Goal: Information Seeking & Learning: Check status

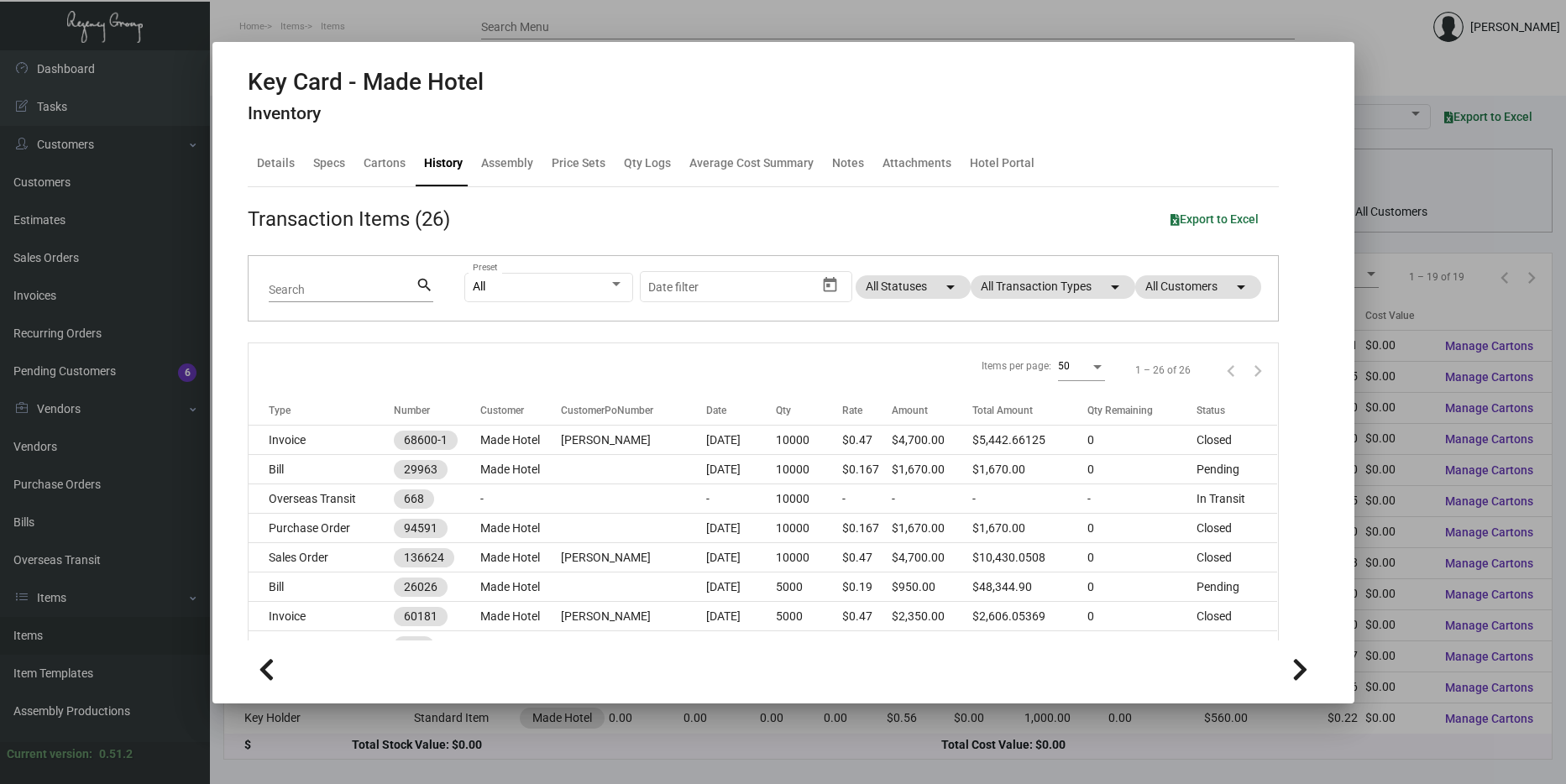
scroll to position [167, 0]
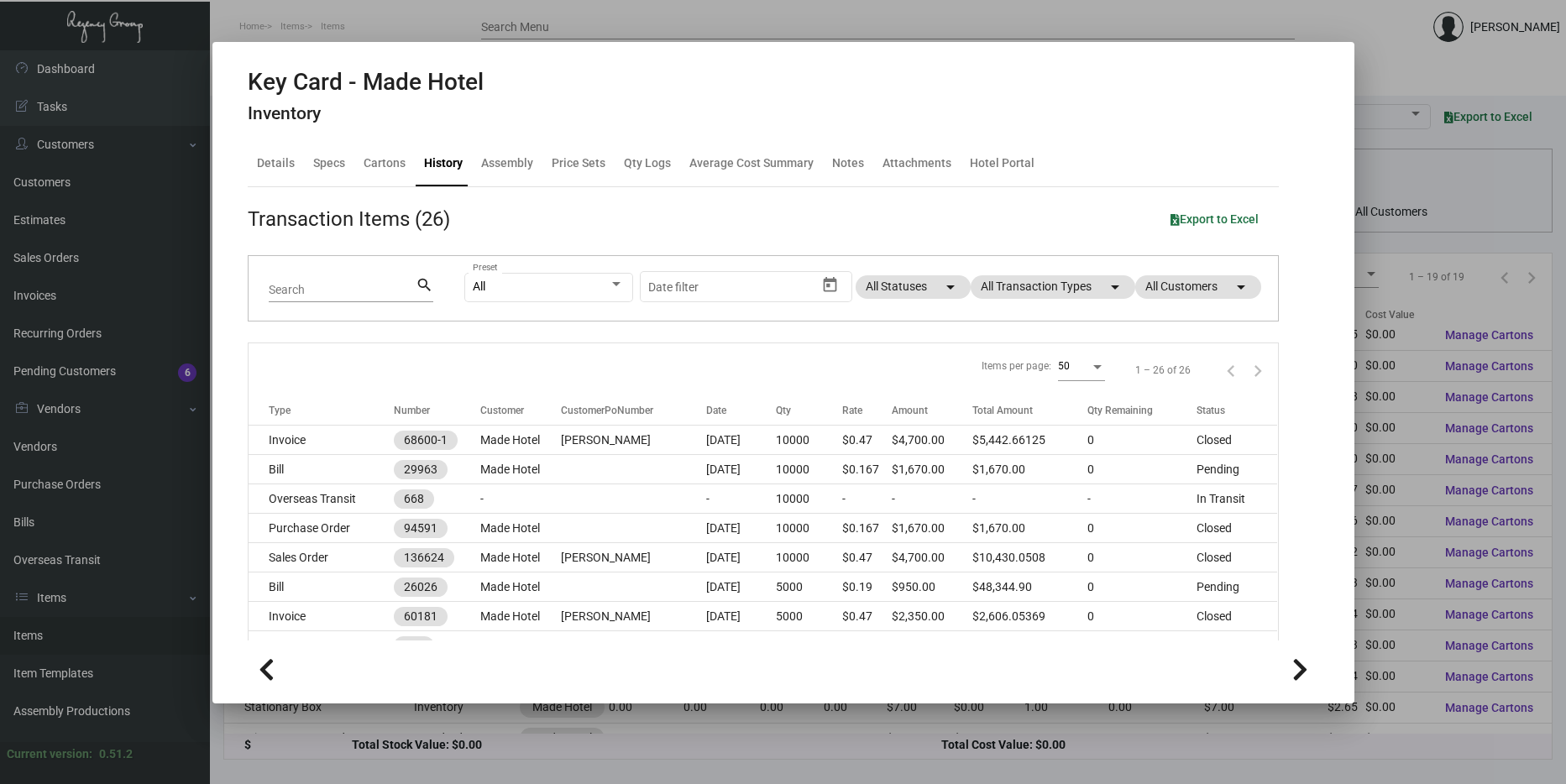
click at [381, 748] on div at bounding box center [783, 392] width 1566 height 784
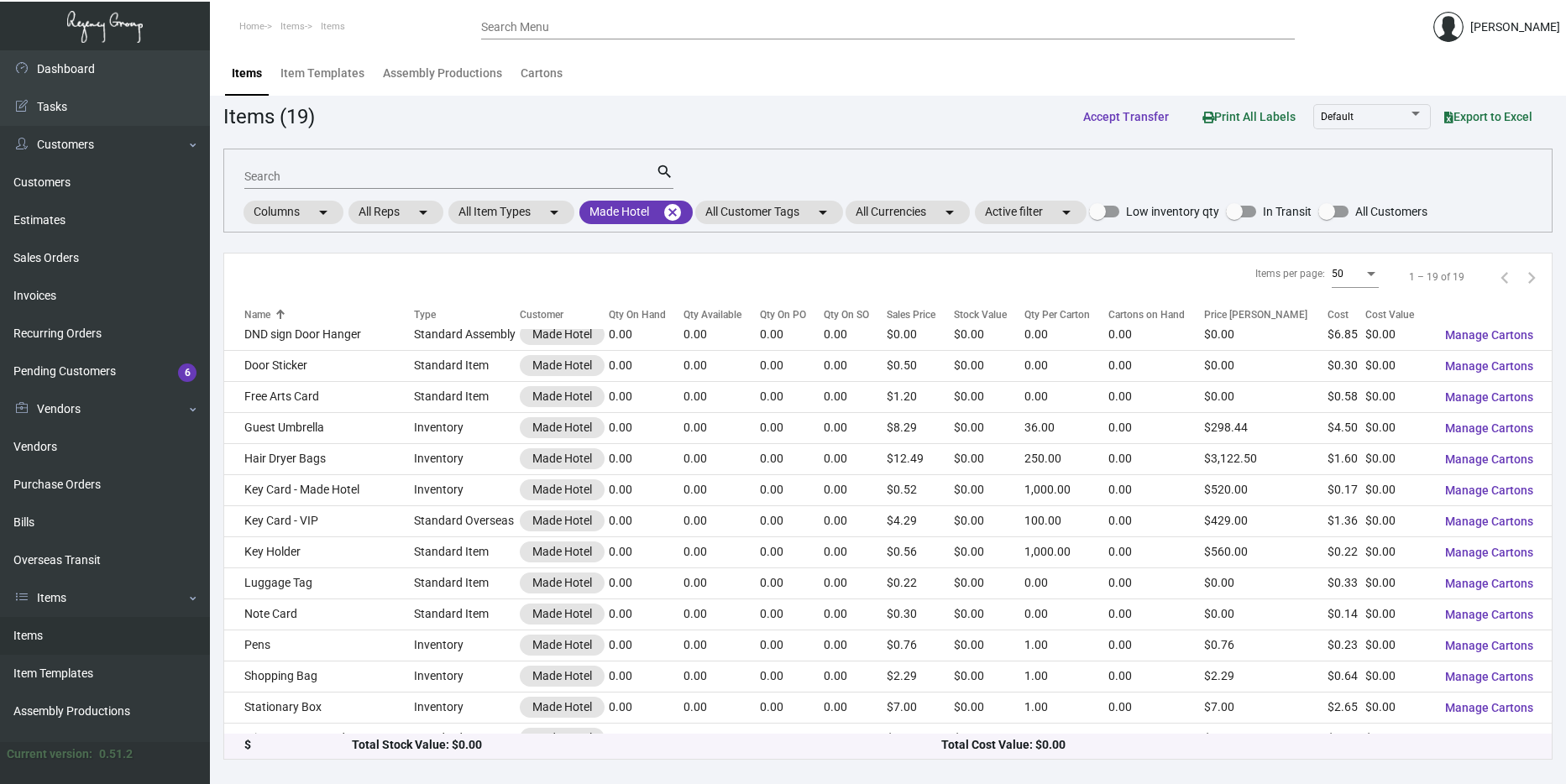
click at [60, 638] on link "Items" at bounding box center [105, 636] width 210 height 38
click at [678, 207] on mat-icon "cancel" at bounding box center [672, 212] width 20 height 20
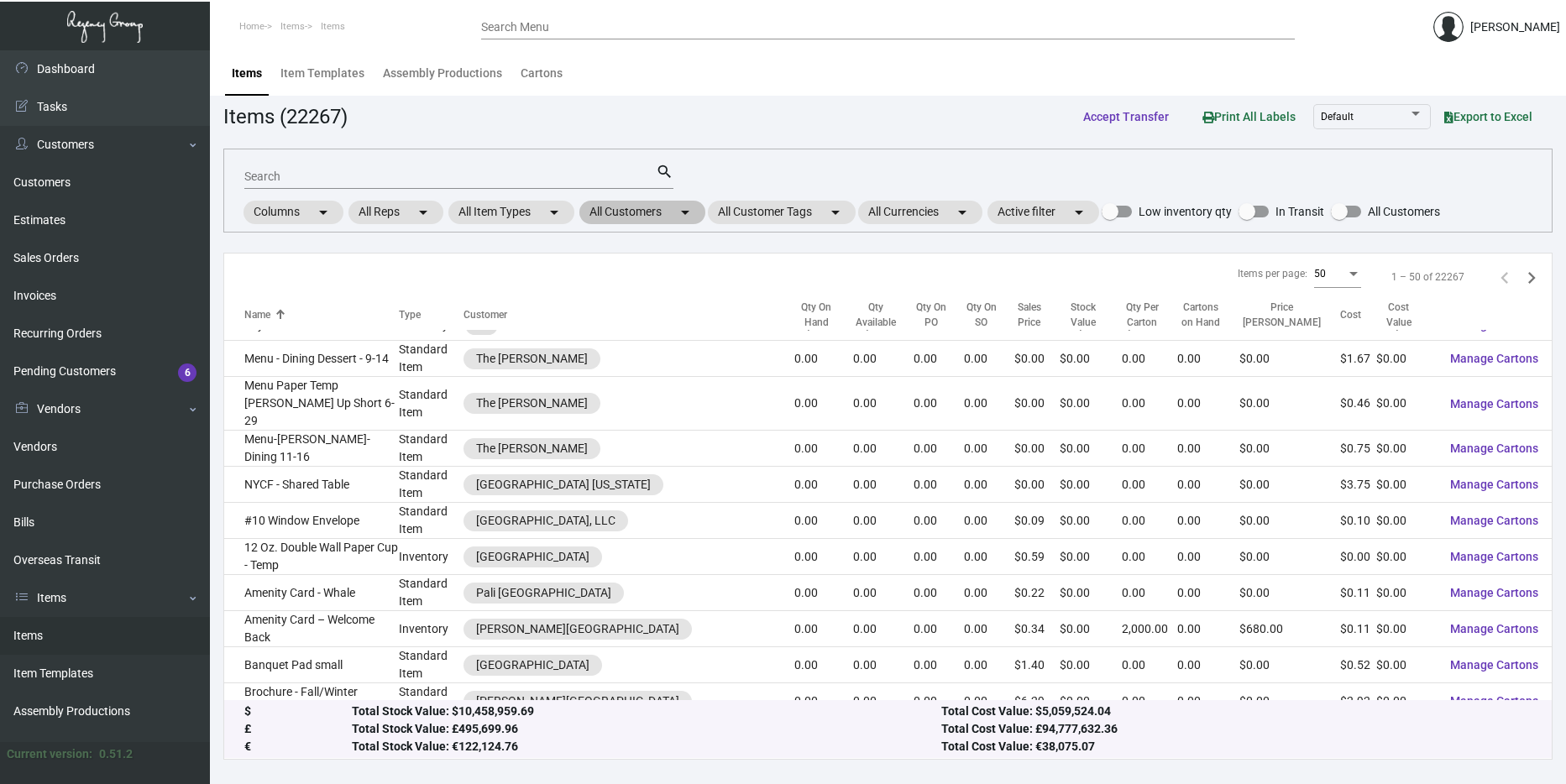
scroll to position [167, 0]
click at [651, 213] on mat-chip "All Customers arrow_drop_down" at bounding box center [642, 212] width 126 height 23
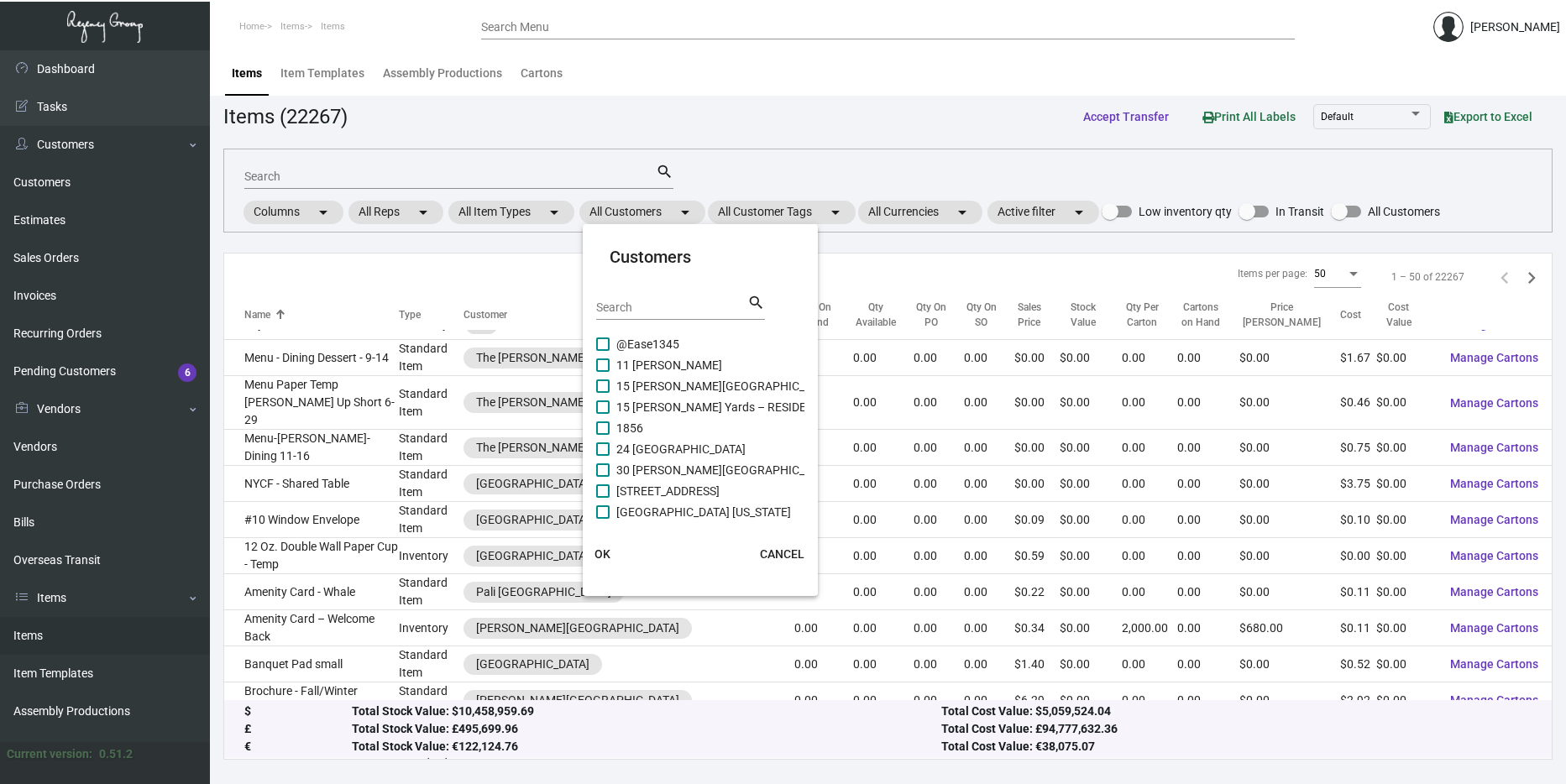
click at [648, 317] on div "Search" at bounding box center [672, 307] width 151 height 26
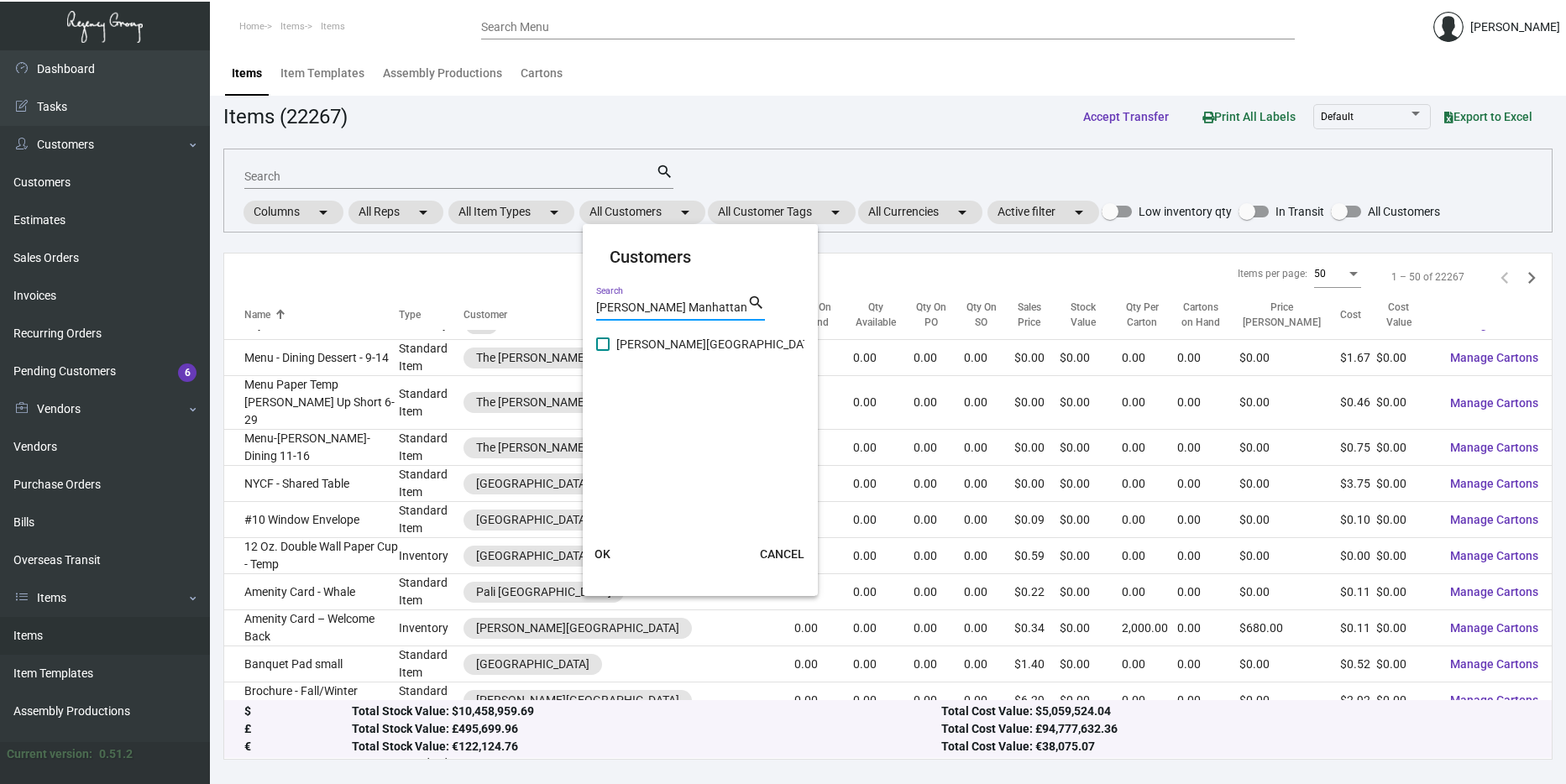
type input "[PERSON_NAME] Manhattan"
click at [629, 348] on span "[PERSON_NAME][GEOGRAPHIC_DATA]" at bounding box center [717, 343] width 203 height 20
click at [603, 351] on input "[PERSON_NAME][GEOGRAPHIC_DATA]" at bounding box center [602, 351] width 1 height 1
checkbox input "true"
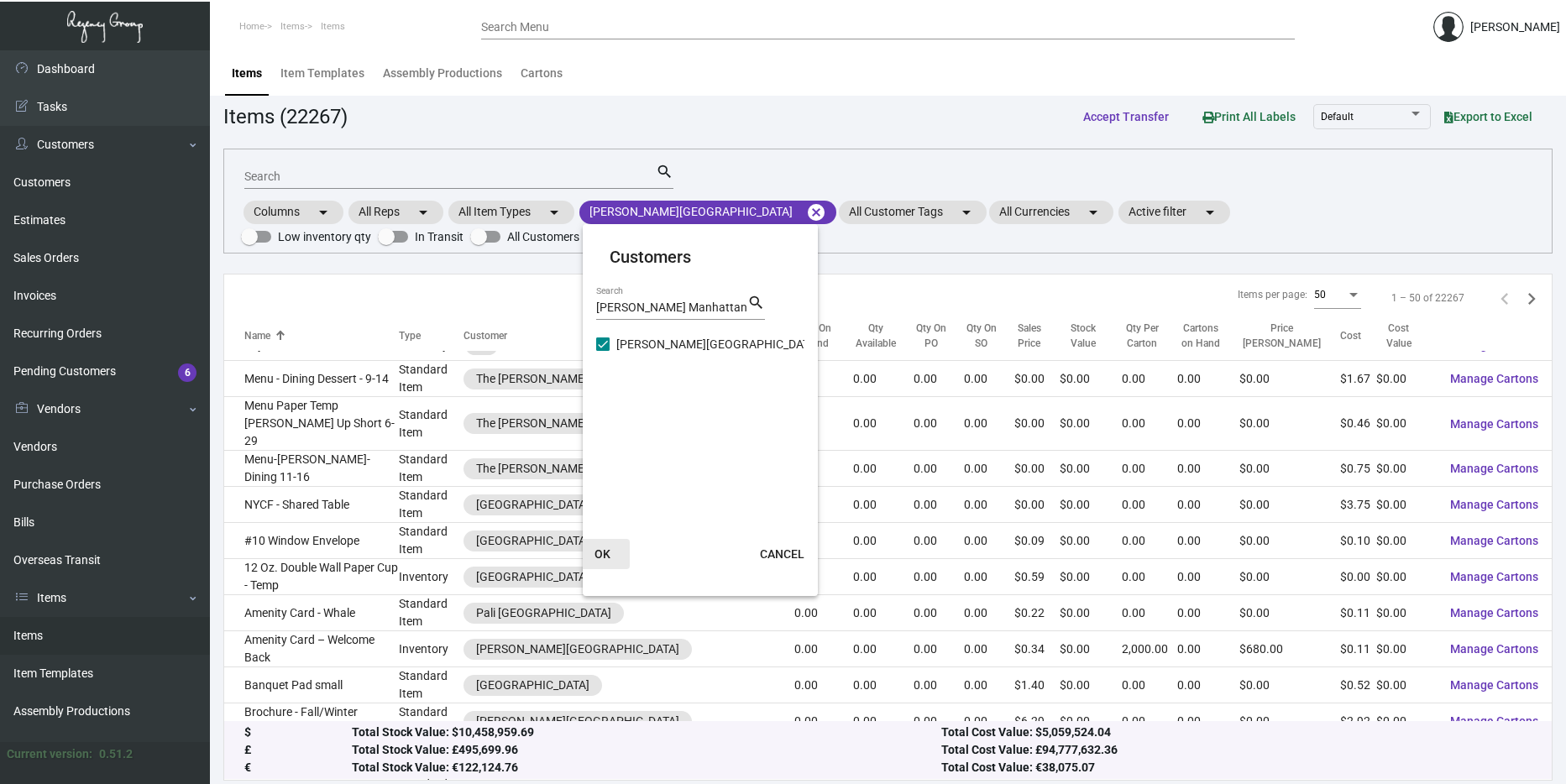
click at [603, 556] on span "OK" at bounding box center [602, 553] width 16 height 13
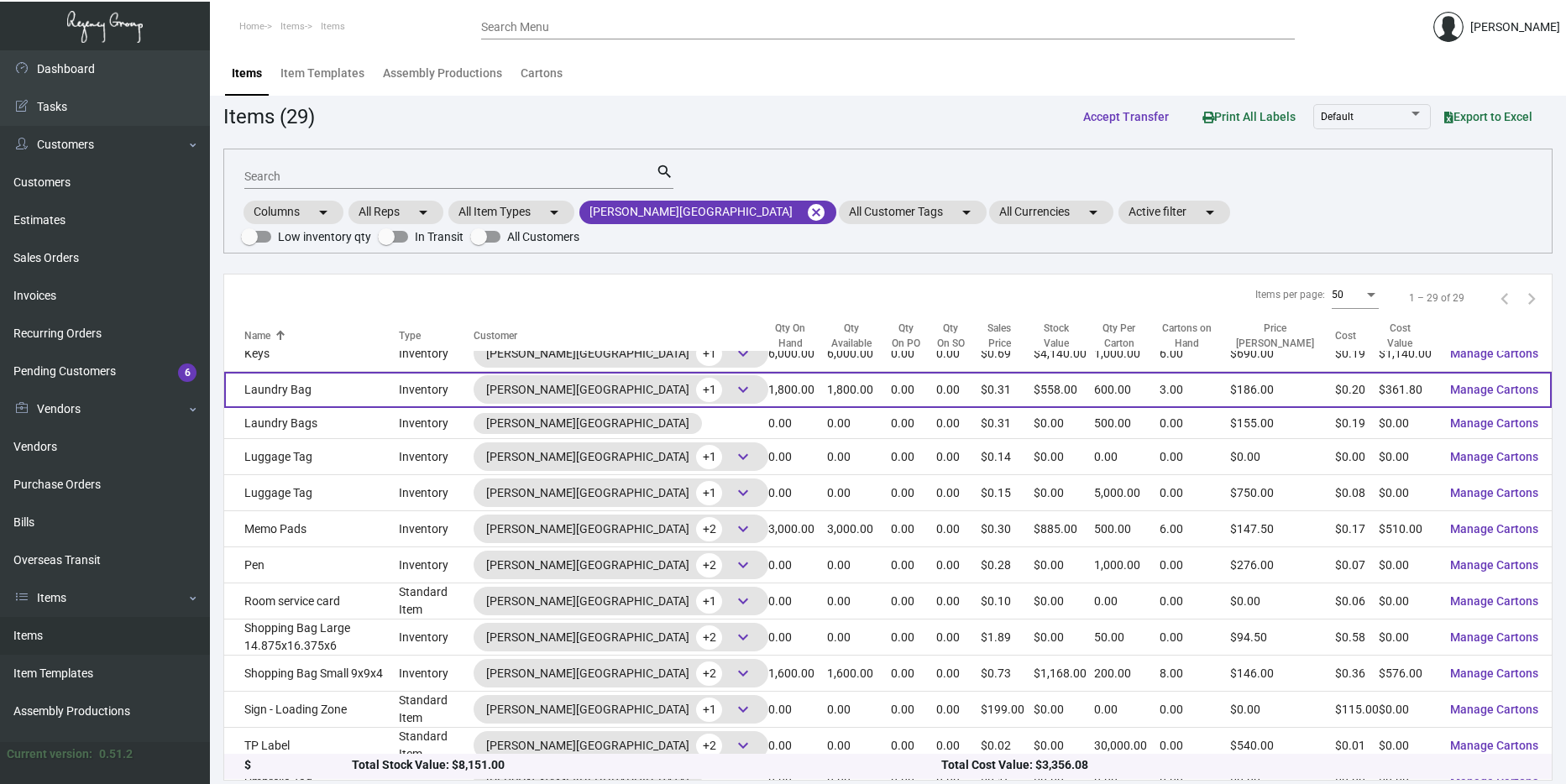
scroll to position [599, 0]
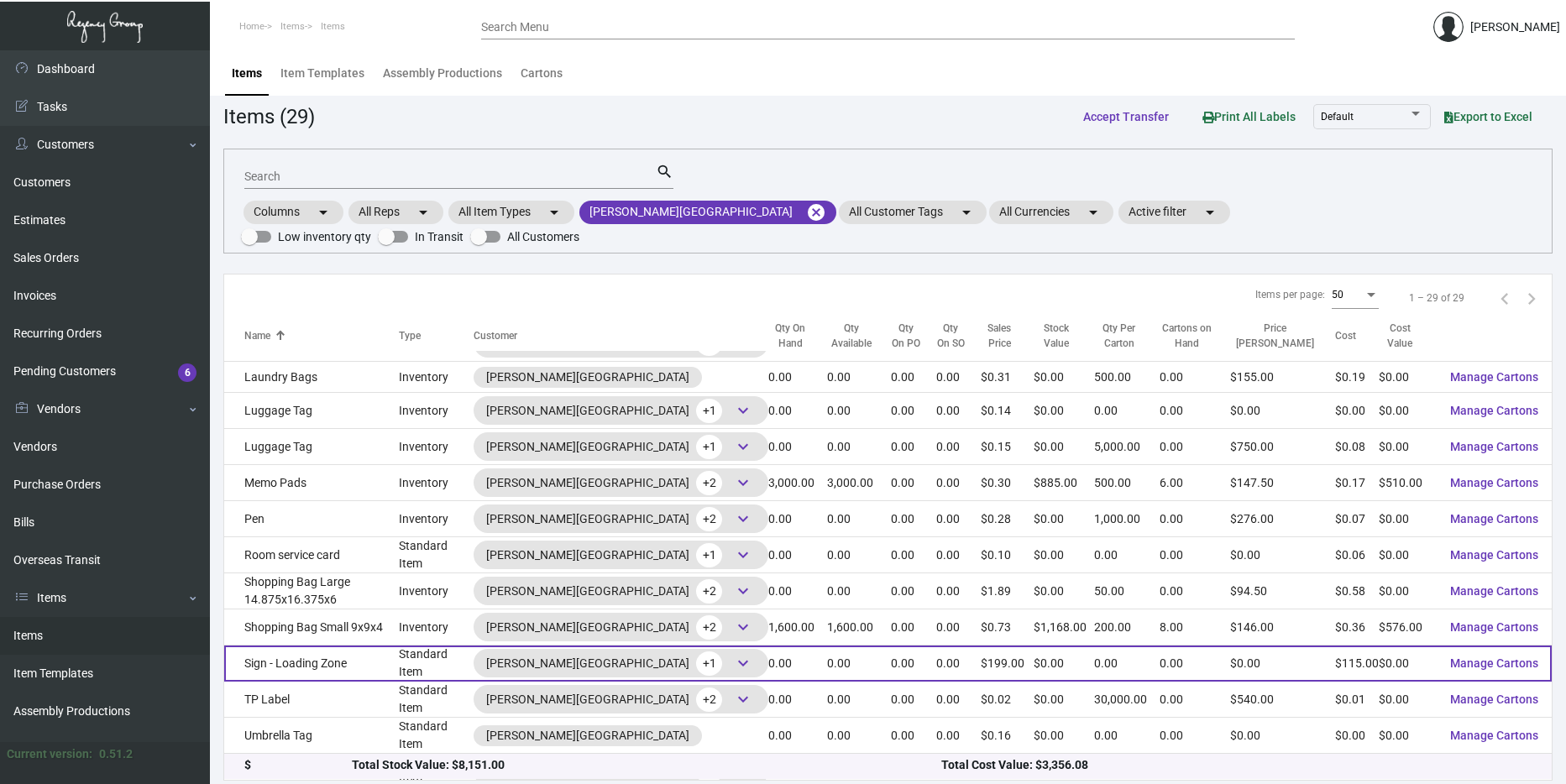
click at [423, 645] on td "Standard Item" at bounding box center [436, 663] width 75 height 36
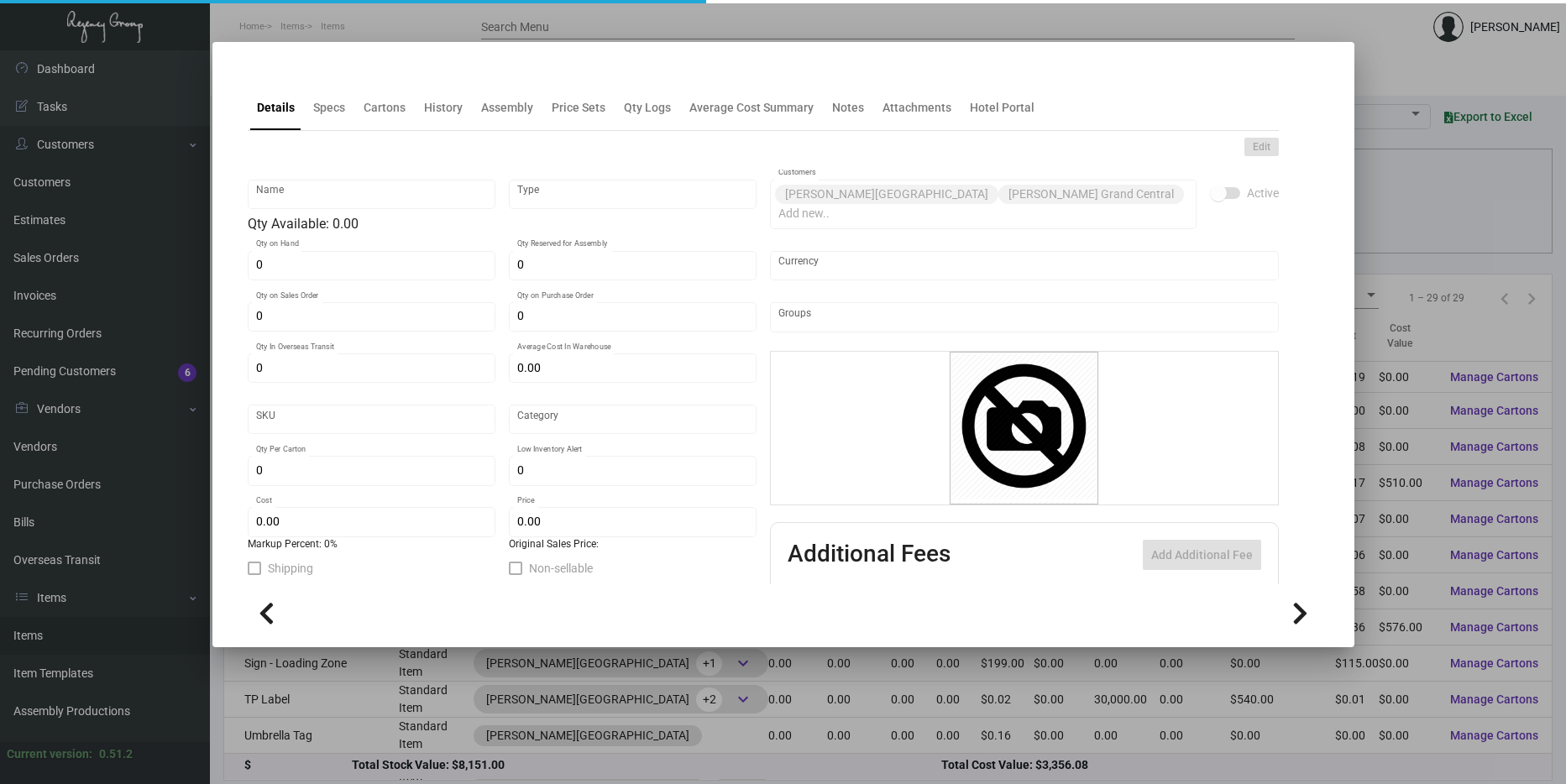
type input "Sign - Loading Zone"
type input "Standard Item"
type input "$ 0.00"
type input "Standard"
type input "$ 115.00"
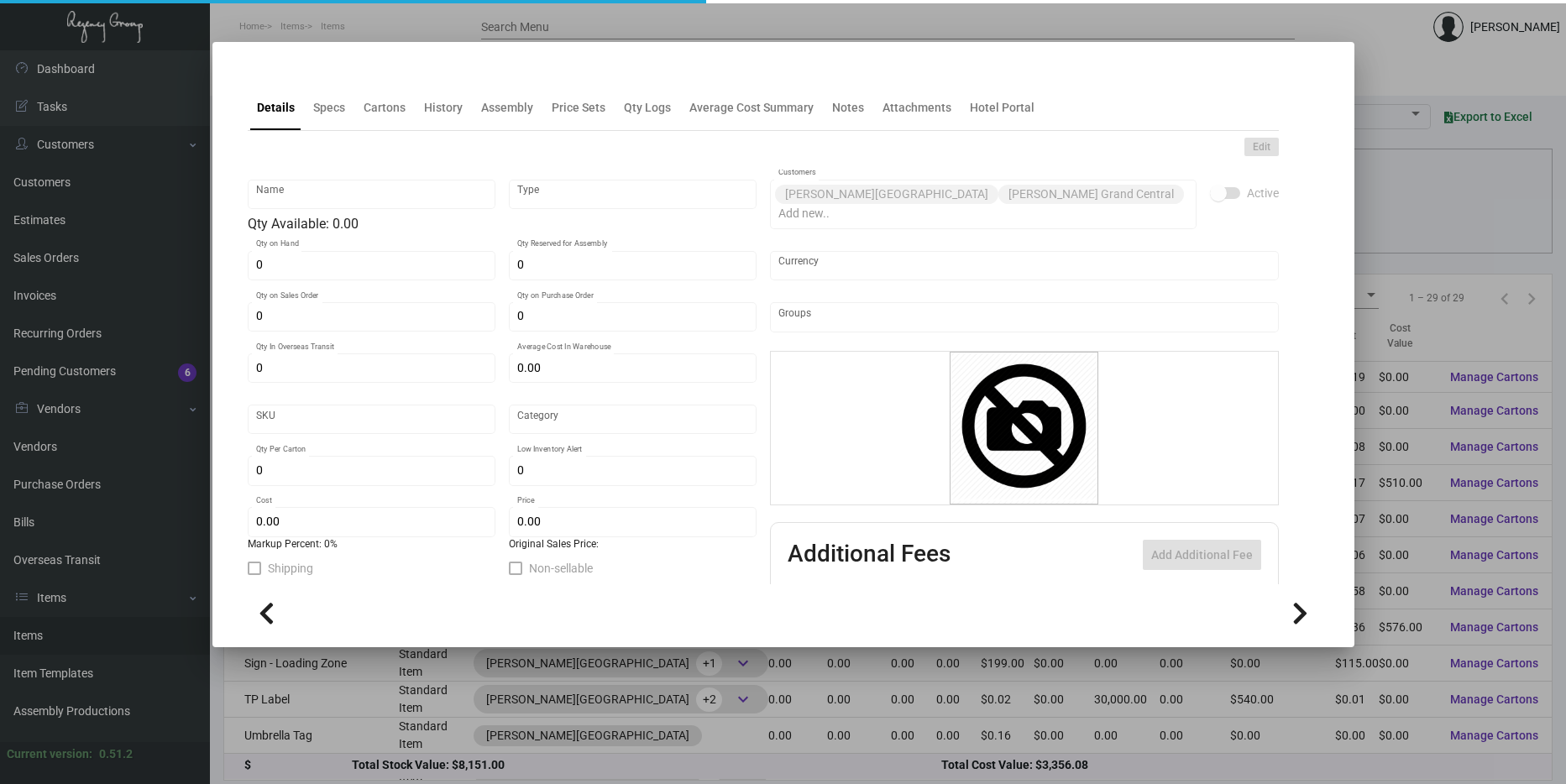
type input "$ 199.00"
checkbox input "true"
type input "United States Dollar $"
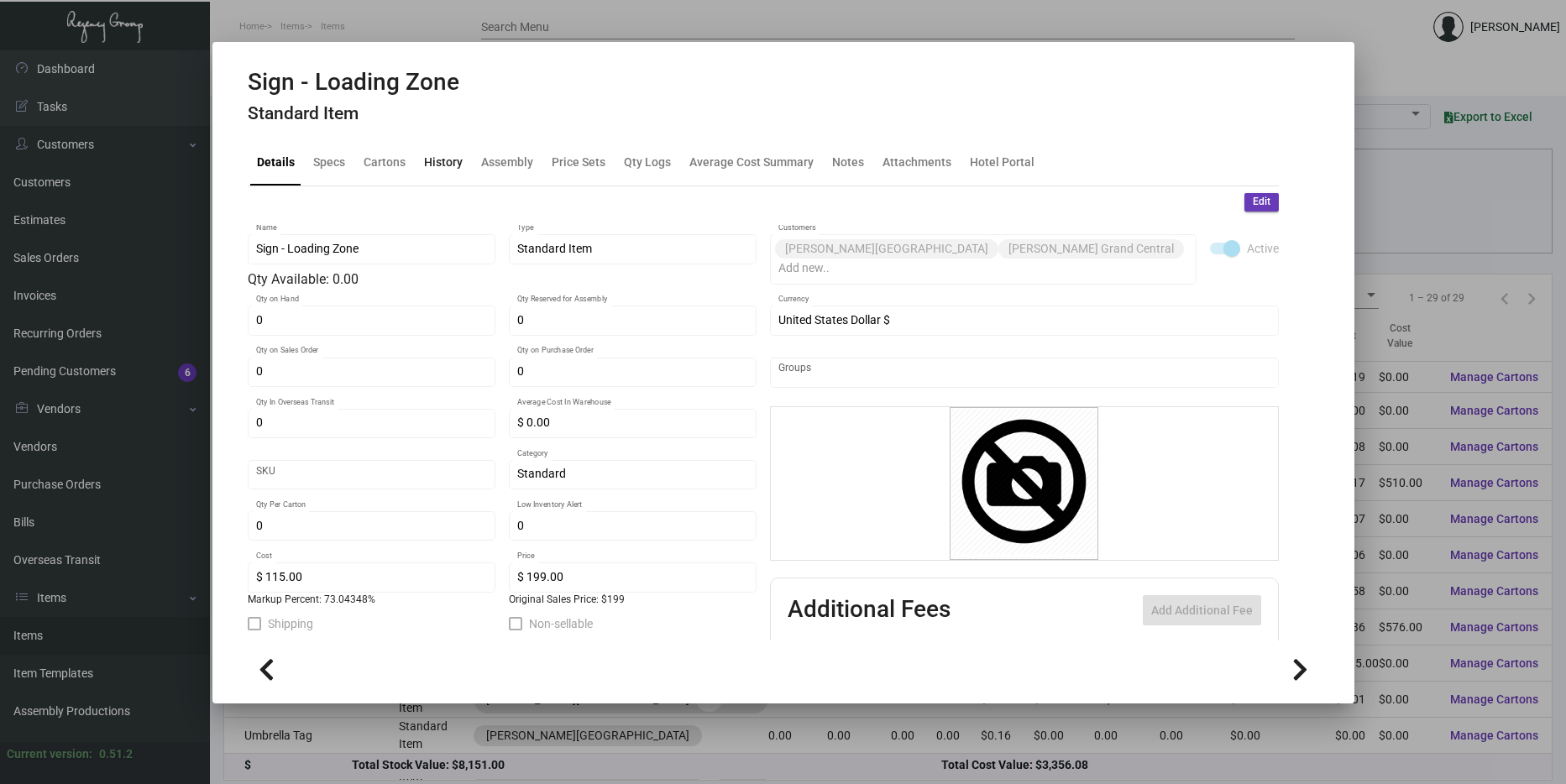
click at [442, 178] on div "History" at bounding box center [443, 163] width 52 height 40
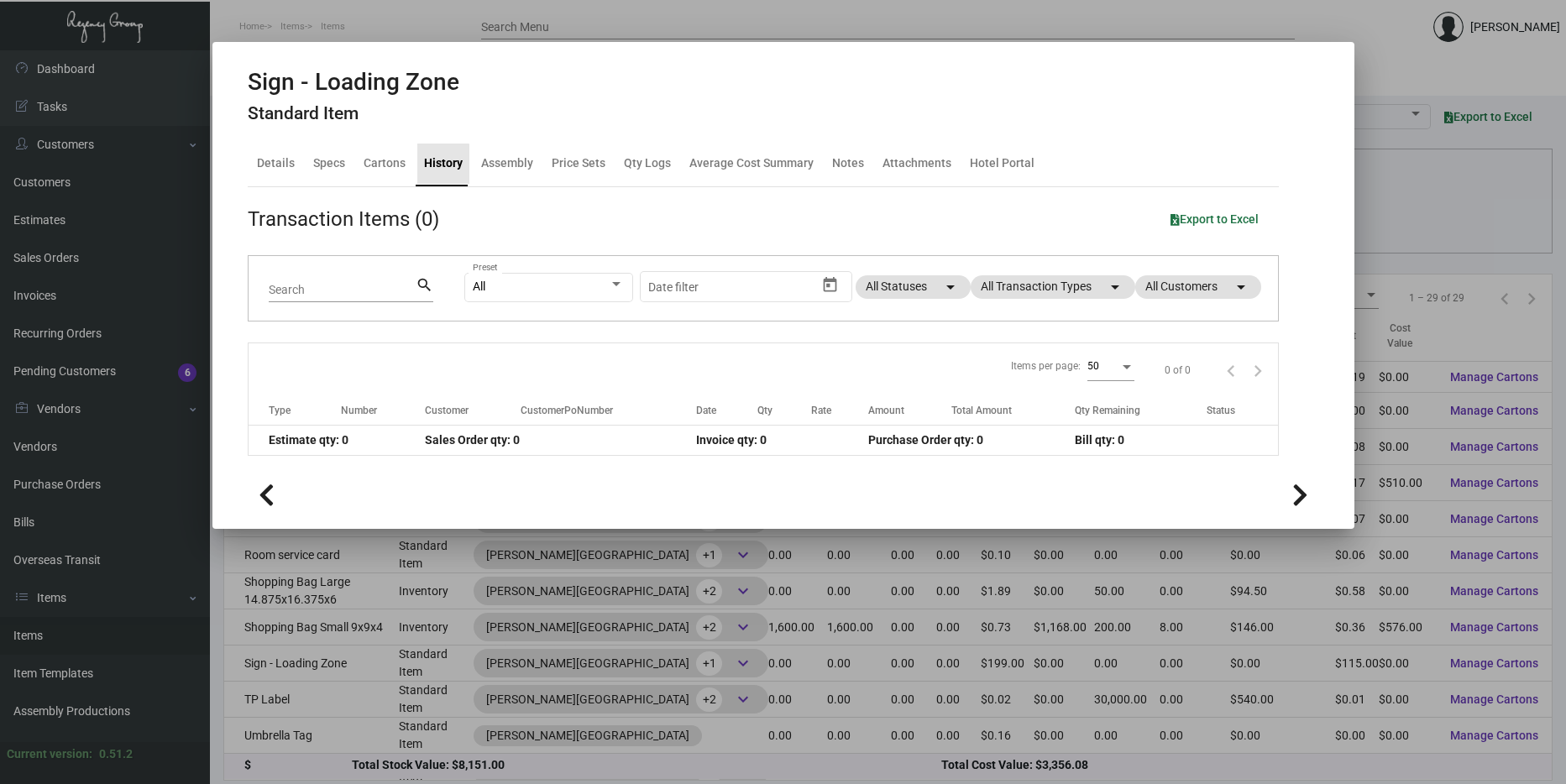
scroll to position [0, 0]
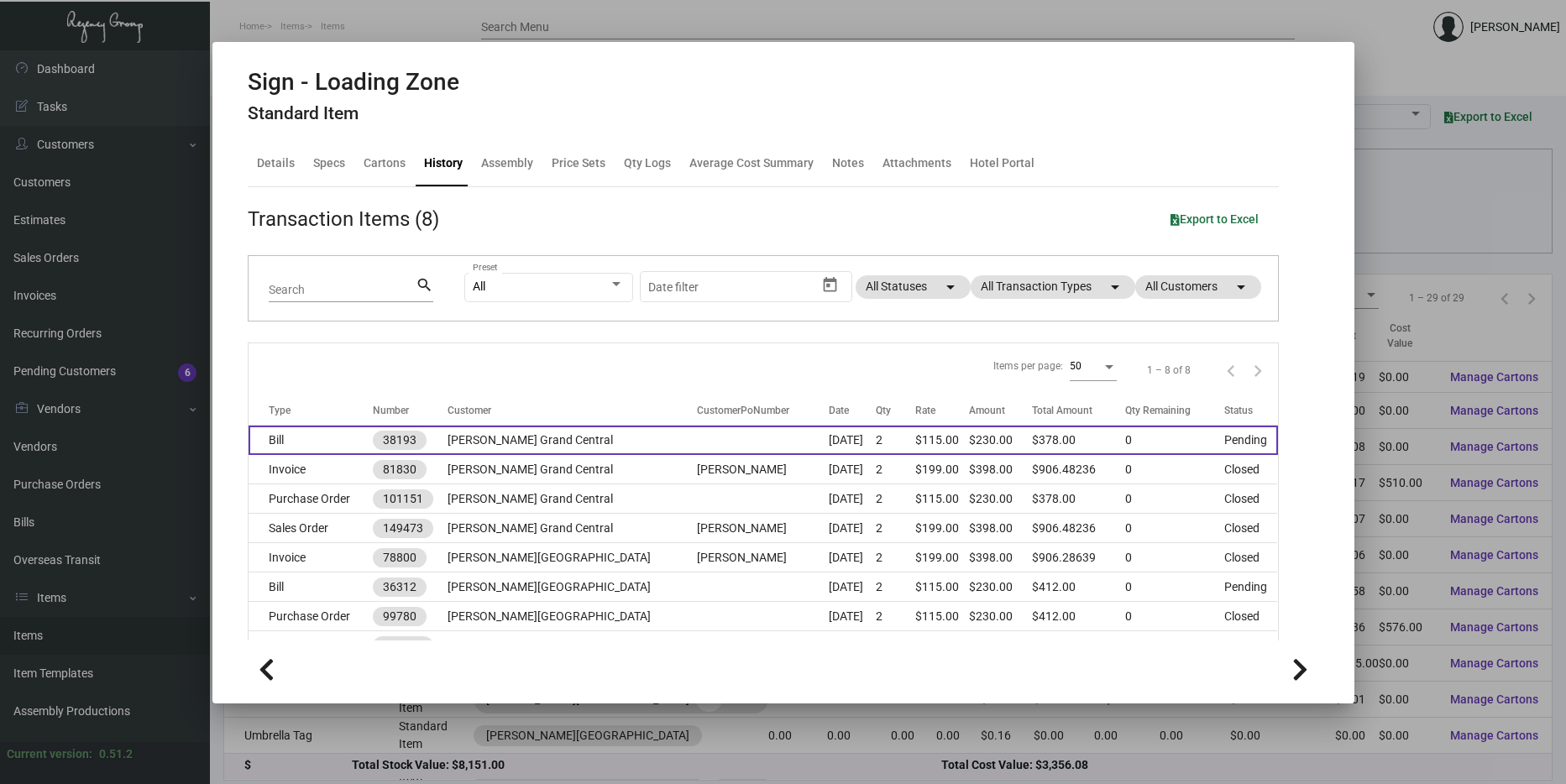
click at [558, 446] on td "[PERSON_NAME] Grand Central" at bounding box center [572, 441] width 249 height 29
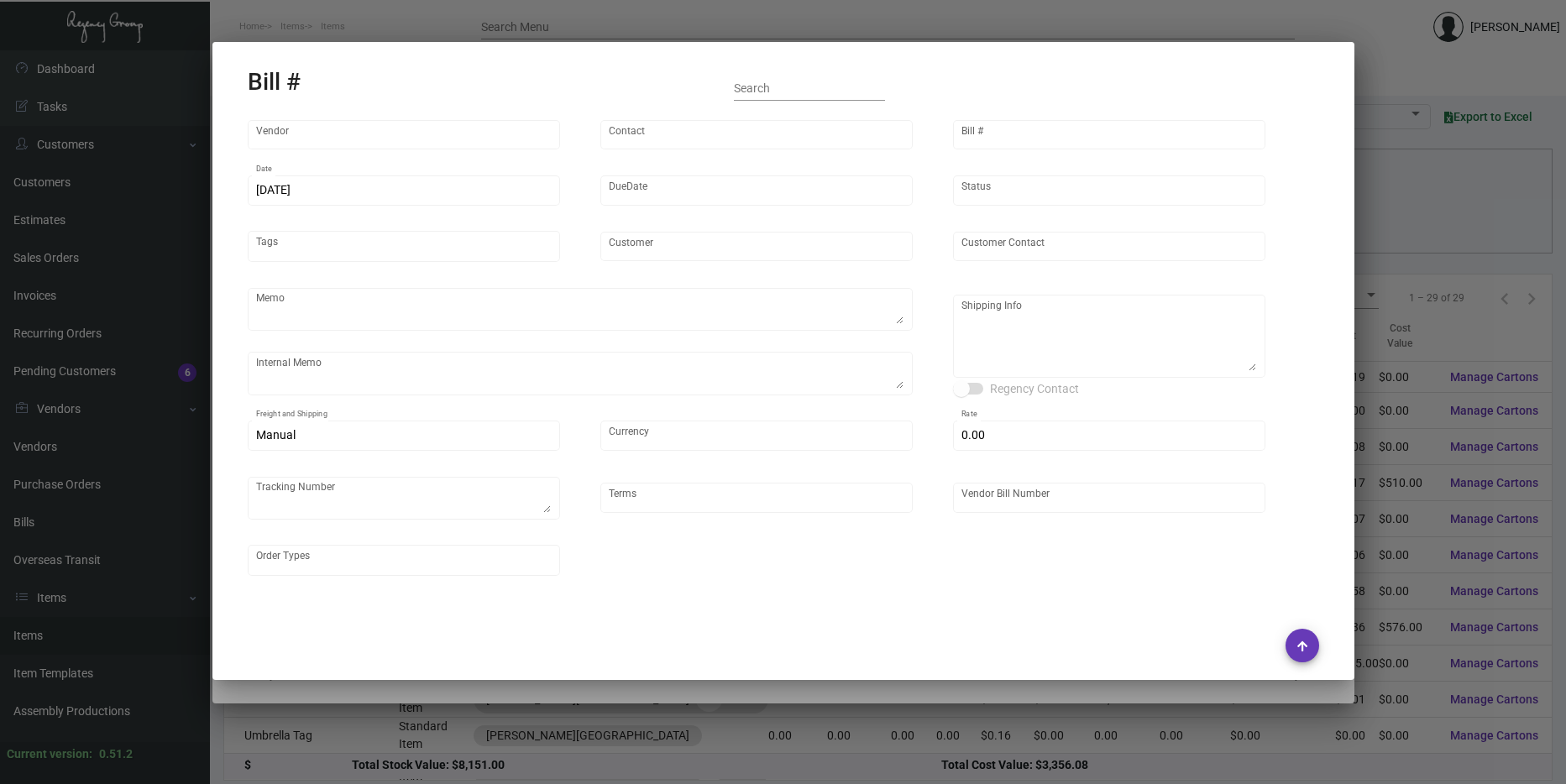
type input "[DOMAIN_NAME]"
type input "MISSING INFO MISSING INFO"
type input "38193"
type input "[DATE]"
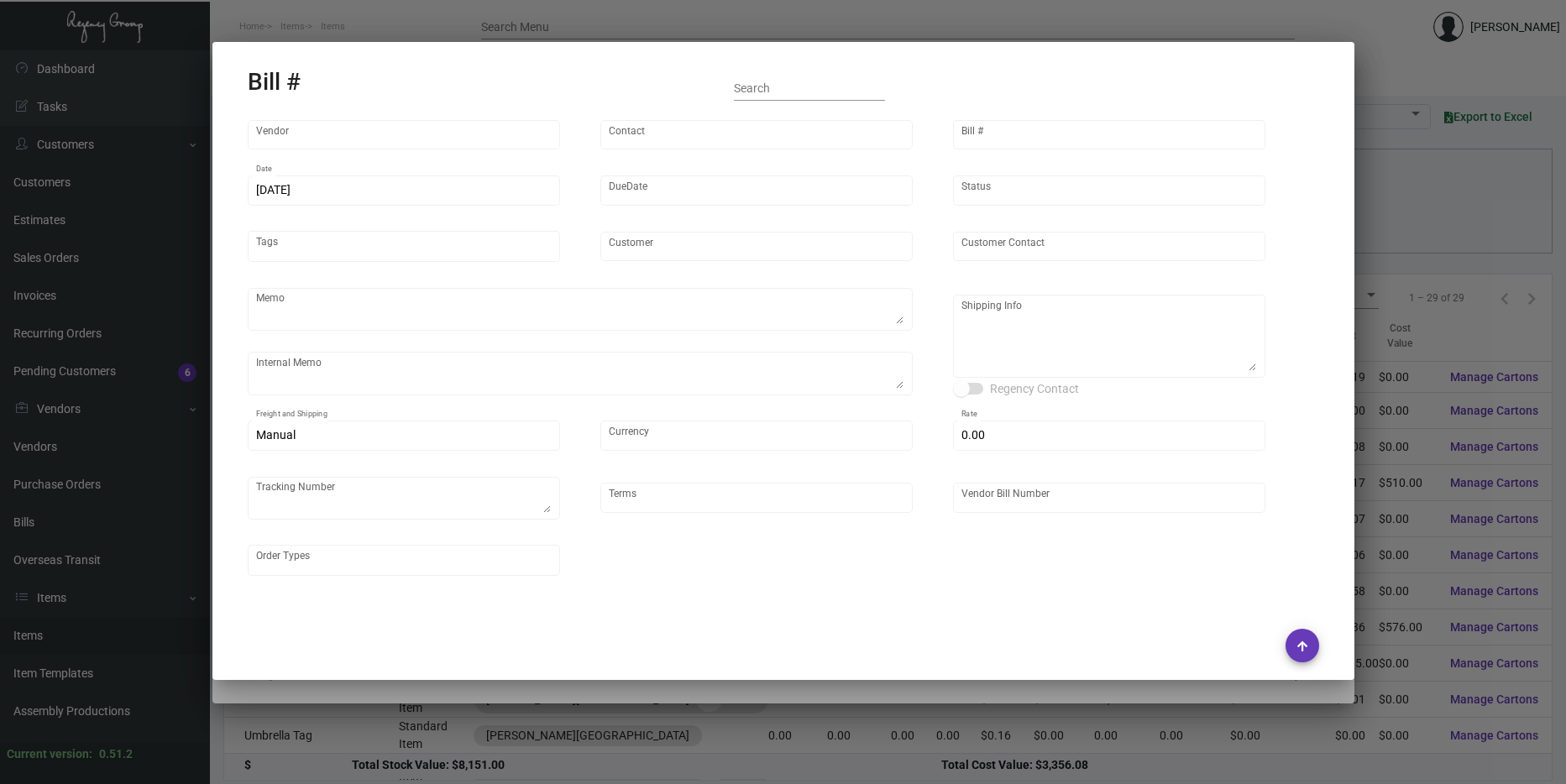
type input "[PERSON_NAME] Grand Central"
type input "[PERSON_NAME]"
type textarea "Repeat artwork from Previous PO 99780.BLIND ship."
type textarea "[PERSON_NAME] Grand Central - [PERSON_NAME] [STREET_ADDRESS][US_STATE]"
type input "United States Dollar $"
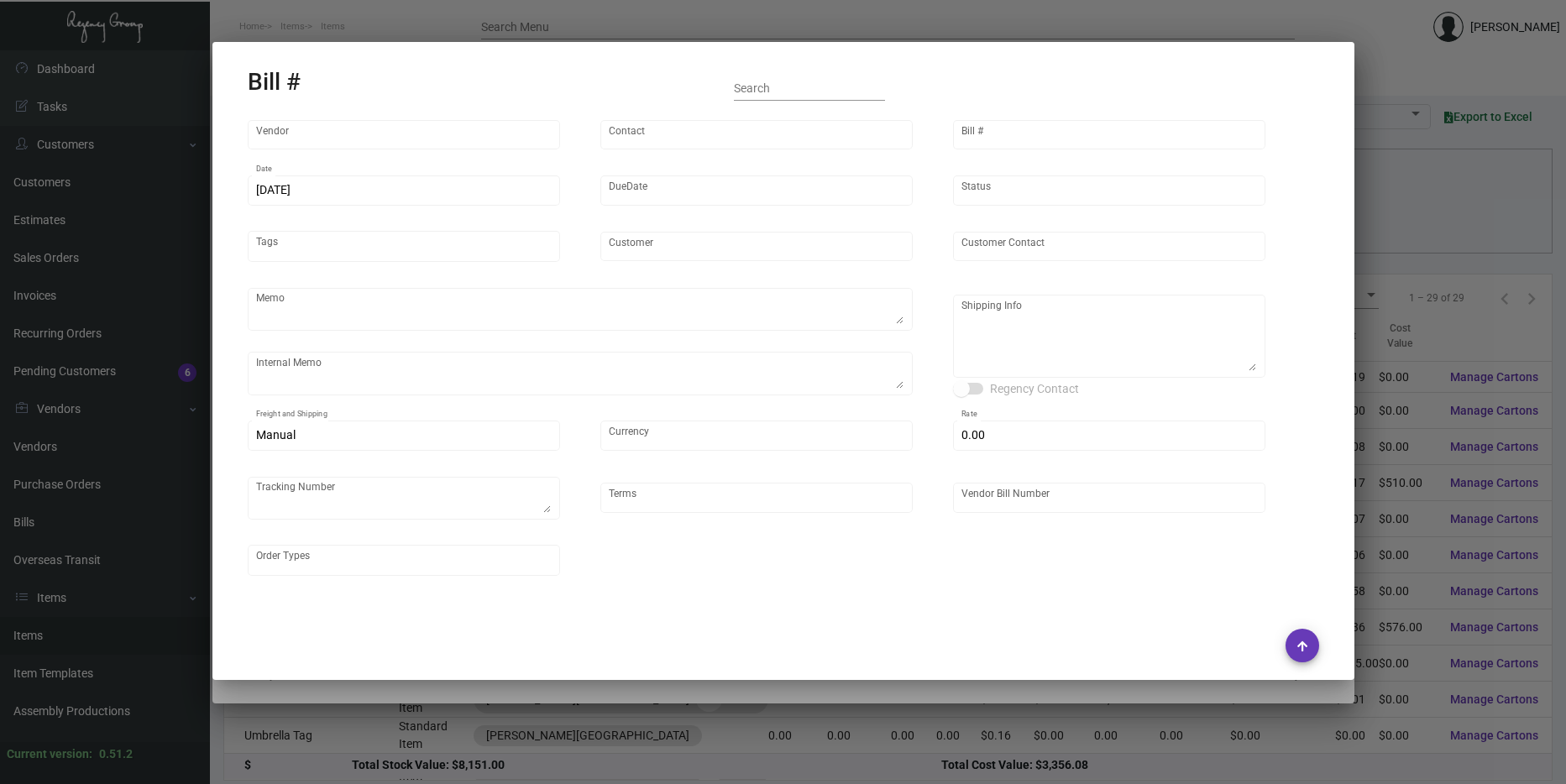
type input "$ 148.00"
type textarea "784128447030"
type input "Net 30"
type input "6863"
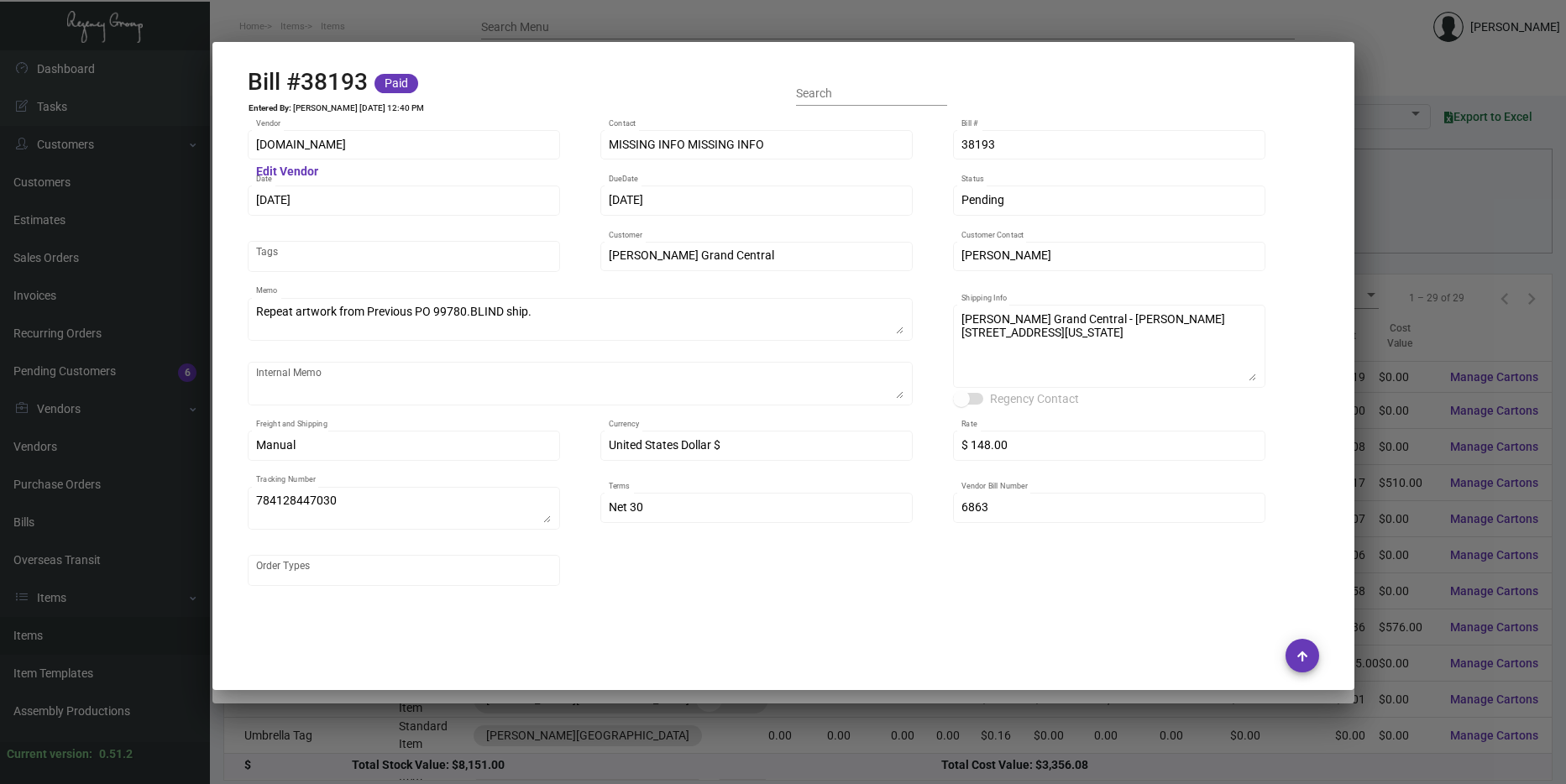
click at [624, 729] on div at bounding box center [783, 392] width 1566 height 784
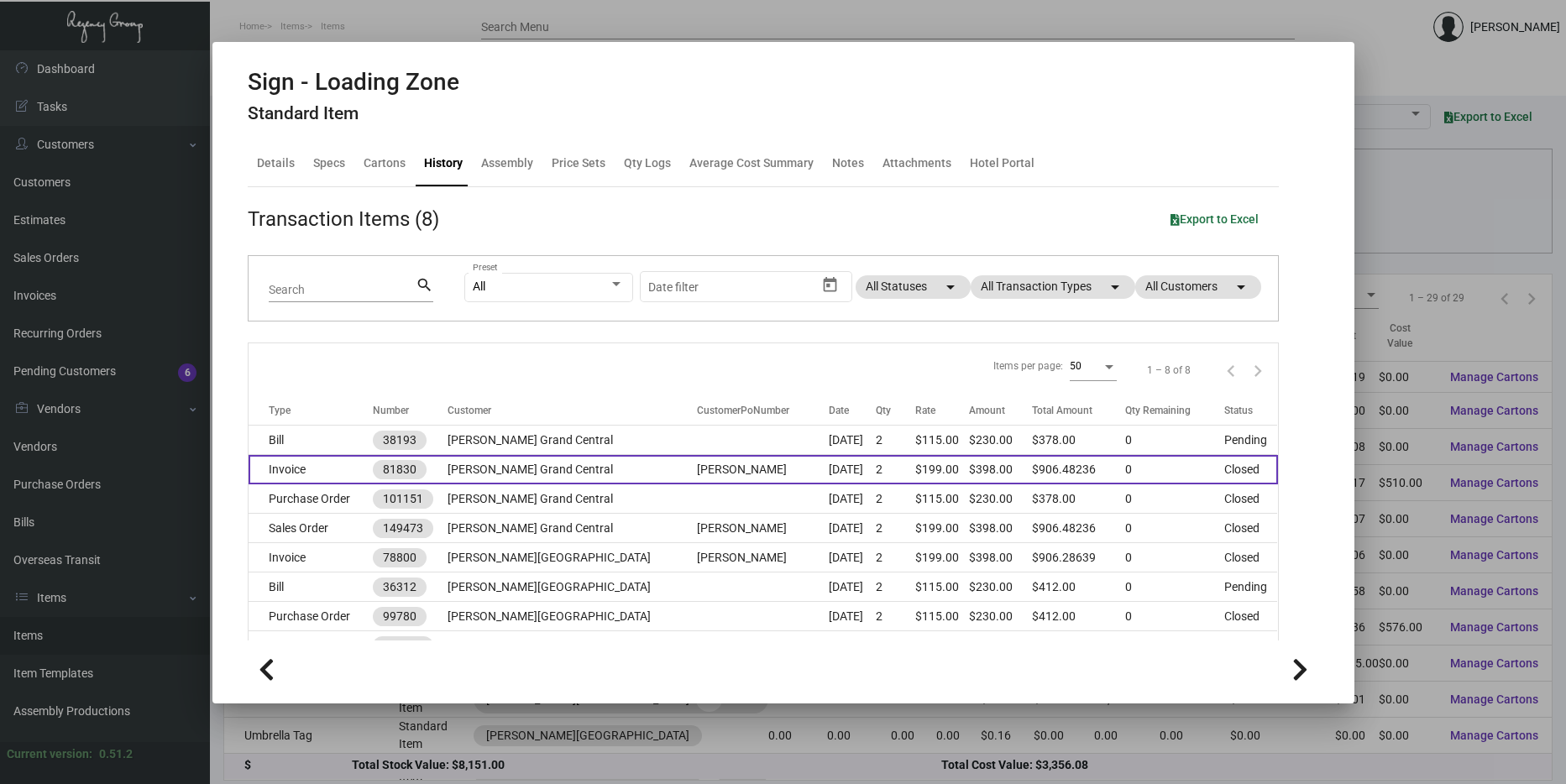
click at [464, 471] on td "[PERSON_NAME] Grand Central" at bounding box center [572, 470] width 249 height 29
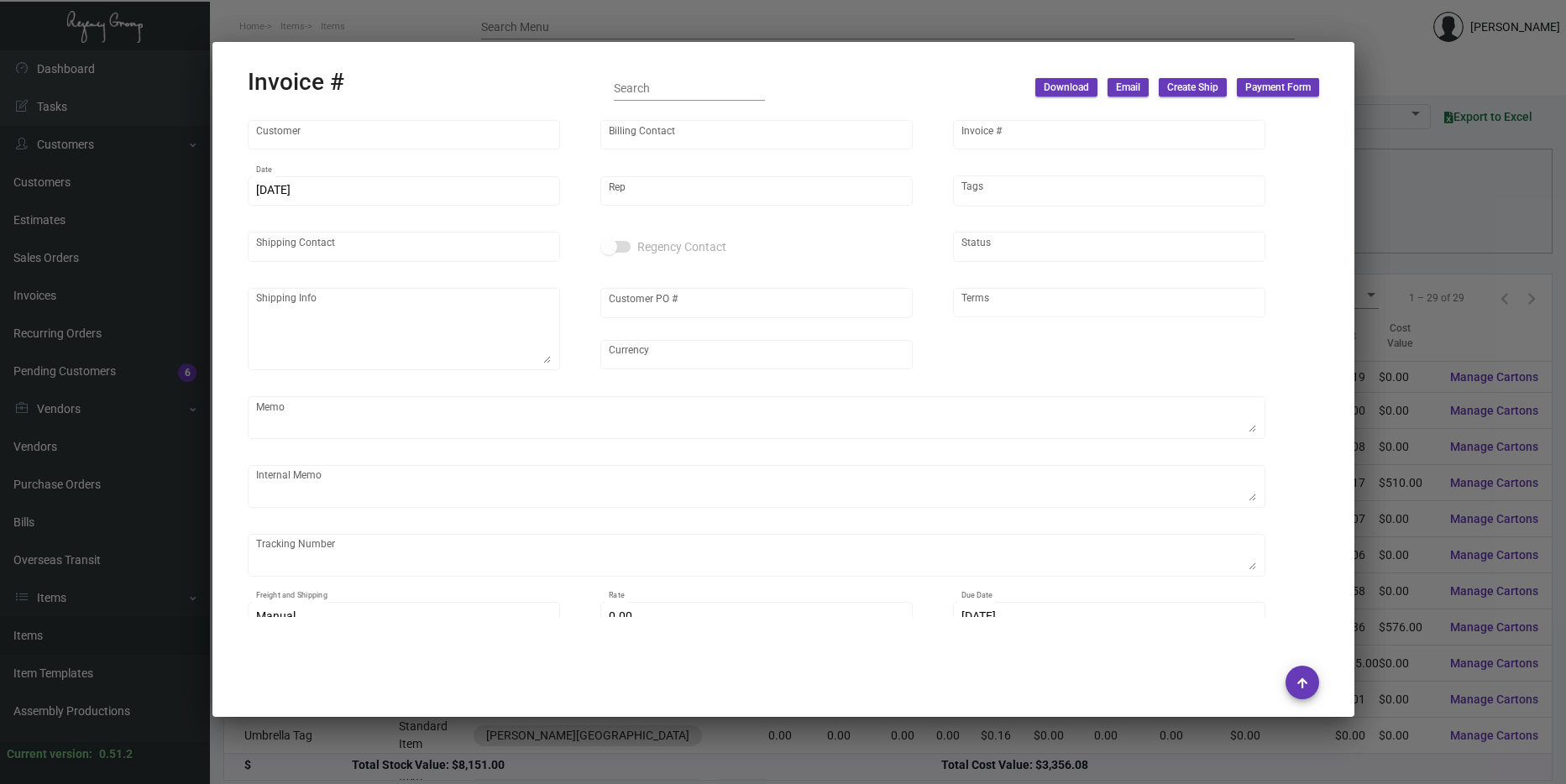
type input "[PERSON_NAME] Grand Central"
type input "Accounts Payable"
type input "81830"
type input "[DATE]"
type input "[PERSON_NAME]"
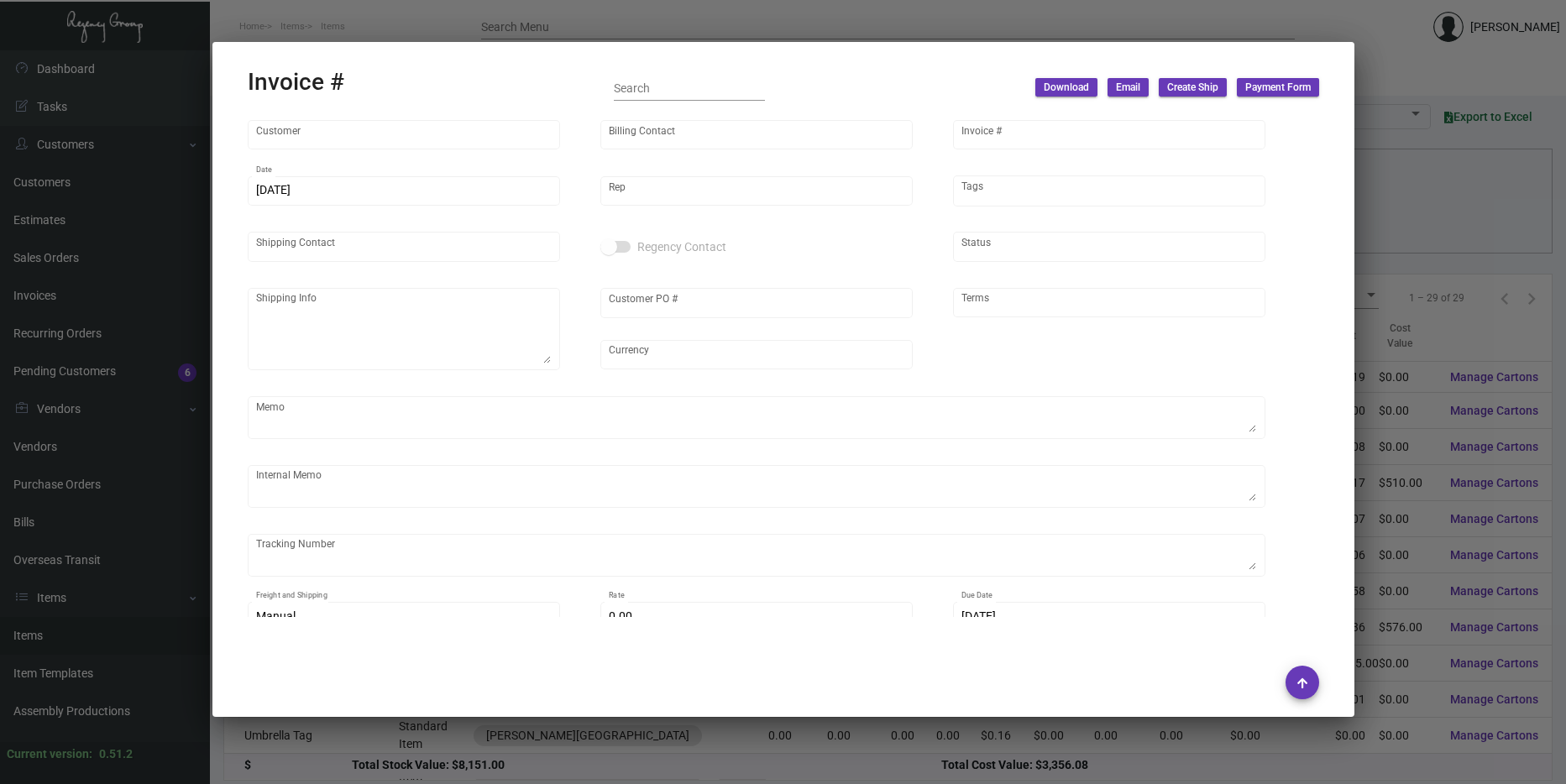
type input "[PERSON_NAME]"
type textarea "[PERSON_NAME] Grand Central [STREET_ADDRESS][US_STATE]"
type input "[PERSON_NAME]"
type input "United States Dollar $"
type input "Net 30"
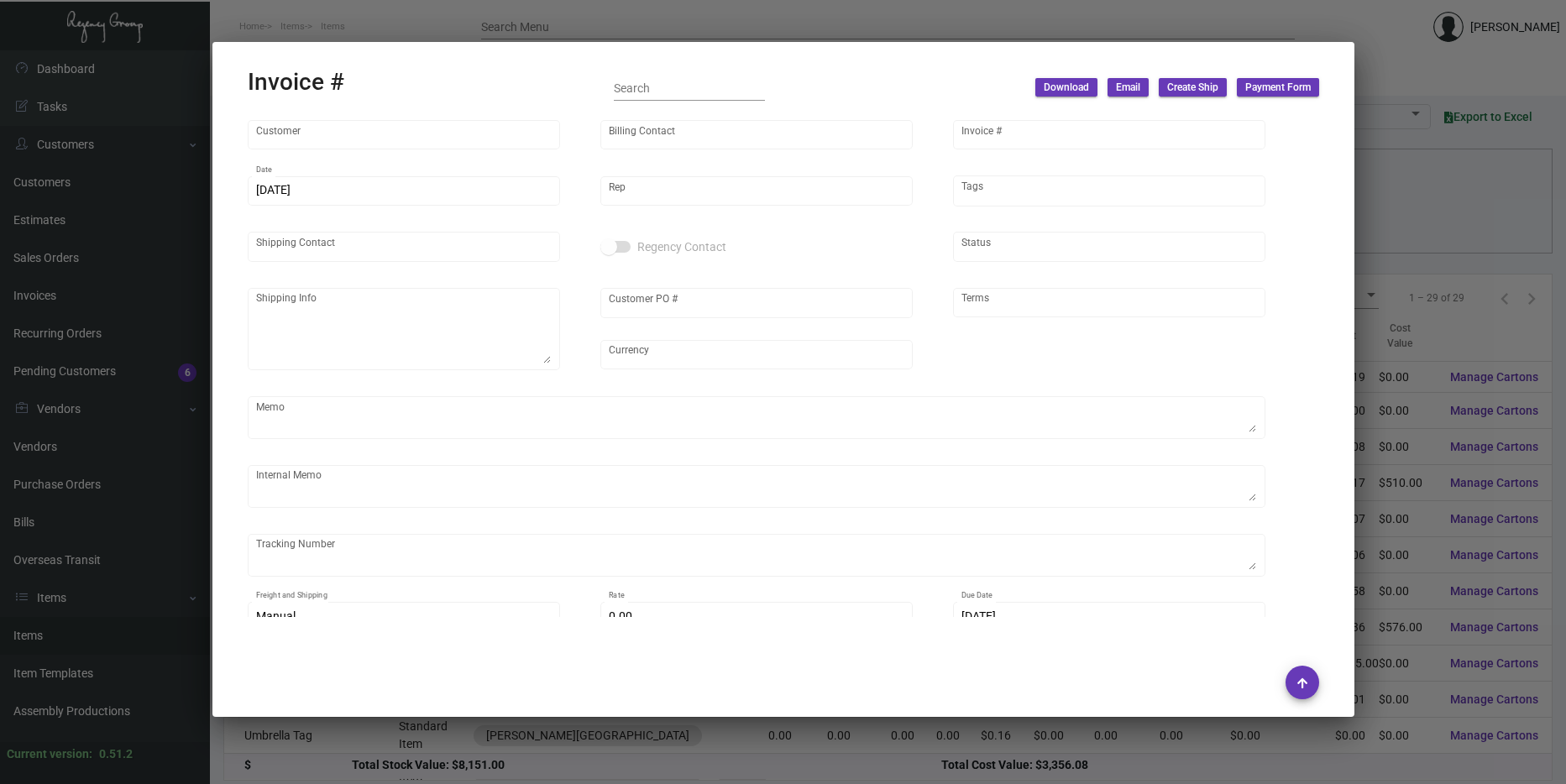
type input "$ 434.59"
type input "[DATE]"
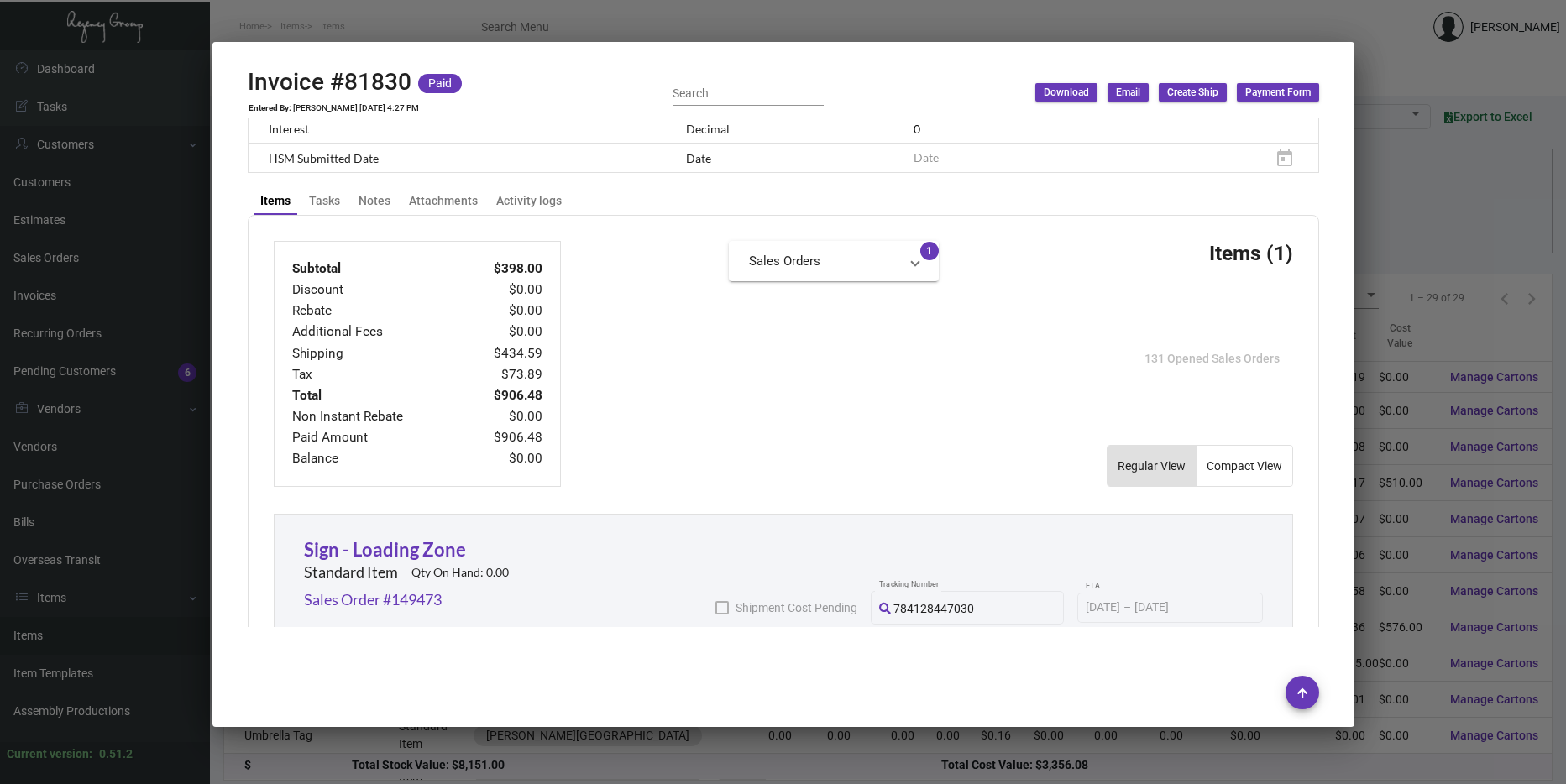
click at [1432, 290] on div at bounding box center [783, 392] width 1566 height 784
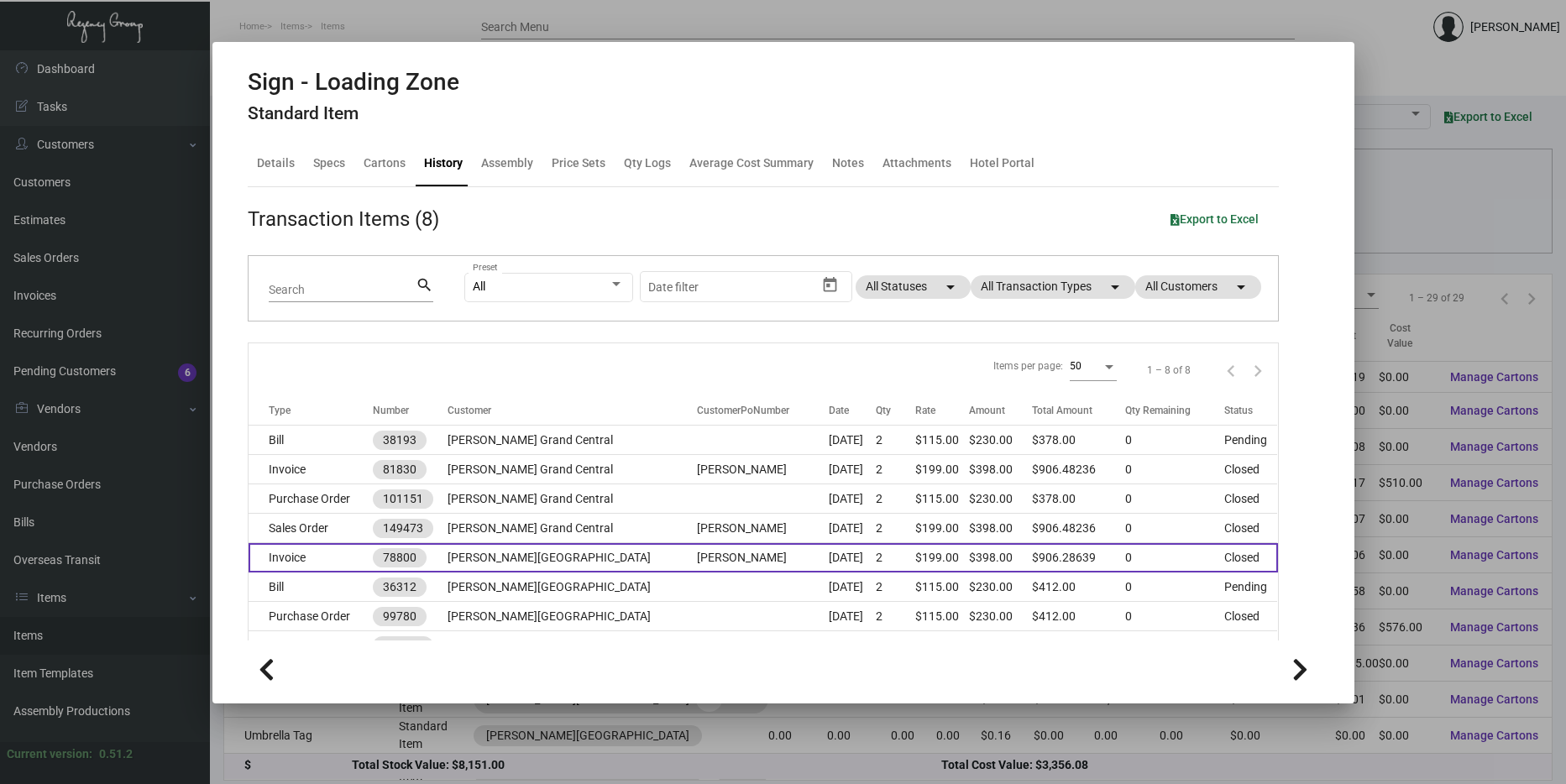
click at [697, 568] on td "[PERSON_NAME]" at bounding box center [763, 558] width 132 height 29
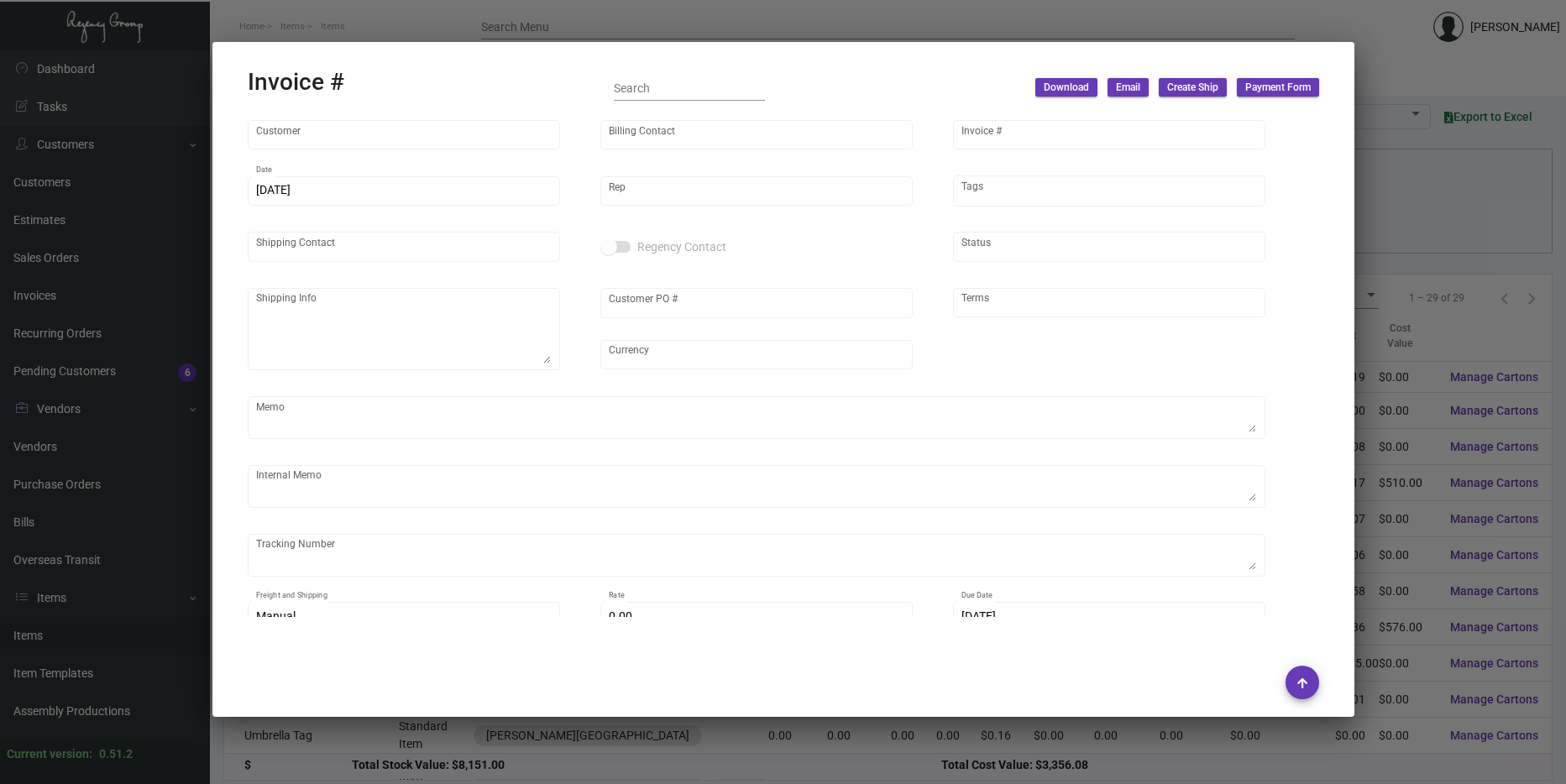
type input "[PERSON_NAME][GEOGRAPHIC_DATA]"
type input "Accounts Payable"
type input "78800"
type input "[DATE]"
type input "[PERSON_NAME]"
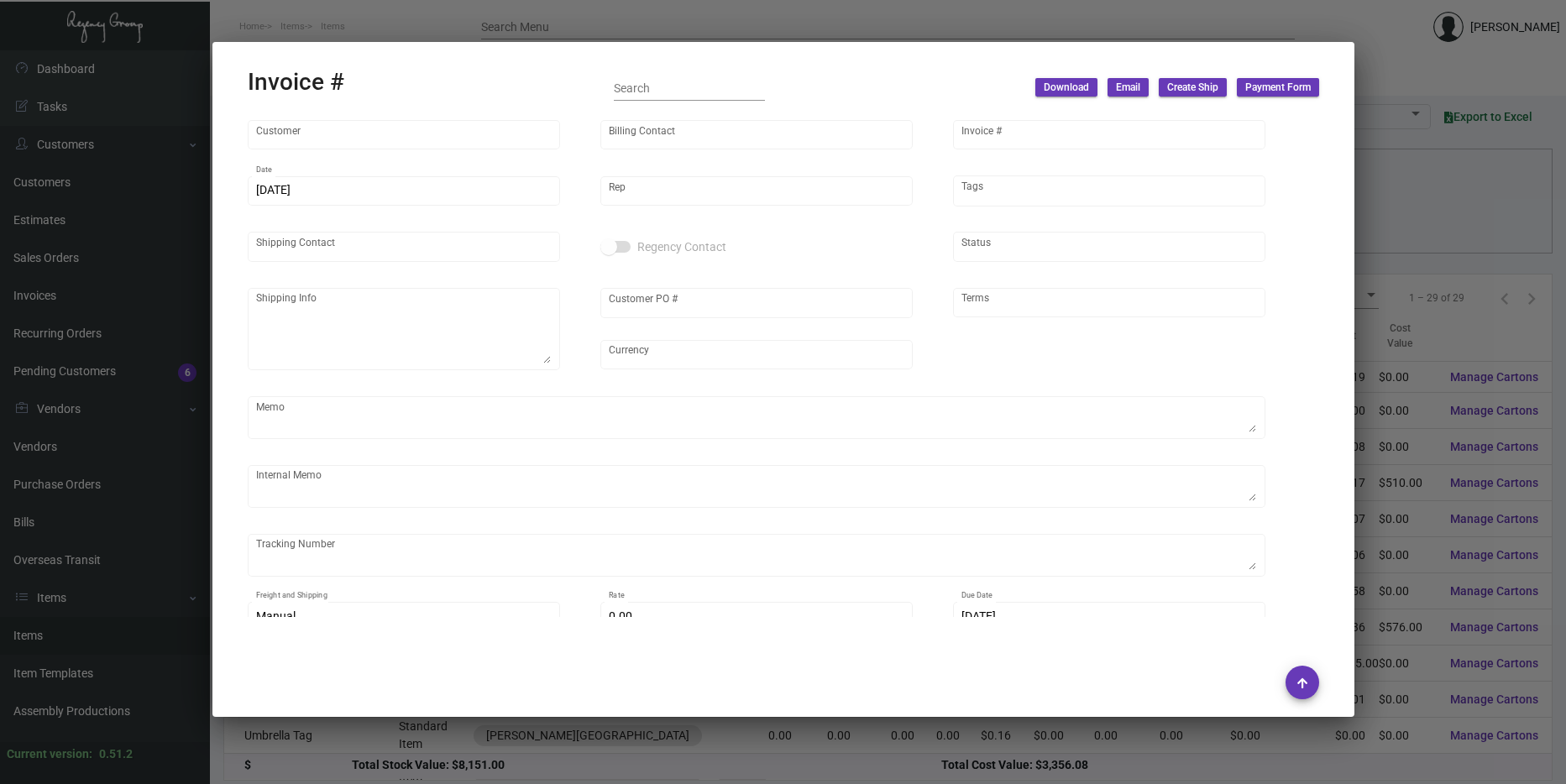
type input "[PERSON_NAME]"
type textarea "[PERSON_NAME] [PERSON_NAME] [GEOGRAPHIC_DATA] [STREET_ADDRESS][US_STATE]"
type input "[PERSON_NAME]"
type input "United States Dollar $"
type input "Net 30"
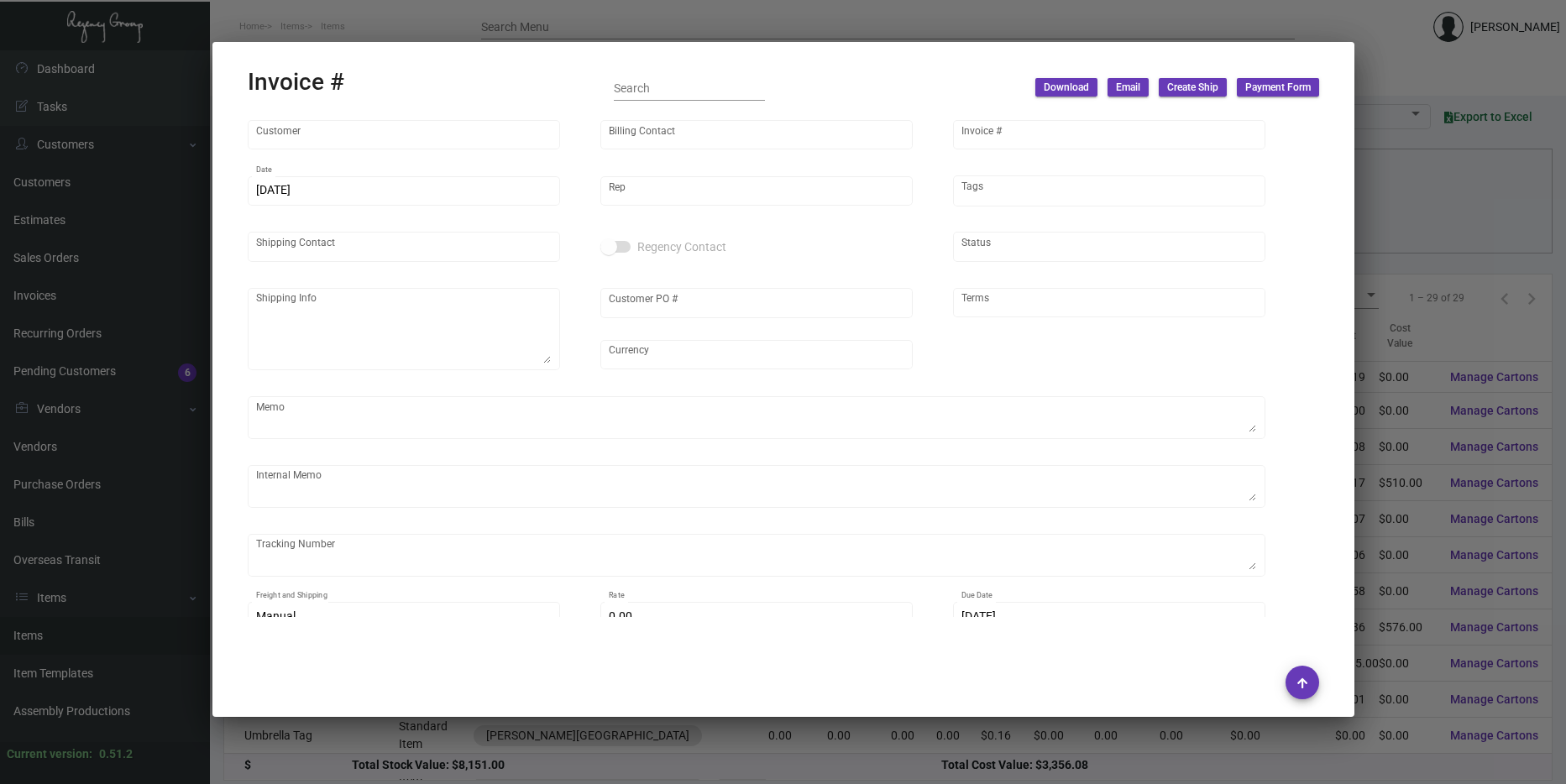
type input "$ 434.41"
type input "[DATE]"
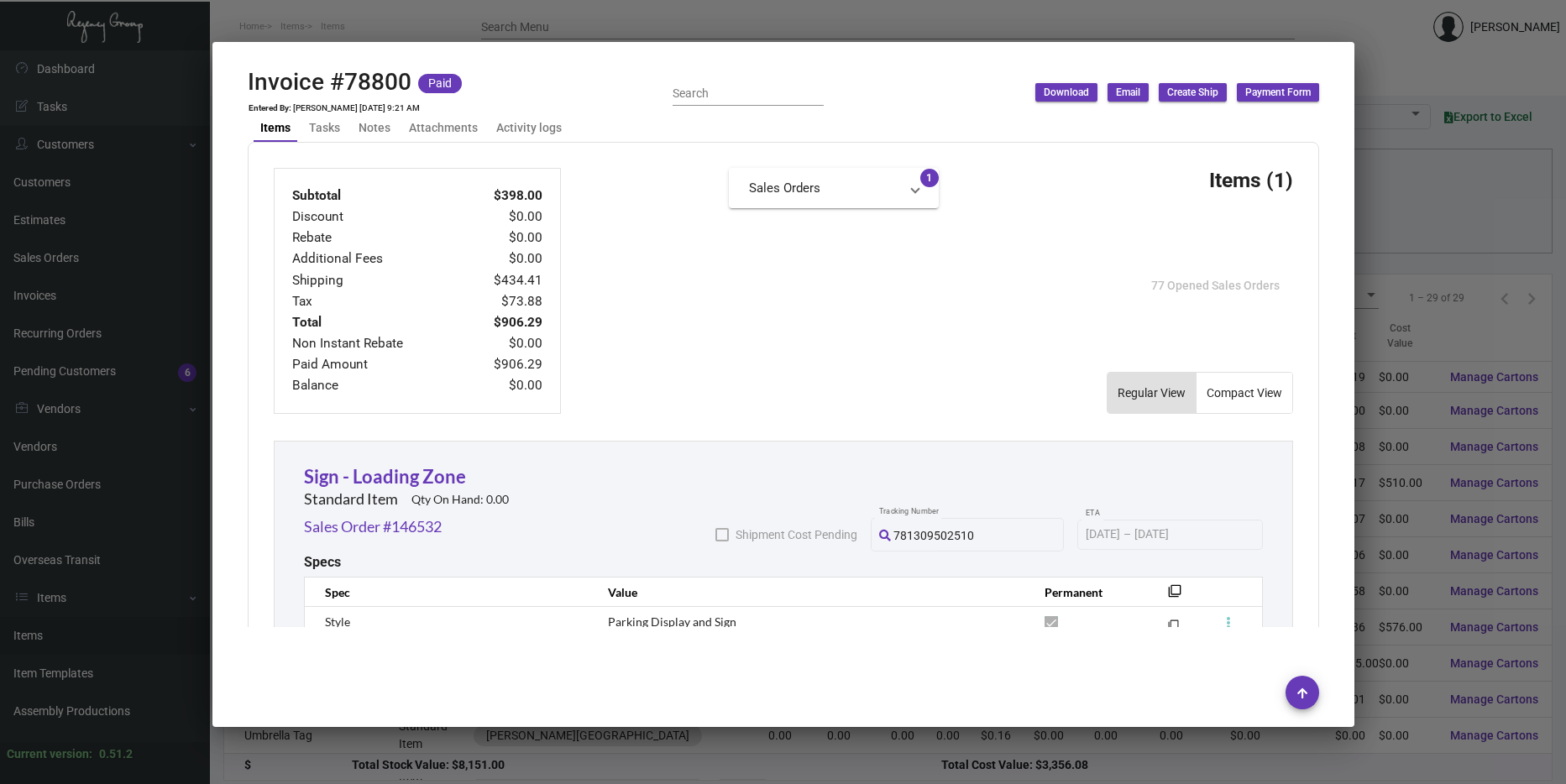
scroll to position [974, 0]
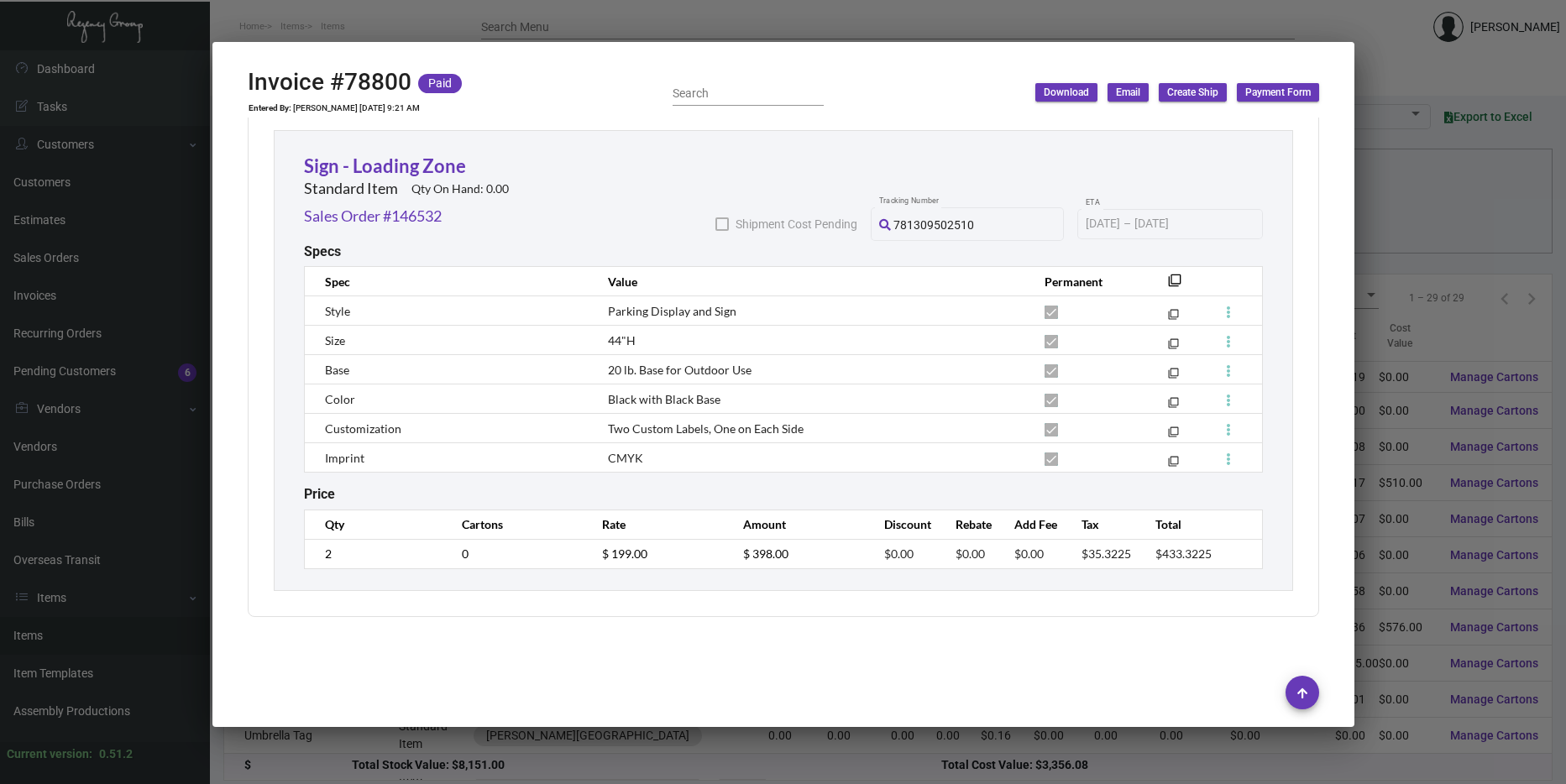
click at [1390, 303] on div at bounding box center [783, 392] width 1566 height 784
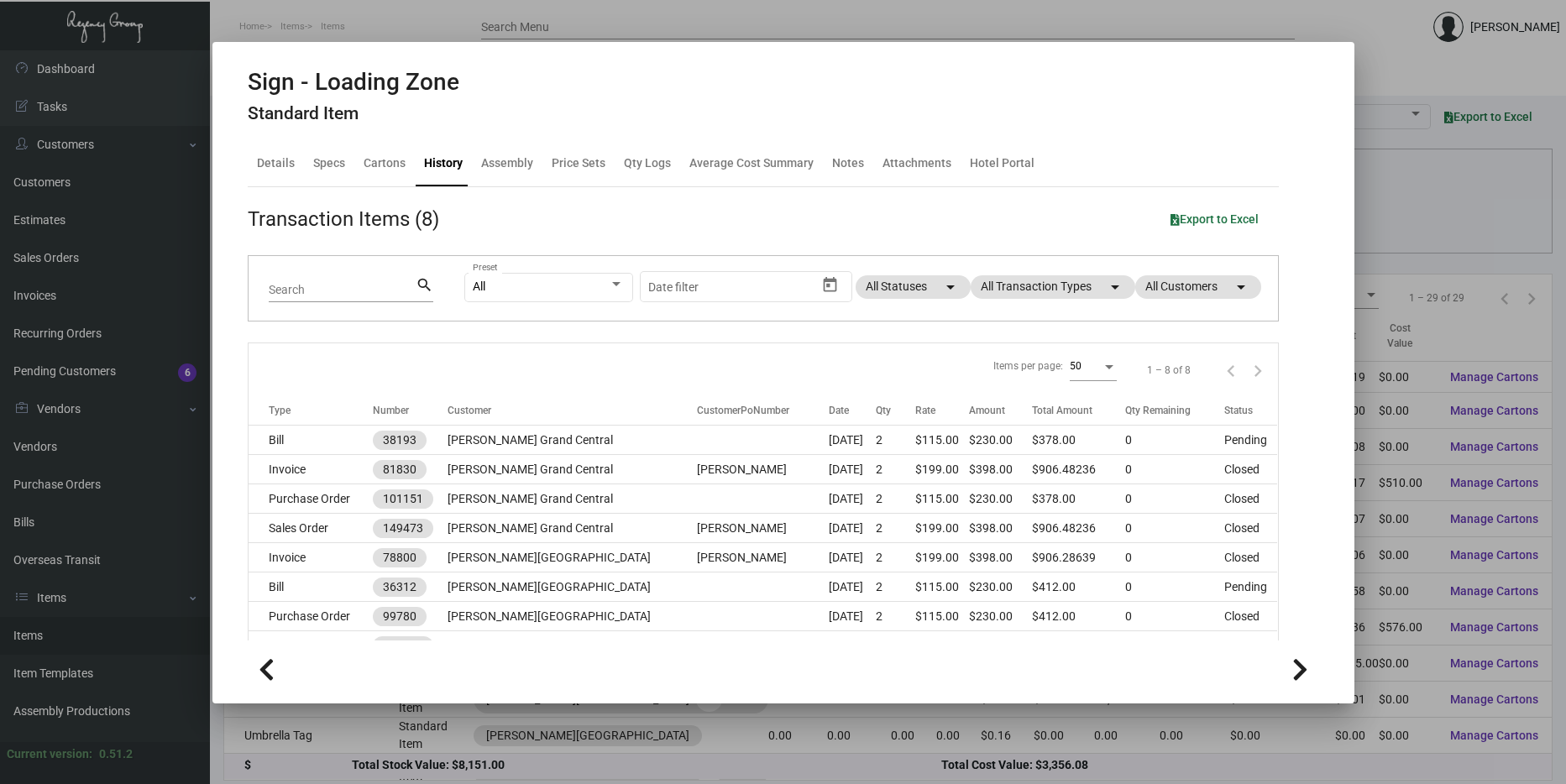
click at [1426, 95] on div at bounding box center [783, 392] width 1566 height 784
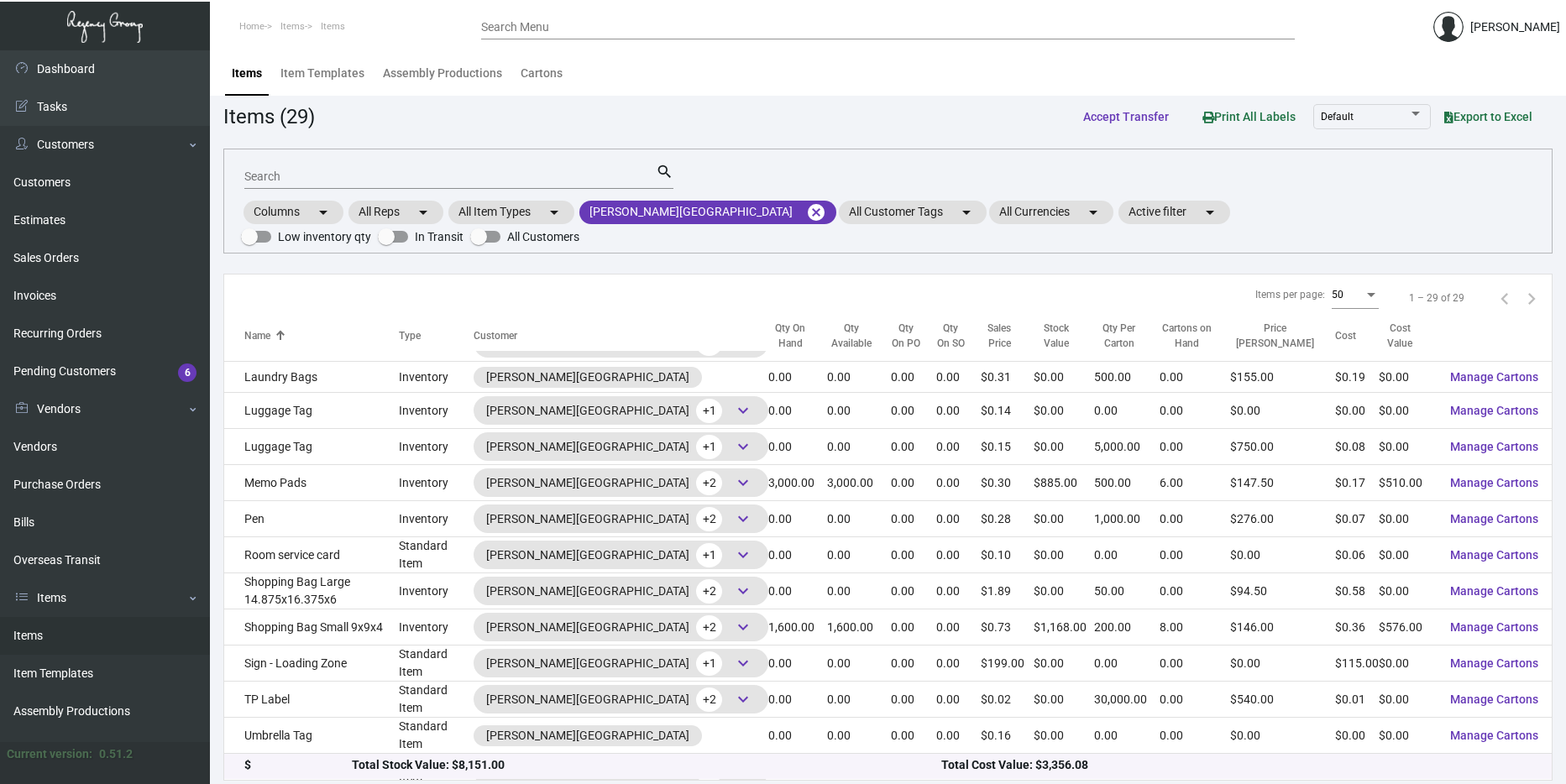
click at [456, 274] on div "Items per page: 50 1 – 29 of 29" at bounding box center [888, 297] width 1327 height 48
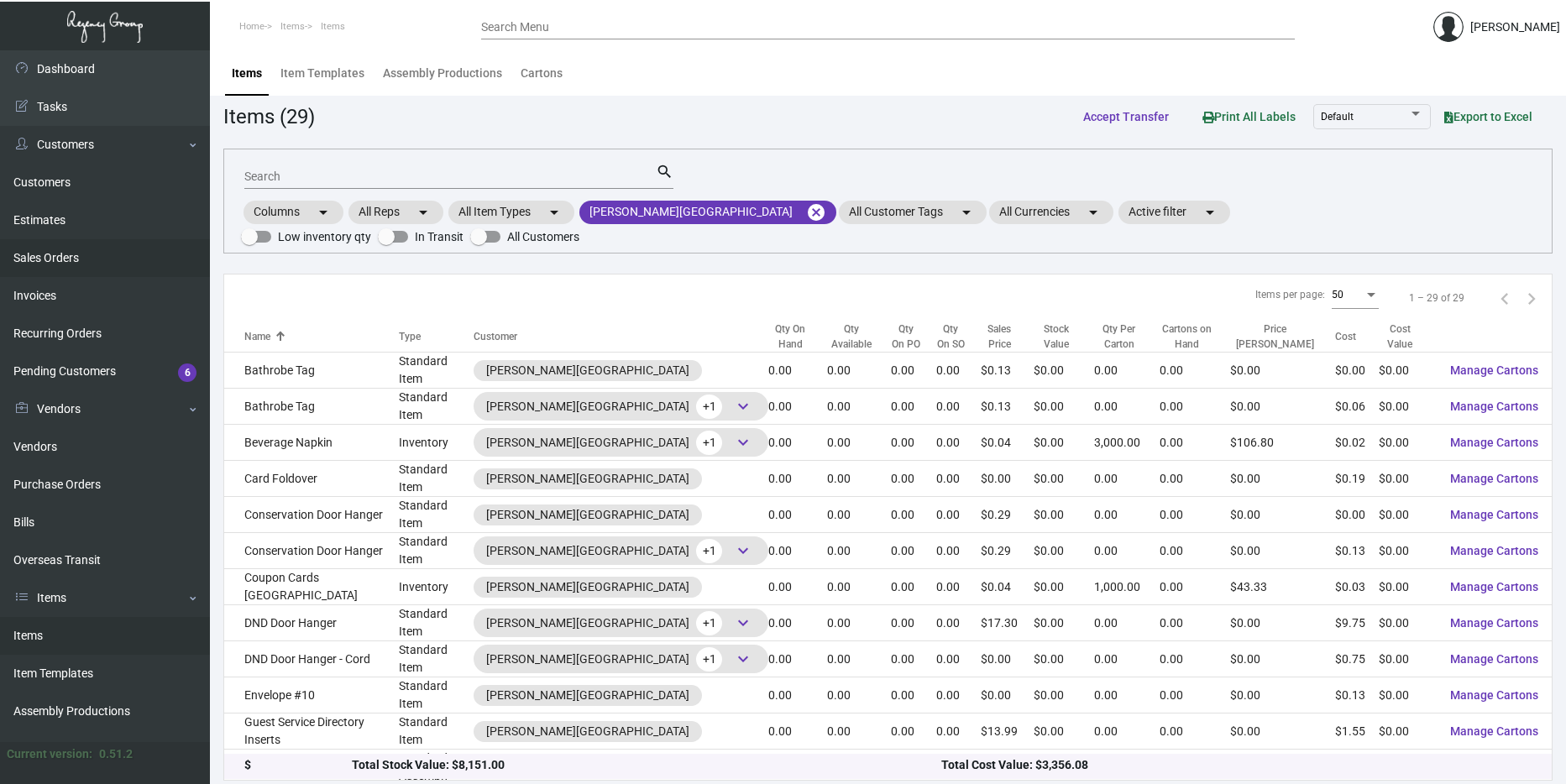
click at [108, 259] on link "Sales Orders" at bounding box center [105, 258] width 210 height 38
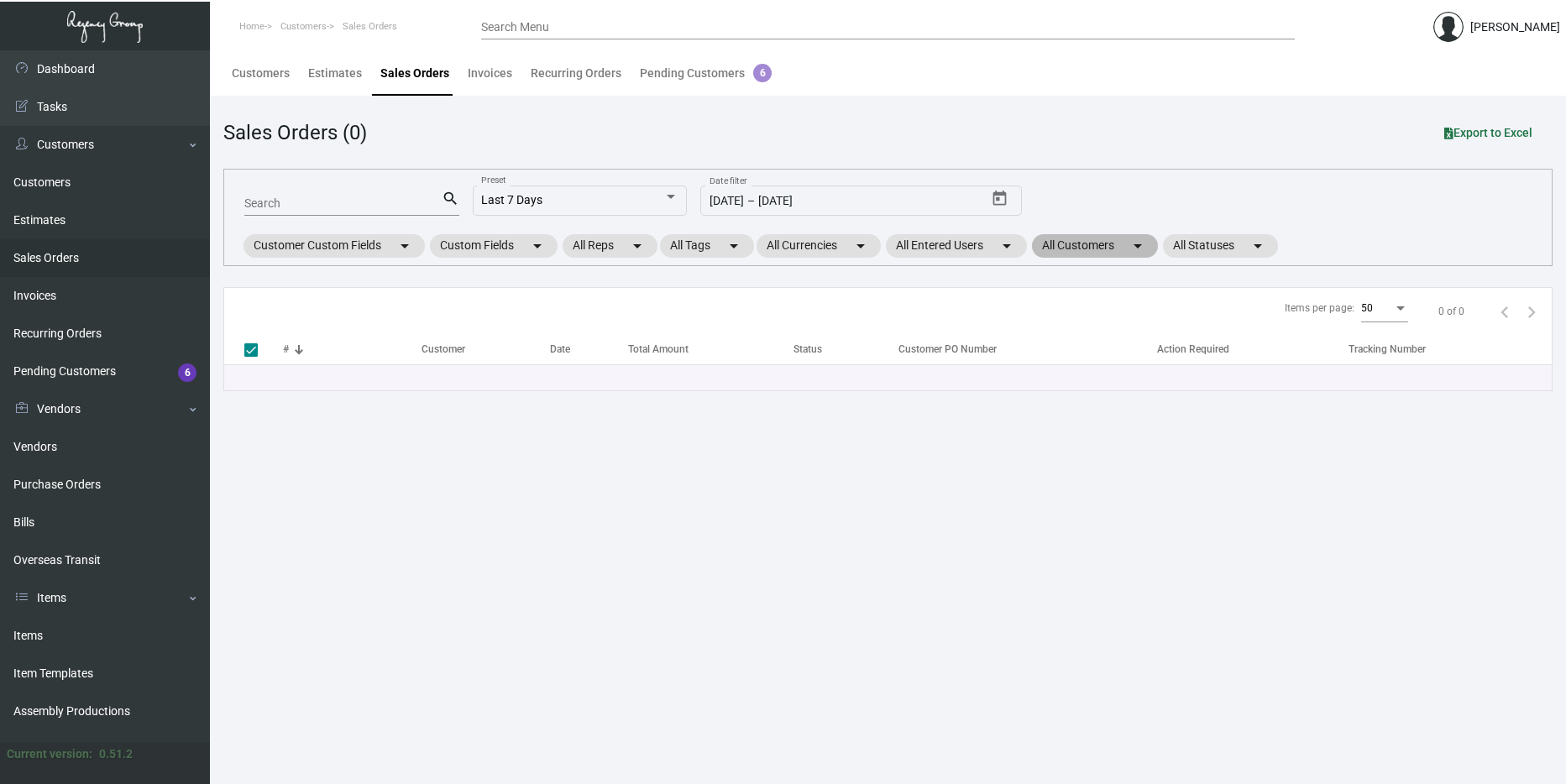
click at [1062, 248] on mat-chip "All Customers arrow_drop_down" at bounding box center [1094, 245] width 126 height 23
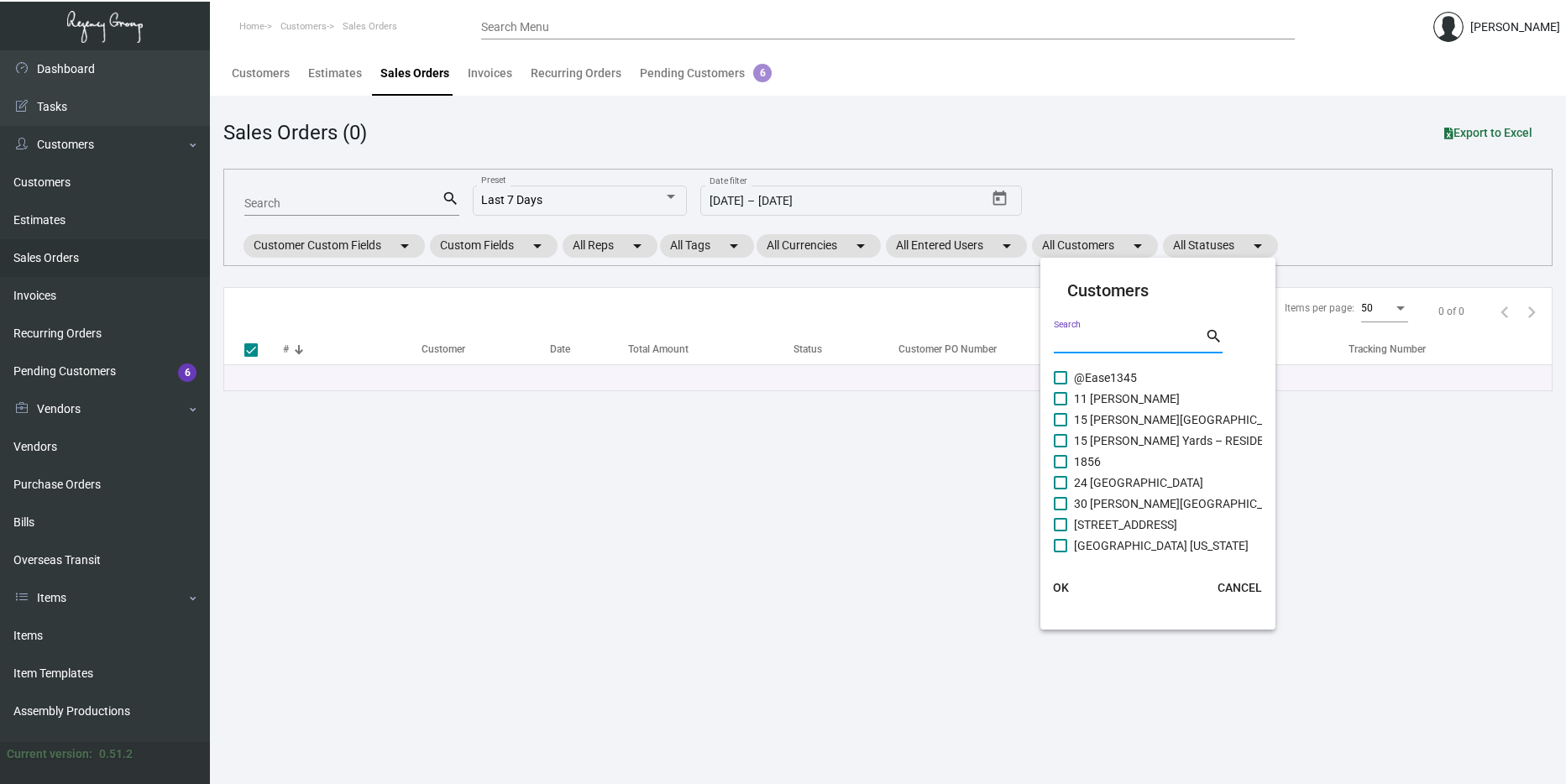
click at [1073, 338] on input "Search" at bounding box center [1130, 341] width 151 height 13
type input "Proper"
click at [1104, 451] on mat-checkbox "[PERSON_NAME] Properties" at bounding box center [1184, 441] width 261 height 21
click at [1102, 463] on span "Proper Austin" at bounding box center [1110, 461] width 71 height 20
click at [1060, 468] on input "Proper Austin" at bounding box center [1059, 468] width 1 height 1
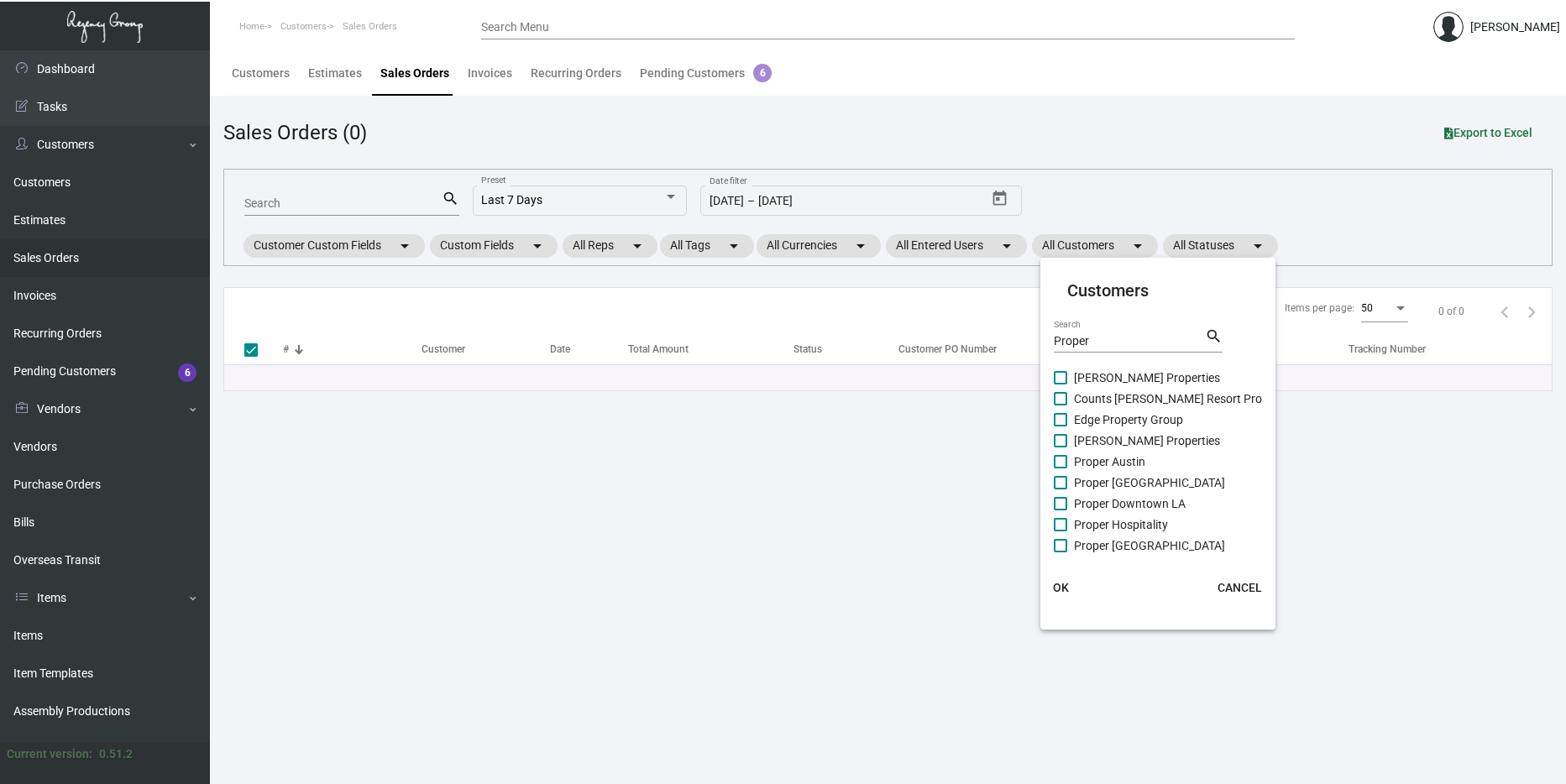
checkbox input "true"
click at [1102, 474] on span "Proper [GEOGRAPHIC_DATA]" at bounding box center [1150, 482] width 151 height 20
click at [1060, 489] on input "Proper [GEOGRAPHIC_DATA]" at bounding box center [1059, 489] width 1 height 1
checkbox input "true"
click at [1108, 494] on span "Proper Downtown LA" at bounding box center [1130, 503] width 112 height 20
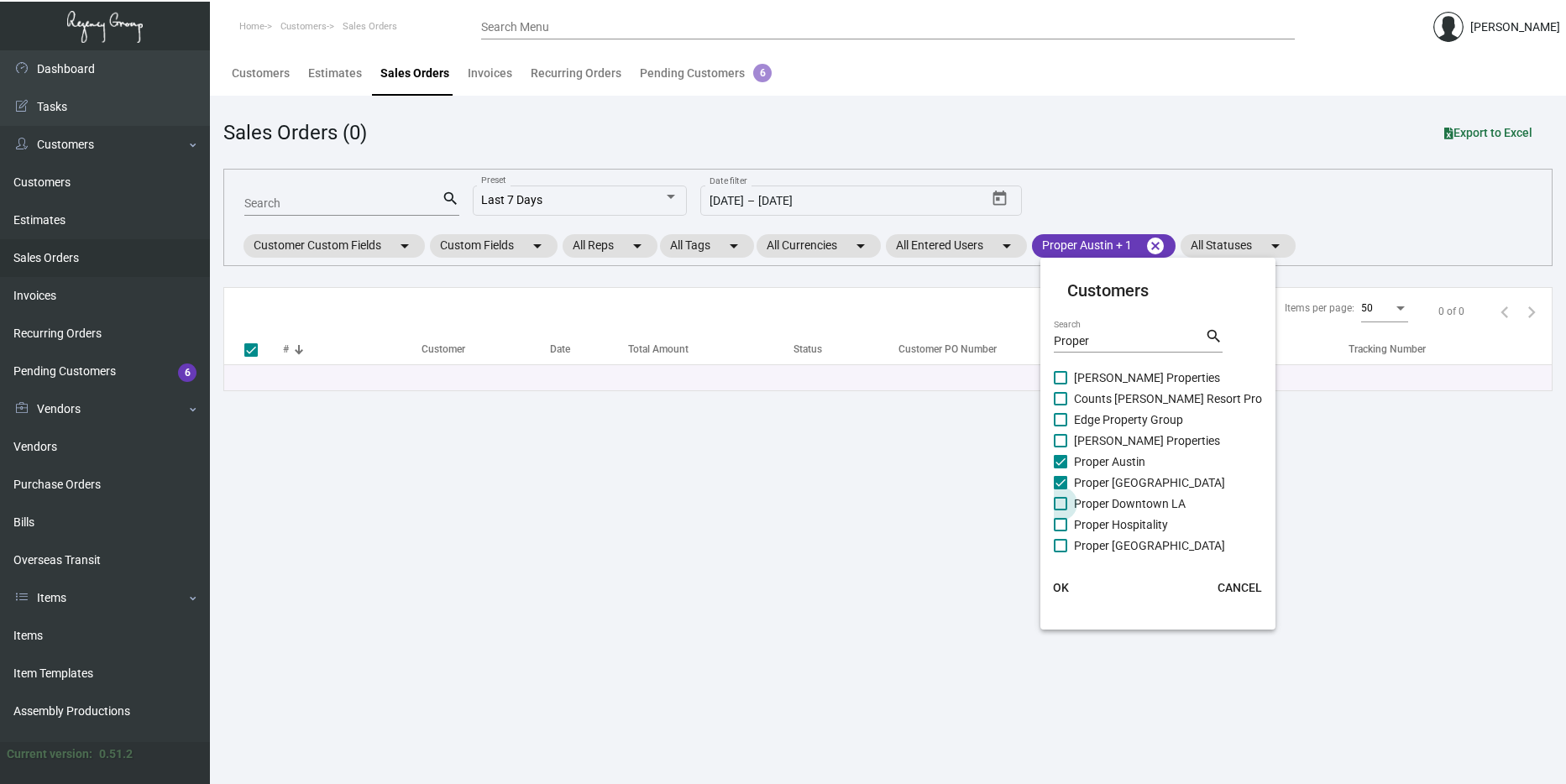
click at [1060, 510] on input "Proper Downtown LA" at bounding box center [1059, 510] width 1 height 1
checkbox input "true"
click at [1113, 532] on span "Proper Hospitality" at bounding box center [1121, 524] width 94 height 20
click at [1060, 532] on input "Proper Hospitality" at bounding box center [1059, 532] width 1 height 1
checkbox input "true"
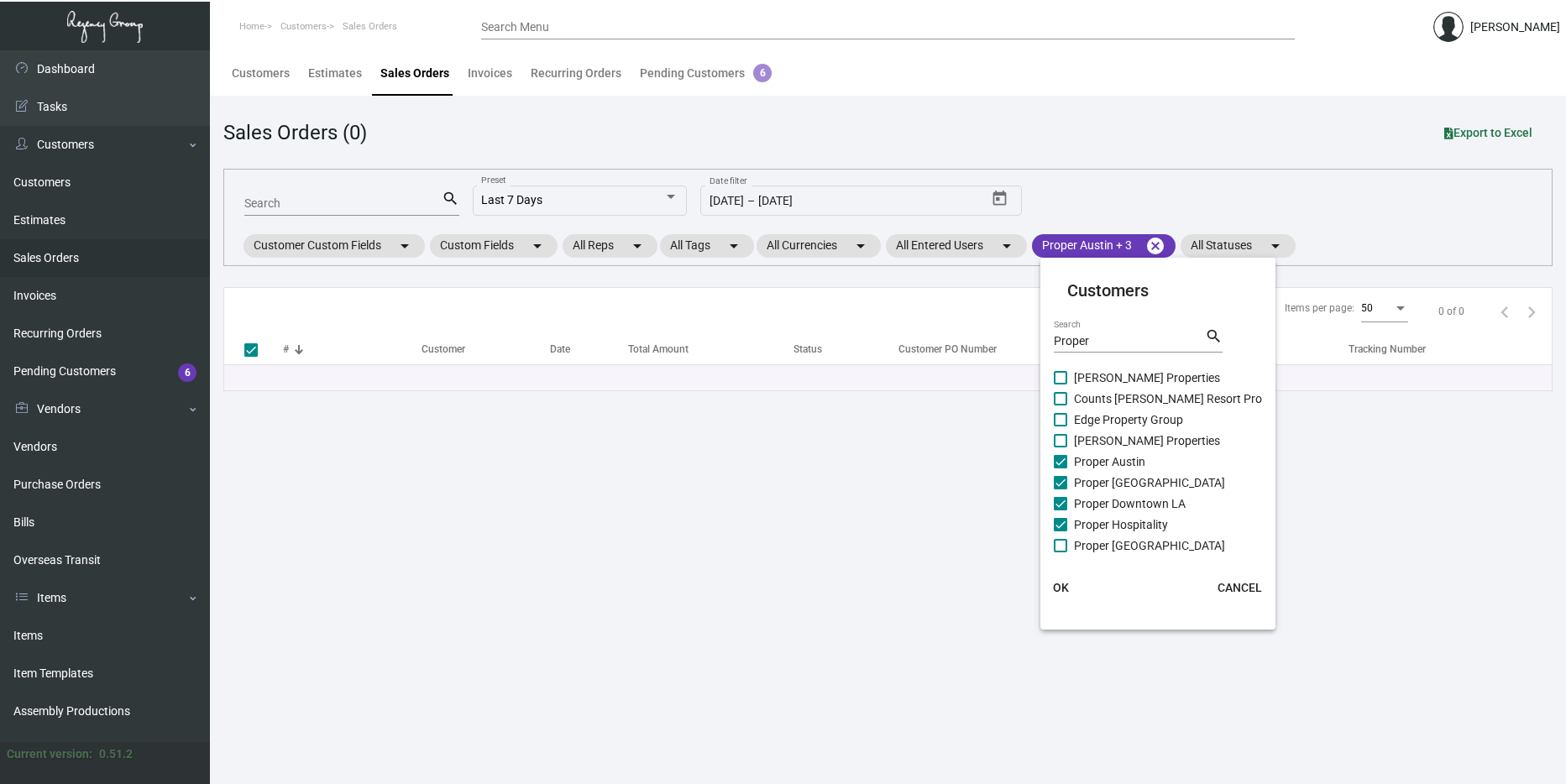
click at [1115, 538] on span "Proper [GEOGRAPHIC_DATA]" at bounding box center [1150, 545] width 151 height 20
click at [1060, 552] on input "Proper [GEOGRAPHIC_DATA]" at bounding box center [1059, 552] width 1 height 1
checkbox input "true"
click at [1114, 518] on span "Proper [GEOGRAPHIC_DATA][PERSON_NAME]" at bounding box center [1195, 519] width 241 height 20
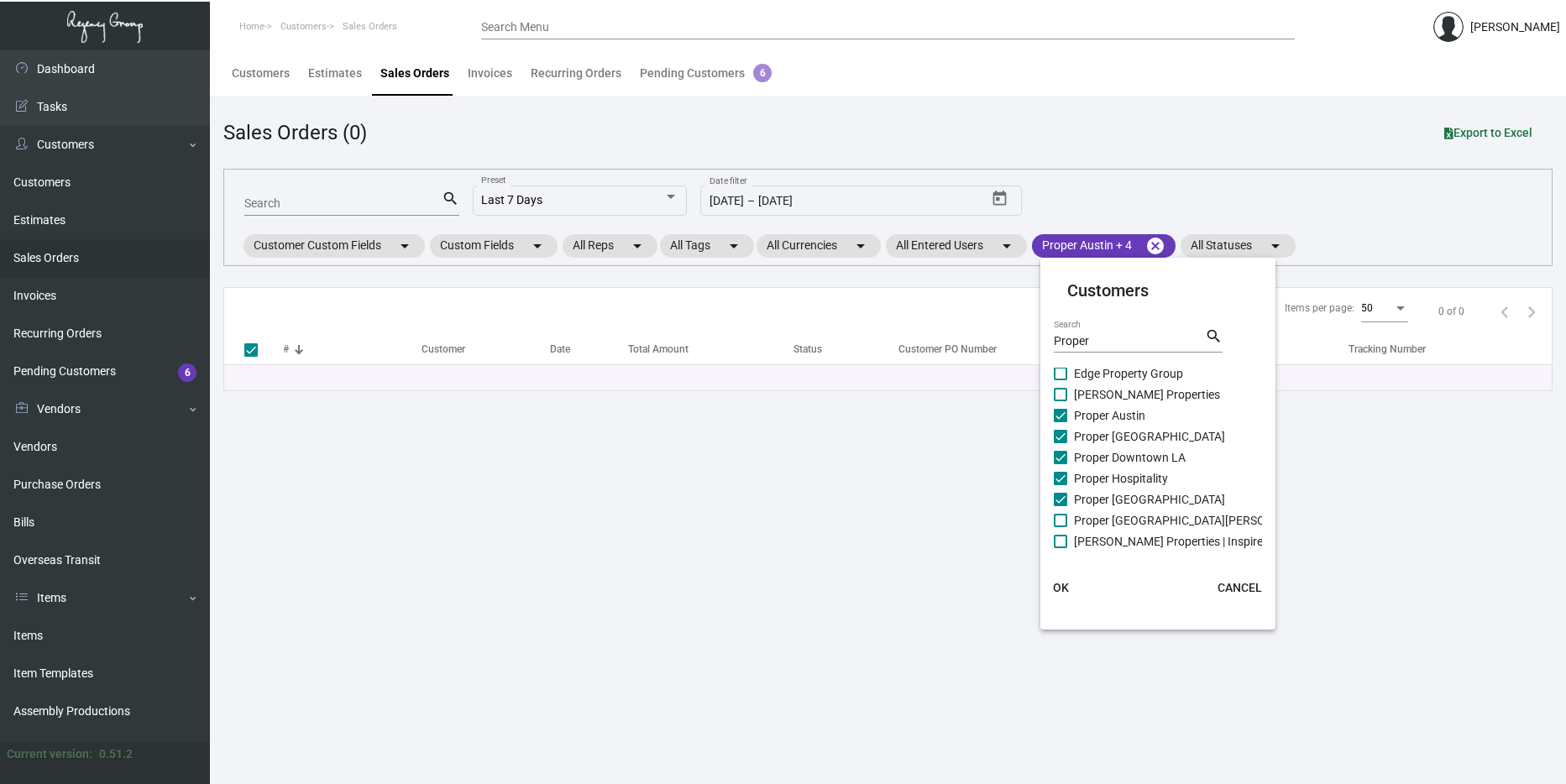
click at [1060, 527] on input "Proper [GEOGRAPHIC_DATA][PERSON_NAME]" at bounding box center [1059, 527] width 1 height 1
checkbox input "true"
click at [1062, 586] on span "OK" at bounding box center [1061, 587] width 16 height 13
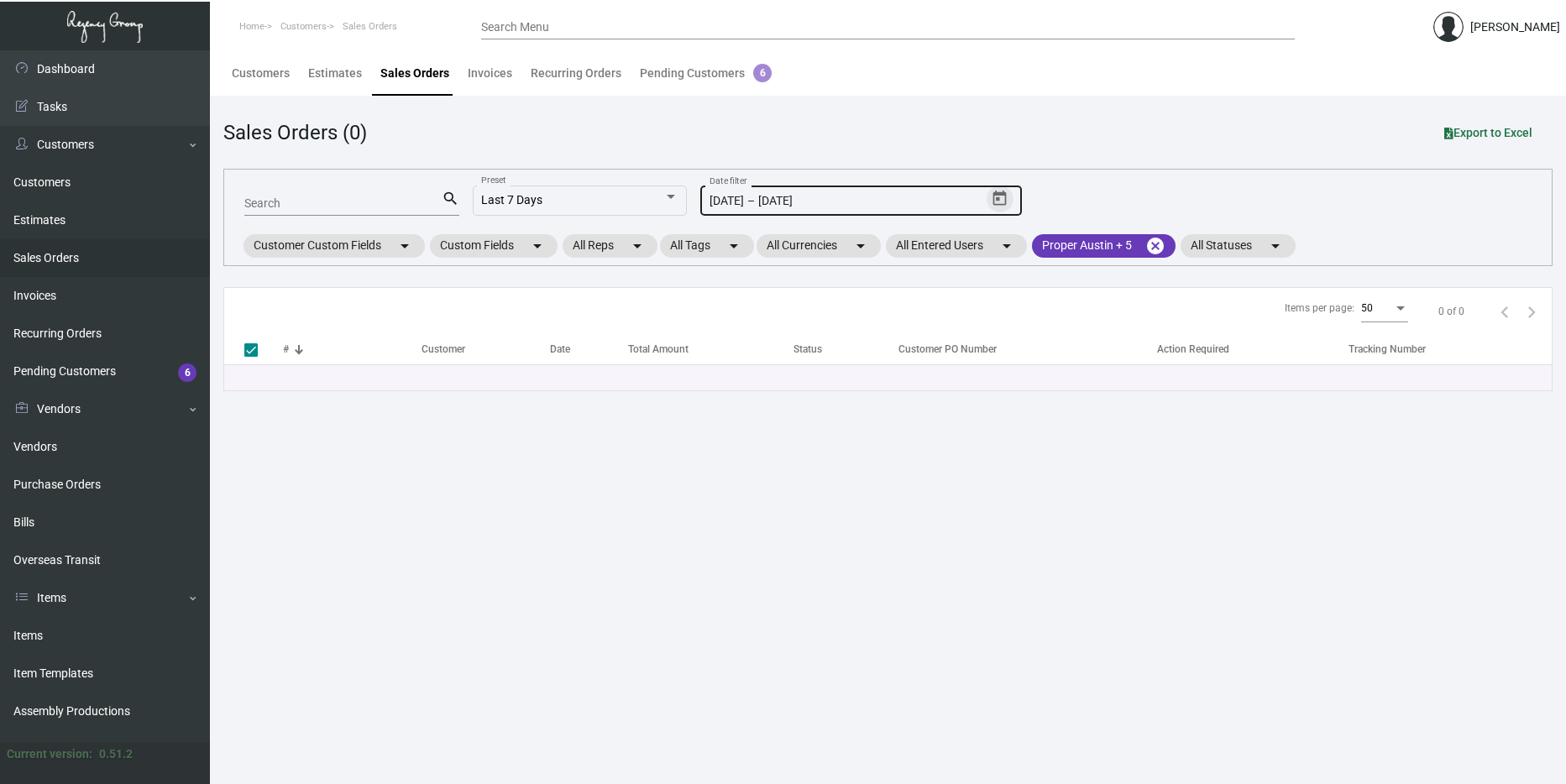
click at [1001, 198] on icon "Open calendar" at bounding box center [999, 199] width 17 height 17
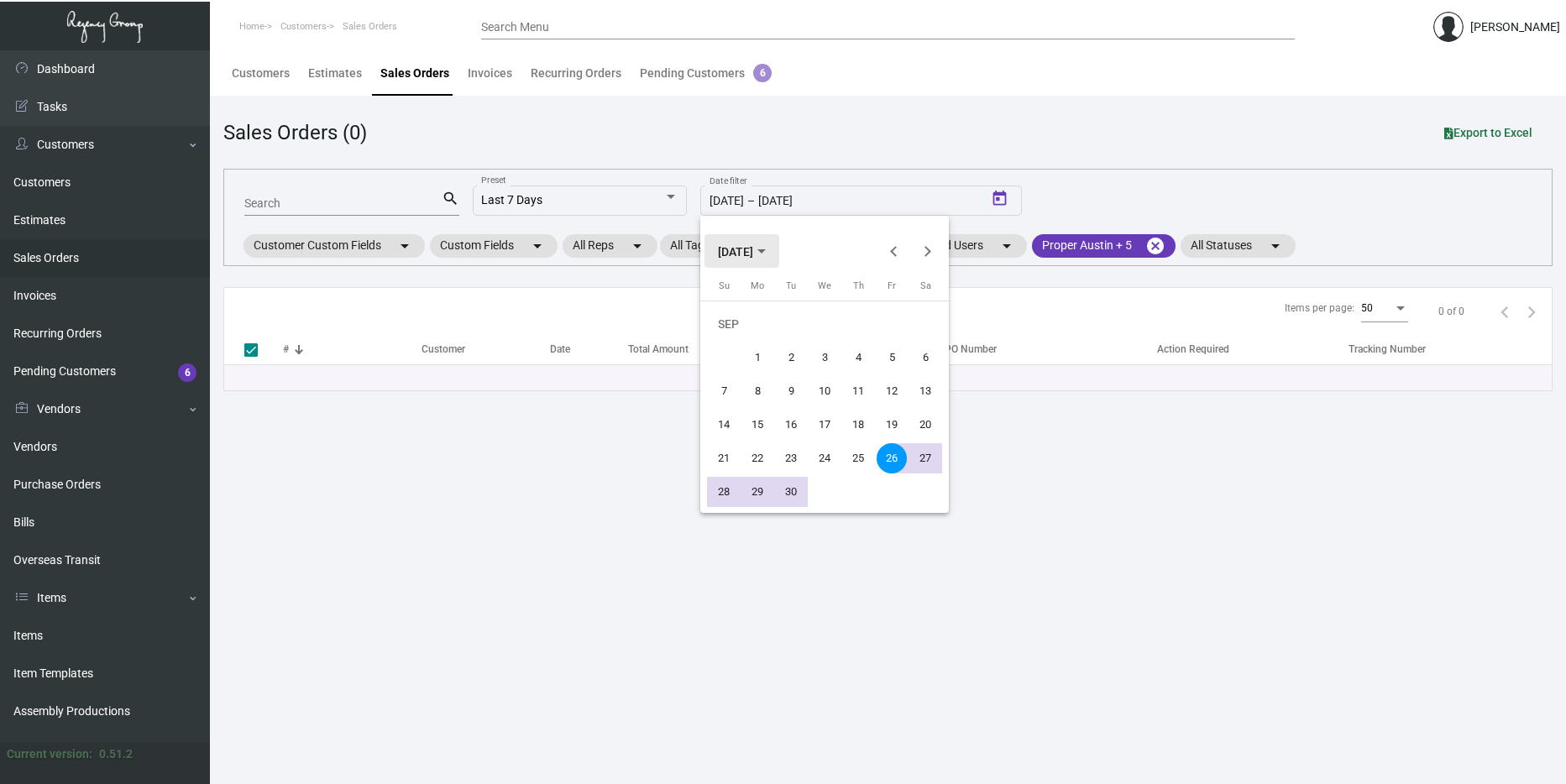
click at [779, 255] on button "[DATE]" at bounding box center [742, 251] width 75 height 34
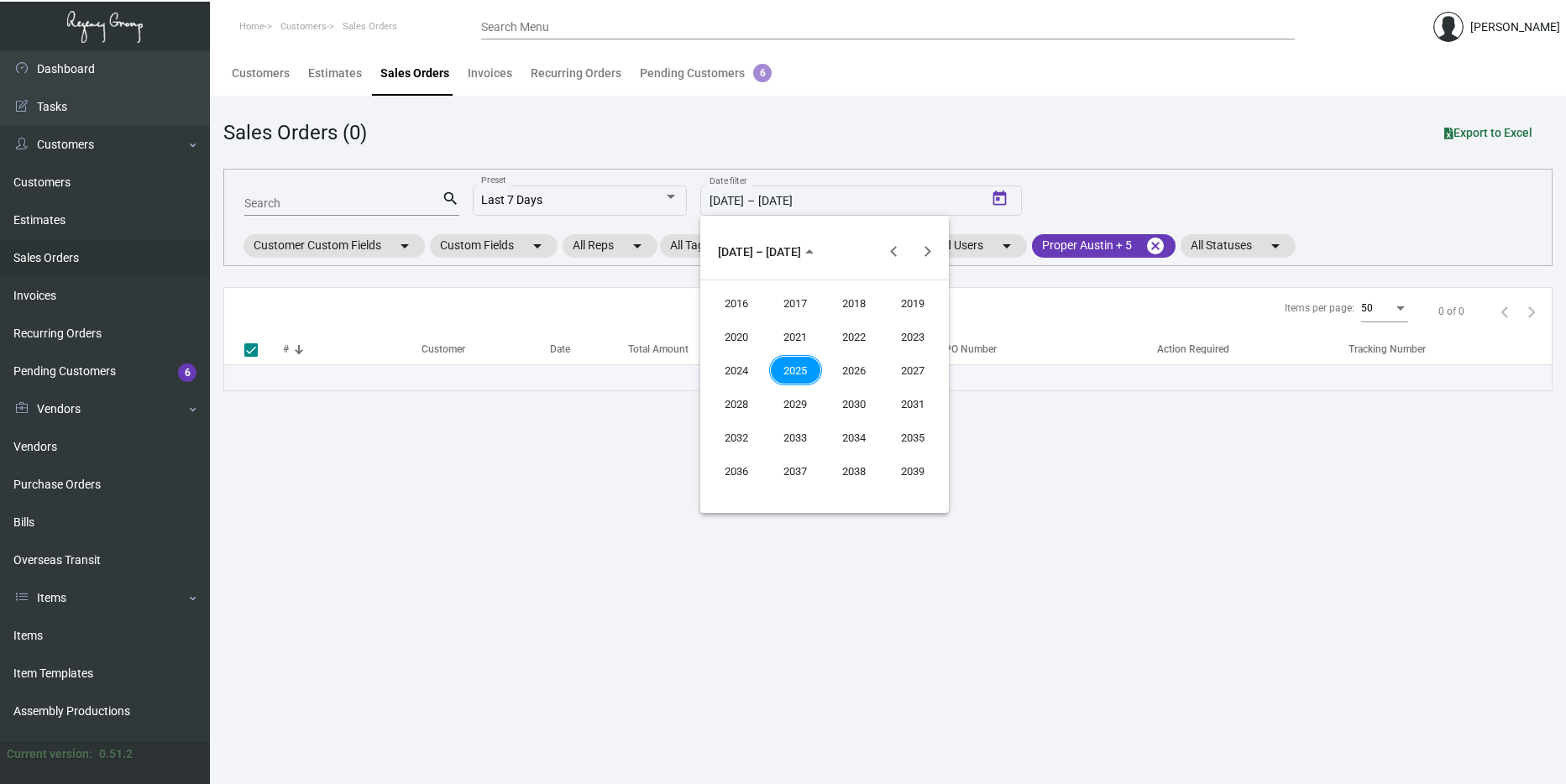
click at [751, 370] on div "2024" at bounding box center [737, 369] width 53 height 30
click at [753, 406] on div "SEP" at bounding box center [737, 403] width 53 height 30
click at [738, 357] on div "1" at bounding box center [724, 357] width 30 height 30
type input "[DATE]"
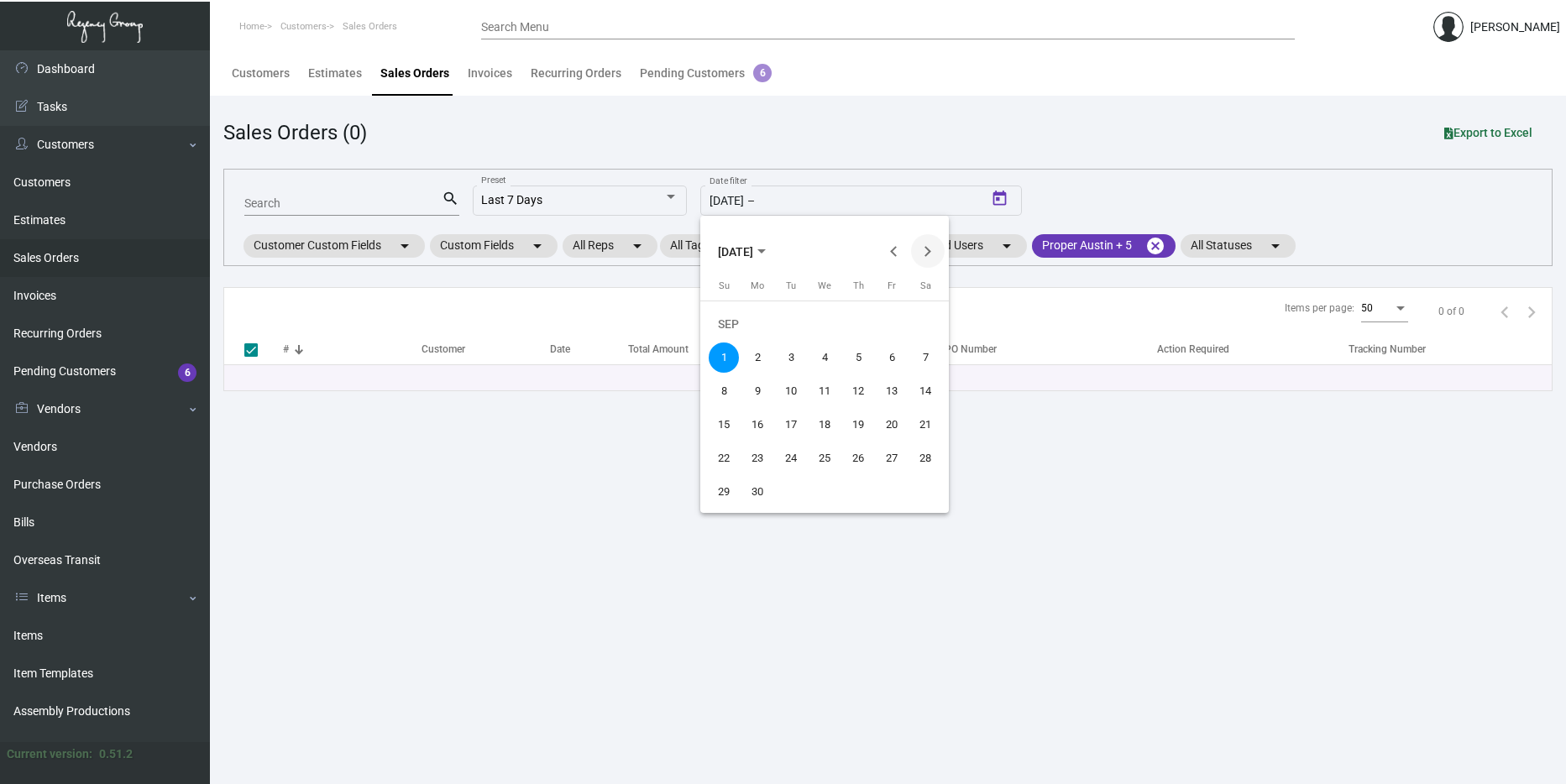
click at [921, 253] on button "Next month" at bounding box center [927, 251] width 34 height 34
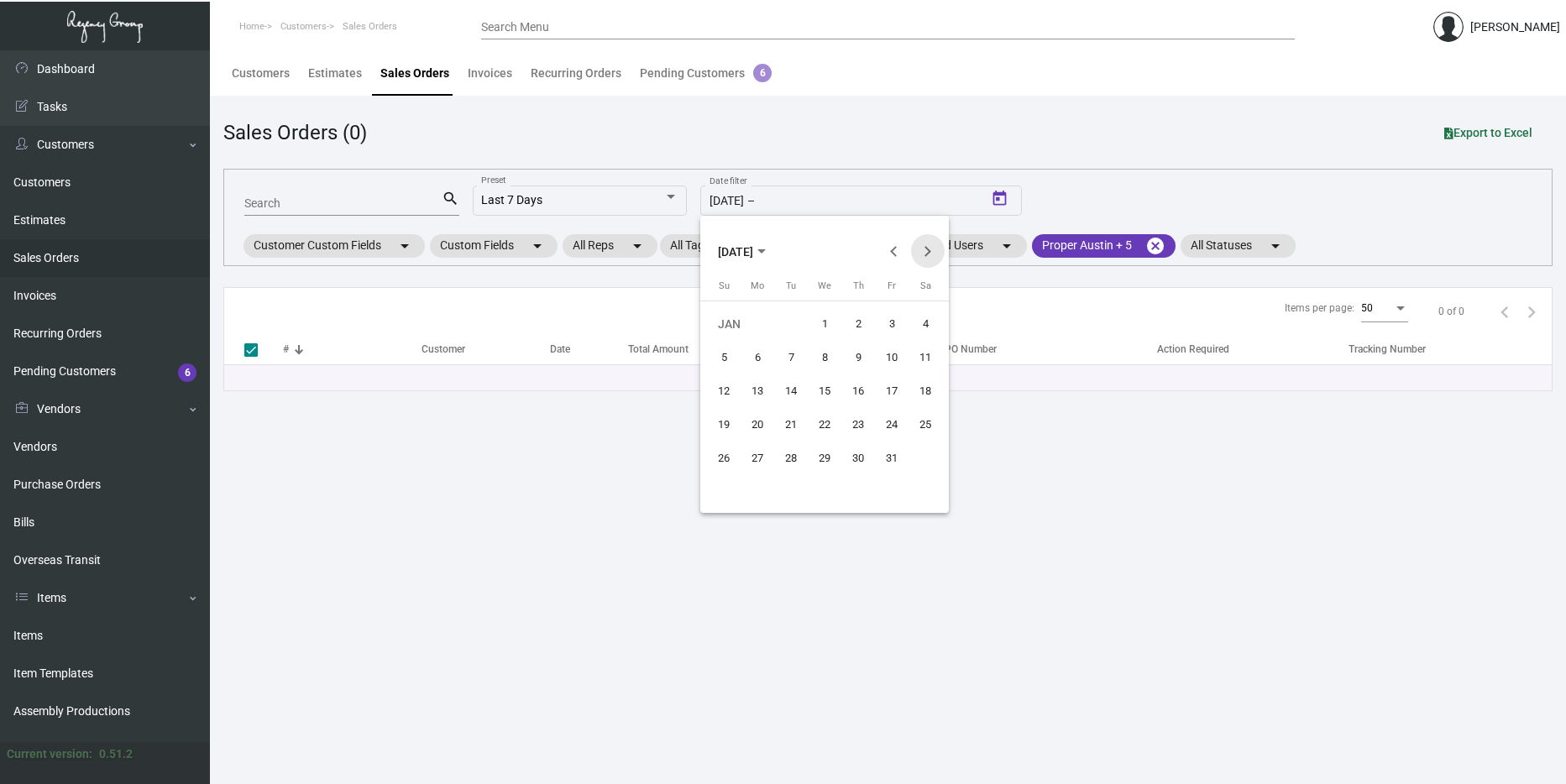
click at [921, 253] on button "Next month" at bounding box center [927, 251] width 34 height 34
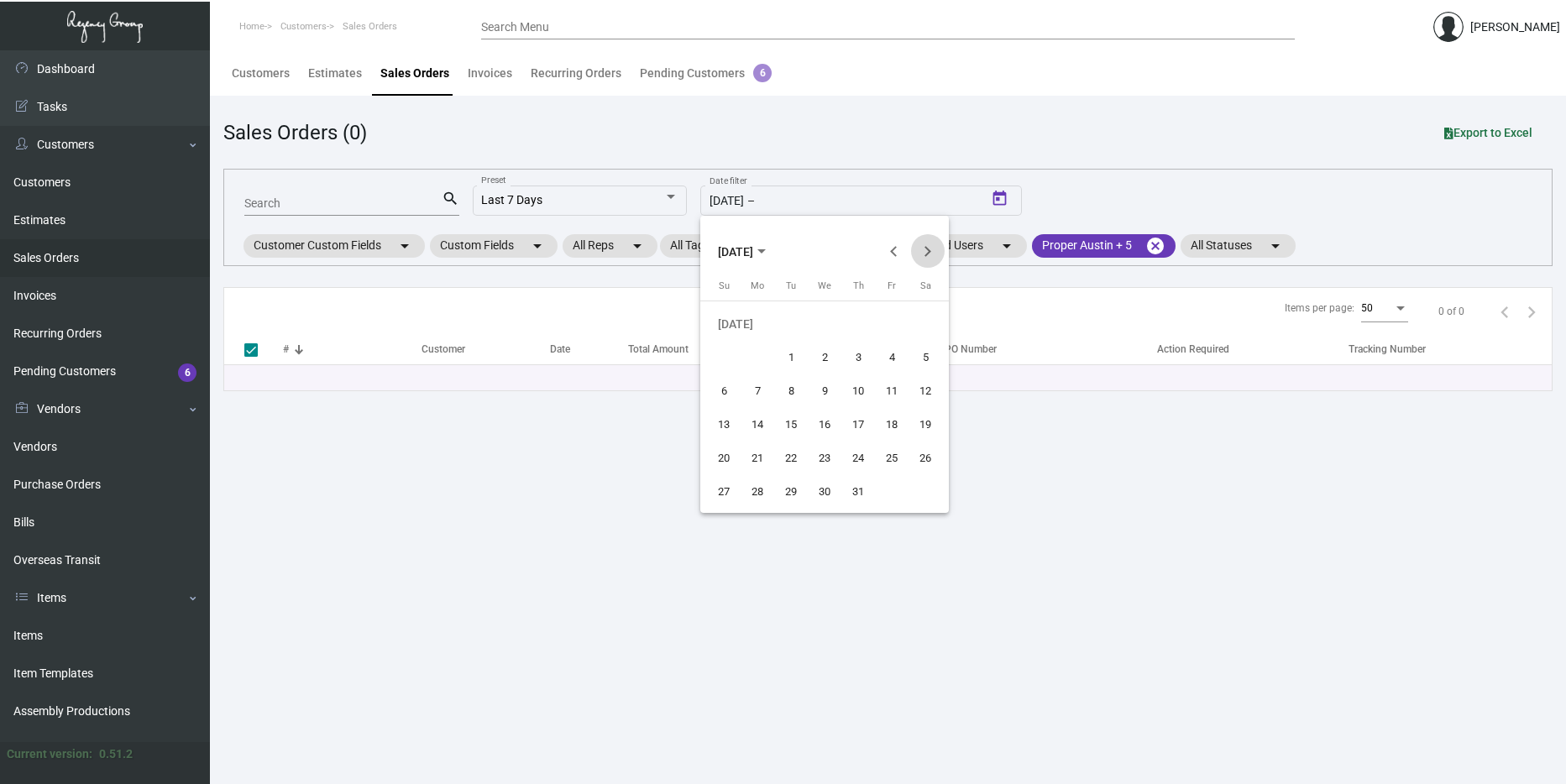
click at [921, 253] on button "Next month" at bounding box center [927, 251] width 34 height 34
click at [857, 458] on div "25" at bounding box center [858, 458] width 30 height 30
type input "[DATE]"
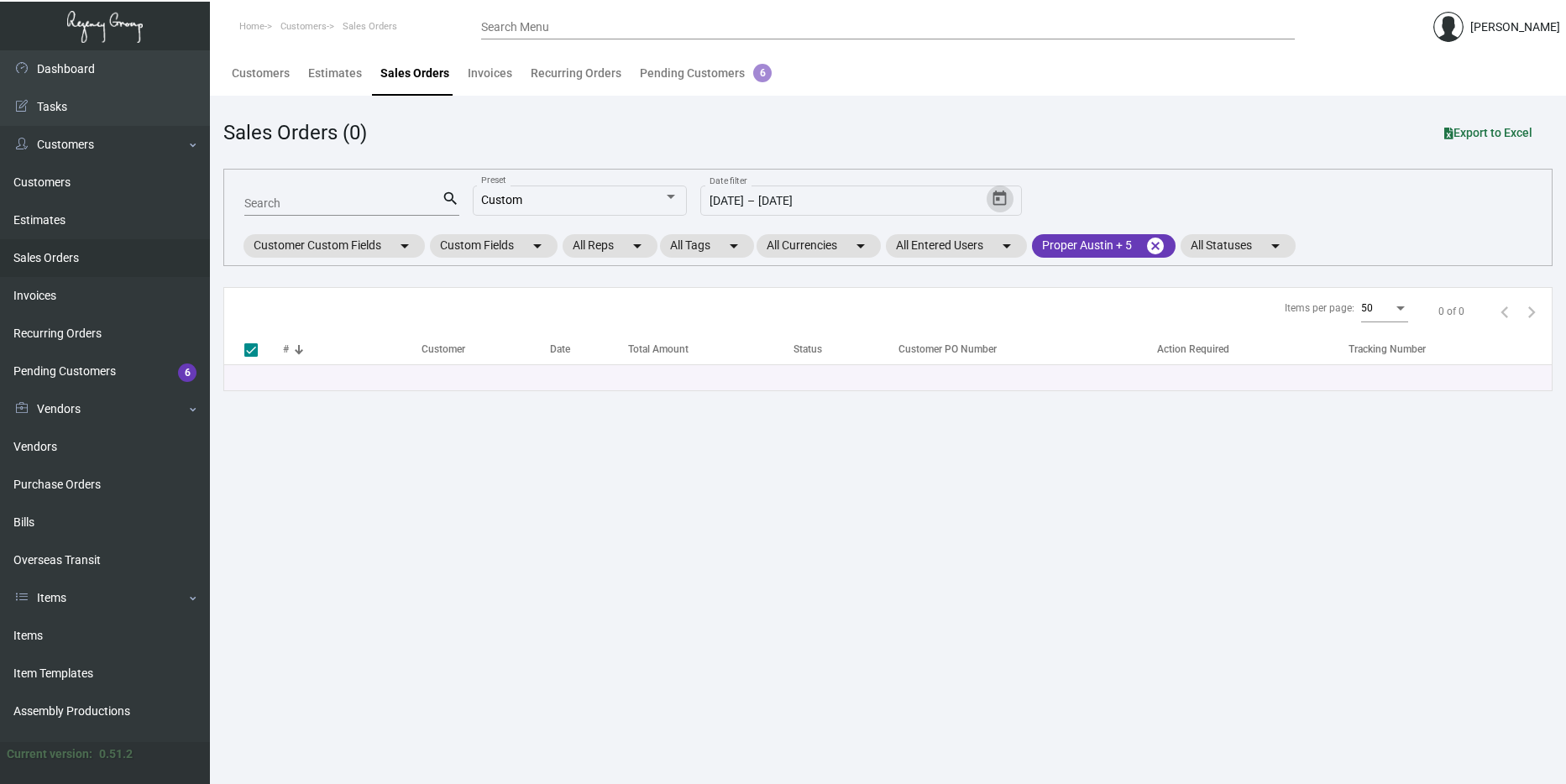
checkbox input "false"
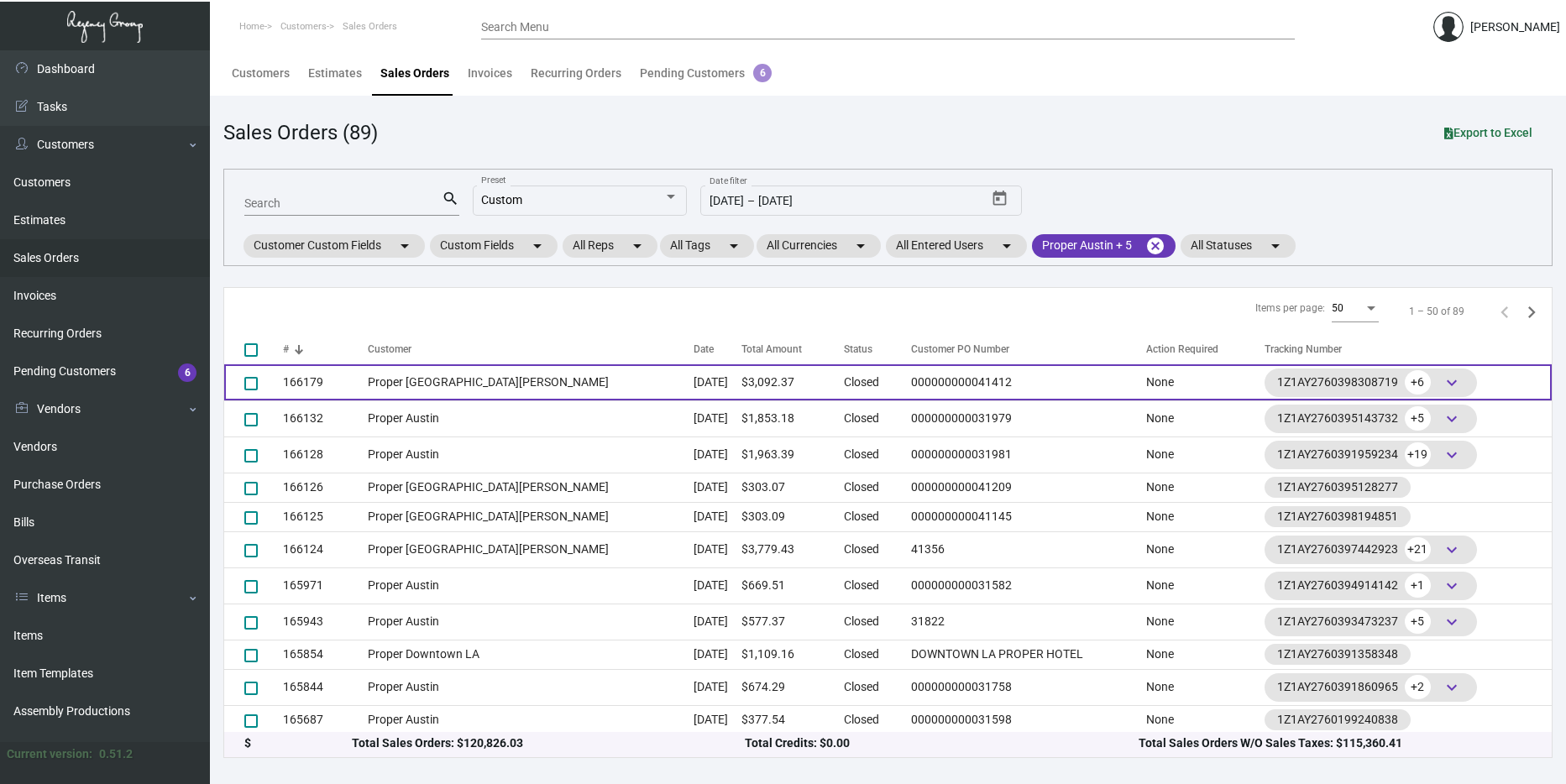
click at [535, 389] on td "Proper [GEOGRAPHIC_DATA][PERSON_NAME]" at bounding box center [531, 382] width 326 height 36
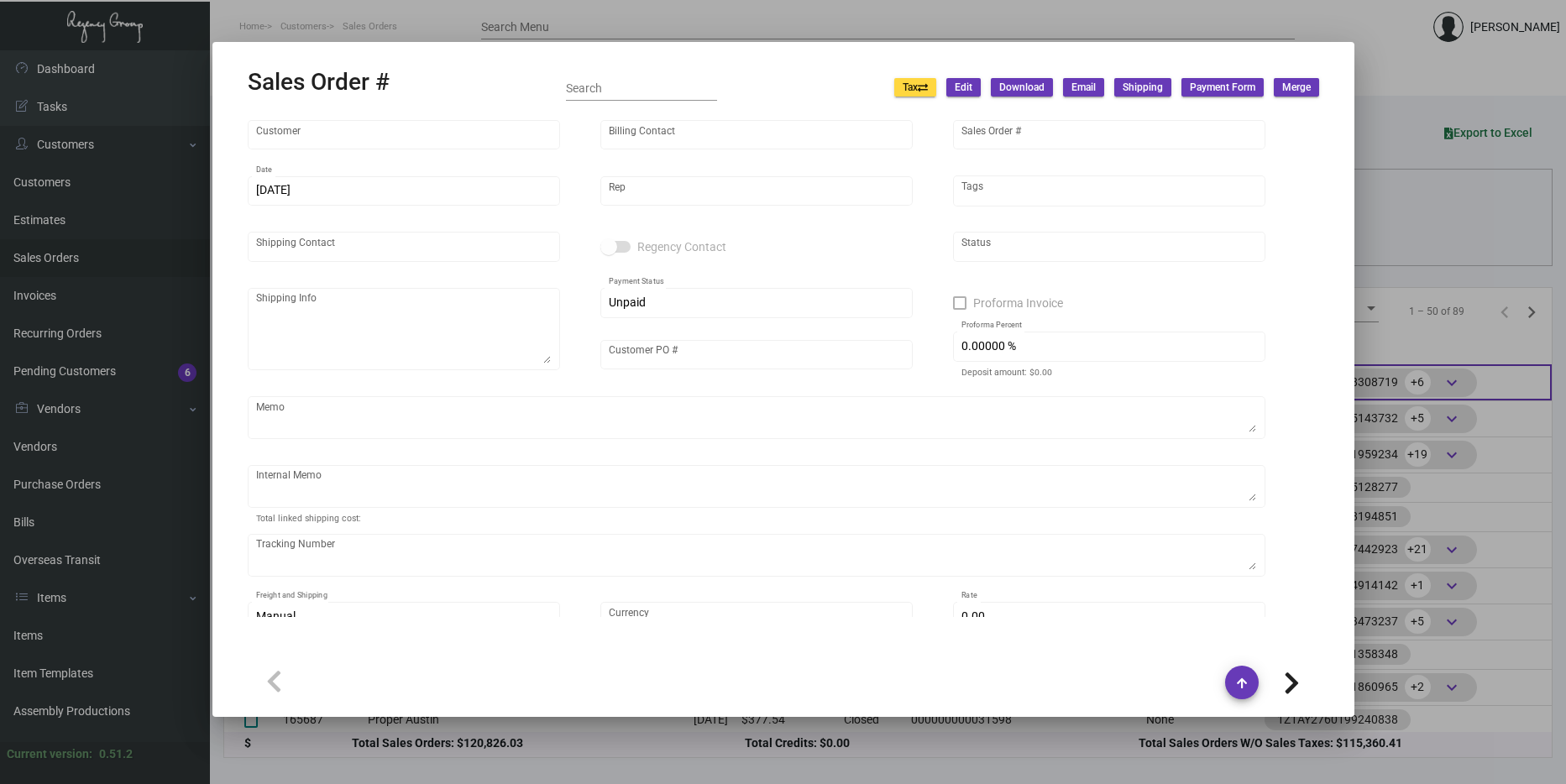
type input "Proper [GEOGRAPHIC_DATA][PERSON_NAME]"
type input "[PERSON_NAME]"
type input "166179"
type input "[DATE]"
type input "[PERSON_NAME]"
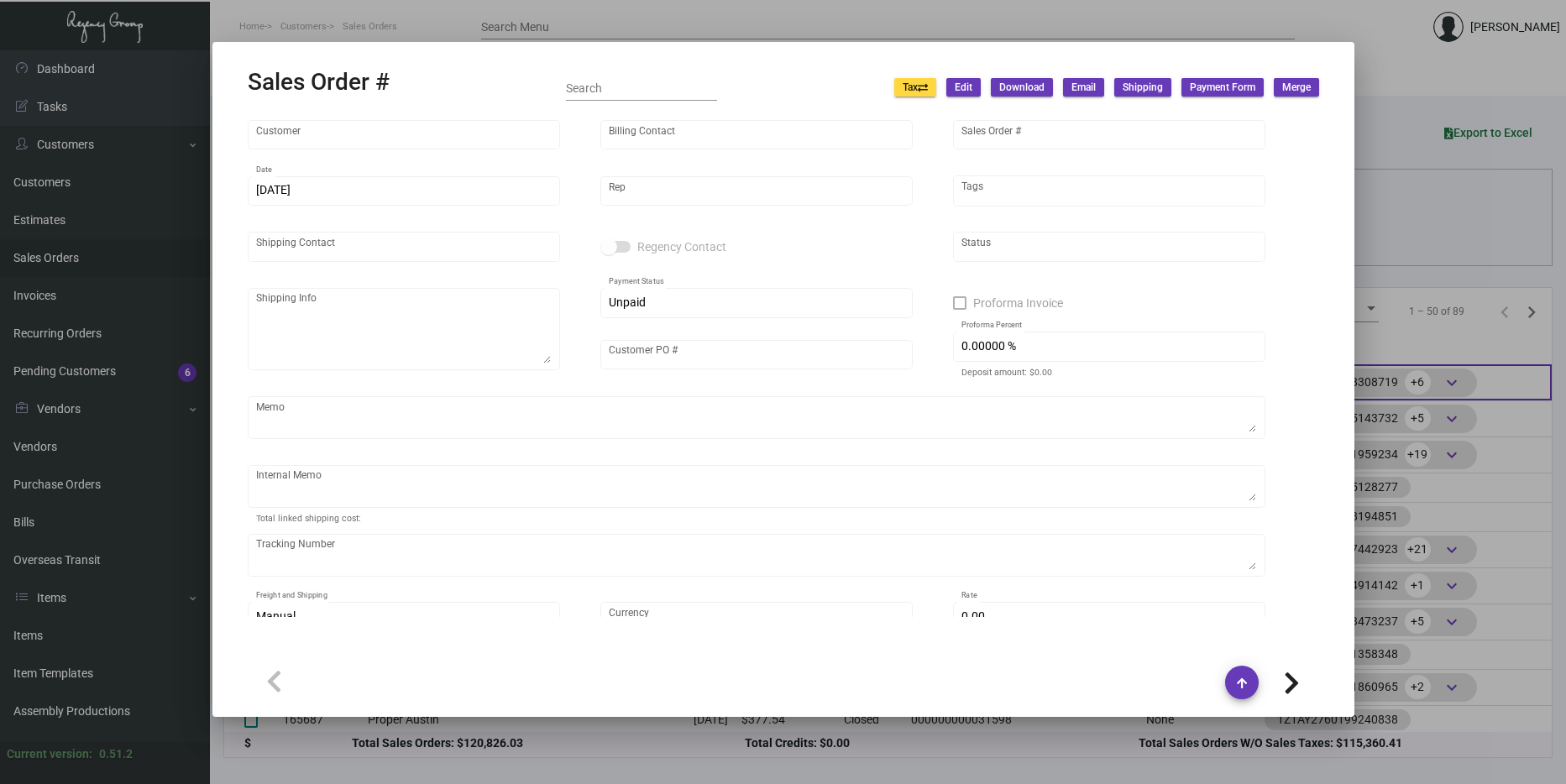
type input "[PERSON_NAME]"
type textarea "Proper [GEOGRAPHIC_DATA][PERSON_NAME] [STREET_ADDRESS]"
type input "000000000041412"
type textarea "$8.35 for stickers $131.69 the rest of the items"
type input "United States Dollar $"
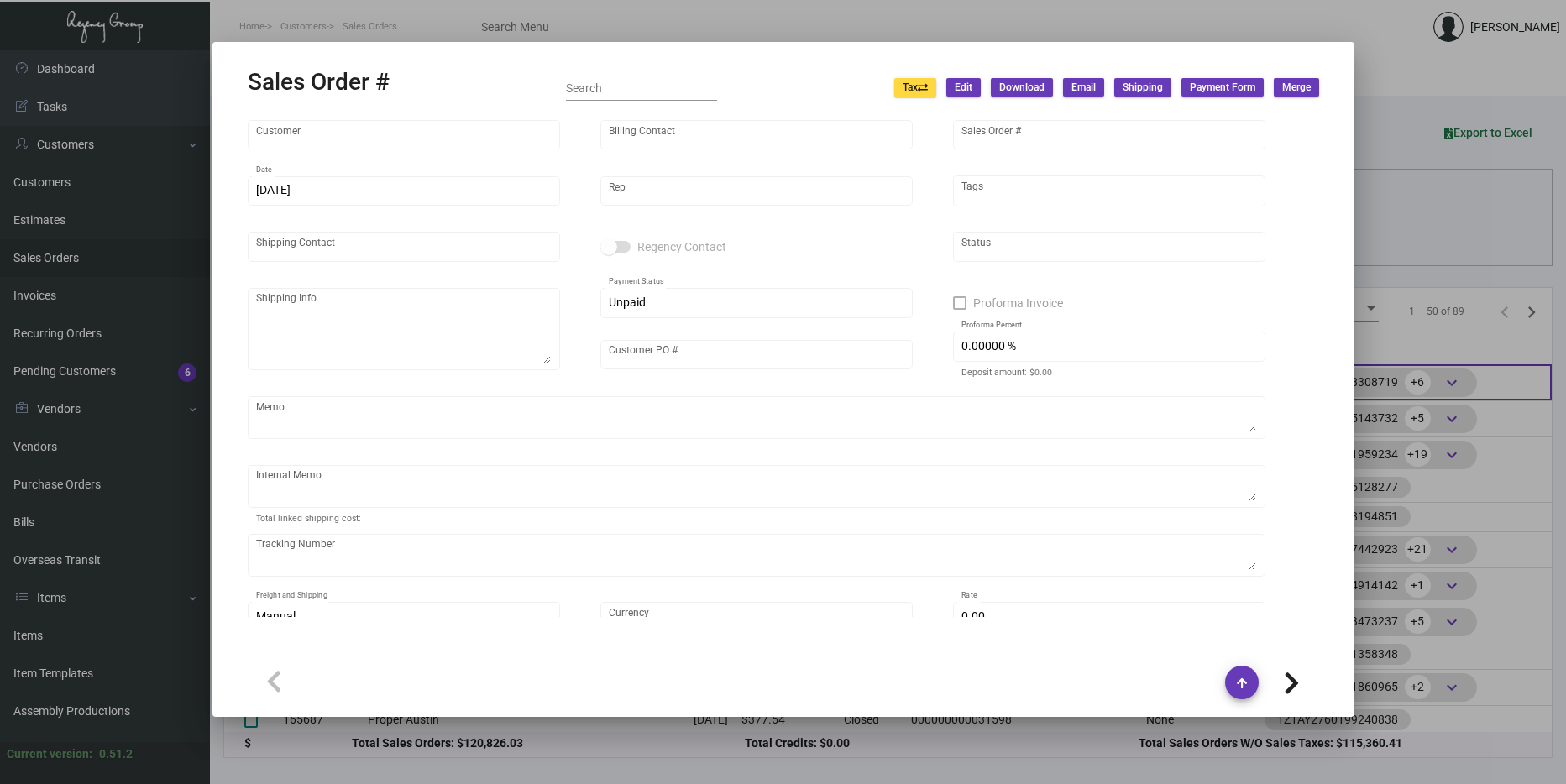
type input "$ 249.87"
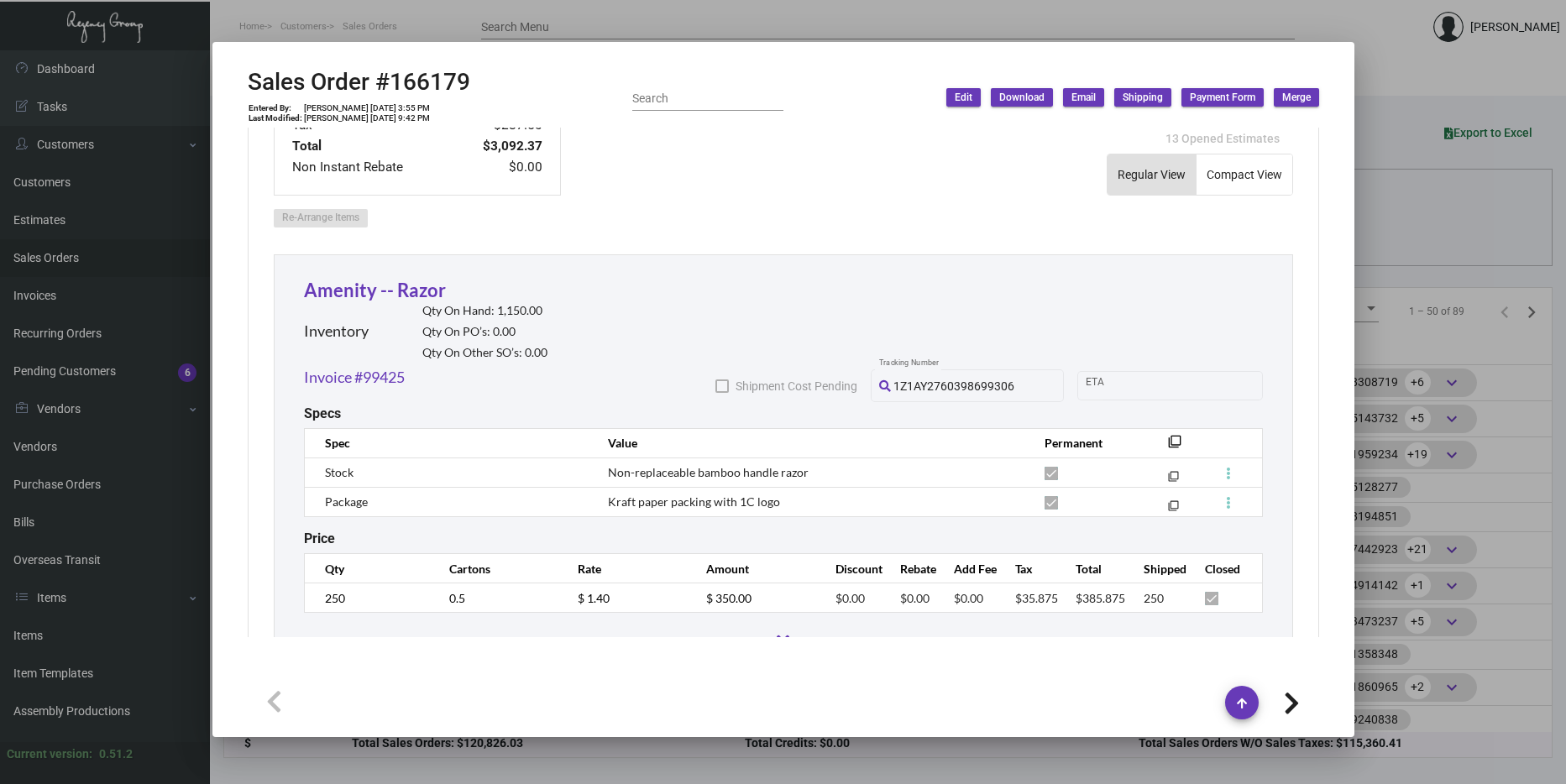
scroll to position [840, 0]
click at [359, 297] on link "Amenity -- Razor" at bounding box center [375, 289] width 142 height 23
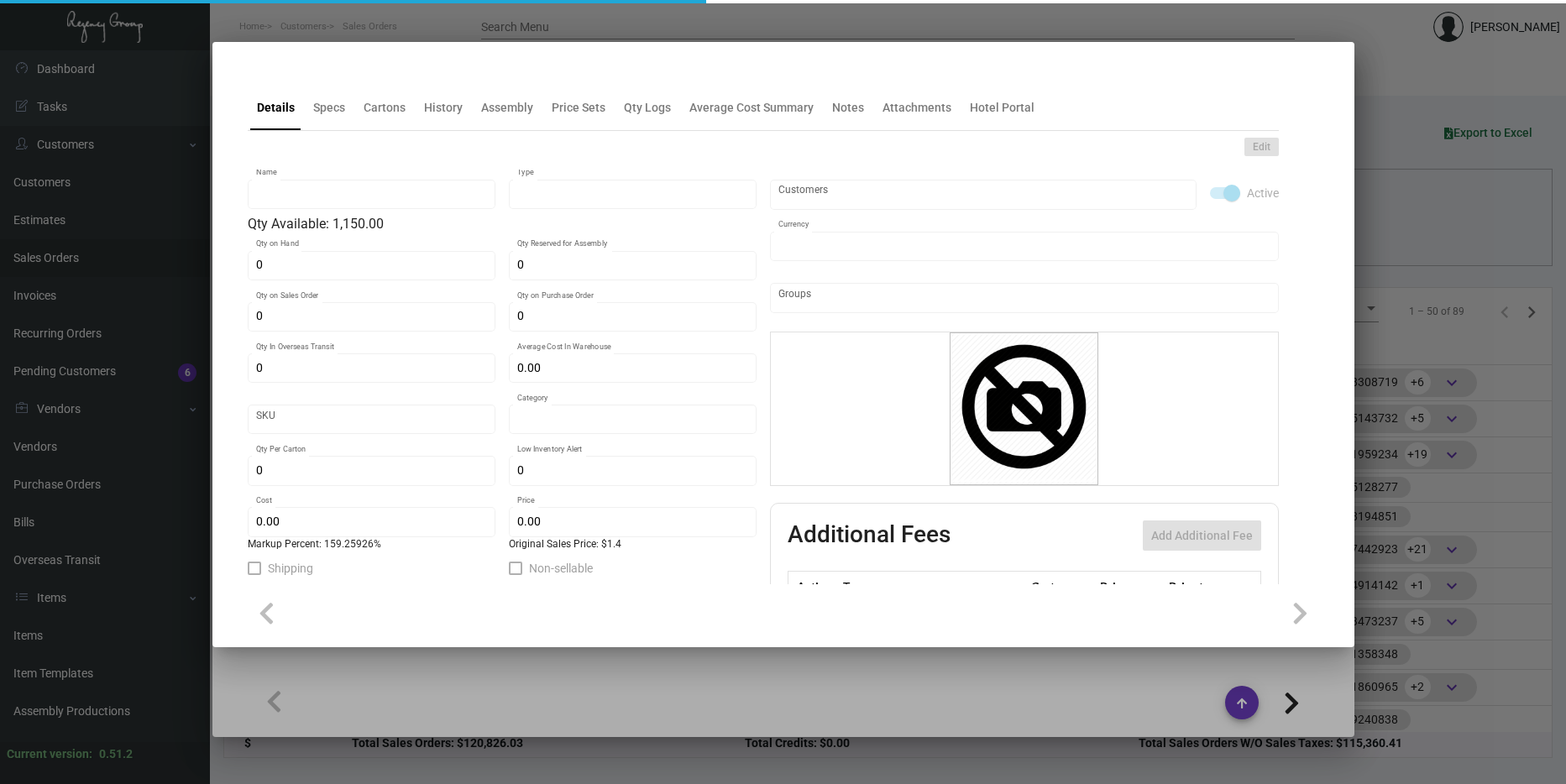
type input "Amenity -- Razor"
type input "Inventory"
type input "1,150"
type input "$ 1.35"
type input "Overseas"
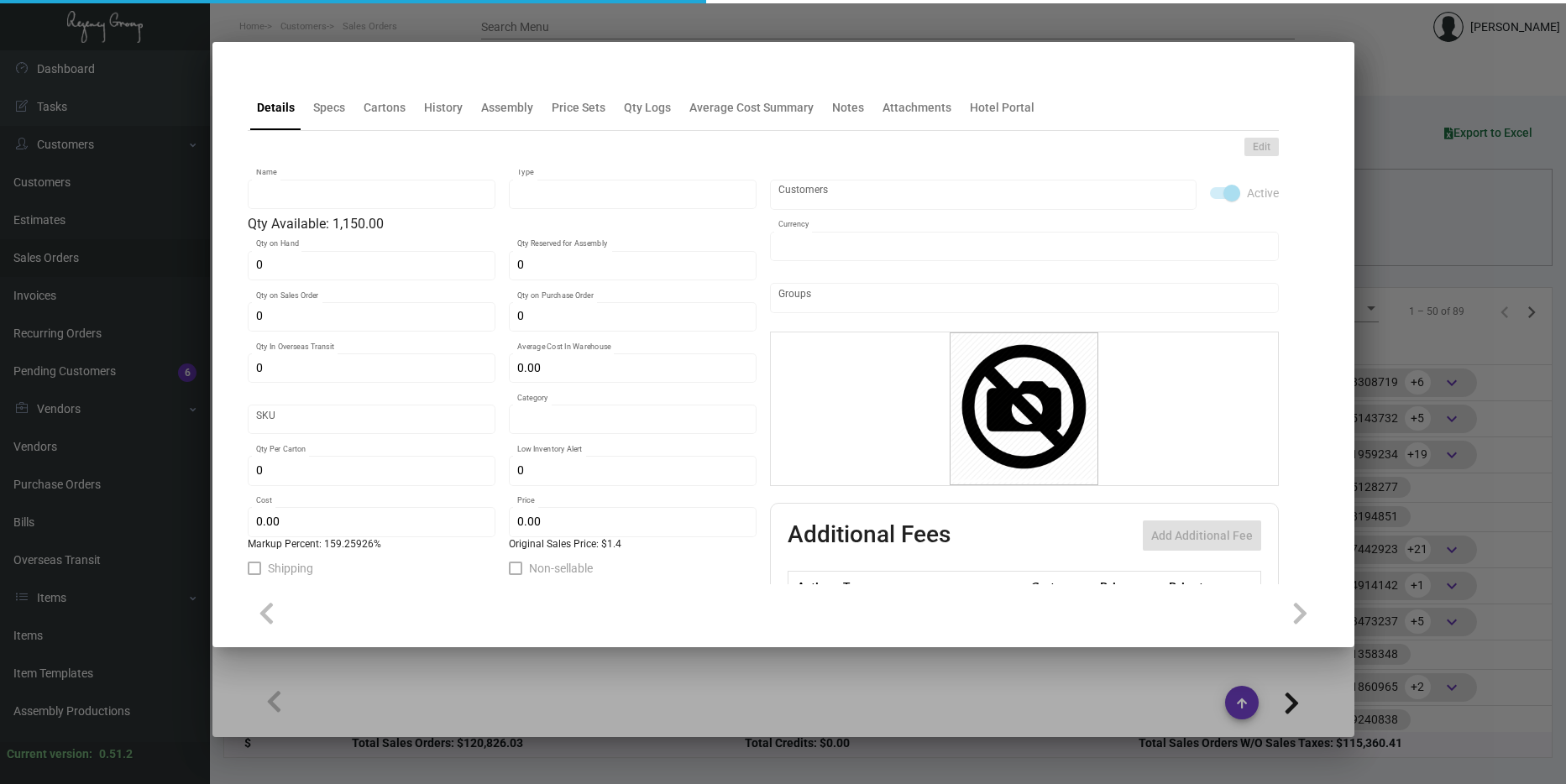
type input "500"
type input "$ 0.54"
type input "$ 1.40"
checkbox input "true"
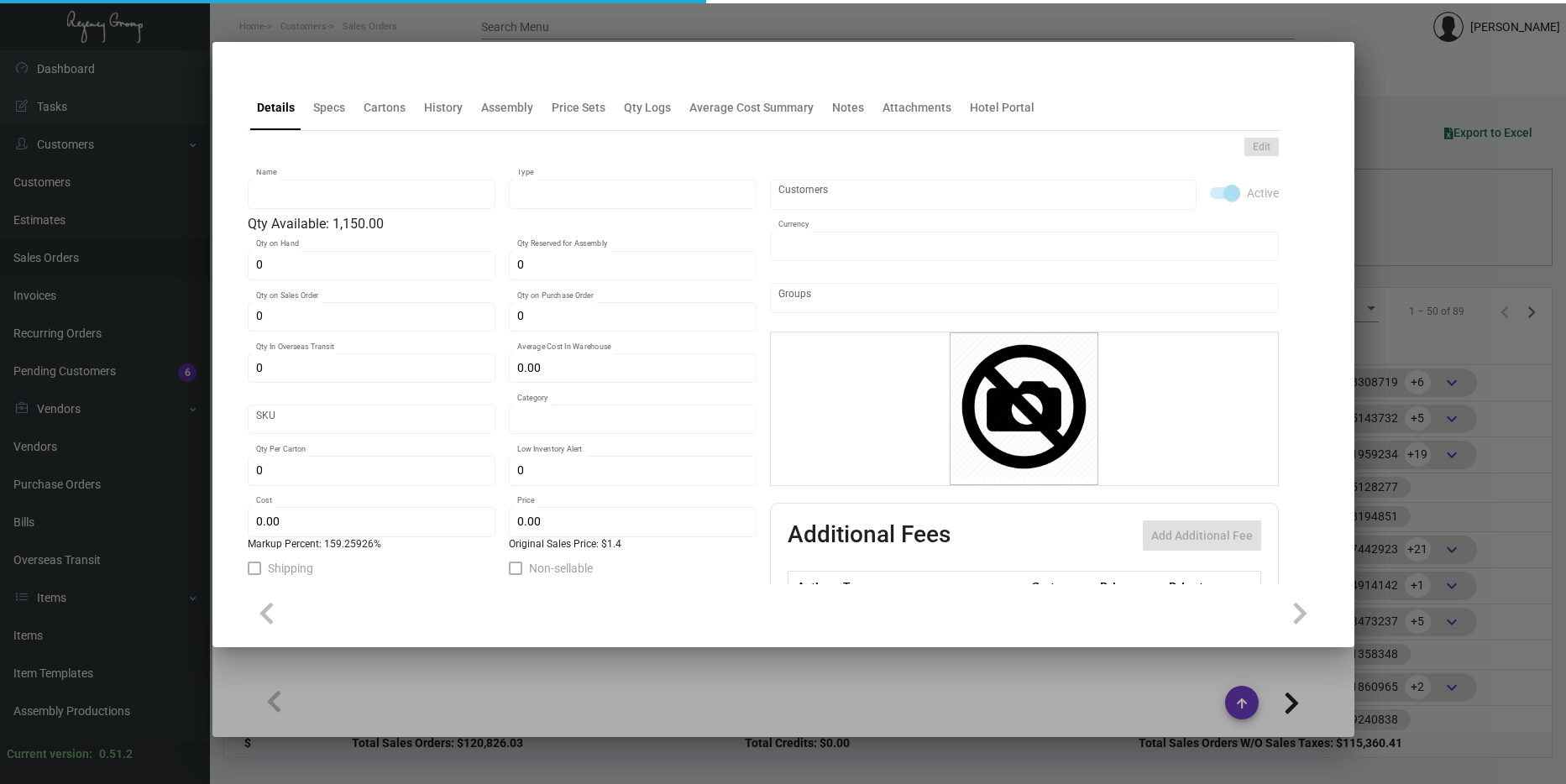
type input "United States Dollar $"
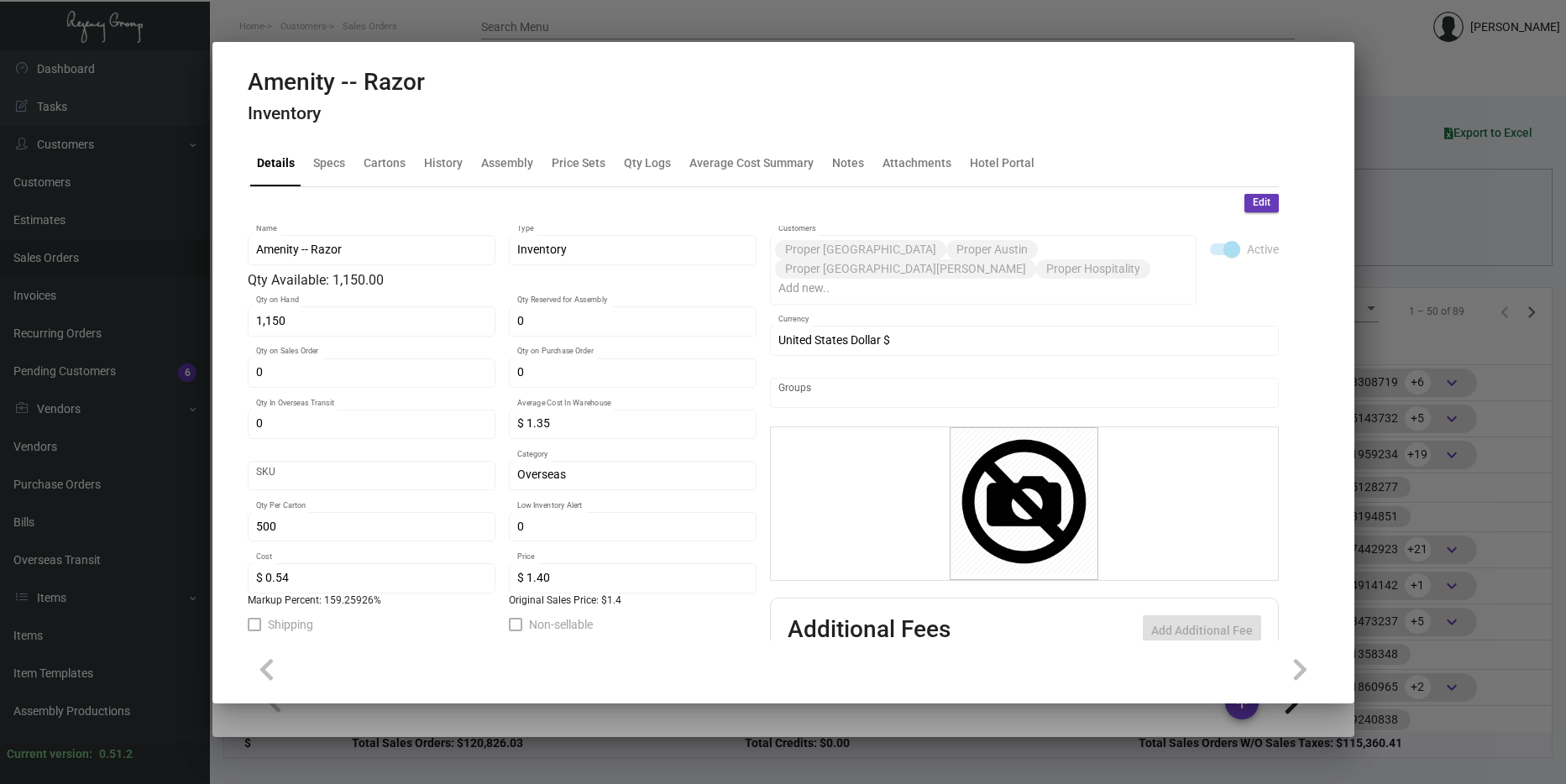
click at [1437, 450] on div at bounding box center [783, 392] width 1566 height 784
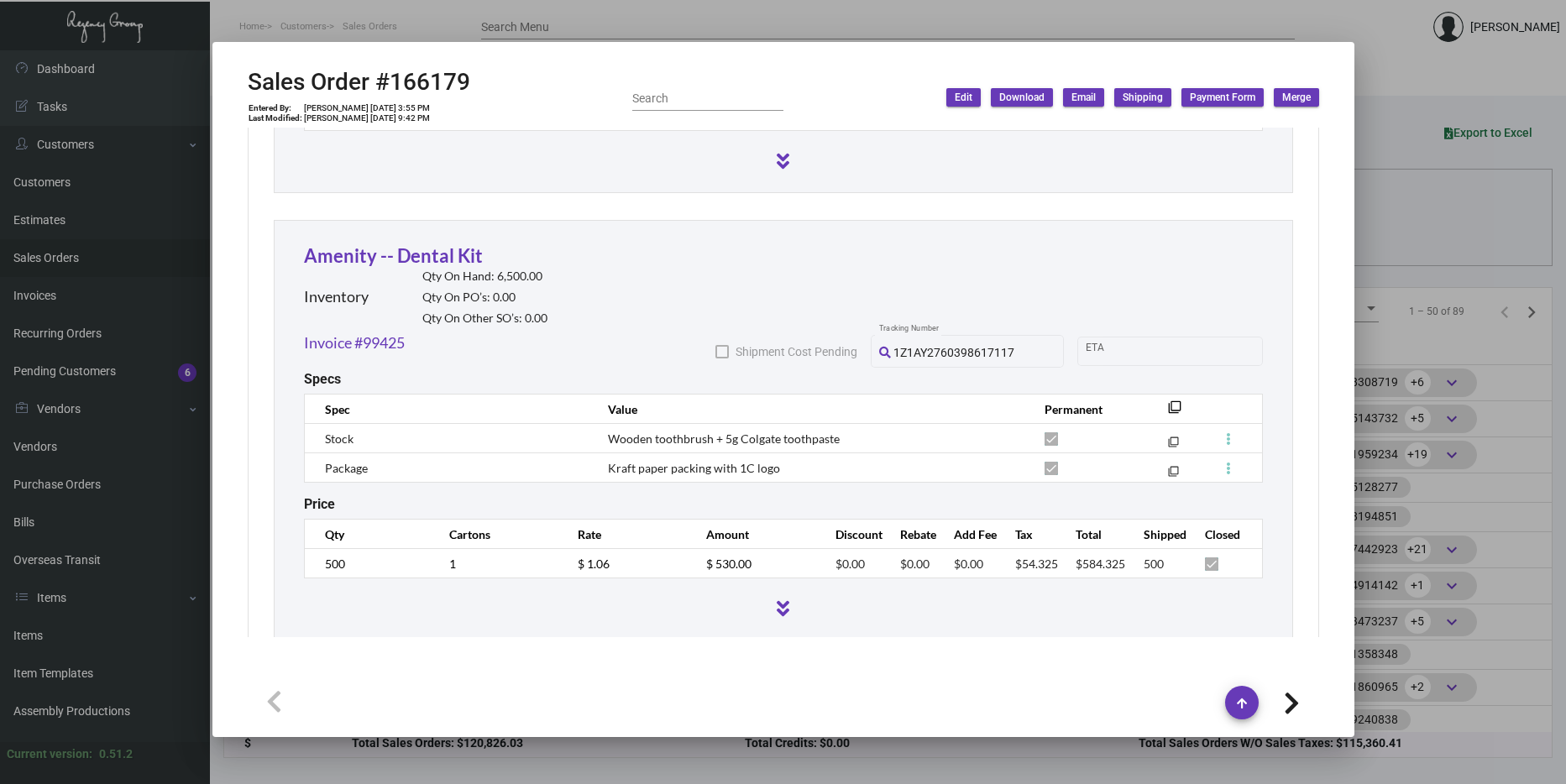
scroll to position [1343, 0]
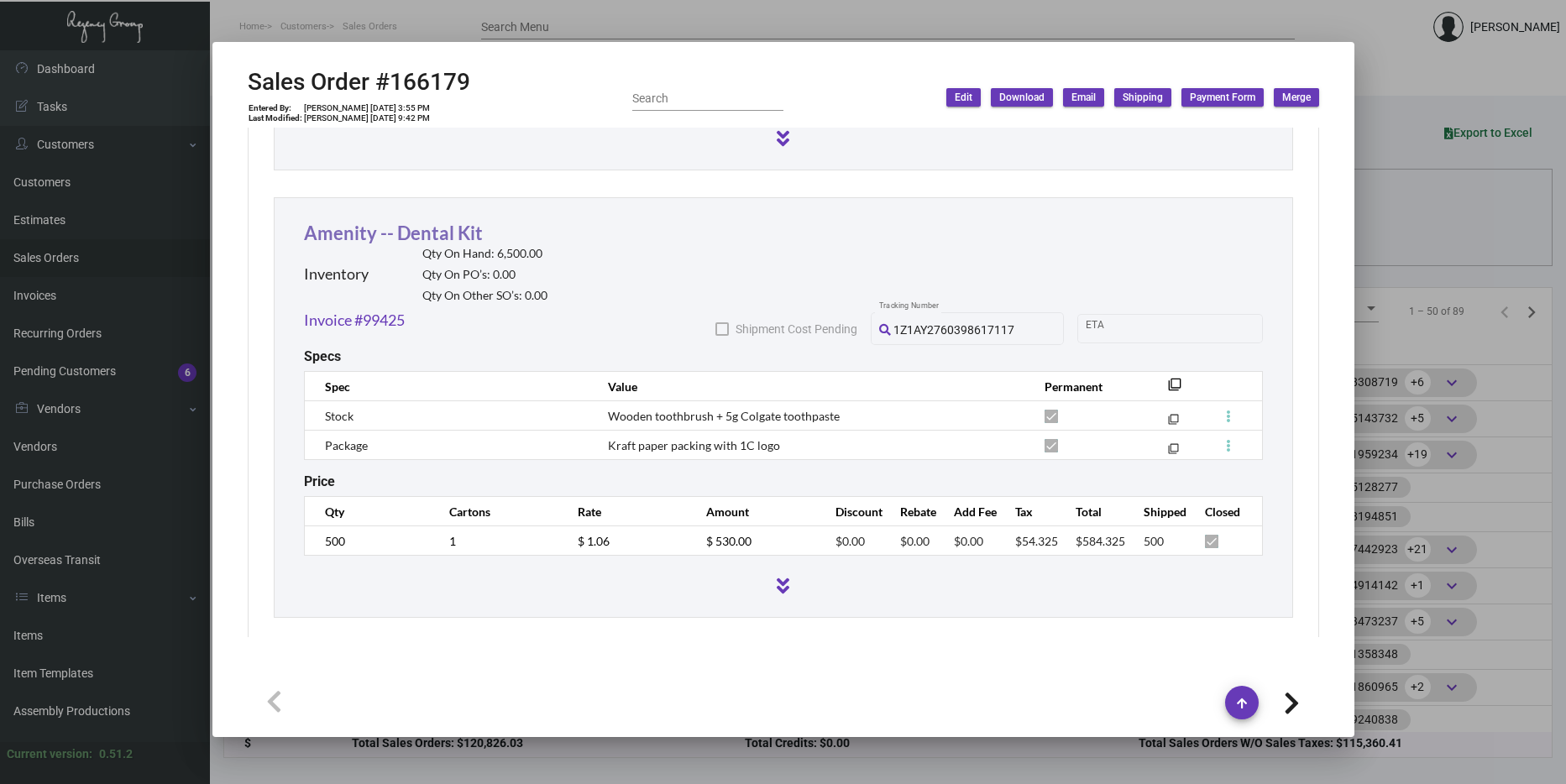
click at [449, 238] on link "Amenity -- Dental Kit" at bounding box center [393, 232] width 179 height 23
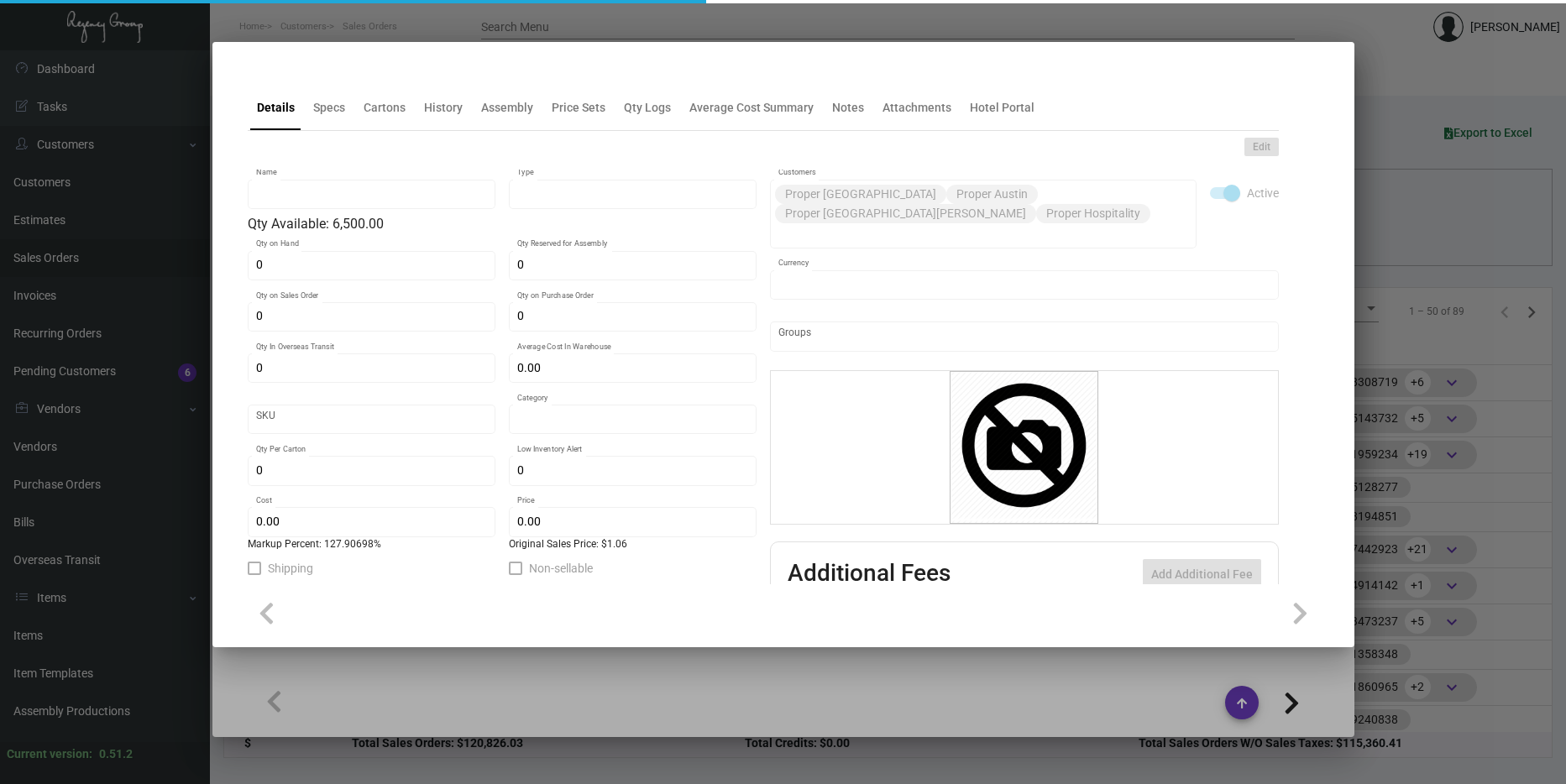
type input "Amenity -- Dental Kit"
type input "Inventory"
type input "6,500"
type input "$ 2.30"
type input "Overseas"
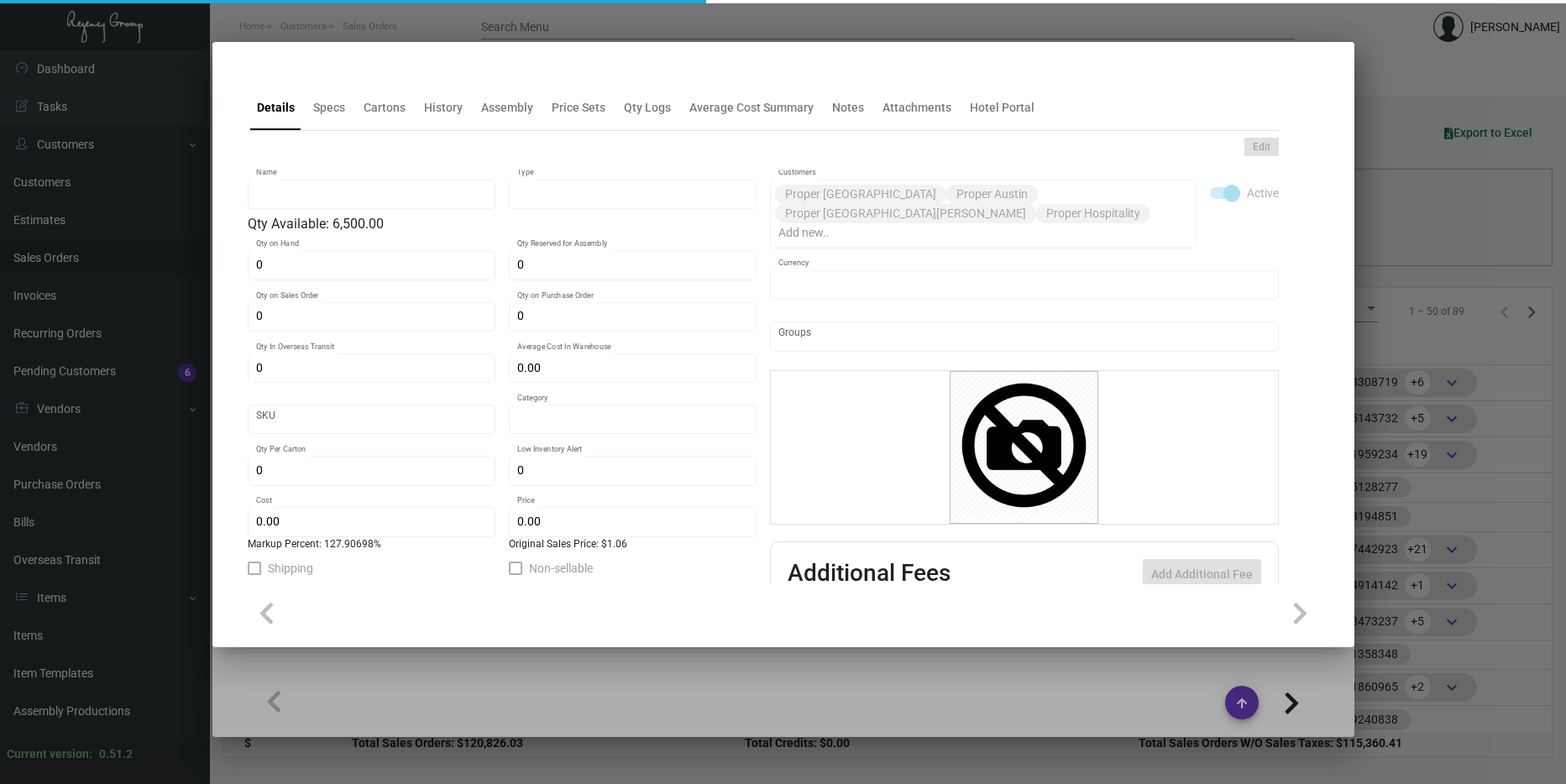
type input "500"
type input "$ 0.43"
type input "$ 0.98"
checkbox input "true"
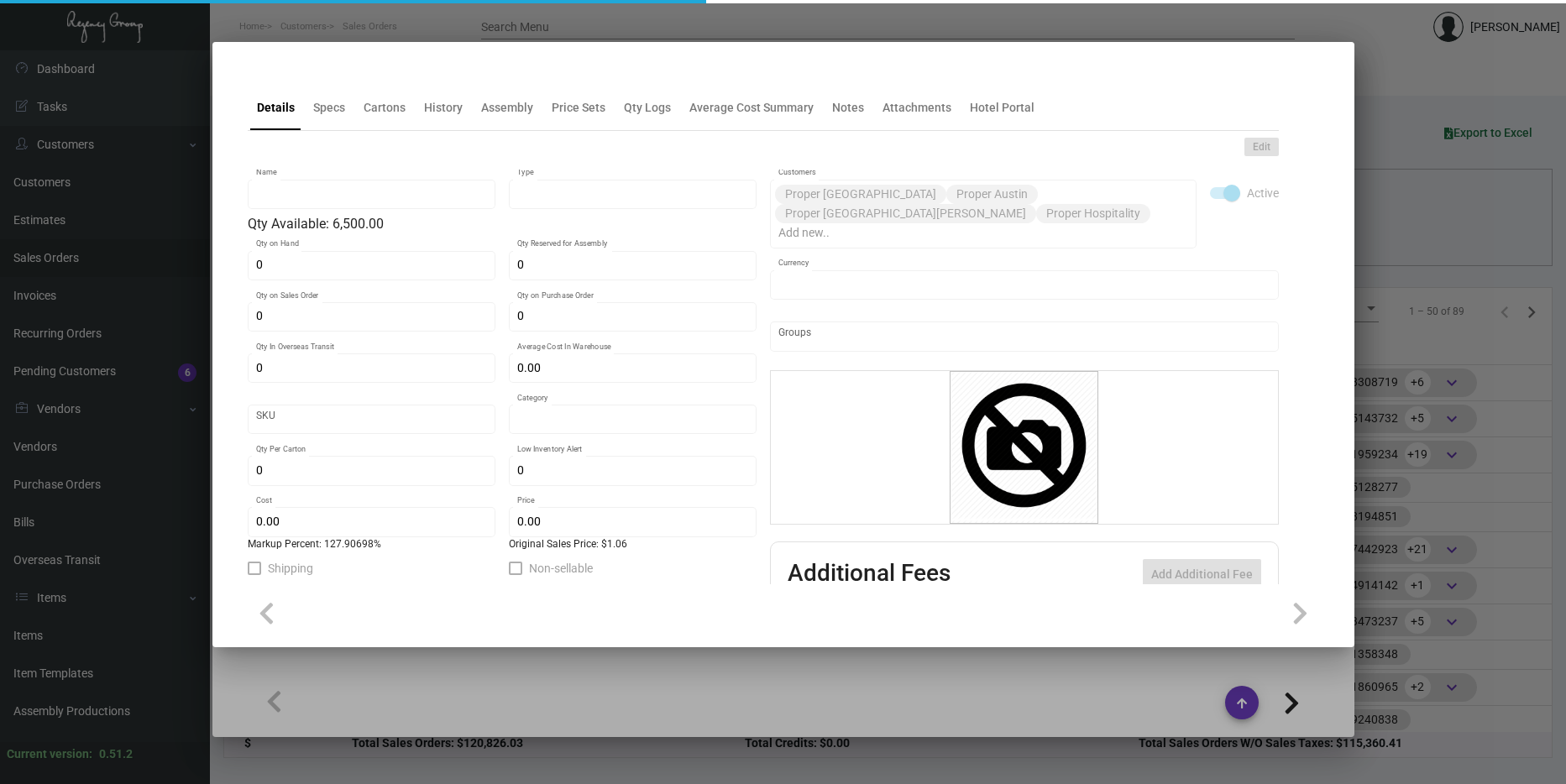
type input "United States Dollar $"
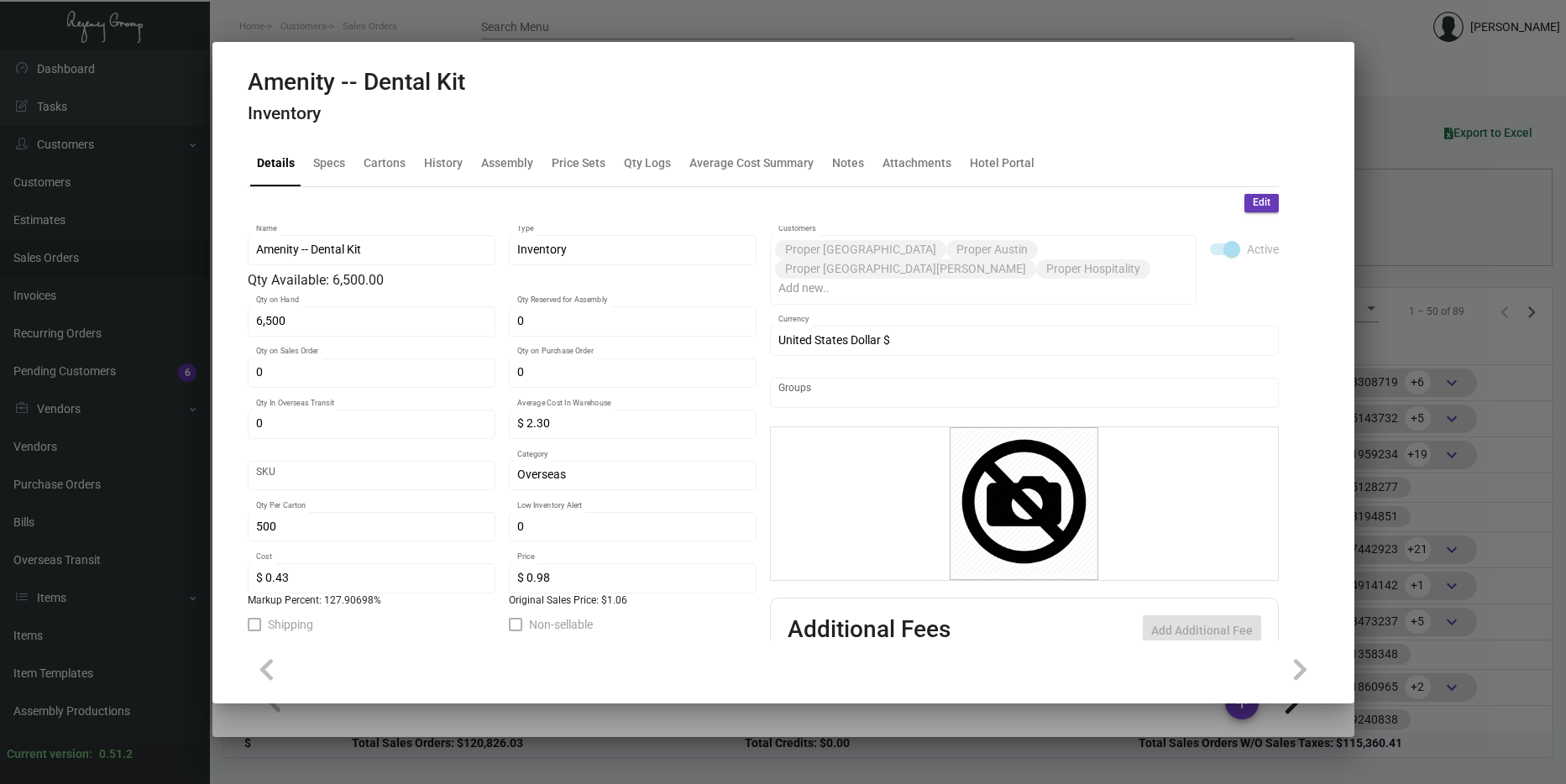
click at [663, 737] on div at bounding box center [783, 392] width 1566 height 784
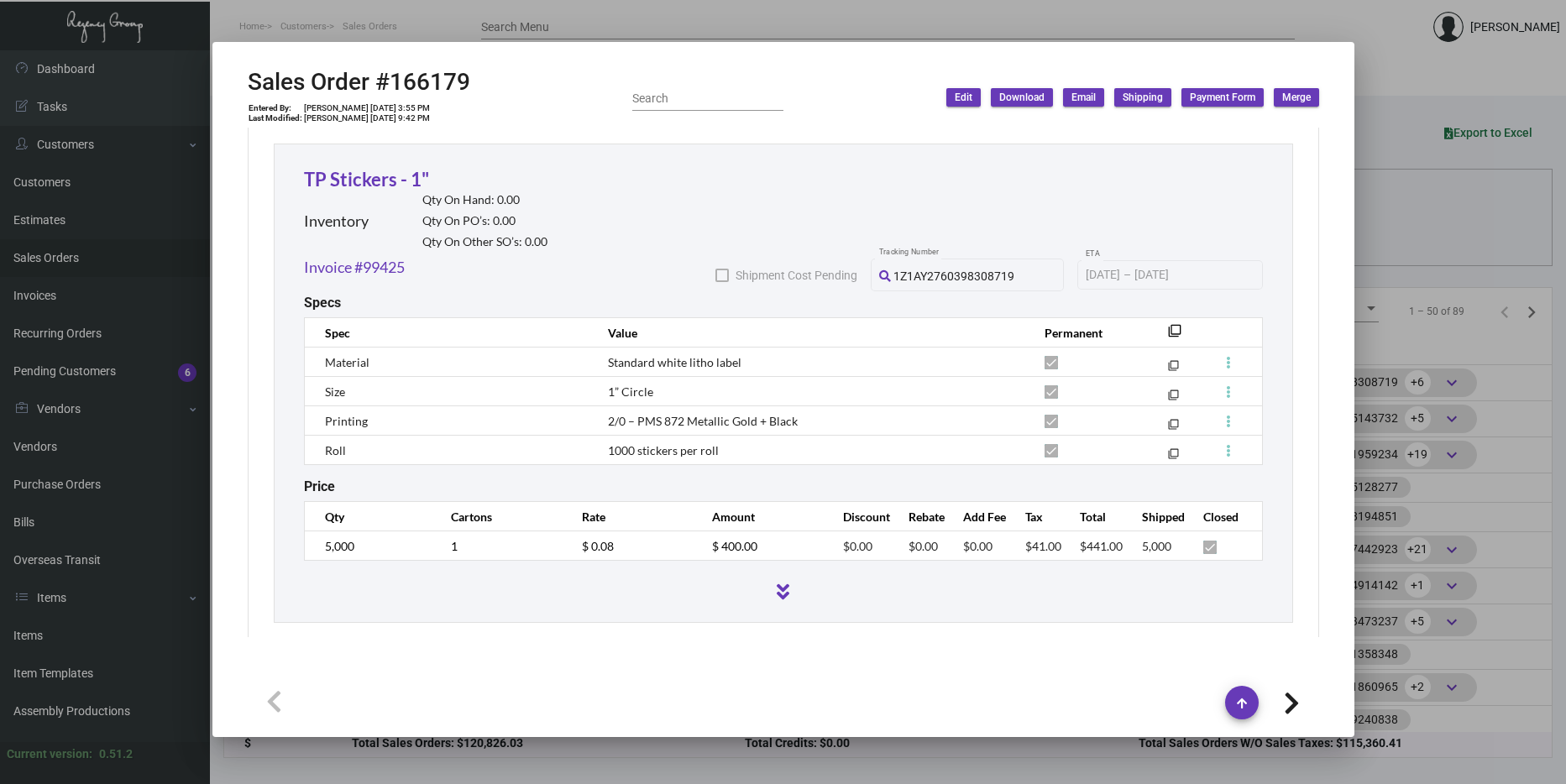
scroll to position [1846, 0]
click at [400, 176] on link "TP Stickers - 1"" at bounding box center [366, 179] width 125 height 23
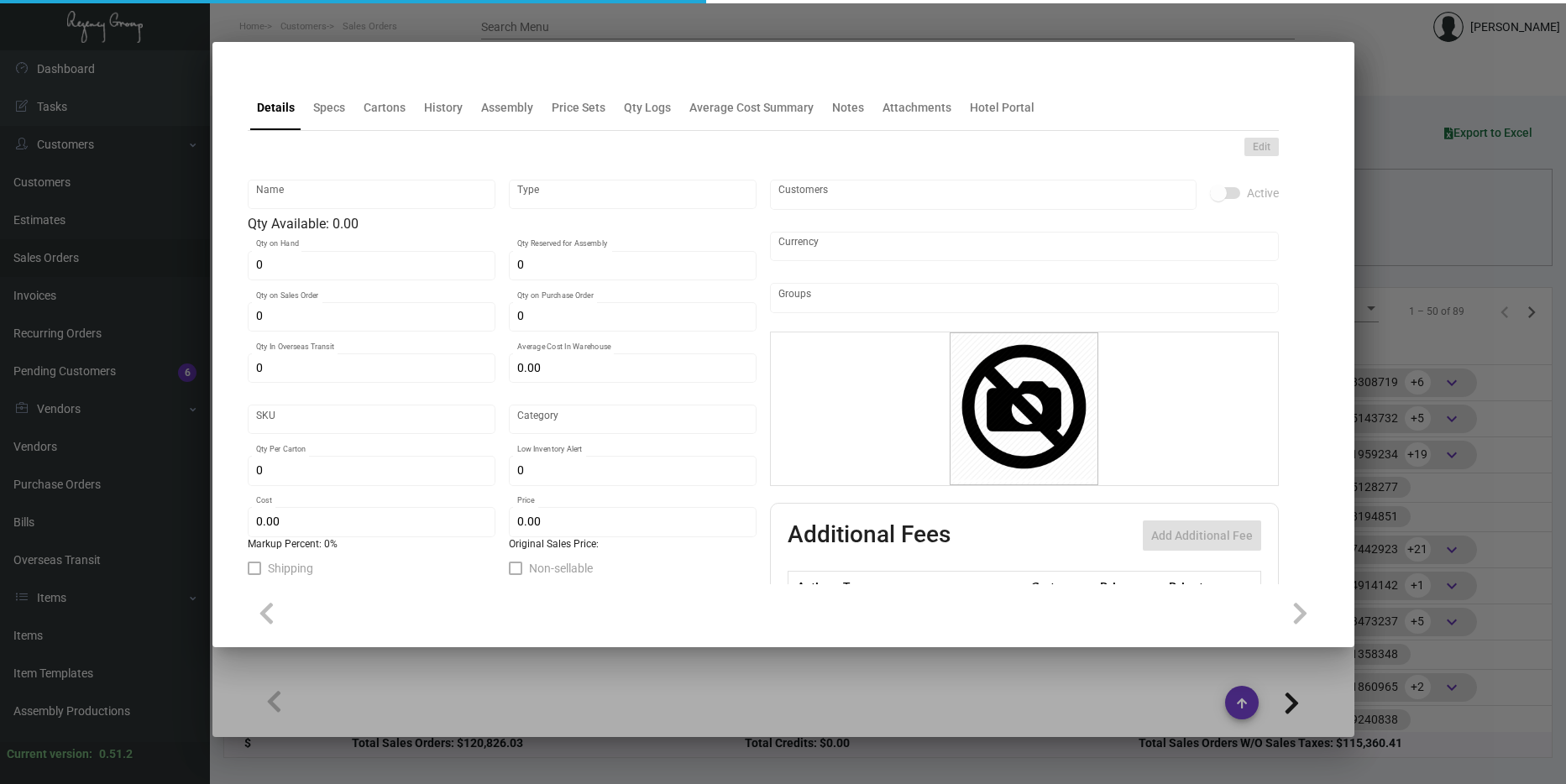
type input "TP Stickers - 1""
type input "Inventory"
type input "$ 0.26629"
type input "2685"
type input "Standard"
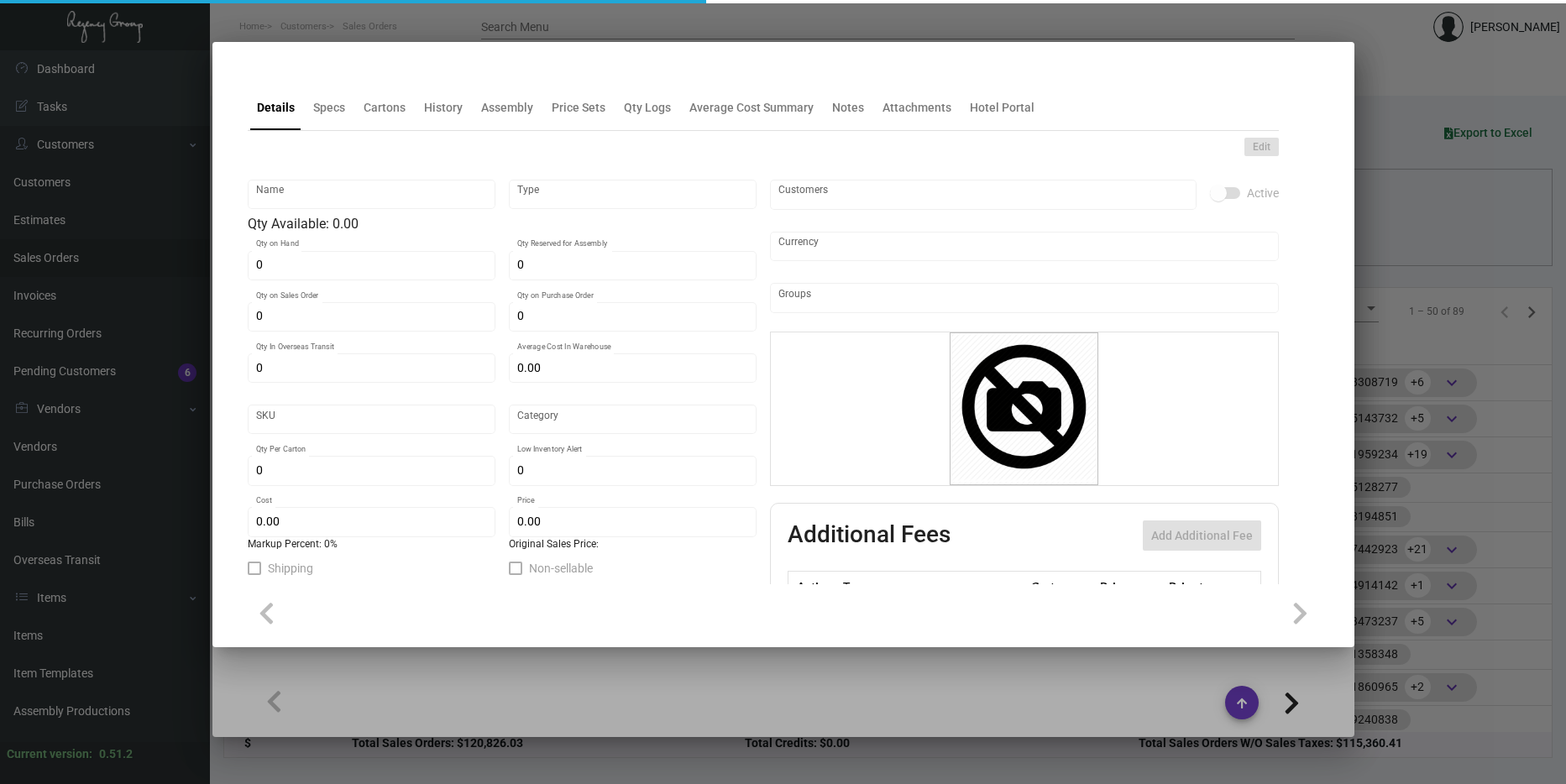
type input "69,000"
type input "$ 0.01126"
type input "$ 0.035"
type textarea "TP Stickers: size 1 inch round white litho label, printing black and Pms#872 me…"
type textarea "TP Stickers"
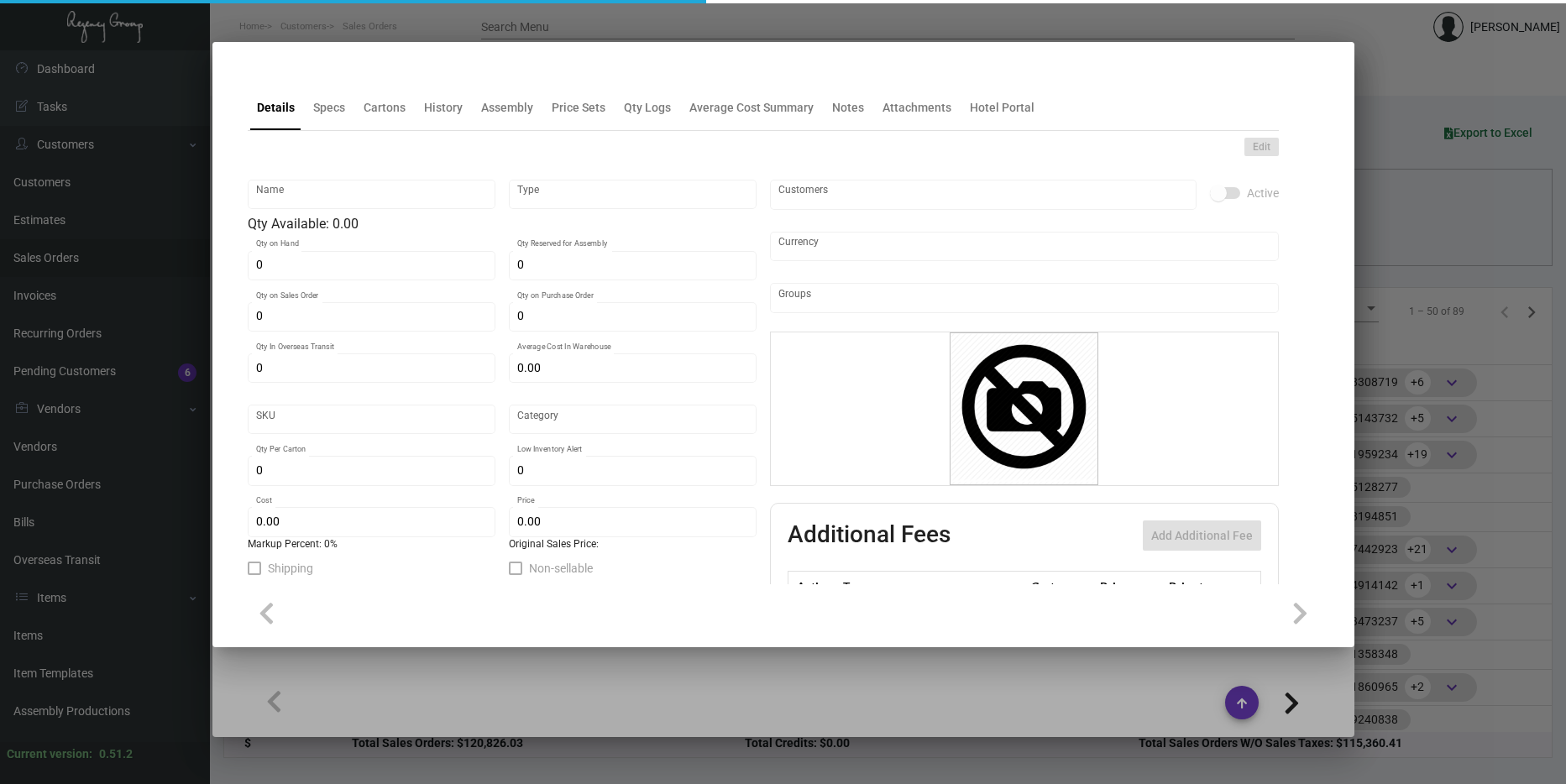
checkbox input "true"
type input "United States Dollar $"
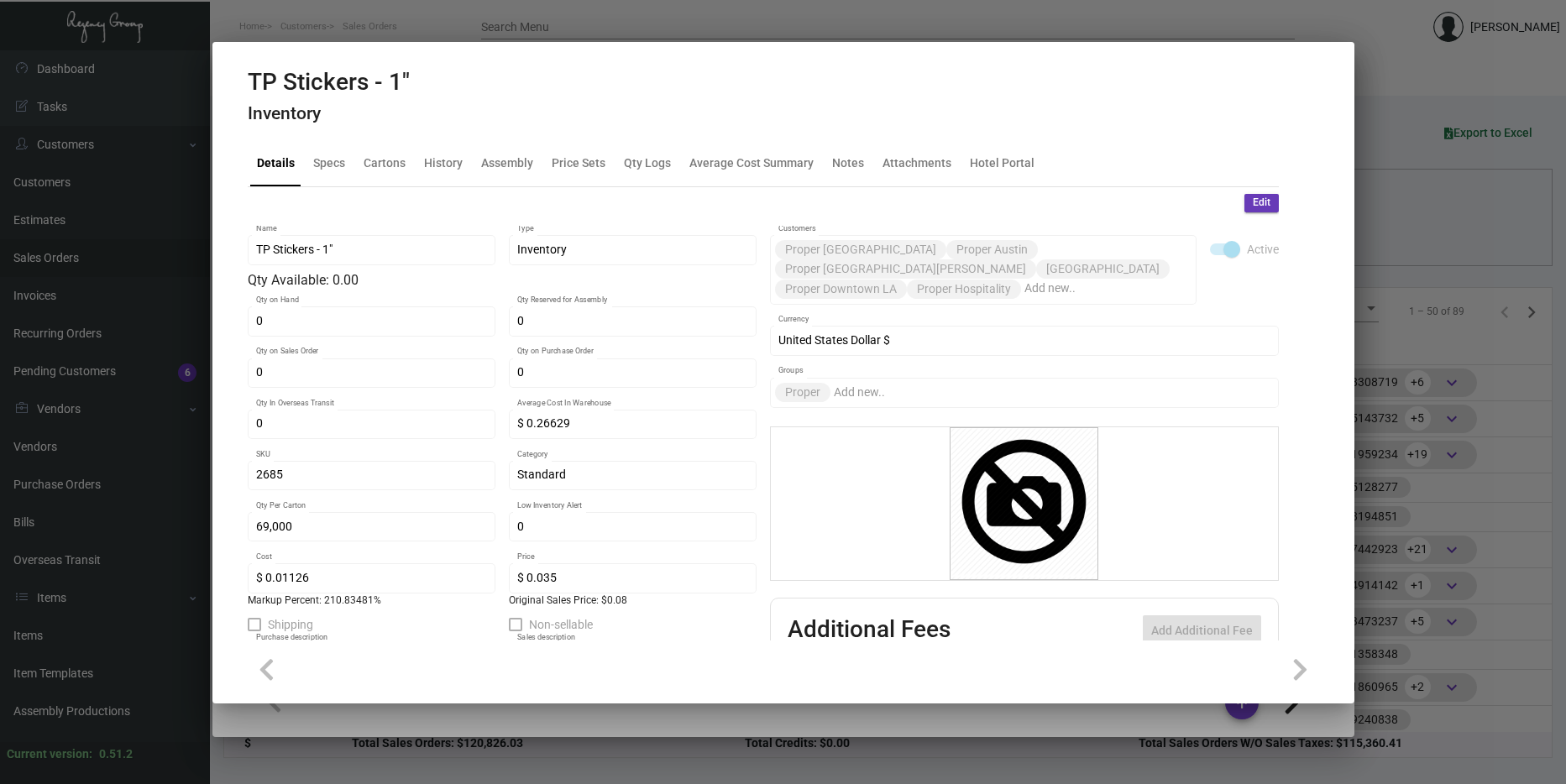
click at [1392, 439] on div at bounding box center [783, 392] width 1566 height 784
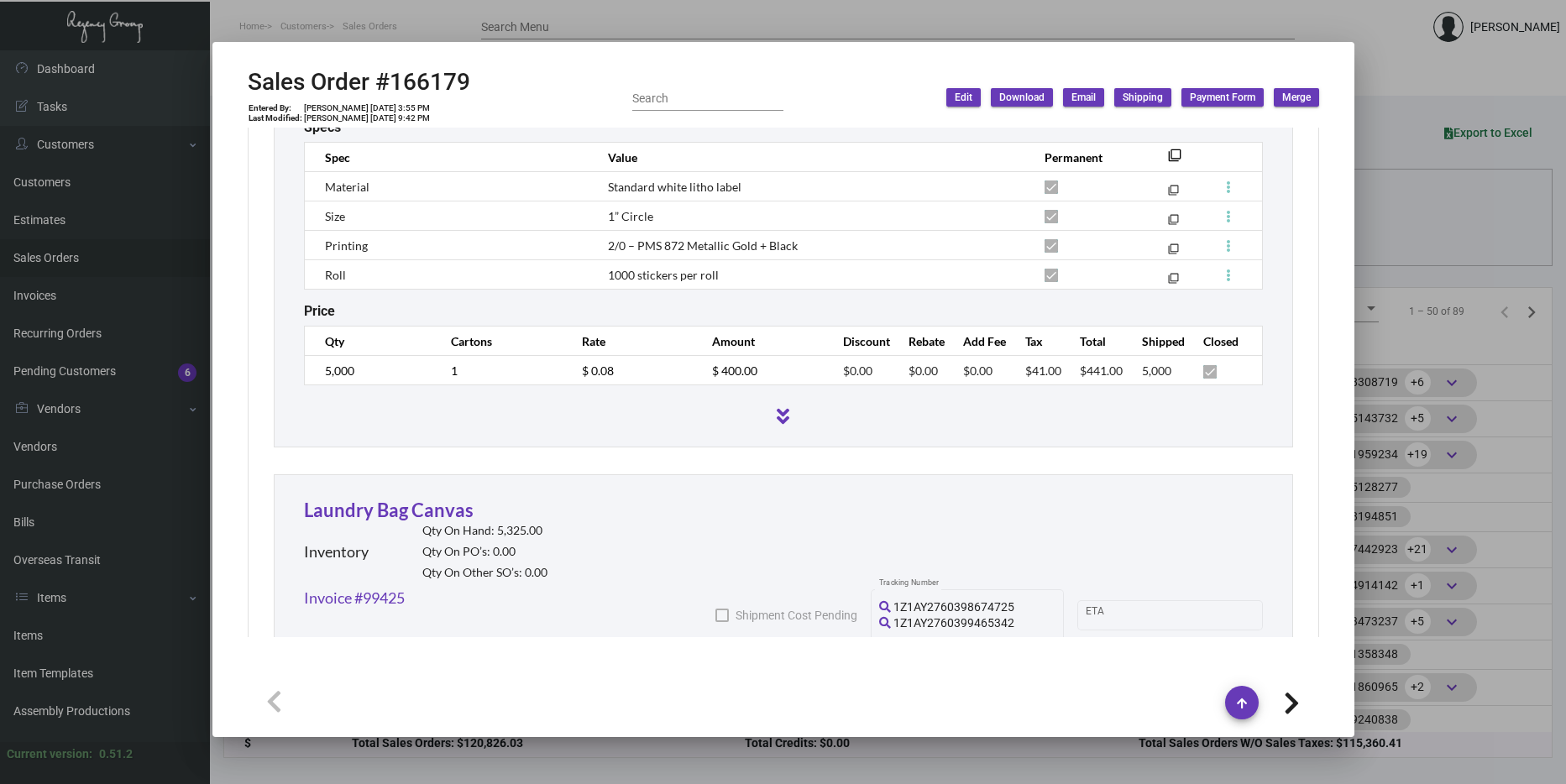
scroll to position [2349, 0]
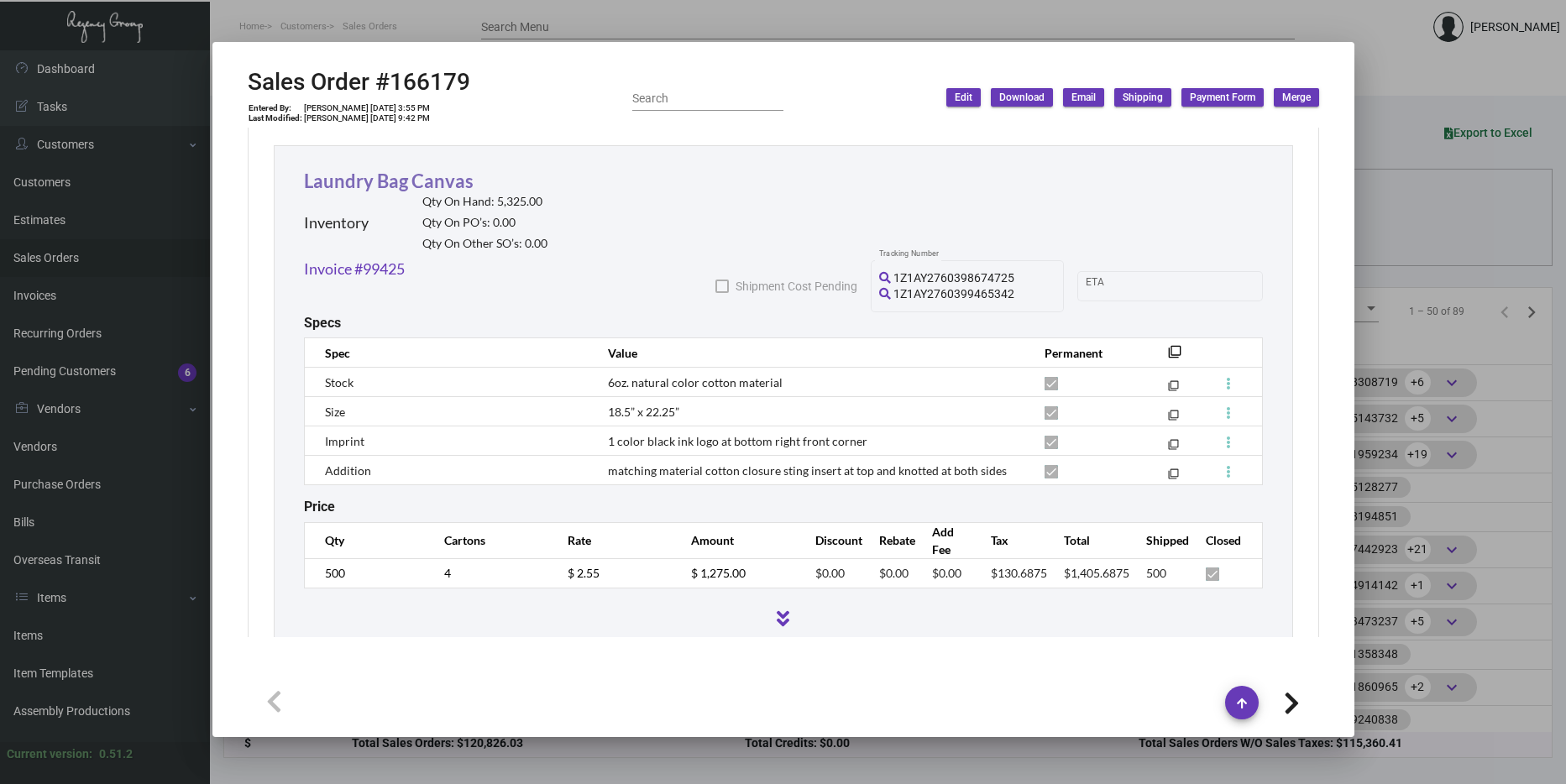
click at [428, 189] on link "Laundry Bag Canvas" at bounding box center [388, 180] width 169 height 23
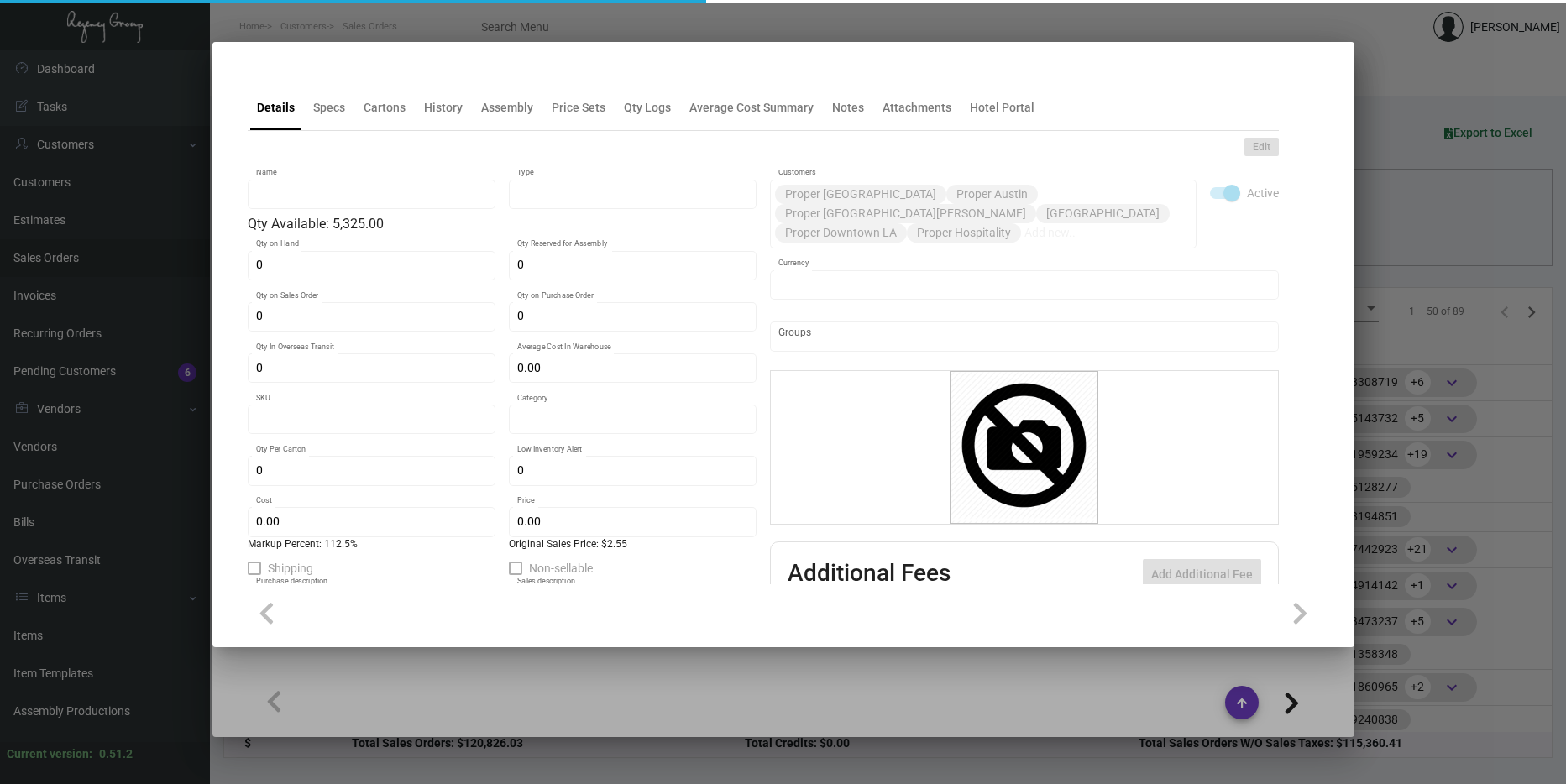
type input "Laundry Bag Canvas"
type input "Inventory"
type input "5,325"
type input "5,000"
type input "$ 5.75"
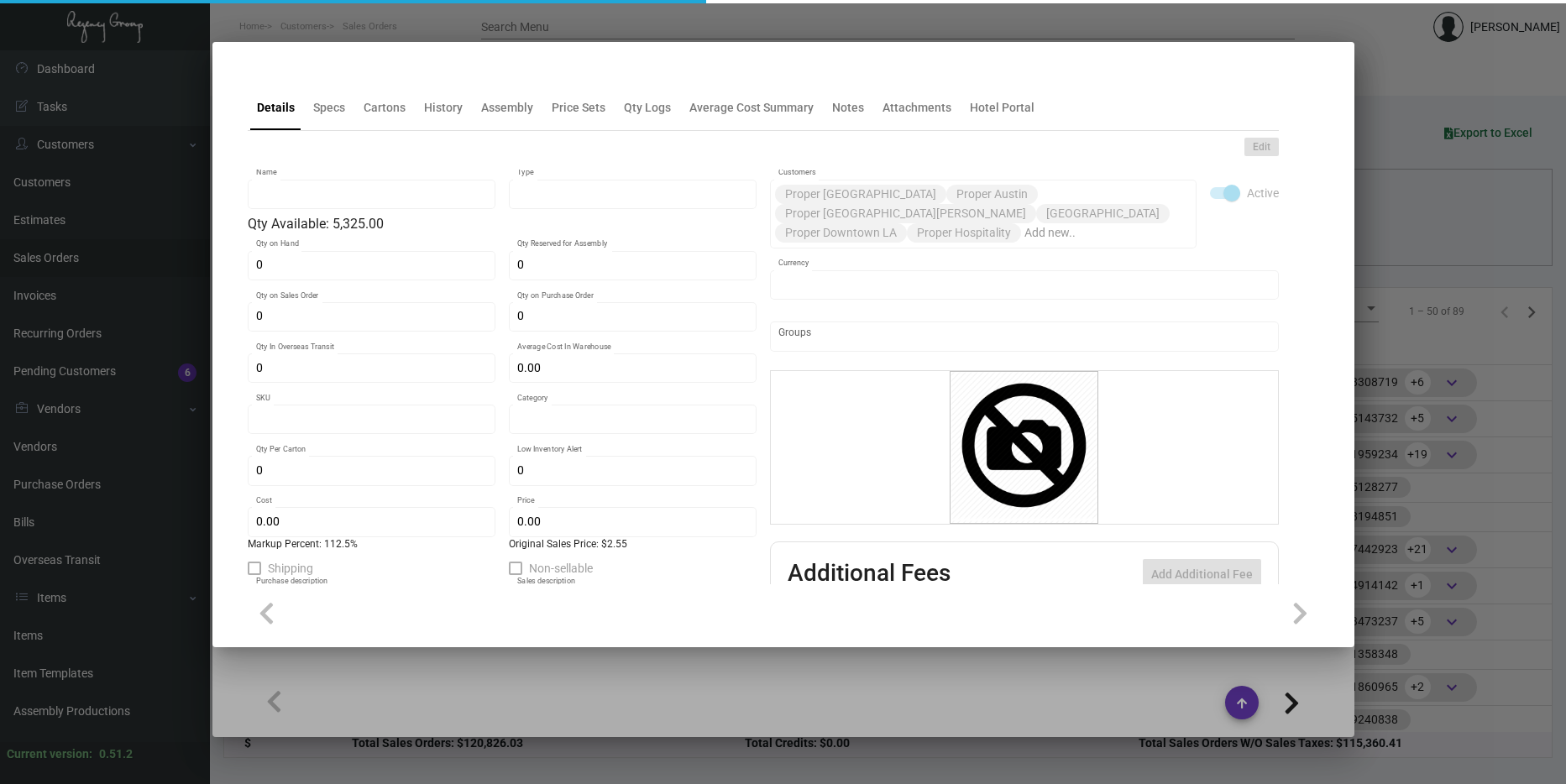
type input "2676"
type input "Standard"
type input "125"
type input "3,000"
type input "$ 1.20"
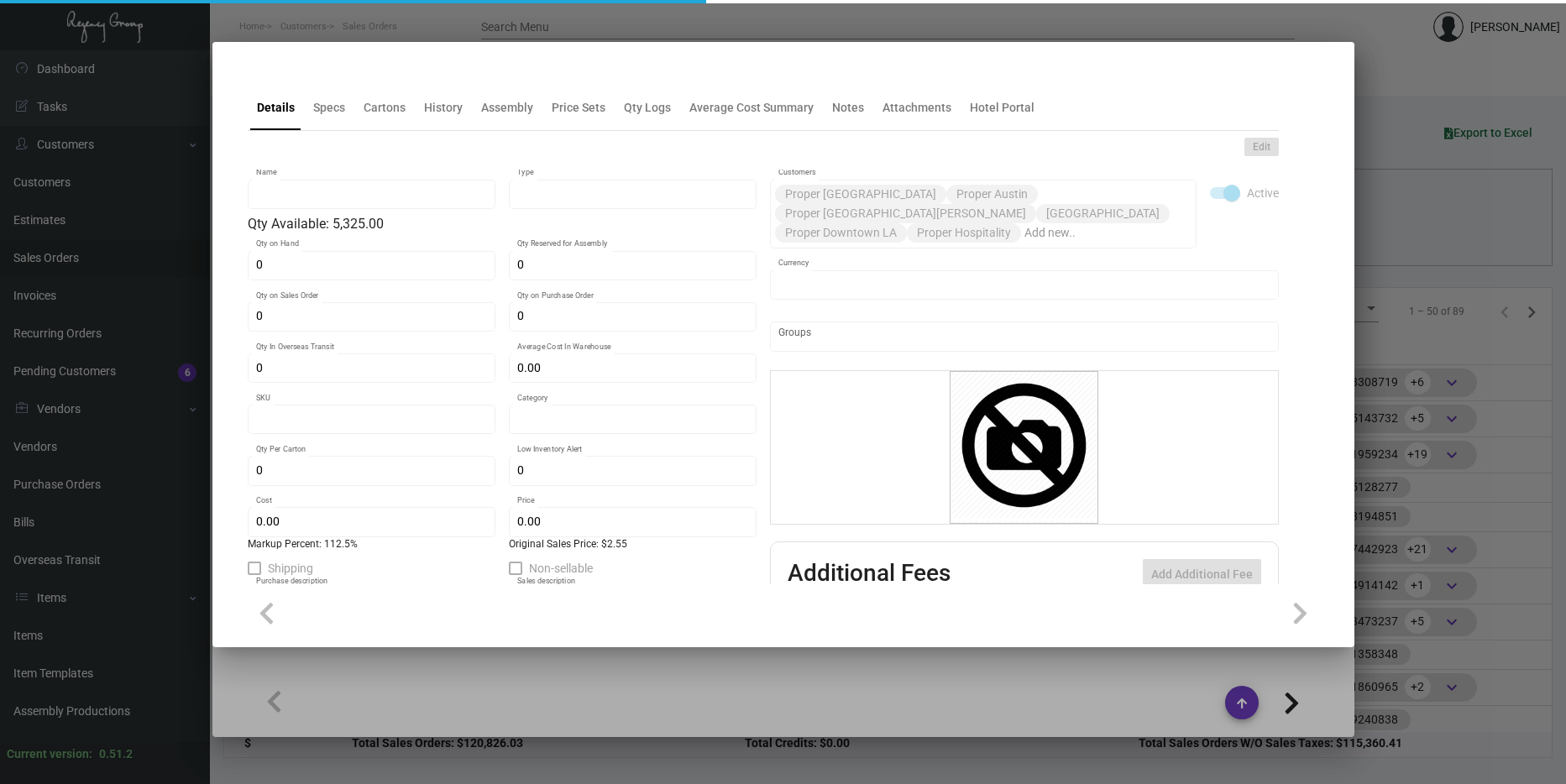
type input "$ 2.55"
type textarea "Laundry Bag Canvas: Size 18.5” x 22.25”, 10oz. natural color cotton material, 1…"
type textarea "Laundry Bag Canvas"
checkbox input "true"
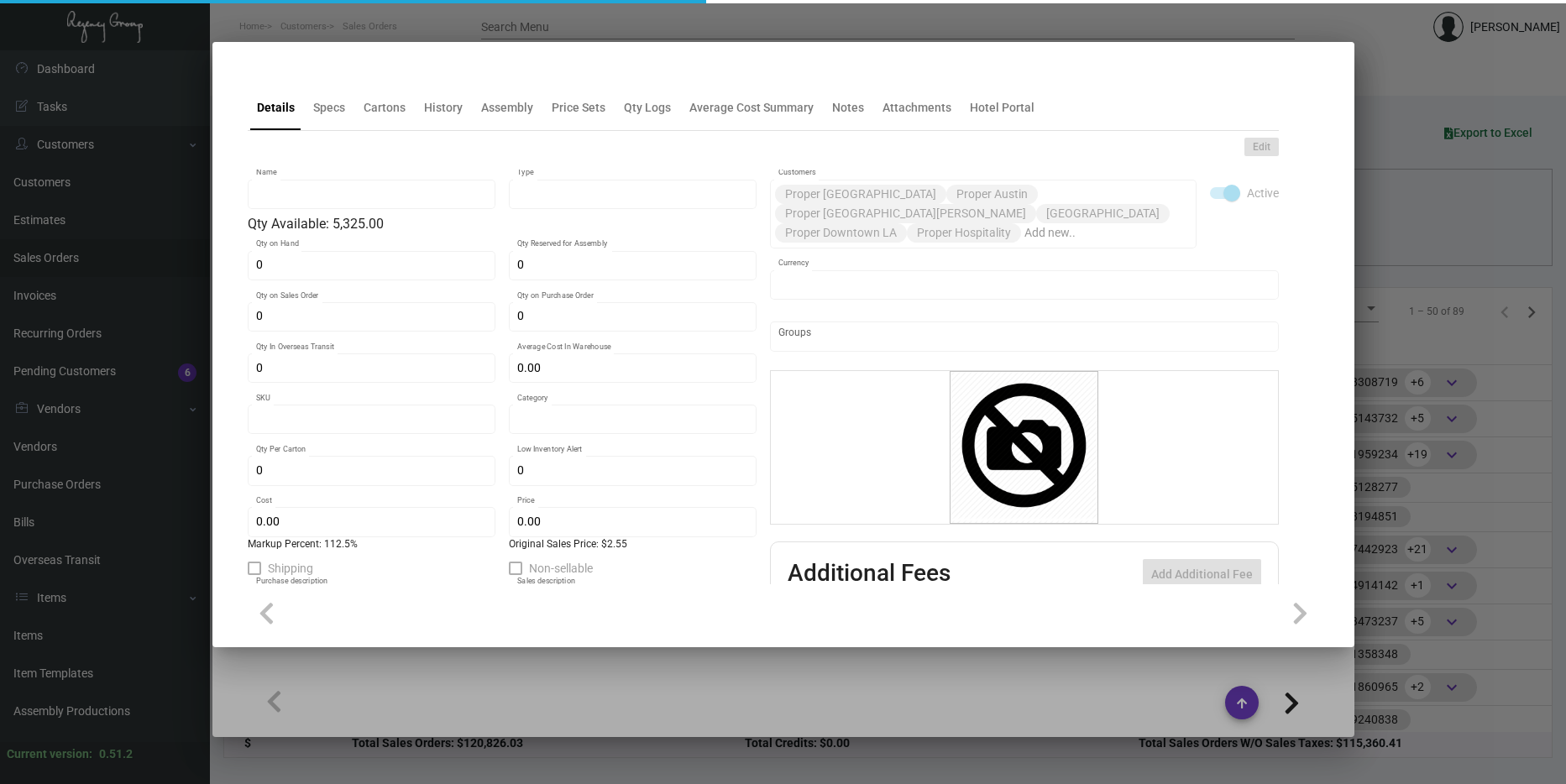
type input "United States Dollar $"
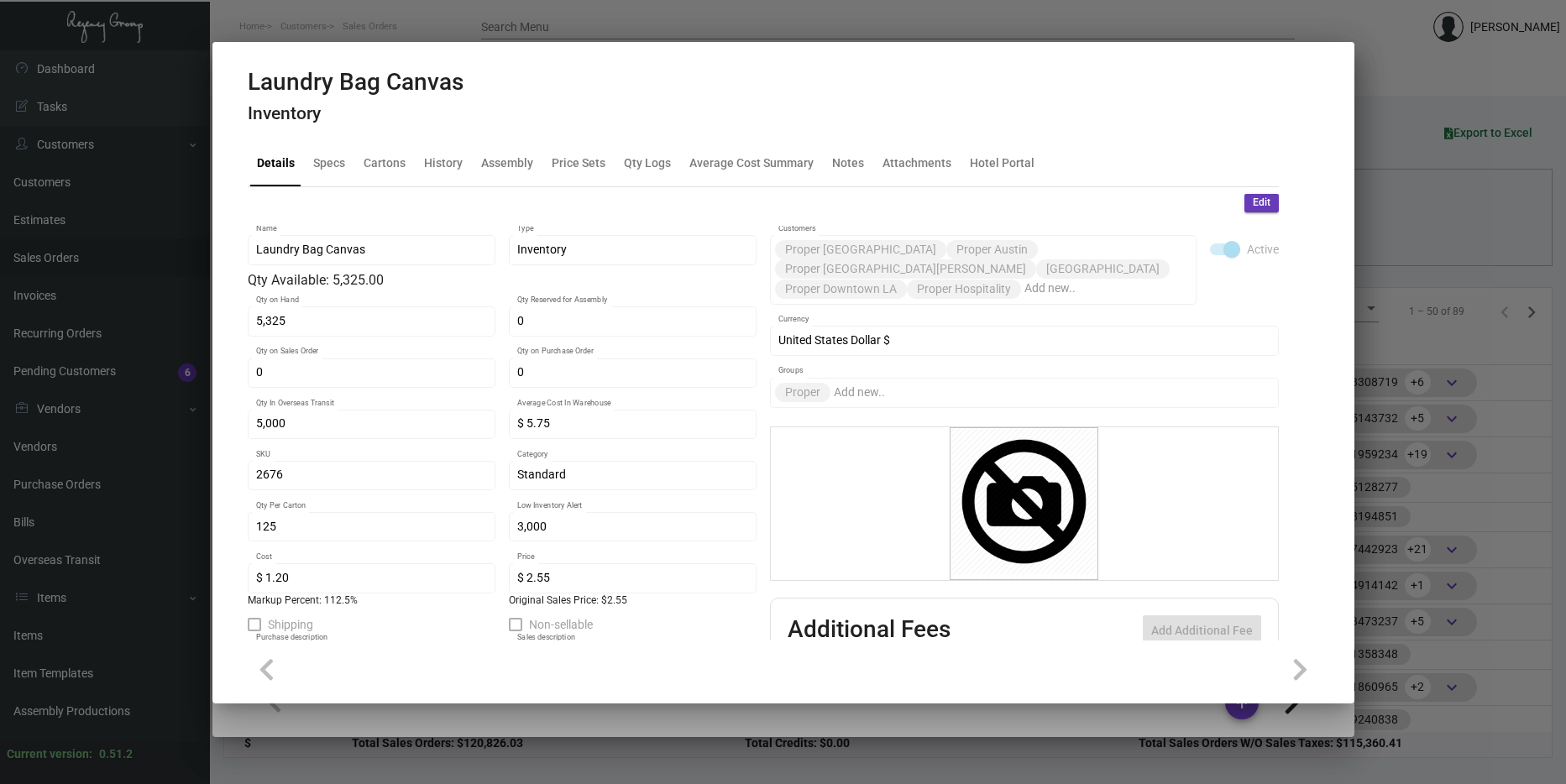
click at [1469, 464] on div at bounding box center [783, 392] width 1566 height 784
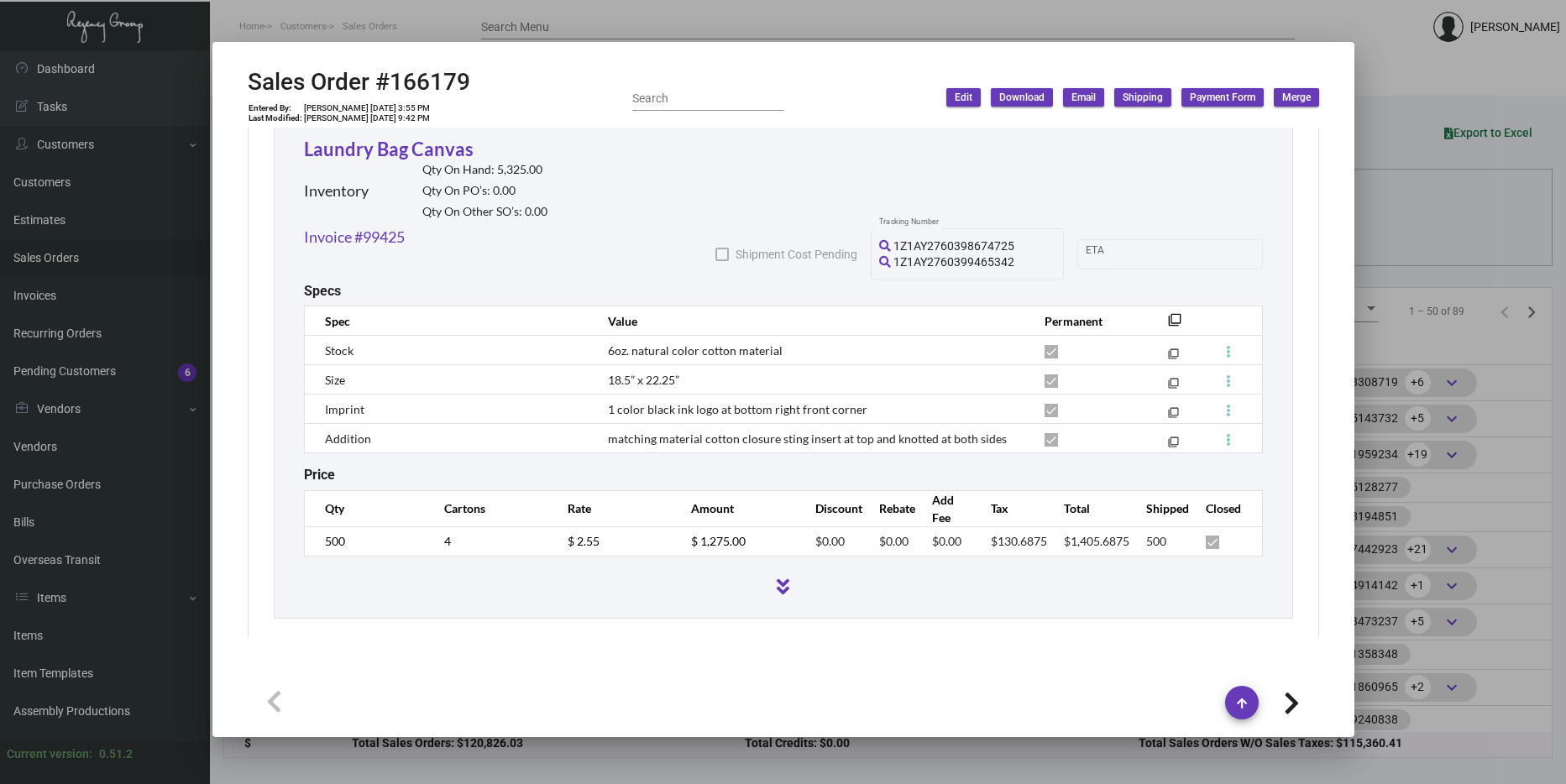
scroll to position [2399, 0]
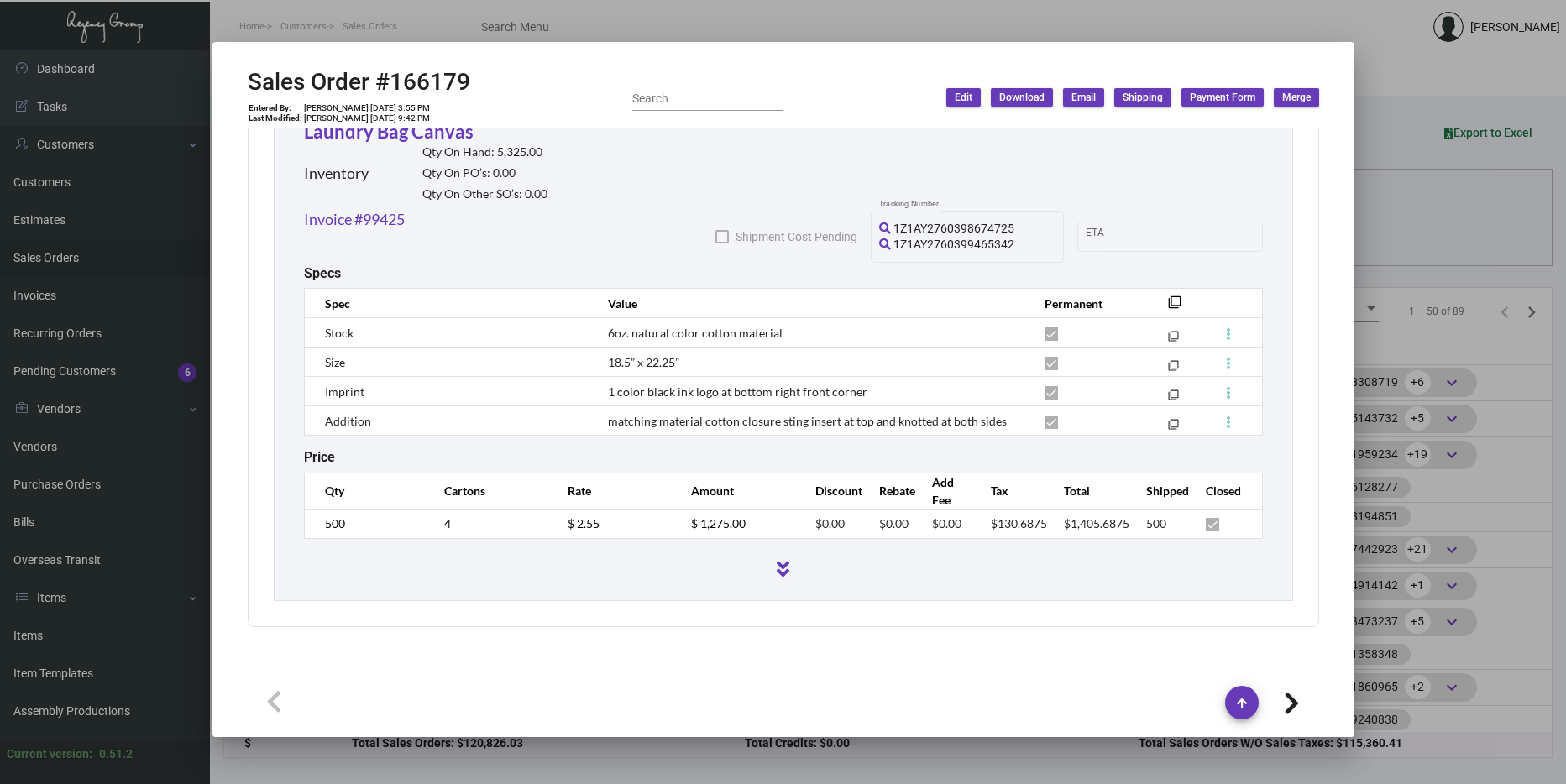
click at [1498, 460] on div at bounding box center [783, 392] width 1566 height 784
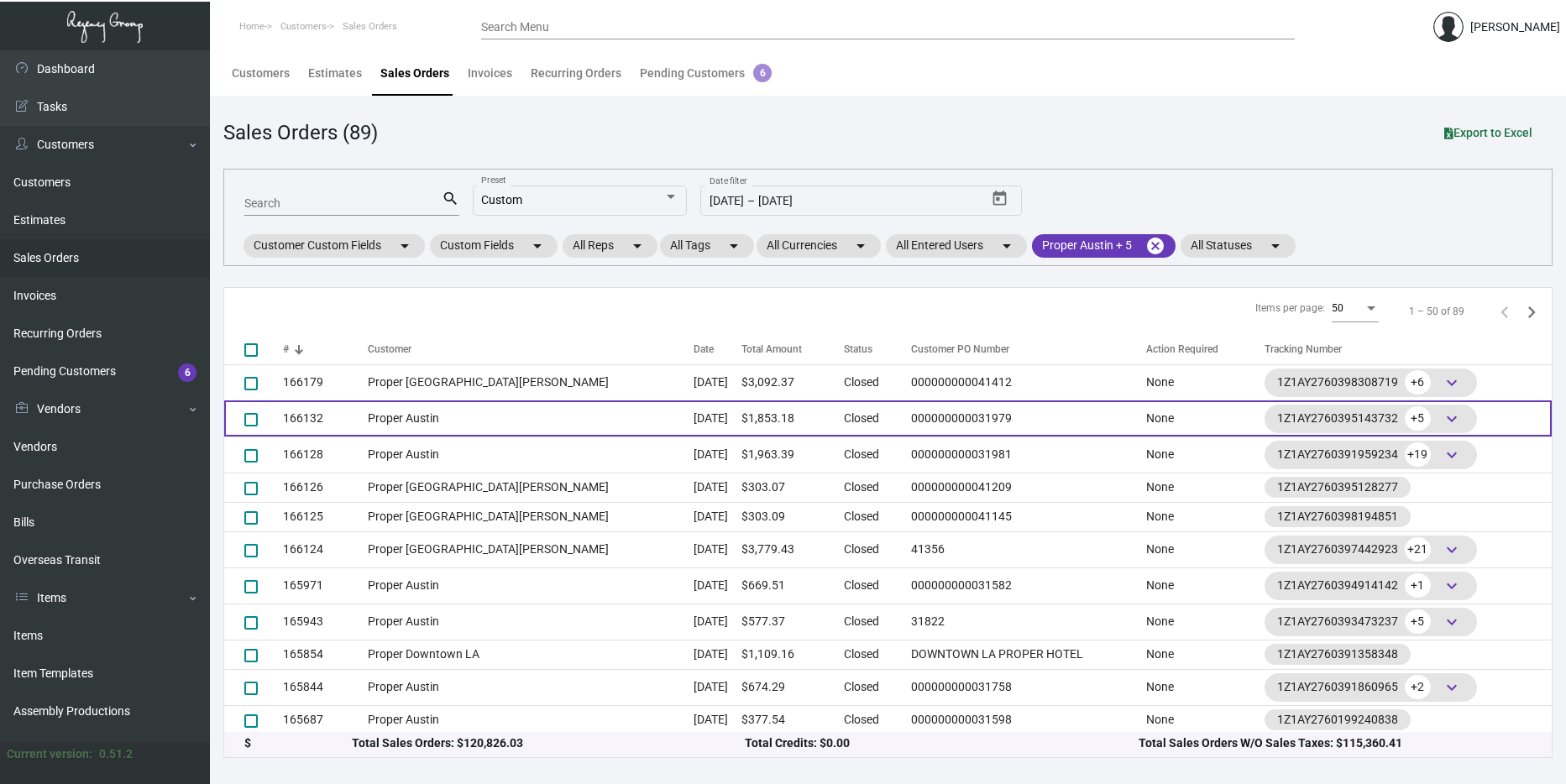
click at [598, 411] on td "Proper Austin" at bounding box center [531, 419] width 326 height 36
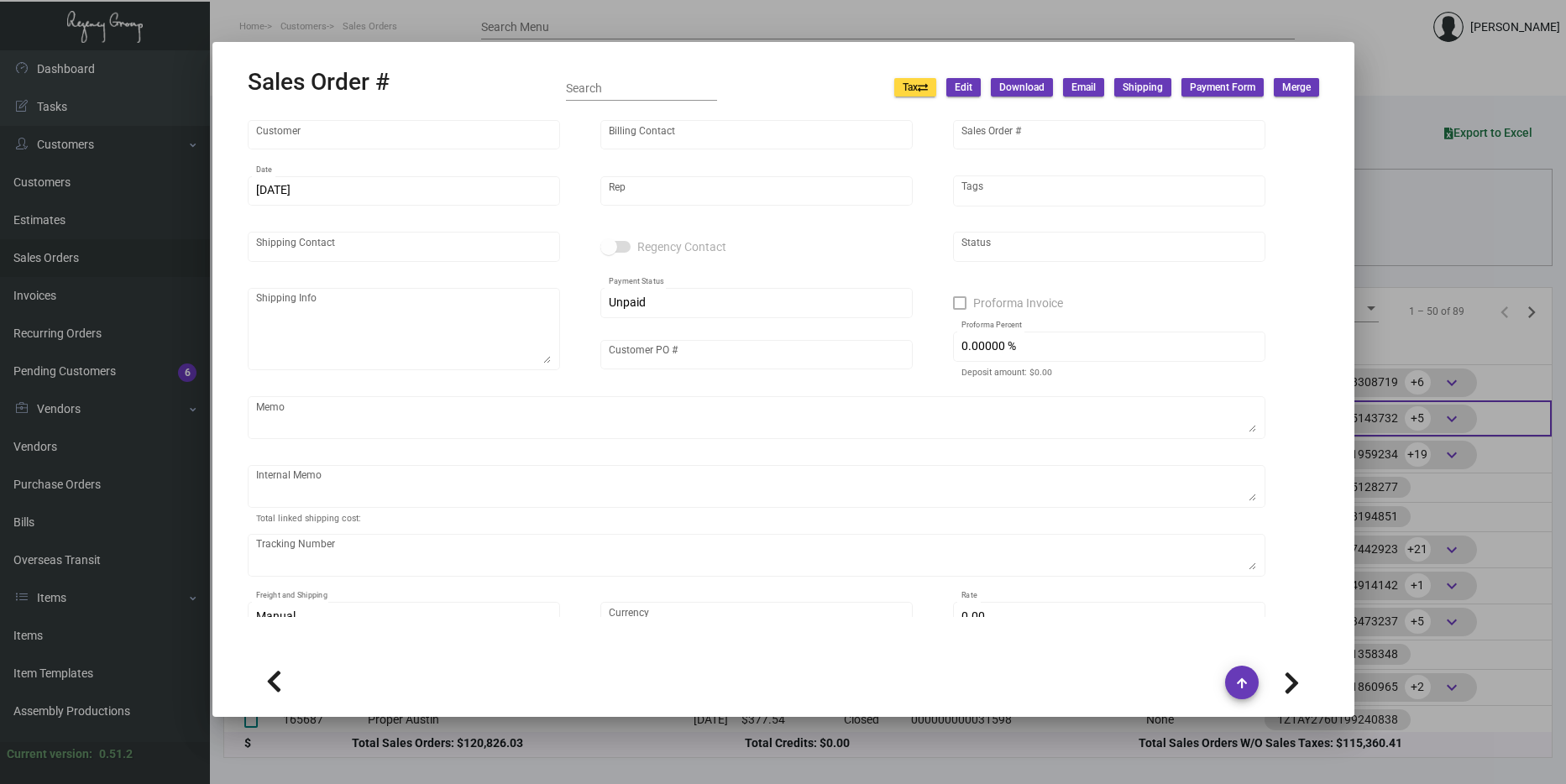
type input "Proper Austin"
type input "AP Billing"
type input "166132"
type input "[DATE]"
type input "[PERSON_NAME]"
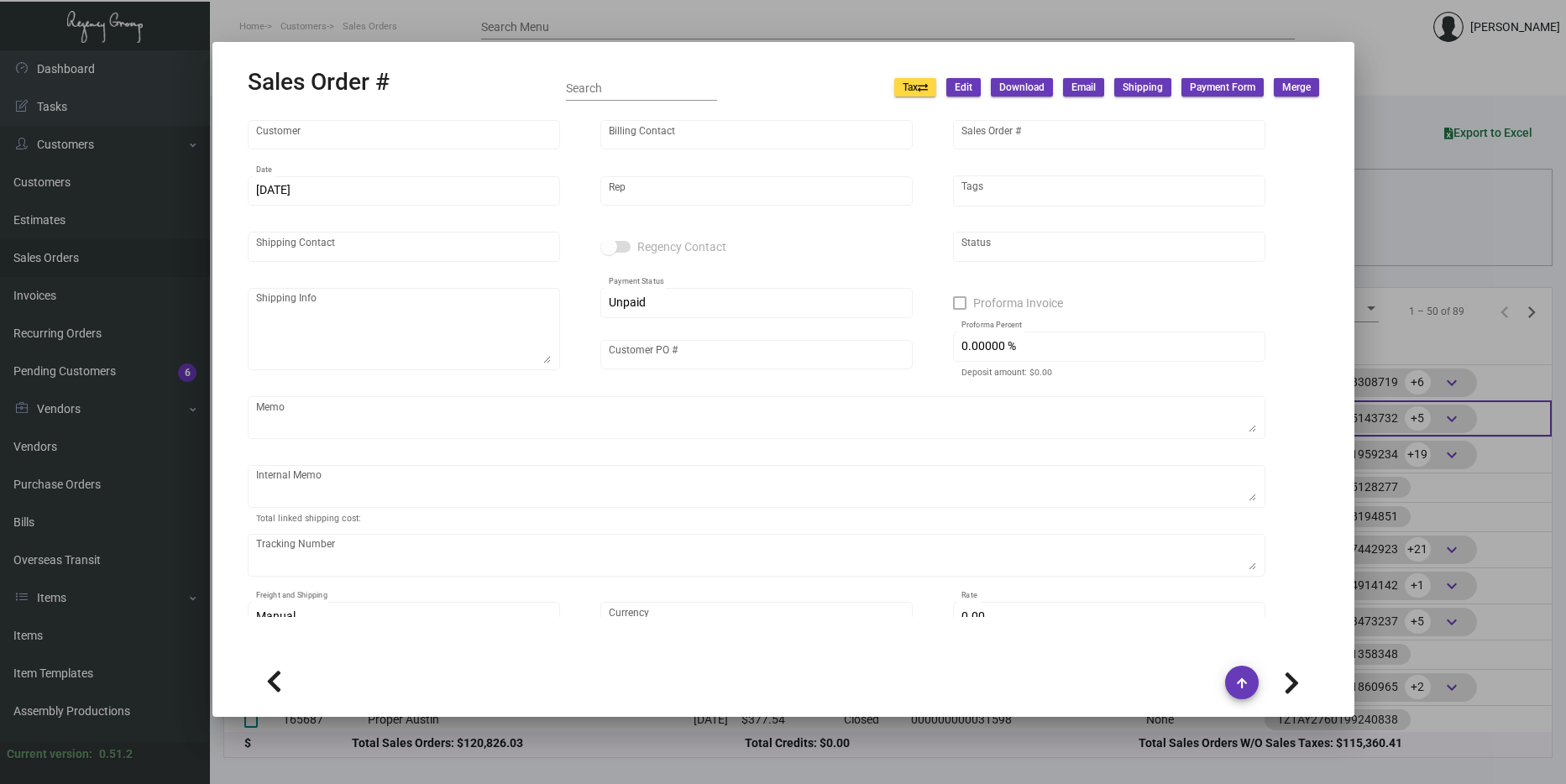
type input "[PERSON_NAME]"
type textarea "Proper Austin - [PERSON_NAME] [STREET_ADDRESS]"
type input "000000000031979"
type textarea "$16.70 for stickers and aesop cards 61.64 $8.35 for 3k stickers"
type input "United States Dollar $"
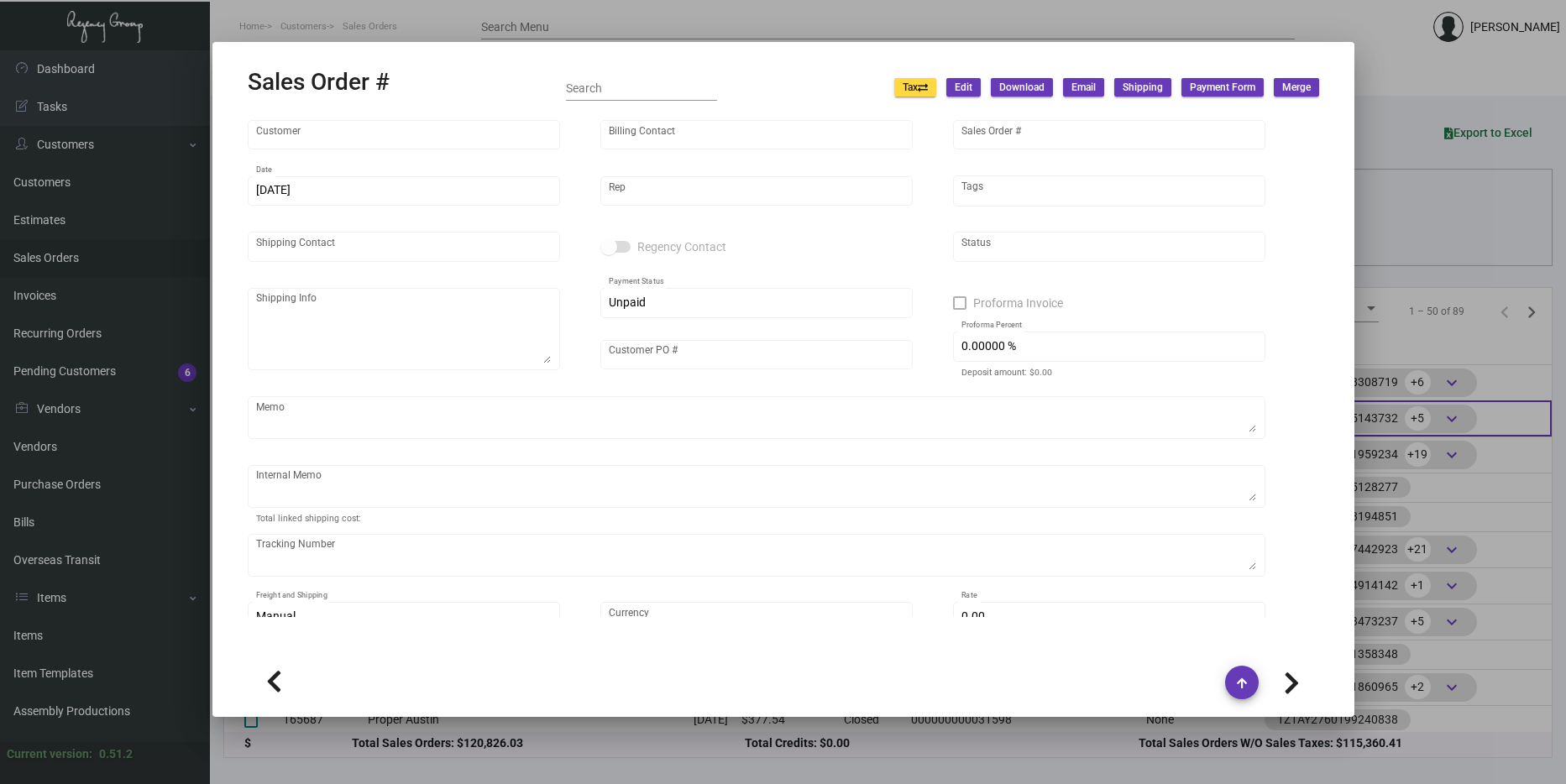
type input "8.50000 %"
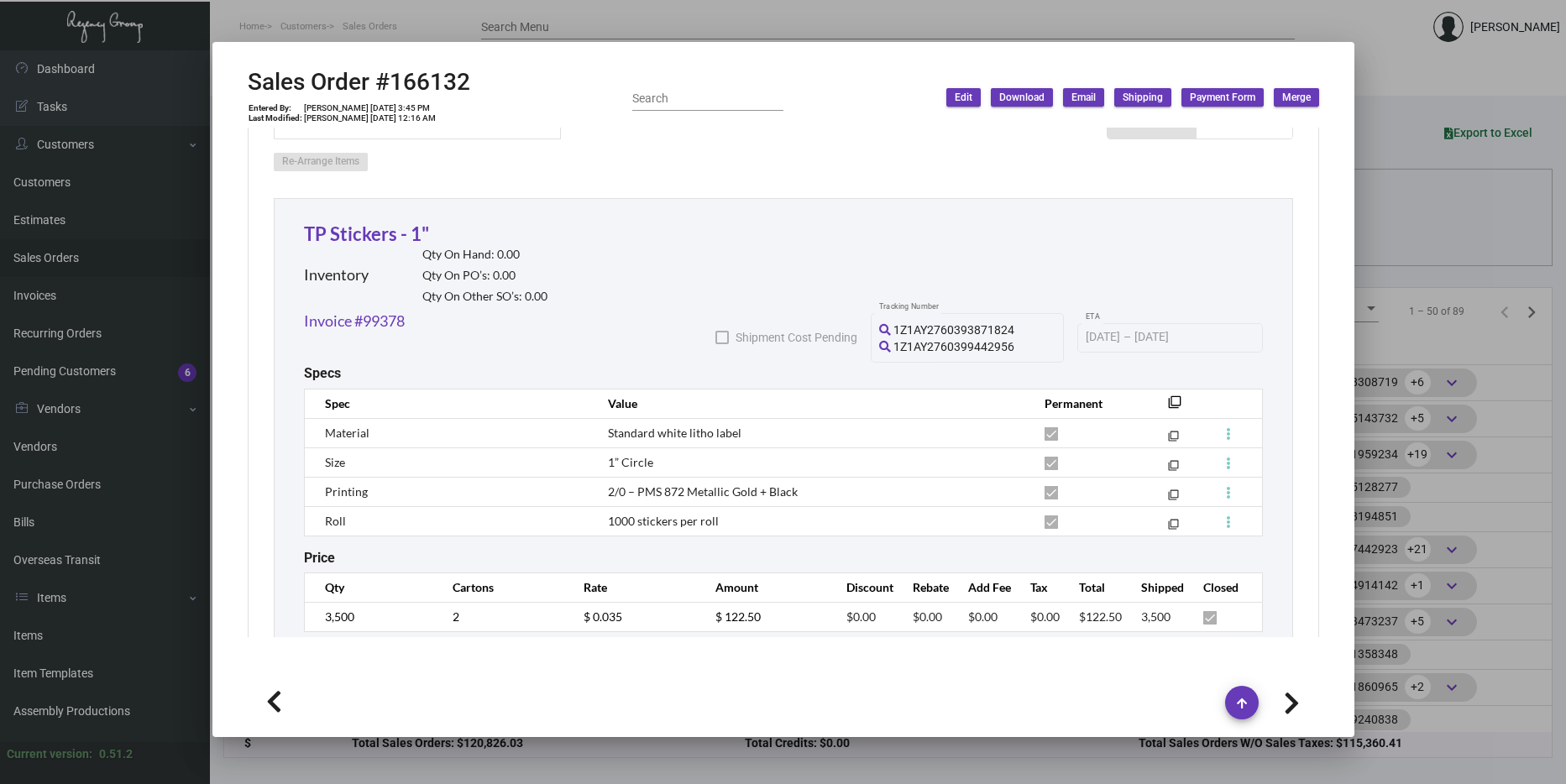
scroll to position [924, 0]
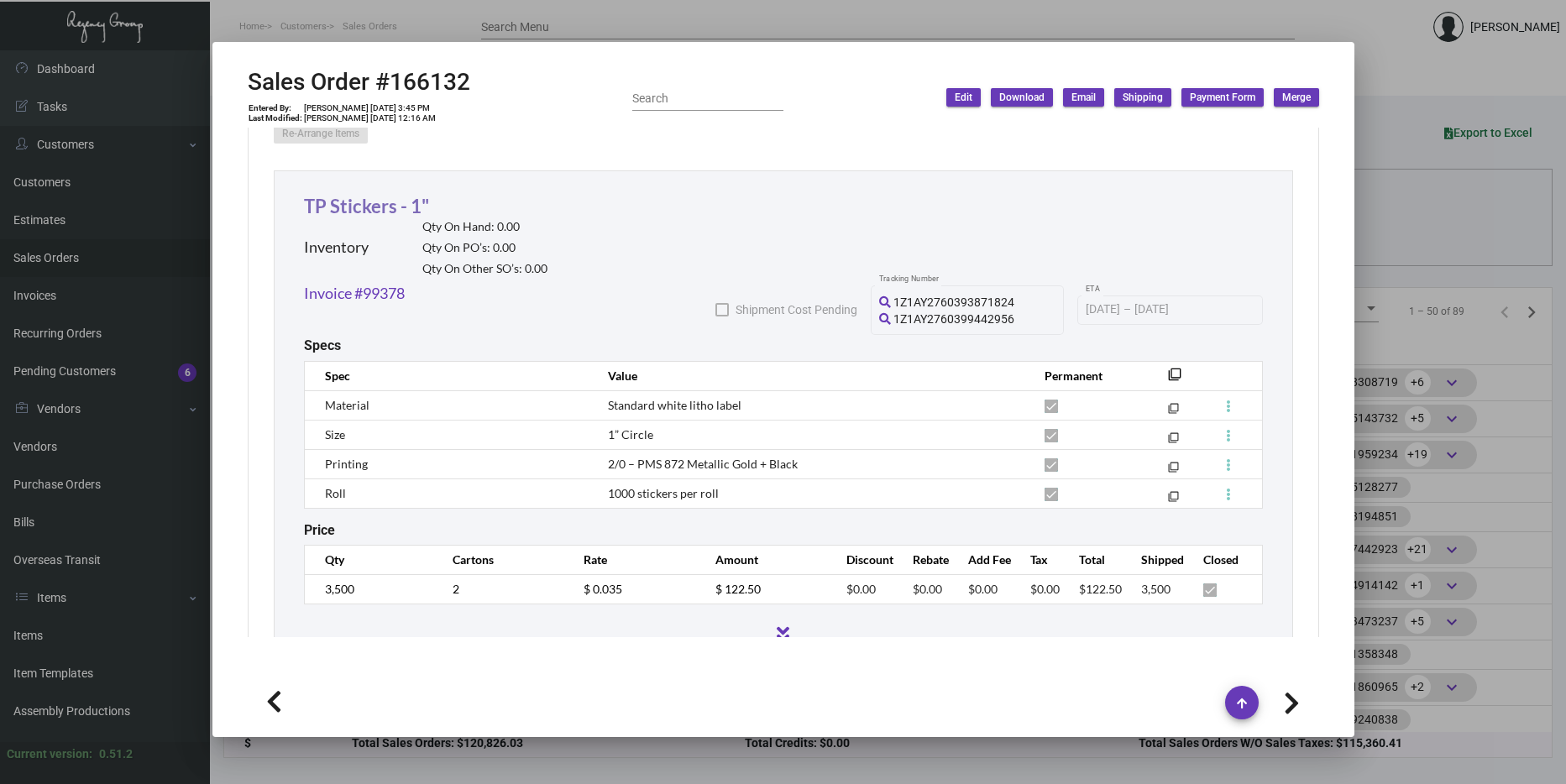
click at [370, 195] on link "TP Stickers - 1"" at bounding box center [366, 206] width 125 height 23
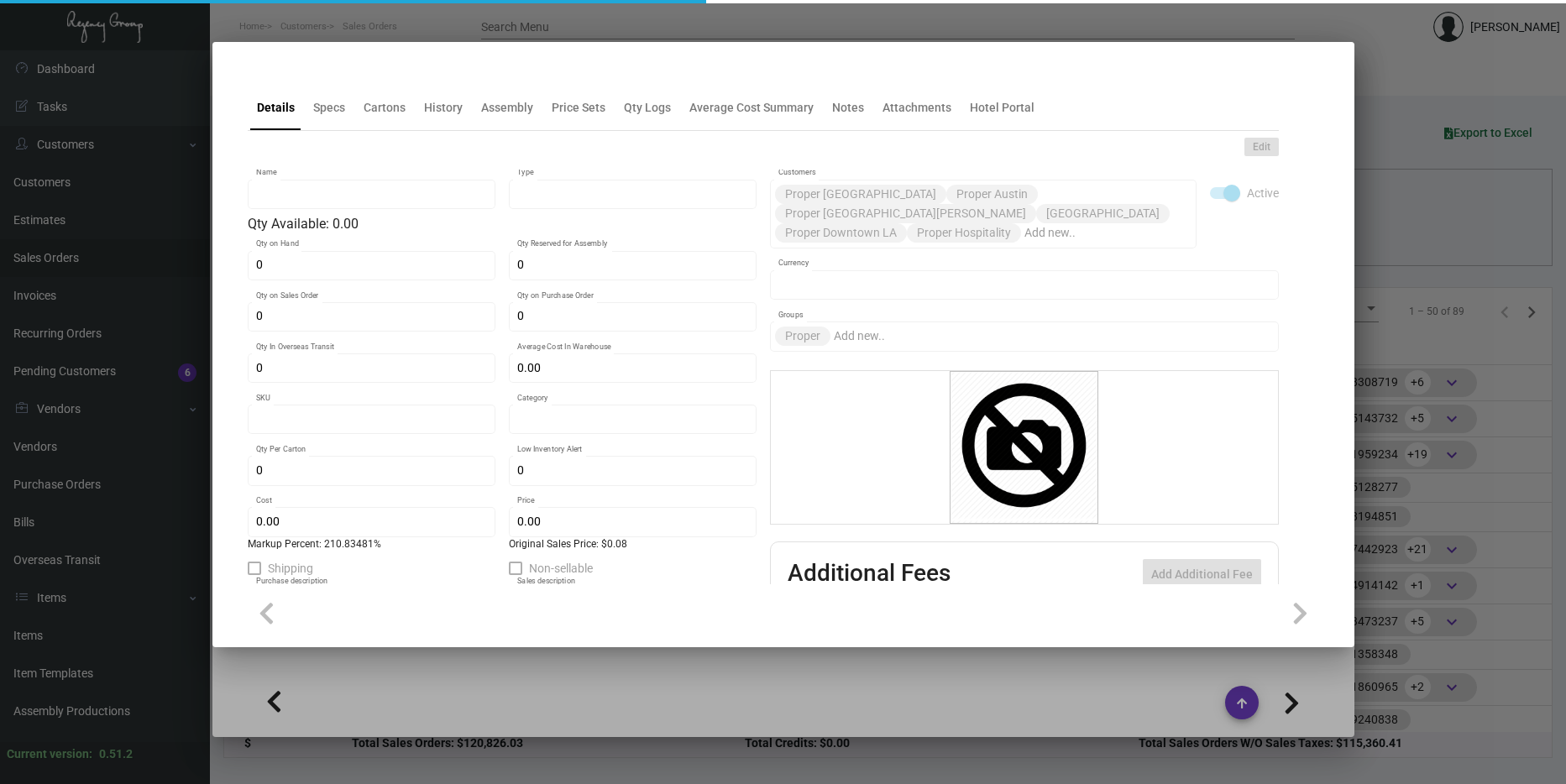
type input "TP Stickers - 1""
type input "Inventory"
type input "$ 0.26629"
type input "2685"
type input "Standard"
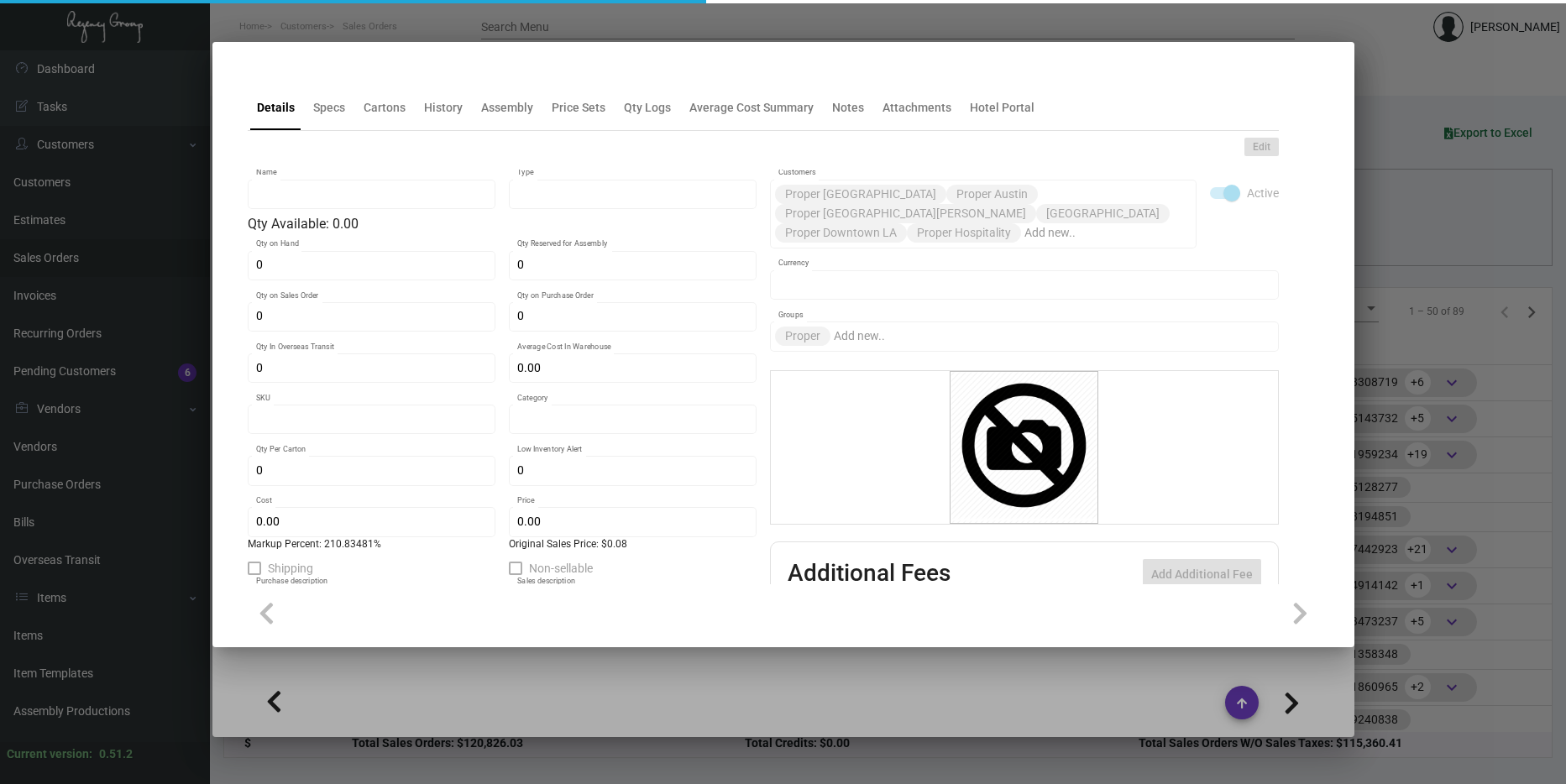
type input "69,000"
type input "$ 0.01126"
type input "$ 0.035"
type textarea "TP Stickers: size 1 inch round white litho label, printing black and Pms#872 me…"
type textarea "TP Stickers"
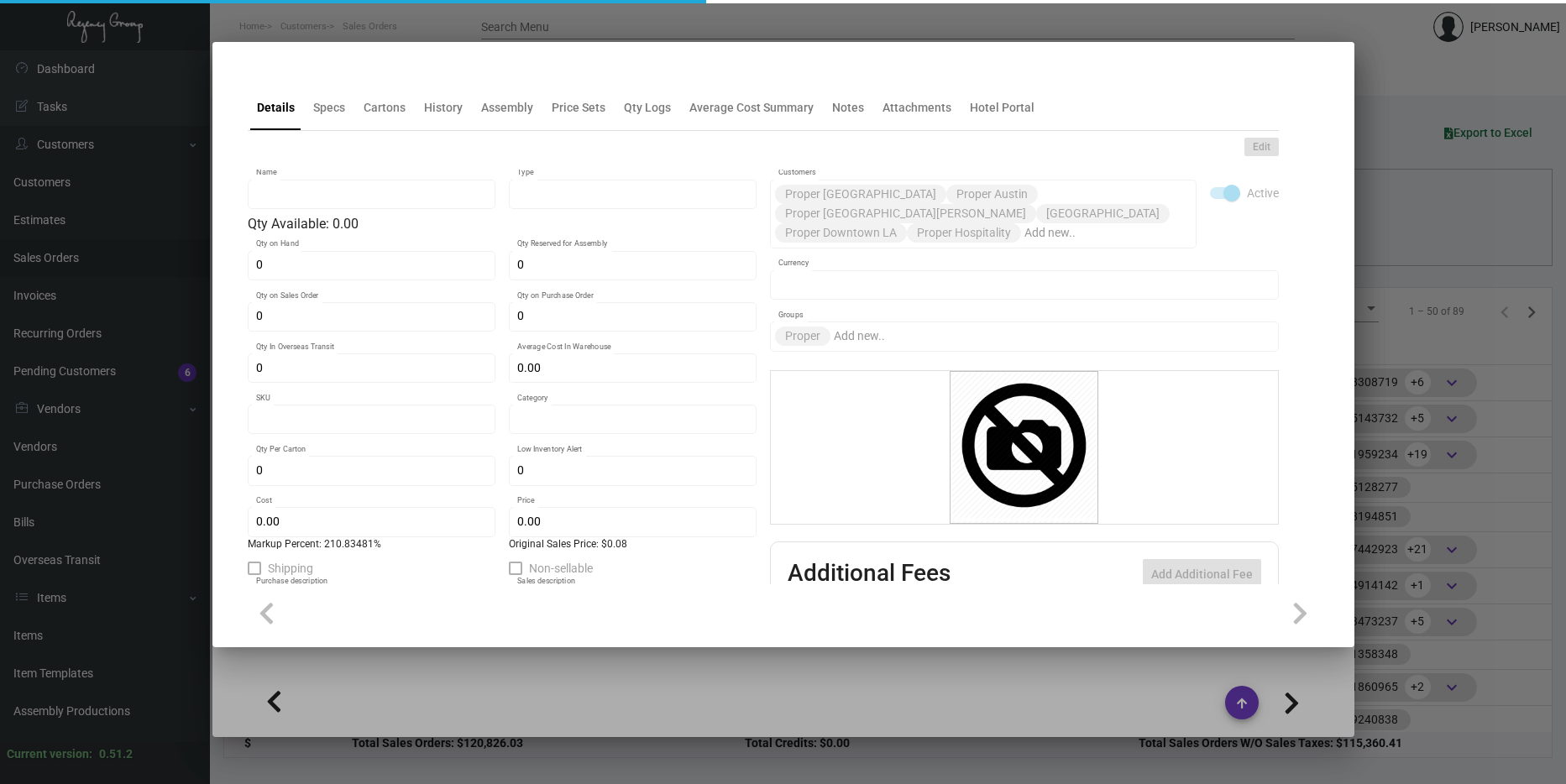
checkbox input "true"
type input "United States Dollar $"
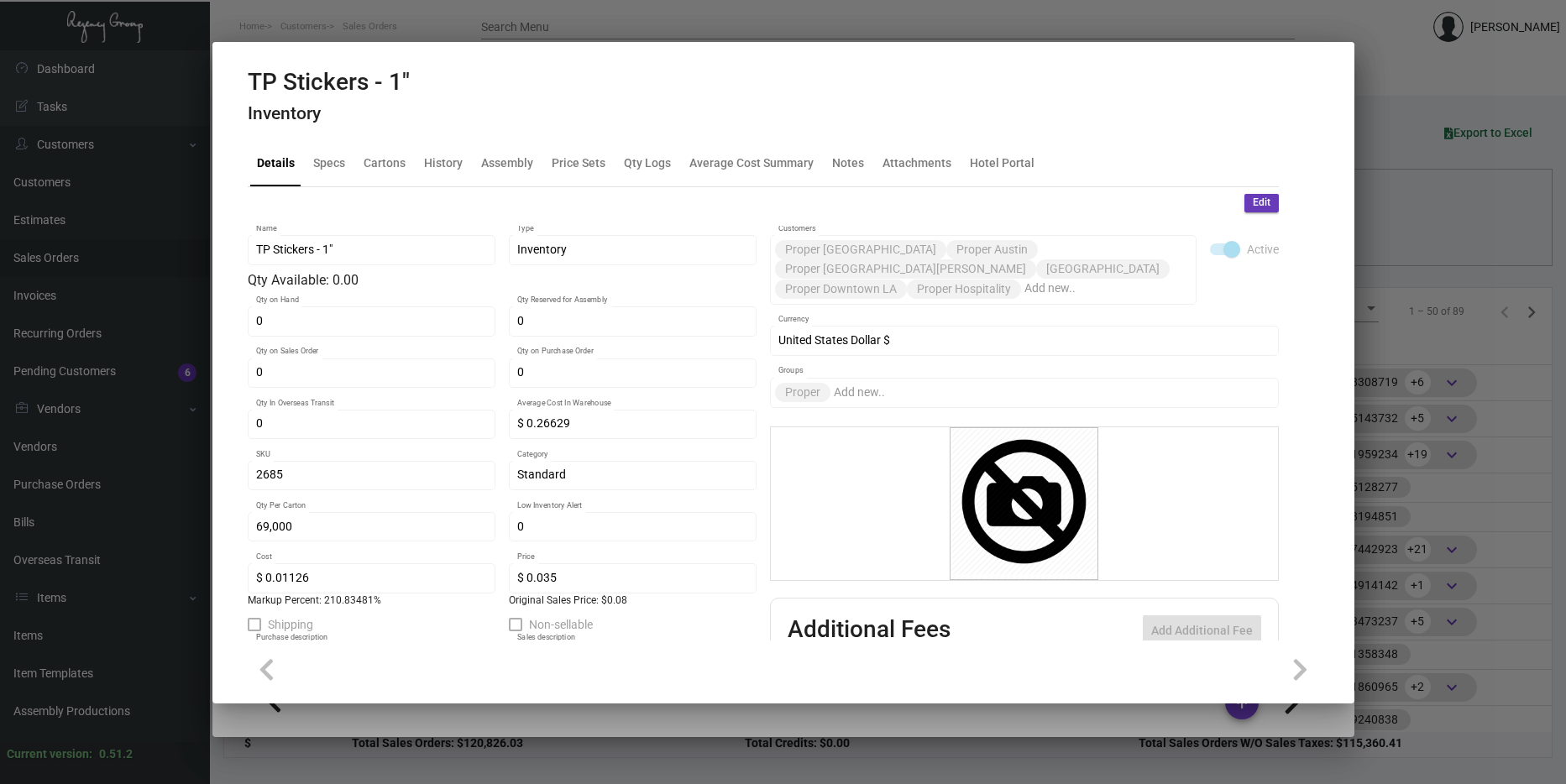
click at [1406, 422] on div at bounding box center [783, 392] width 1566 height 784
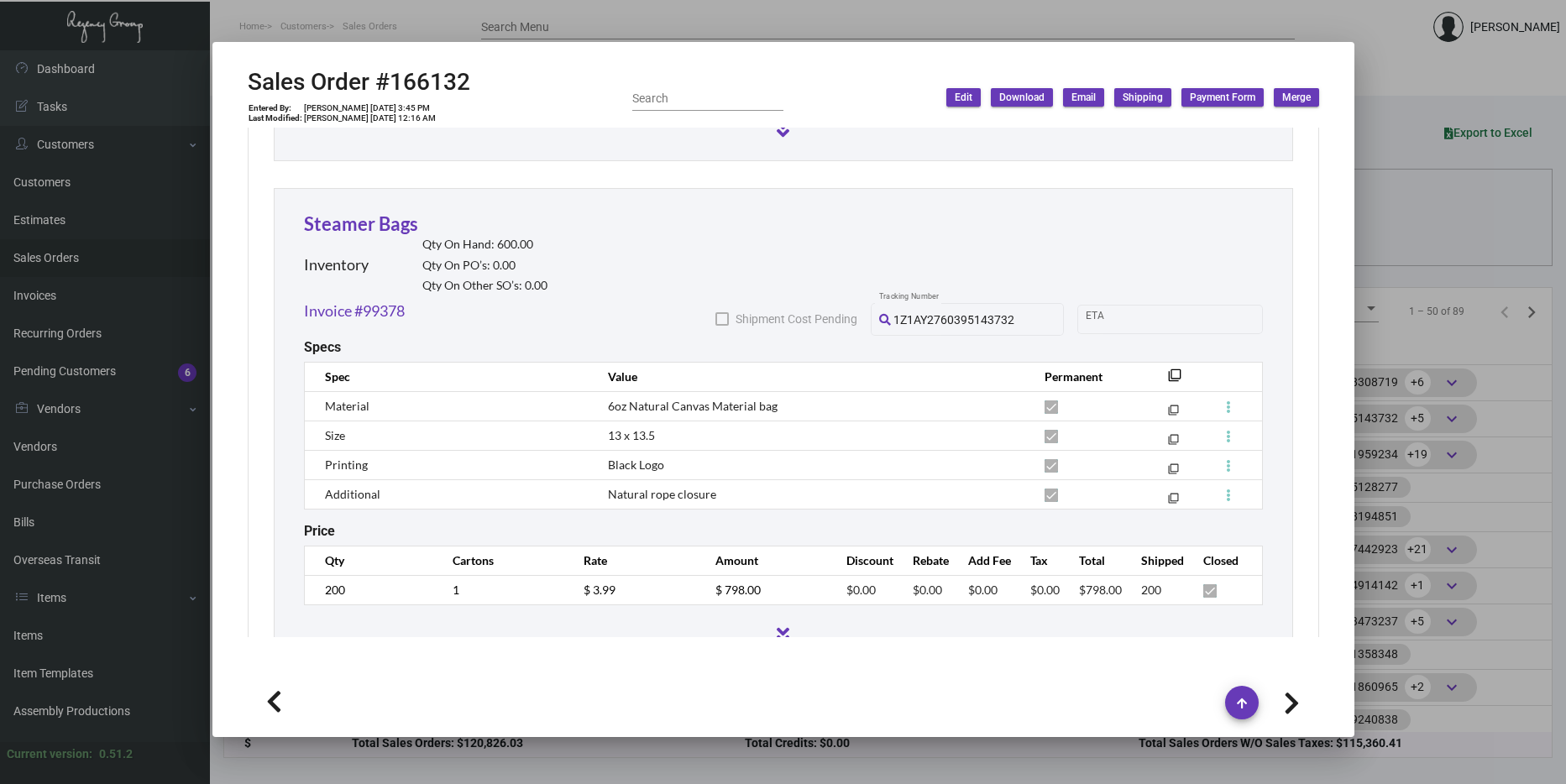
scroll to position [1428, 0]
click at [364, 213] on link "Steamer Bags" at bounding box center [361, 225] width 115 height 23
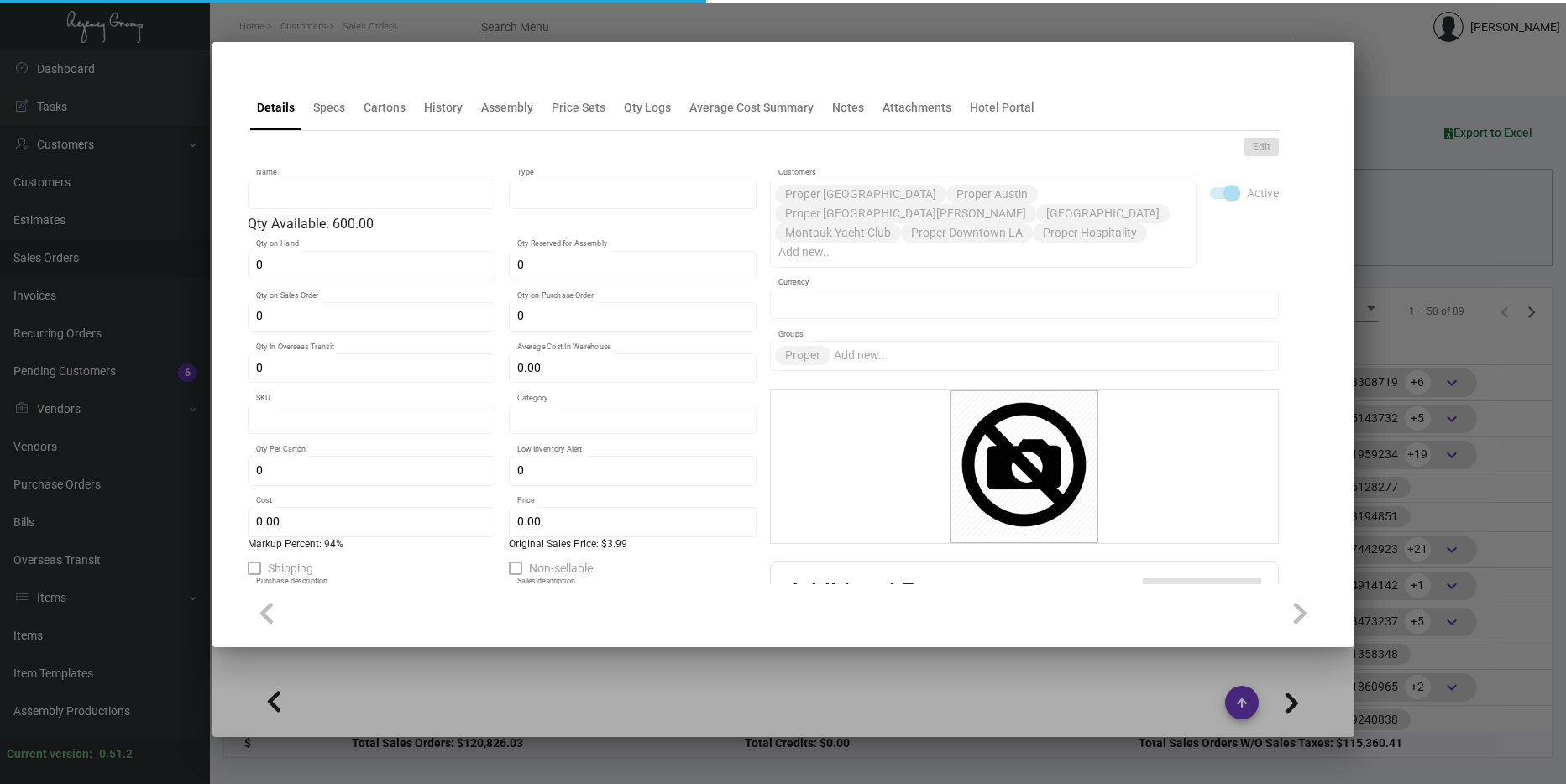
type input "Steamer Bags"
type input "Inventory"
type input "600"
type input "1,200"
type input "$ 5.75"
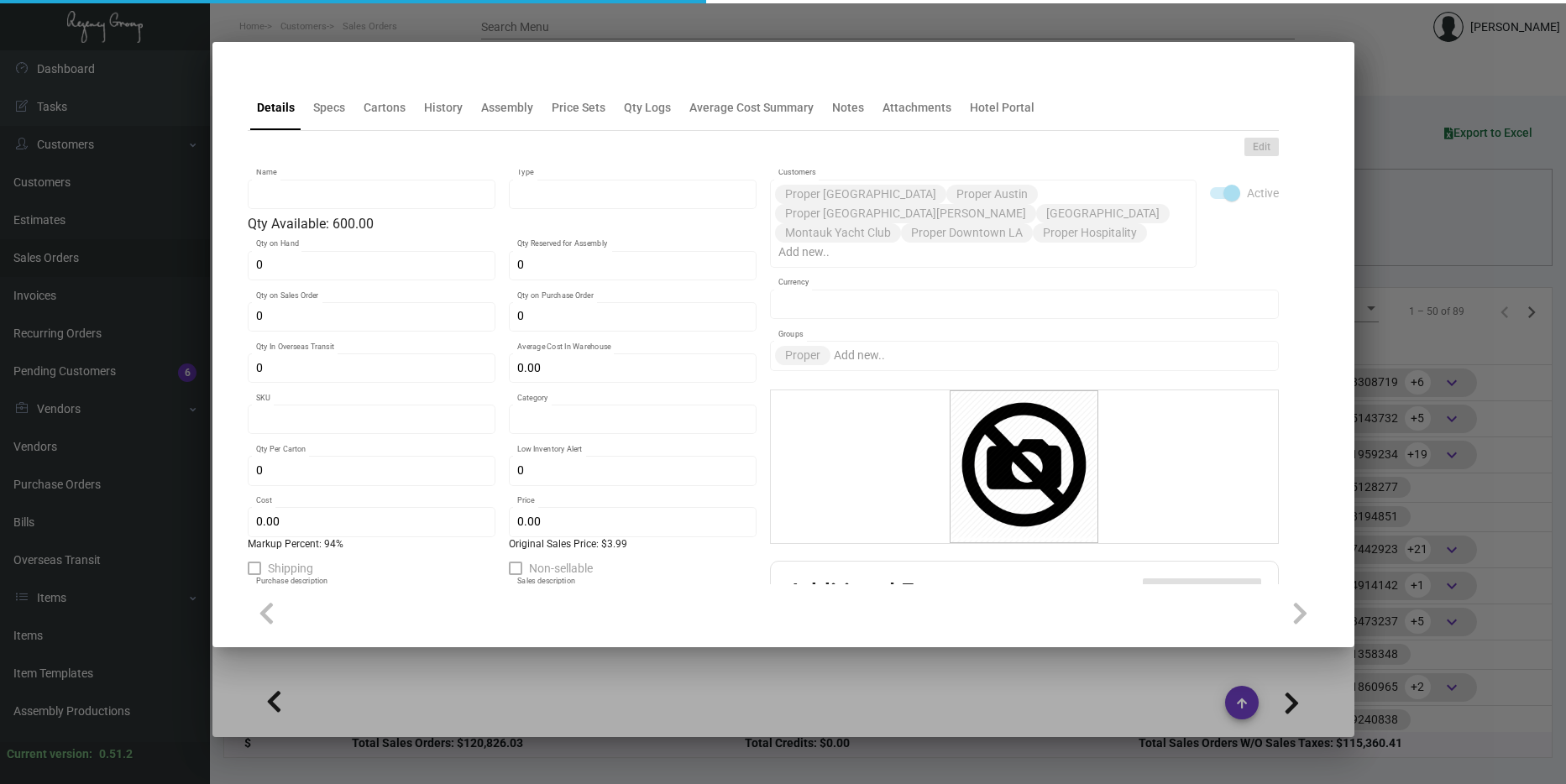
type input "2684"
type input "Standard"
type input "200"
type input "$ 1.00"
type input "$ 1.94"
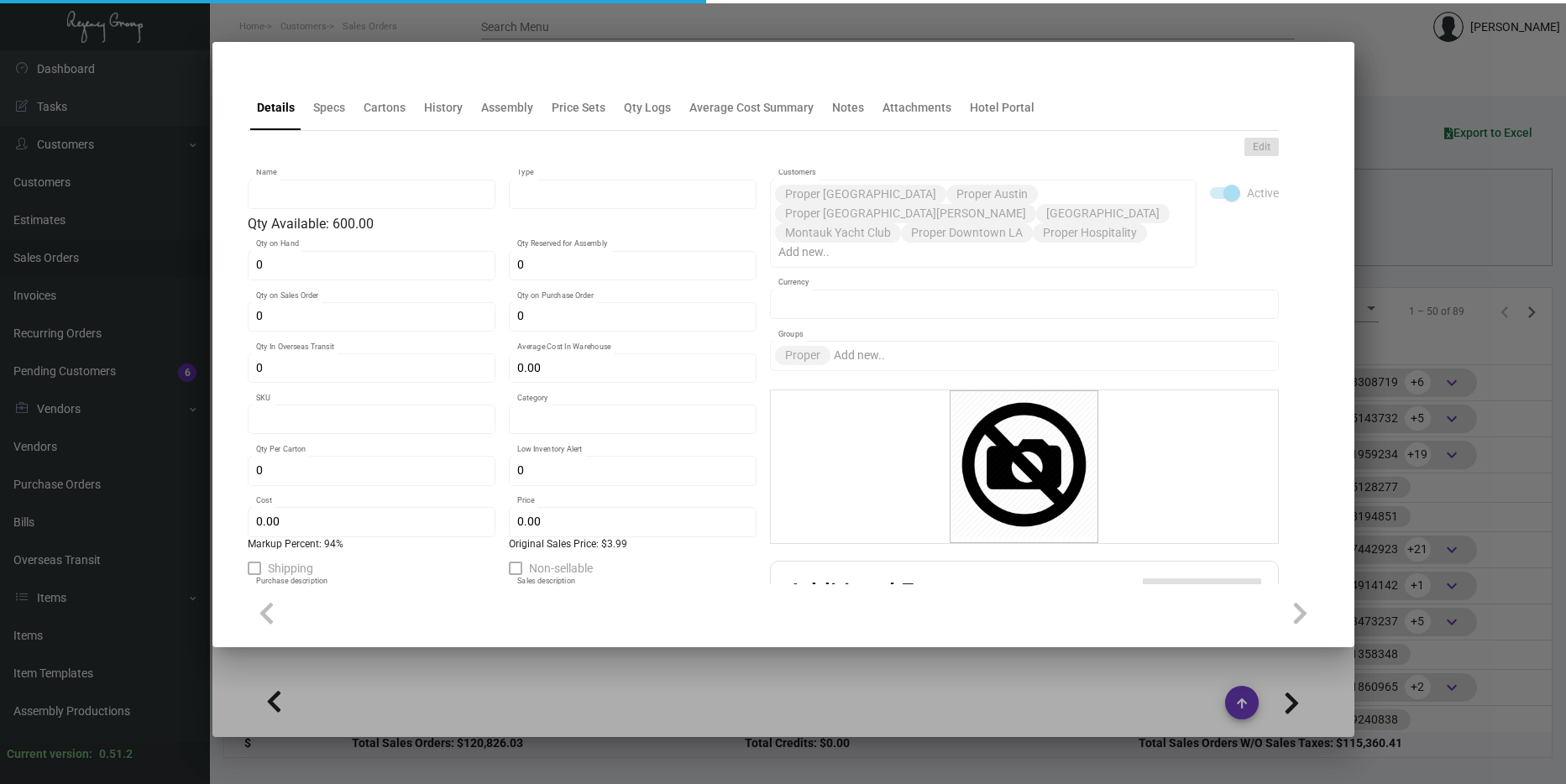
type textarea "Steamer Bags: Size 13x13.5, 10oz Natural Canvas Material bag, Black logo, Natur…"
type textarea "Steamer Bags"
checkbox input "true"
type input "United States Dollar $"
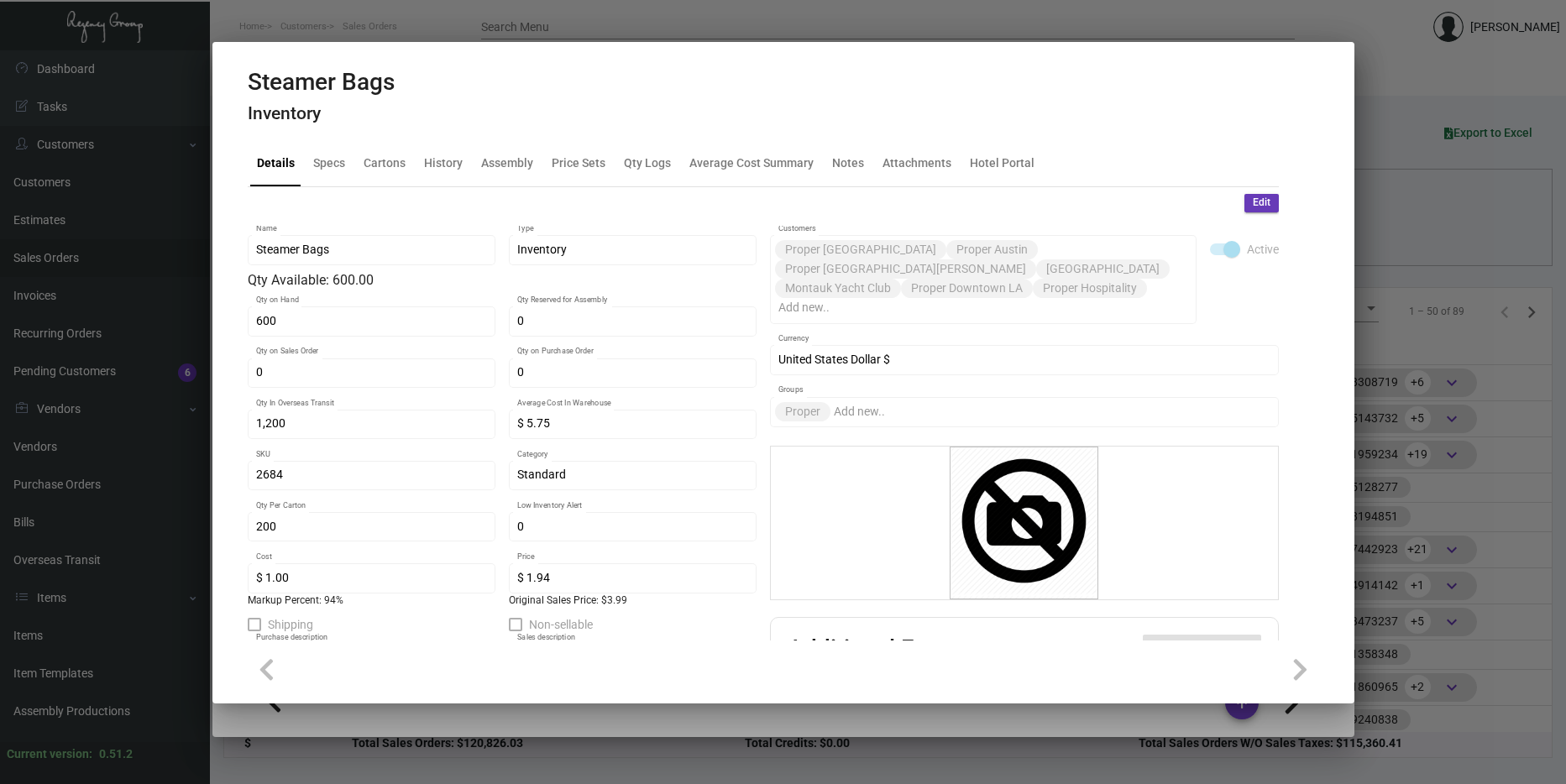
click at [1420, 417] on div at bounding box center [783, 392] width 1566 height 784
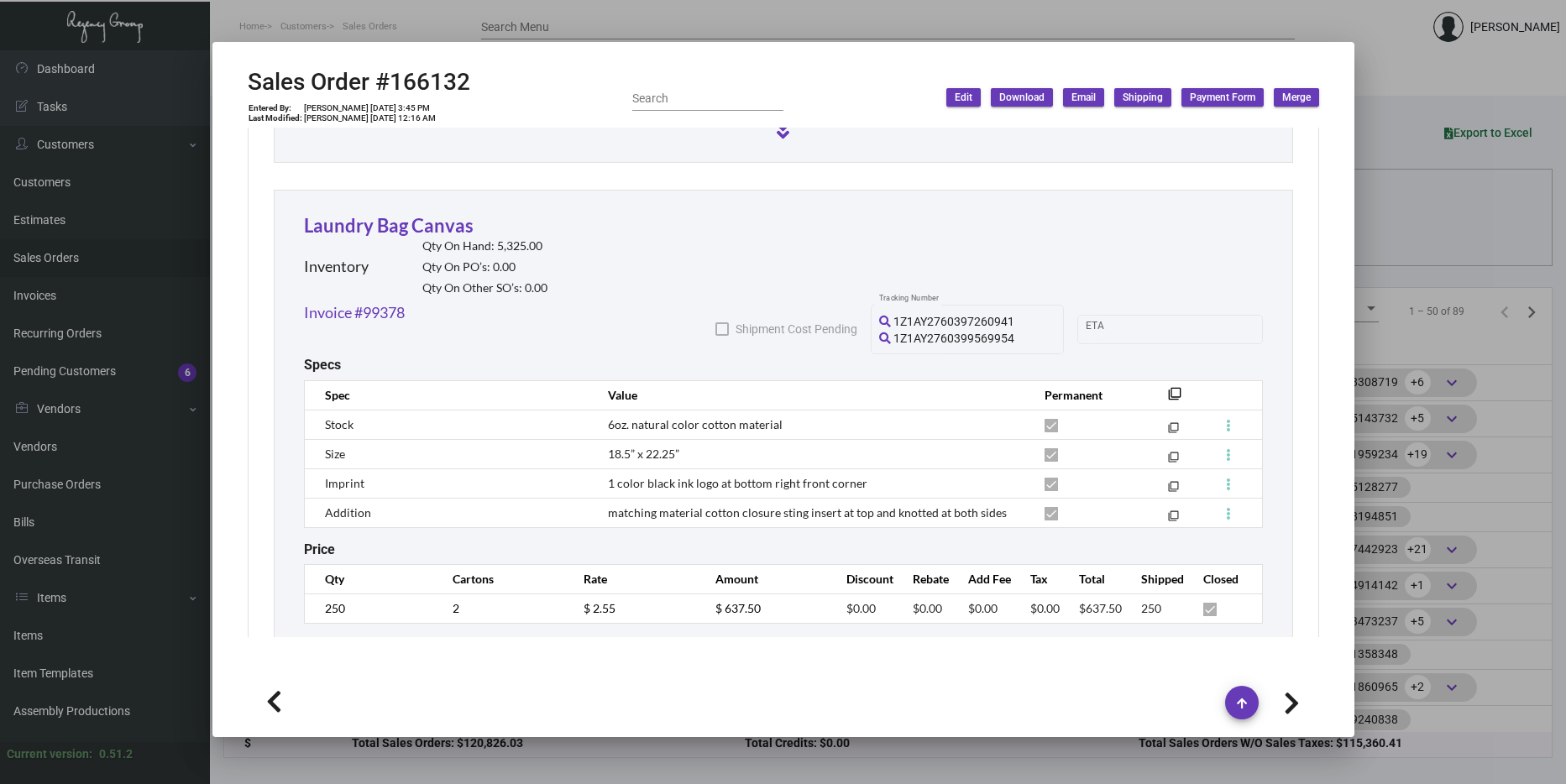
scroll to position [1932, 0]
click at [369, 215] on link "Laundry Bag Canvas" at bounding box center [388, 226] width 169 height 23
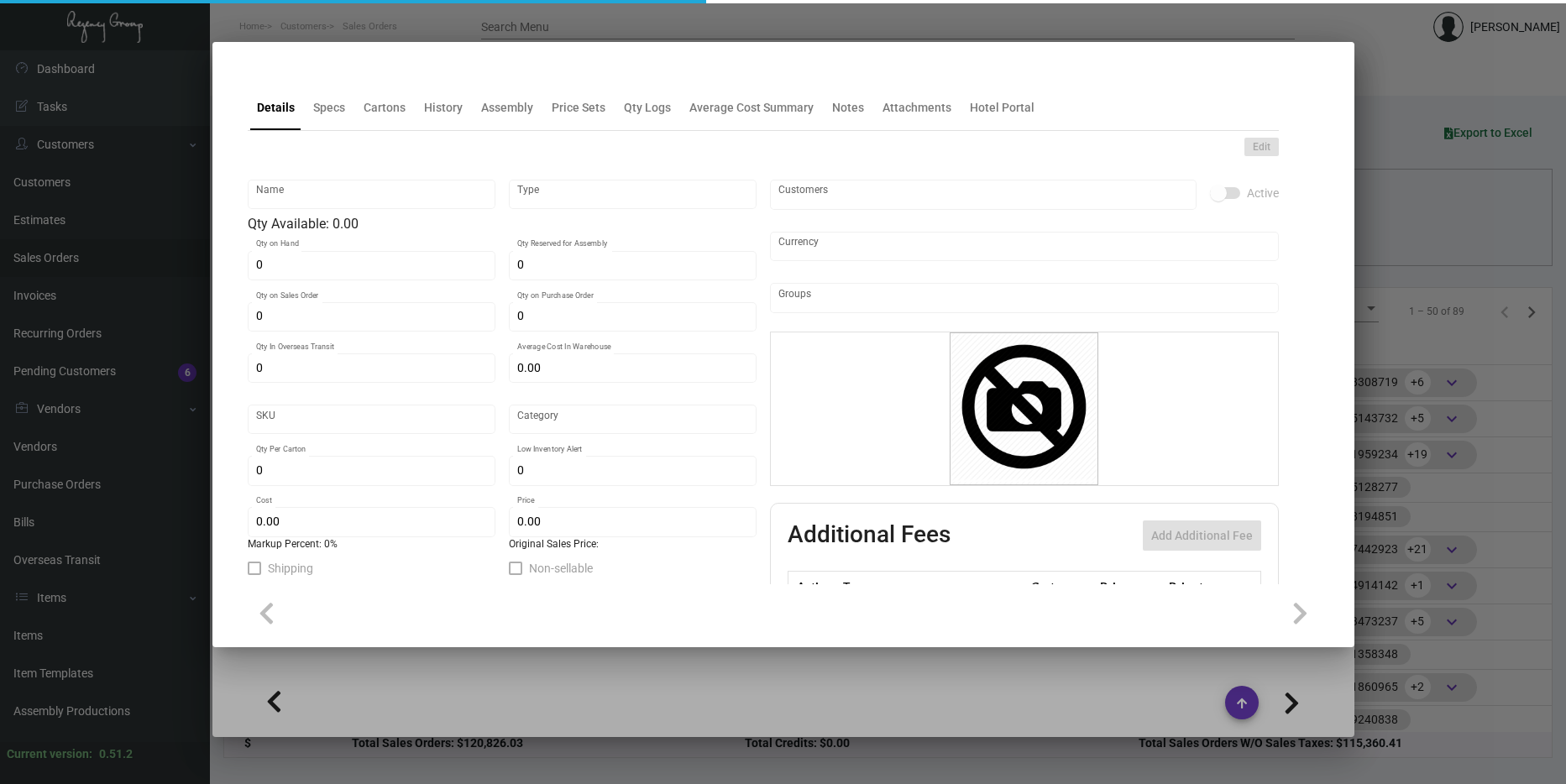
type input "Laundry Bag Canvas"
type input "Inventory"
type input "5,325"
type input "5,000"
type input "$ 5.75"
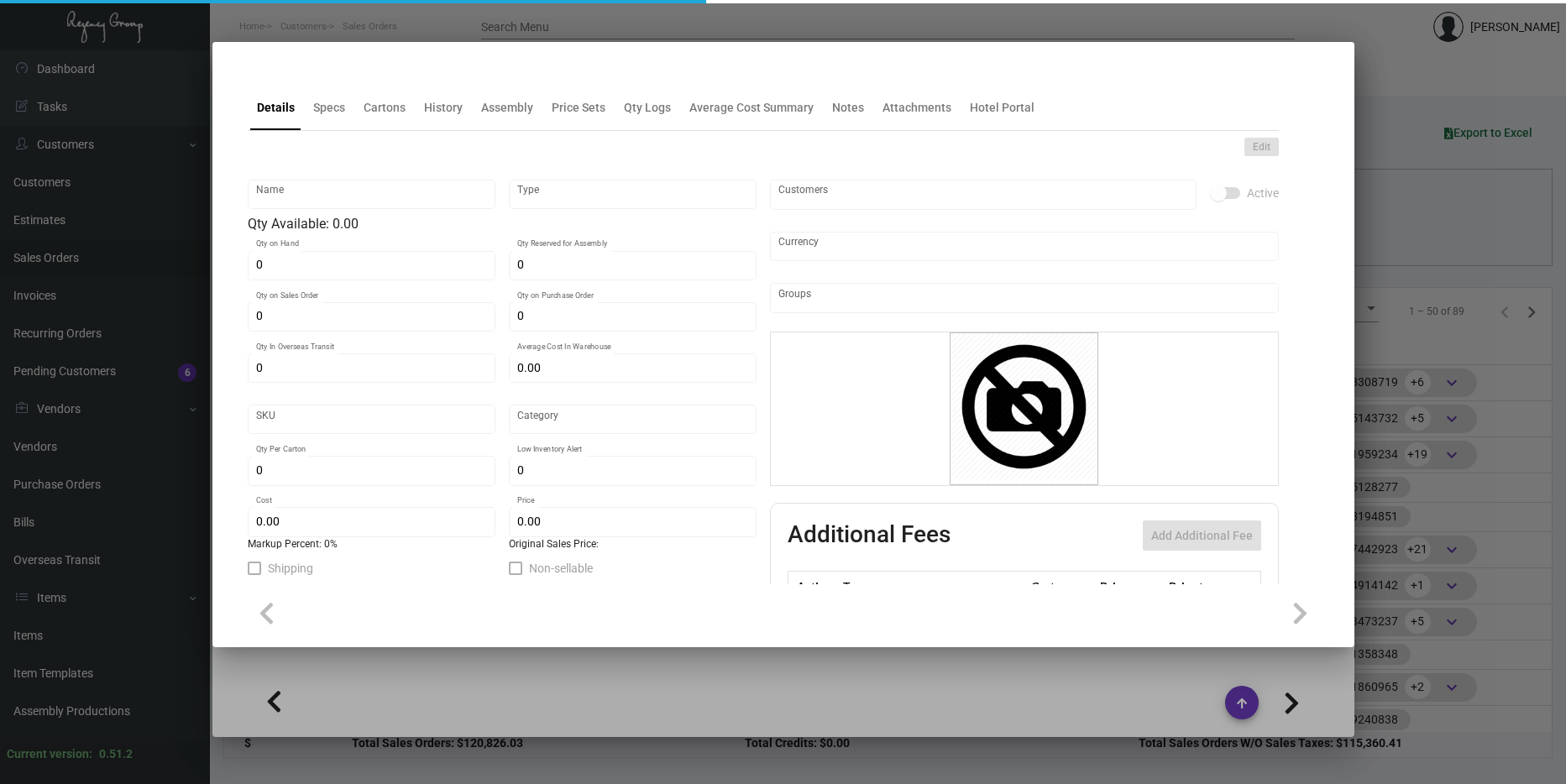
type input "2676"
type input "Standard"
type input "125"
type input "3,000"
type input "$ 1.20"
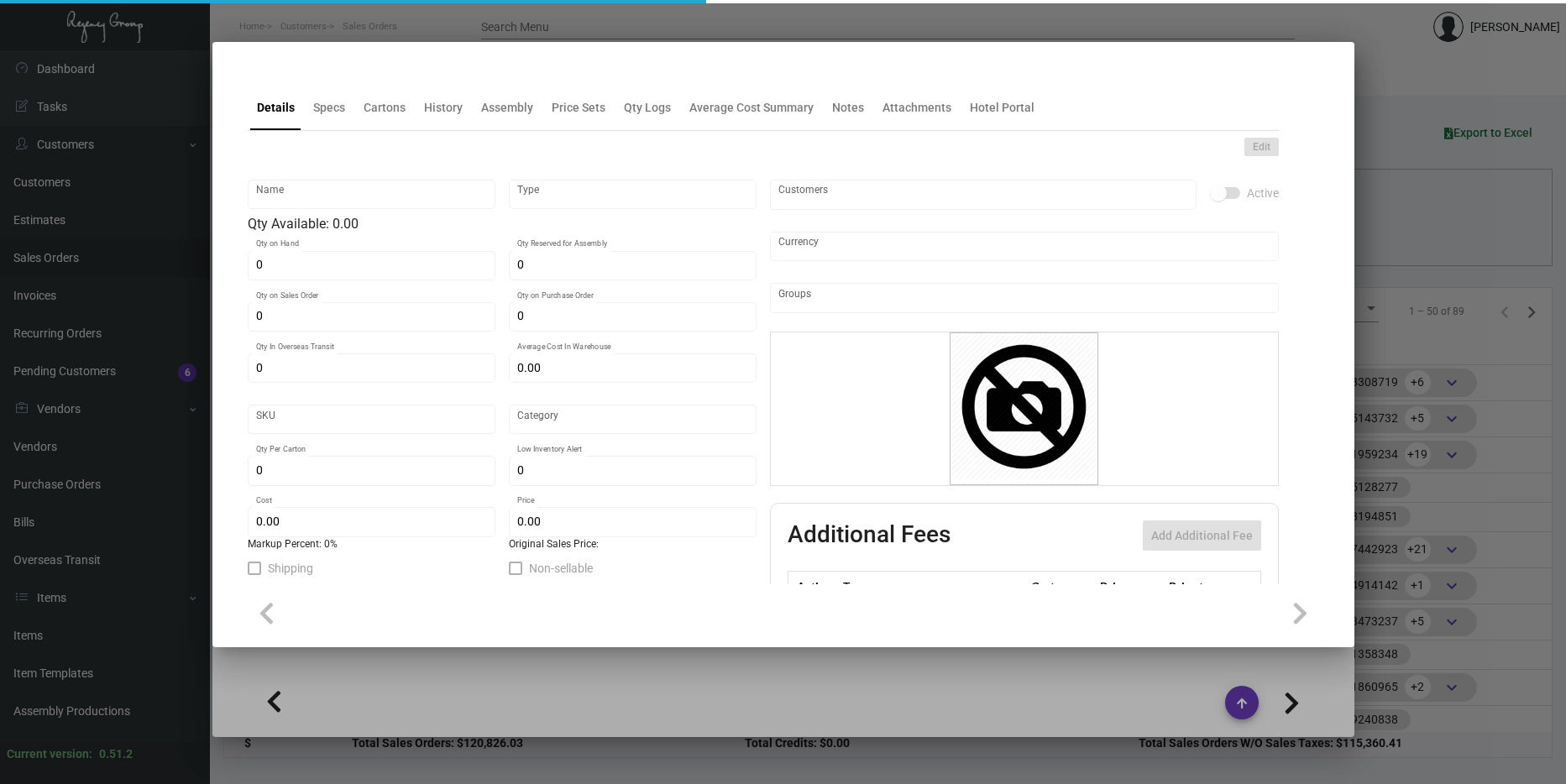
type input "$ 2.55"
type textarea "Laundry Bag Canvas: Size 18.5” x 22.25”, 10oz. natural color cotton material, 1…"
type textarea "Laundry Bag Canvas"
checkbox input "true"
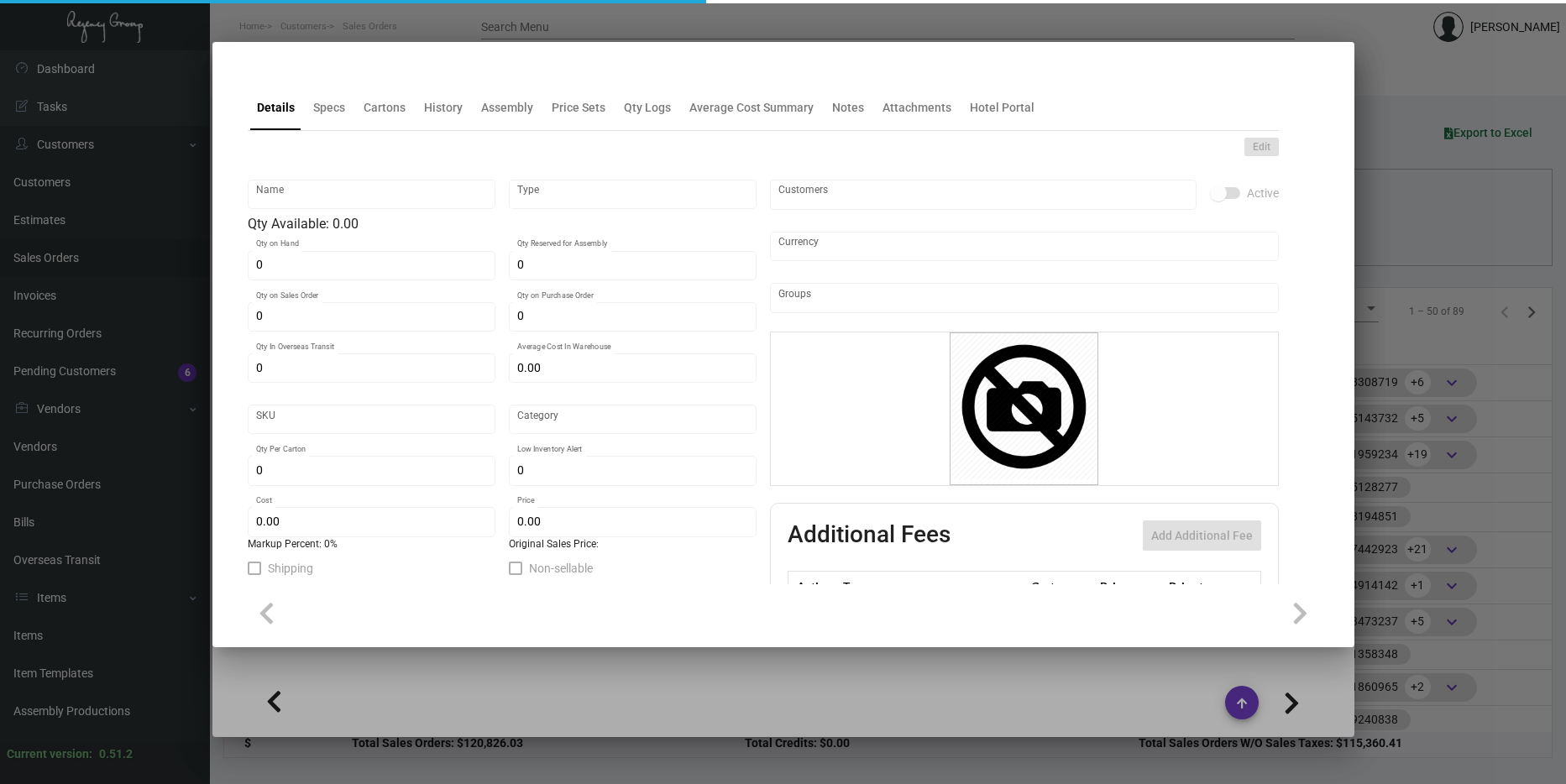
type input "United States Dollar $"
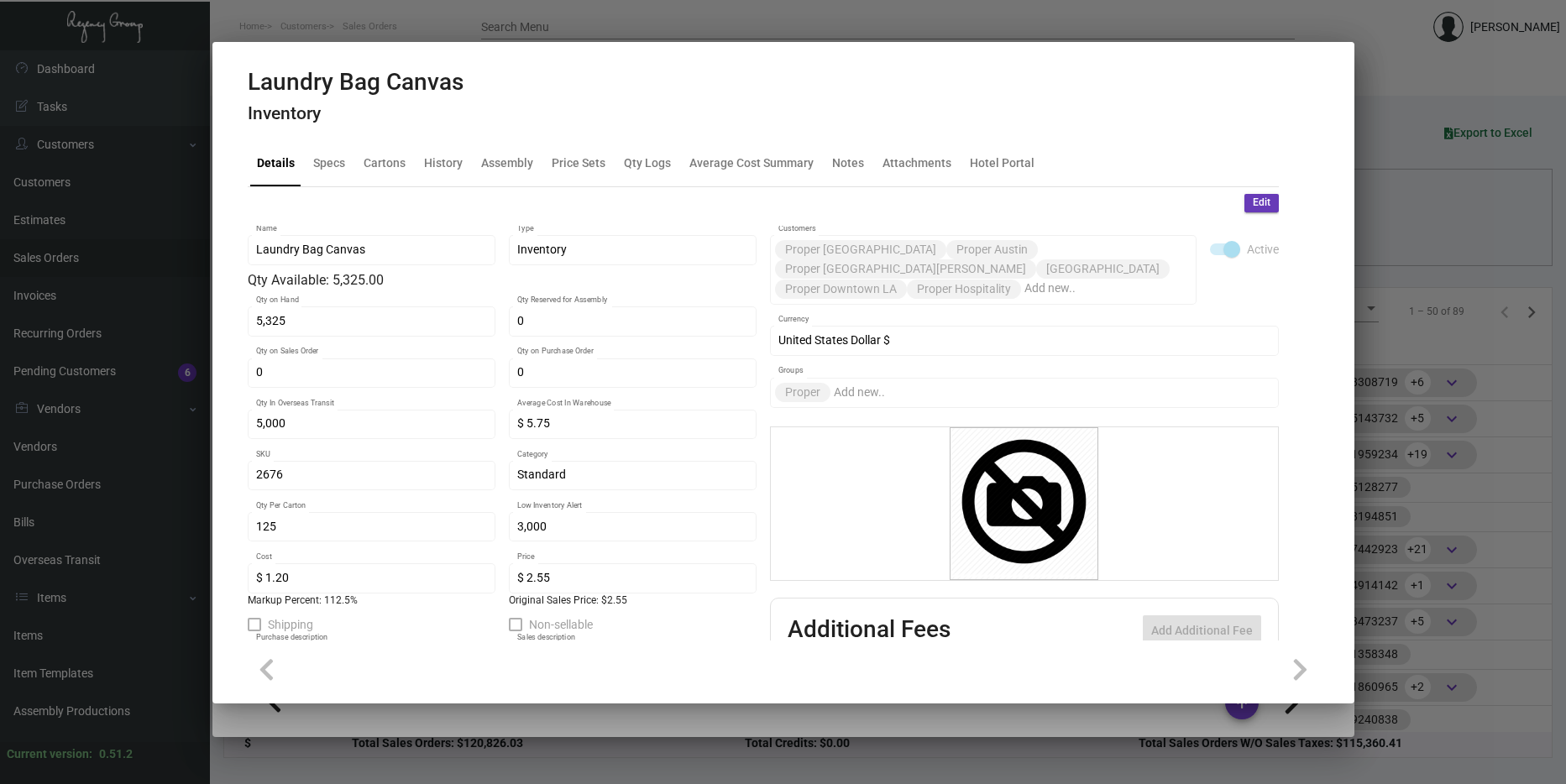
click at [1397, 346] on div at bounding box center [783, 392] width 1566 height 784
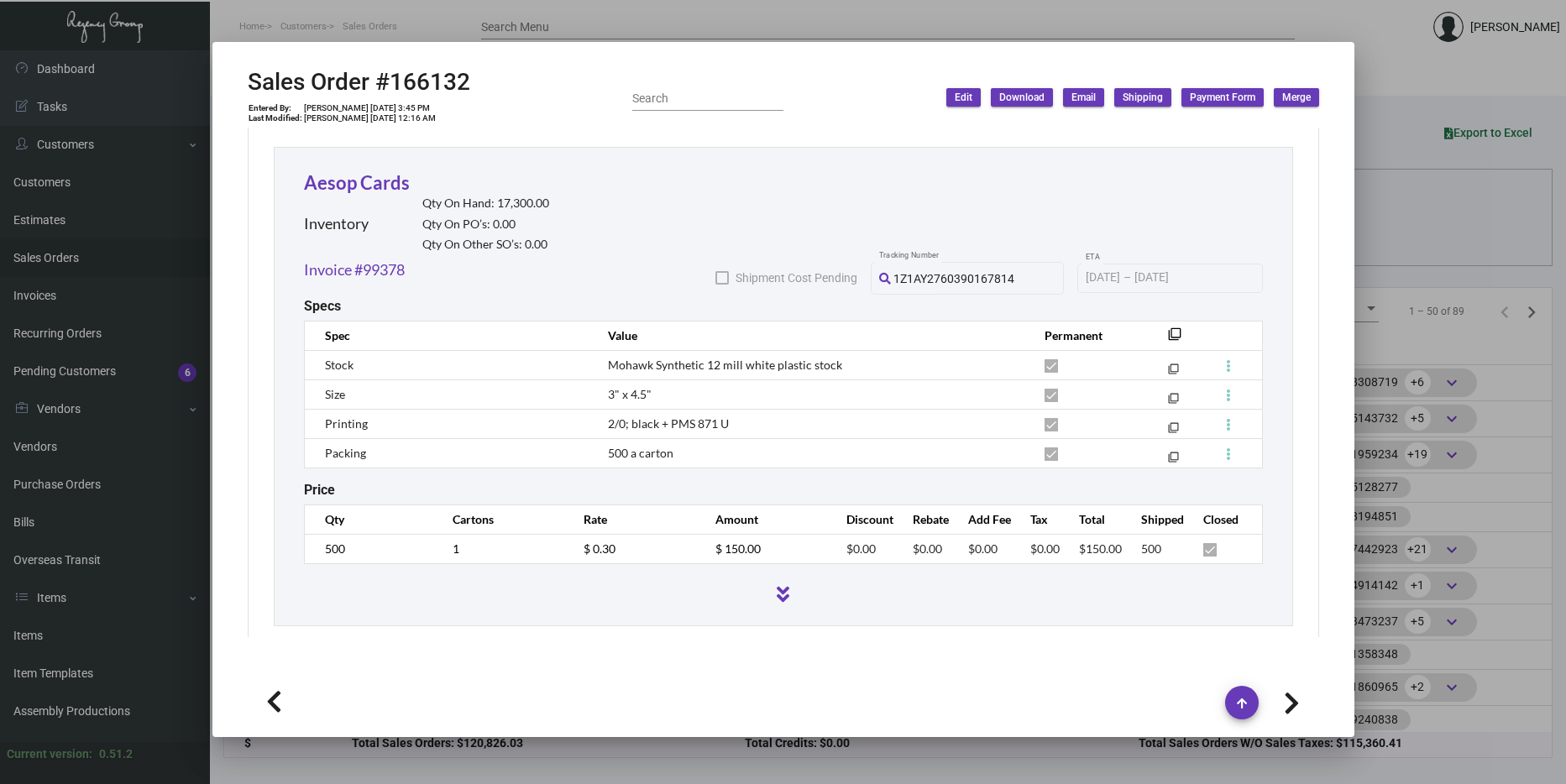
scroll to position [2505, 0]
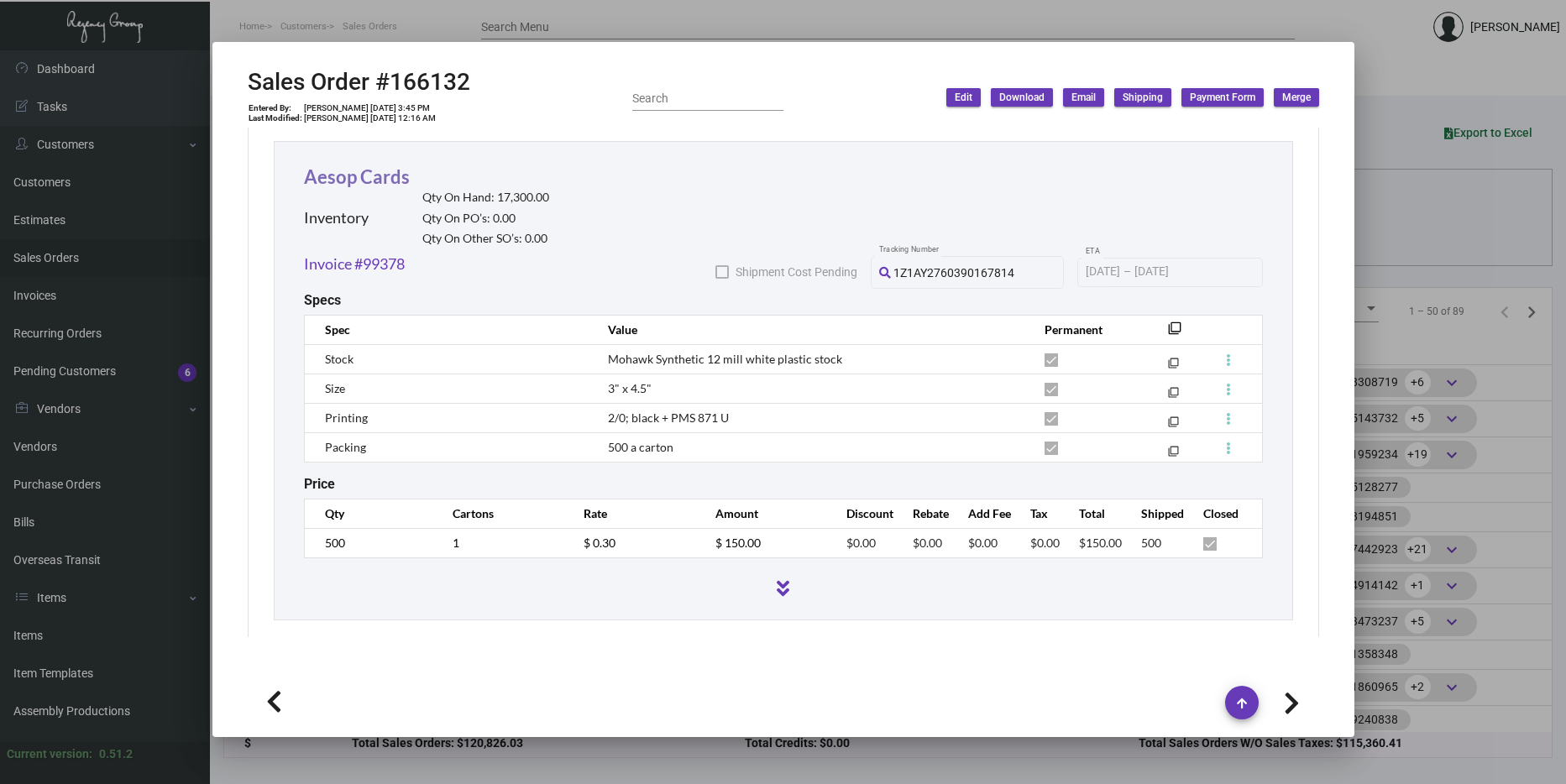
click at [324, 166] on link "Aesop Cards" at bounding box center [357, 177] width 106 height 23
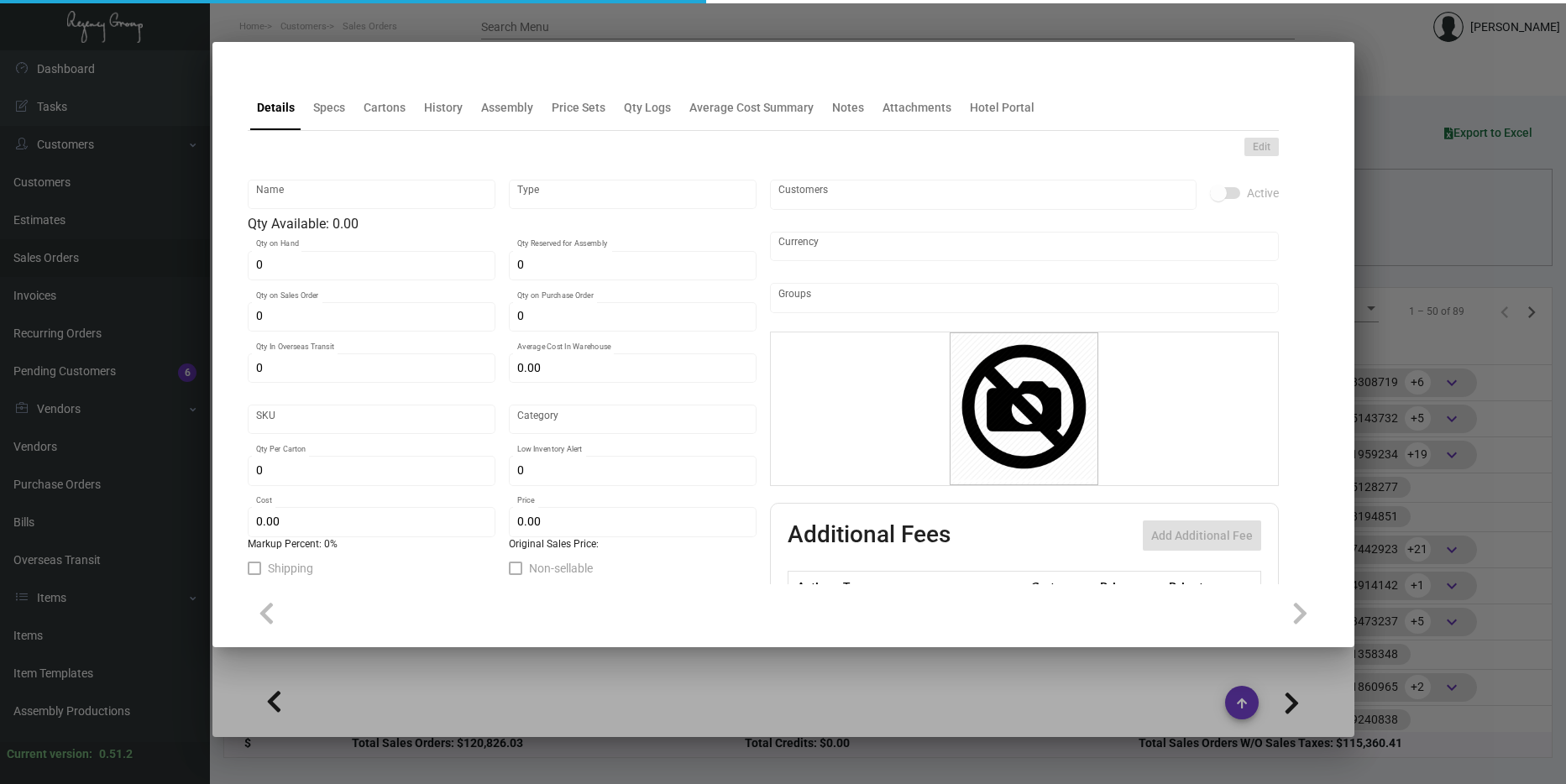
type input "Aesop Cards"
type input "Inventory"
type input "17,300"
type input "$ 1.135"
type input "2632"
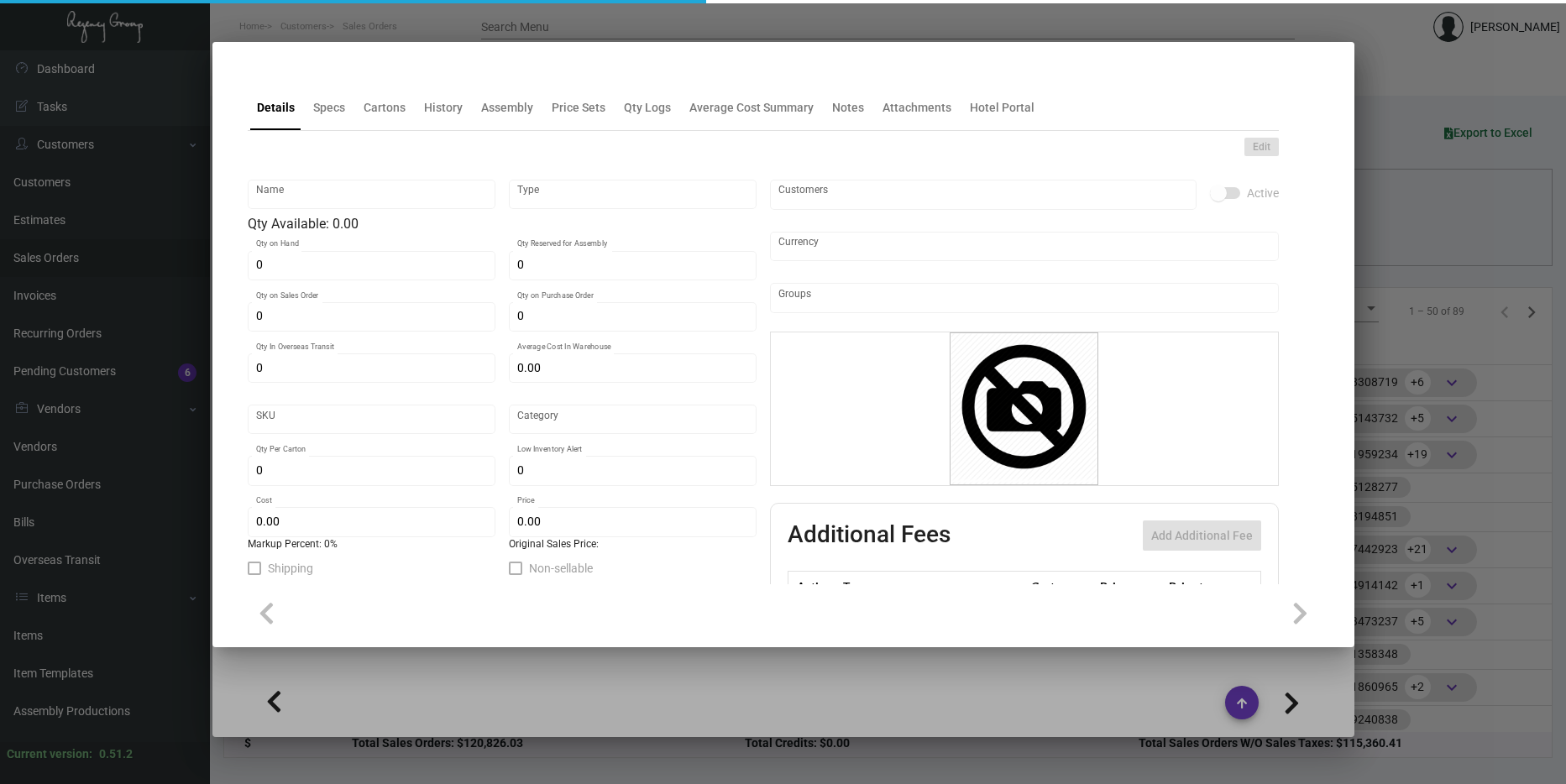
type input "Standard"
type input "5,000"
type input "$ 0.18167"
type input "$ 0.30"
type textarea "Aesop Cards: Size 4.5x3, Mohawk Synthetic 12 mill white plastic stock, printing…"
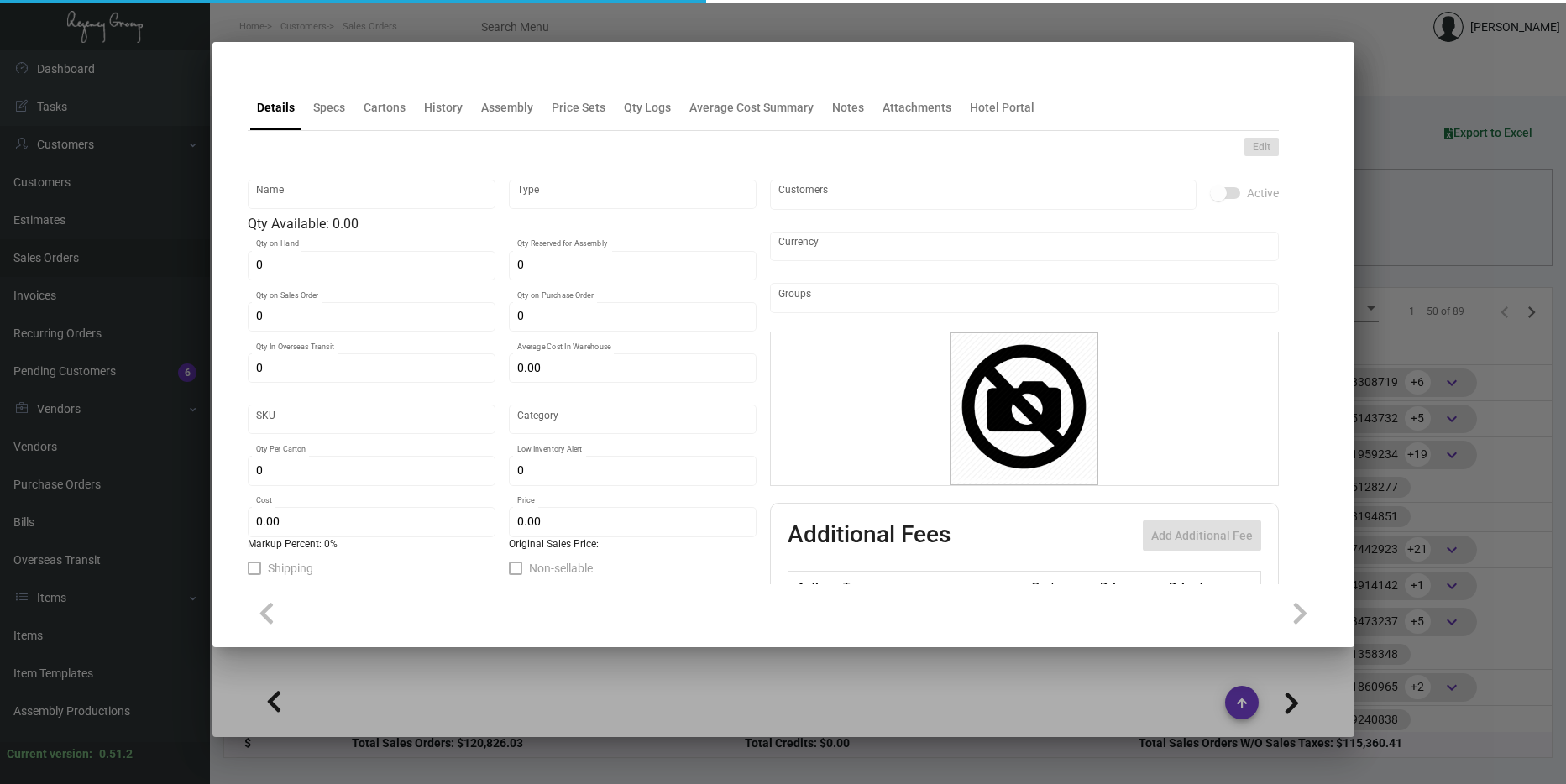
type textarea "Aesop Cards"
checkbox input "true"
type input "United States Dollar $"
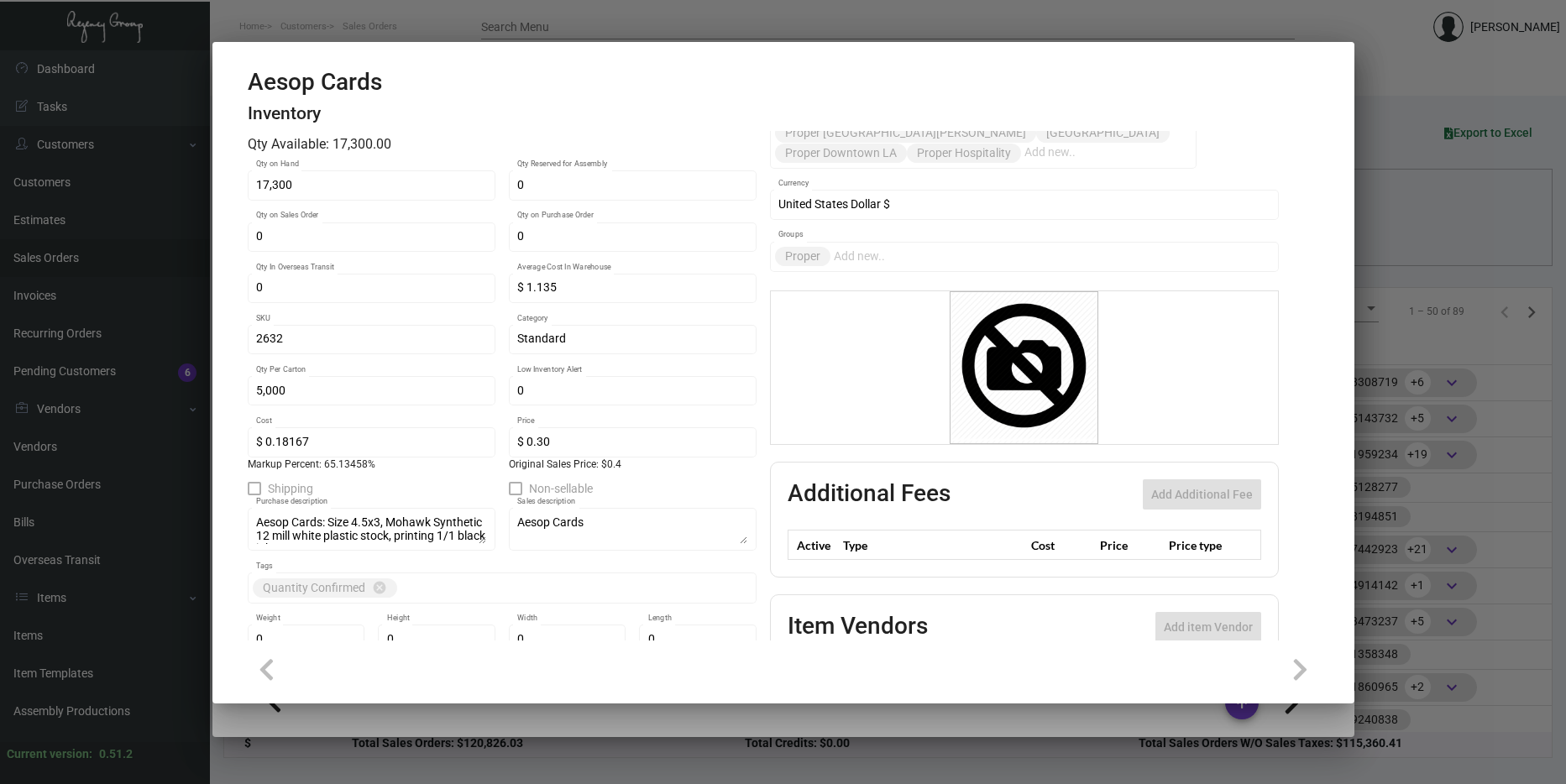
scroll to position [0, 0]
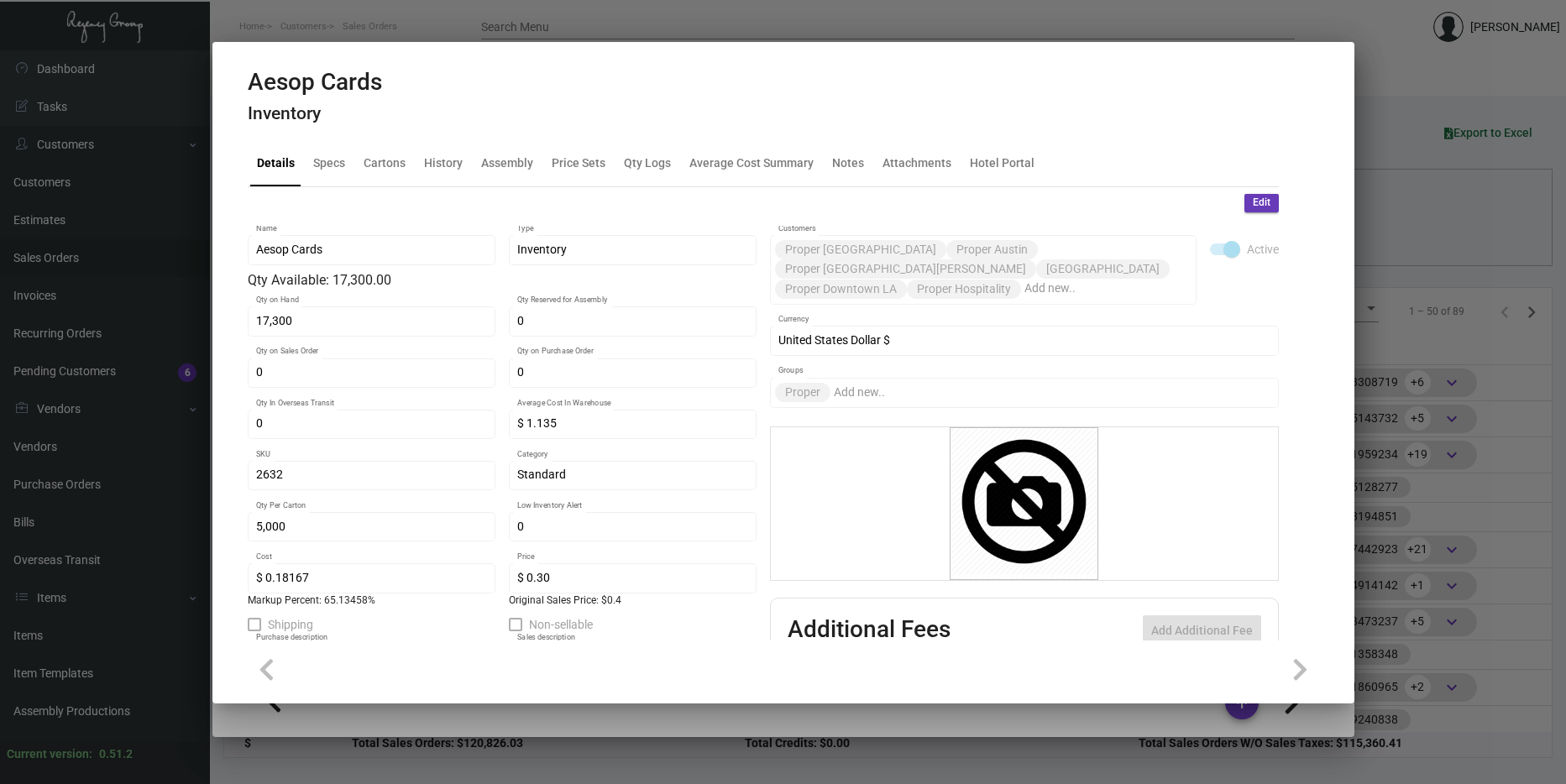
click at [1476, 358] on div at bounding box center [783, 392] width 1566 height 784
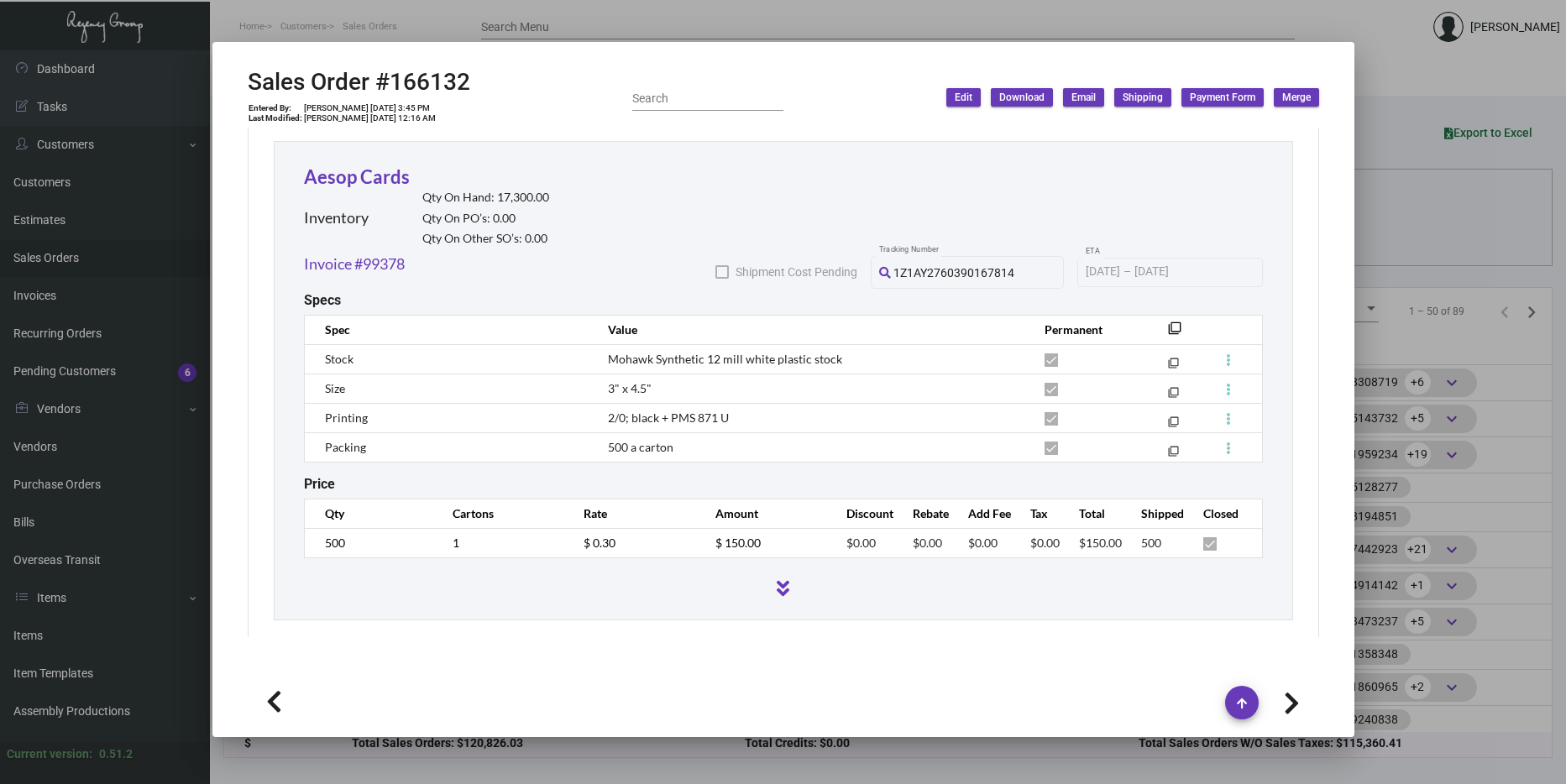
click at [1445, 365] on div at bounding box center [783, 392] width 1566 height 784
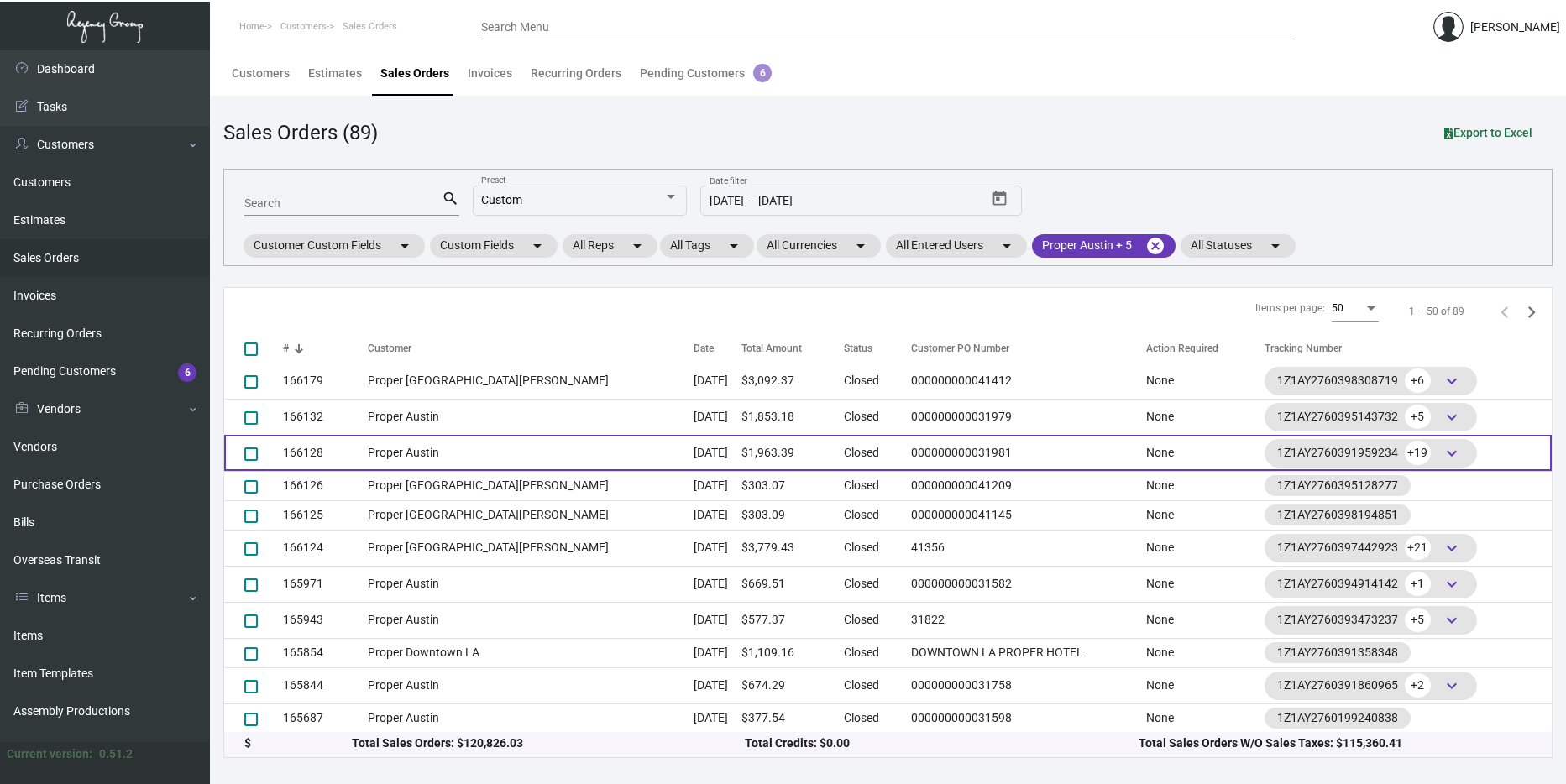
scroll to position [3, 0]
click at [523, 441] on td "Proper Austin" at bounding box center [531, 452] width 326 height 36
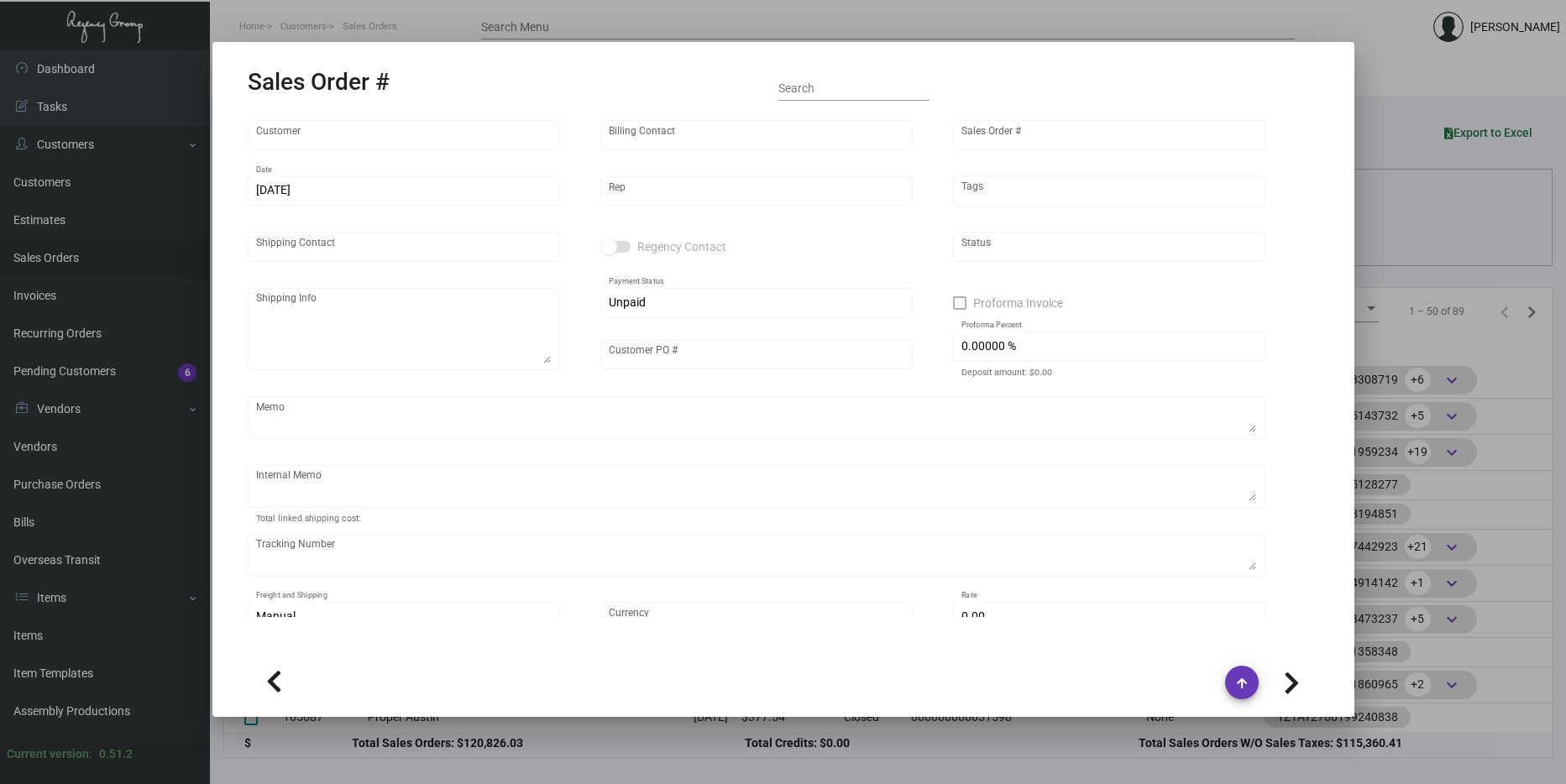
type input "Proper Austin"
type input "AP Billing"
type input "166128"
type input "[DATE]"
type input "[PERSON_NAME]"
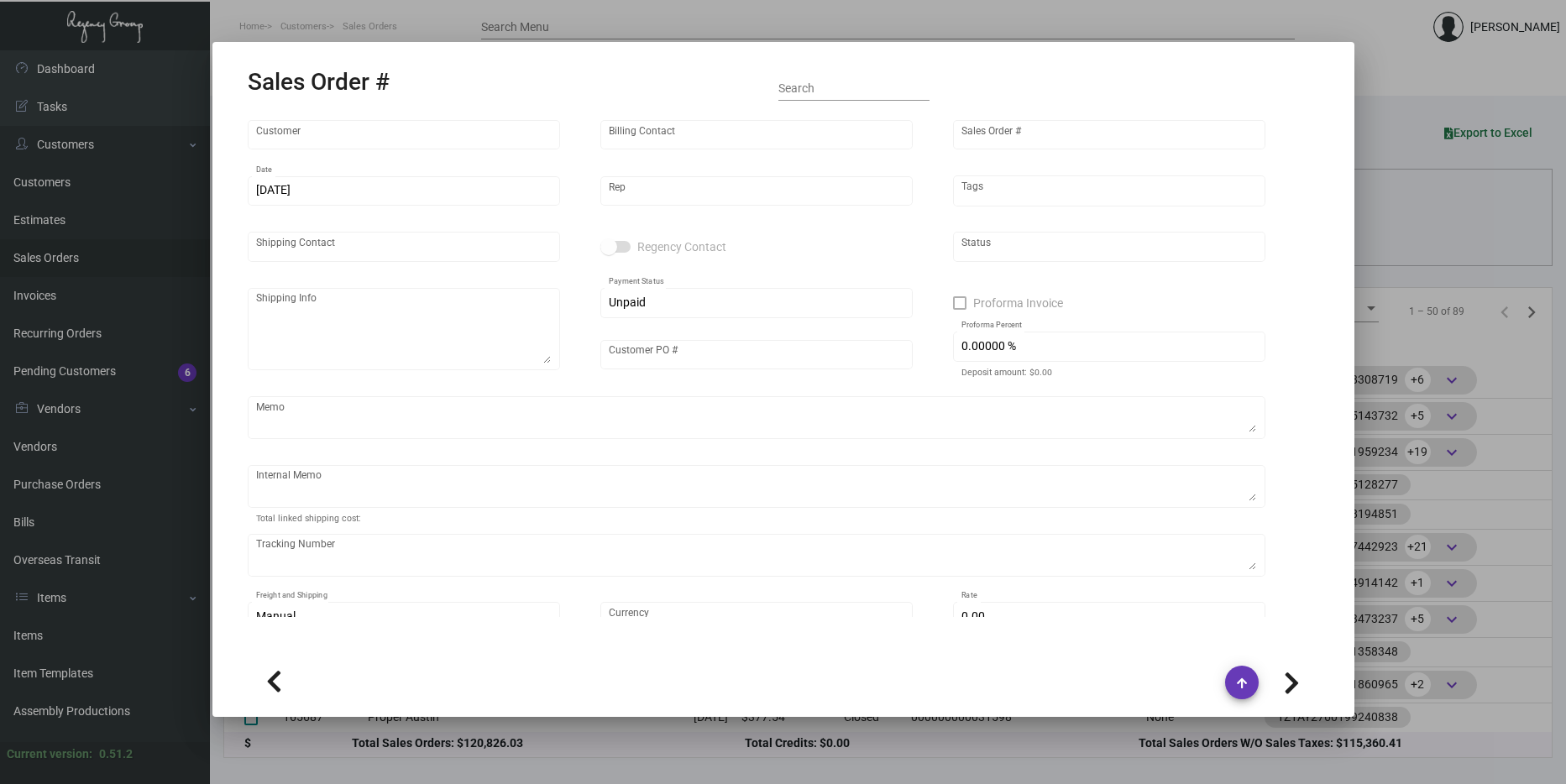
type input "[PERSON_NAME]"
type textarea "Proper Austin - [PERSON_NAME] [STREET_ADDRESS]"
type input "000000000031981"
type textarea "overnight"
type textarea "$149.52 NDA $8.35 for 50 wine openers"
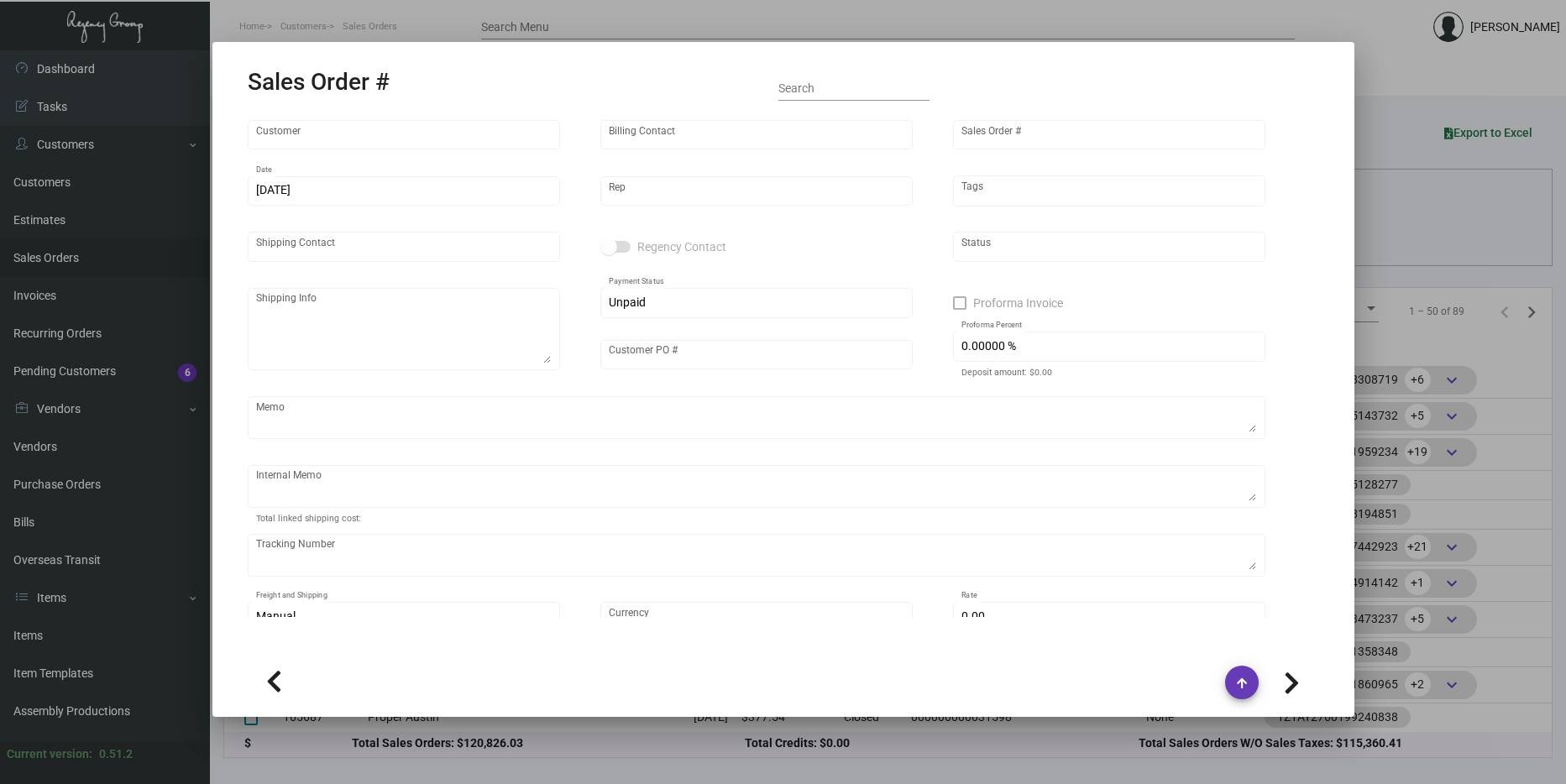
type input "United States Dollar $"
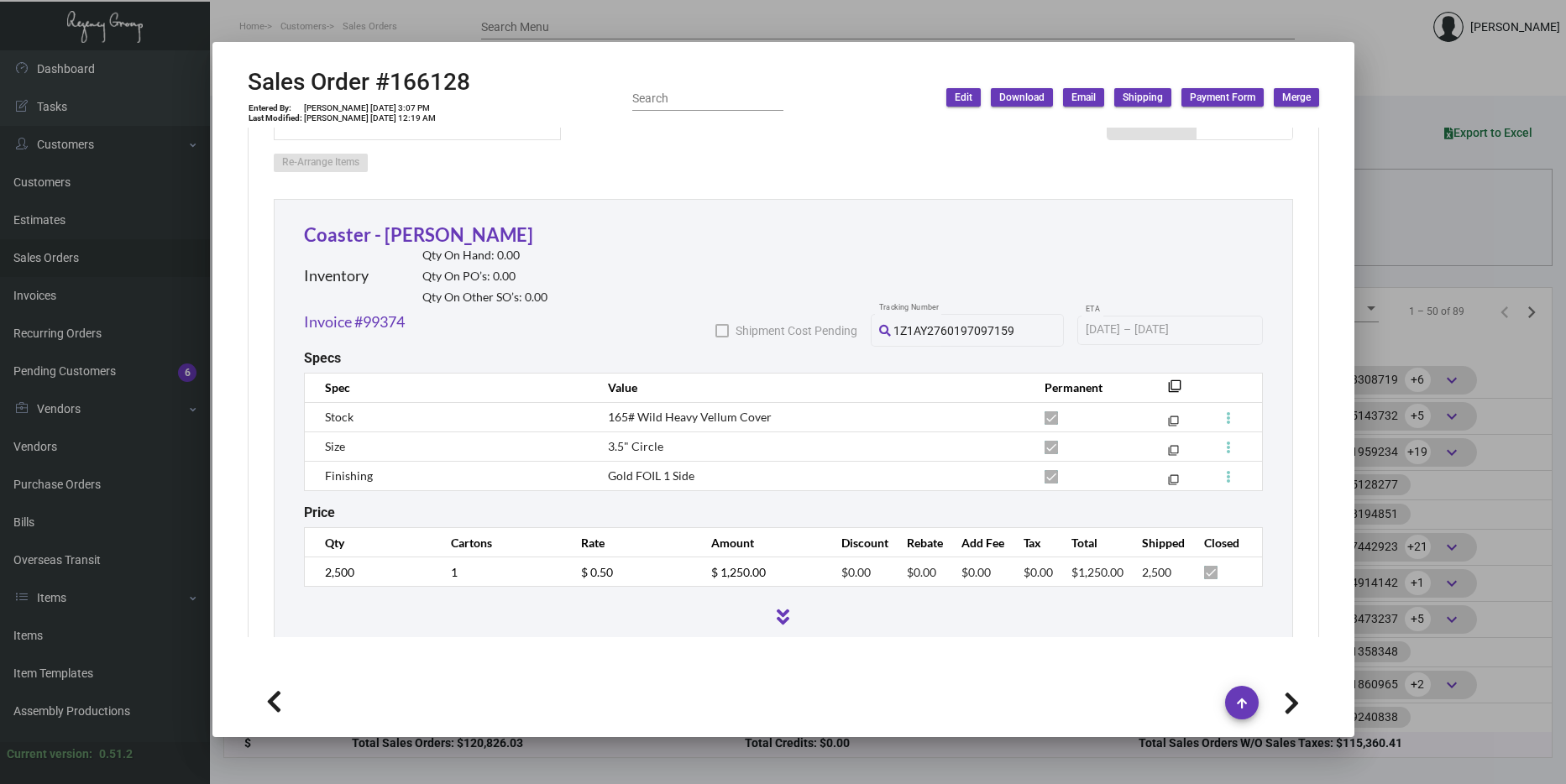
scroll to position [924, 0]
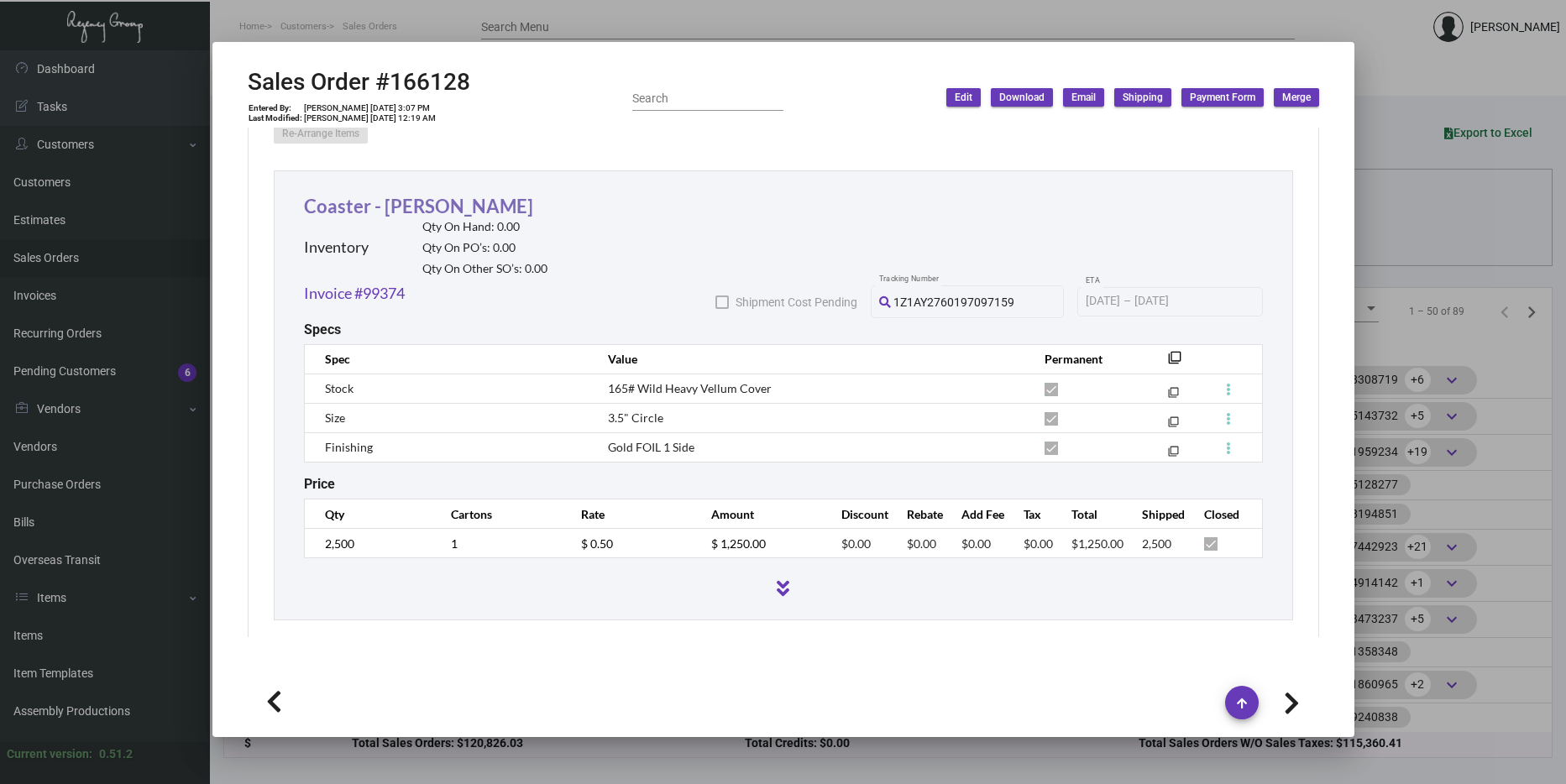
click at [408, 195] on link "Coaster - [PERSON_NAME]" at bounding box center [418, 206] width 229 height 23
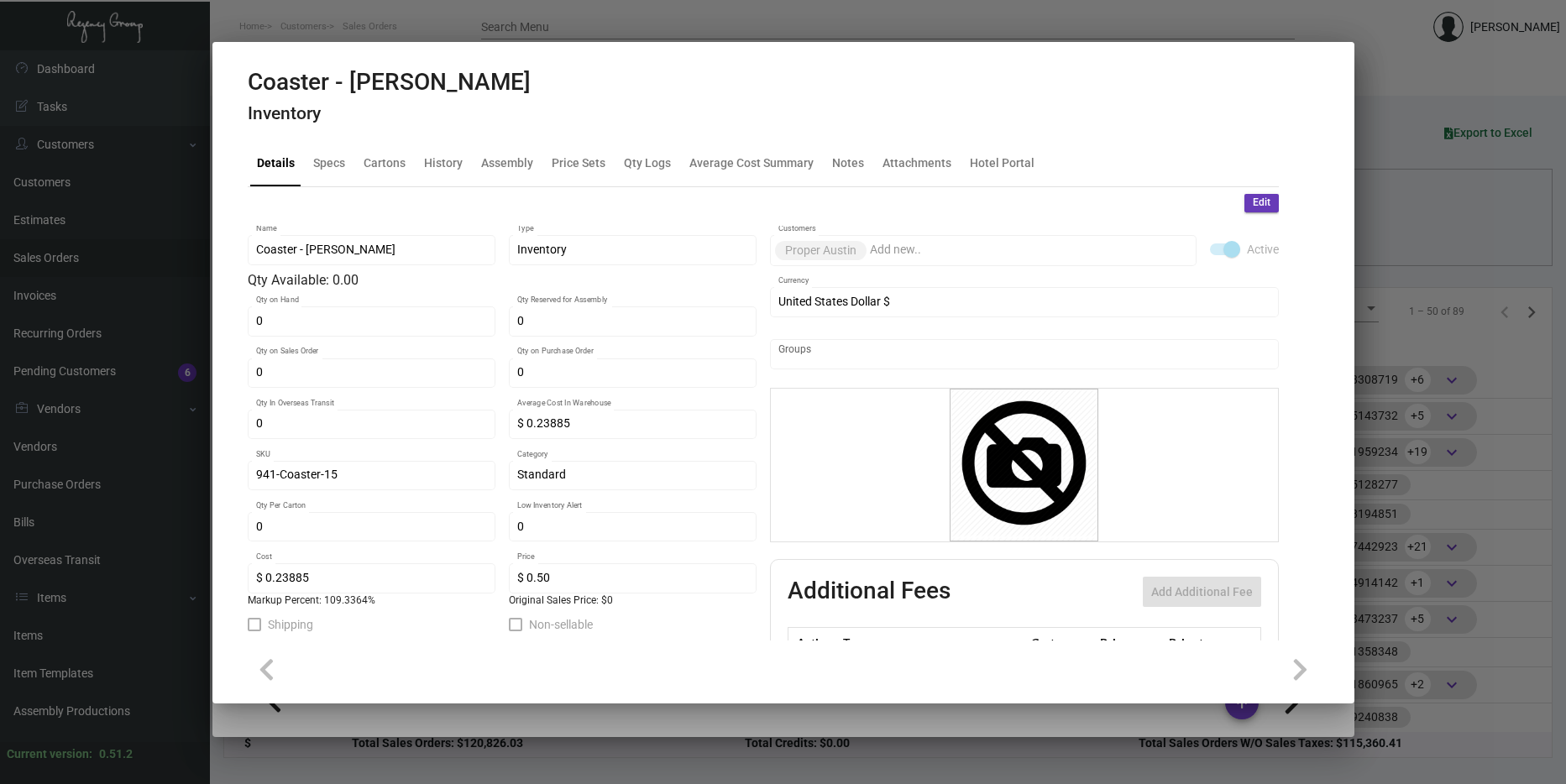
click at [1399, 363] on div at bounding box center [783, 392] width 1566 height 784
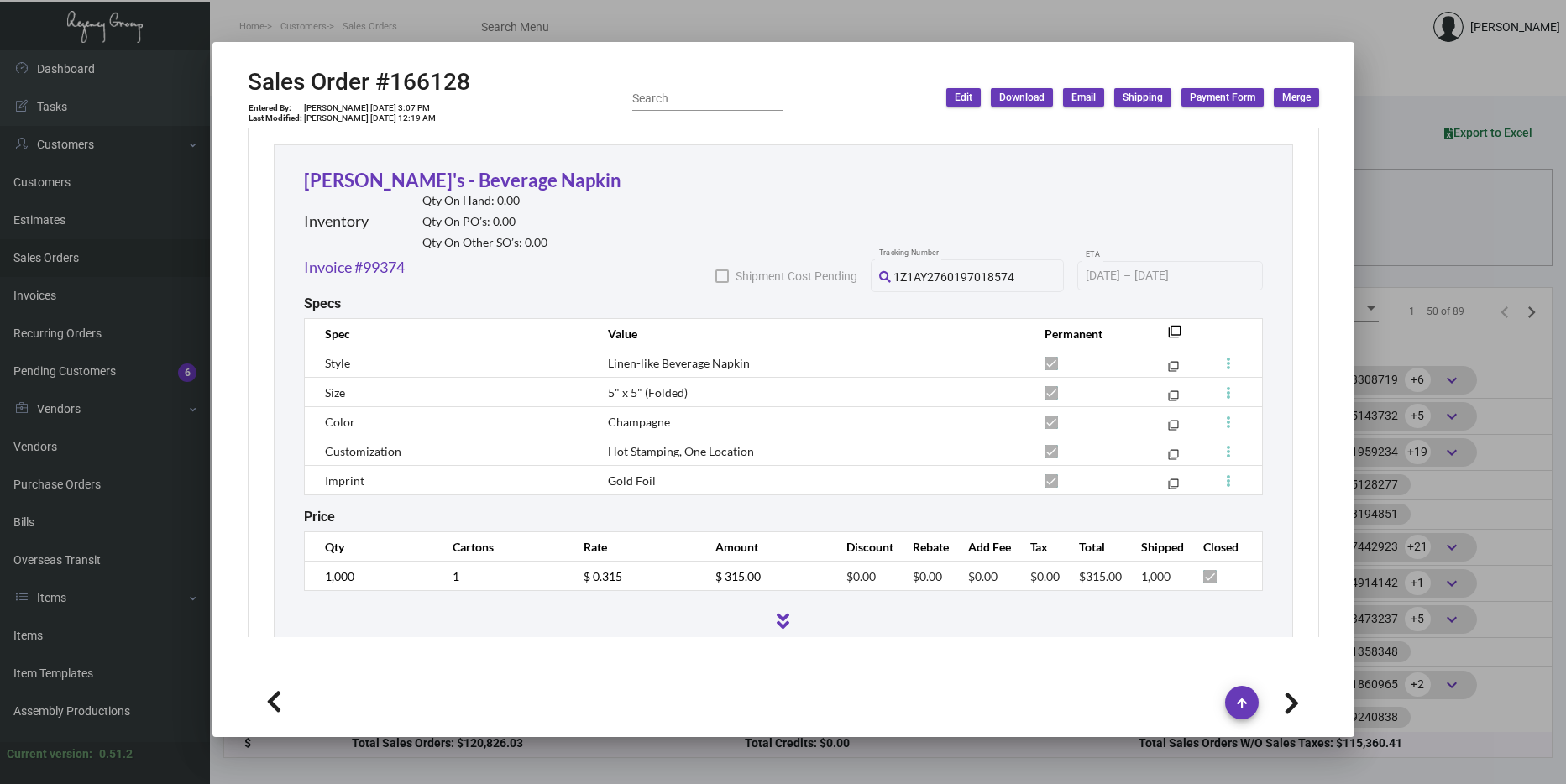
scroll to position [1427, 0]
click at [467, 168] on link "[PERSON_NAME]'s - Beverage Napkin" at bounding box center [462, 180] width 318 height 23
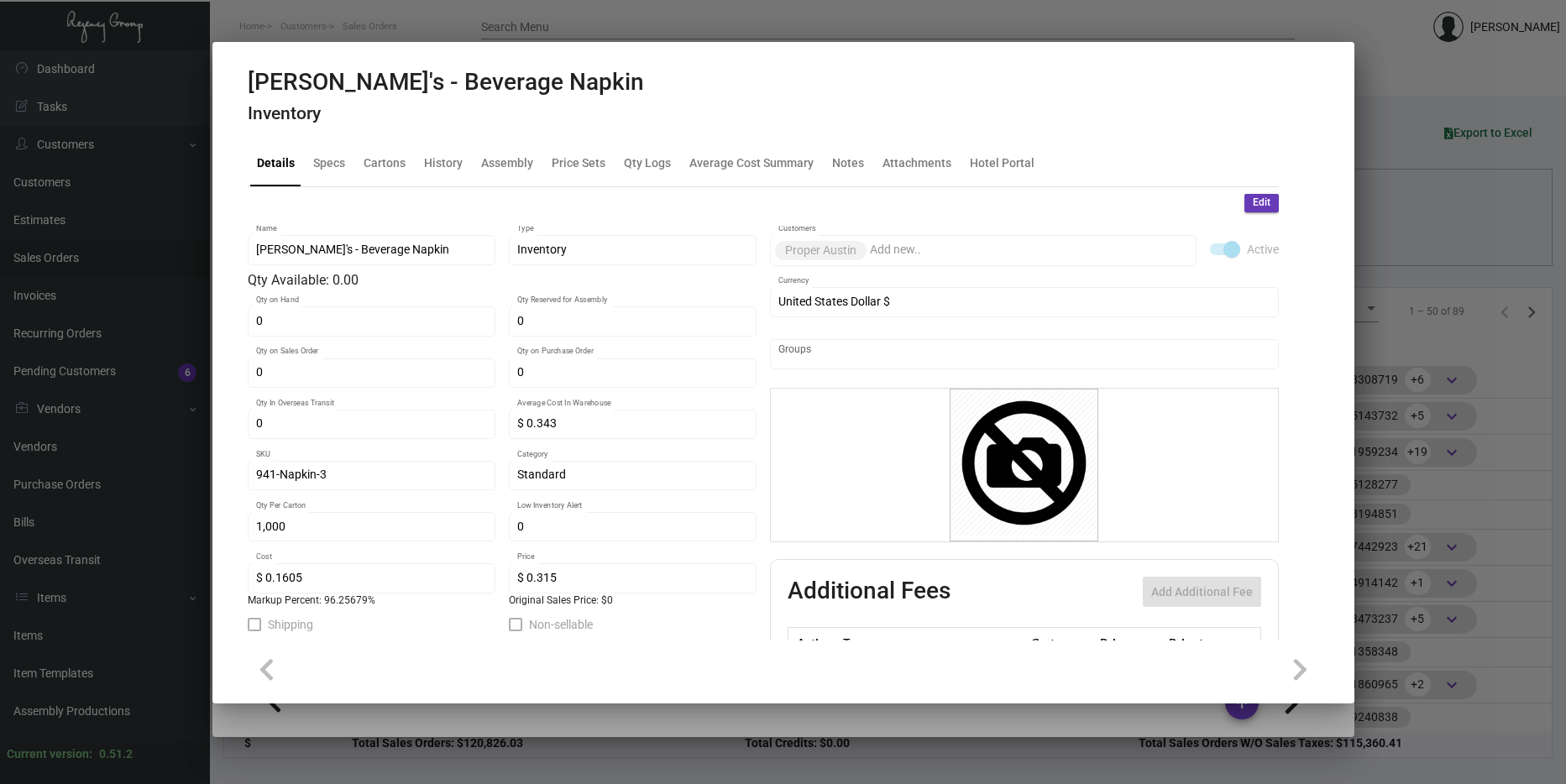
click at [1561, 421] on div at bounding box center [783, 392] width 1566 height 784
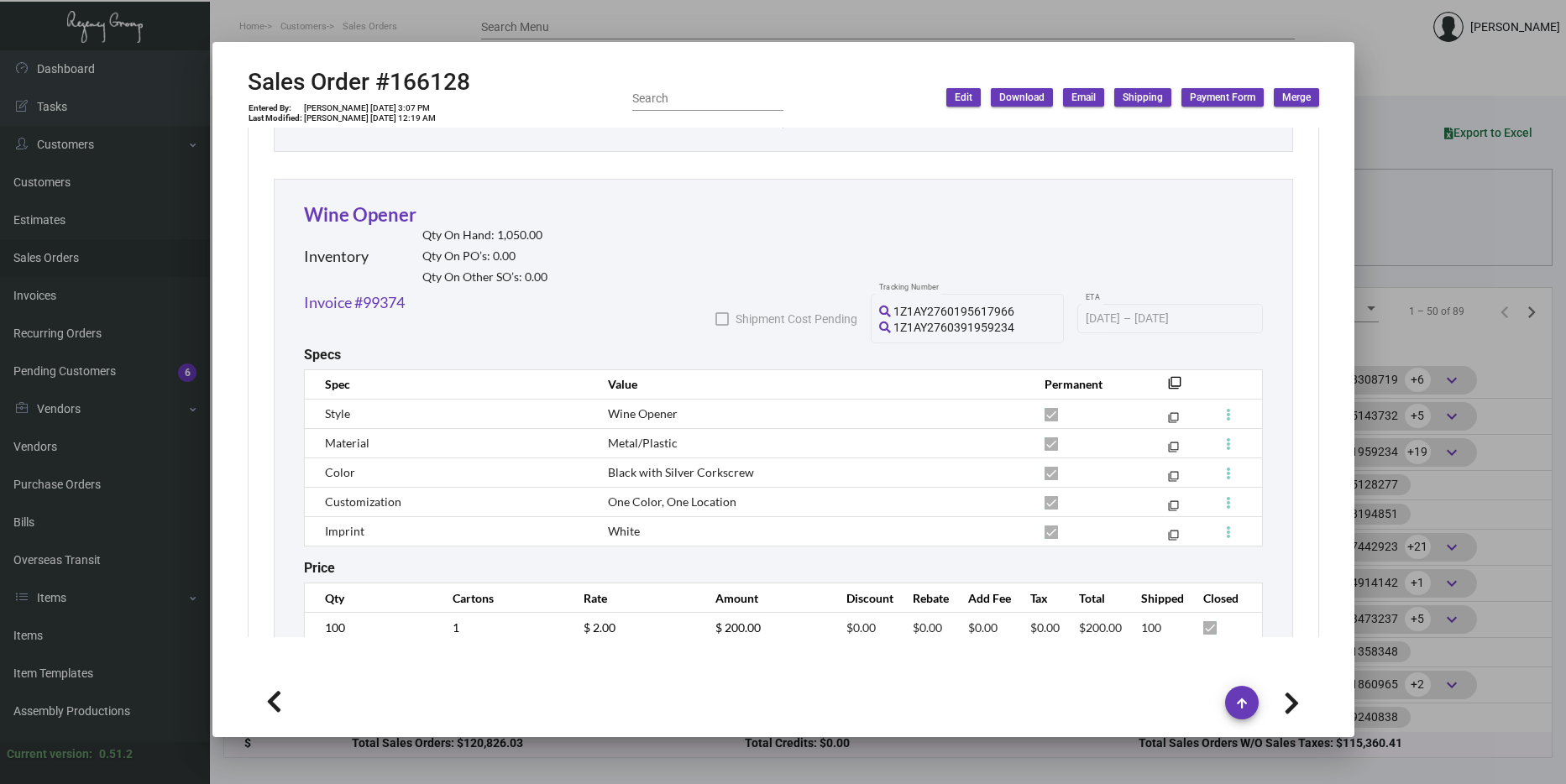
scroll to position [1928, 0]
click at [381, 202] on link "Wine Opener" at bounding box center [360, 213] width 113 height 23
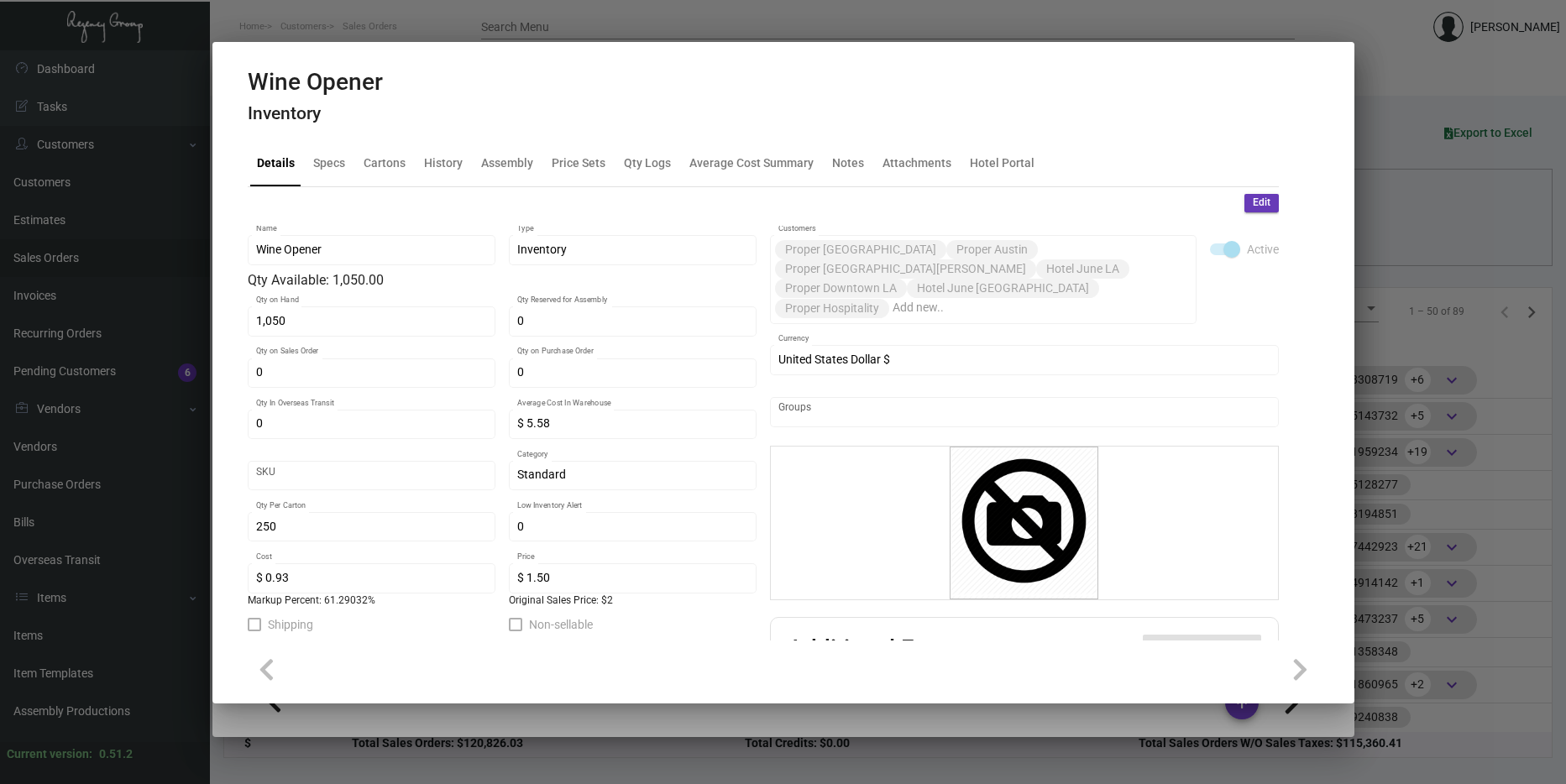
click at [1419, 426] on div at bounding box center [783, 392] width 1566 height 784
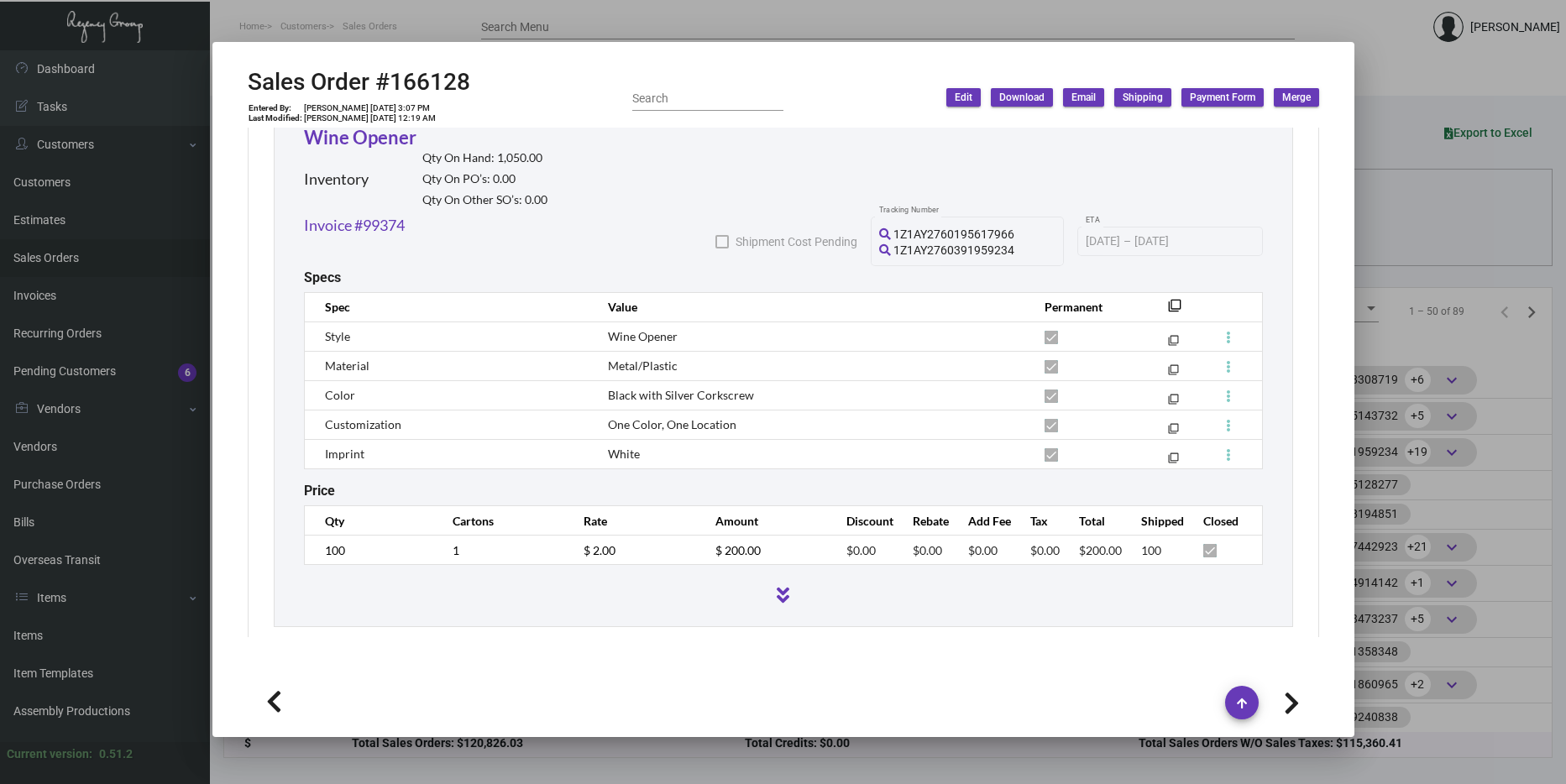
scroll to position [2011, 0]
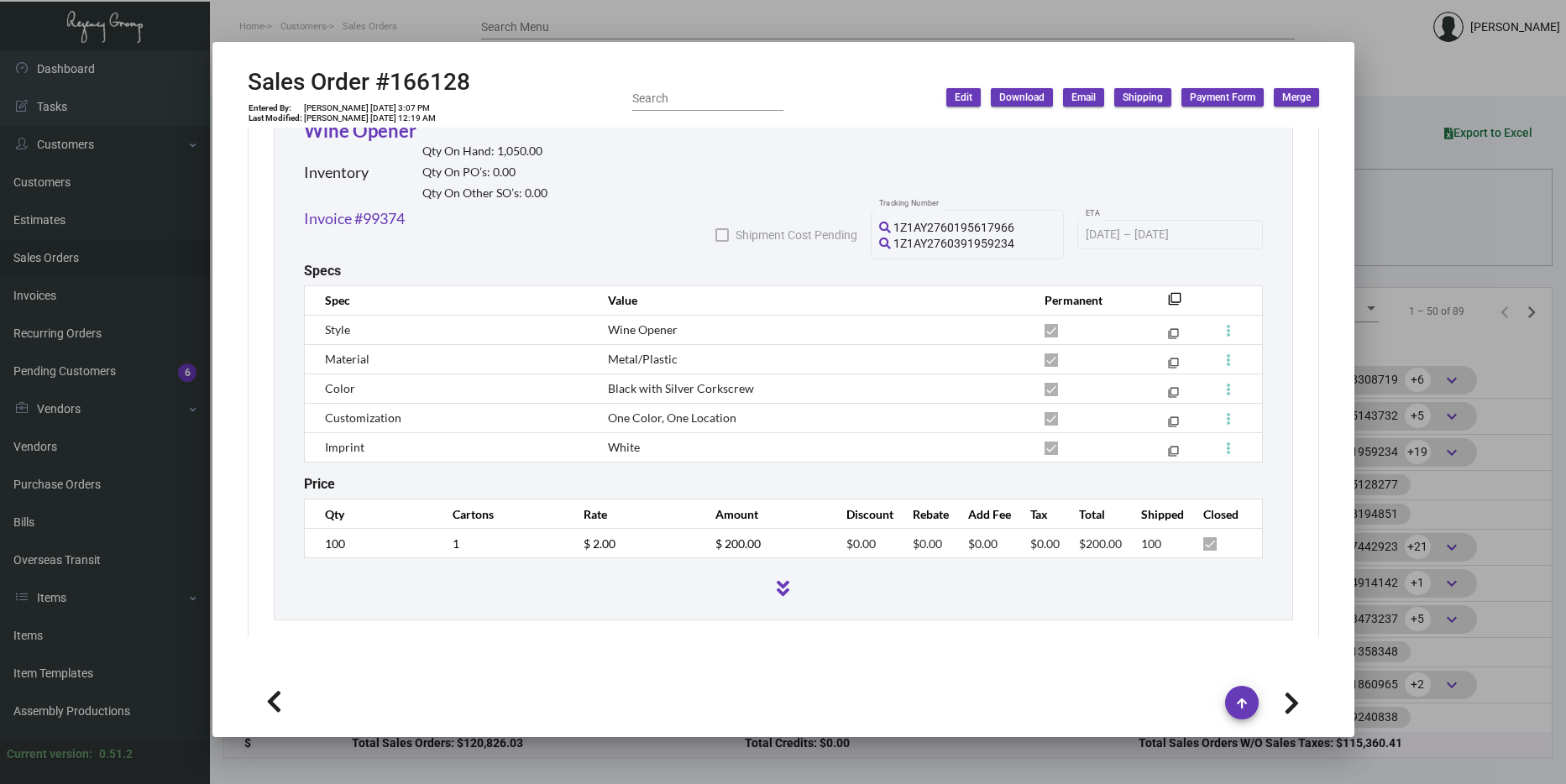
click at [1483, 215] on div at bounding box center [783, 392] width 1566 height 784
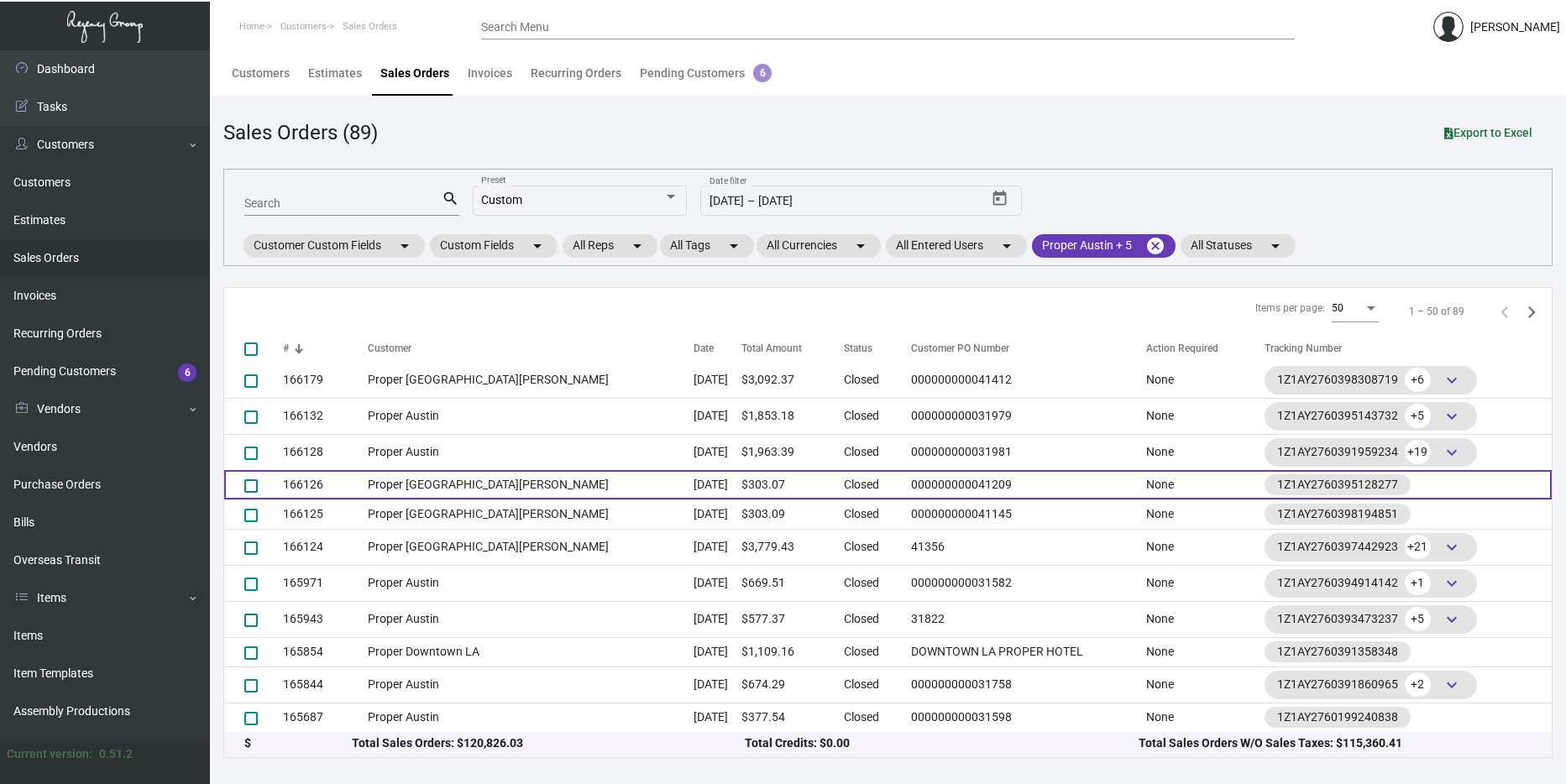
click at [396, 478] on td "Proper [GEOGRAPHIC_DATA][PERSON_NAME]" at bounding box center [531, 485] width 326 height 29
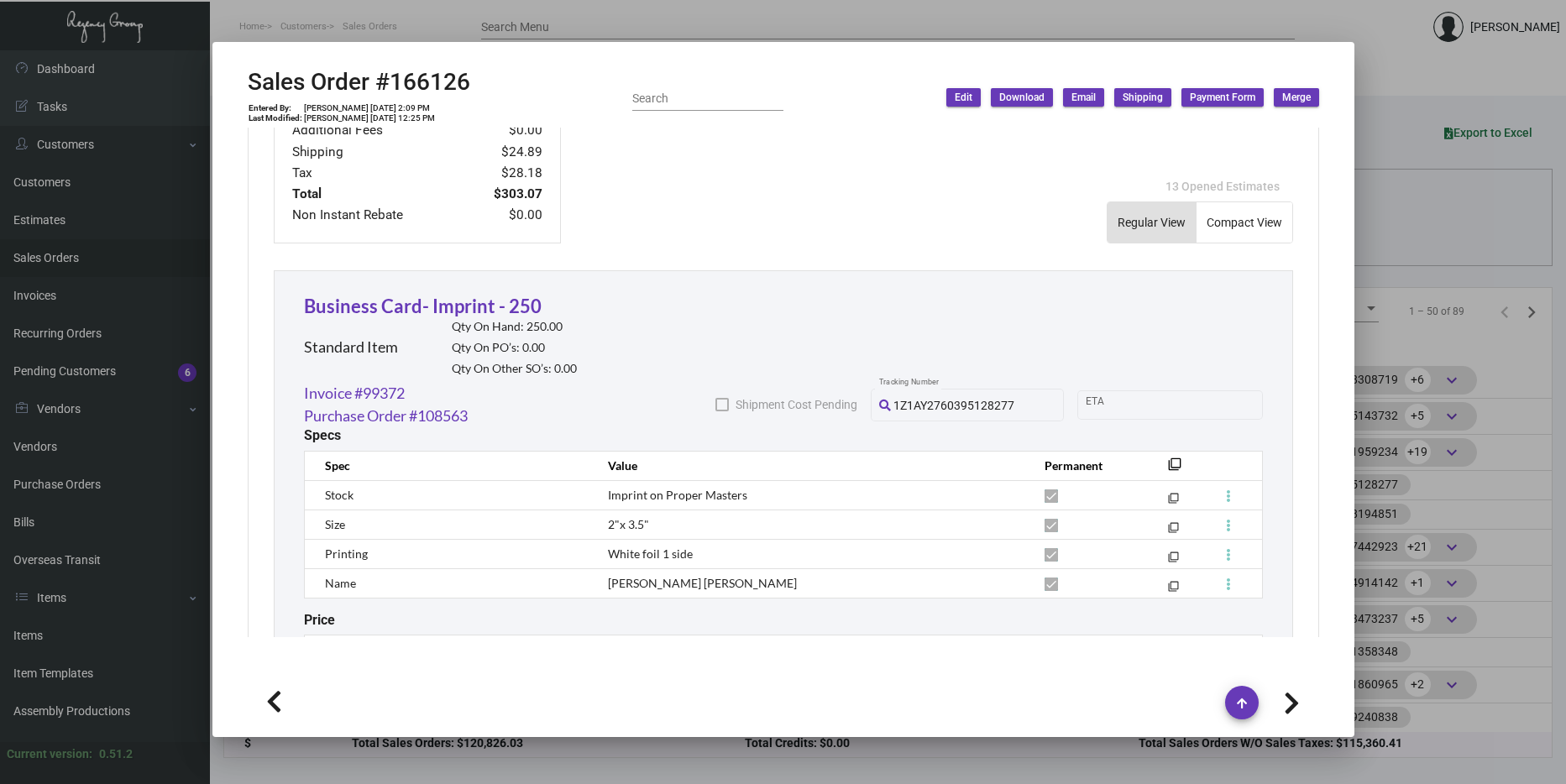
scroll to position [906, 0]
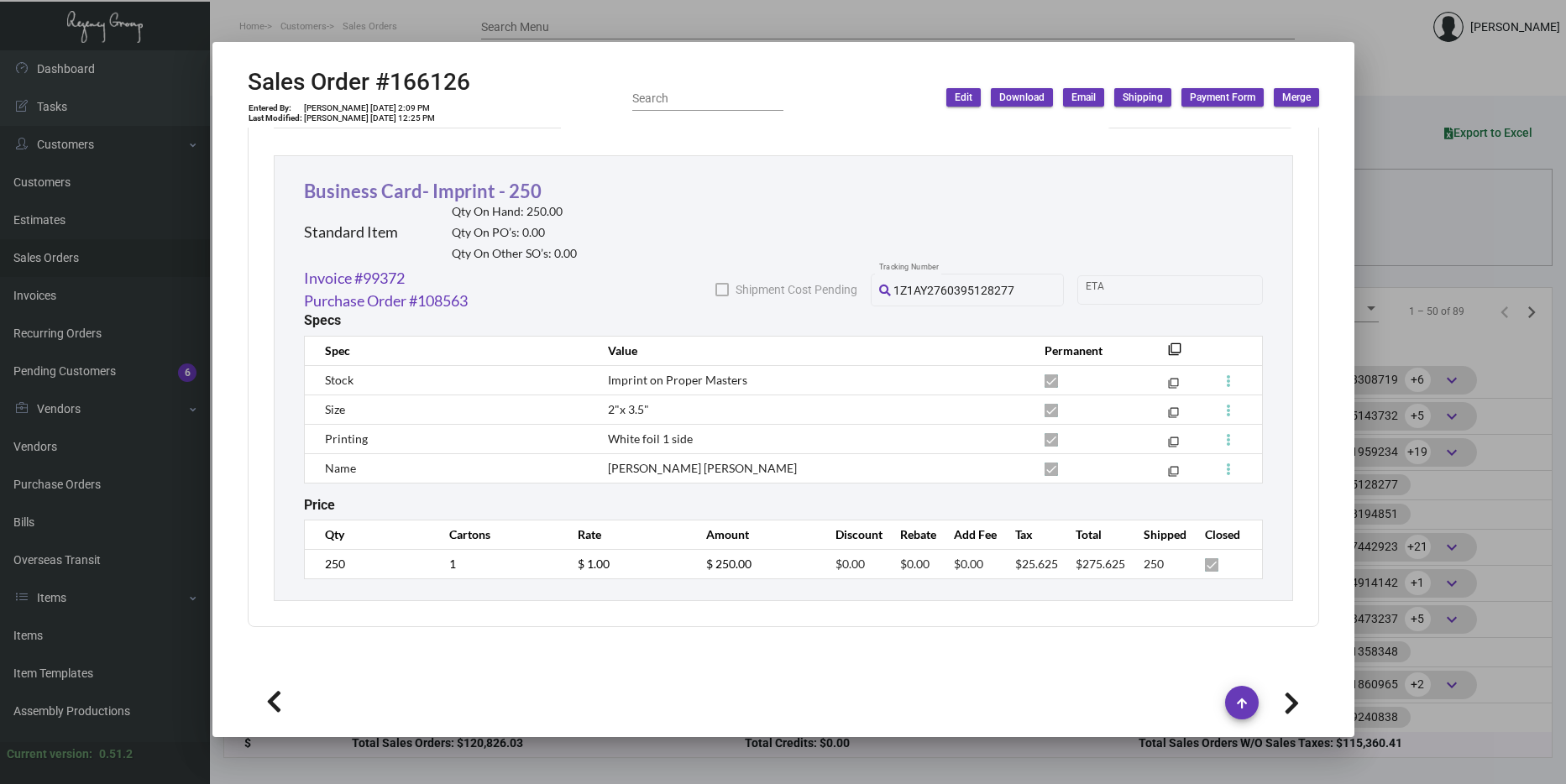
click at [380, 196] on link "Business Card- Imprint - 250" at bounding box center [423, 191] width 238 height 23
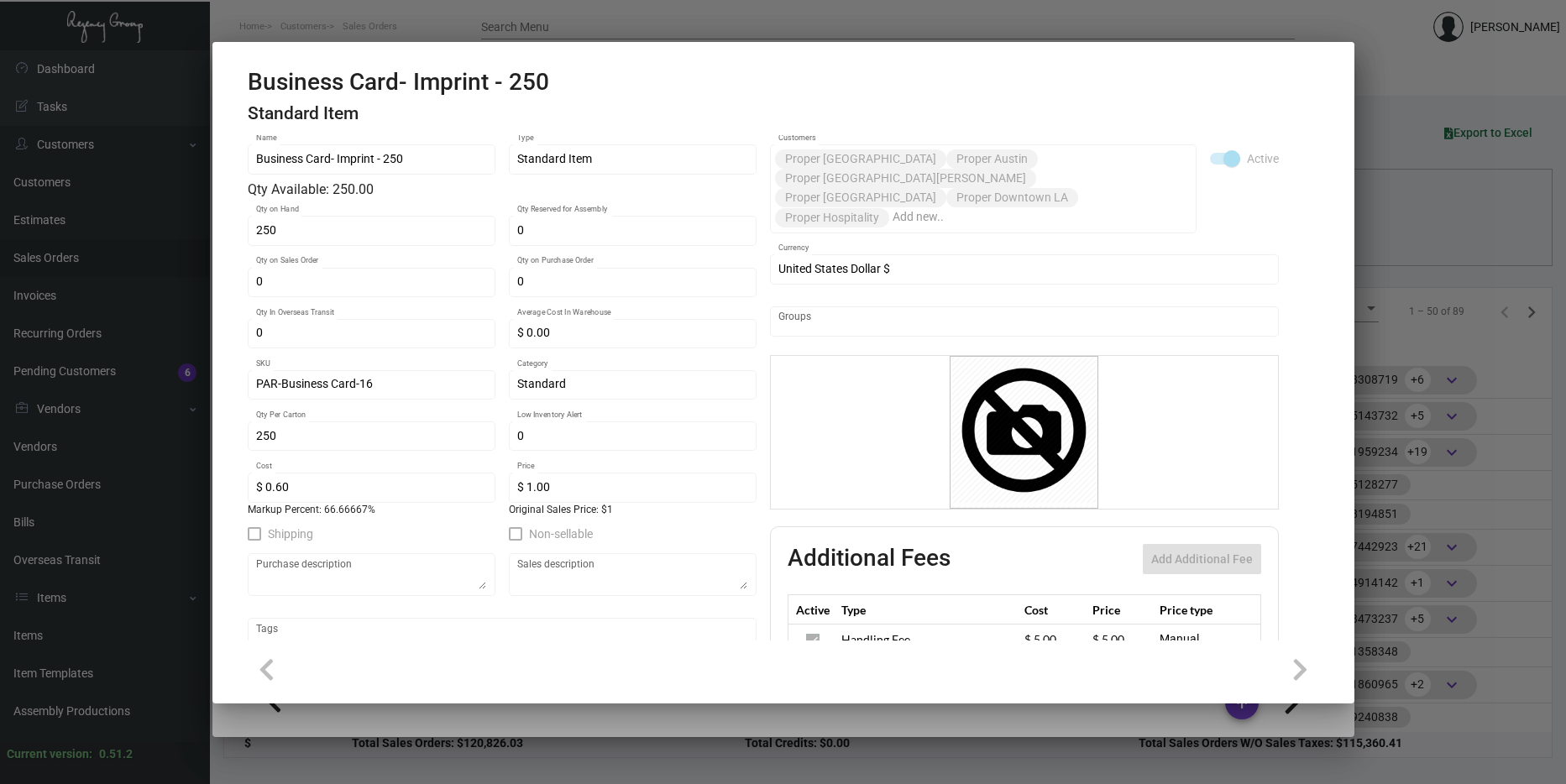
scroll to position [0, 0]
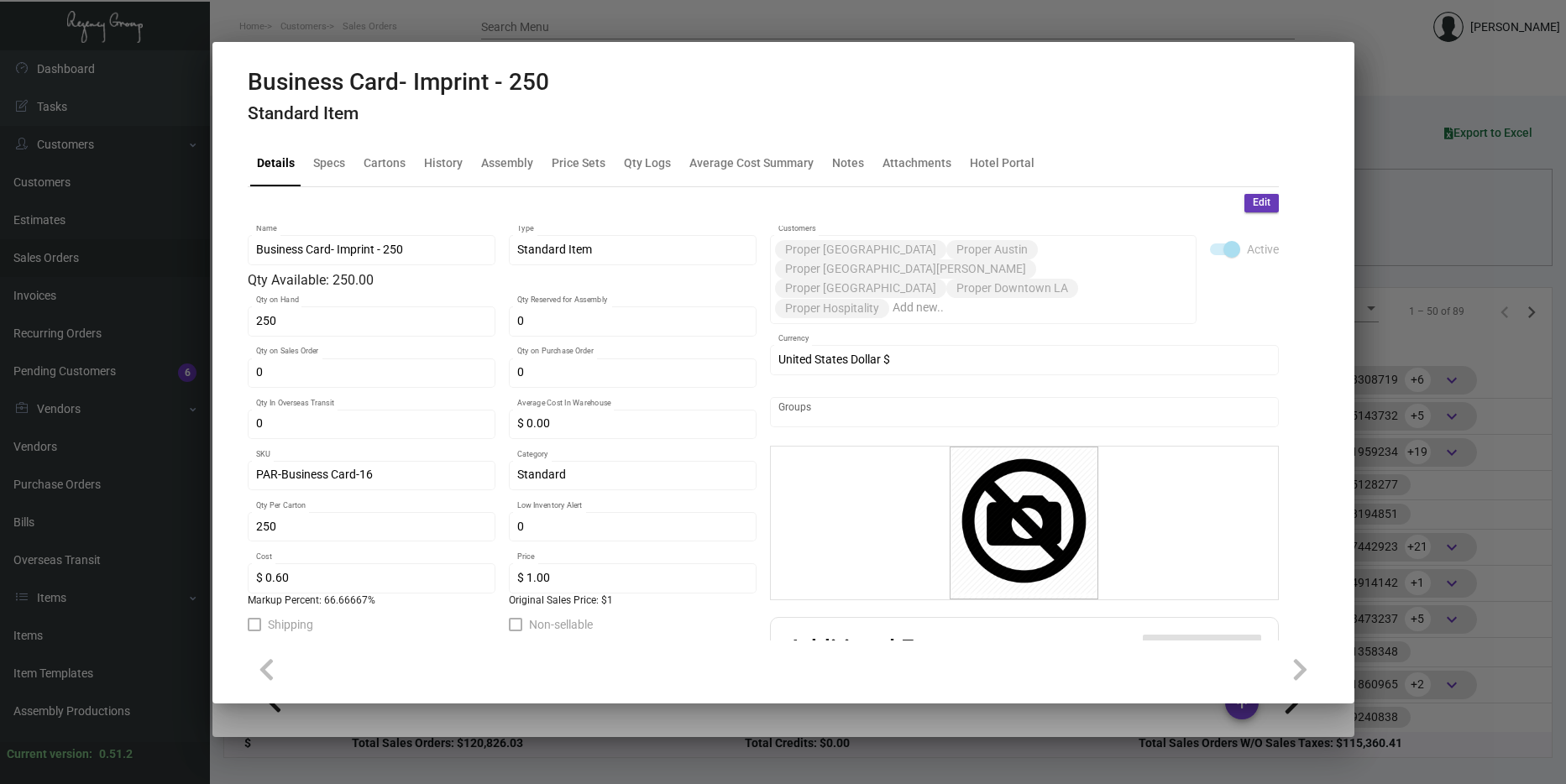
click at [1466, 318] on div at bounding box center [783, 392] width 1566 height 784
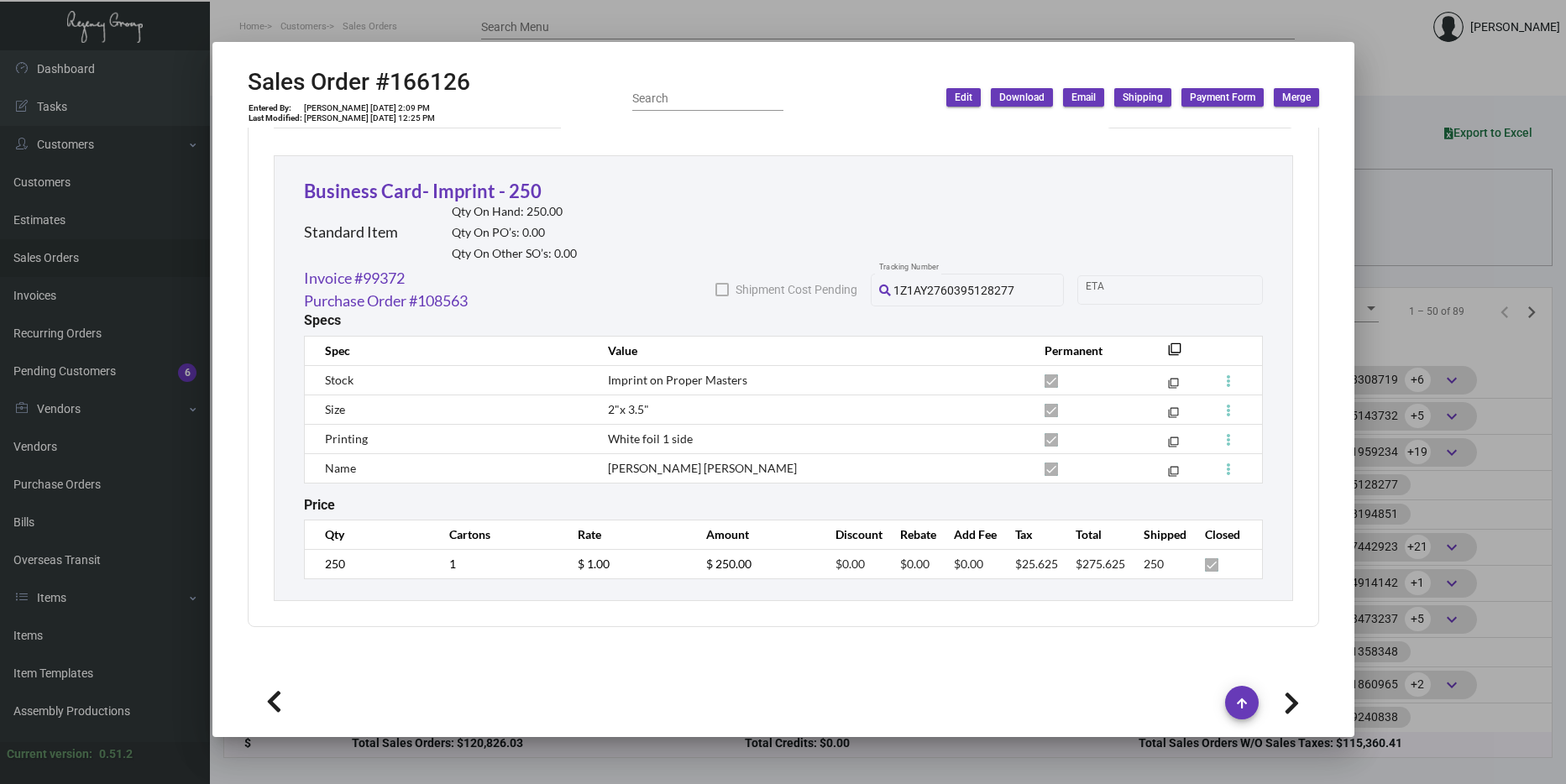
click at [1462, 287] on div at bounding box center [783, 392] width 1566 height 784
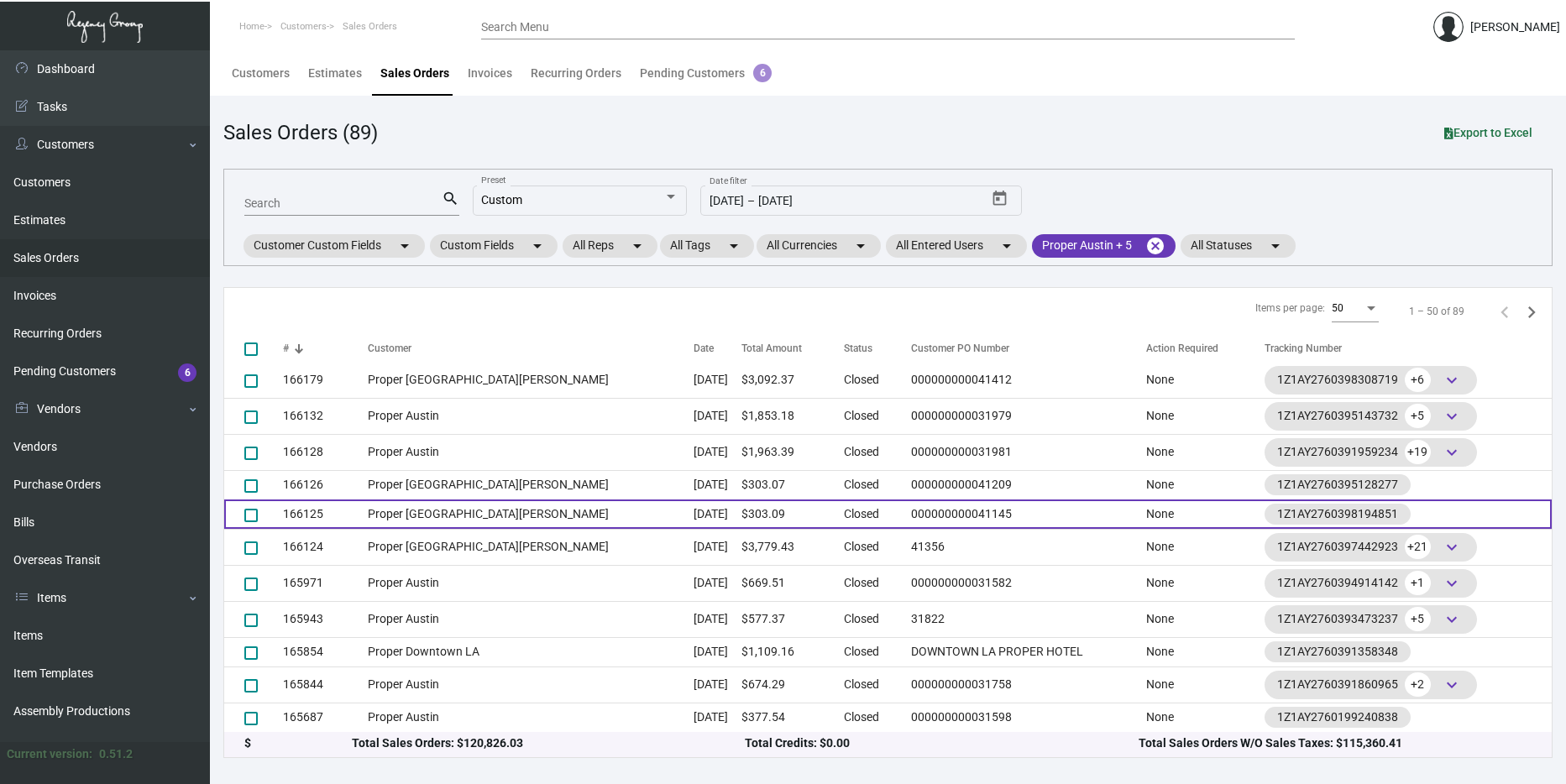
click at [693, 516] on td "[DATE]" at bounding box center [717, 514] width 48 height 29
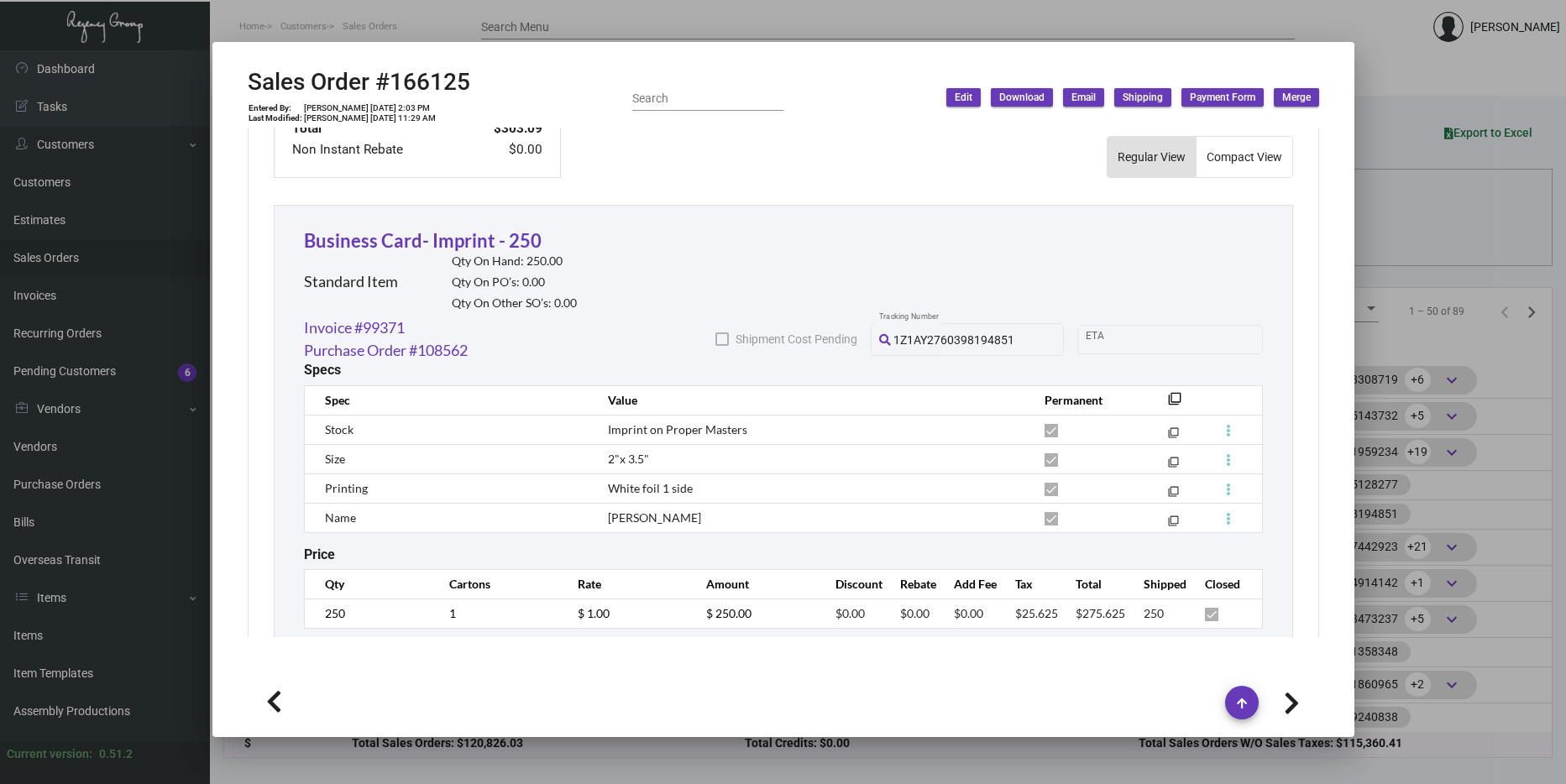
scroll to position [906, 0]
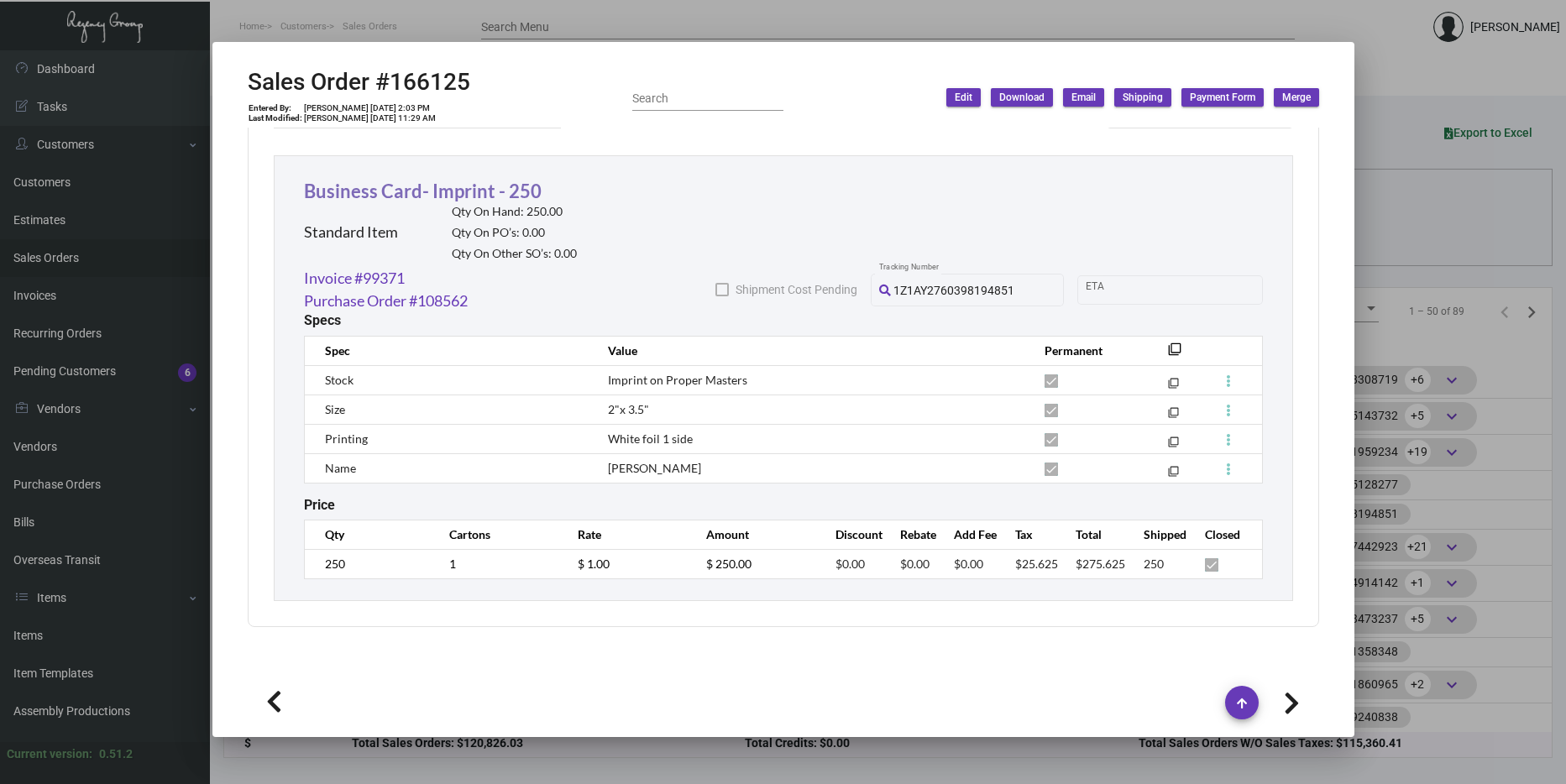
click at [470, 186] on link "Business Card- Imprint - 250" at bounding box center [423, 191] width 238 height 23
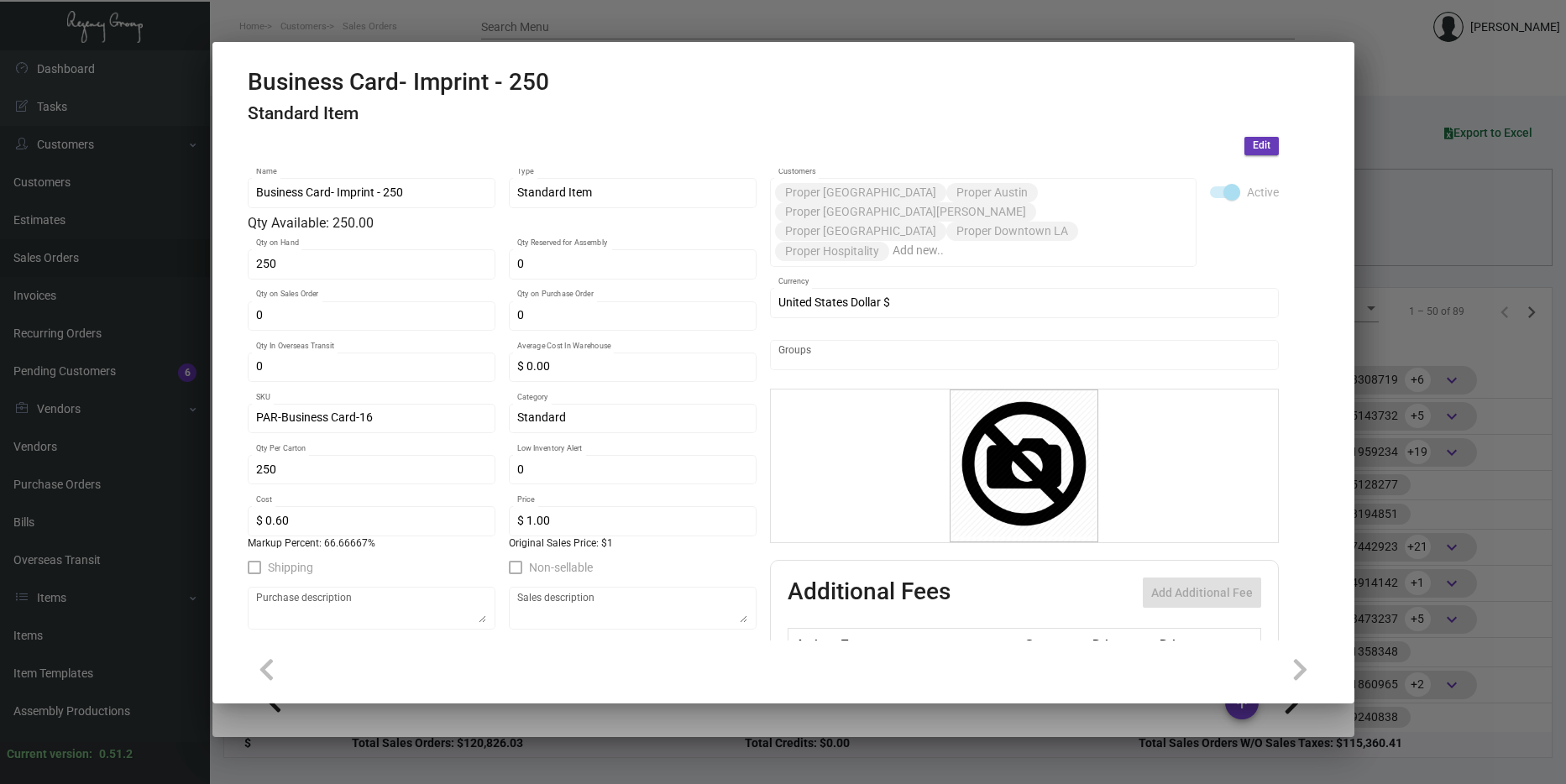
scroll to position [84, 0]
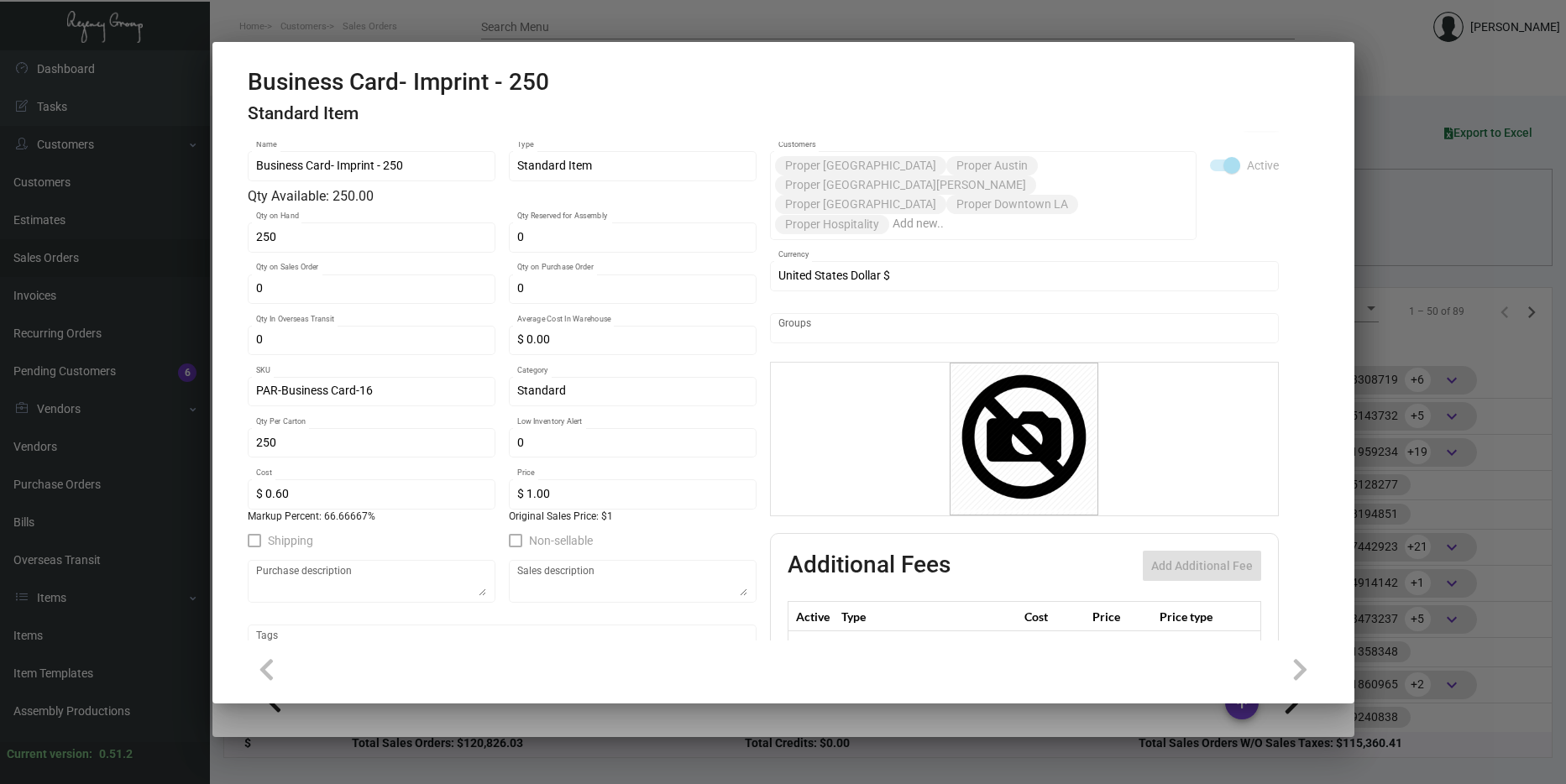
click at [1420, 258] on div at bounding box center [783, 392] width 1566 height 784
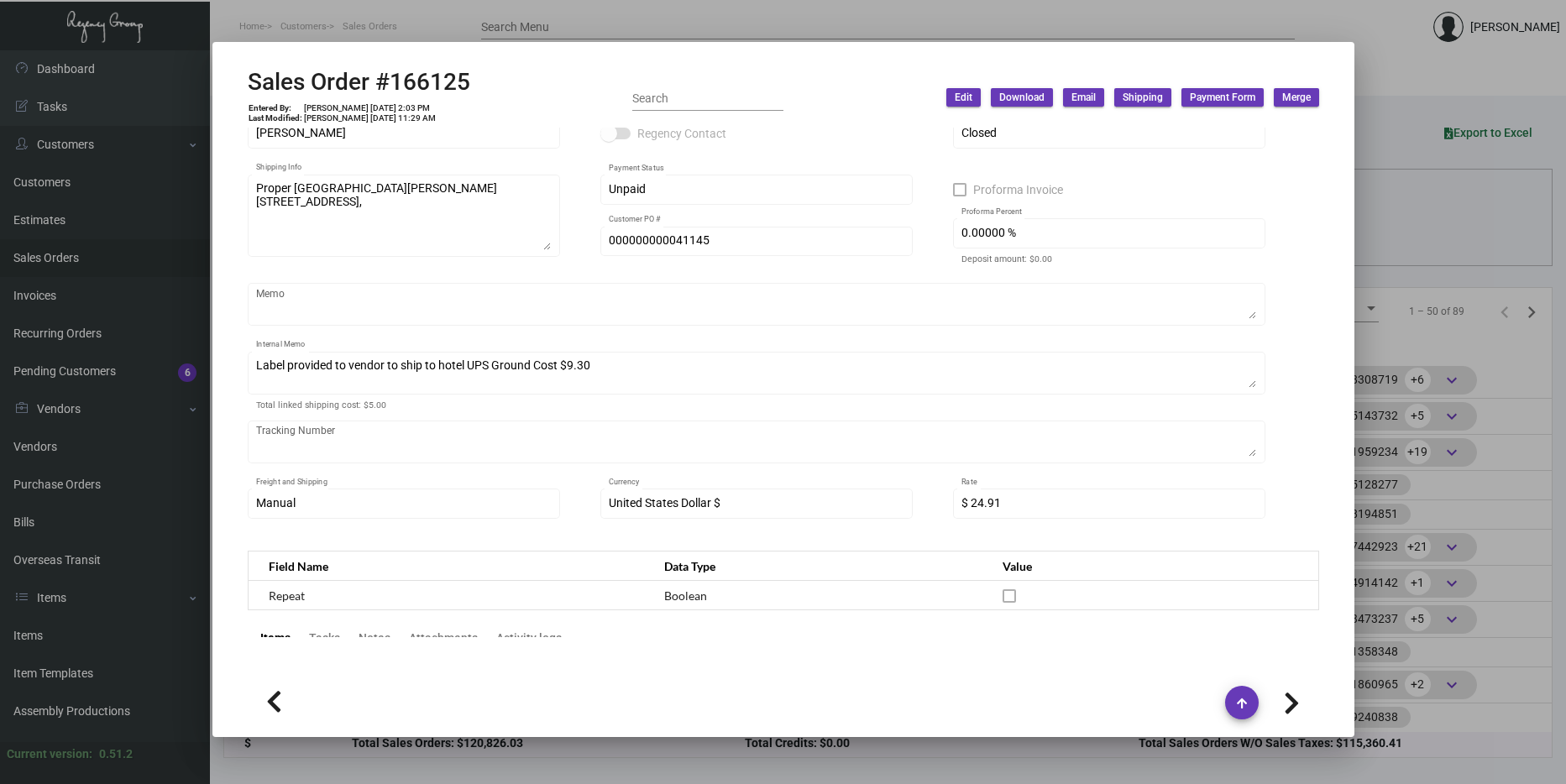
scroll to position [0, 0]
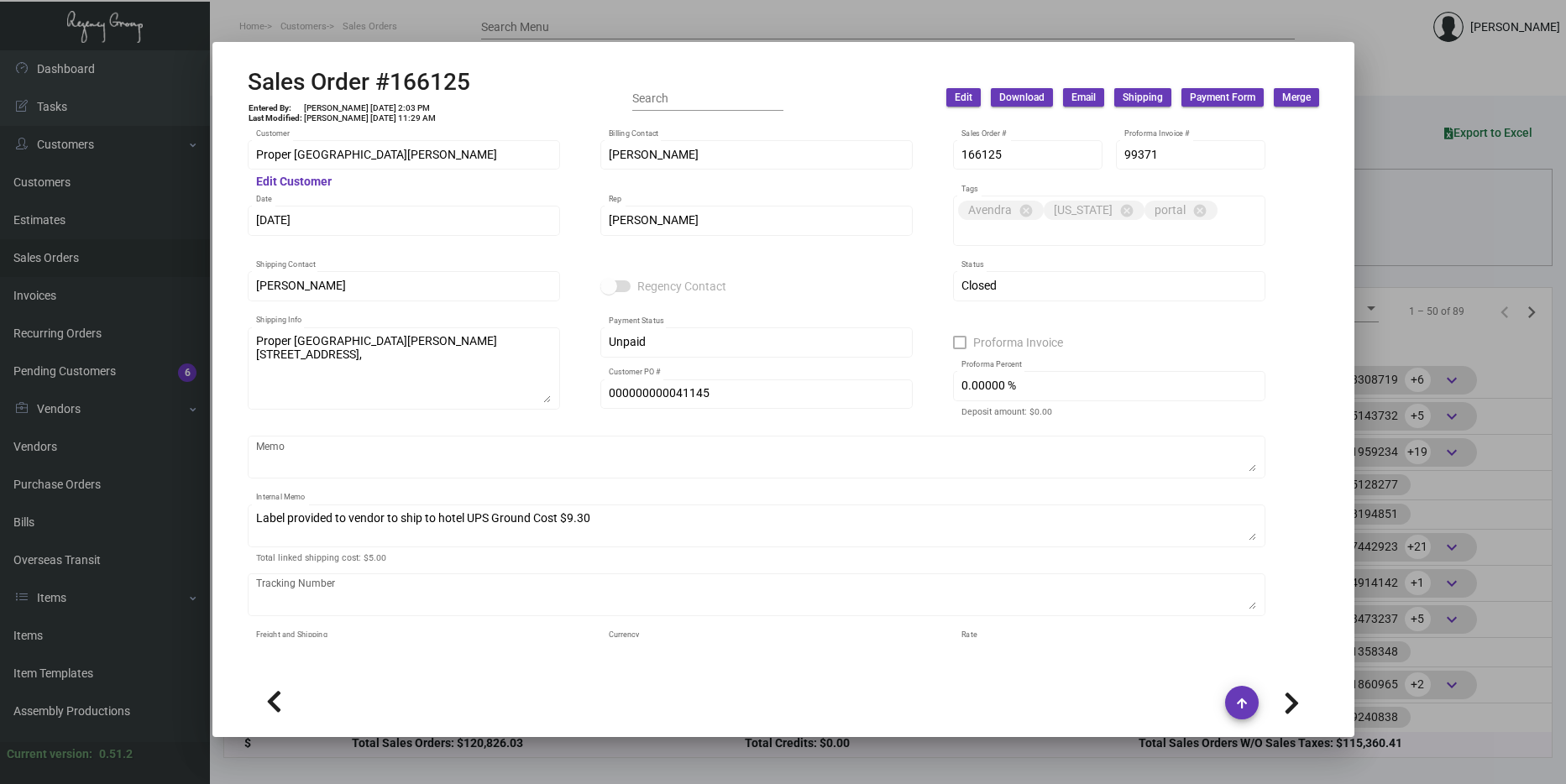
click at [1443, 334] on div at bounding box center [783, 392] width 1566 height 784
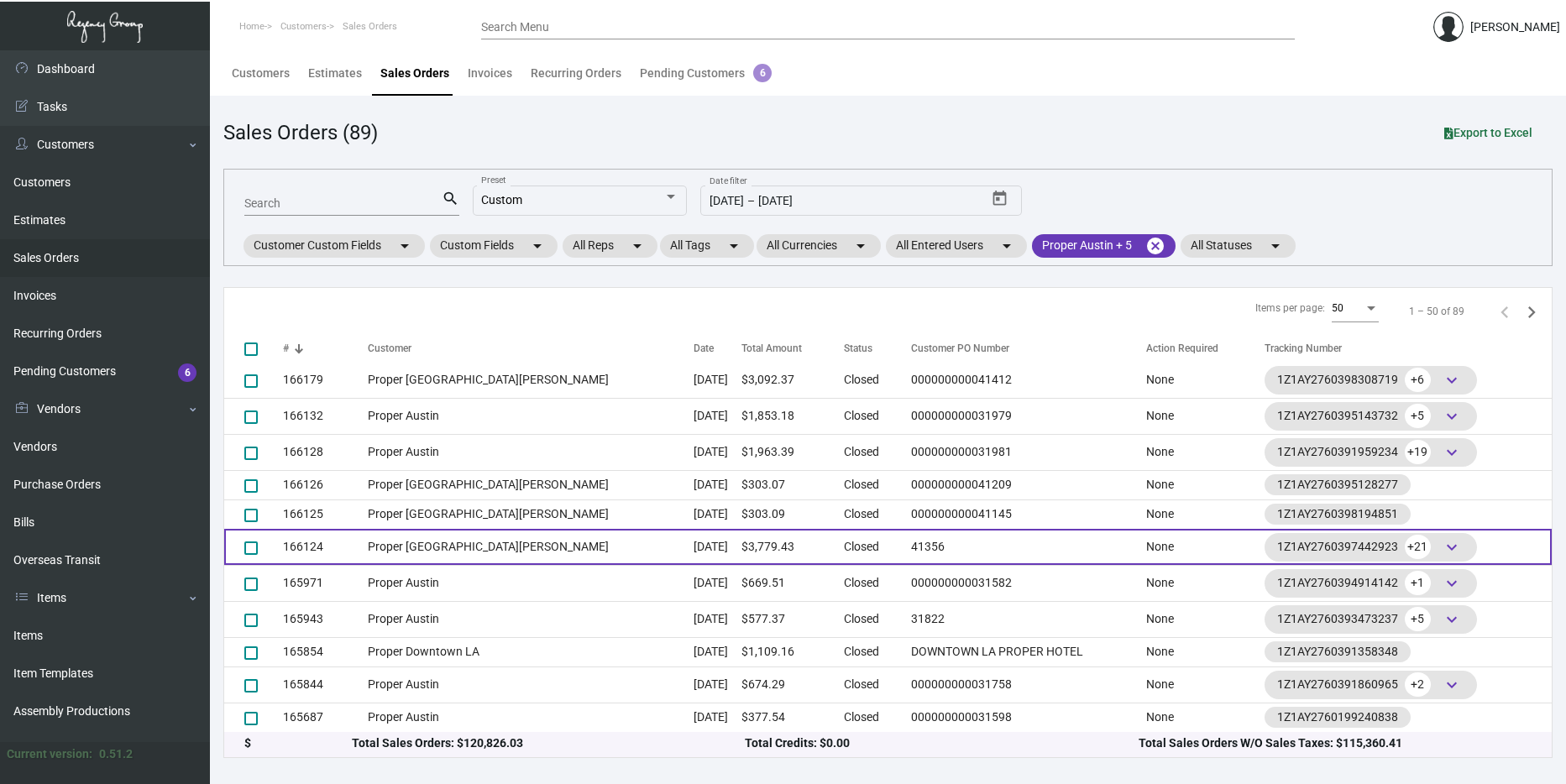
click at [390, 536] on td "Proper [GEOGRAPHIC_DATA][PERSON_NAME]" at bounding box center [531, 547] width 326 height 36
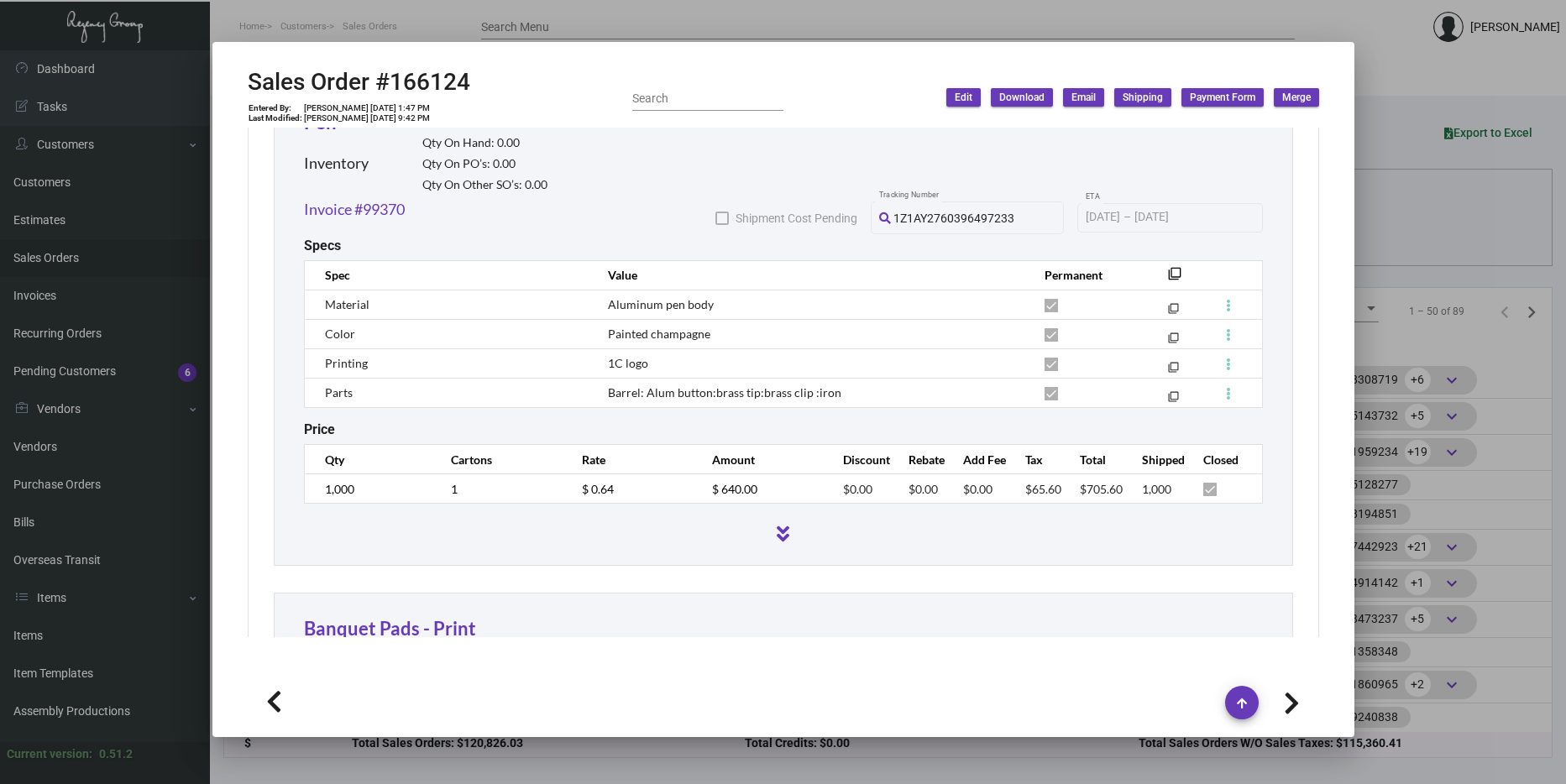
scroll to position [924, 0]
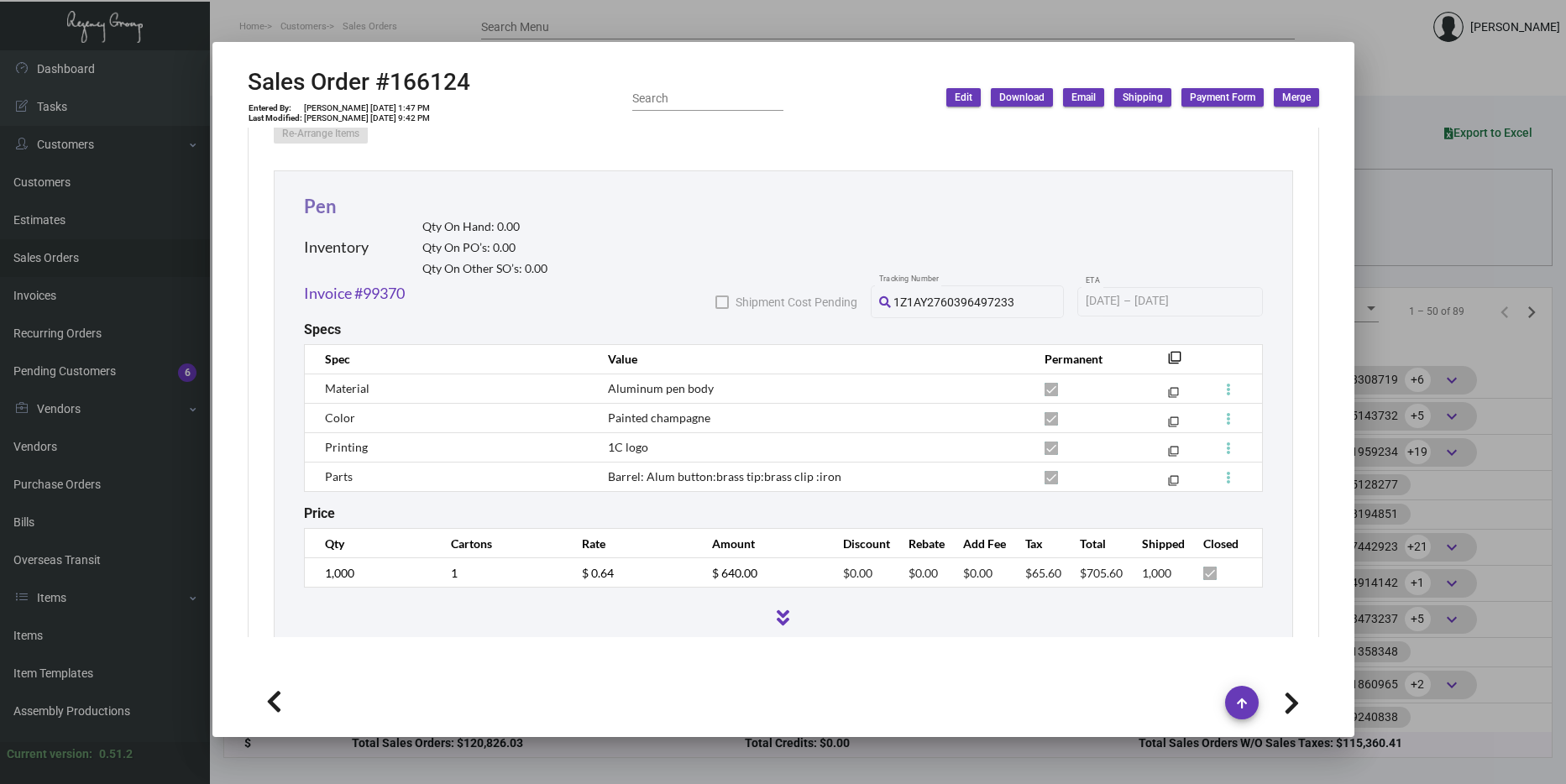
click at [310, 200] on link "Pen" at bounding box center [320, 206] width 33 height 23
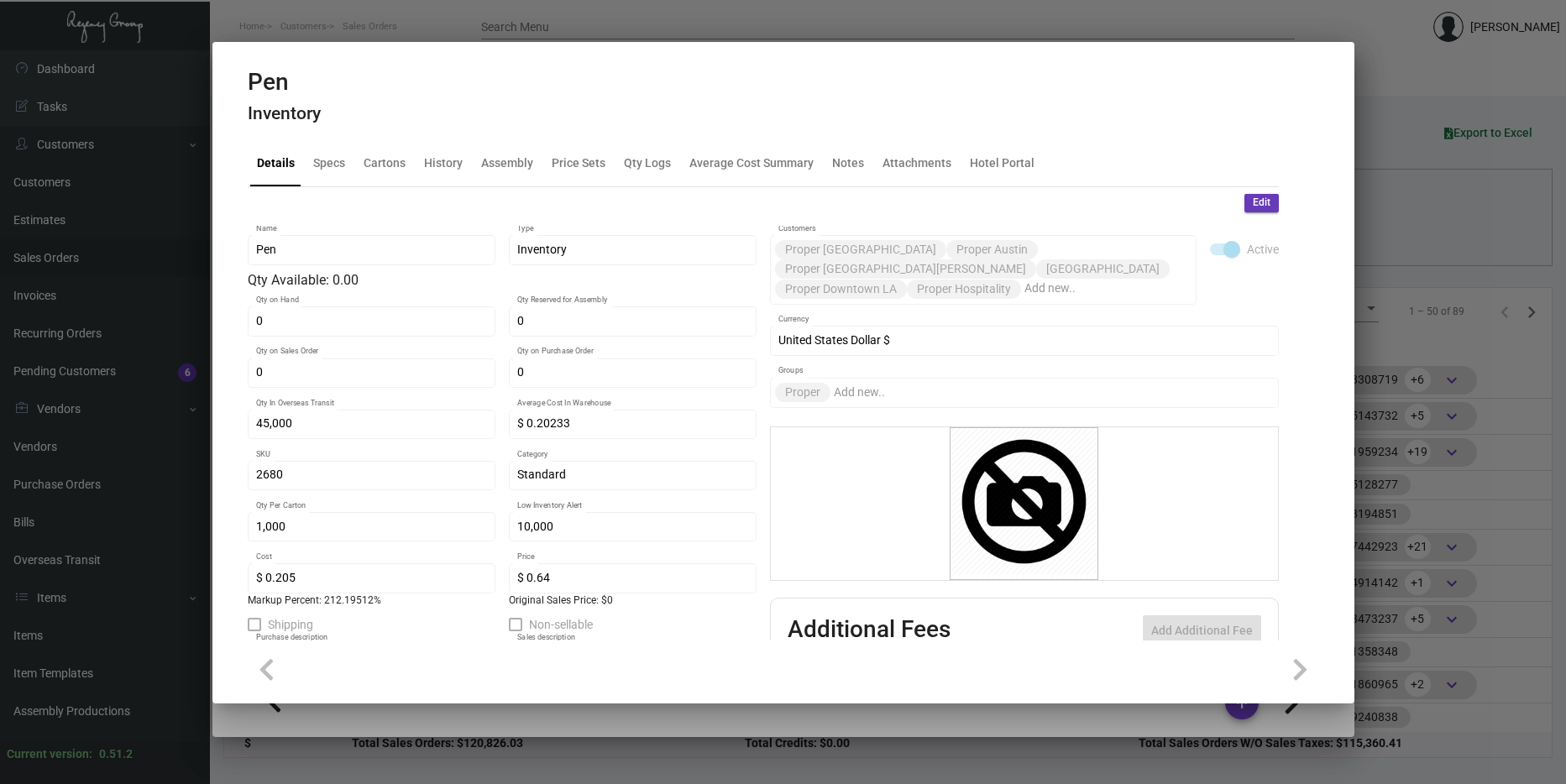
click at [1421, 402] on div at bounding box center [783, 392] width 1566 height 784
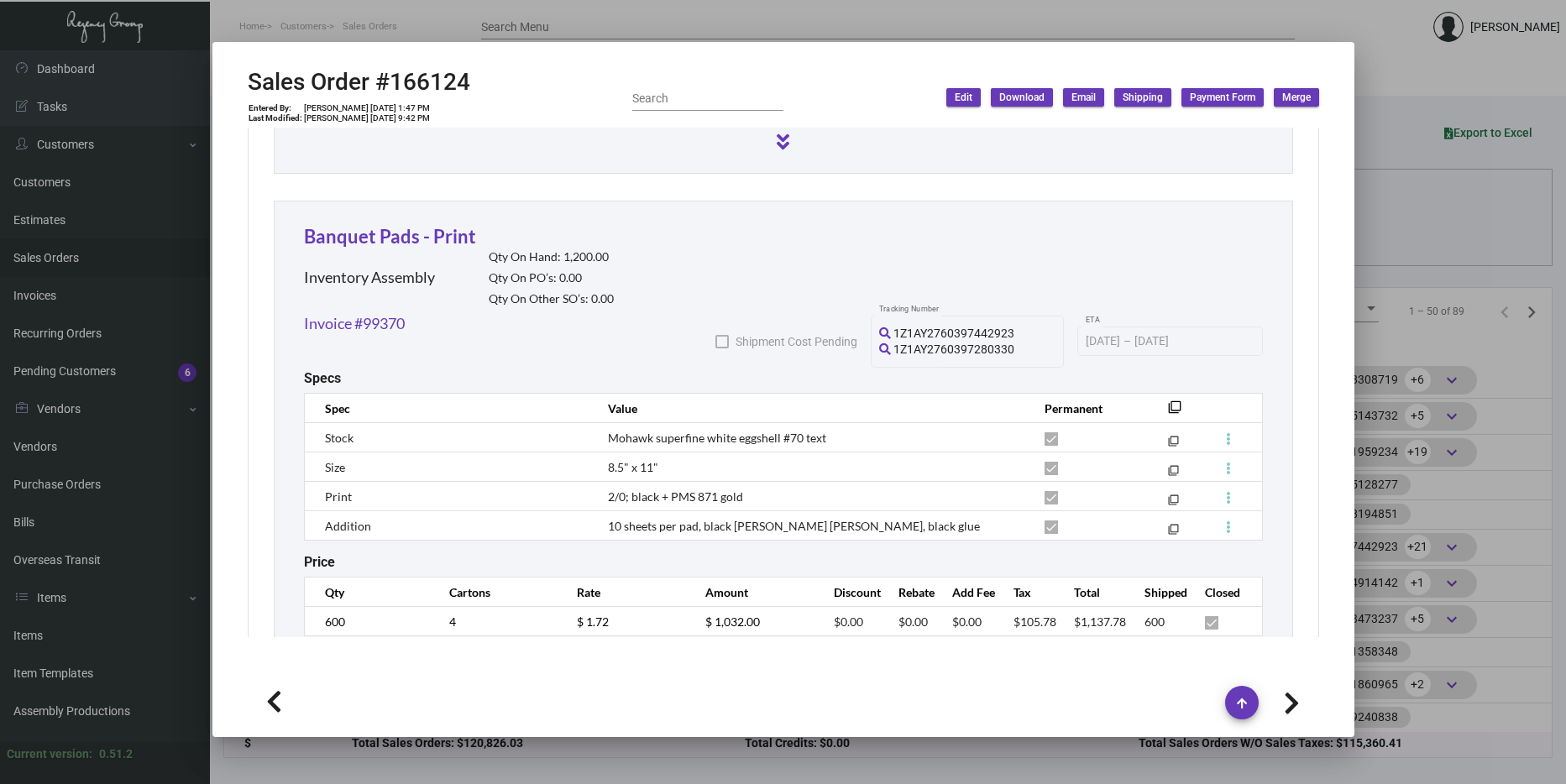
scroll to position [1427, 0]
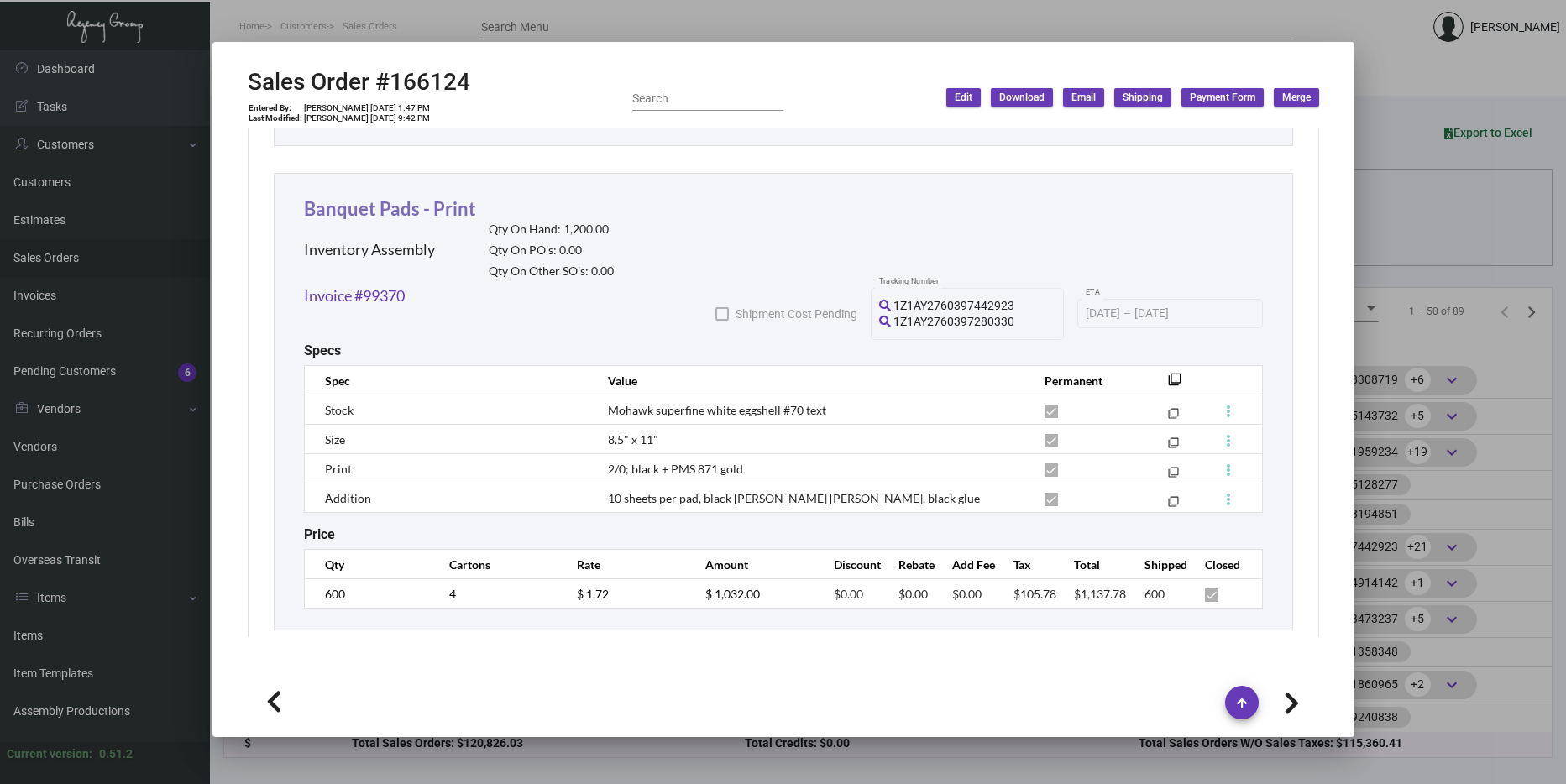
click at [364, 210] on link "Banquet Pads - Print" at bounding box center [390, 208] width 172 height 23
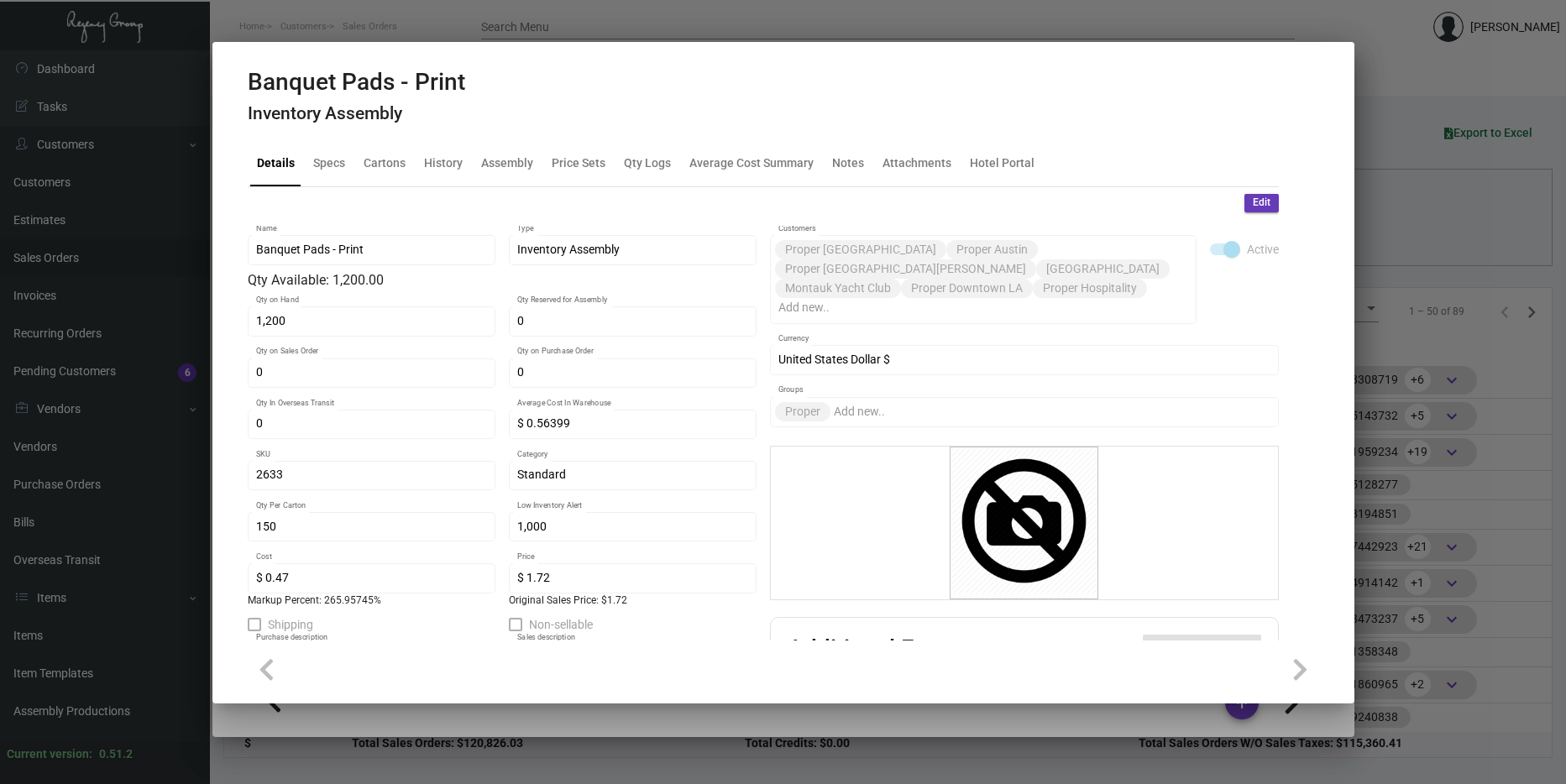
click at [1470, 387] on div at bounding box center [783, 392] width 1566 height 784
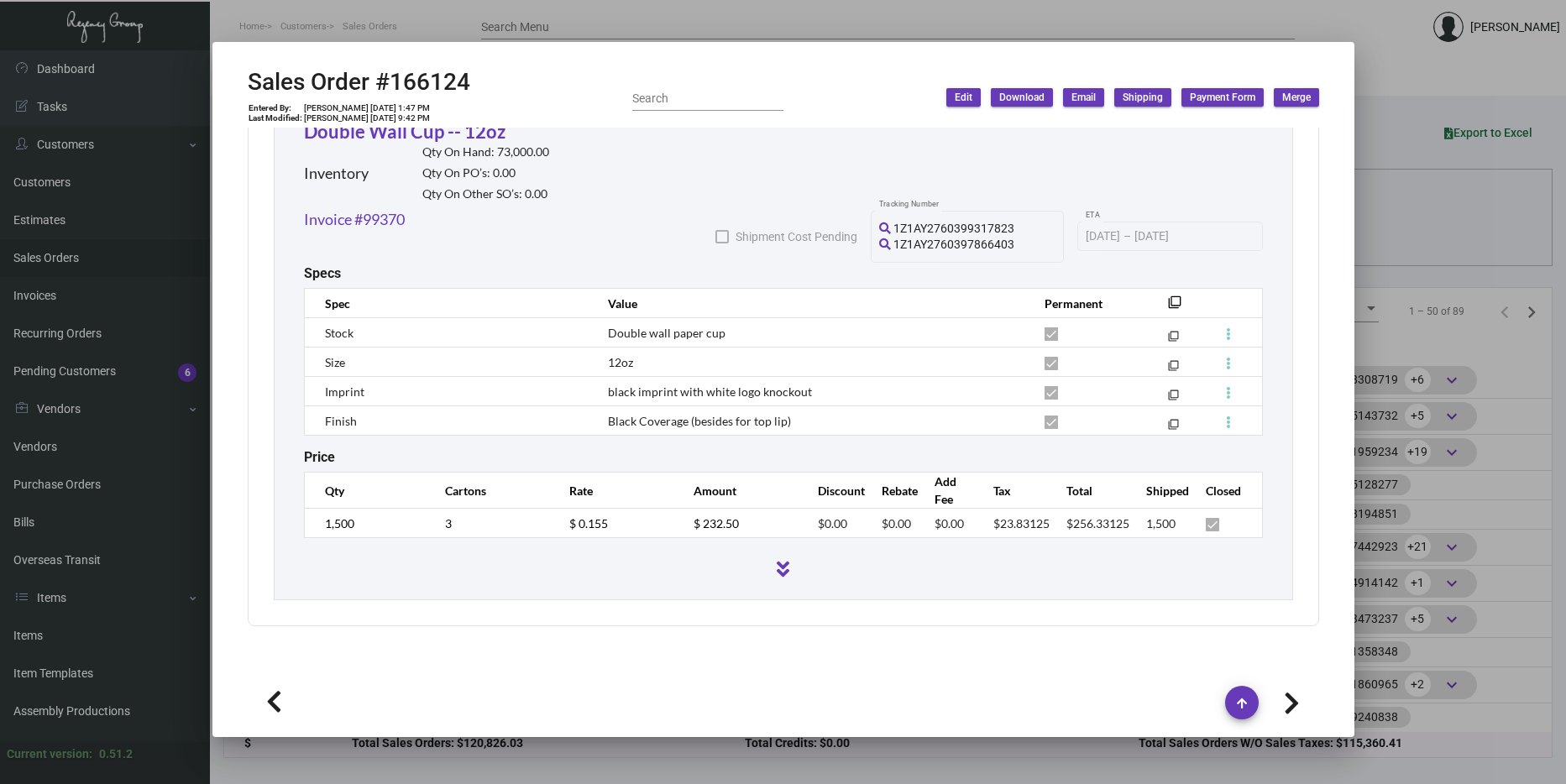
scroll to position [3956, 0]
click at [1478, 289] on div at bounding box center [783, 392] width 1566 height 784
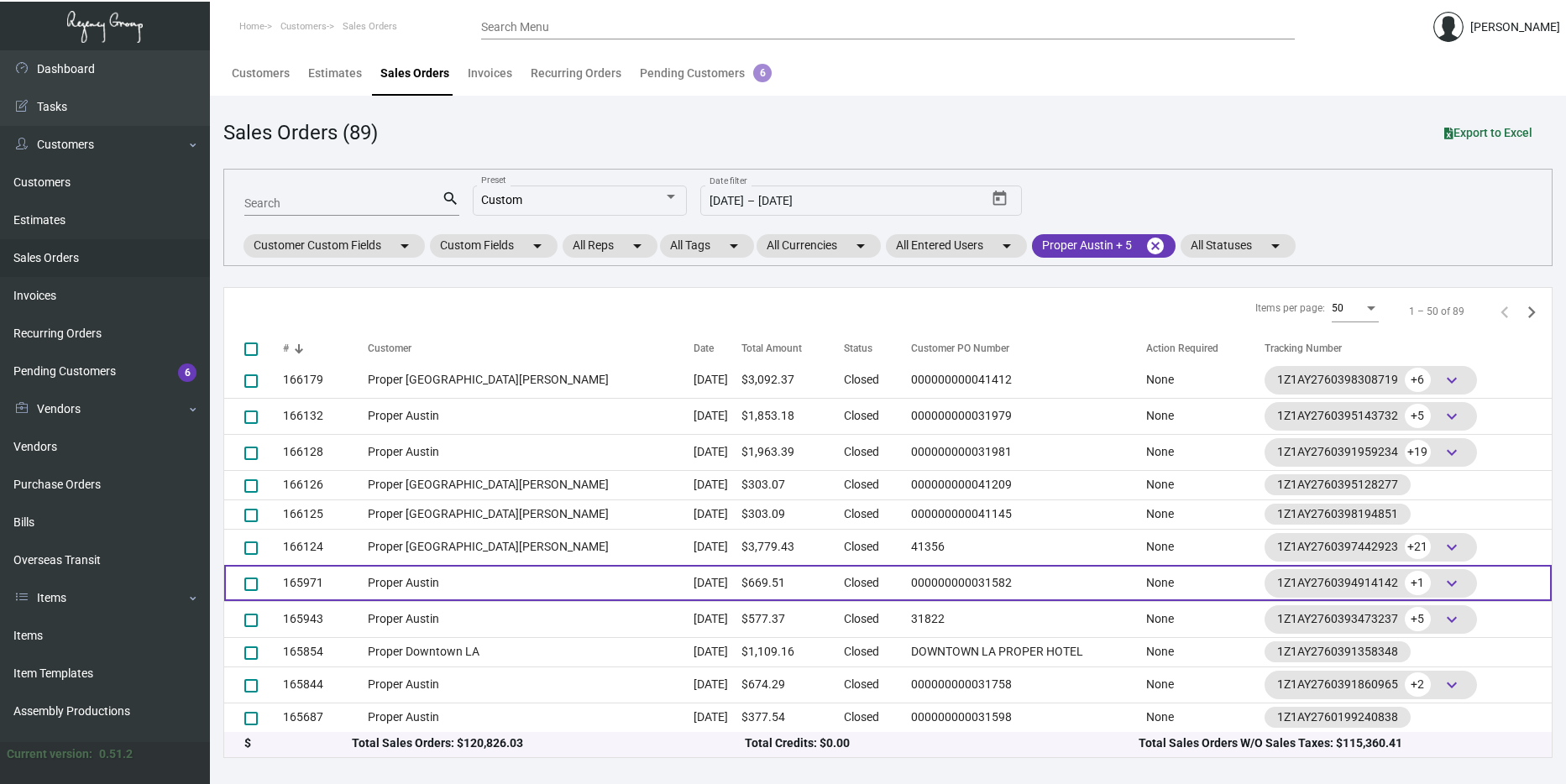
click at [394, 588] on td "Proper Austin" at bounding box center [531, 583] width 326 height 36
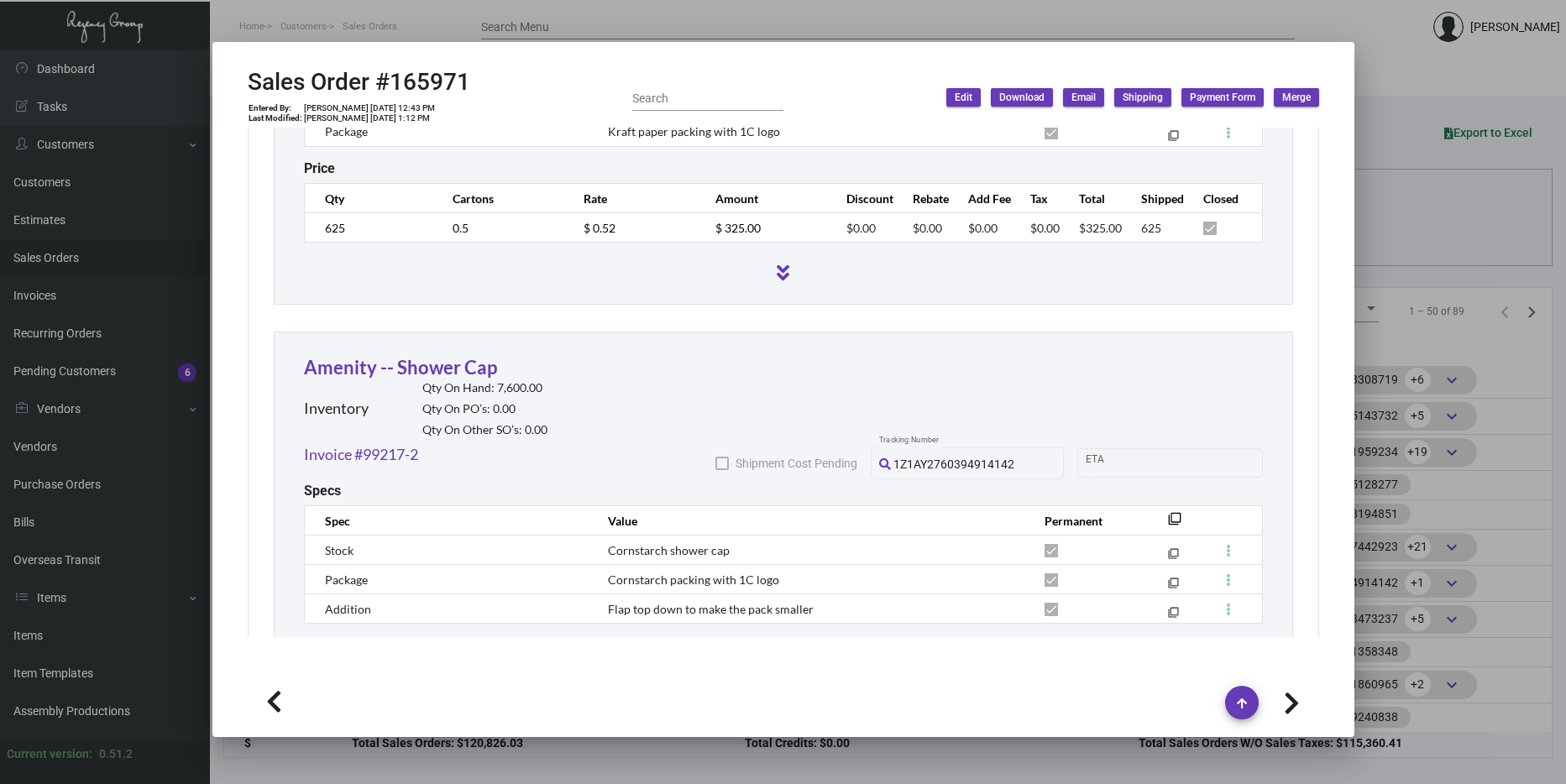
scroll to position [1370, 0]
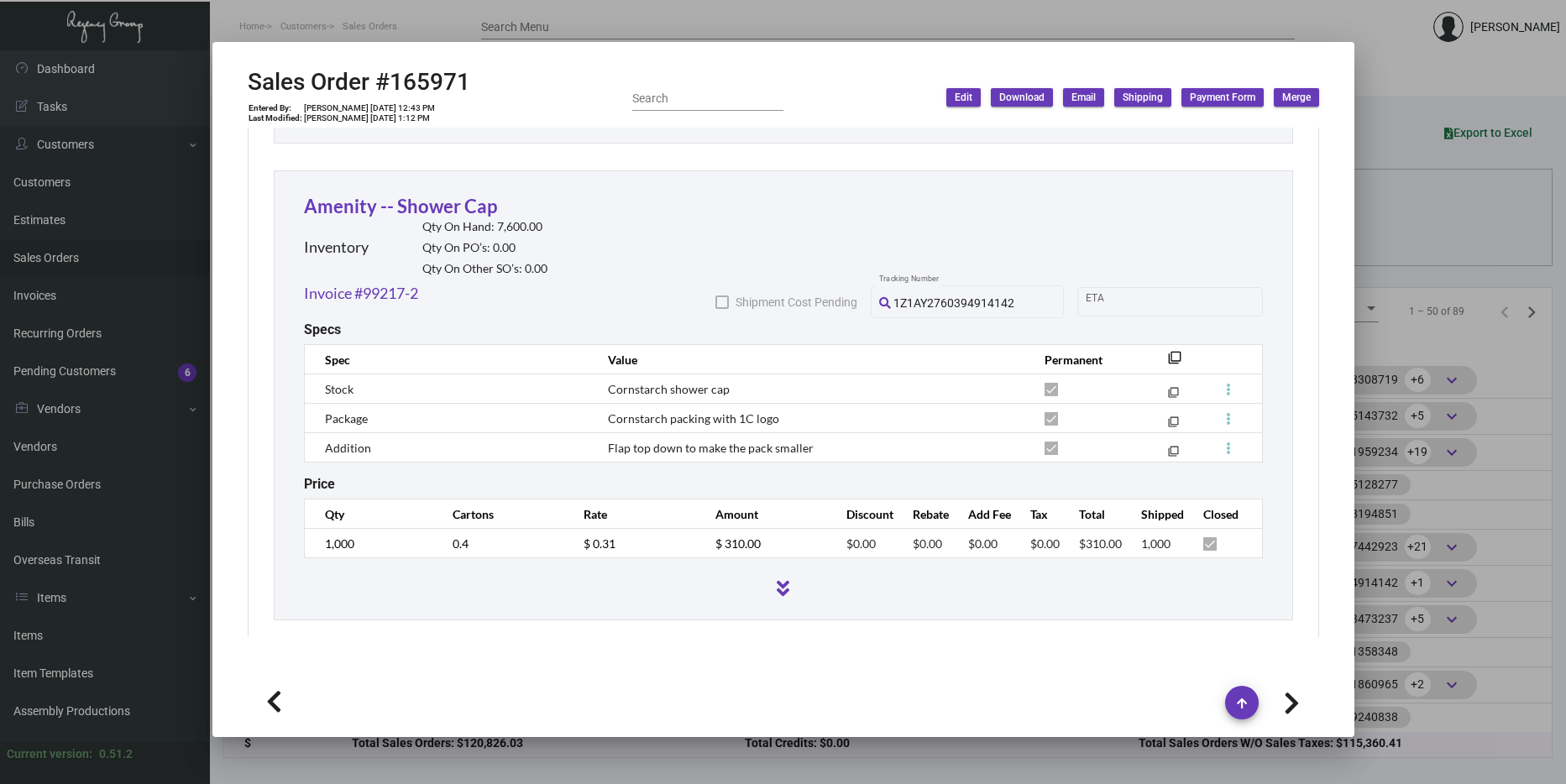
click at [1423, 232] on div at bounding box center [783, 392] width 1566 height 784
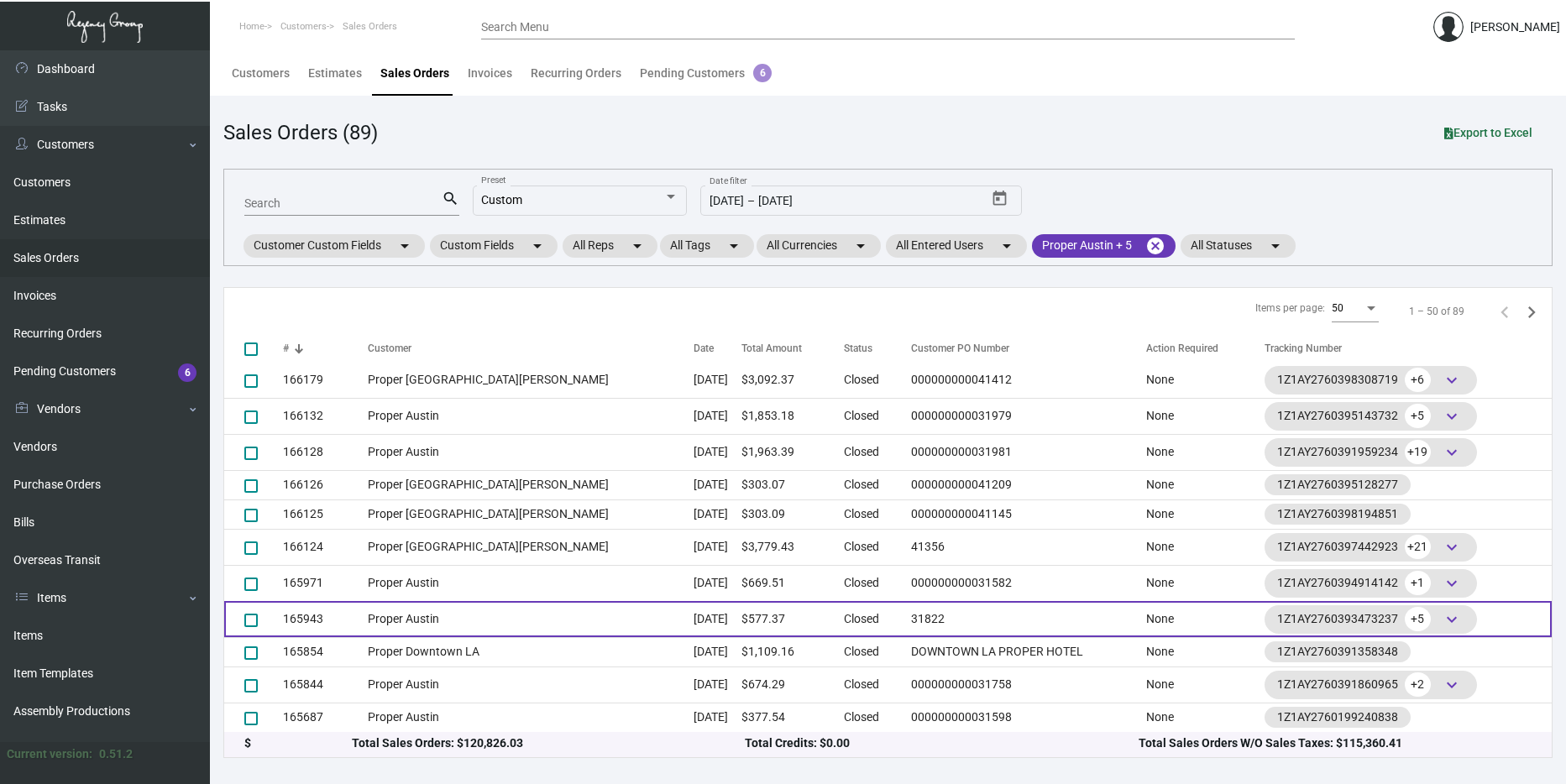
click at [506, 619] on td "Proper Austin" at bounding box center [531, 619] width 326 height 36
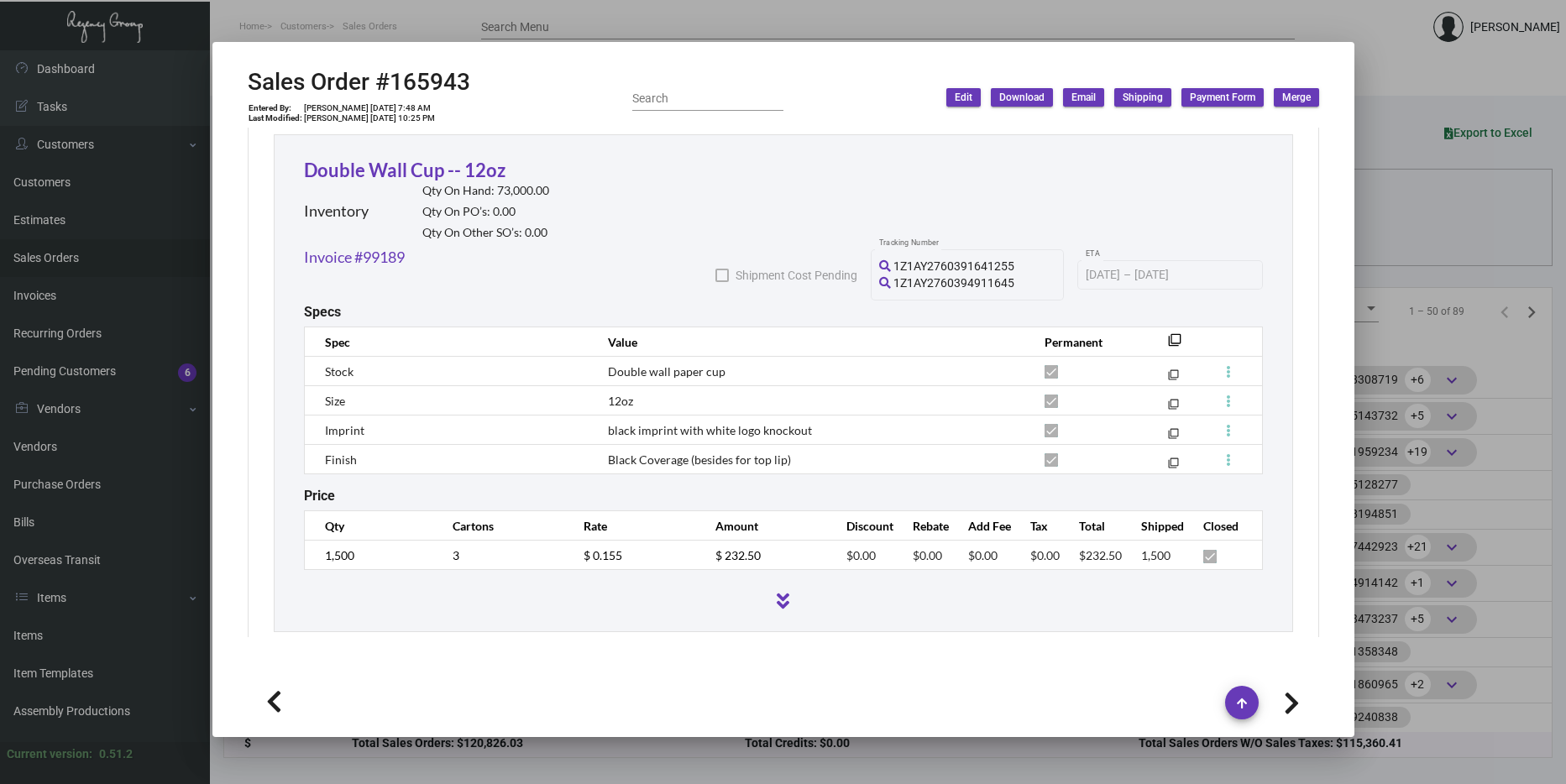
scroll to position [1941, 0]
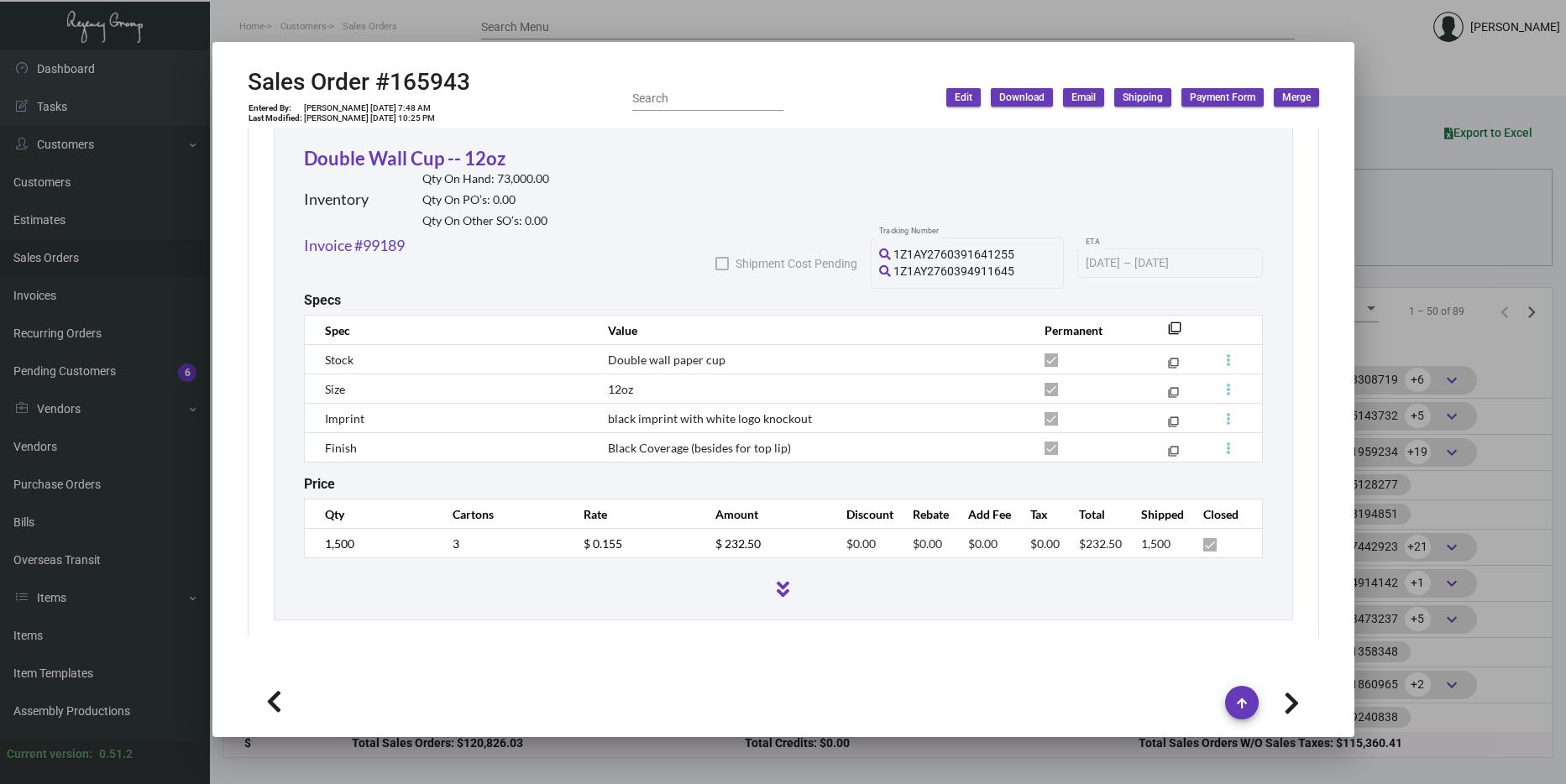
click at [1441, 359] on div at bounding box center [783, 392] width 1566 height 784
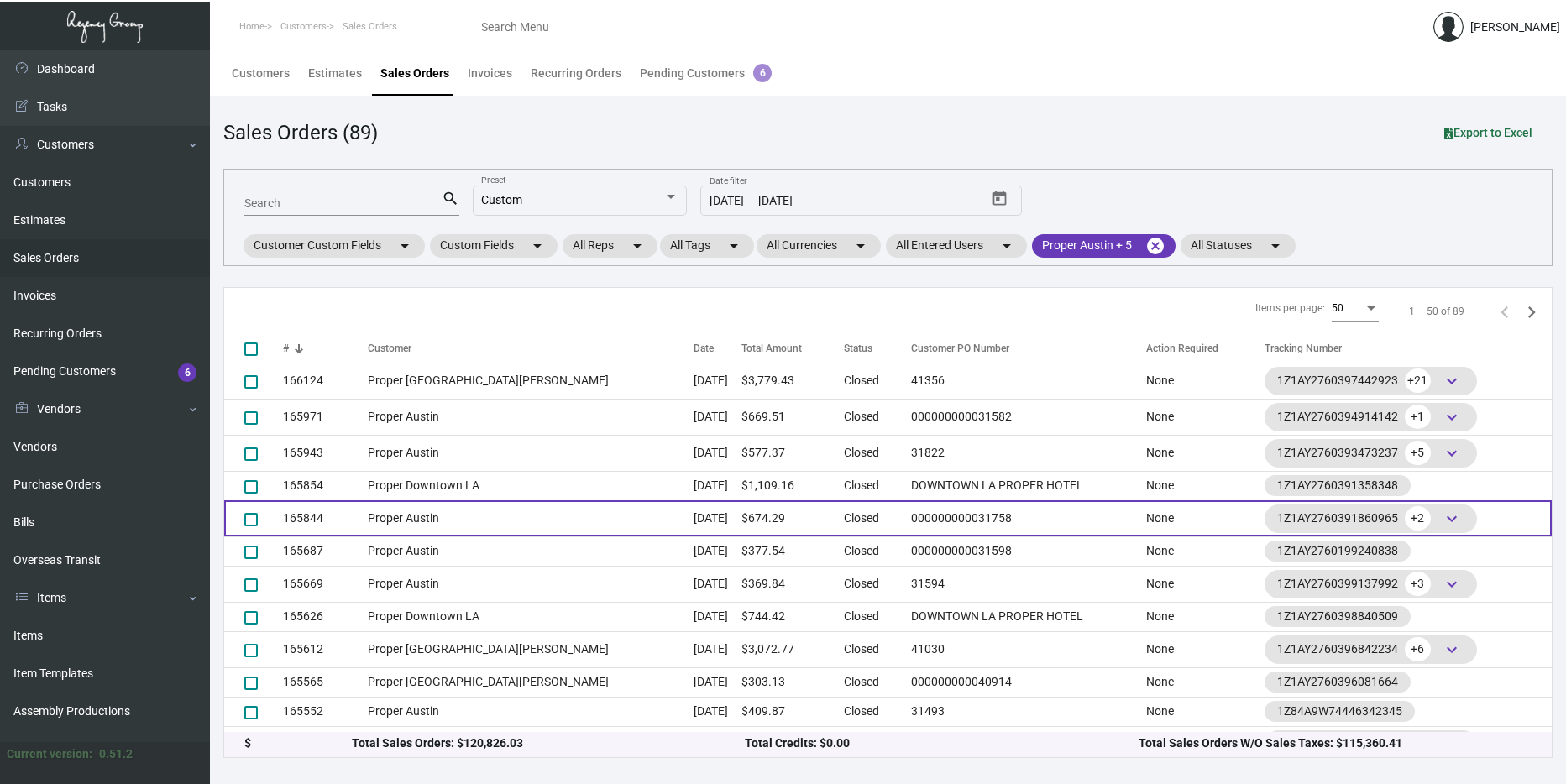
scroll to position [170, 0]
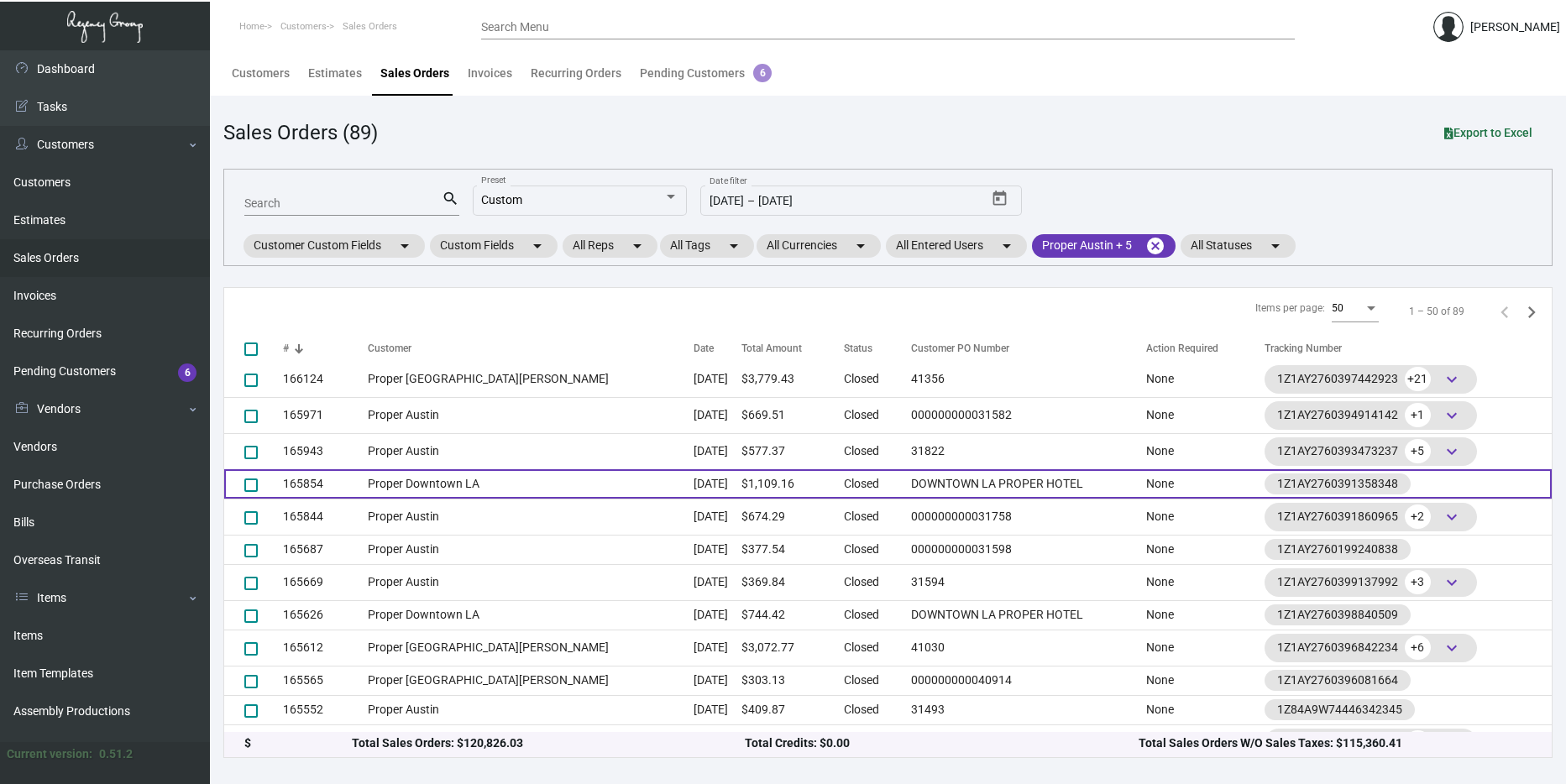
click at [446, 480] on td "Proper Downtown LA" at bounding box center [531, 484] width 326 height 29
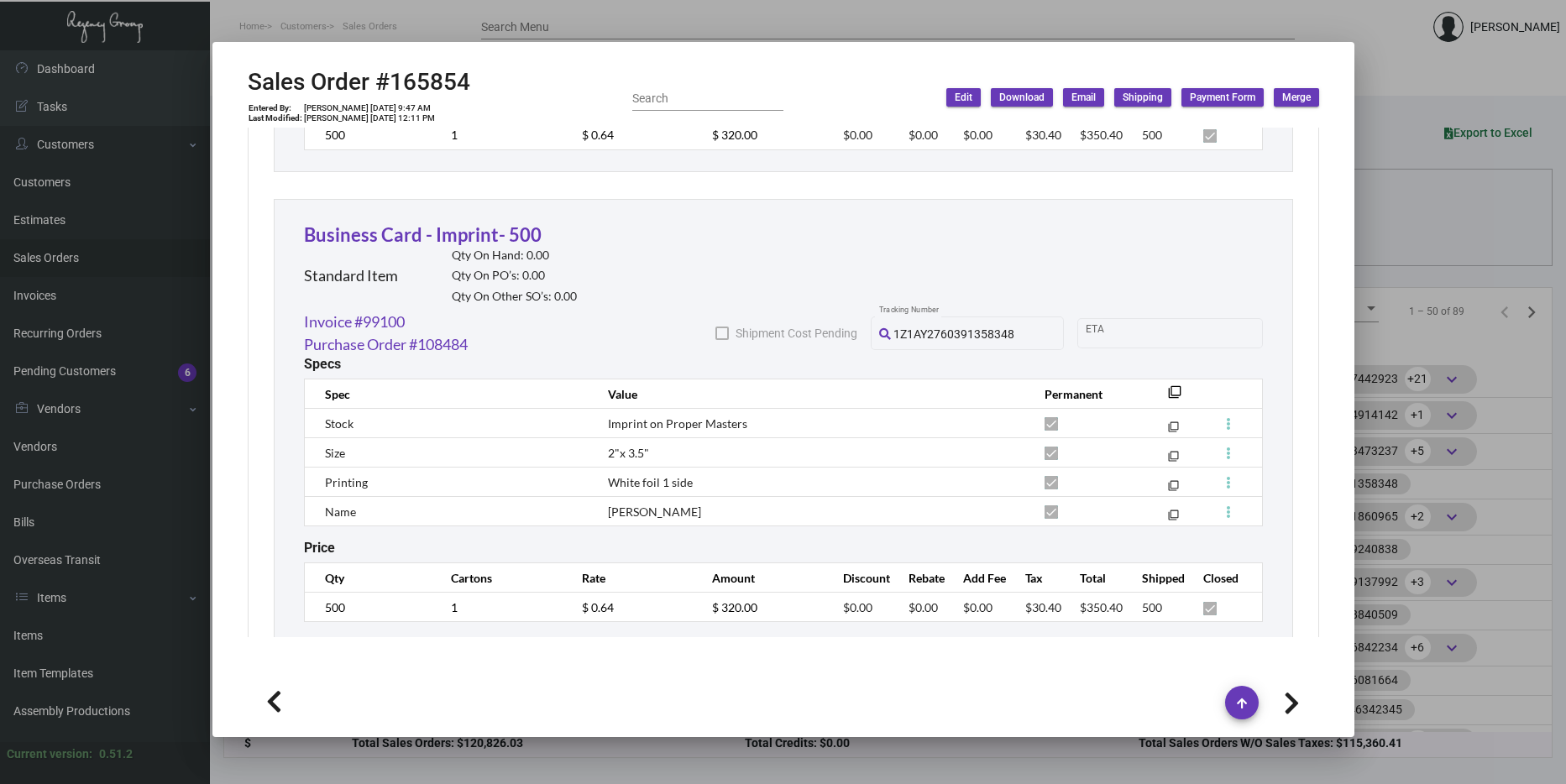
scroll to position [1846, 0]
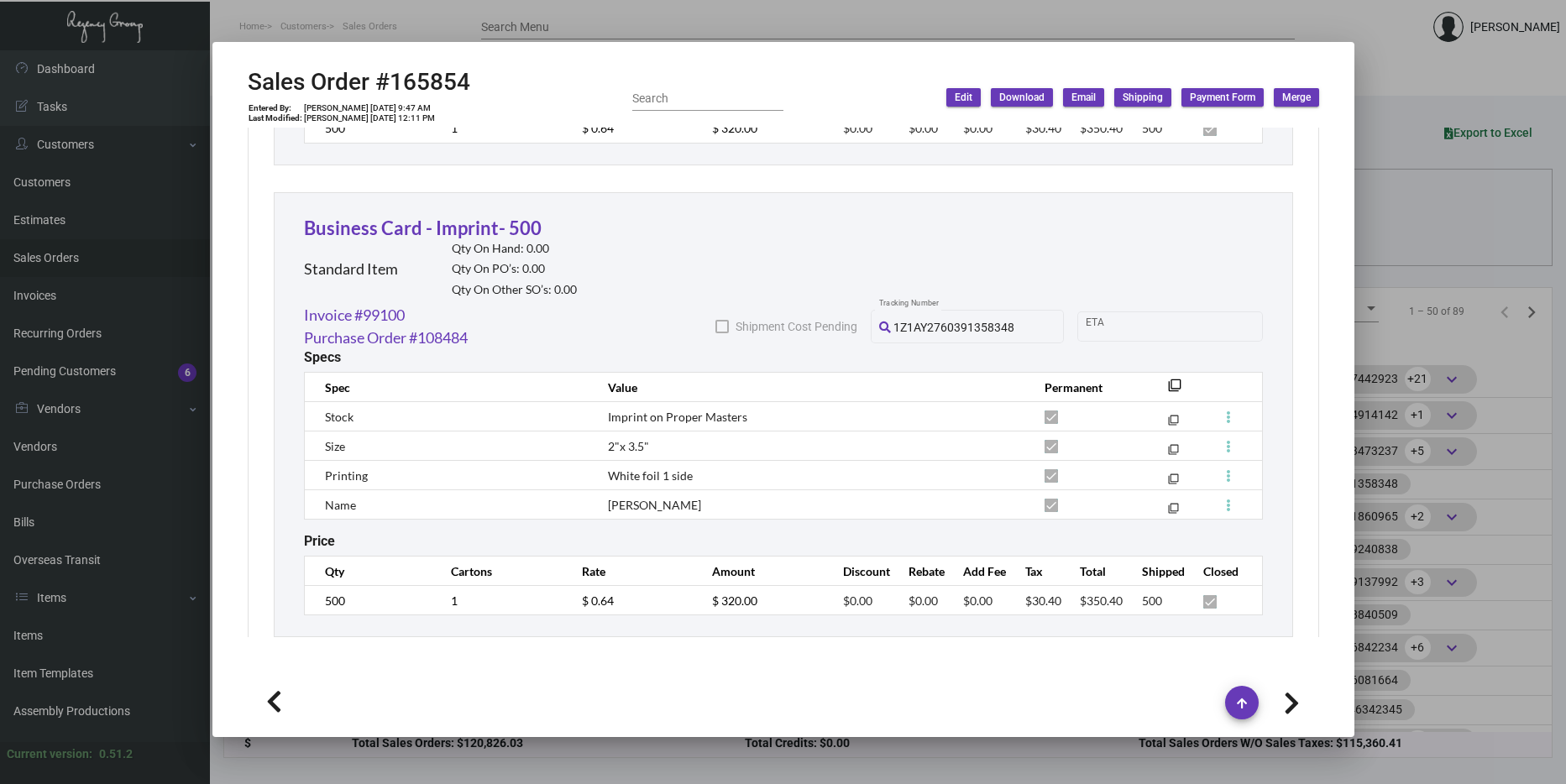
click at [1426, 379] on div at bounding box center [783, 392] width 1566 height 784
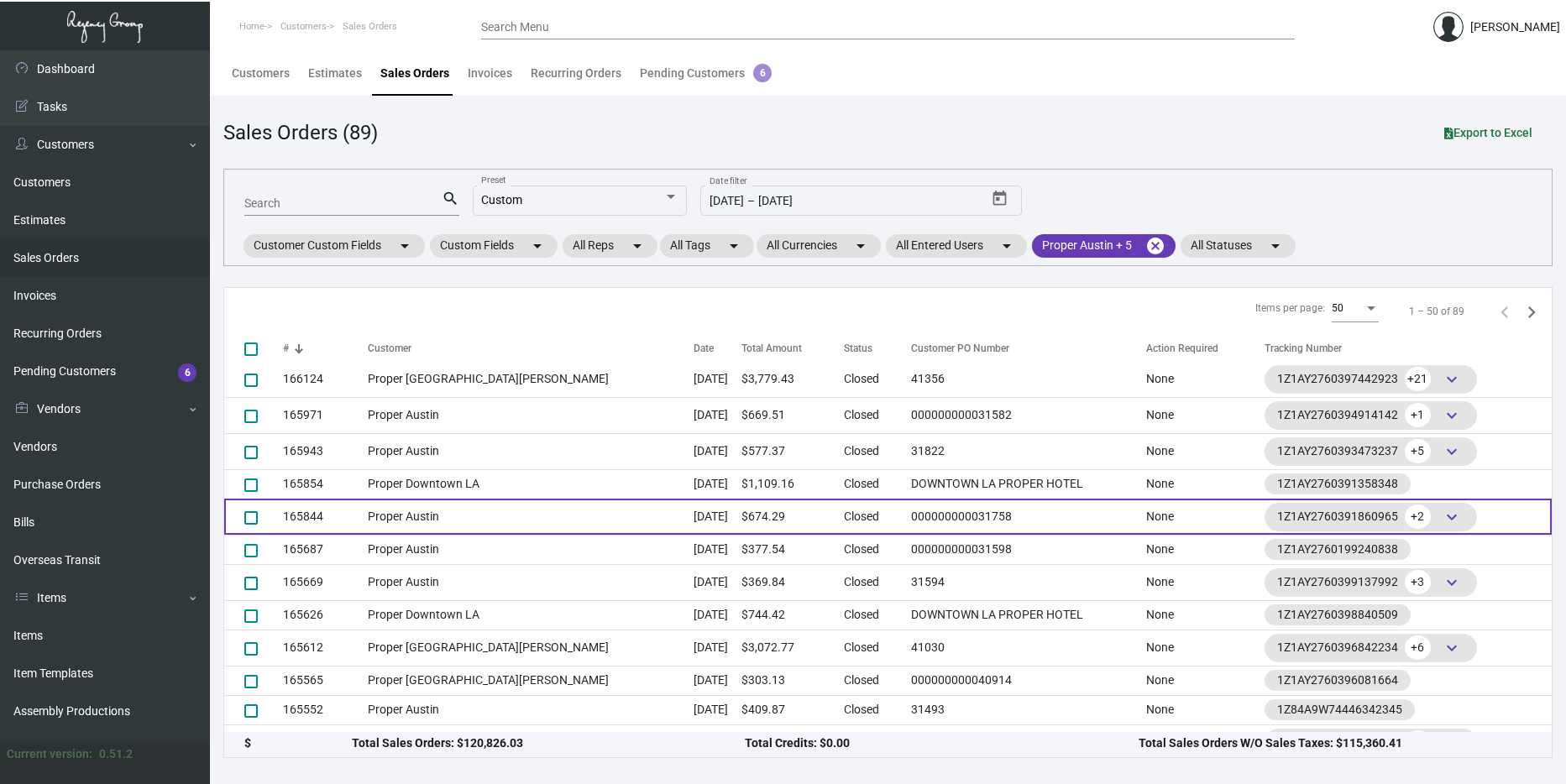
click at [478, 507] on td "Proper Austin" at bounding box center [531, 517] width 326 height 36
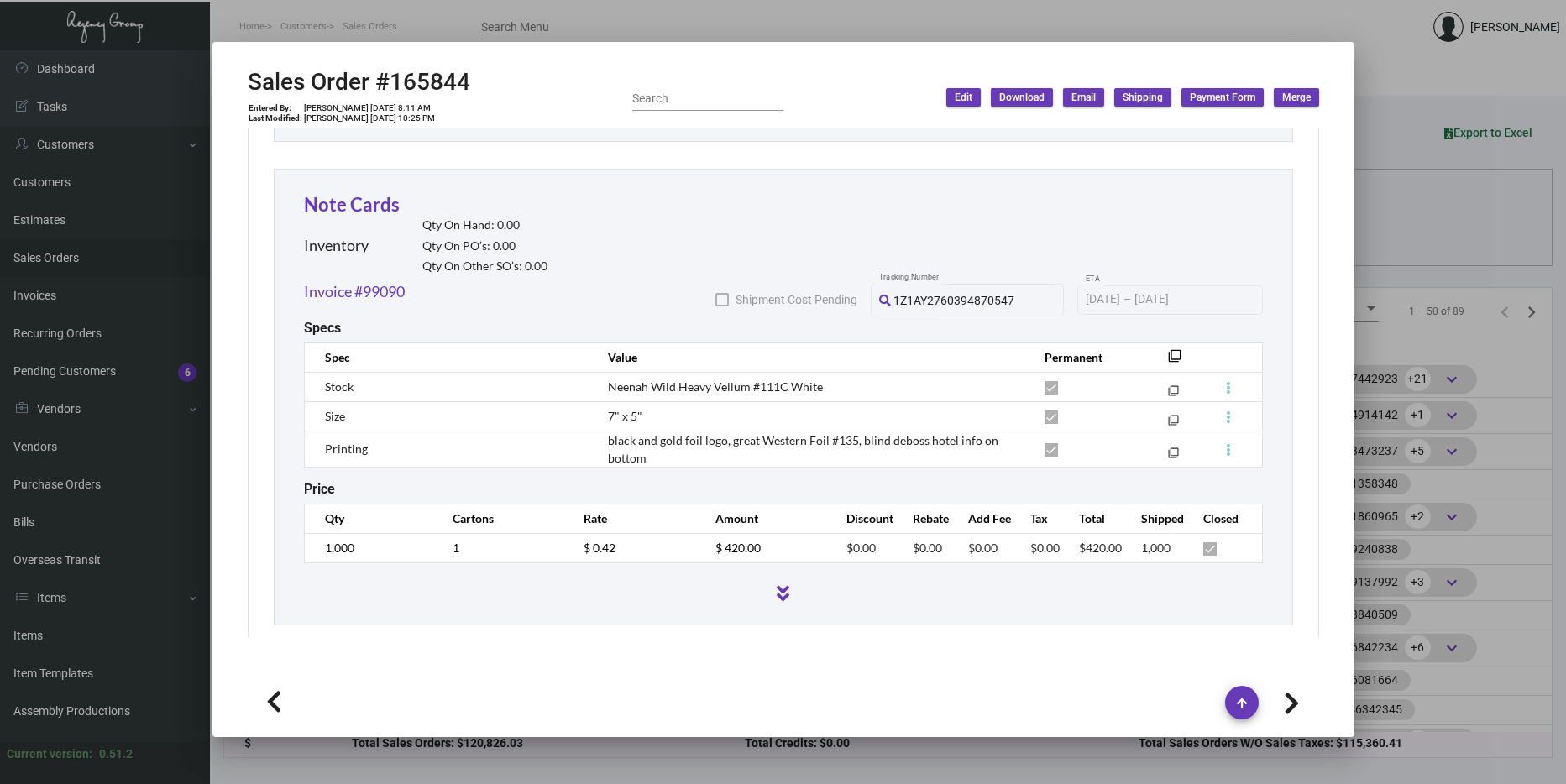
scroll to position [1453, 0]
click at [1503, 466] on div at bounding box center [783, 392] width 1566 height 784
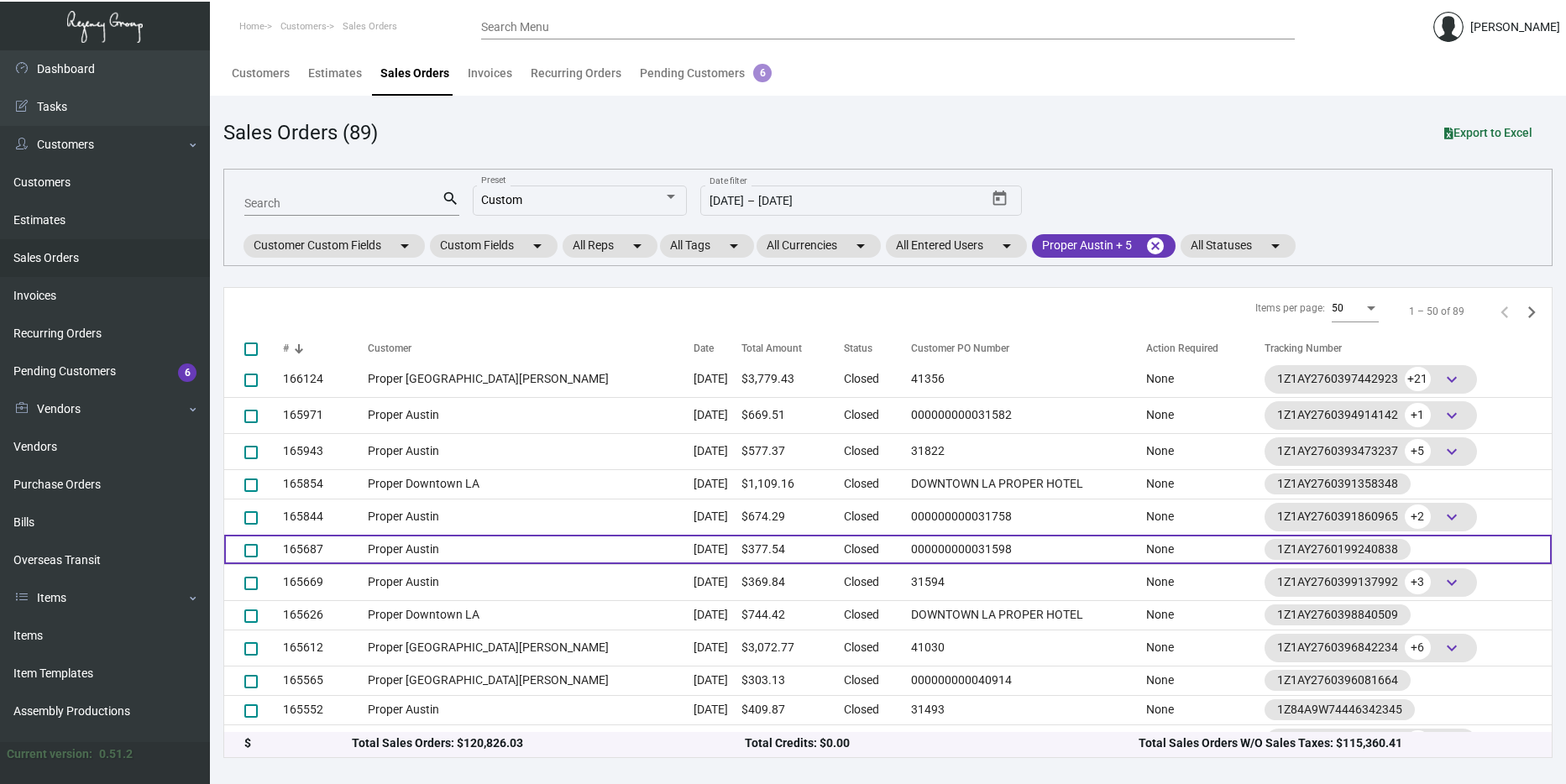
click at [561, 541] on td "Proper Austin" at bounding box center [531, 549] width 326 height 29
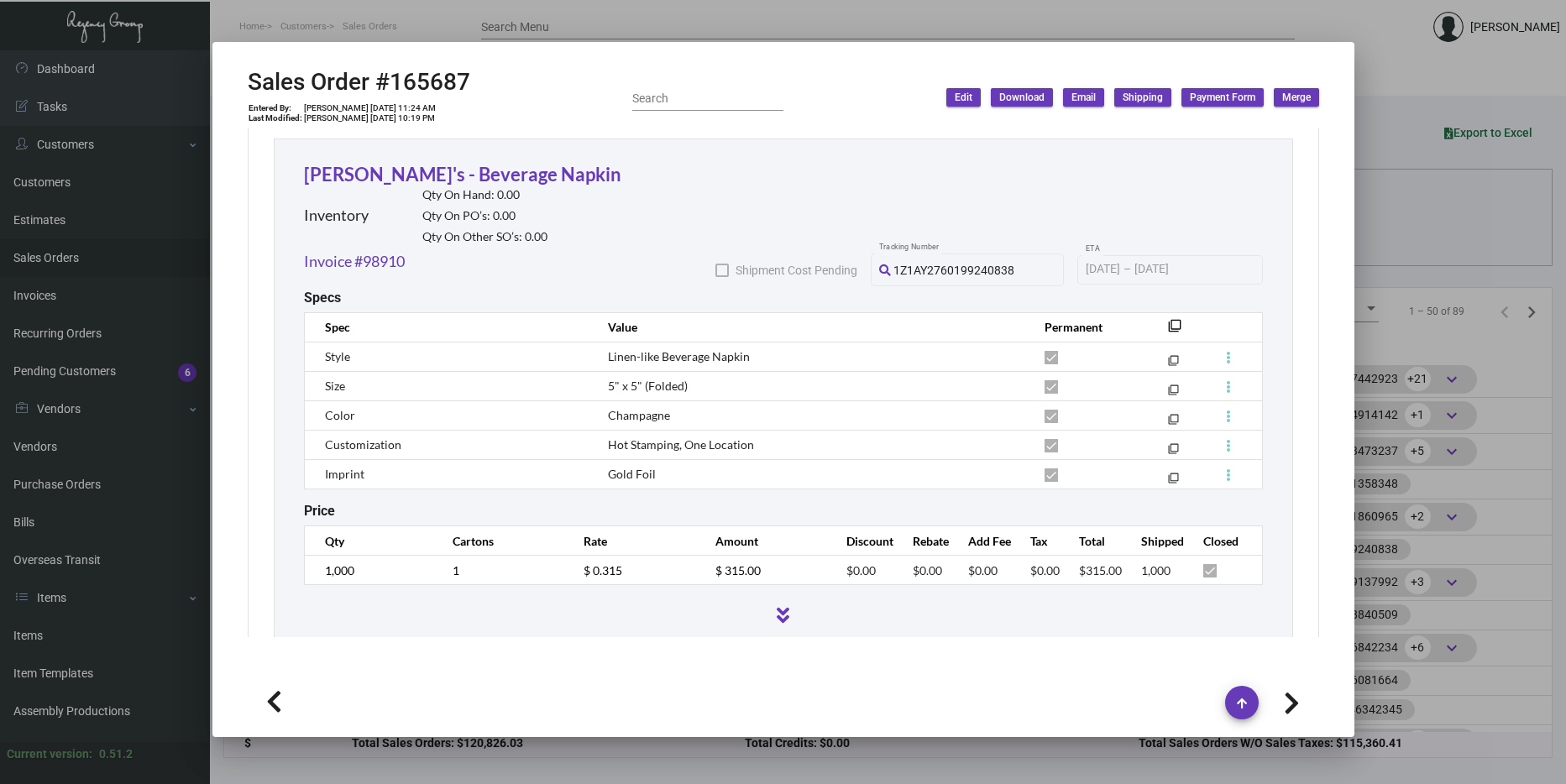
scroll to position [951, 0]
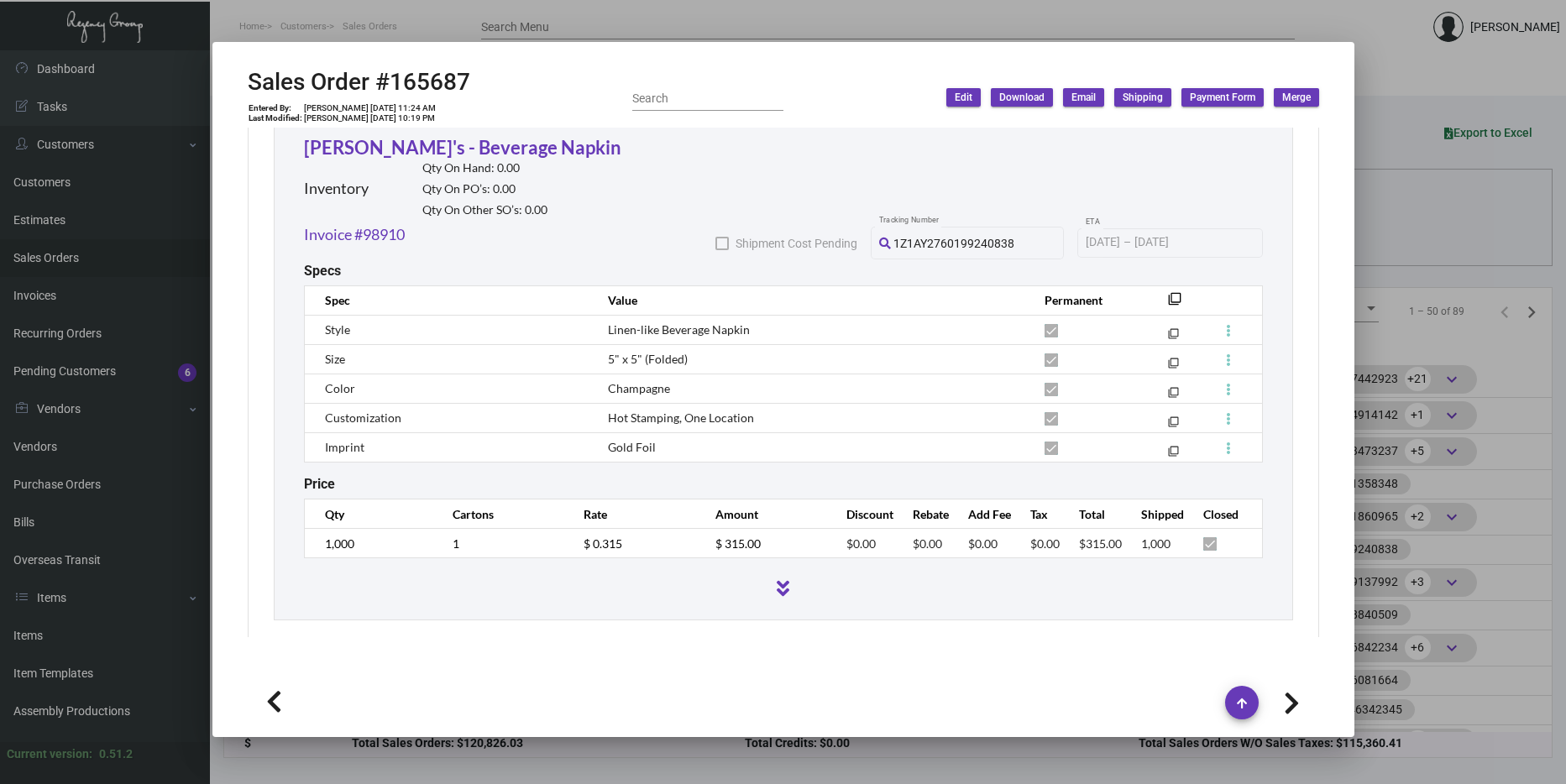
click at [1375, 357] on div at bounding box center [783, 392] width 1566 height 784
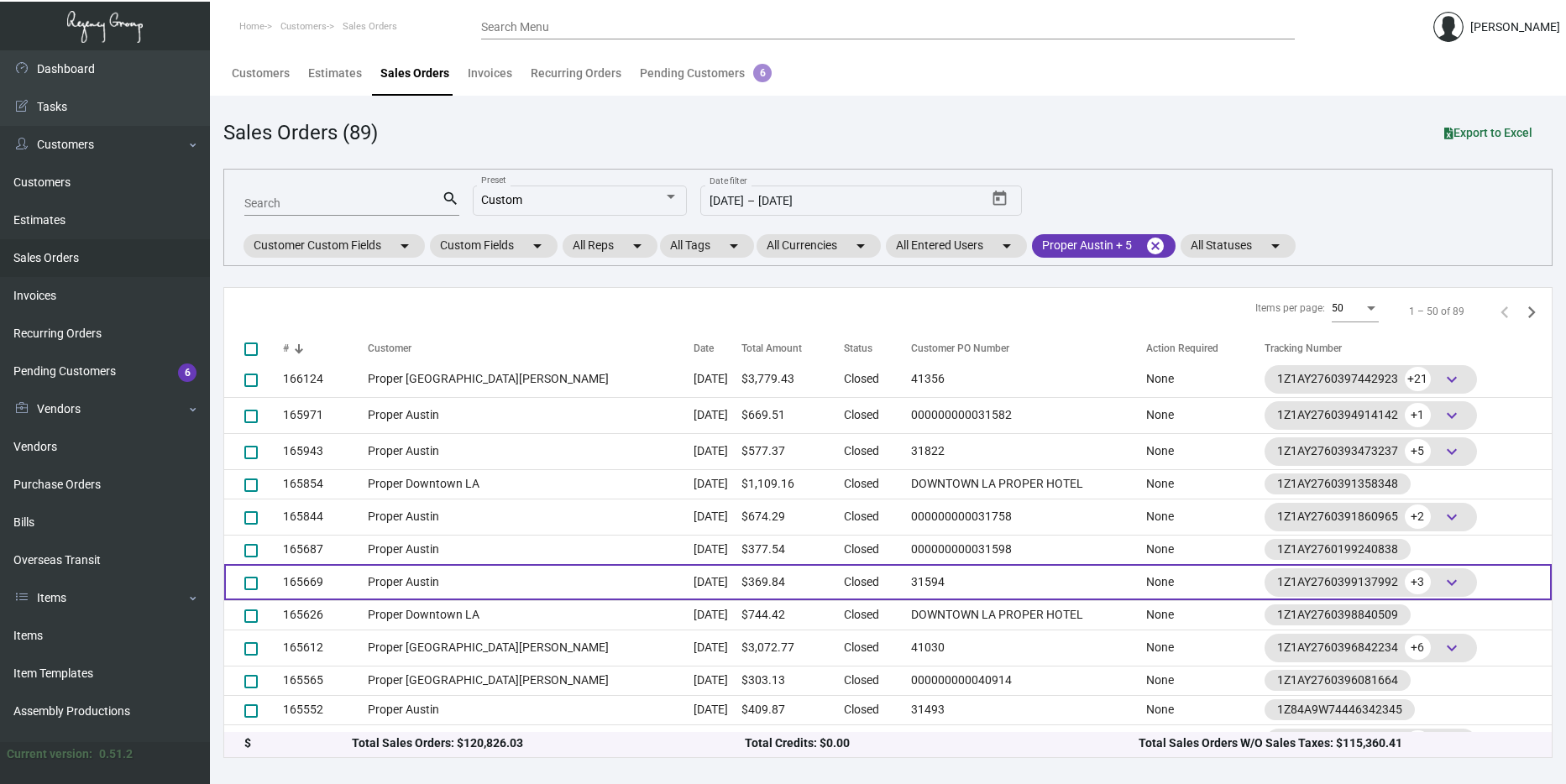
click at [599, 566] on td "Proper Austin" at bounding box center [531, 582] width 326 height 36
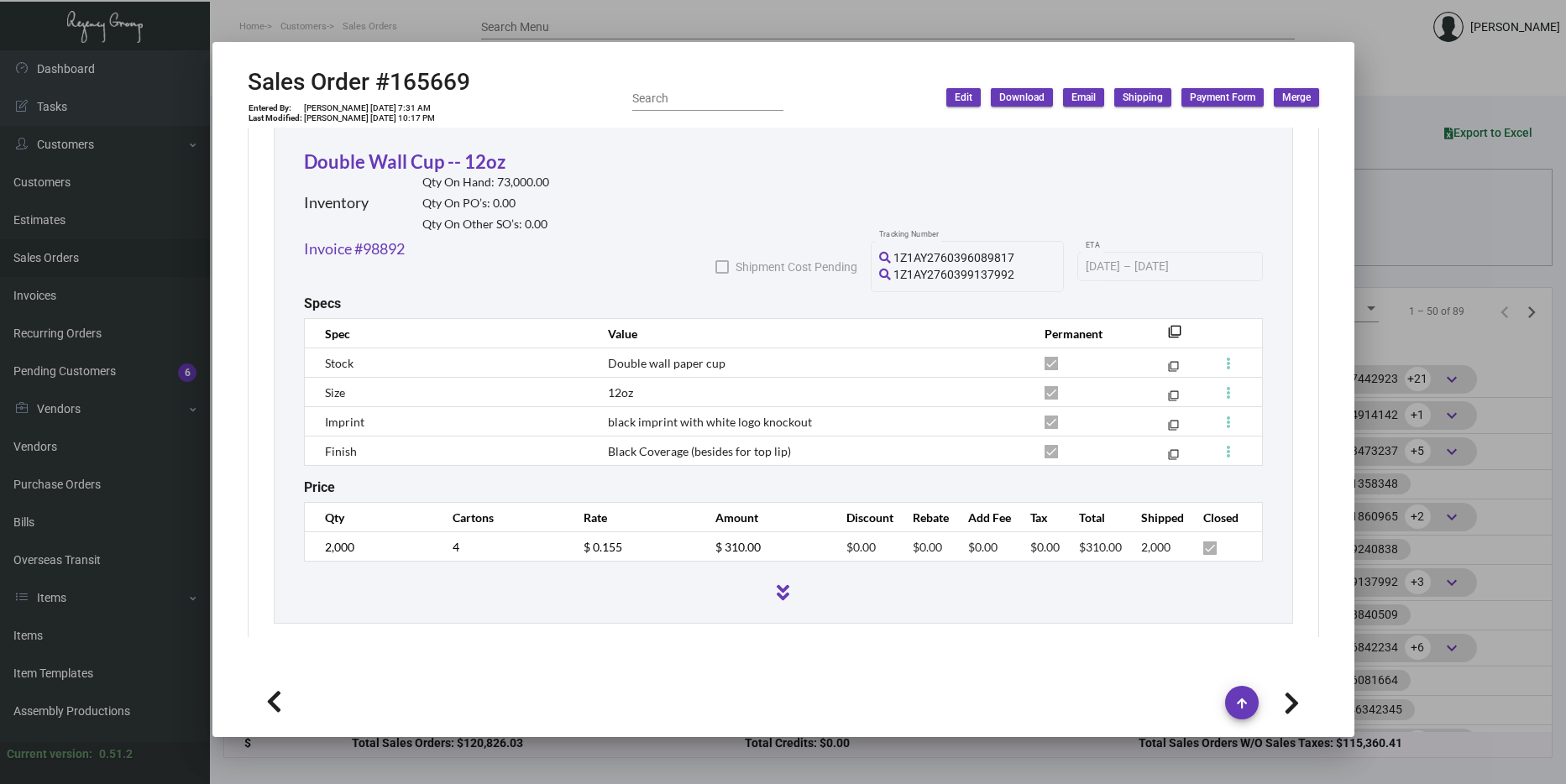
scroll to position [939, 0]
click at [1453, 283] on div at bounding box center [783, 392] width 1566 height 784
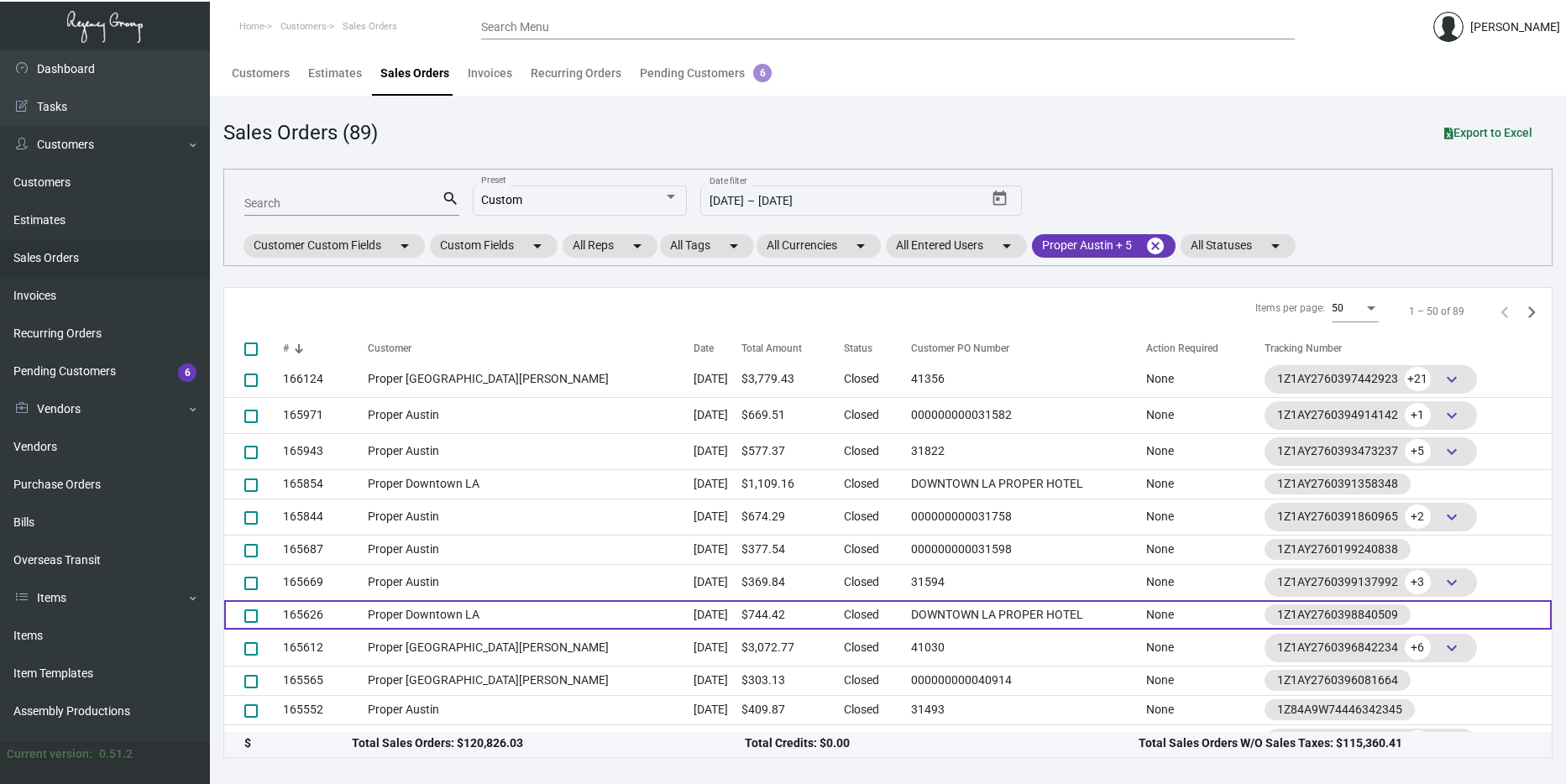
click at [442, 615] on td "Proper Downtown LA" at bounding box center [531, 615] width 326 height 29
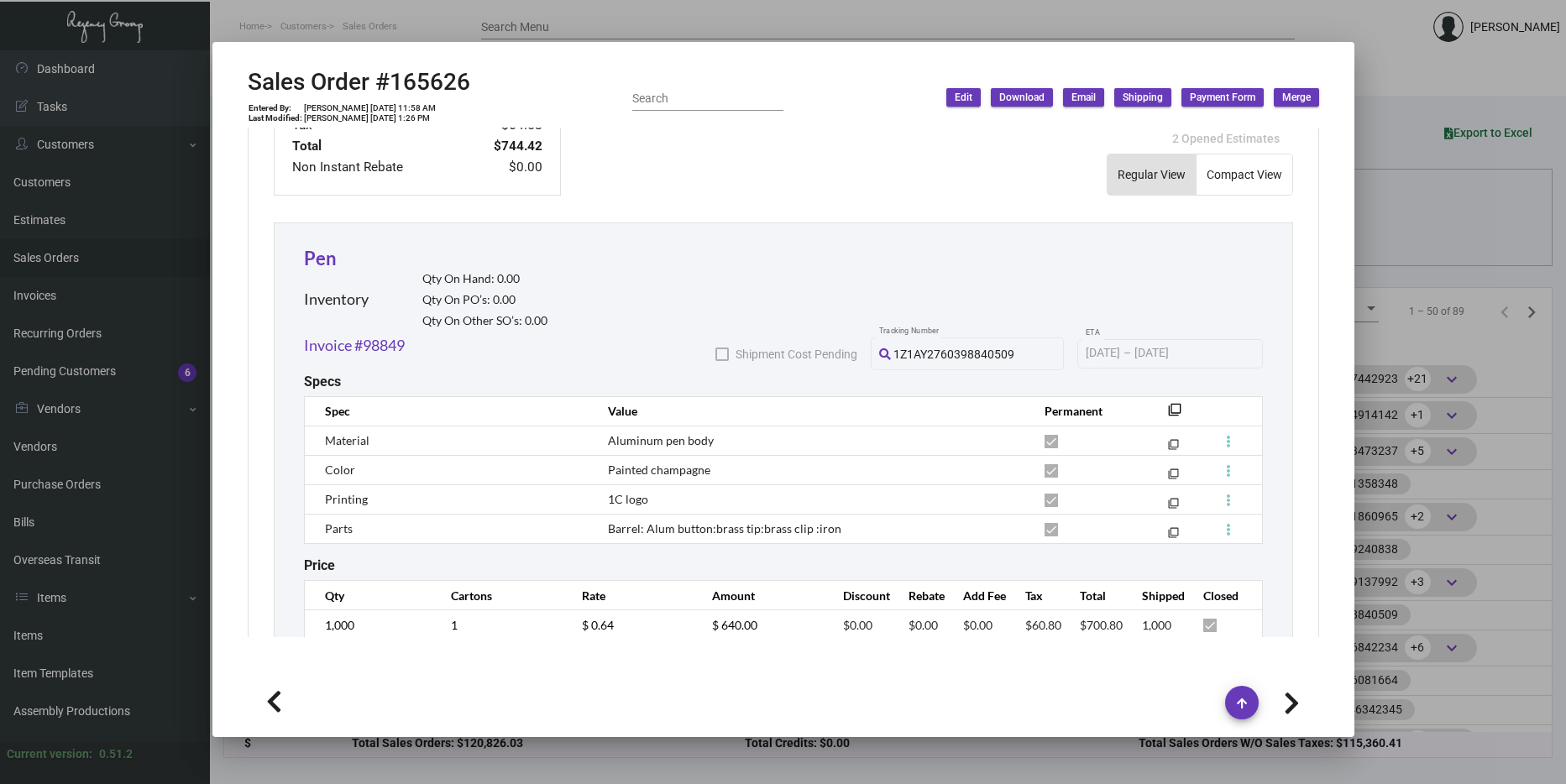
scroll to position [921, 0]
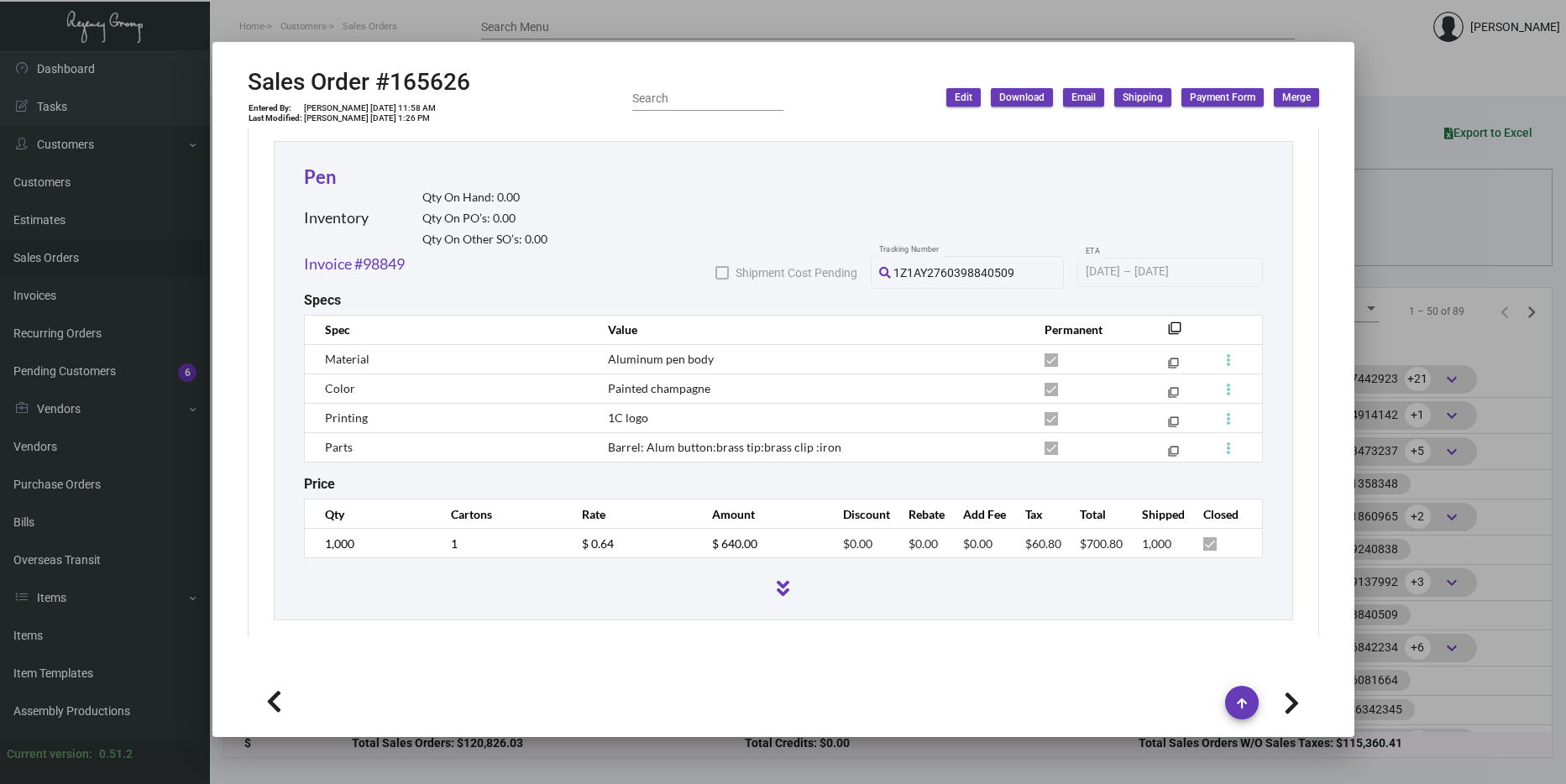
click at [1402, 363] on div at bounding box center [783, 392] width 1566 height 784
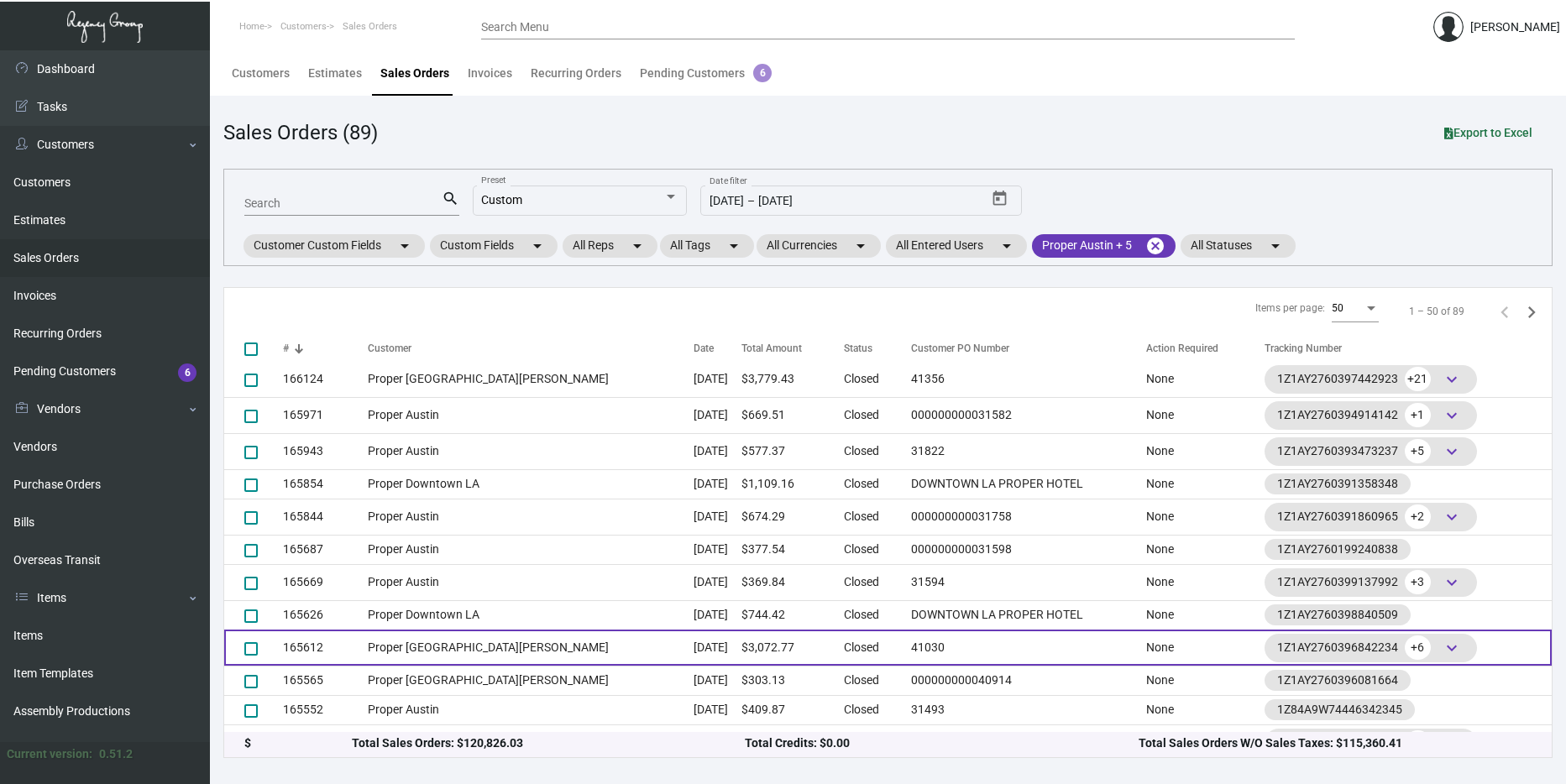
click at [429, 632] on td "Proper [GEOGRAPHIC_DATA][PERSON_NAME]" at bounding box center [531, 648] width 326 height 36
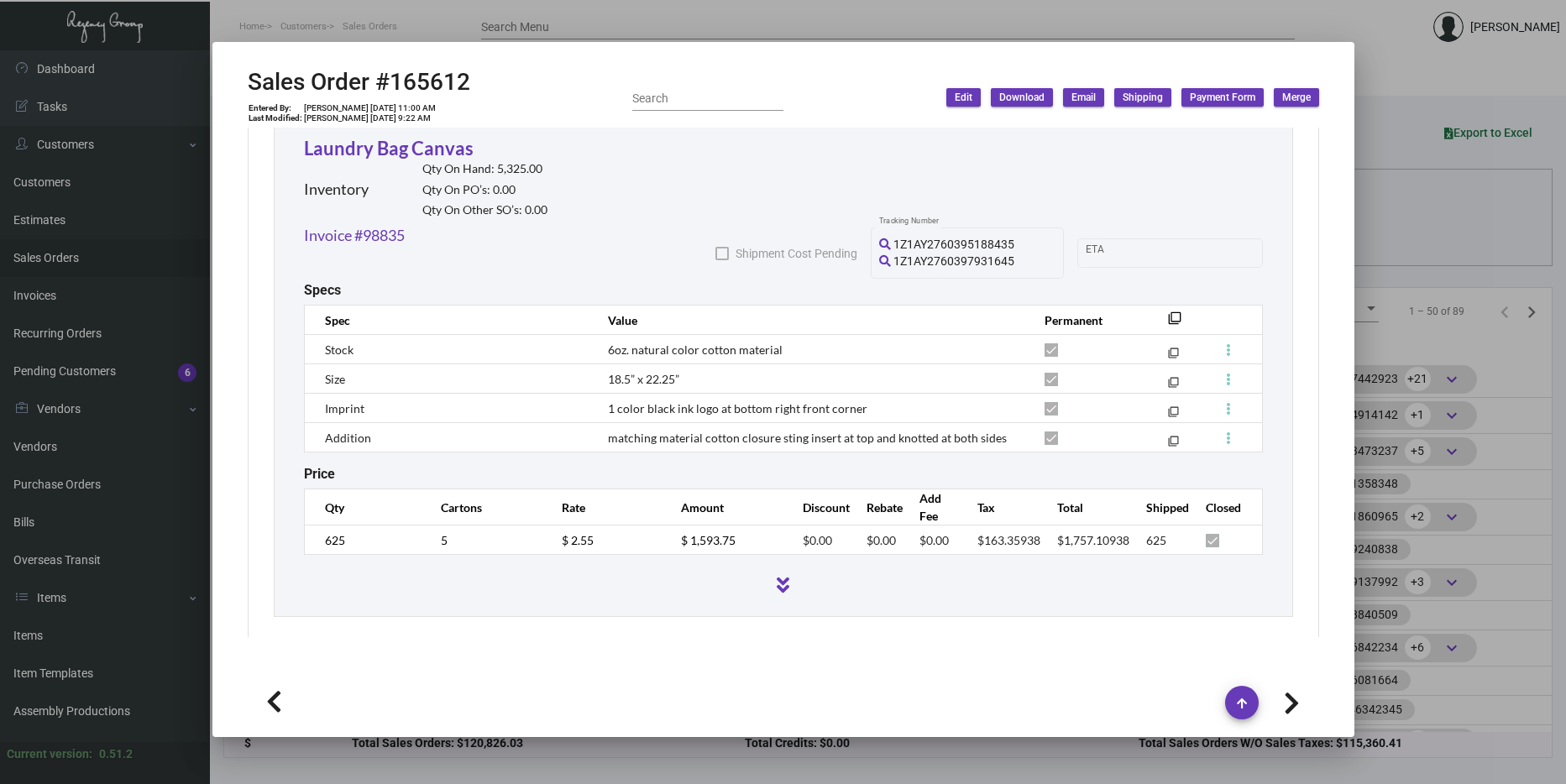
scroll to position [1526, 0]
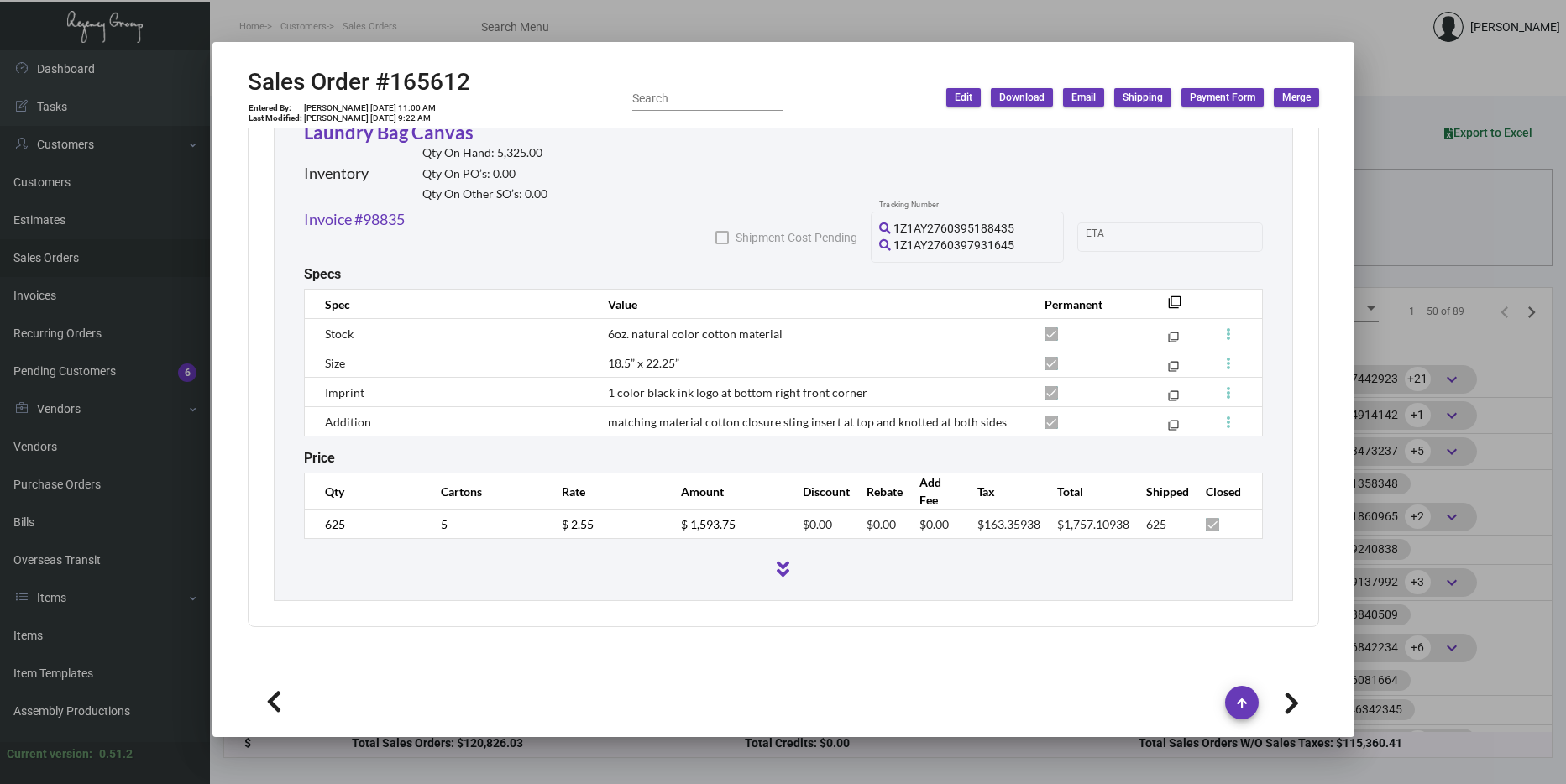
click at [1451, 356] on div at bounding box center [783, 392] width 1566 height 784
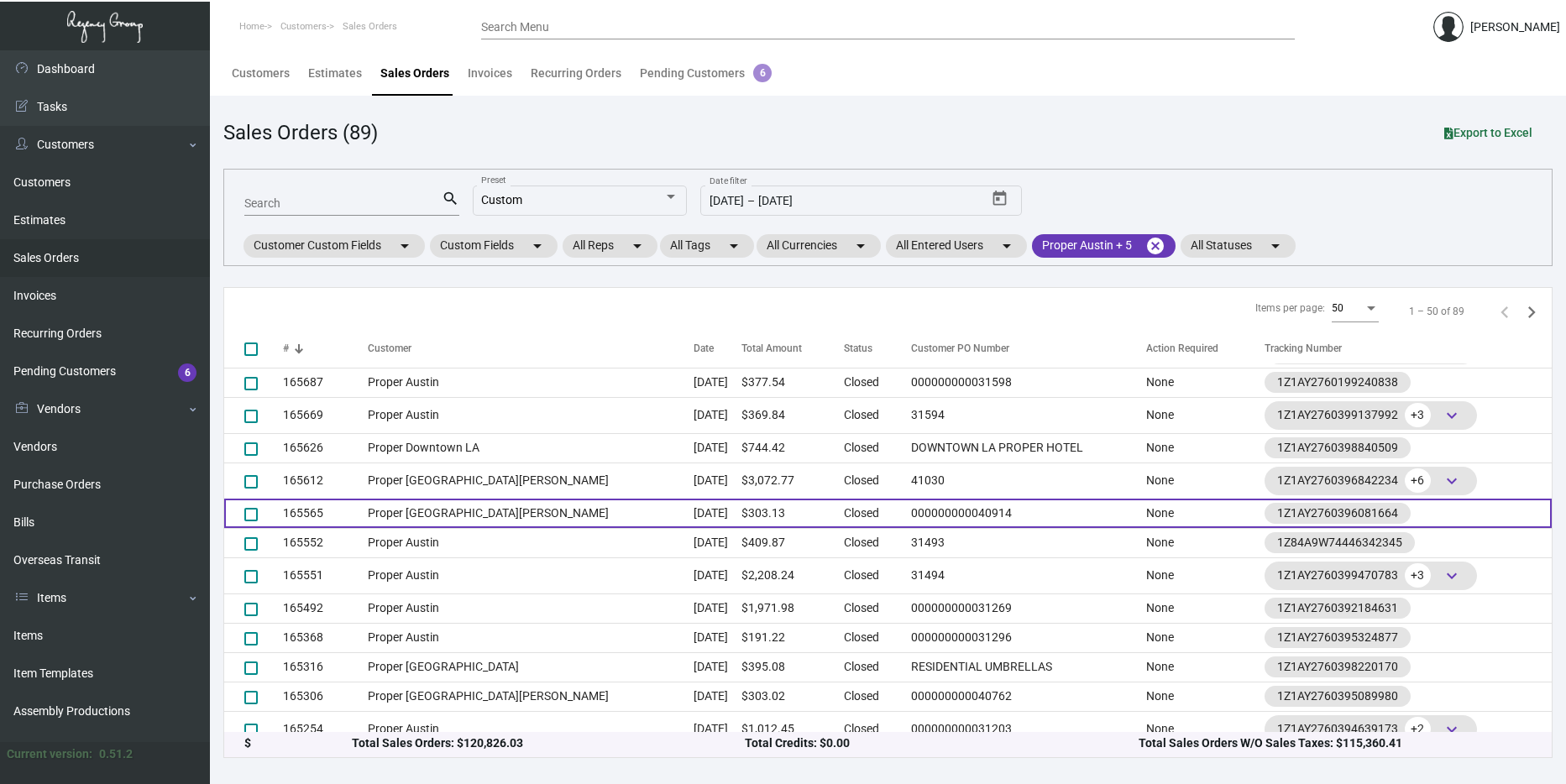
scroll to position [338, 0]
click at [506, 514] on td "Proper [GEOGRAPHIC_DATA][PERSON_NAME]" at bounding box center [531, 513] width 326 height 29
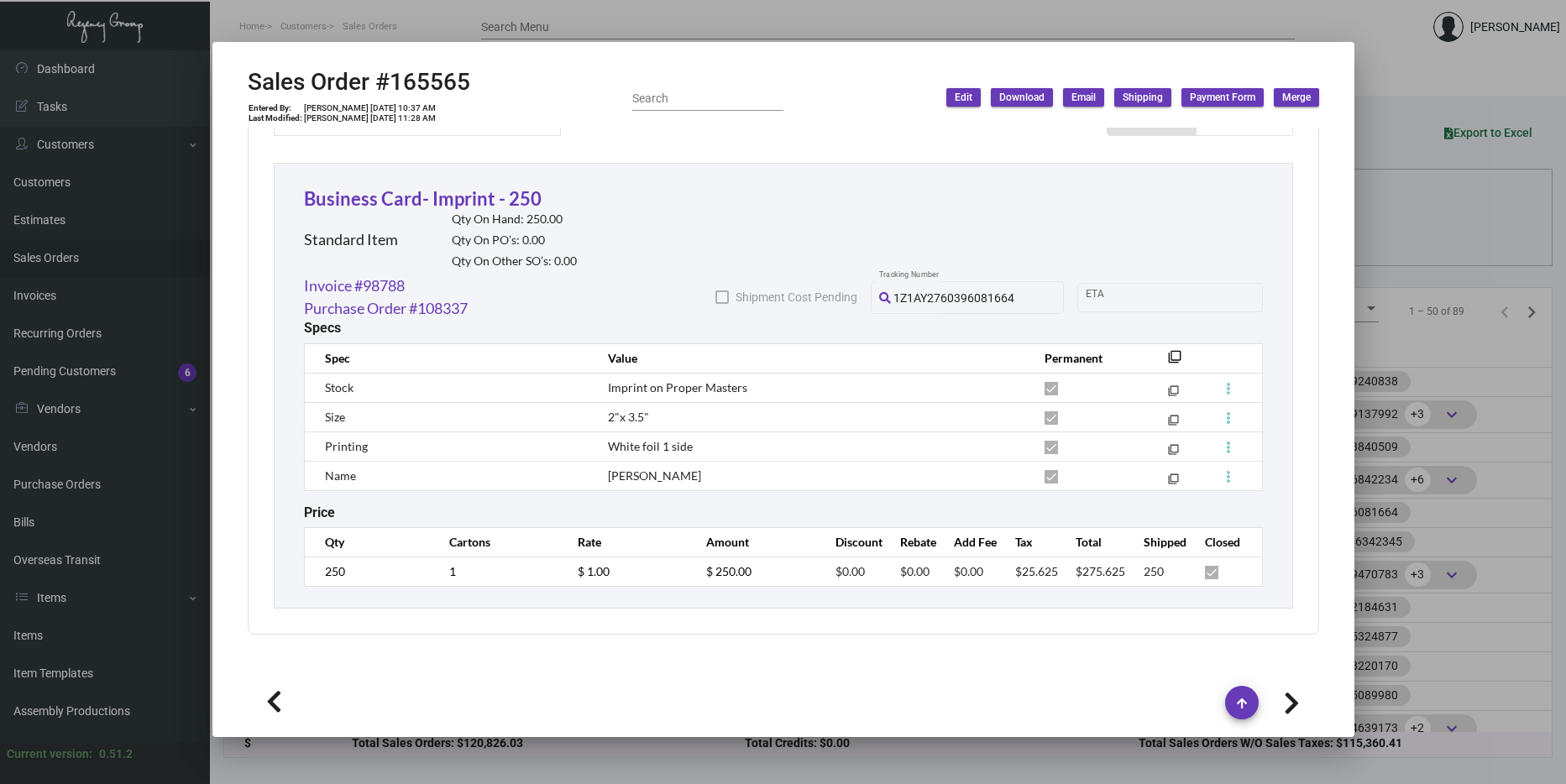
scroll to position [906, 0]
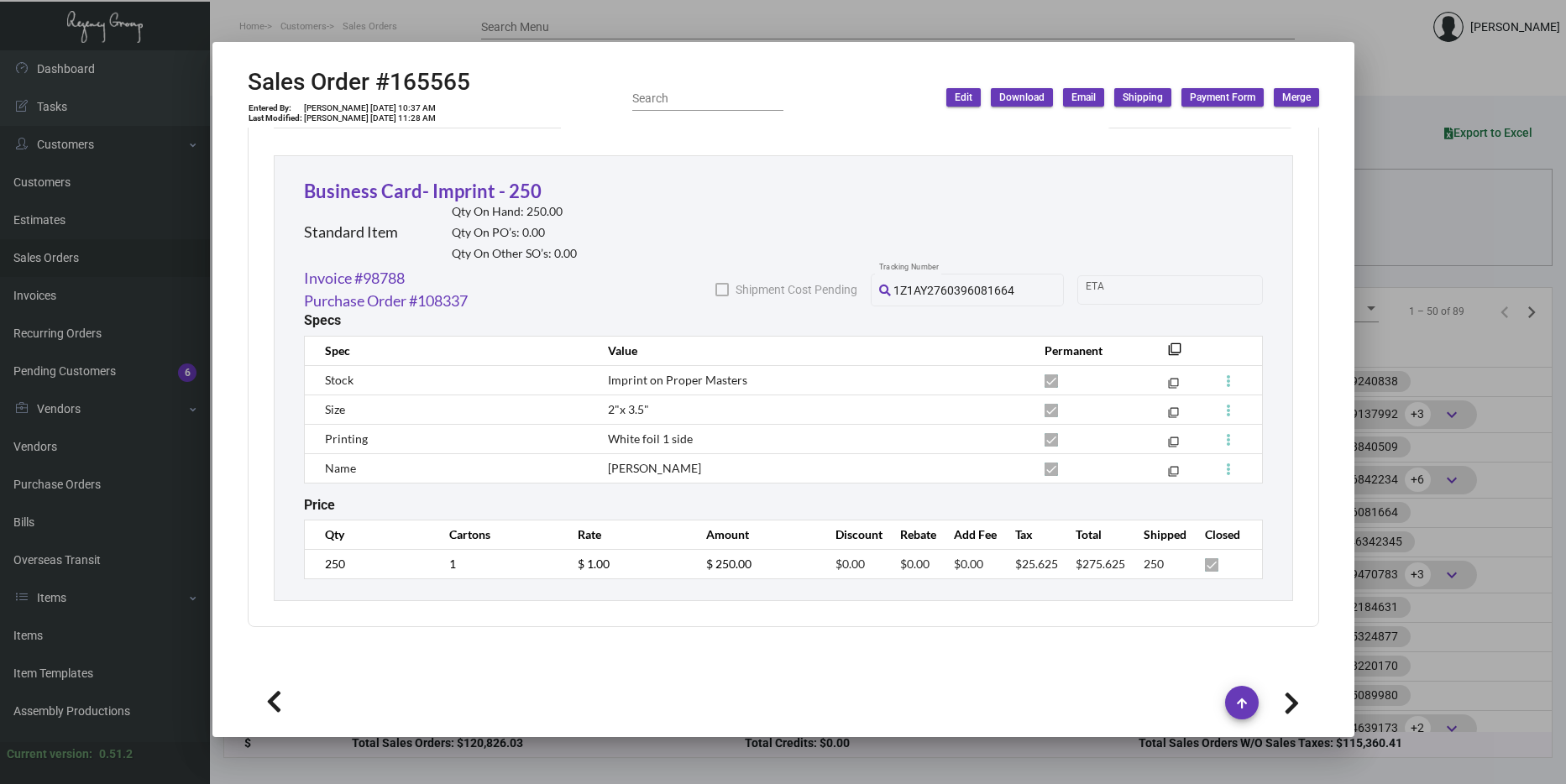
click at [1419, 451] on div at bounding box center [783, 392] width 1566 height 784
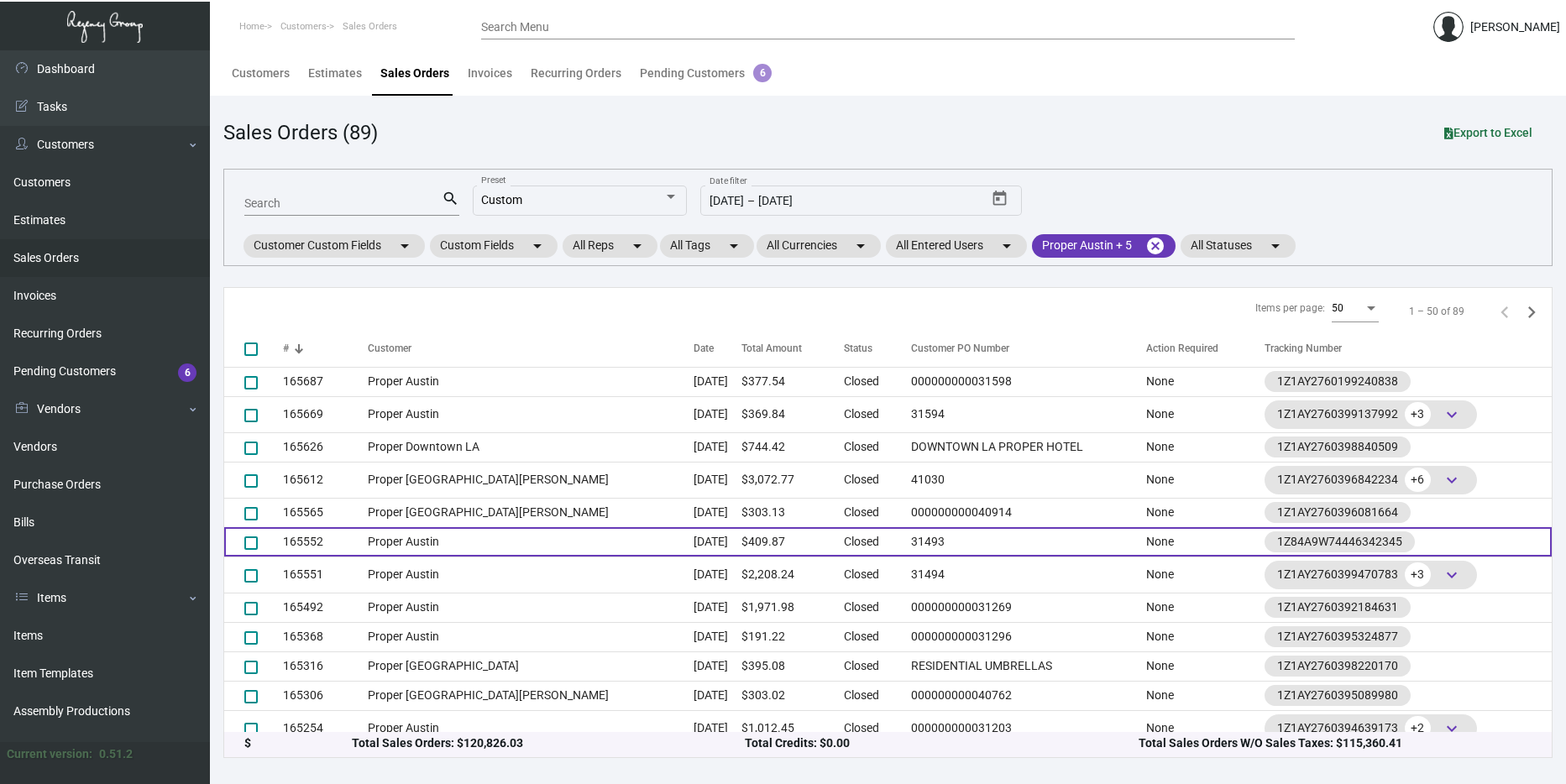
click at [432, 534] on td "Proper Austin" at bounding box center [531, 542] width 326 height 29
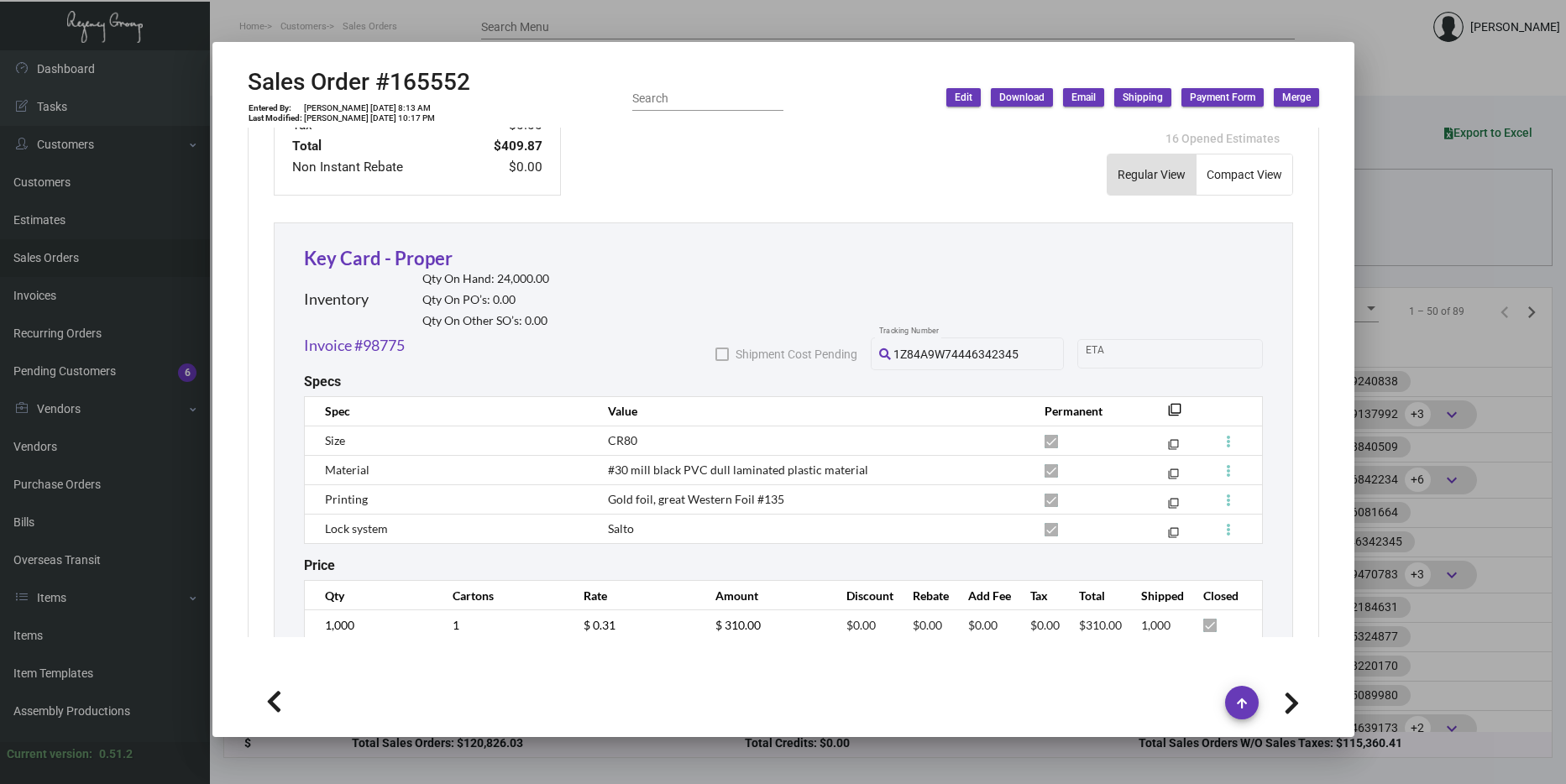
scroll to position [880, 0]
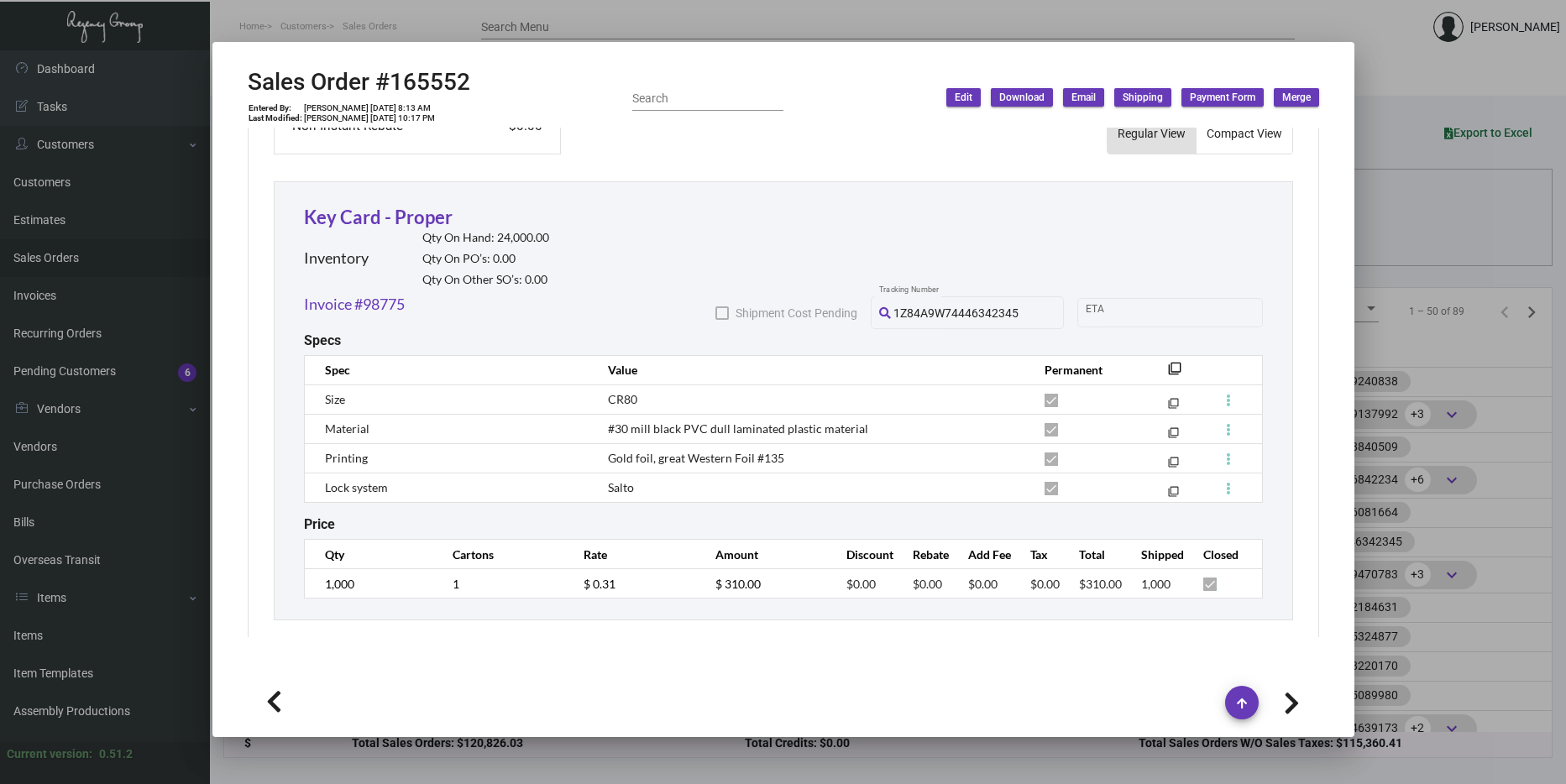
click at [1350, 298] on mat-dialog-container "Sales Order #165552 Entered By: [PERSON_NAME] [DATE] 8:13 AM Last Modified: [PE…" at bounding box center [783, 389] width 1142 height 695
click at [1363, 298] on div at bounding box center [783, 392] width 1566 height 784
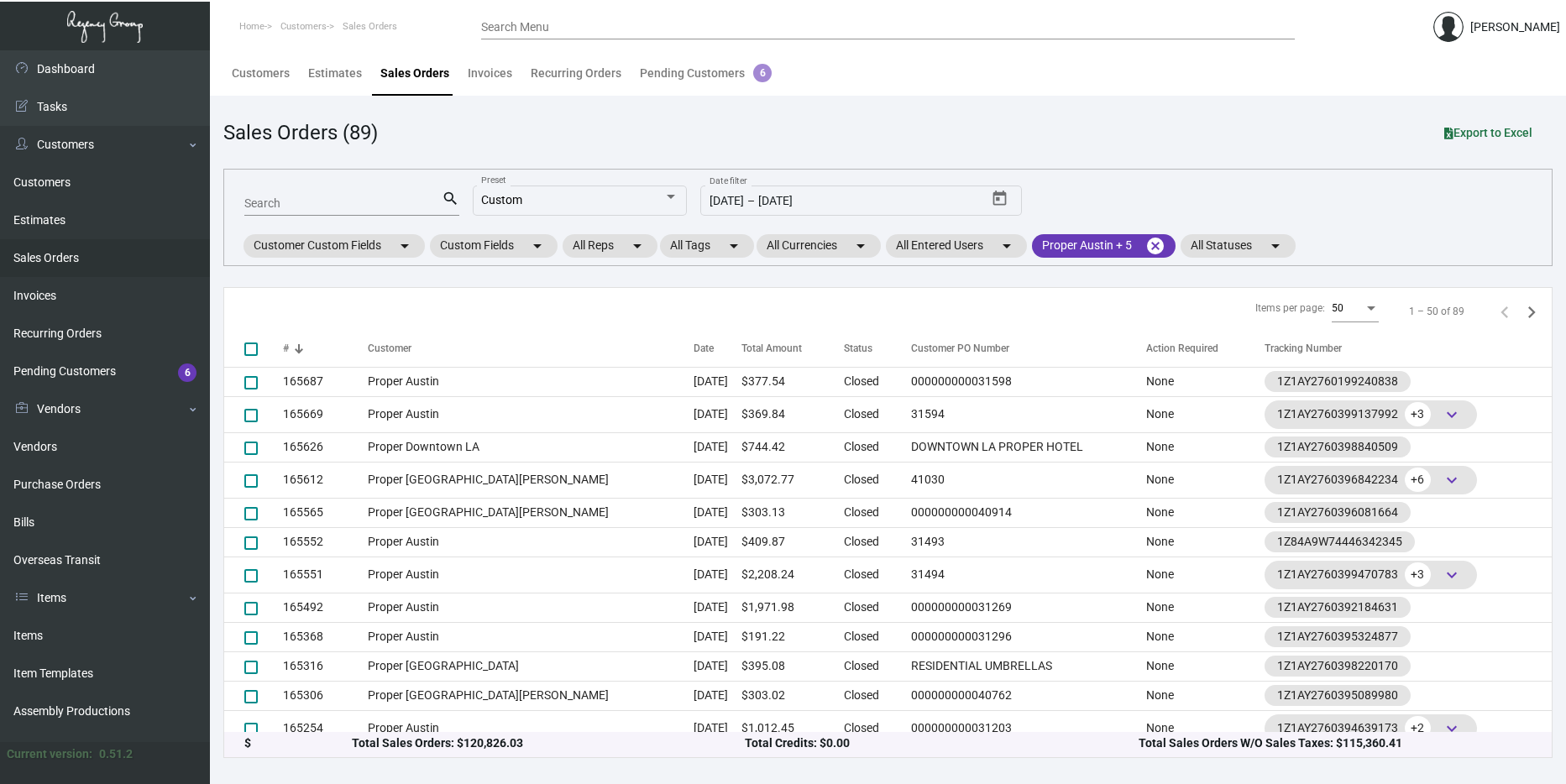
click at [608, 560] on td "Proper Austin" at bounding box center [531, 575] width 326 height 36
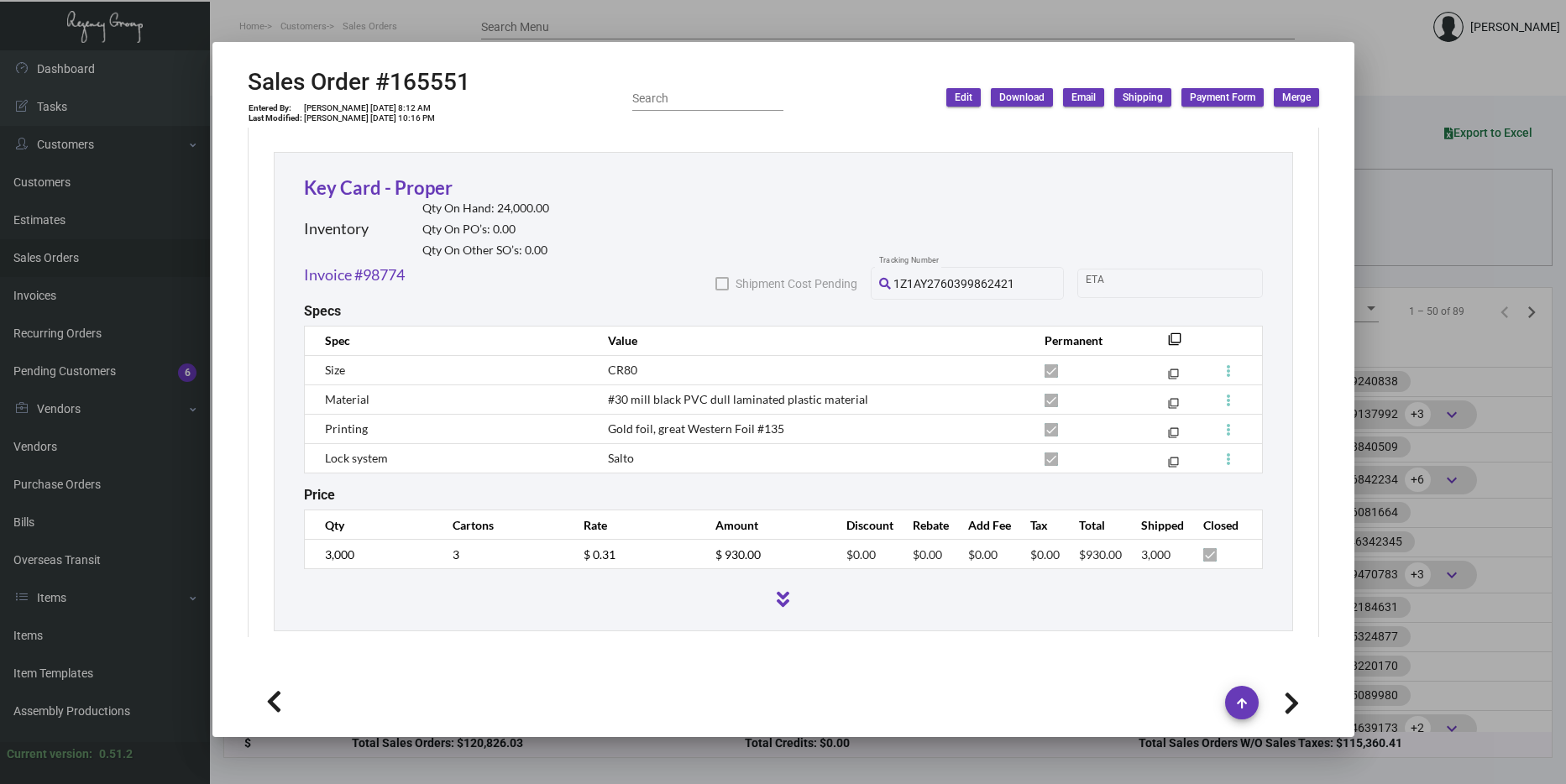
scroll to position [1984, 0]
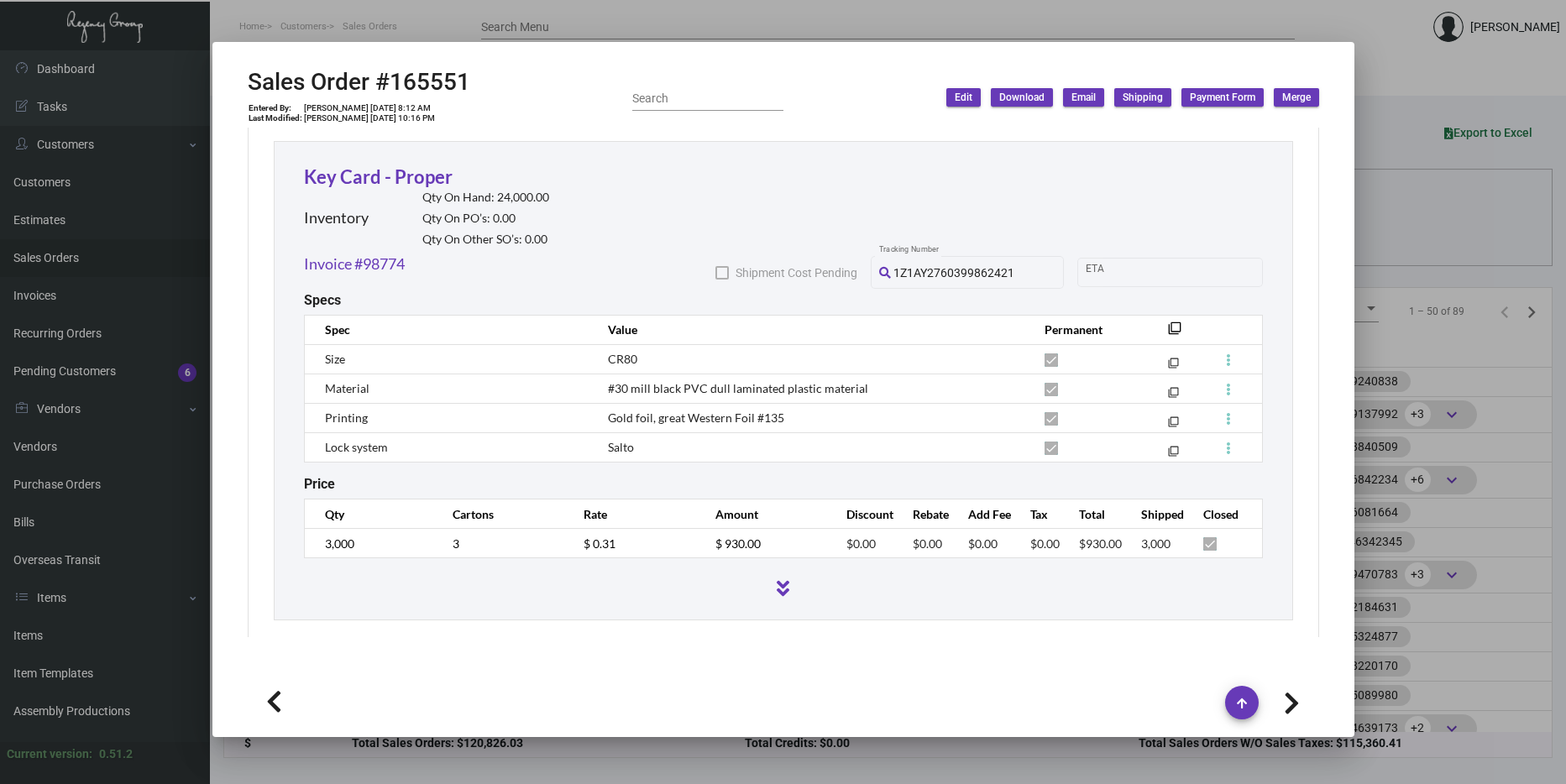
click at [1425, 321] on div at bounding box center [783, 392] width 1566 height 784
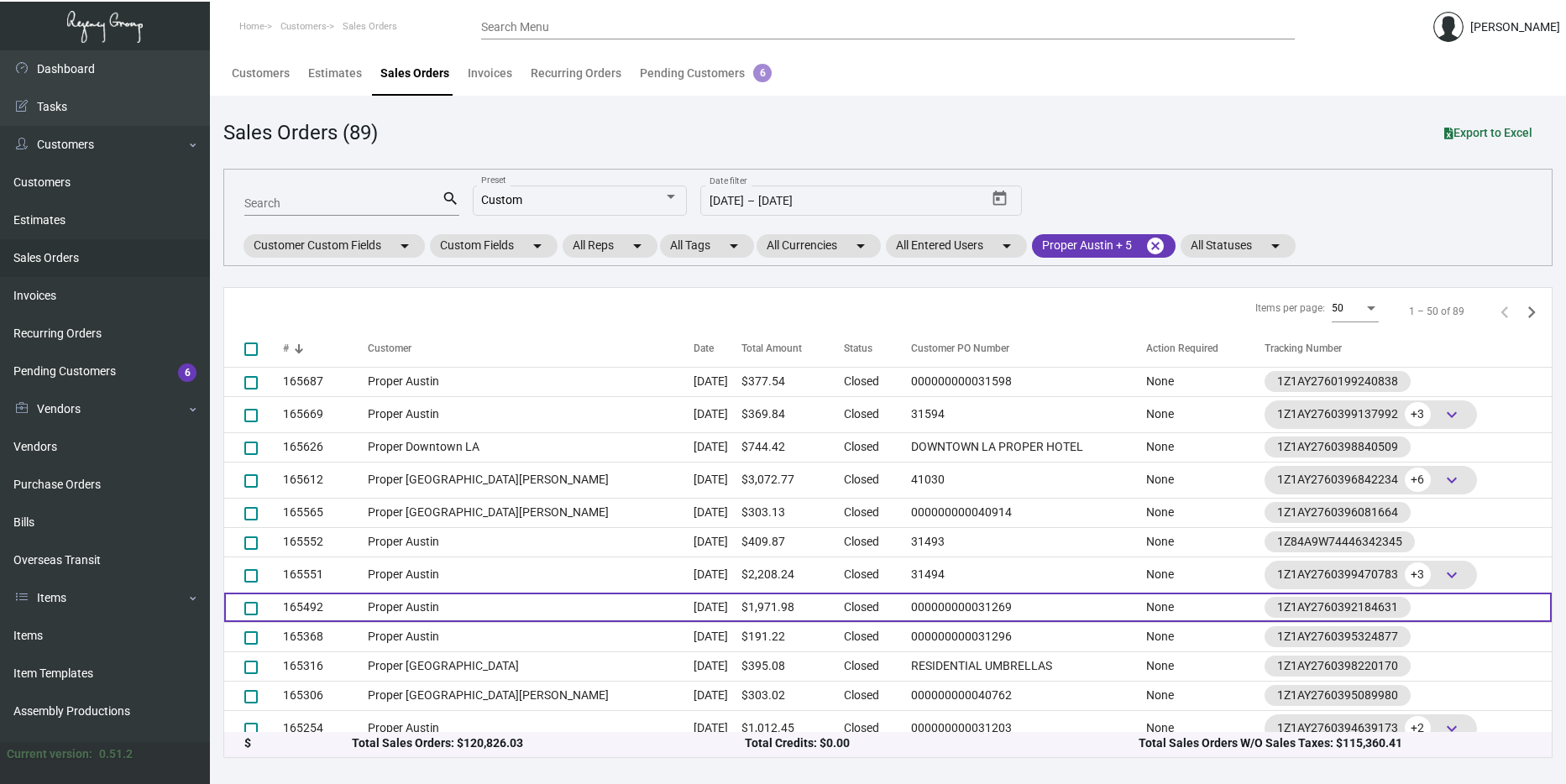
click at [593, 604] on td "Proper Austin" at bounding box center [531, 607] width 326 height 29
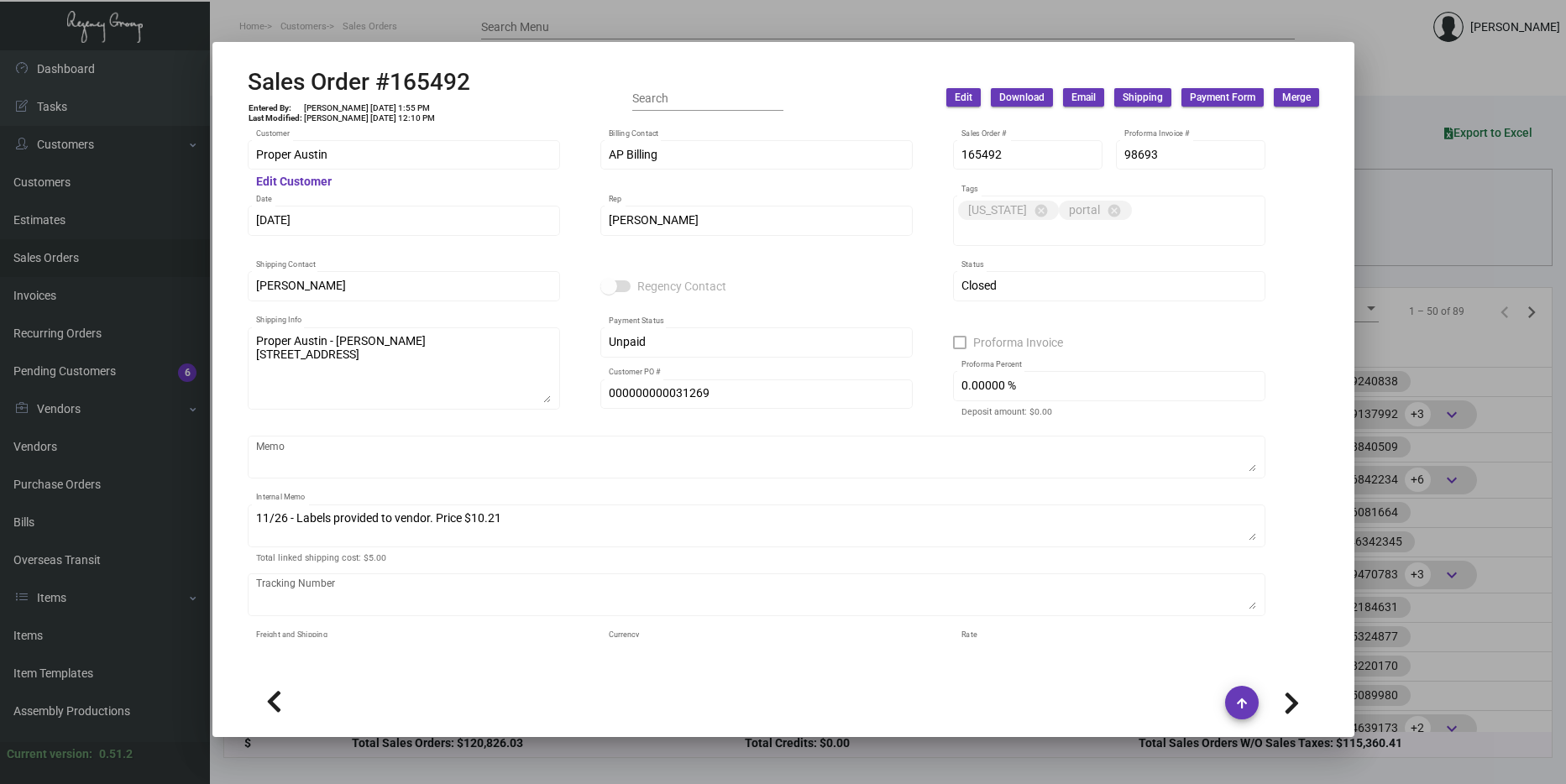
click at [1476, 332] on div at bounding box center [783, 392] width 1566 height 784
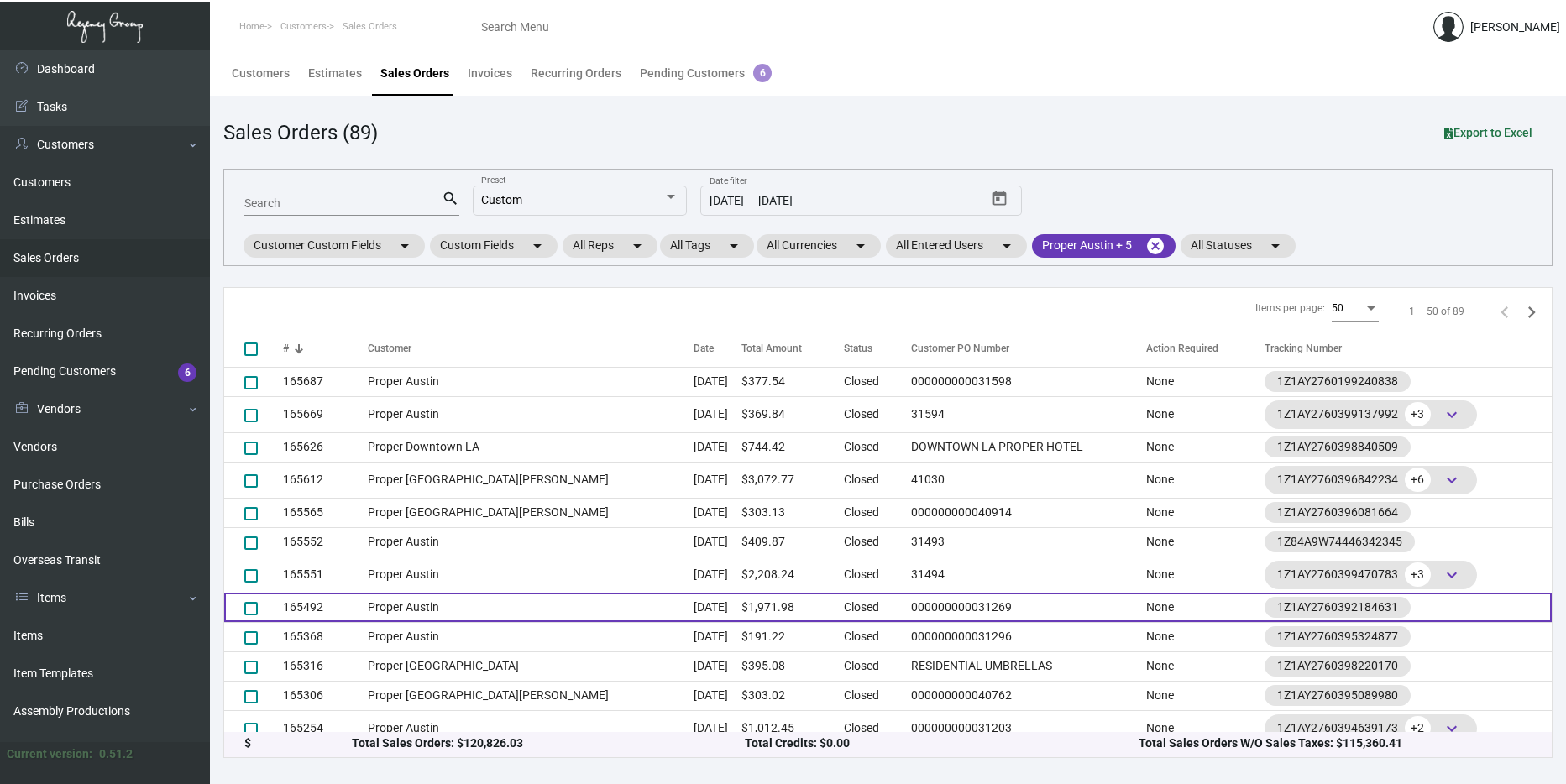
click at [457, 606] on td "Proper Austin" at bounding box center [531, 607] width 326 height 29
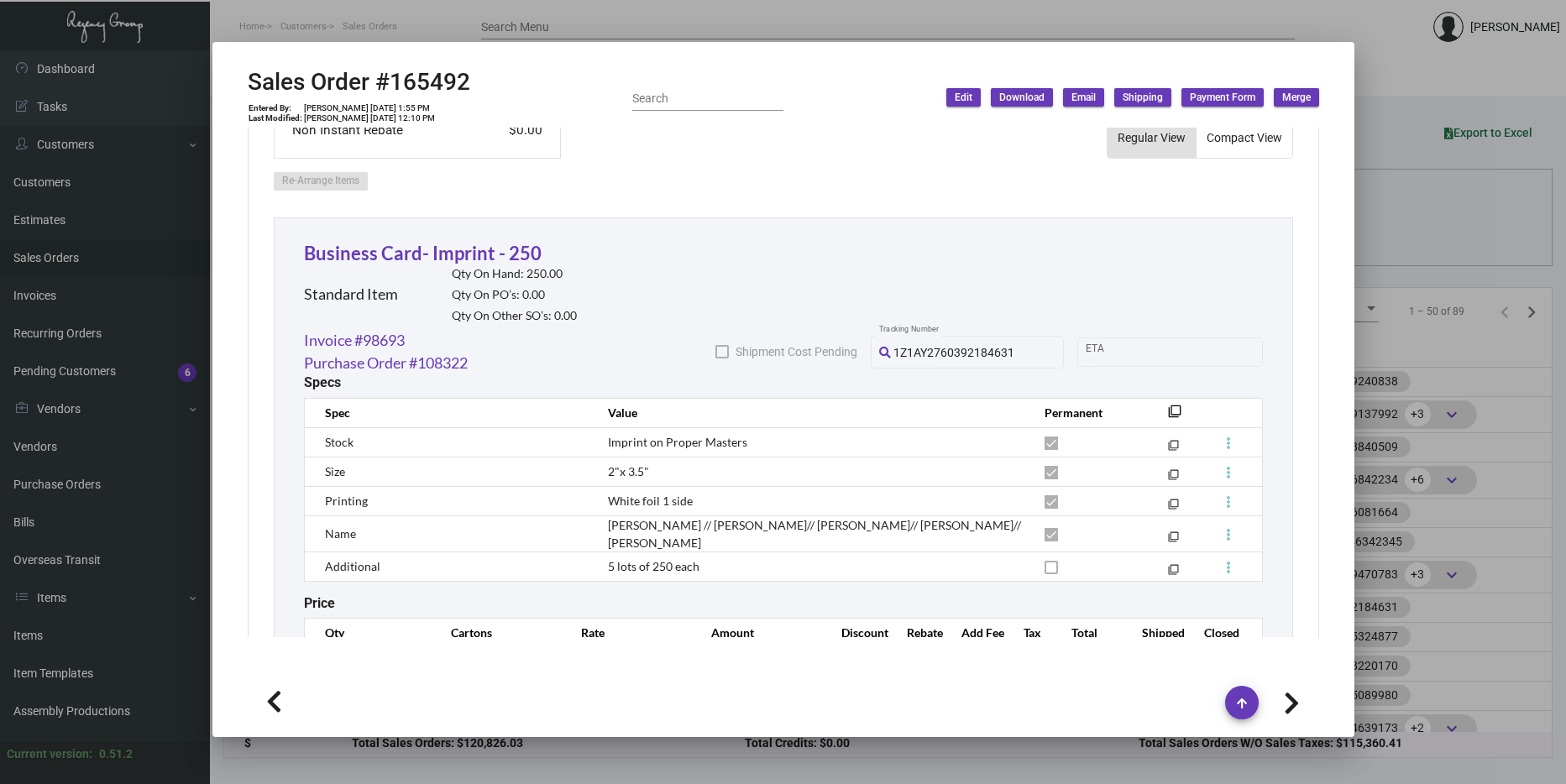
scroll to position [924, 0]
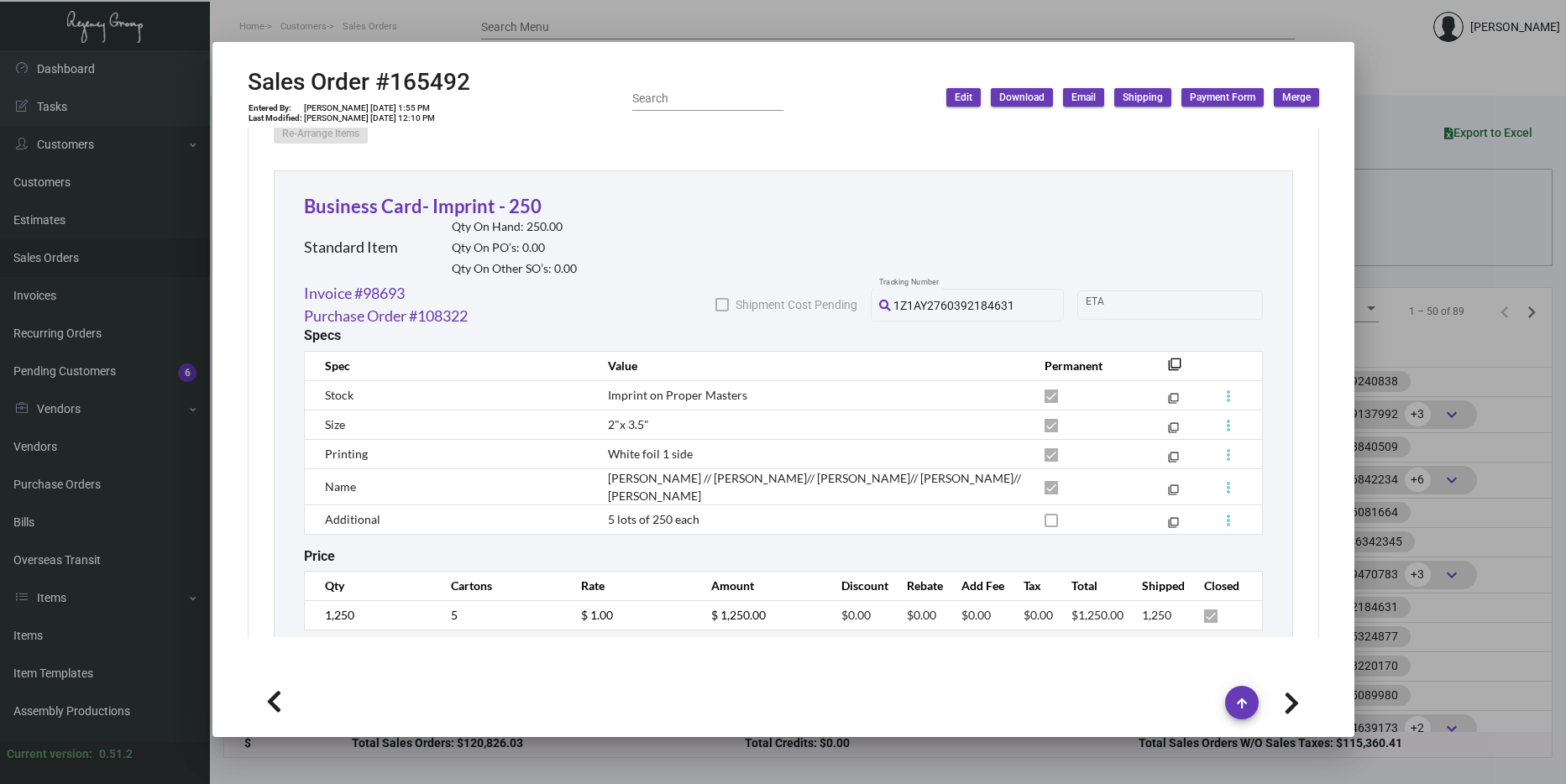
click at [1430, 238] on div at bounding box center [783, 392] width 1566 height 784
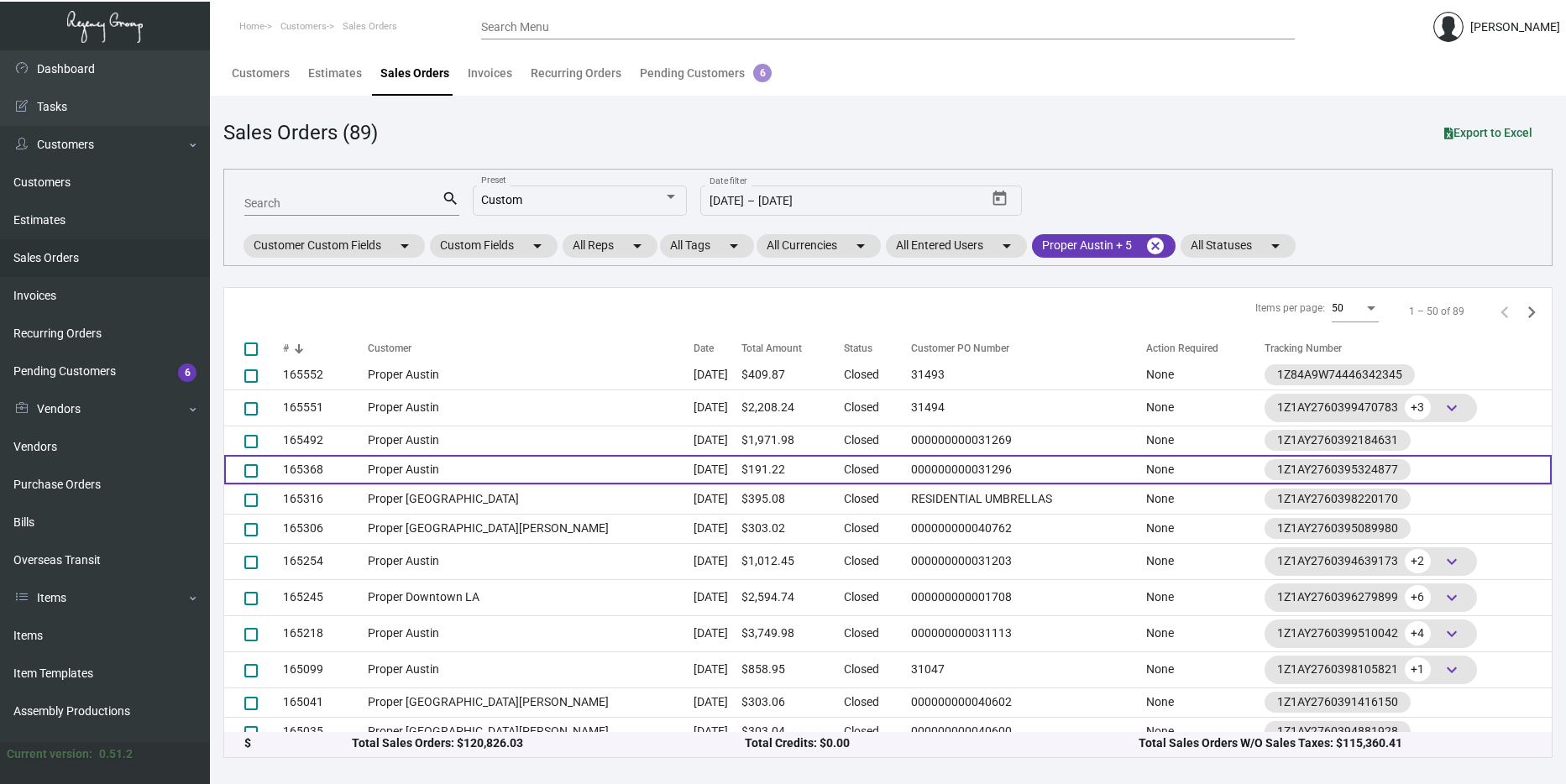
scroll to position [506, 0]
click at [430, 468] on td "Proper Austin" at bounding box center [531, 469] width 326 height 29
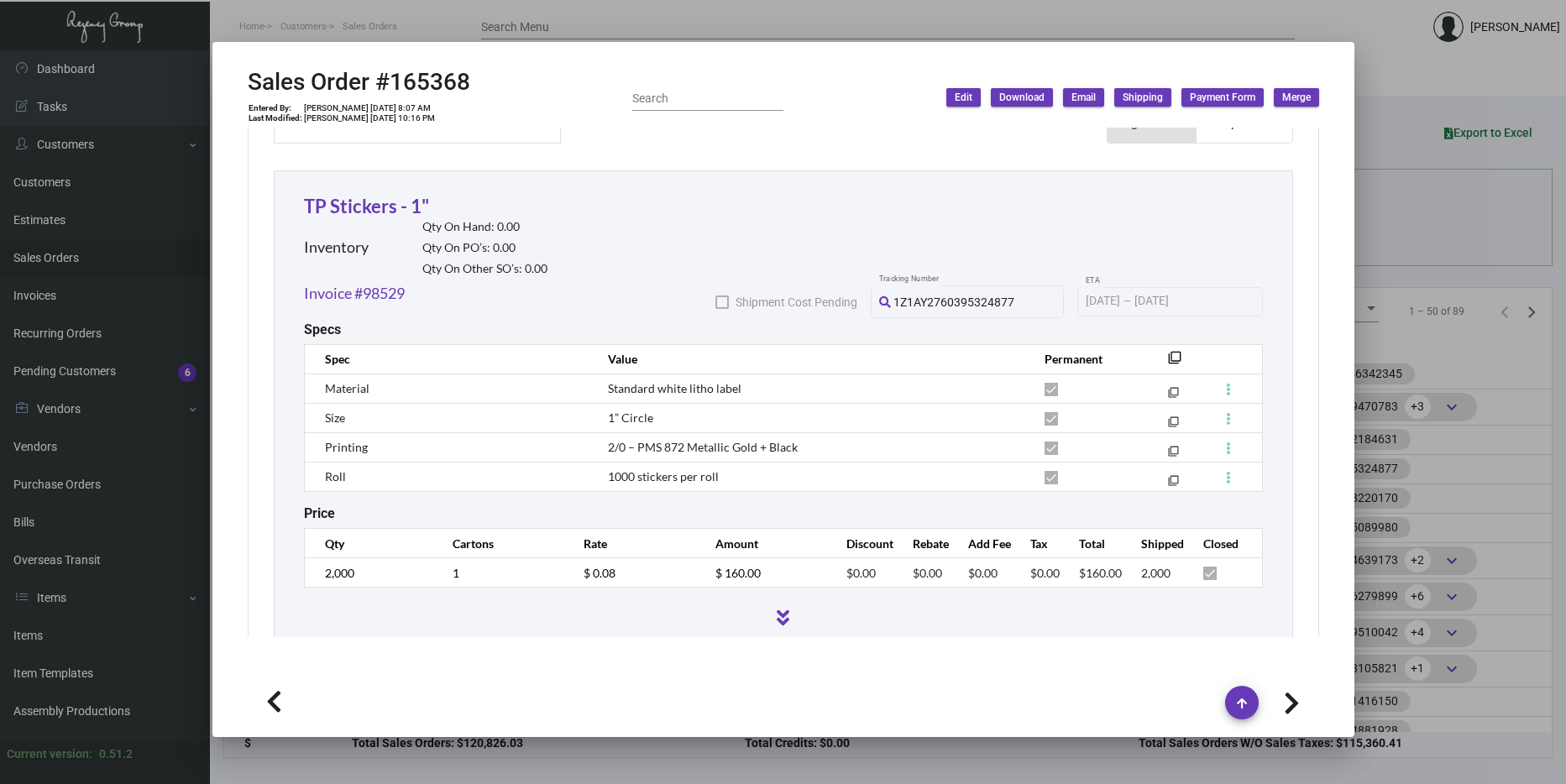
scroll to position [921, 0]
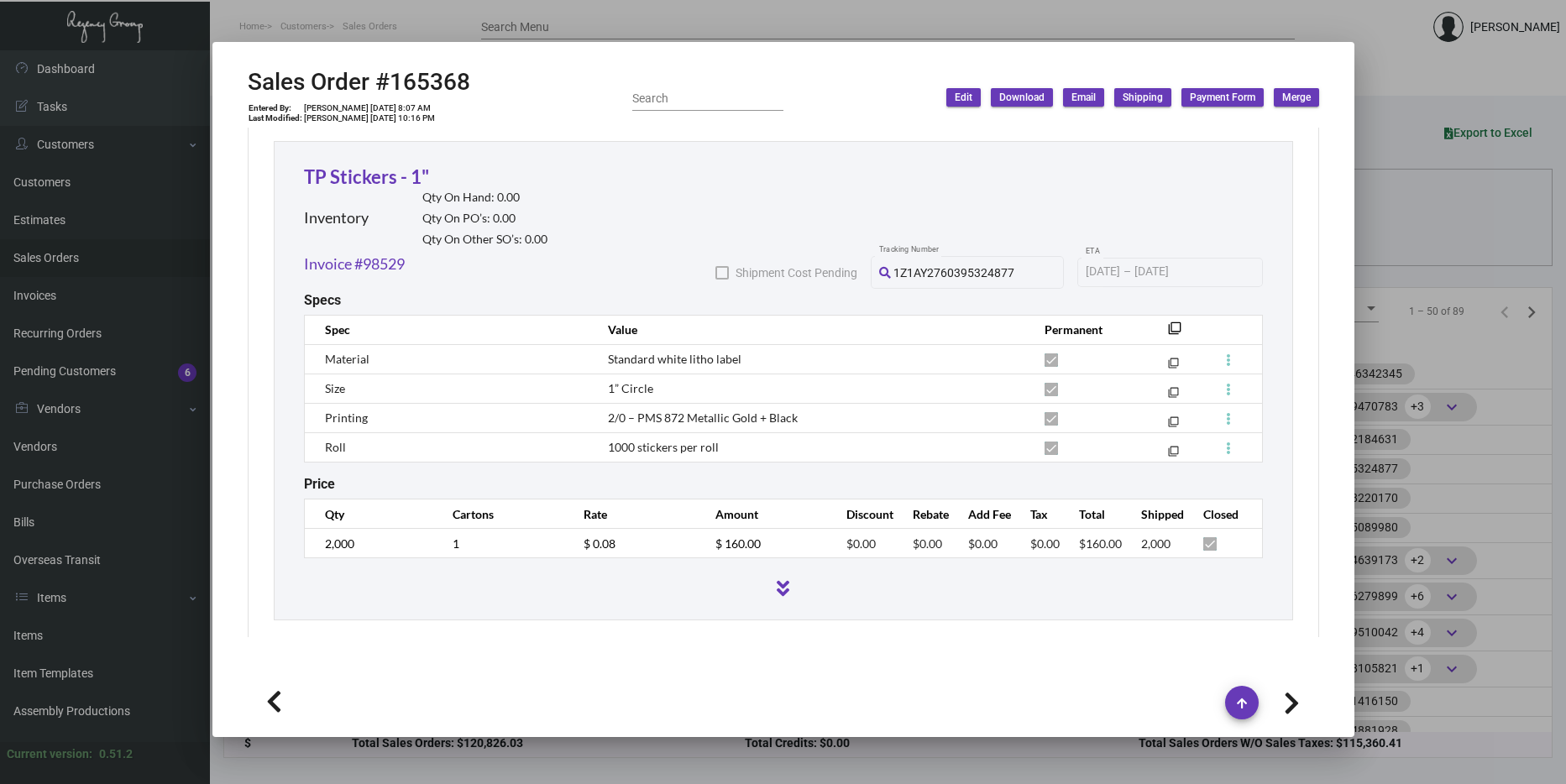
click at [1379, 350] on div at bounding box center [783, 392] width 1566 height 784
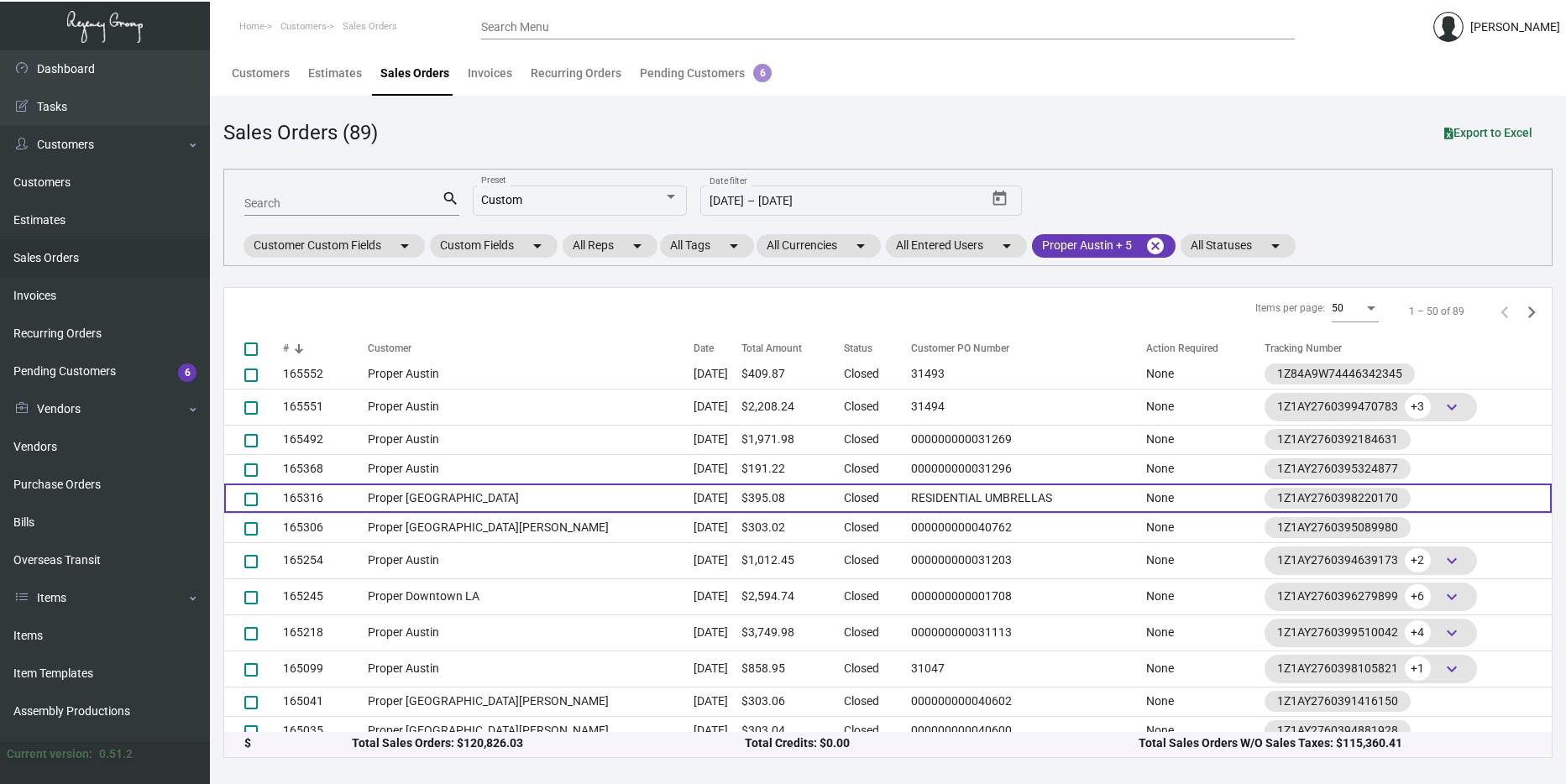
click at [497, 491] on td "Proper [GEOGRAPHIC_DATA]" at bounding box center [531, 498] width 326 height 29
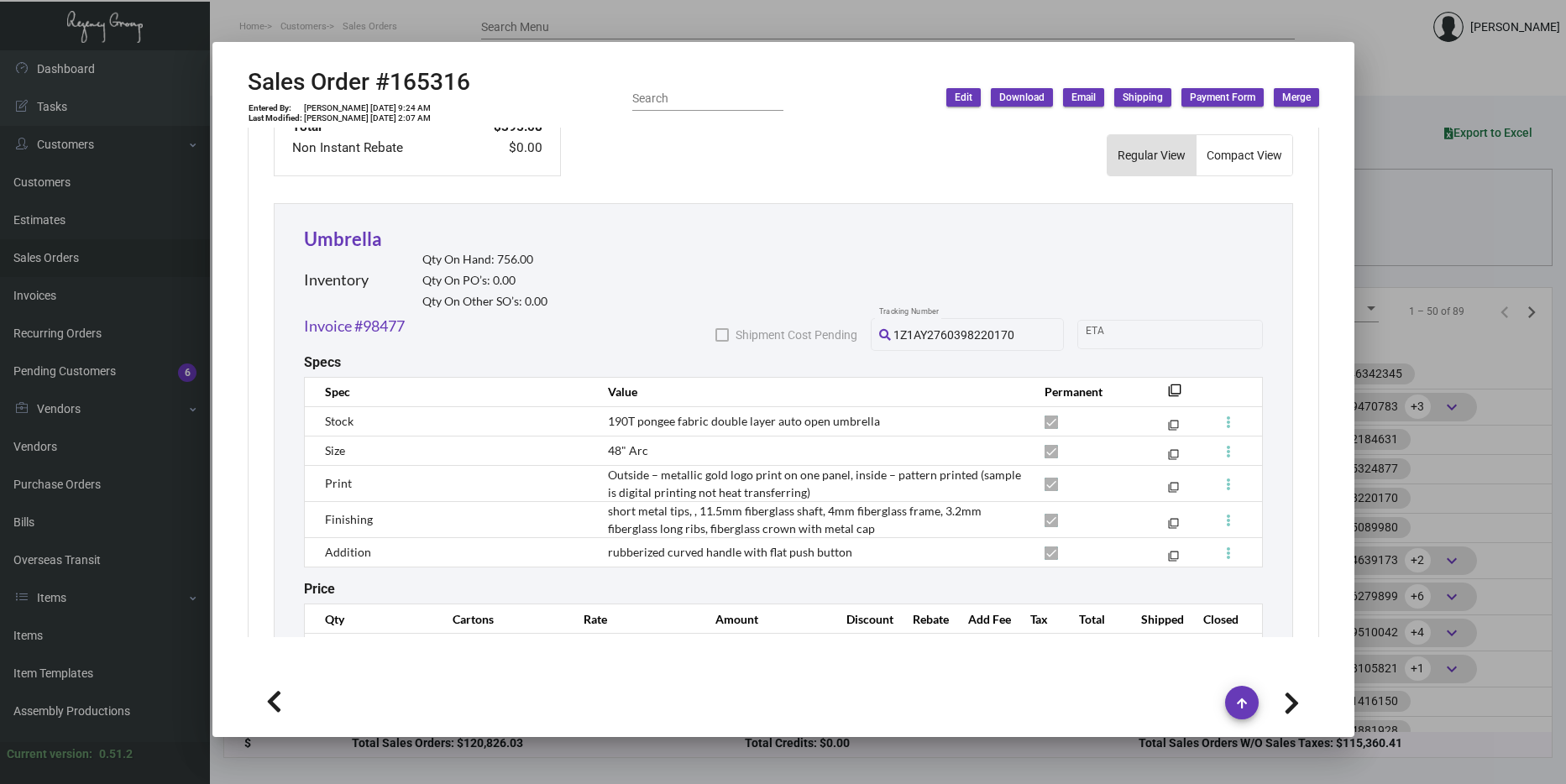
scroll to position [924, 0]
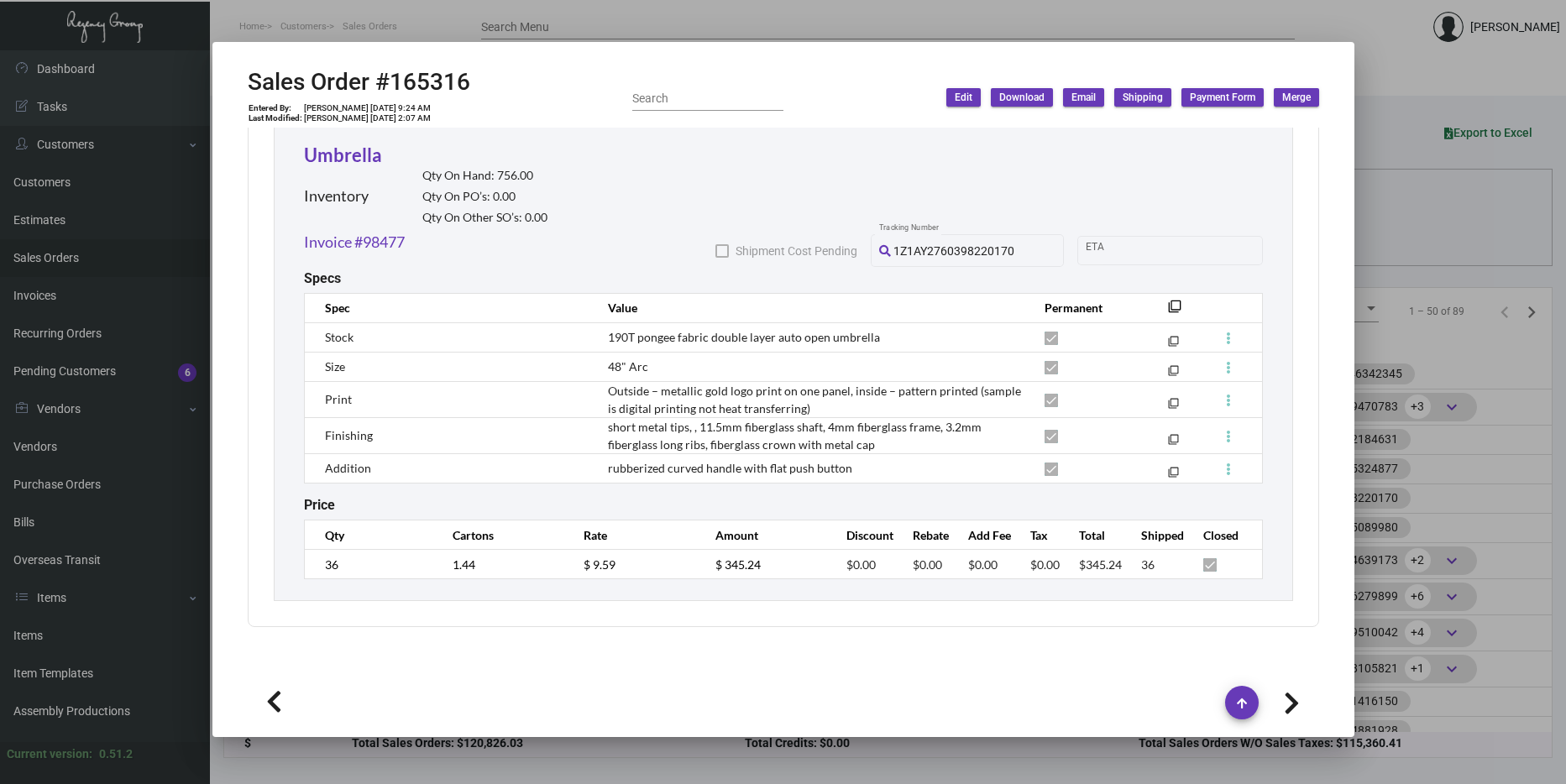
click at [1470, 406] on div at bounding box center [783, 392] width 1566 height 784
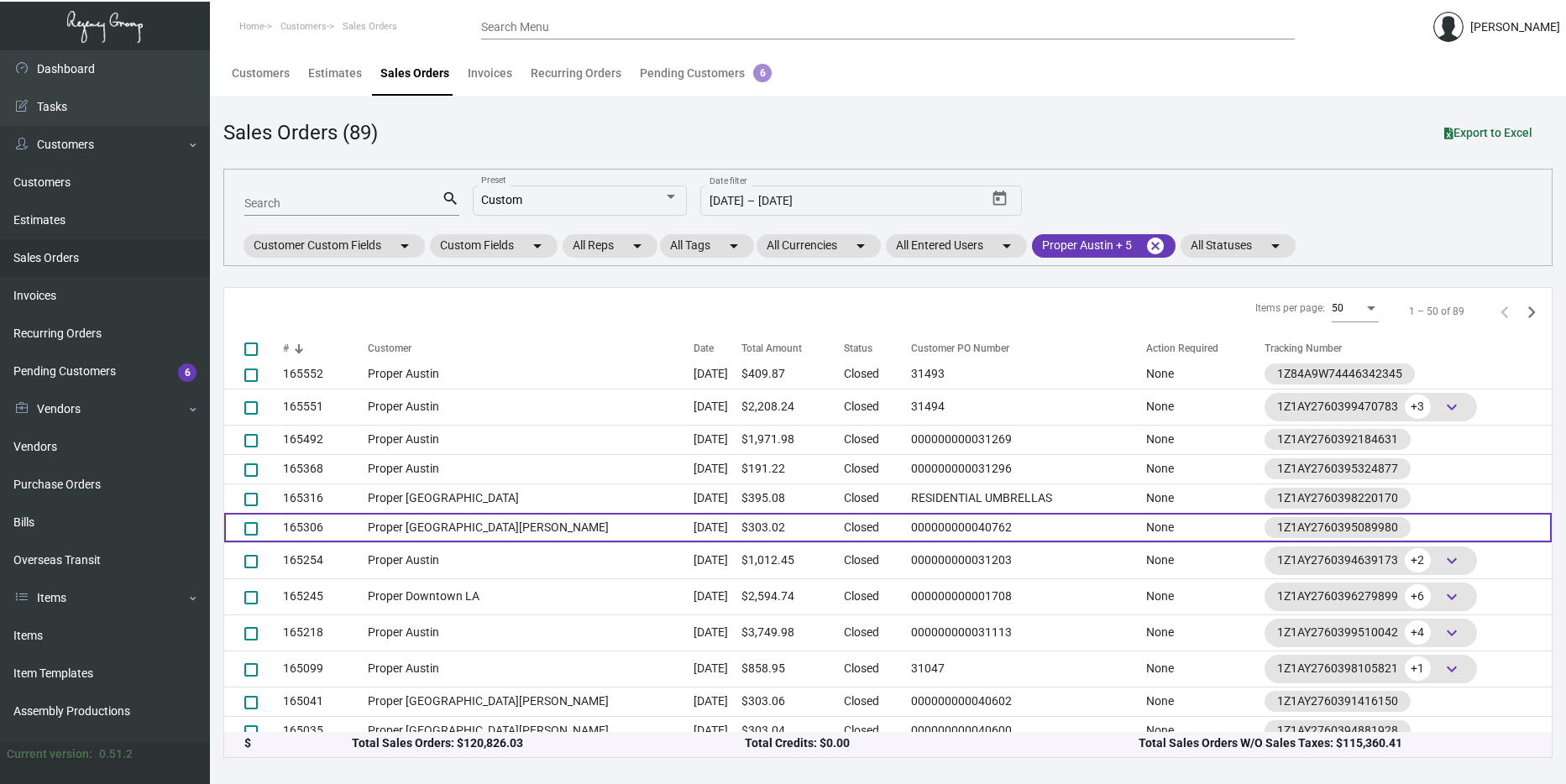
click at [548, 521] on td "Proper [GEOGRAPHIC_DATA][PERSON_NAME]" at bounding box center [531, 527] width 326 height 29
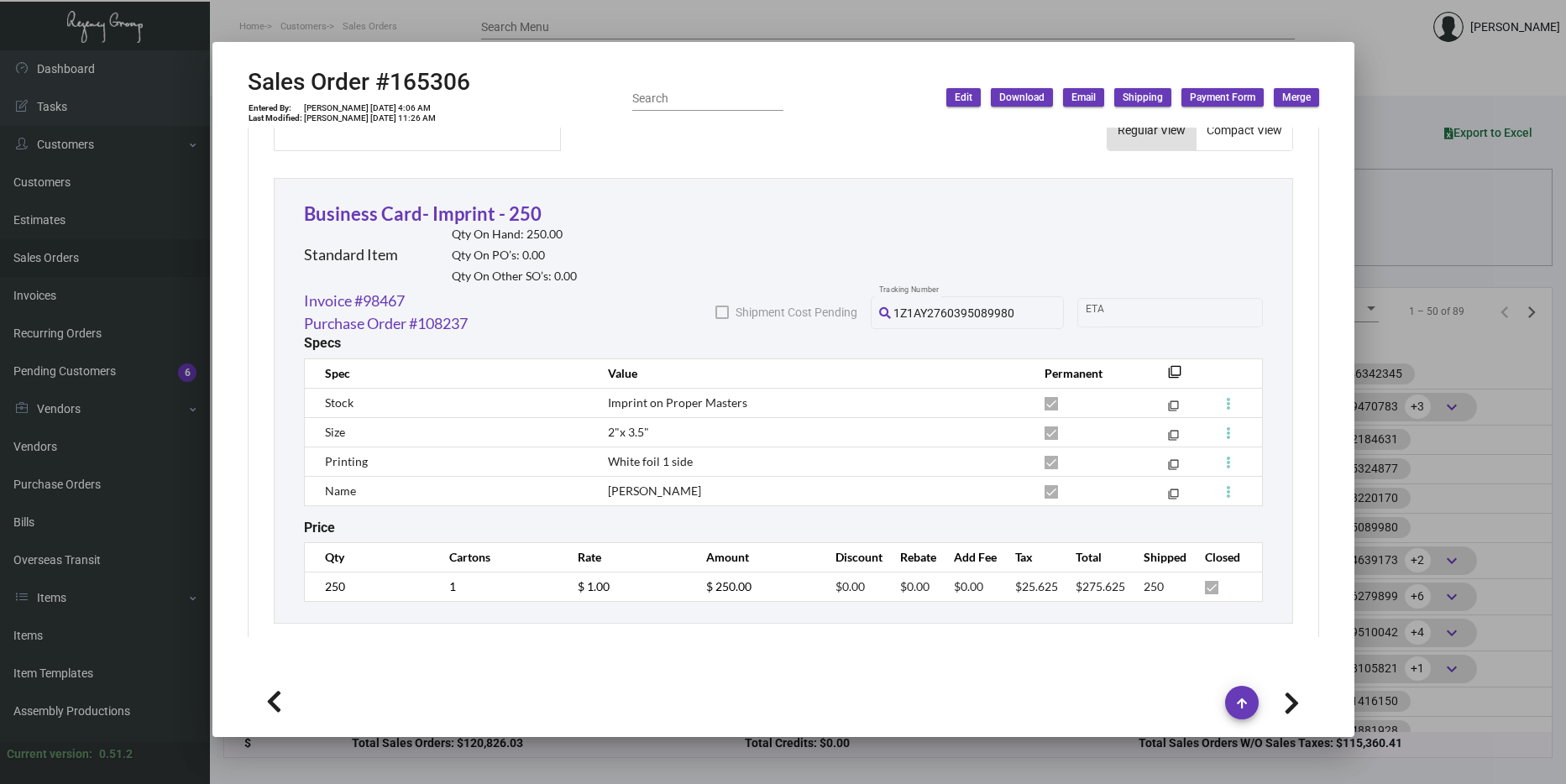
scroll to position [906, 0]
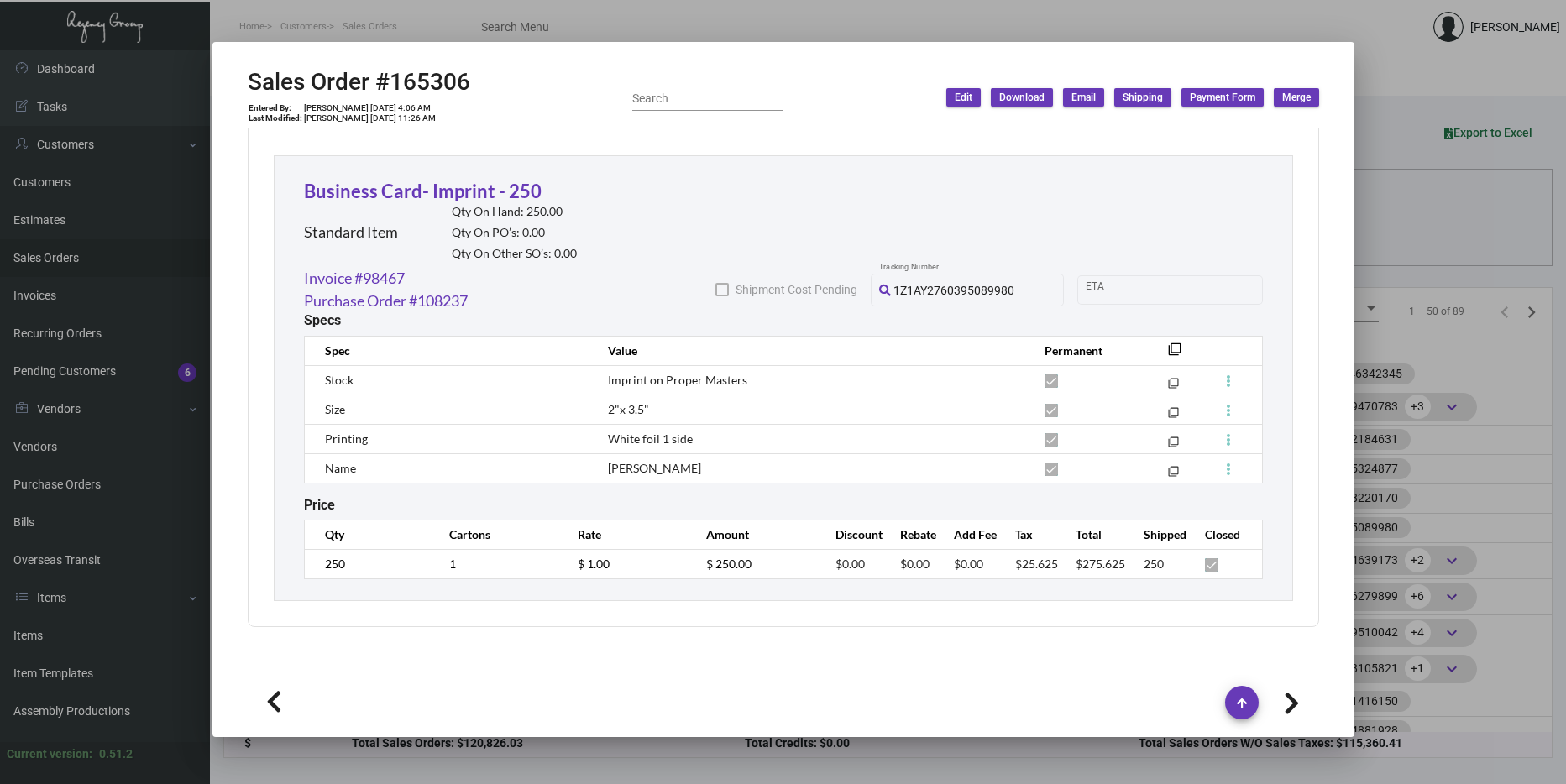
click at [1464, 494] on div at bounding box center [783, 392] width 1566 height 784
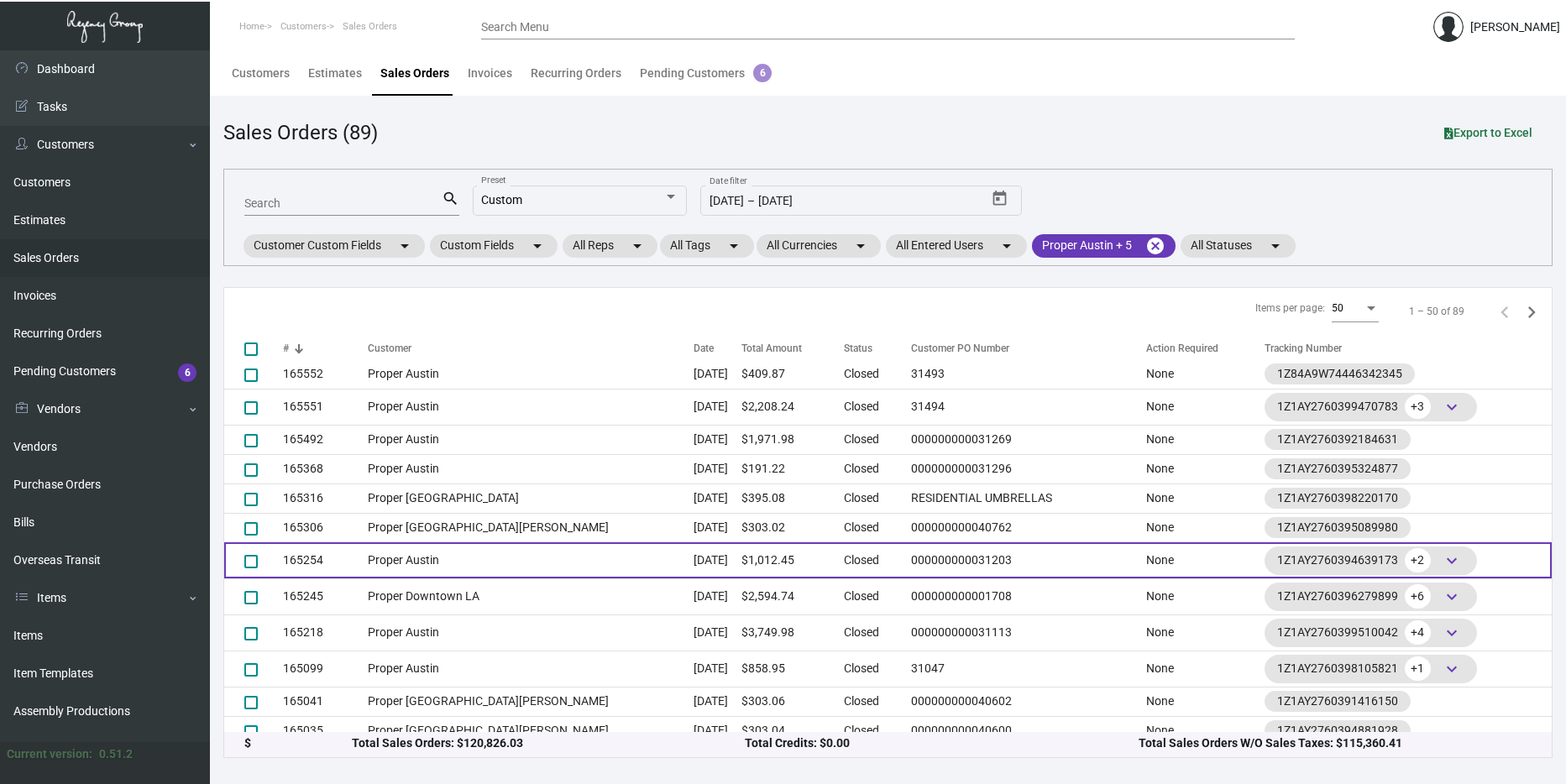
click at [574, 549] on td "Proper Austin" at bounding box center [531, 560] width 326 height 36
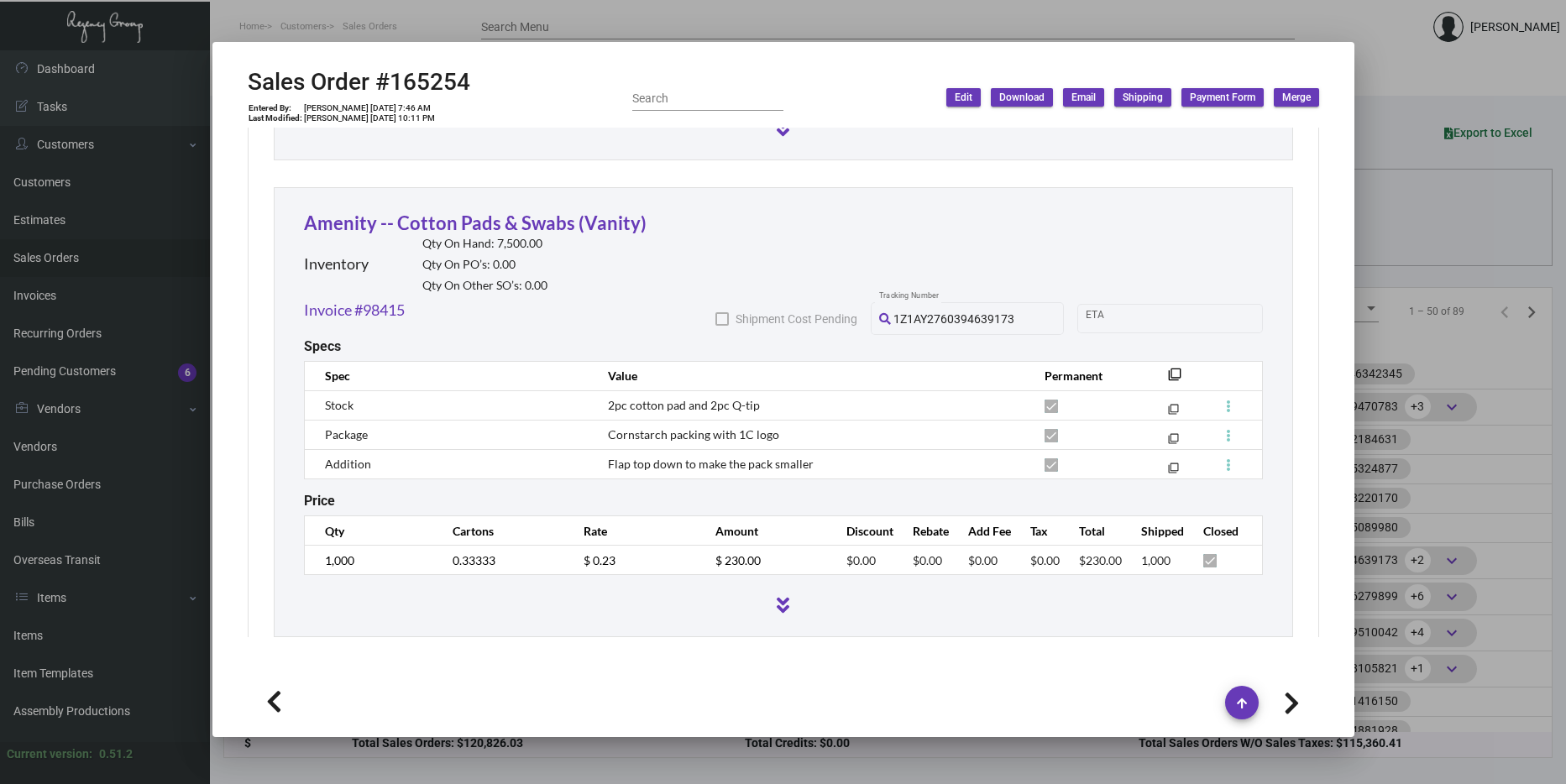
scroll to position [1893, 0]
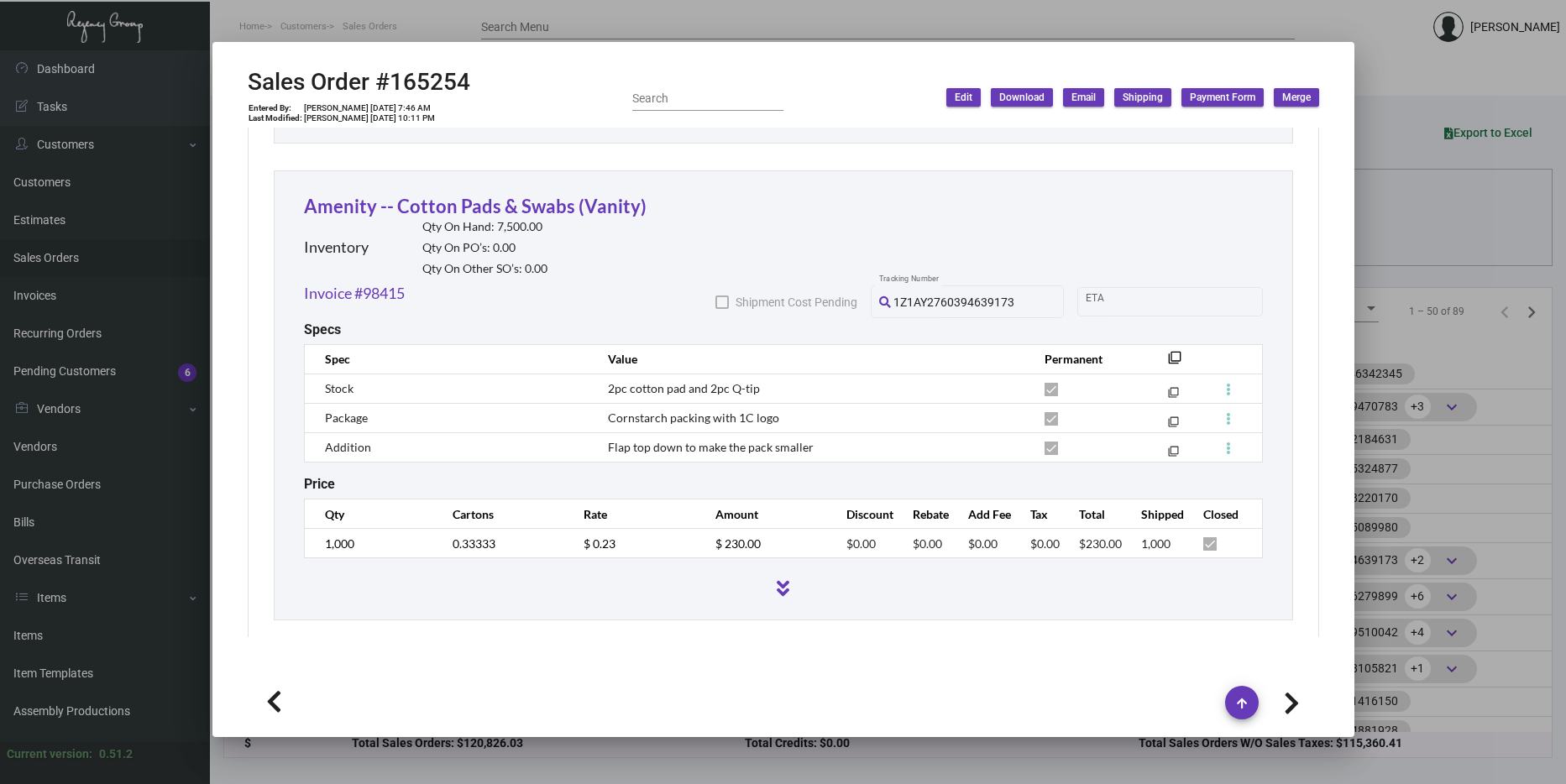
click at [1449, 368] on div at bounding box center [783, 392] width 1566 height 784
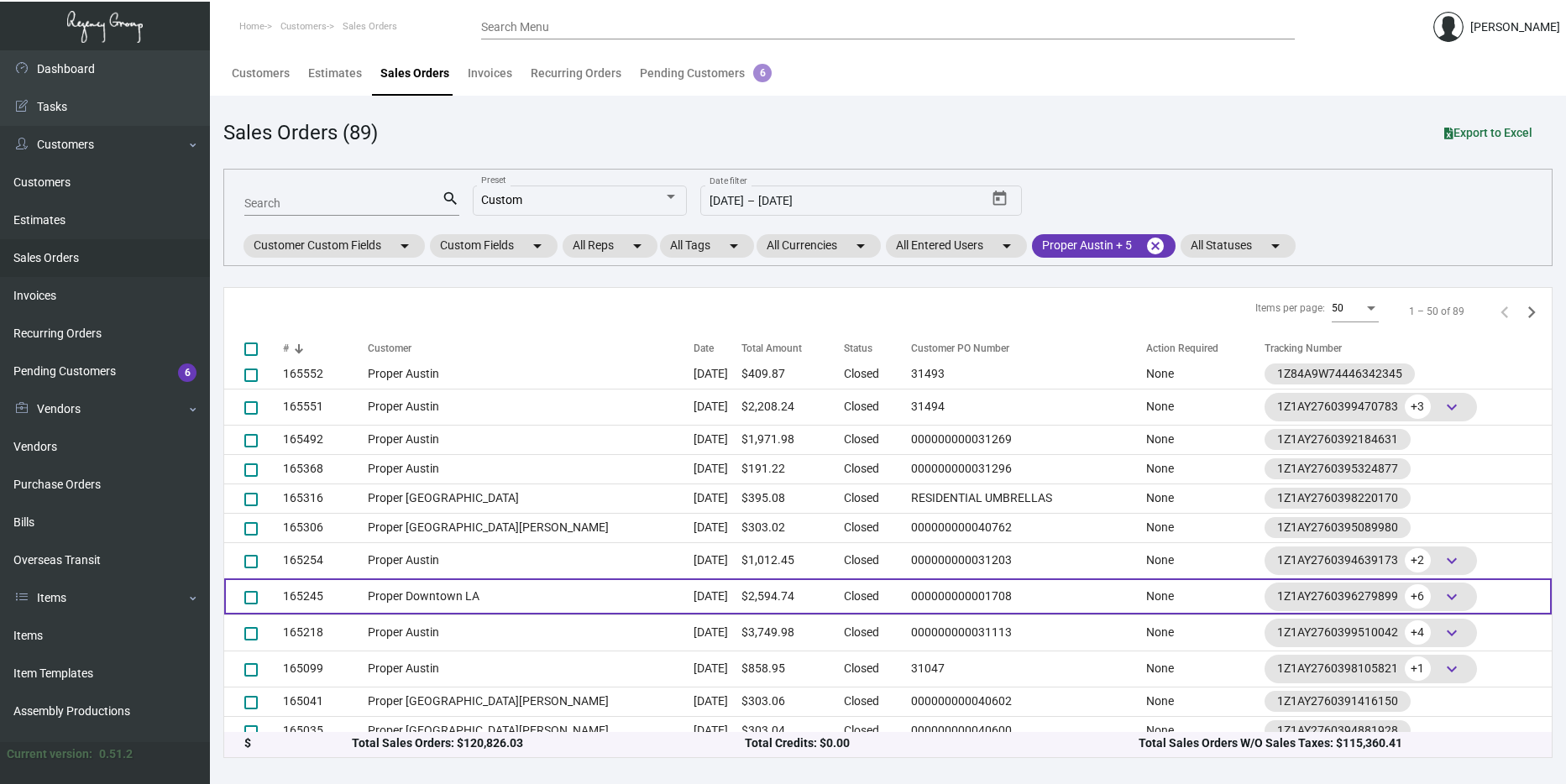
click at [493, 588] on td "Proper Downtown LA" at bounding box center [531, 597] width 326 height 36
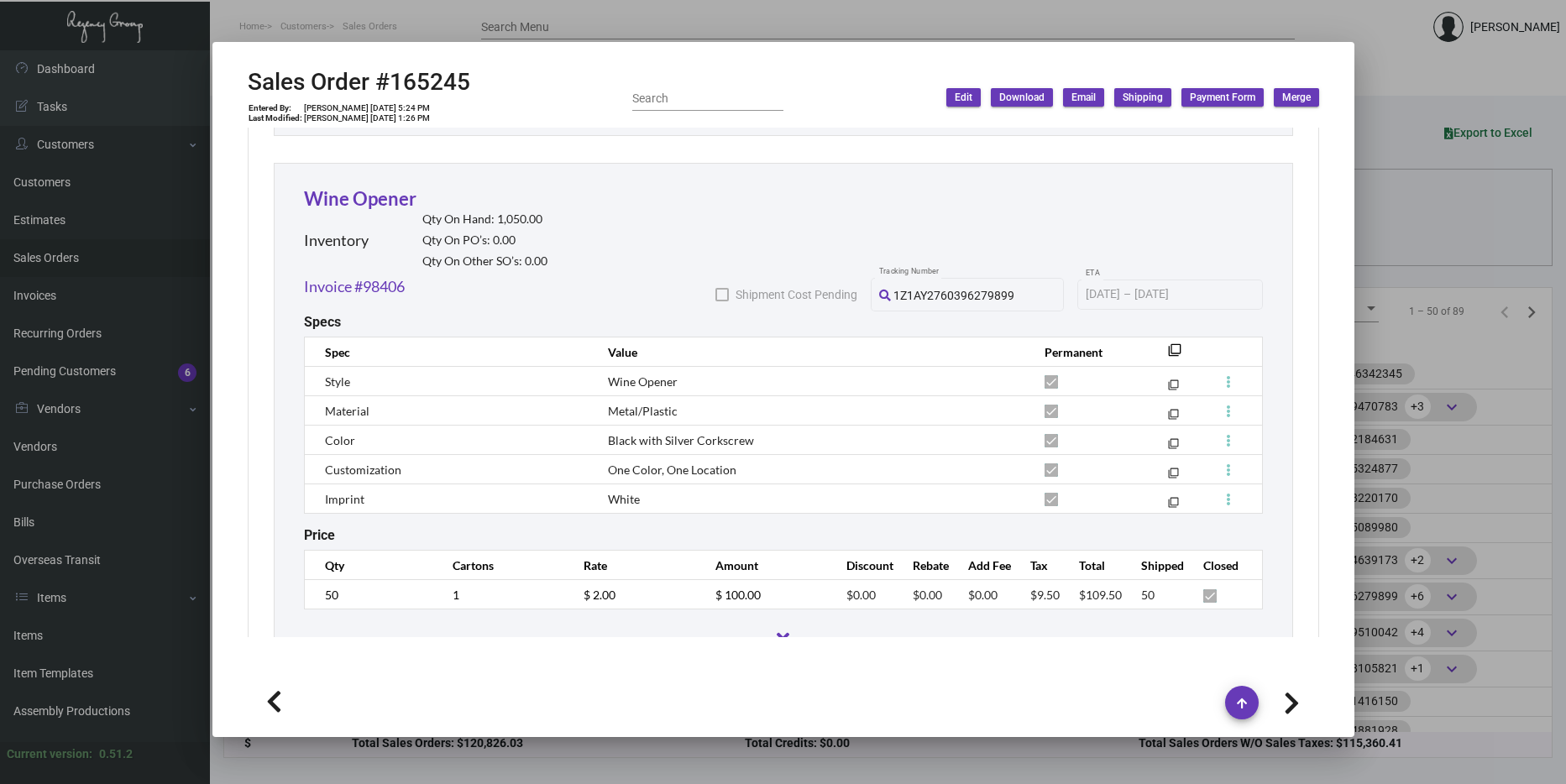
scroll to position [3520, 0]
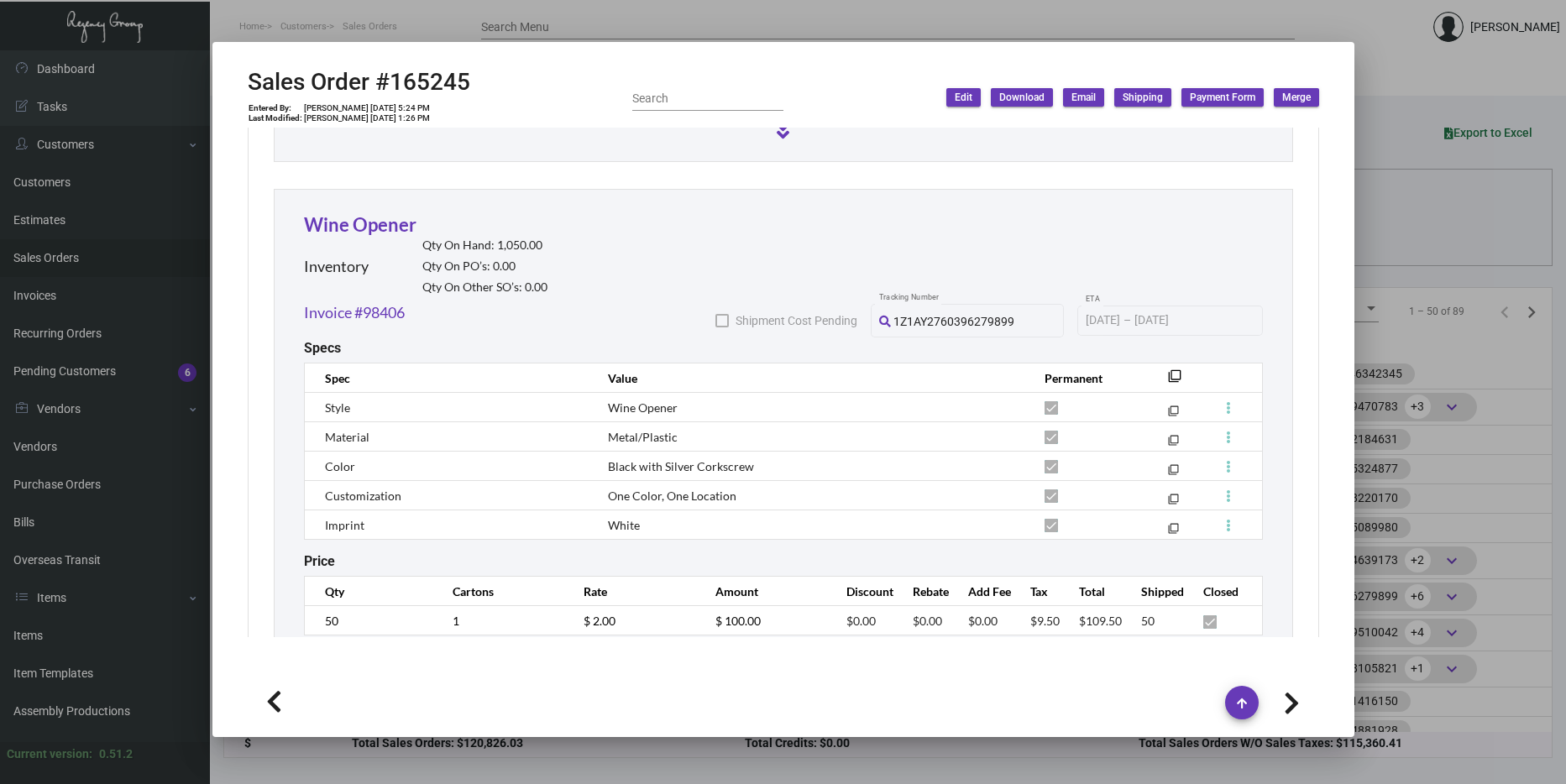
click at [1405, 331] on div at bounding box center [783, 392] width 1566 height 784
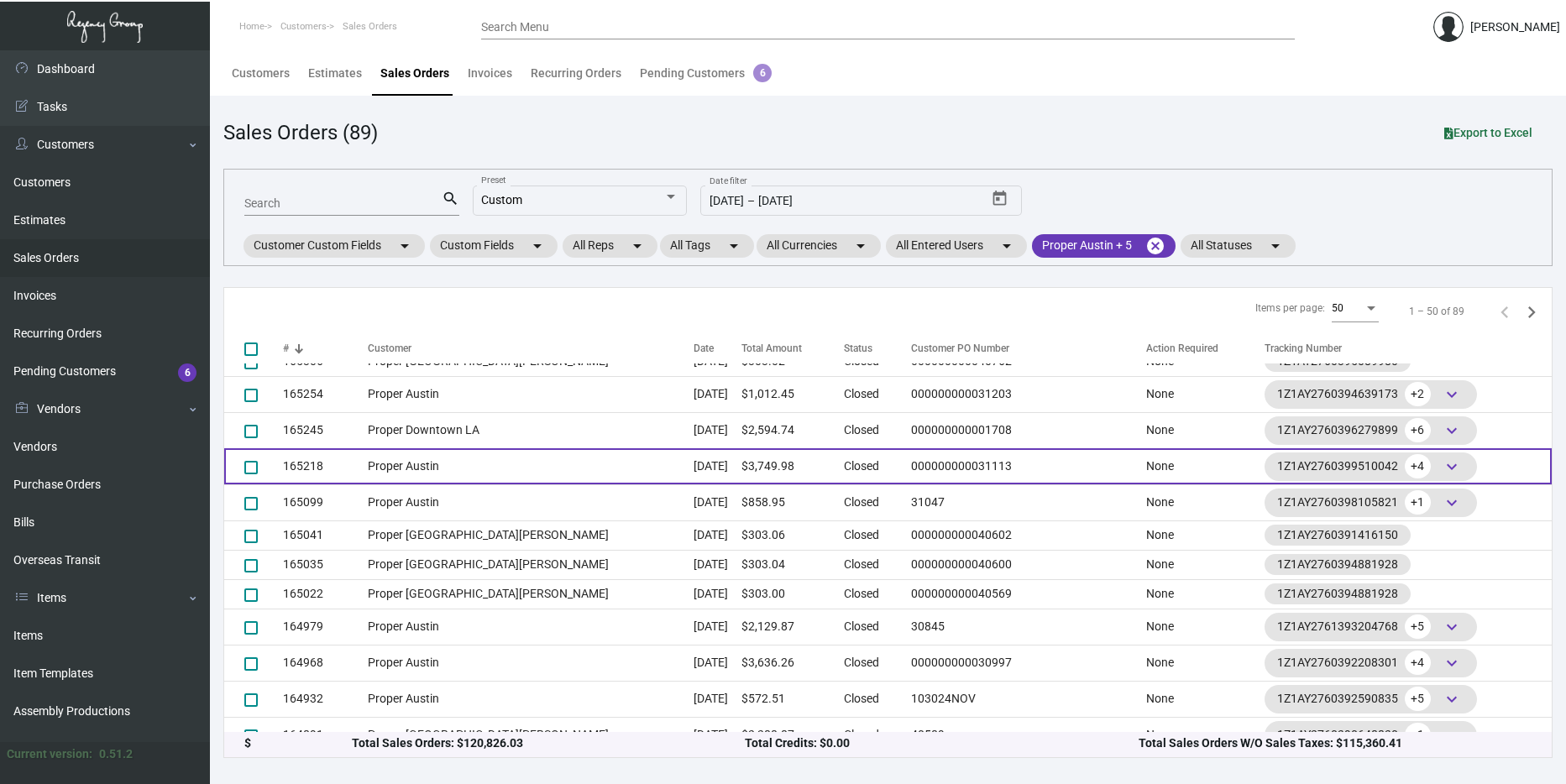
scroll to position [673, 0]
click at [470, 459] on td "Proper Austin" at bounding box center [531, 466] width 326 height 36
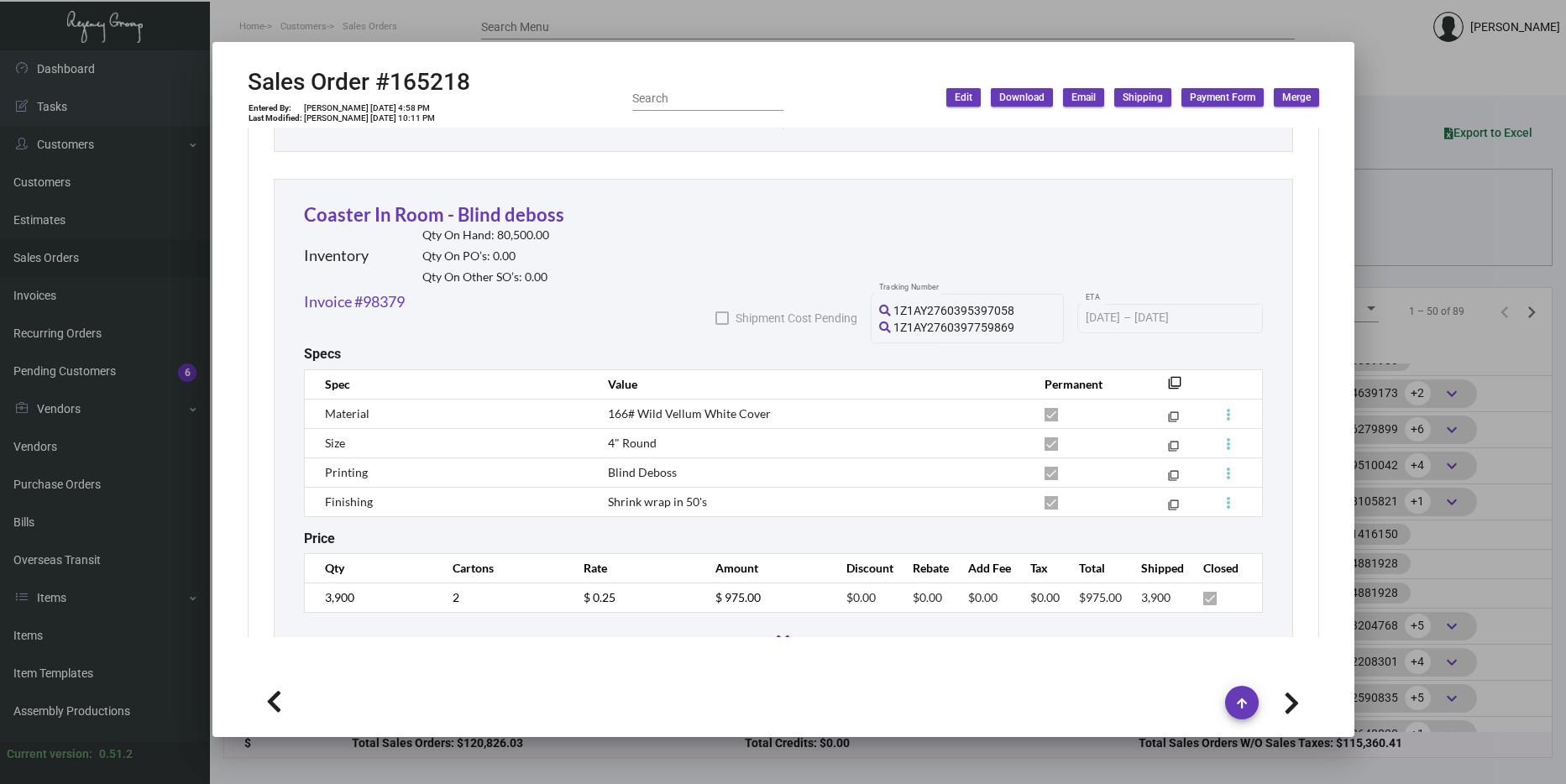
scroll to position [1885, 0]
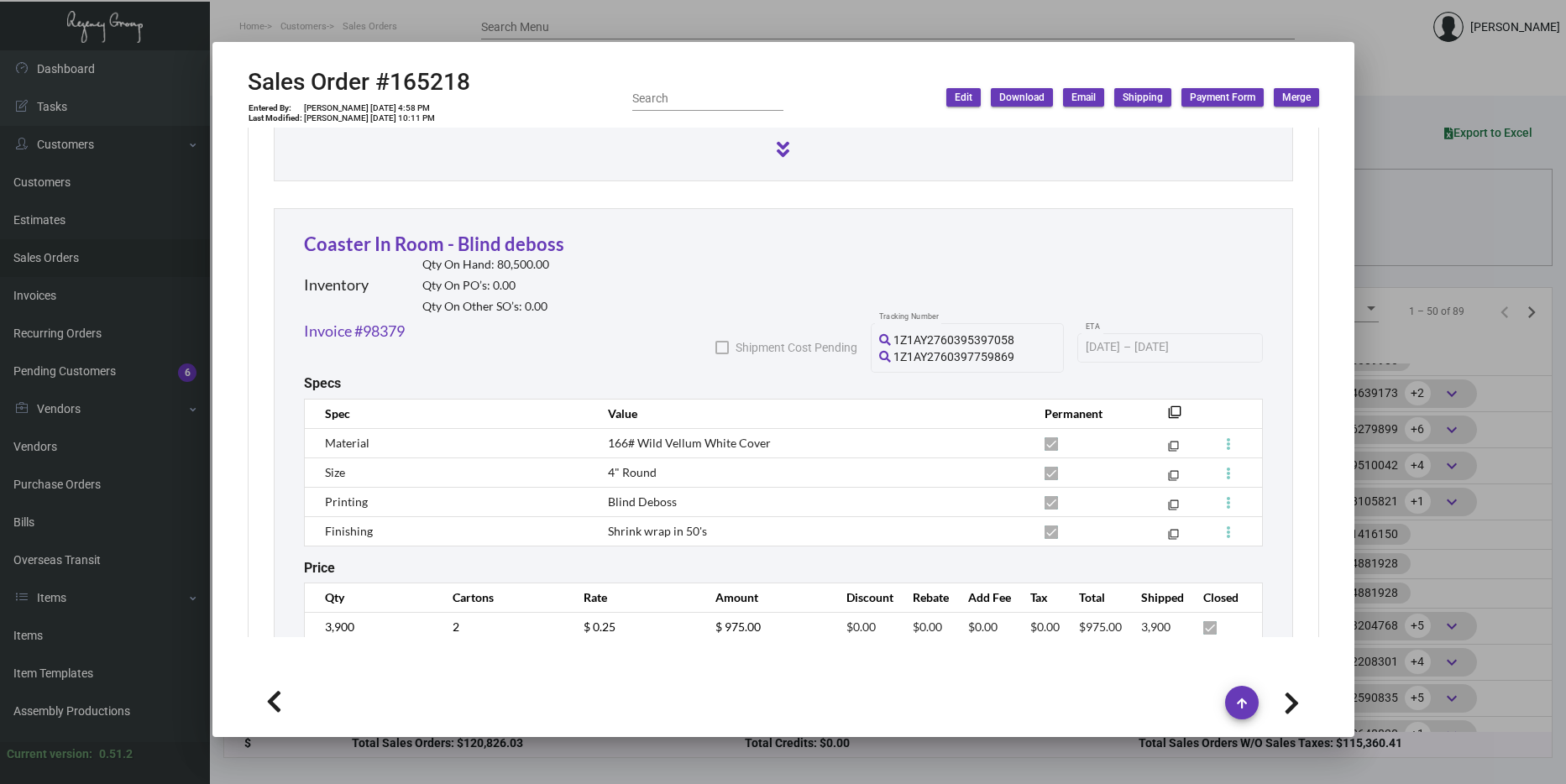
click at [1425, 333] on div at bounding box center [783, 392] width 1566 height 784
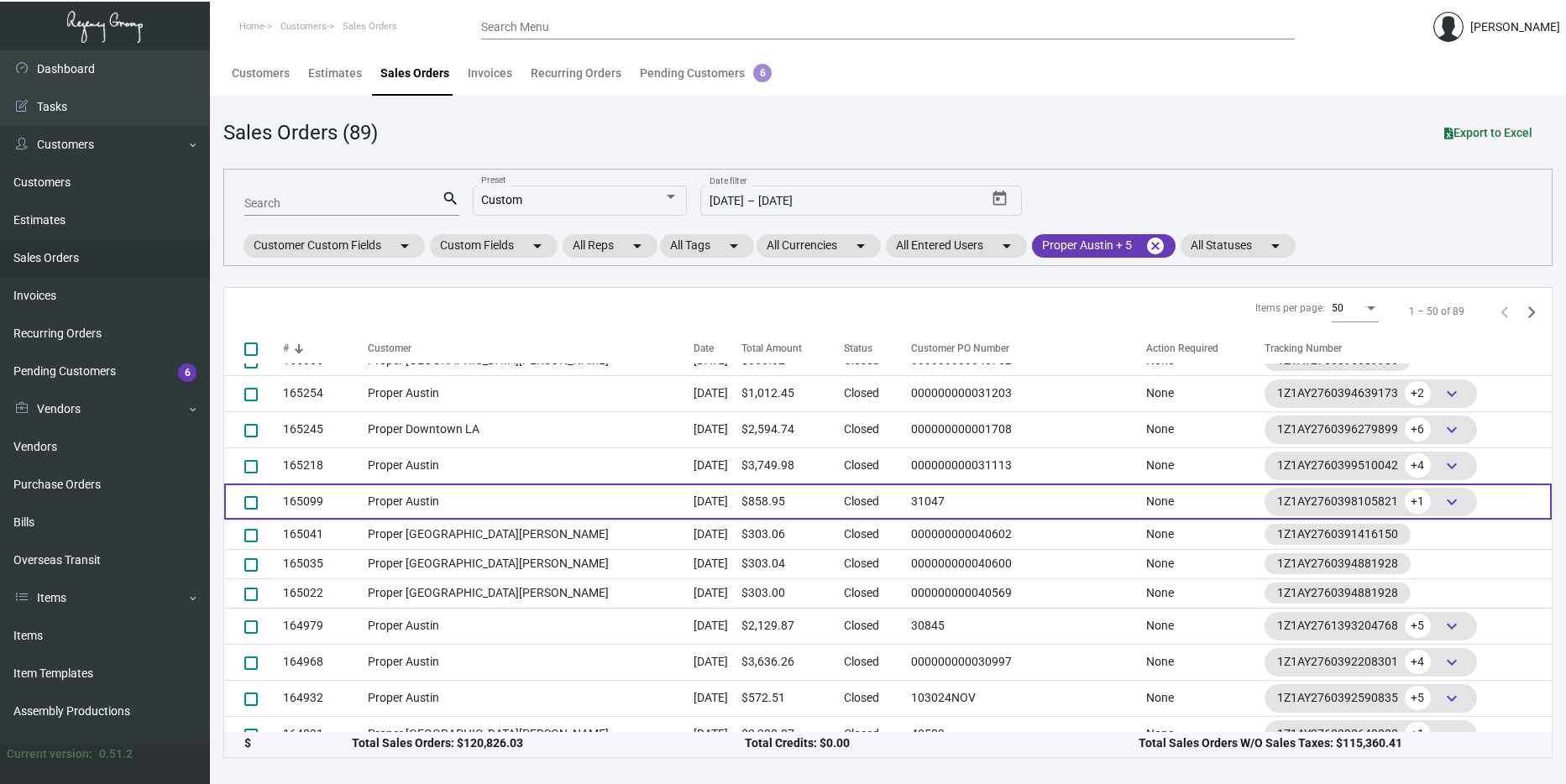
click at [420, 488] on td "Proper Austin" at bounding box center [531, 501] width 326 height 36
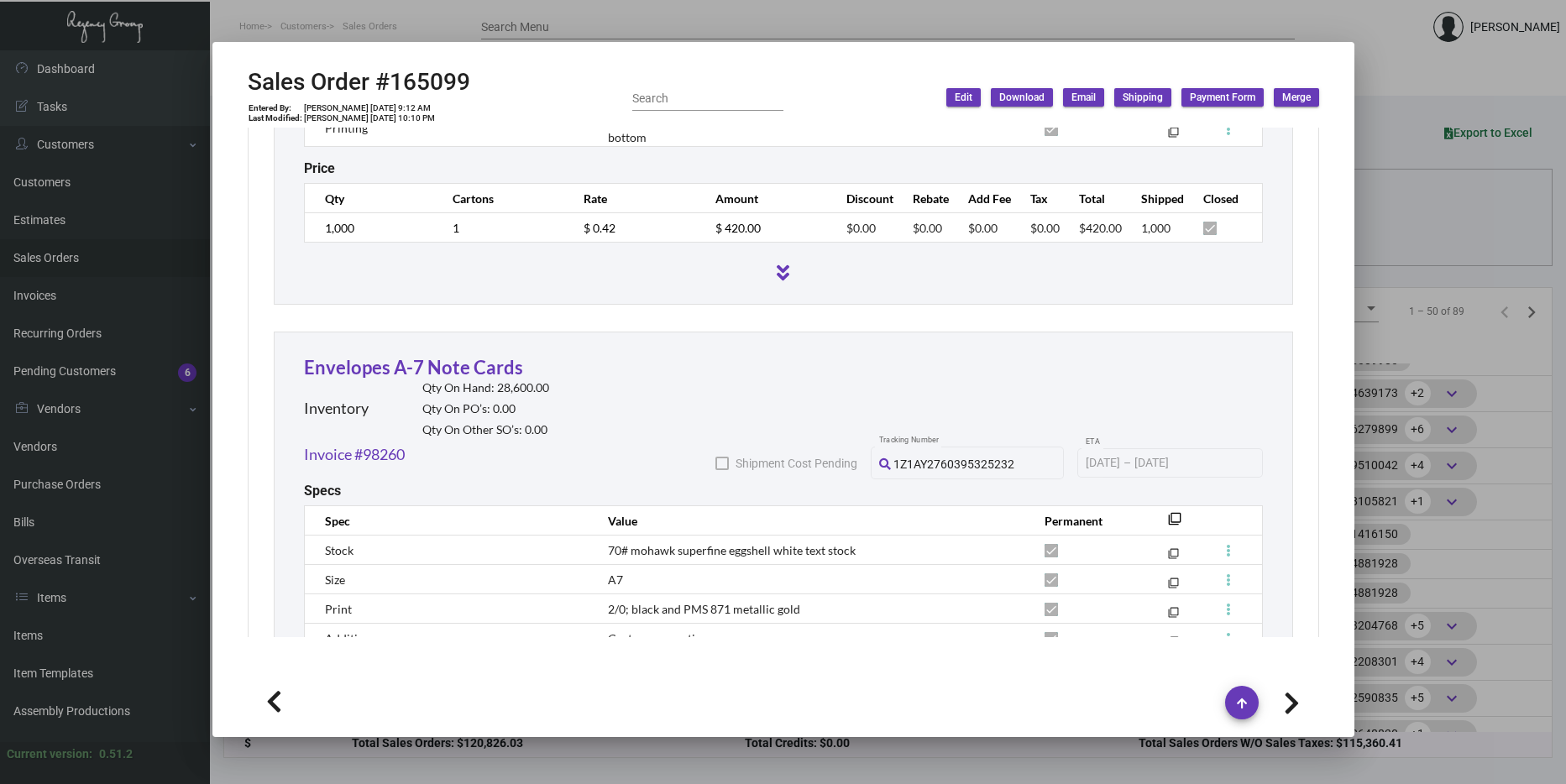
scroll to position [1343, 0]
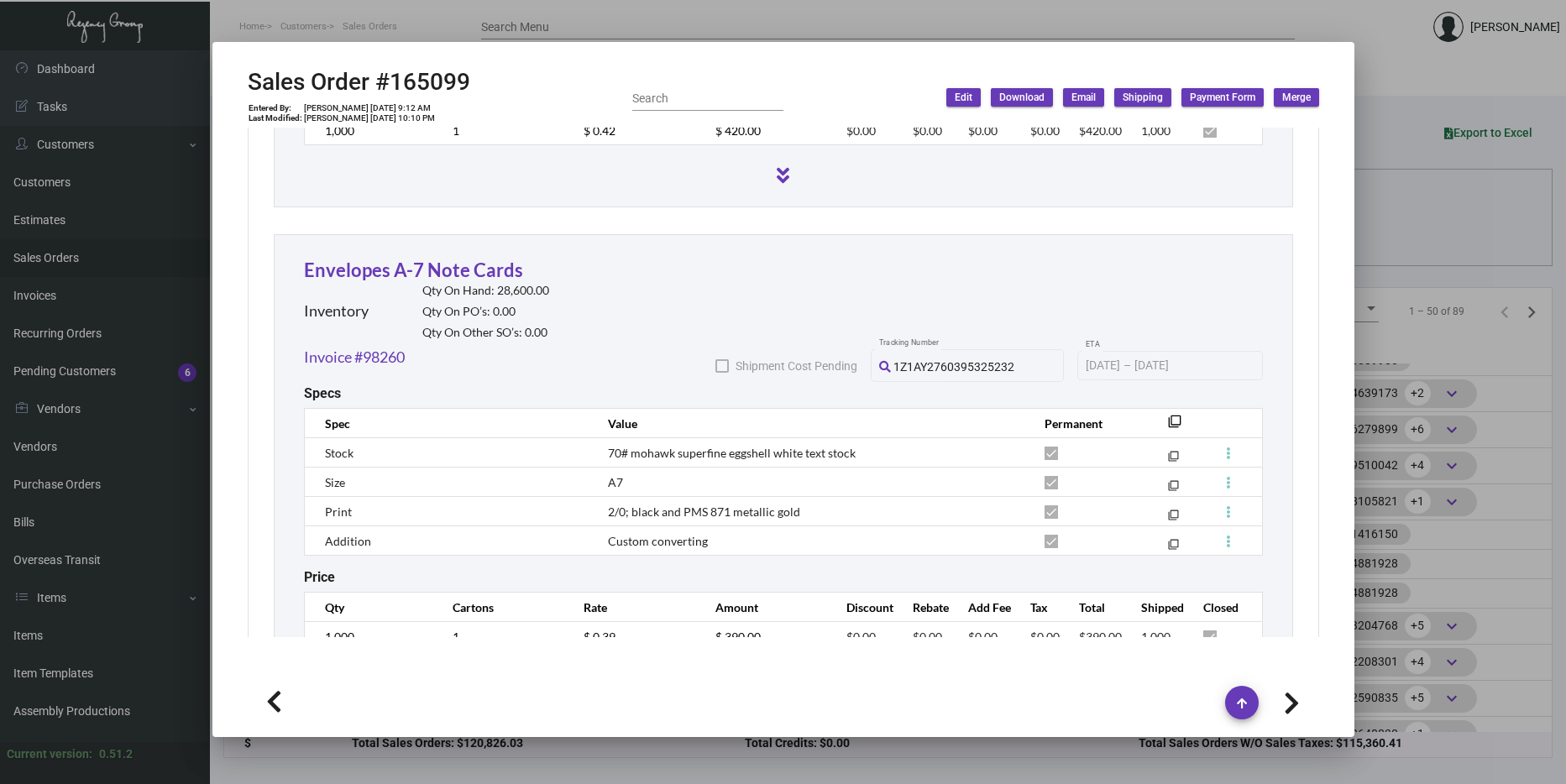
click at [1419, 393] on div at bounding box center [783, 392] width 1566 height 784
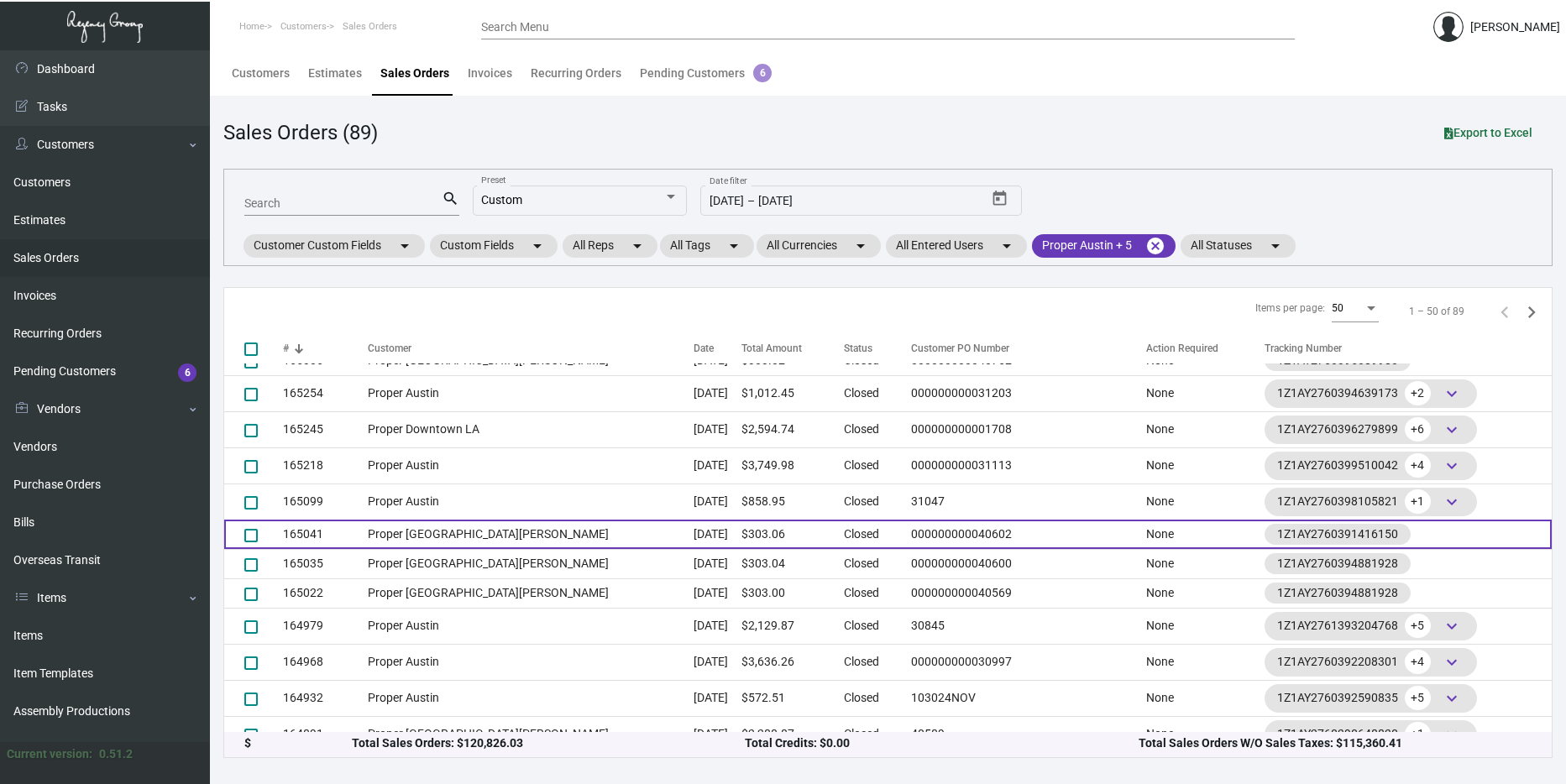
click at [742, 536] on td "$303.06" at bounding box center [793, 534] width 102 height 29
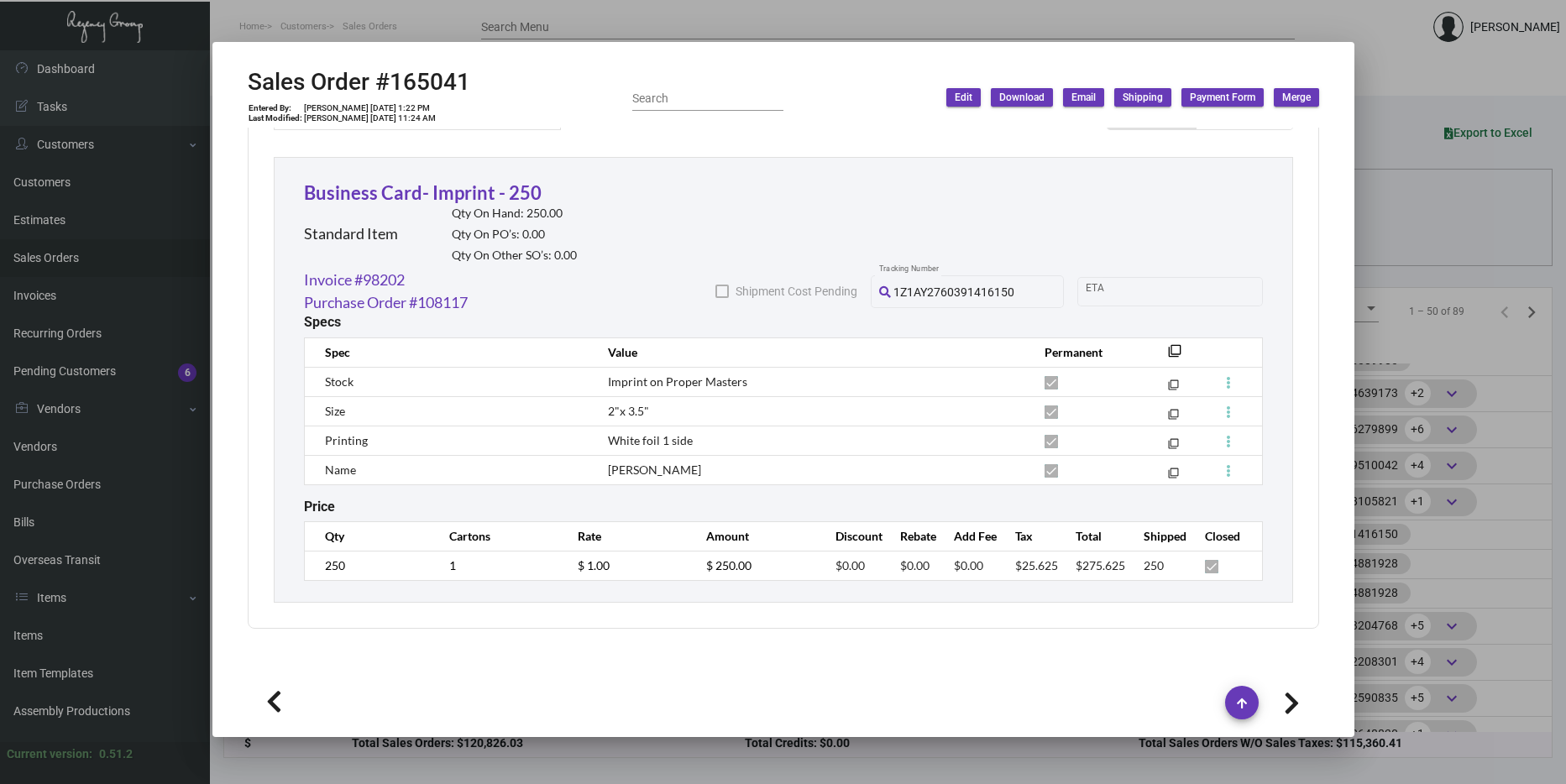
scroll to position [906, 0]
click at [1447, 369] on div at bounding box center [783, 392] width 1566 height 784
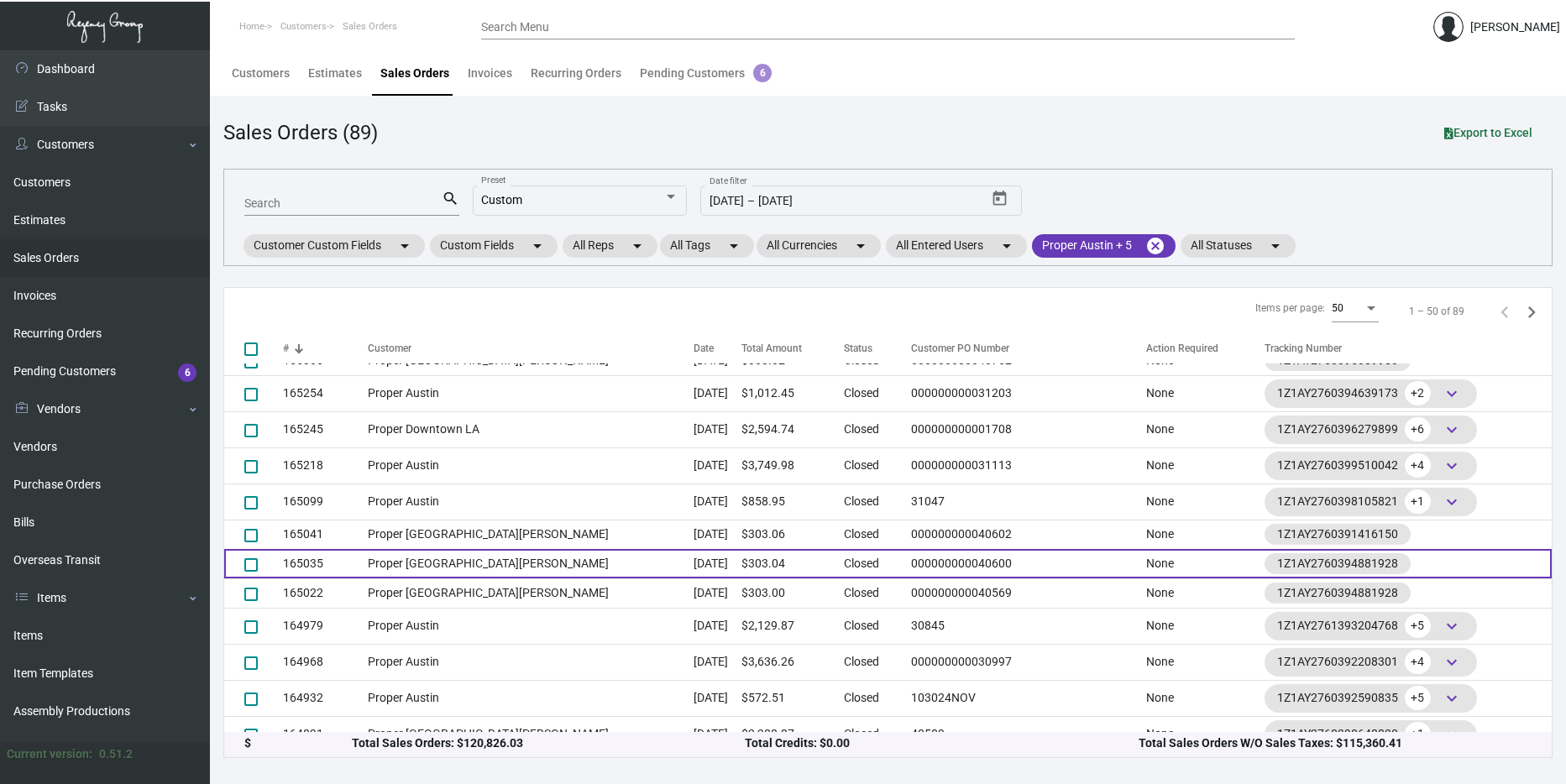
click at [693, 564] on td "[DATE]" at bounding box center [717, 564] width 48 height 29
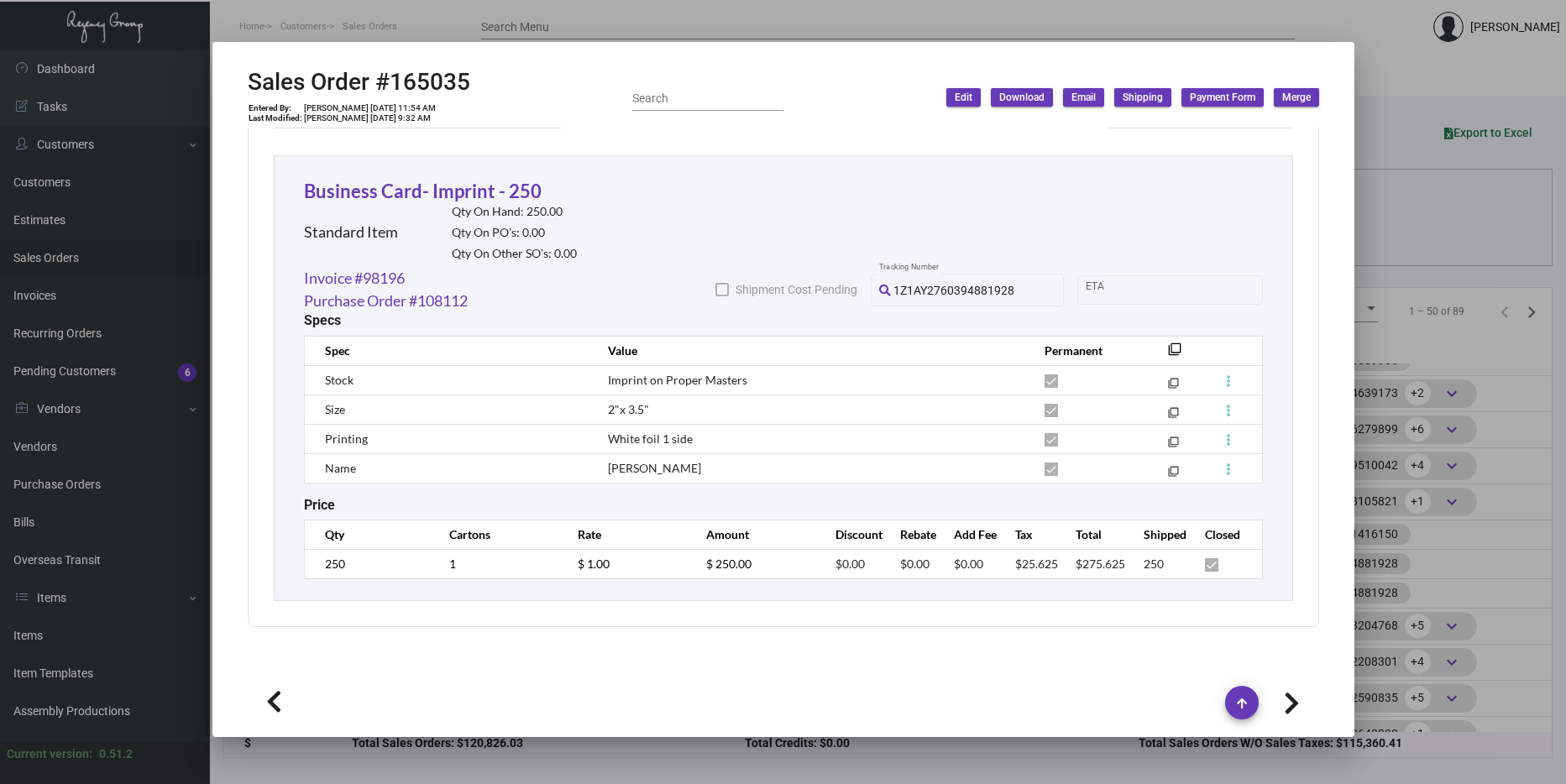
click at [1476, 343] on div at bounding box center [783, 392] width 1566 height 784
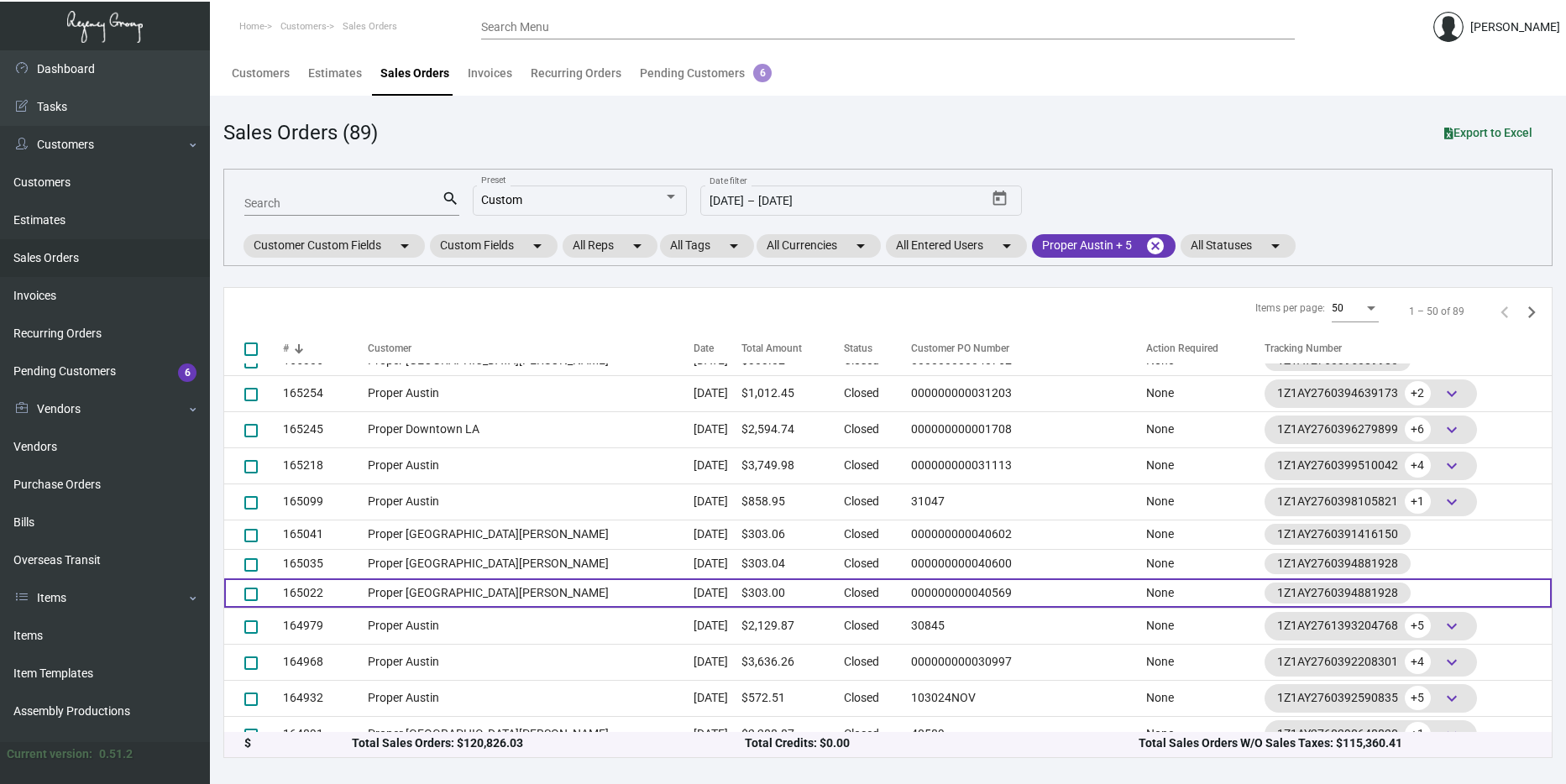
click at [503, 586] on td "Proper [GEOGRAPHIC_DATA][PERSON_NAME]" at bounding box center [531, 593] width 326 height 29
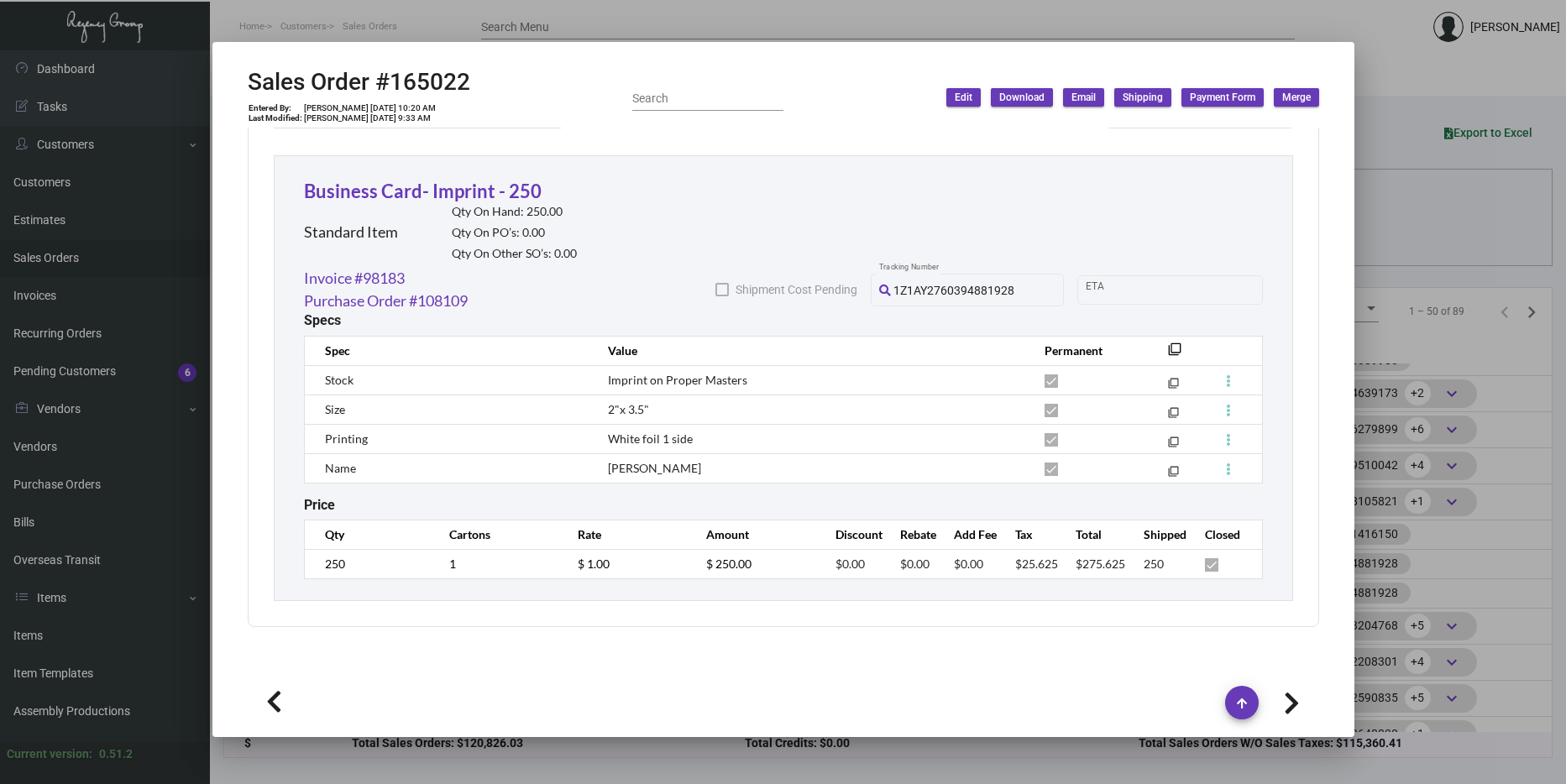
click at [1464, 408] on div at bounding box center [783, 392] width 1566 height 784
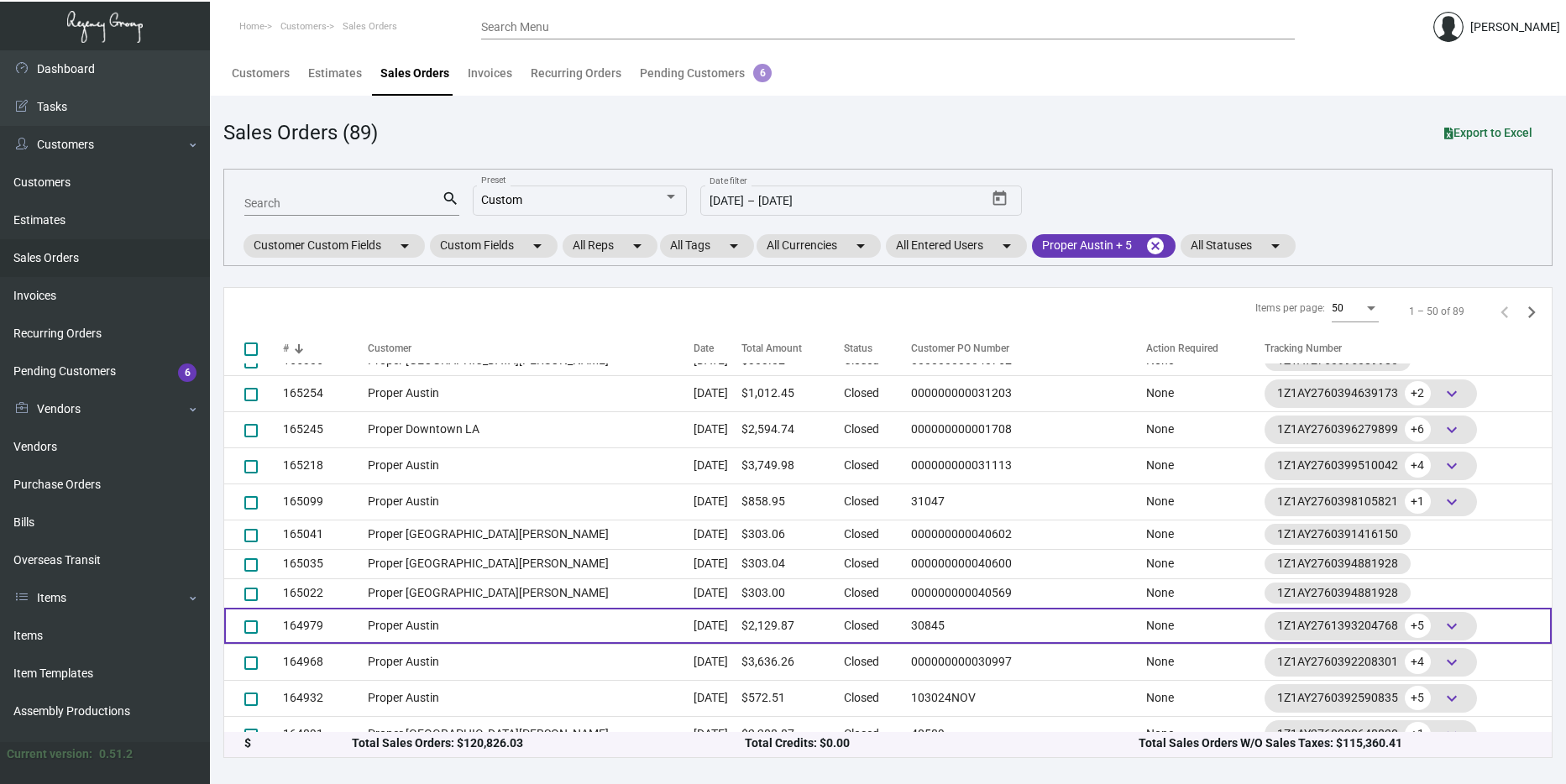
click at [495, 616] on td "Proper Austin" at bounding box center [531, 626] width 326 height 36
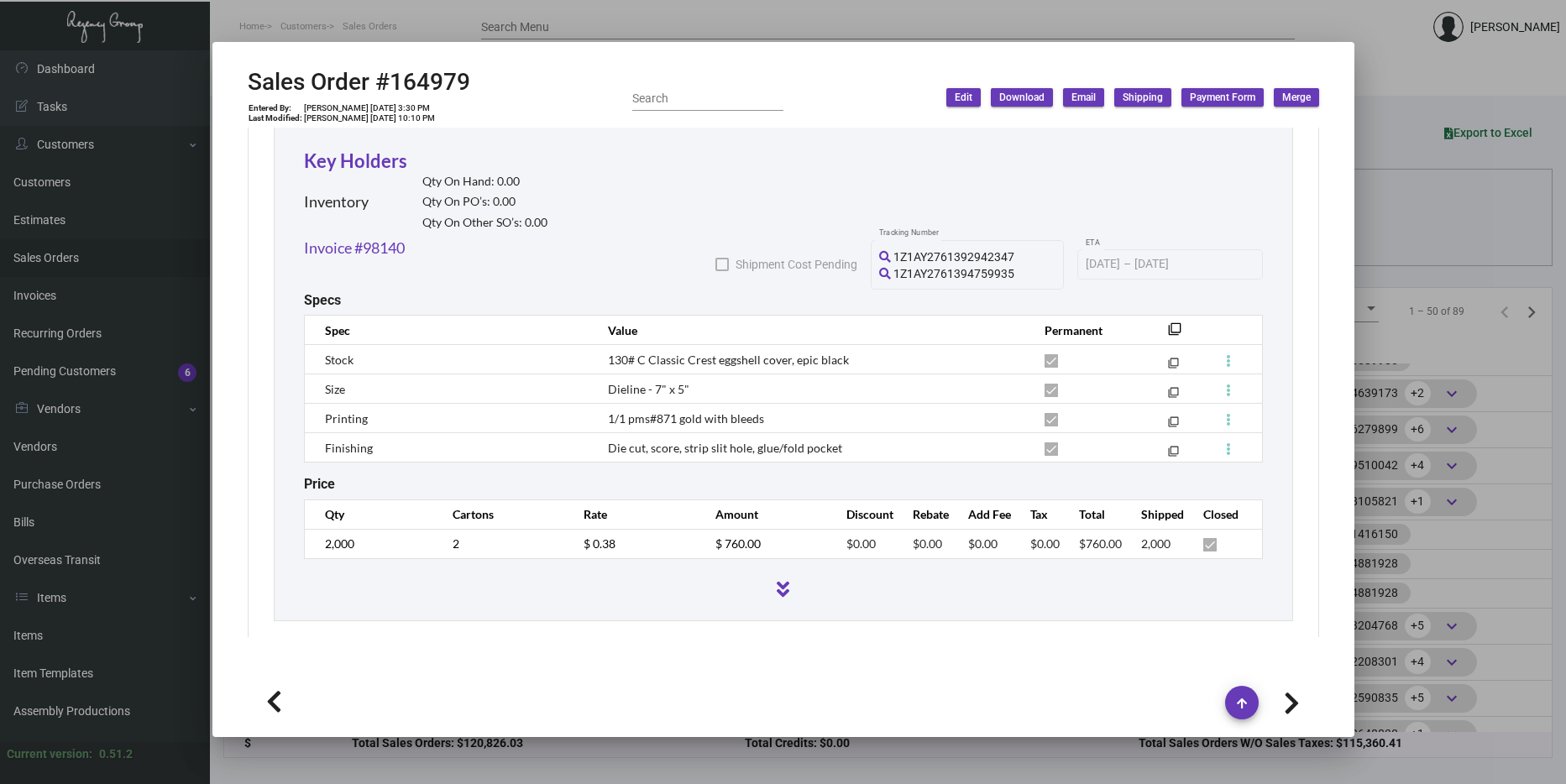
scroll to position [2081, 0]
click at [1417, 294] on div at bounding box center [783, 392] width 1566 height 784
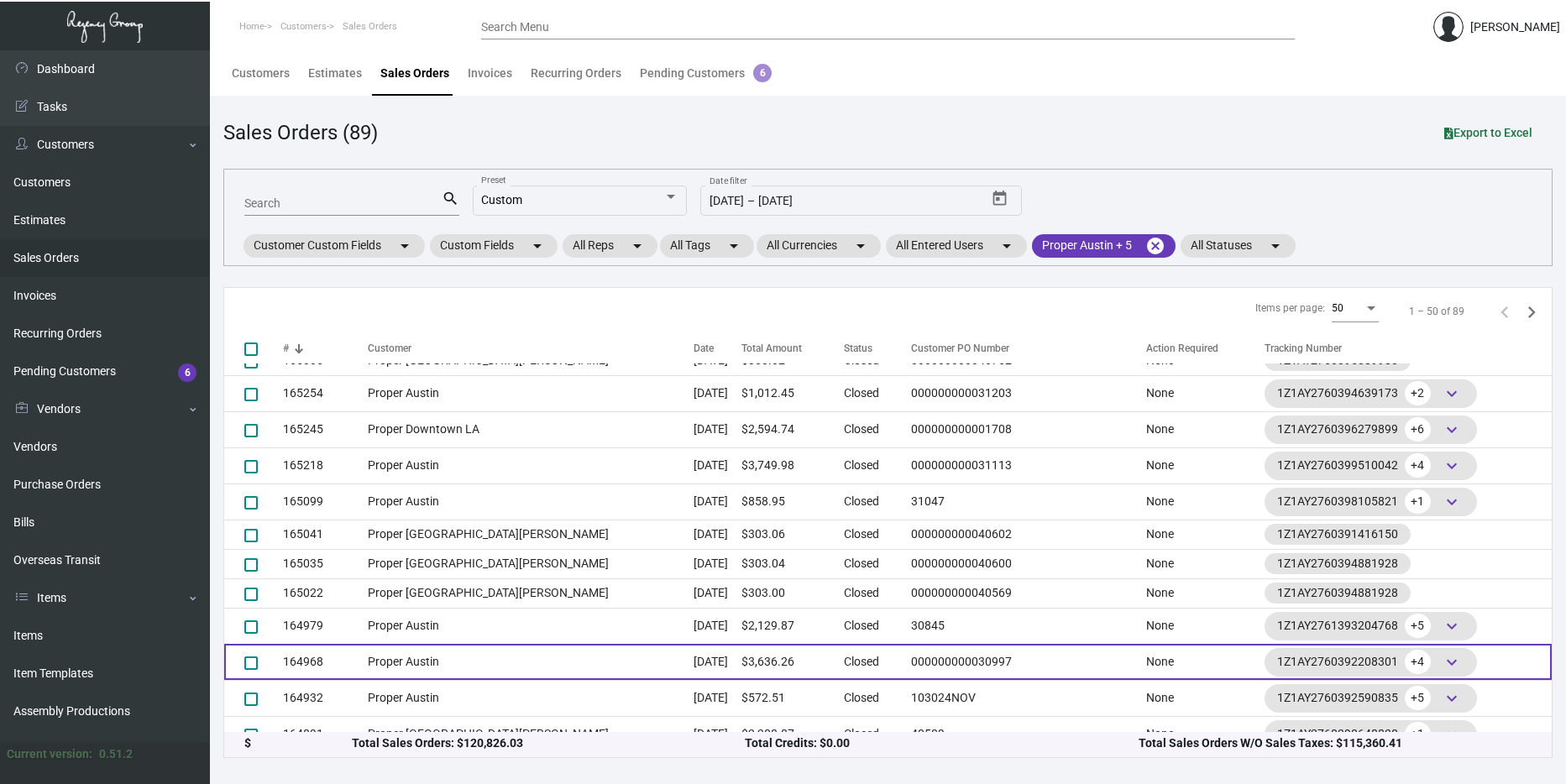
click at [448, 660] on td "Proper Austin" at bounding box center [531, 662] width 326 height 36
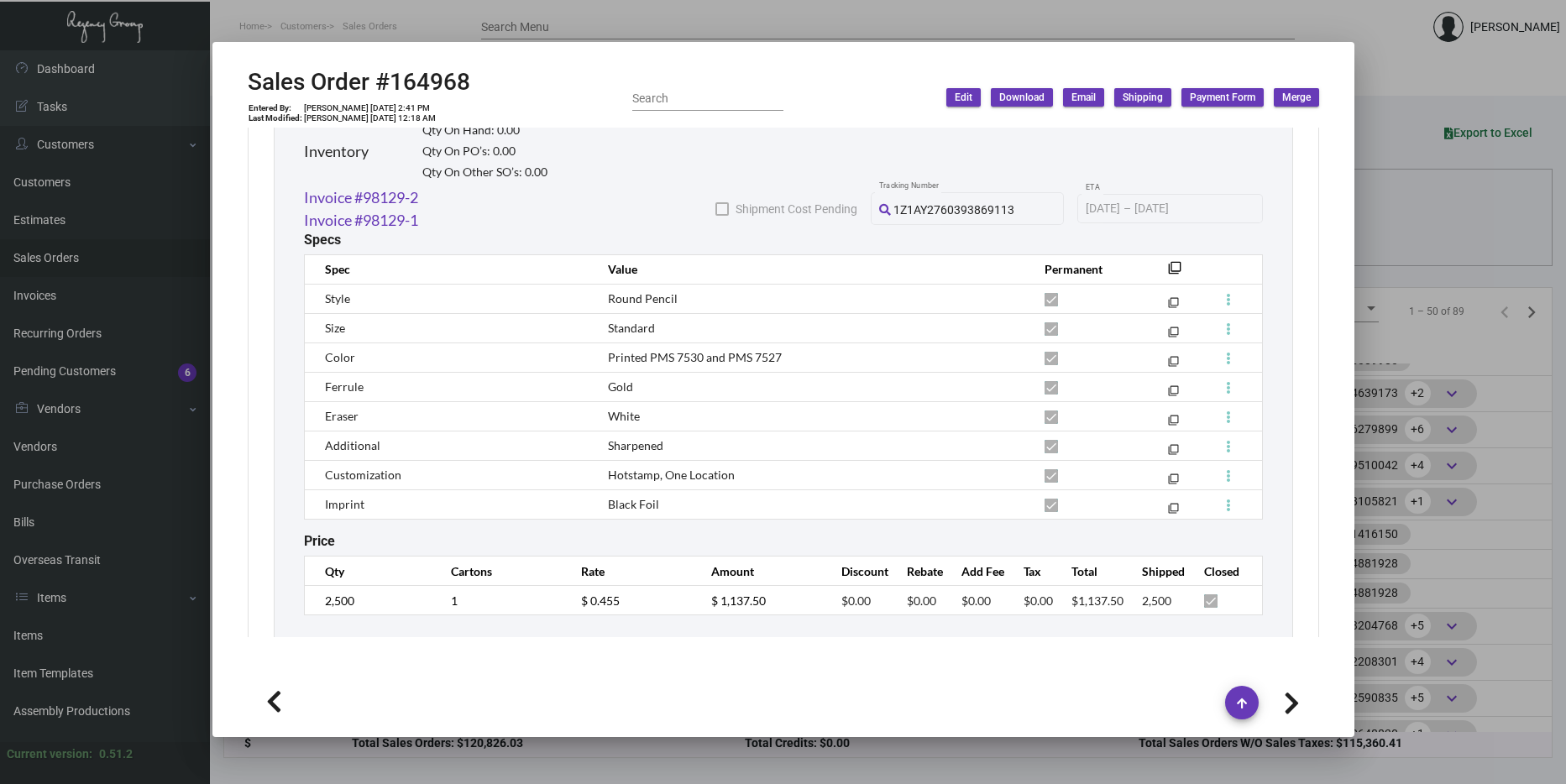
scroll to position [2518, 0]
click at [1422, 353] on div at bounding box center [783, 392] width 1566 height 784
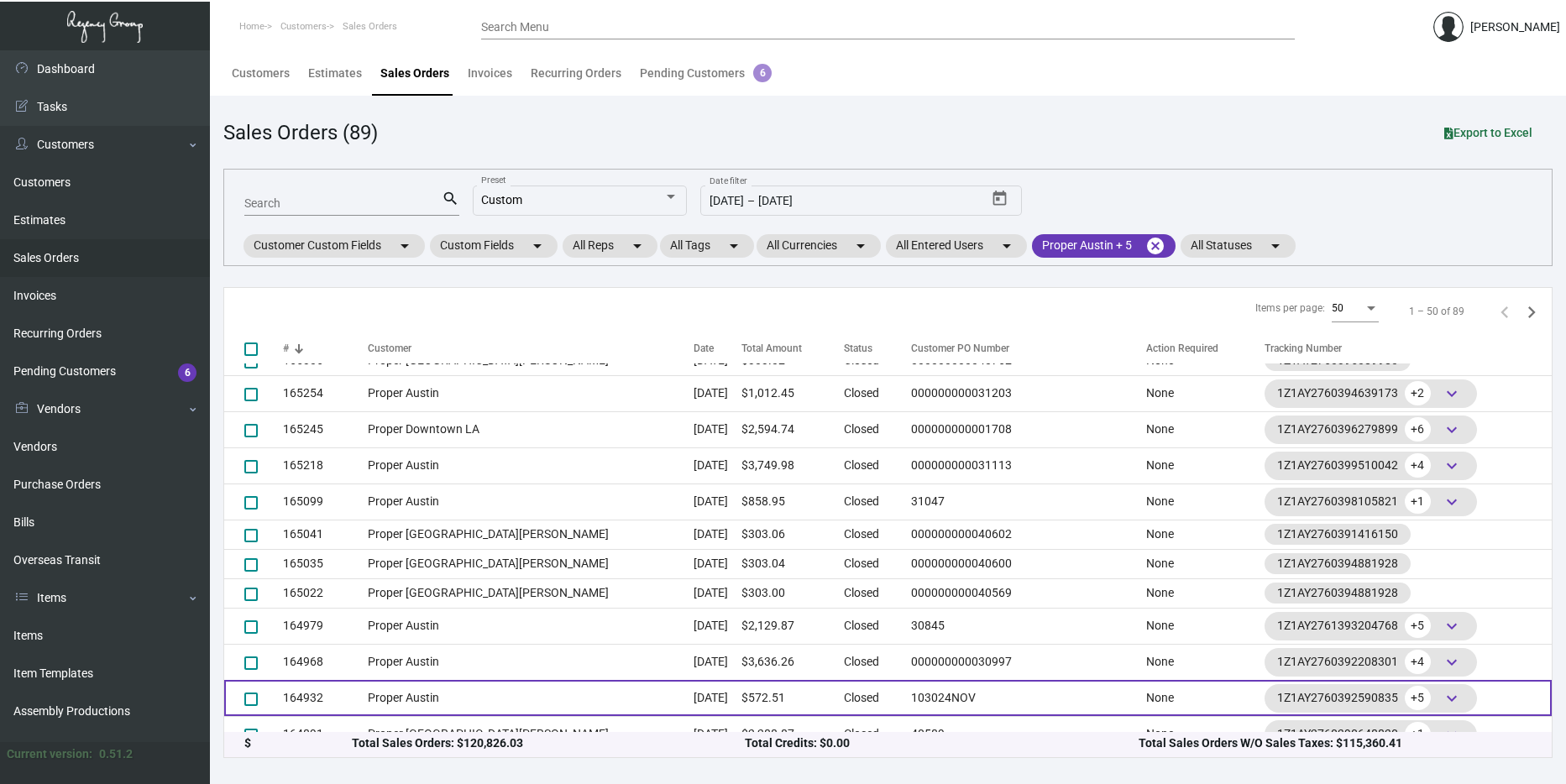
click at [565, 683] on td "Proper Austin" at bounding box center [531, 698] width 326 height 36
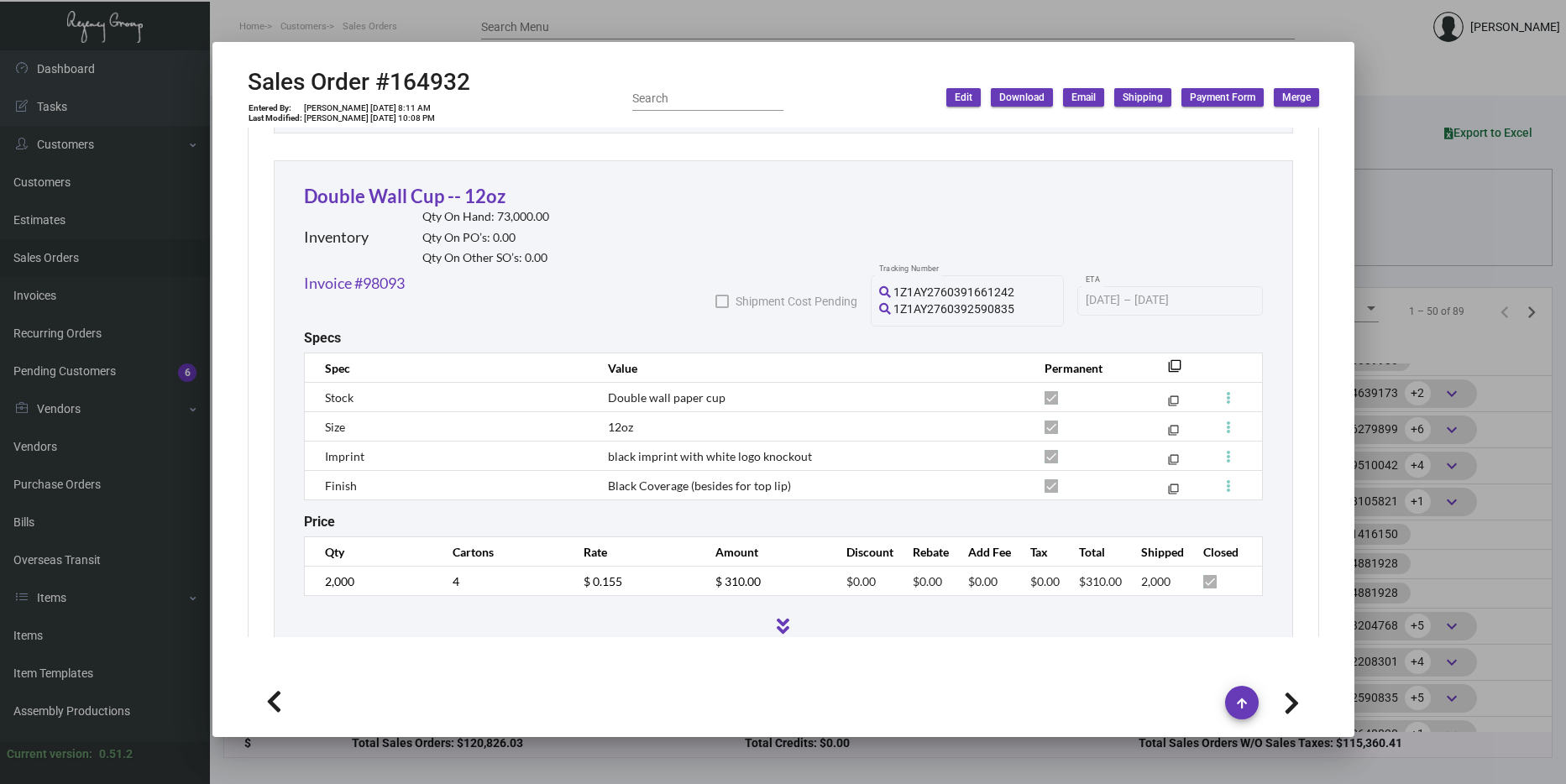
scroll to position [1427, 0]
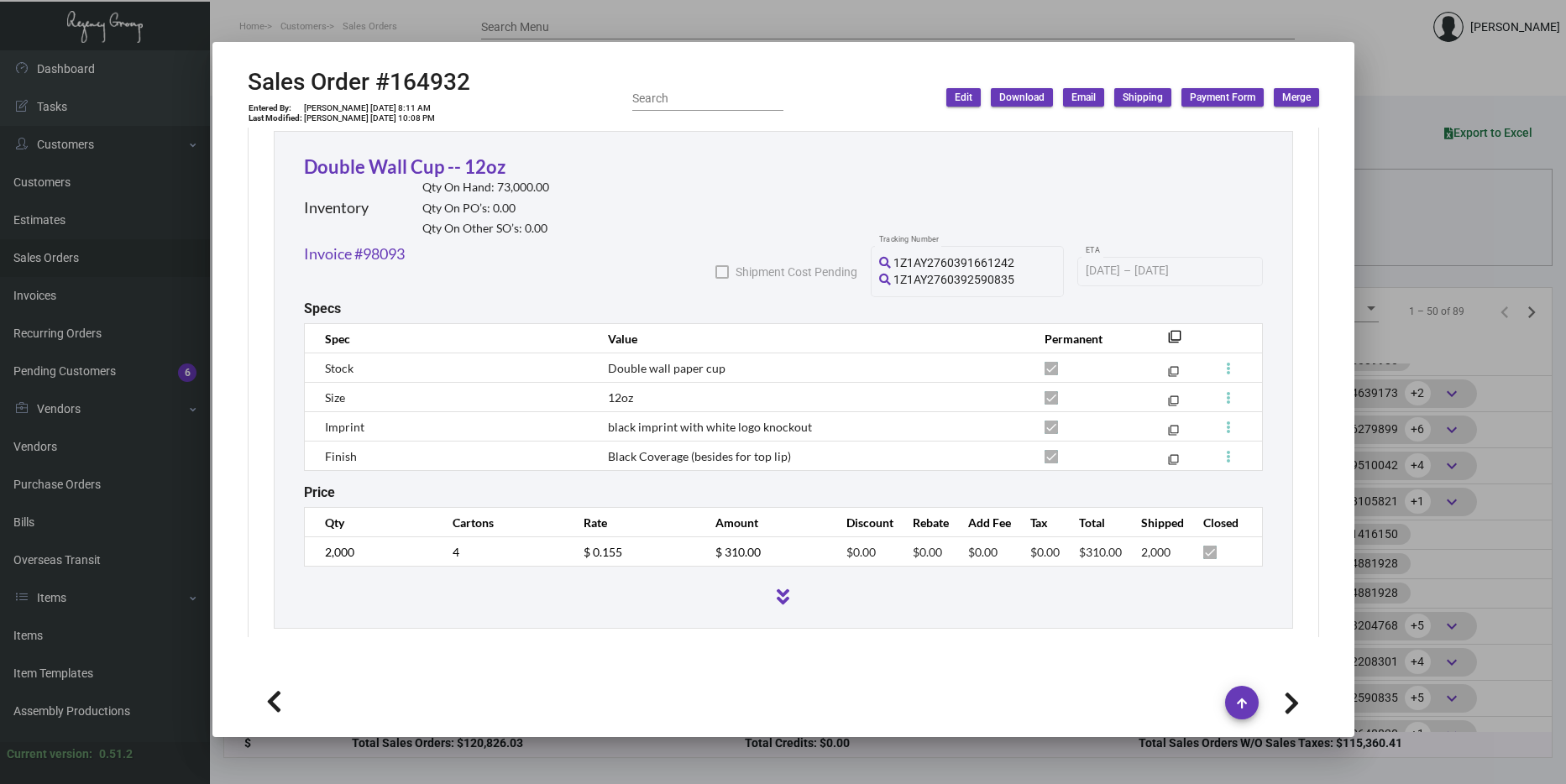
click at [1454, 432] on div at bounding box center [783, 392] width 1566 height 784
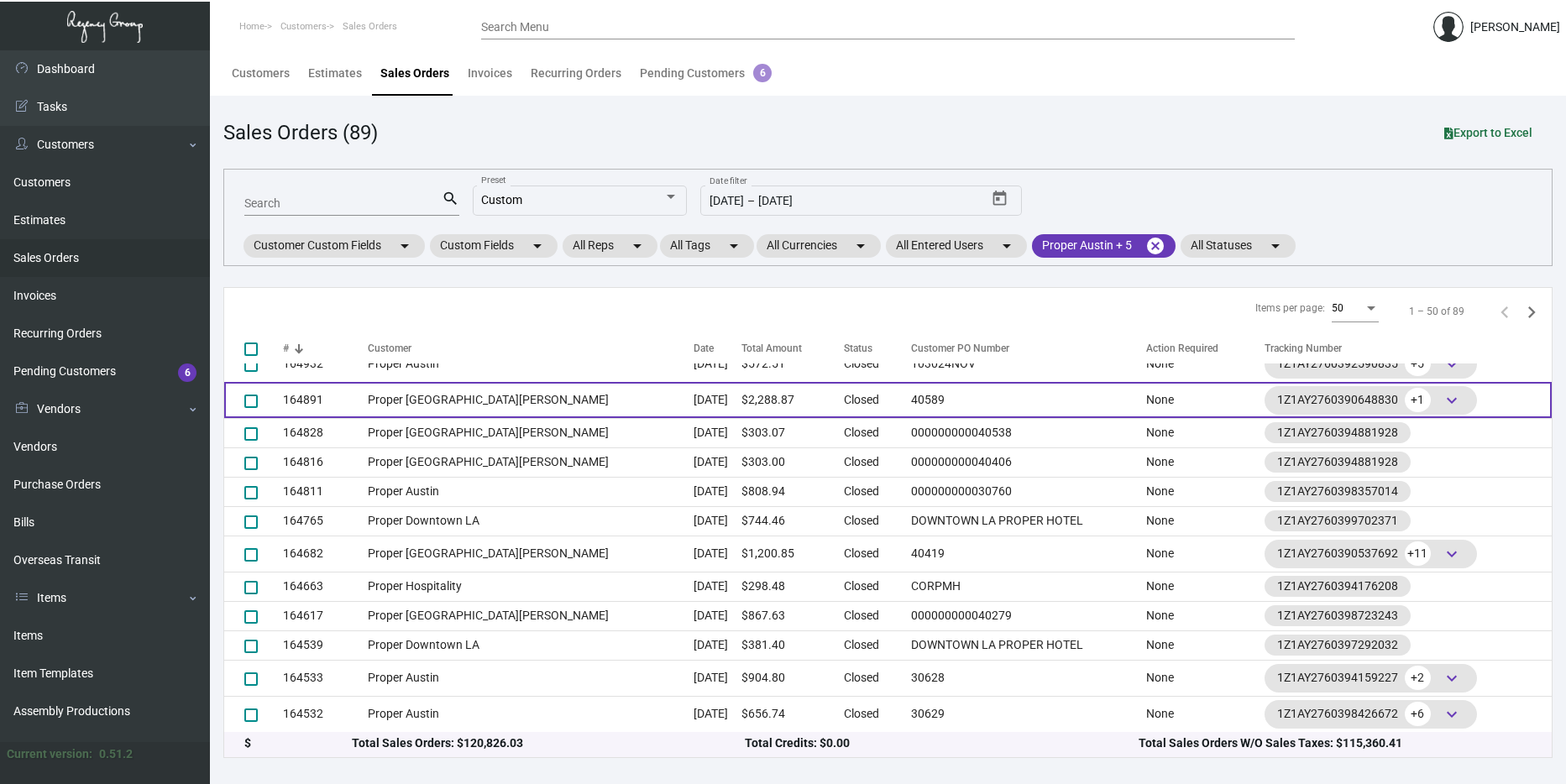
click at [407, 397] on td "Proper [GEOGRAPHIC_DATA][PERSON_NAME]" at bounding box center [531, 400] width 326 height 36
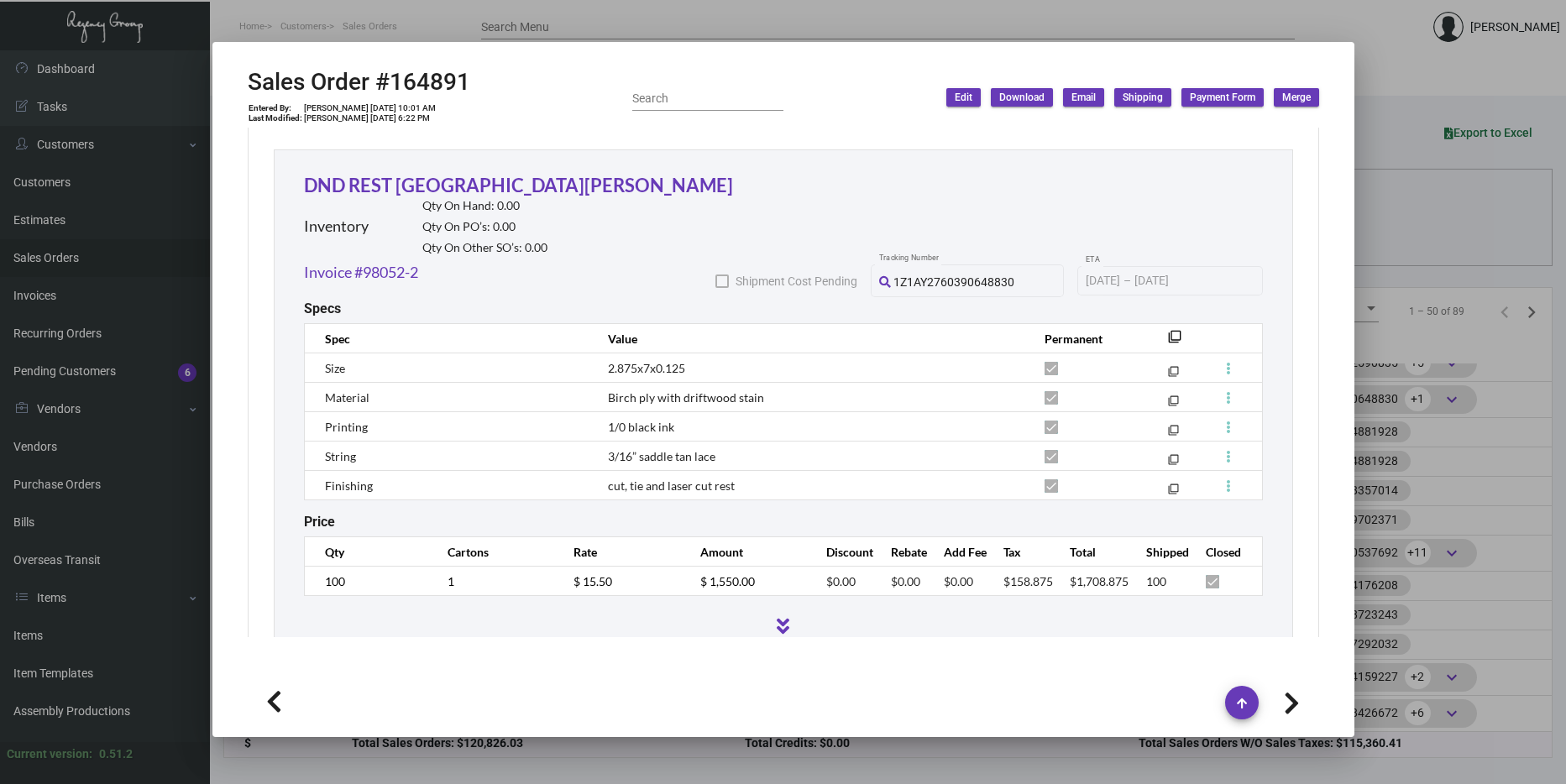
scroll to position [1428, 0]
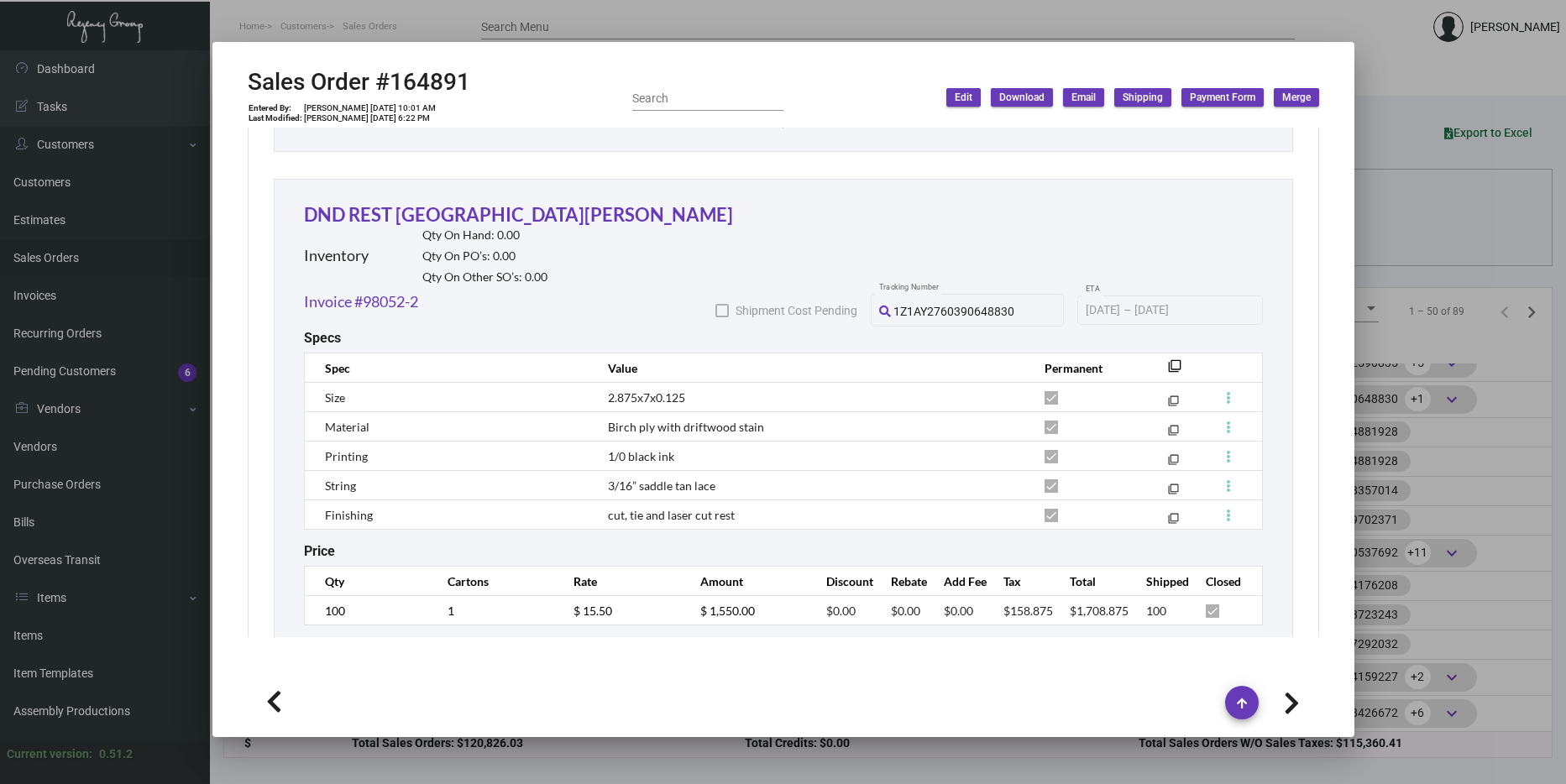
click at [1491, 477] on div at bounding box center [783, 392] width 1566 height 784
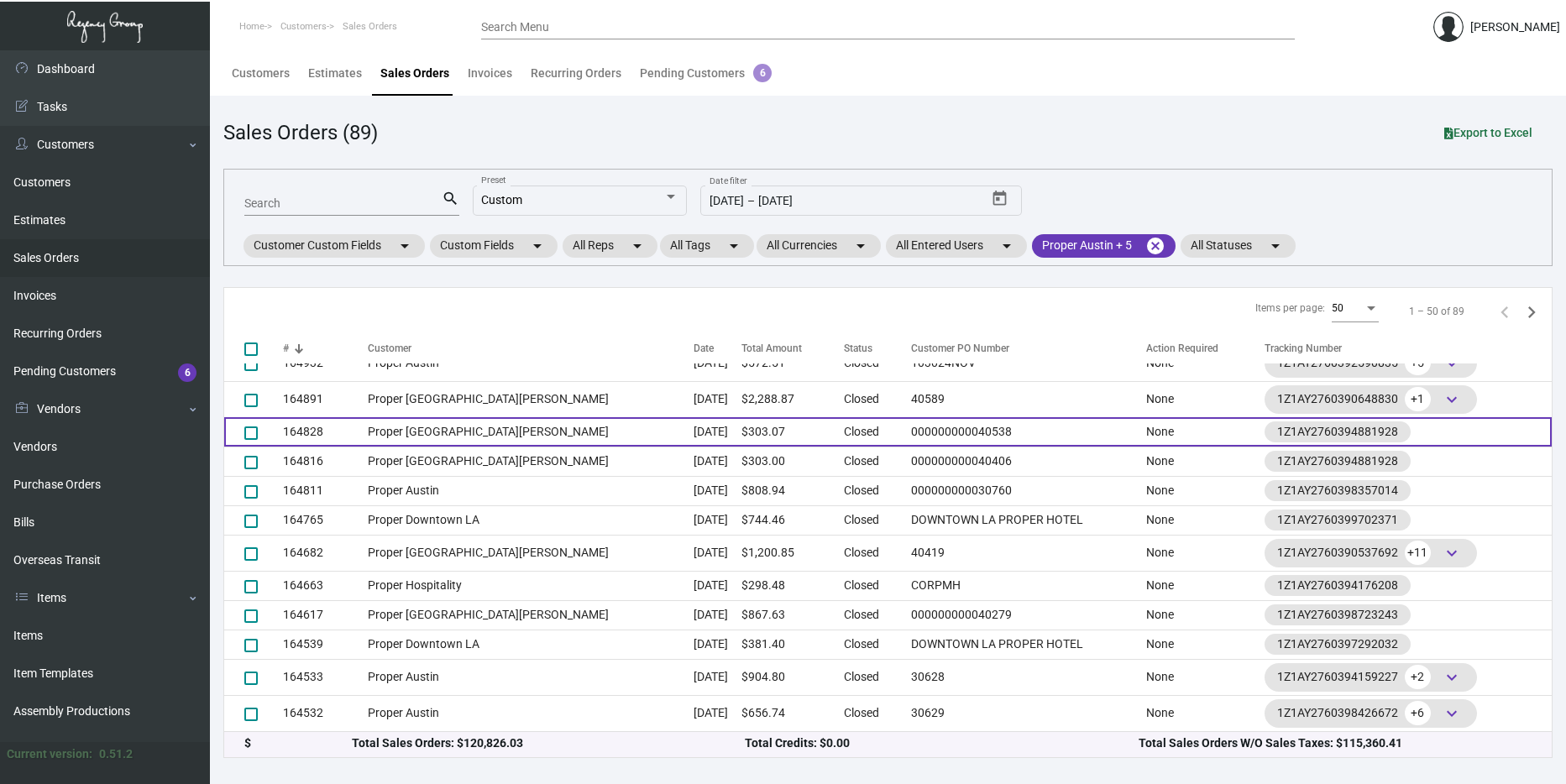
click at [569, 429] on td "Proper [GEOGRAPHIC_DATA][PERSON_NAME]" at bounding box center [531, 432] width 326 height 29
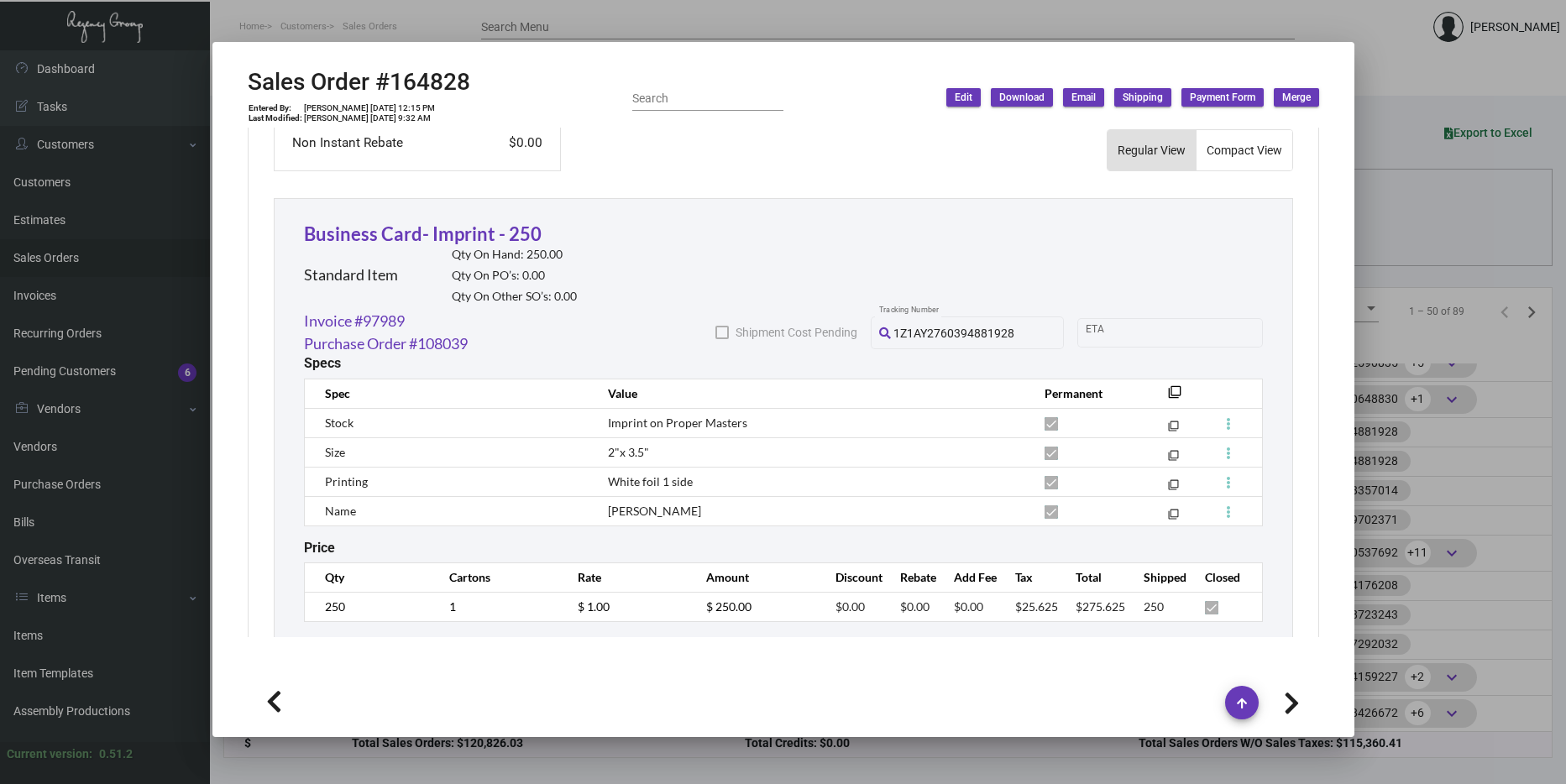
scroll to position [906, 0]
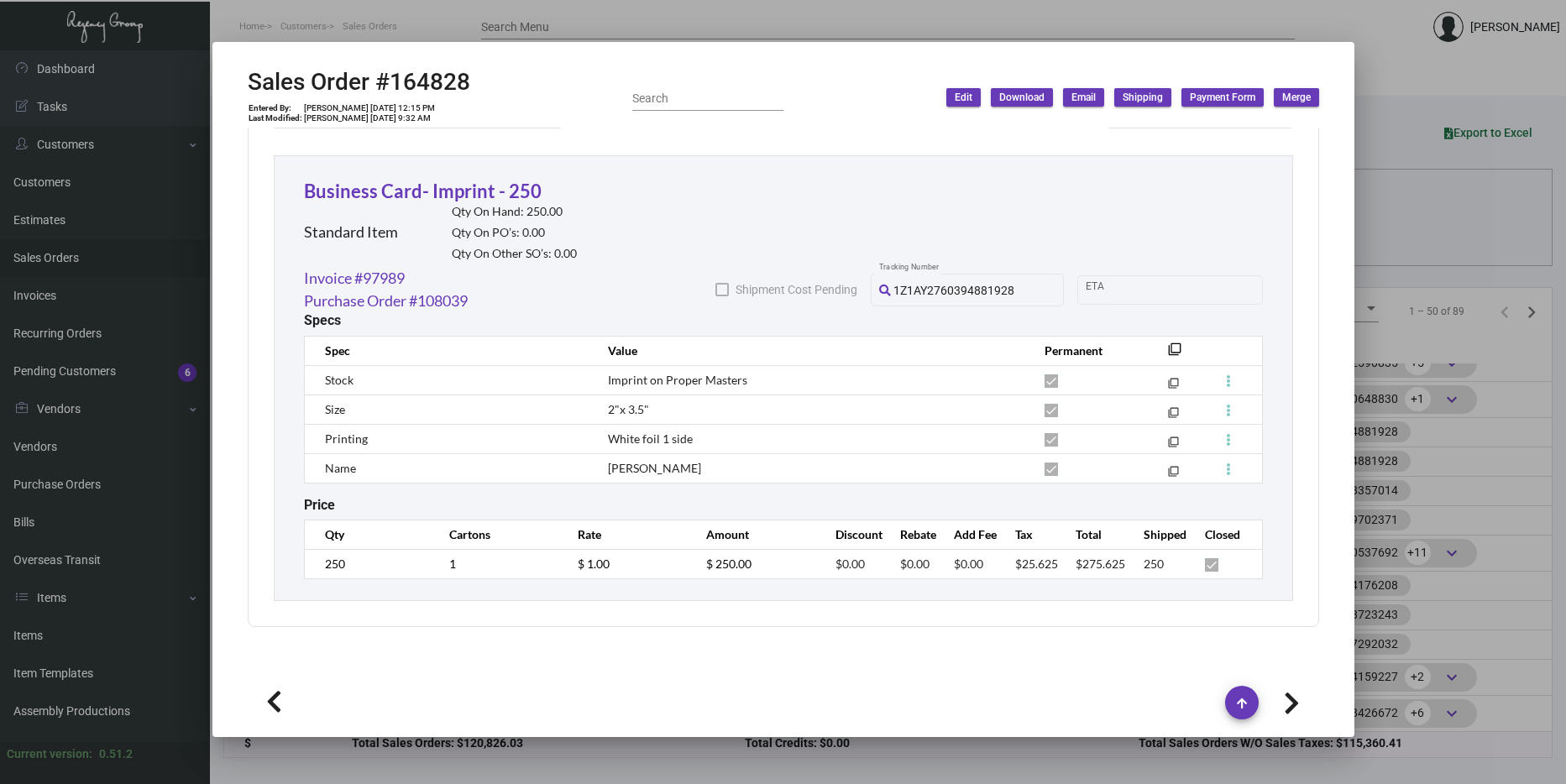
click at [1503, 308] on div at bounding box center [783, 392] width 1566 height 784
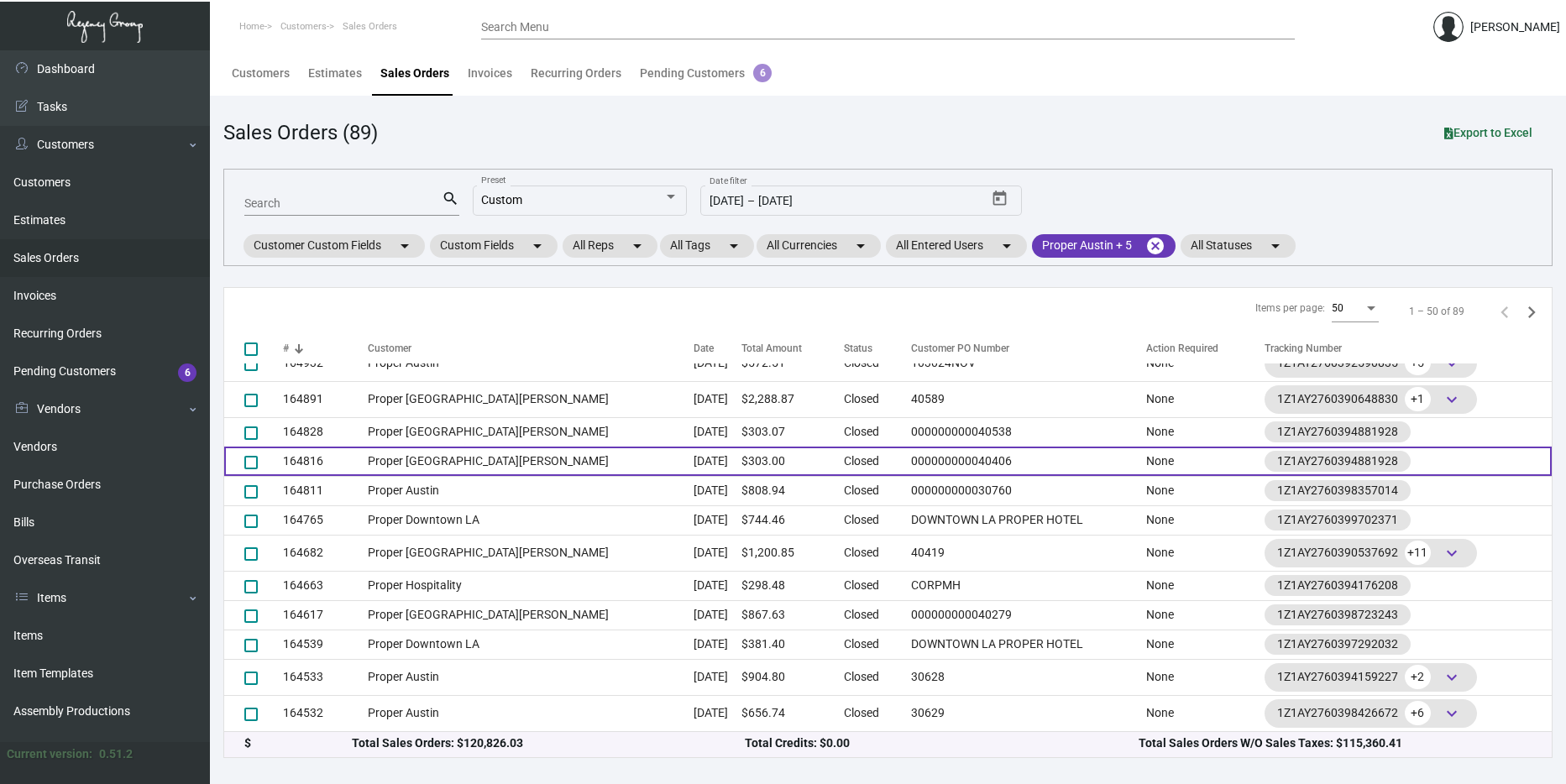
click at [534, 458] on td "Proper [GEOGRAPHIC_DATA][PERSON_NAME]" at bounding box center [531, 461] width 326 height 29
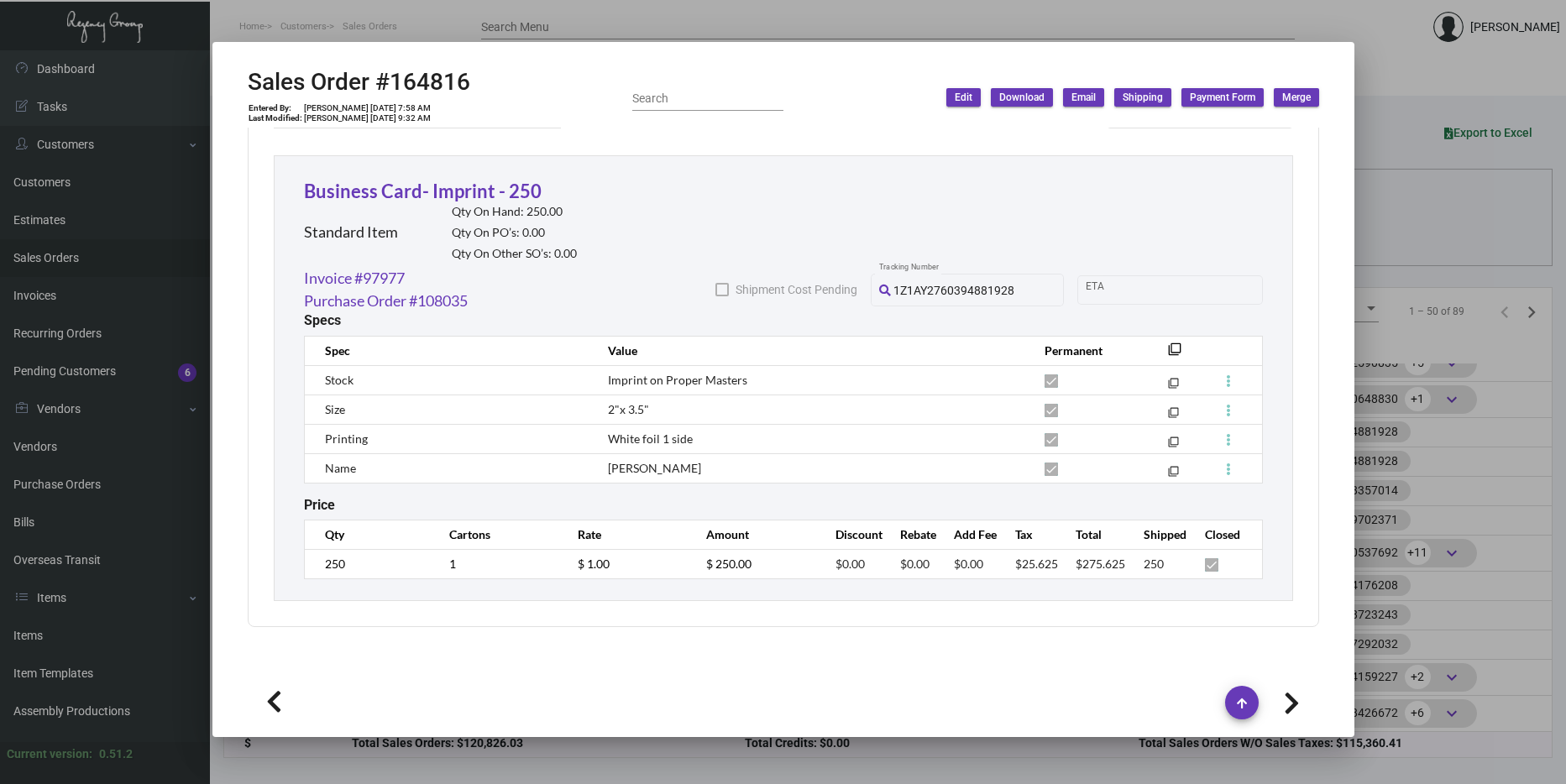
click at [1412, 369] on div at bounding box center [783, 392] width 1566 height 784
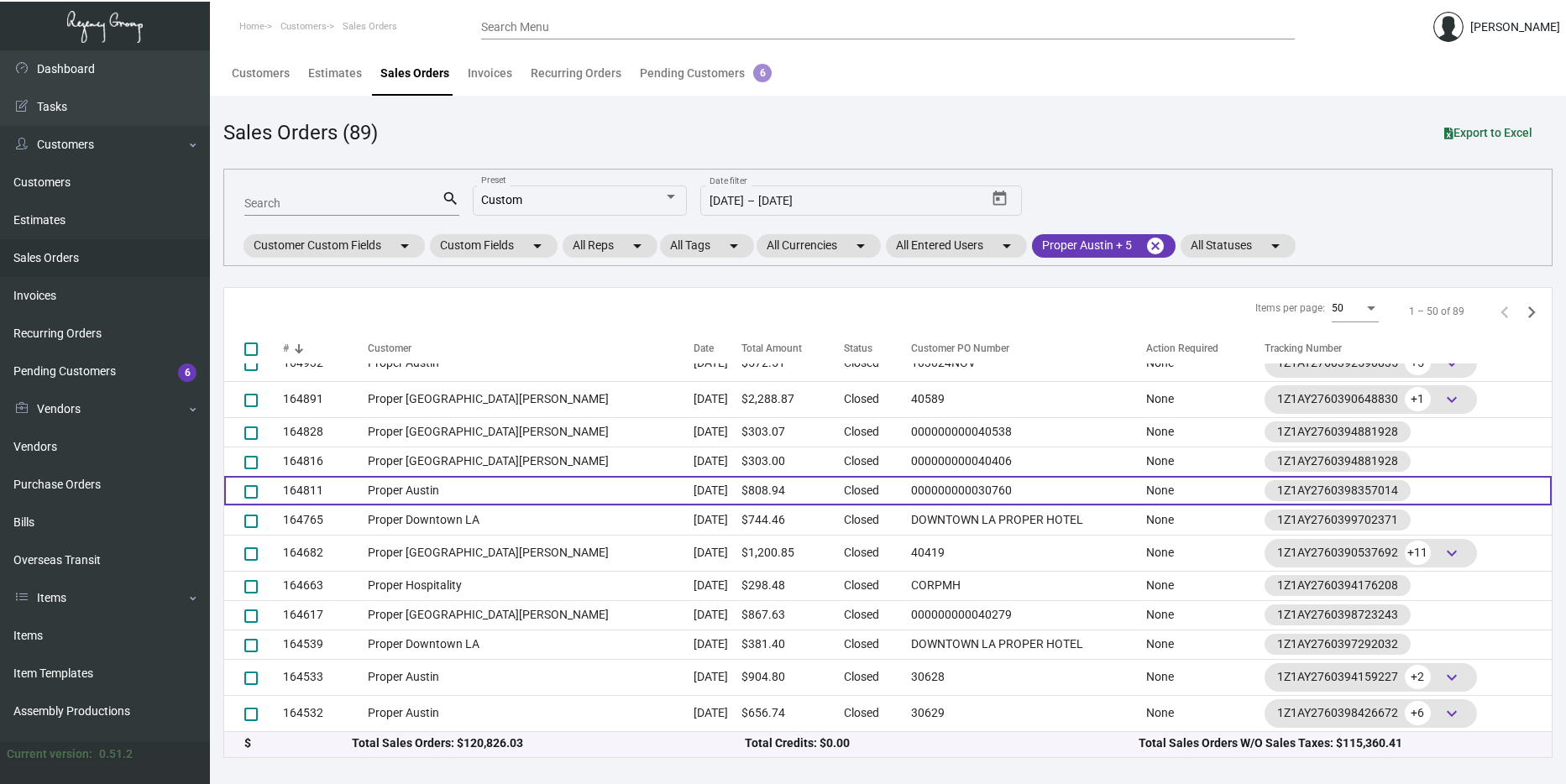
click at [552, 480] on td "Proper Austin" at bounding box center [531, 491] width 326 height 29
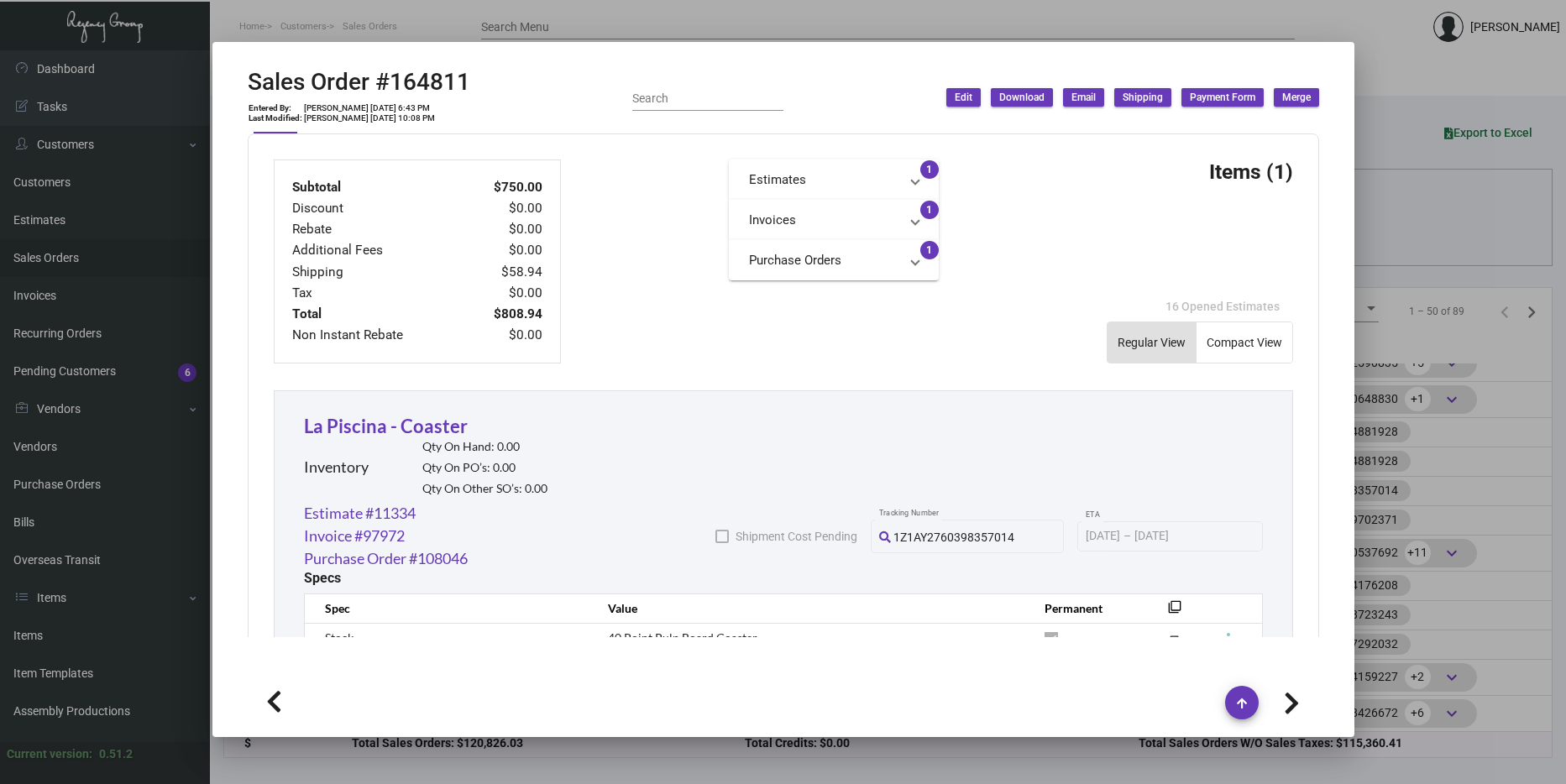
scroll to position [910, 0]
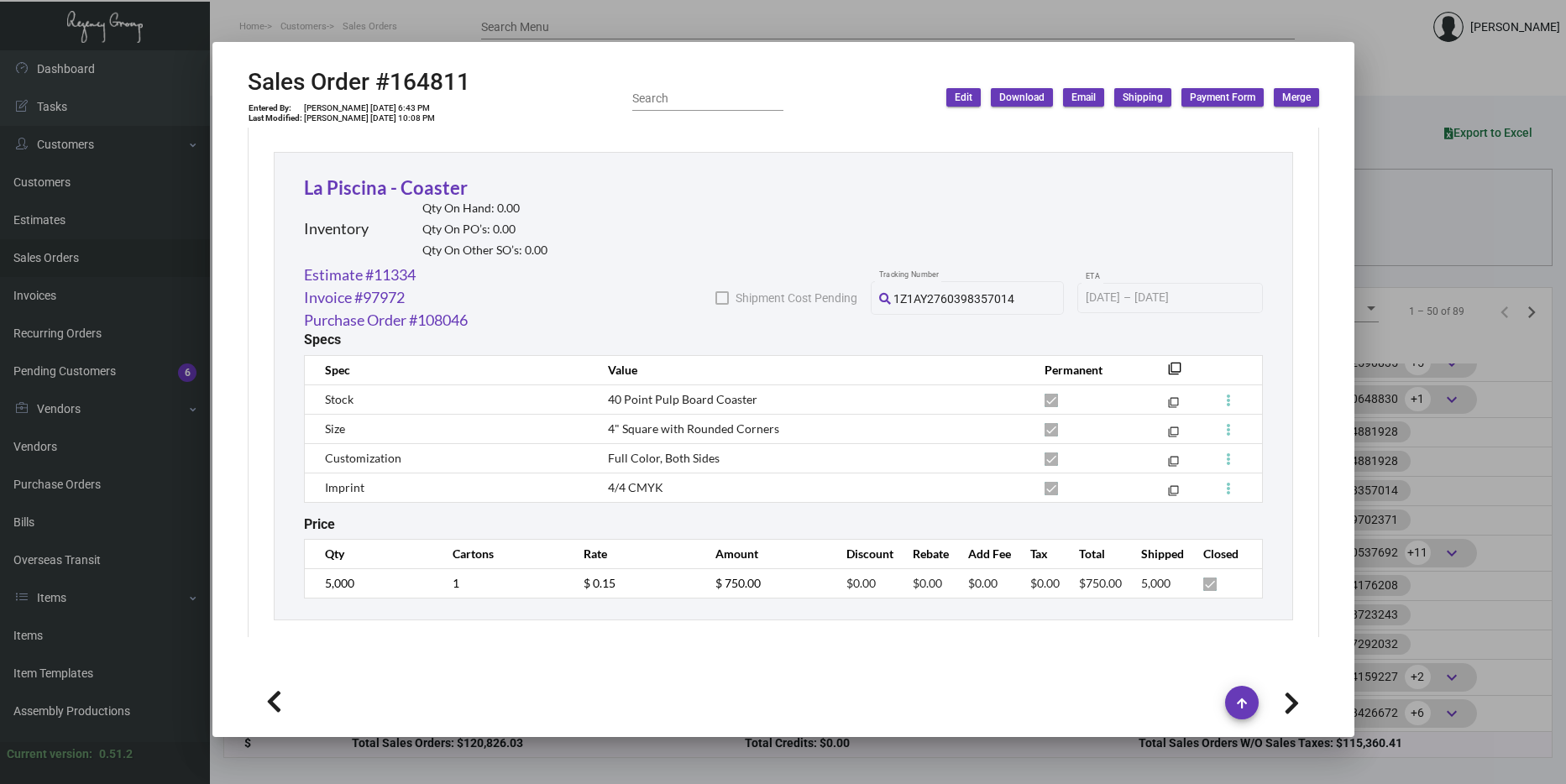
click at [1393, 468] on div at bounding box center [783, 392] width 1566 height 784
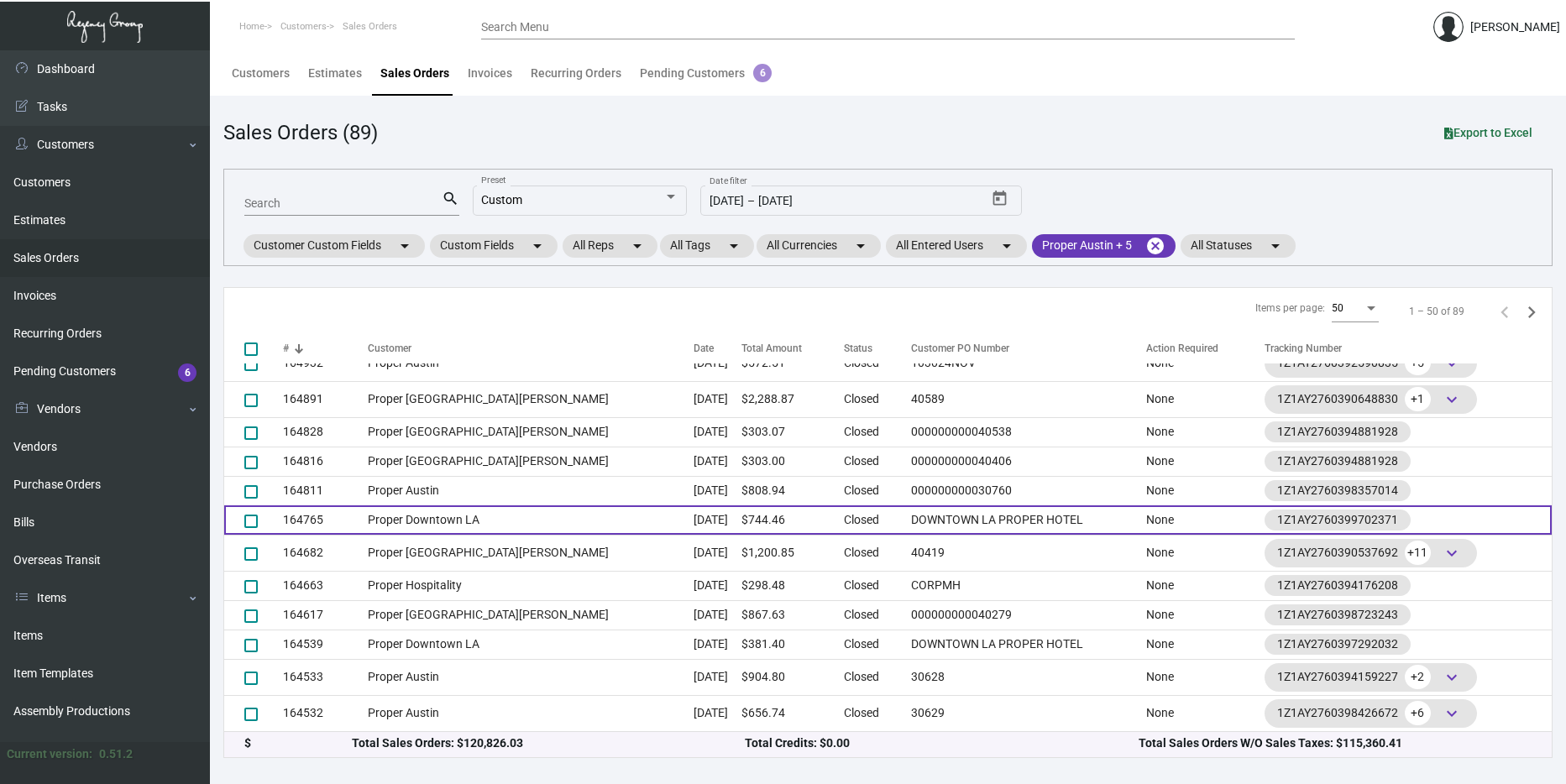
click at [693, 511] on td "[DATE]" at bounding box center [717, 520] width 48 height 29
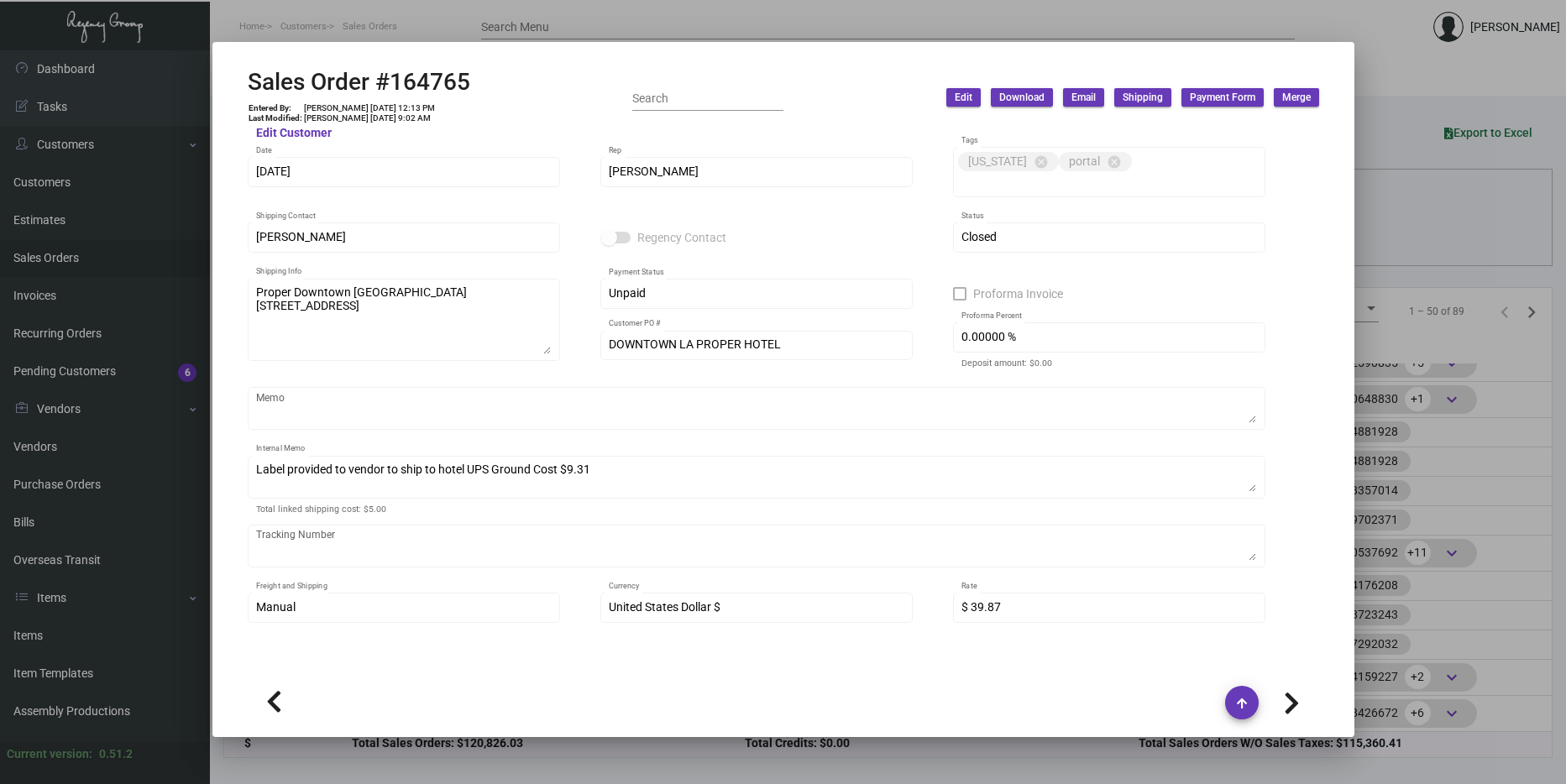
scroll to position [0, 0]
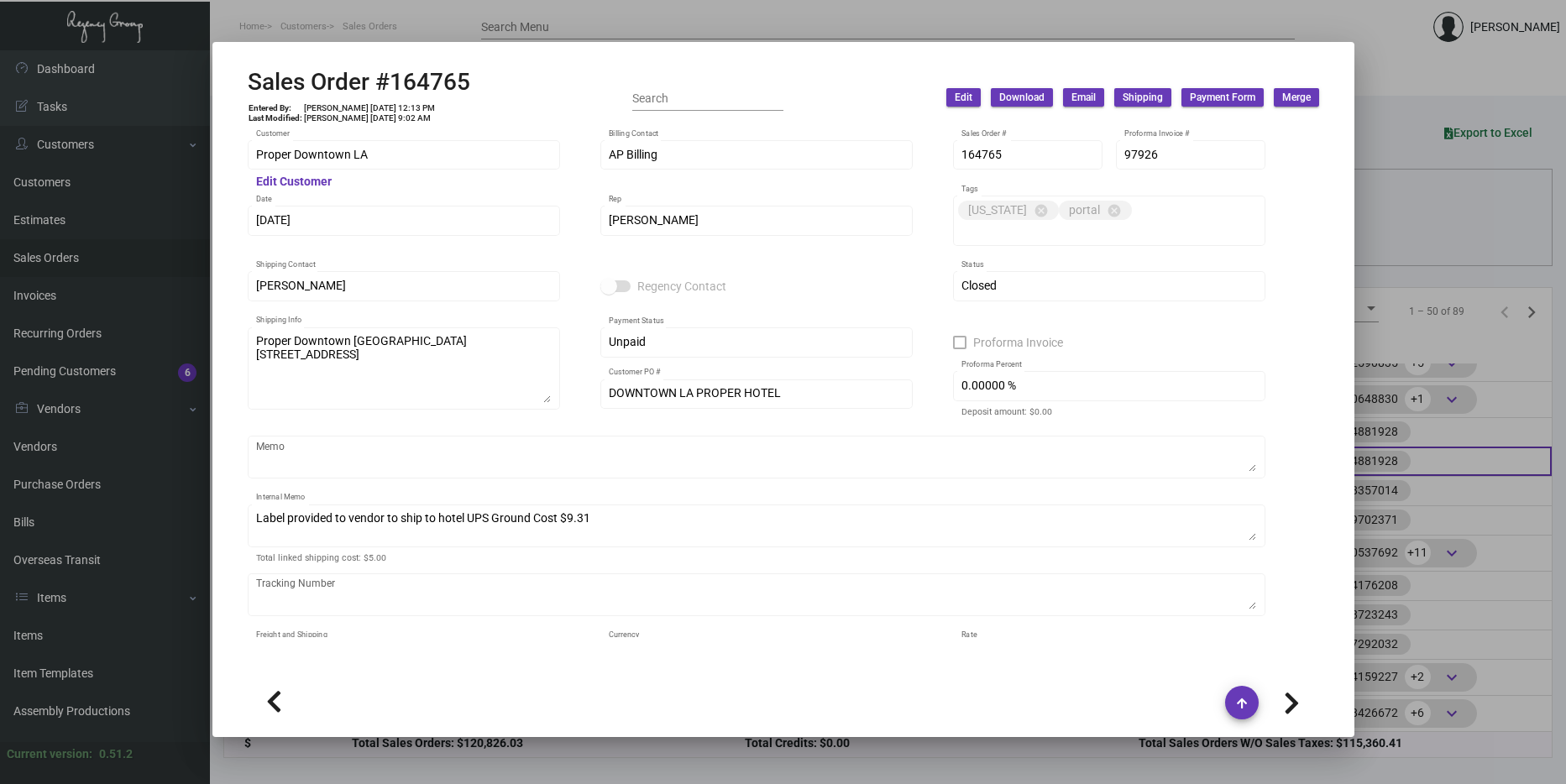
click at [1421, 453] on div at bounding box center [783, 392] width 1566 height 784
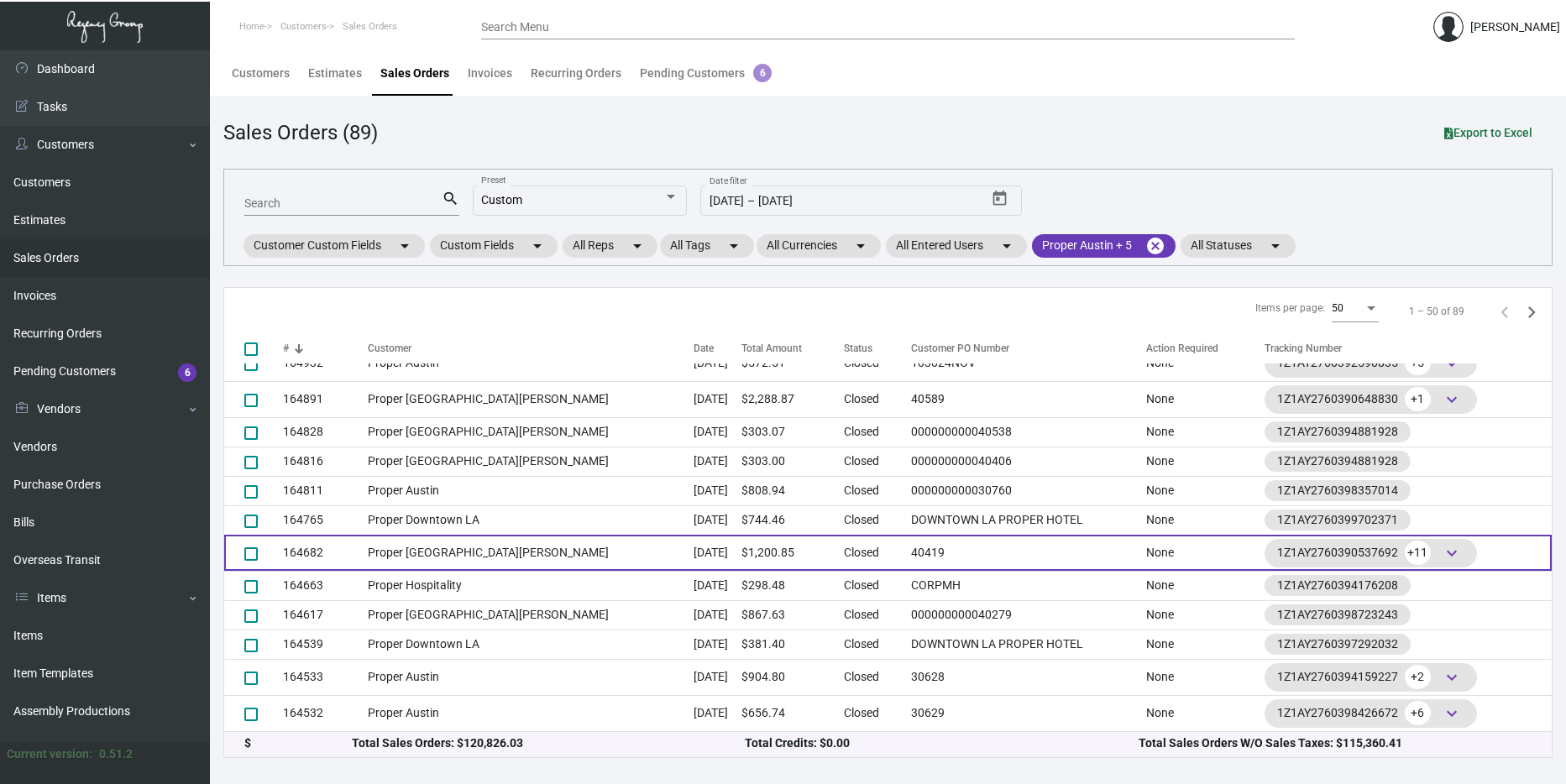
click at [593, 544] on td "Proper [GEOGRAPHIC_DATA][PERSON_NAME]" at bounding box center [531, 552] width 326 height 36
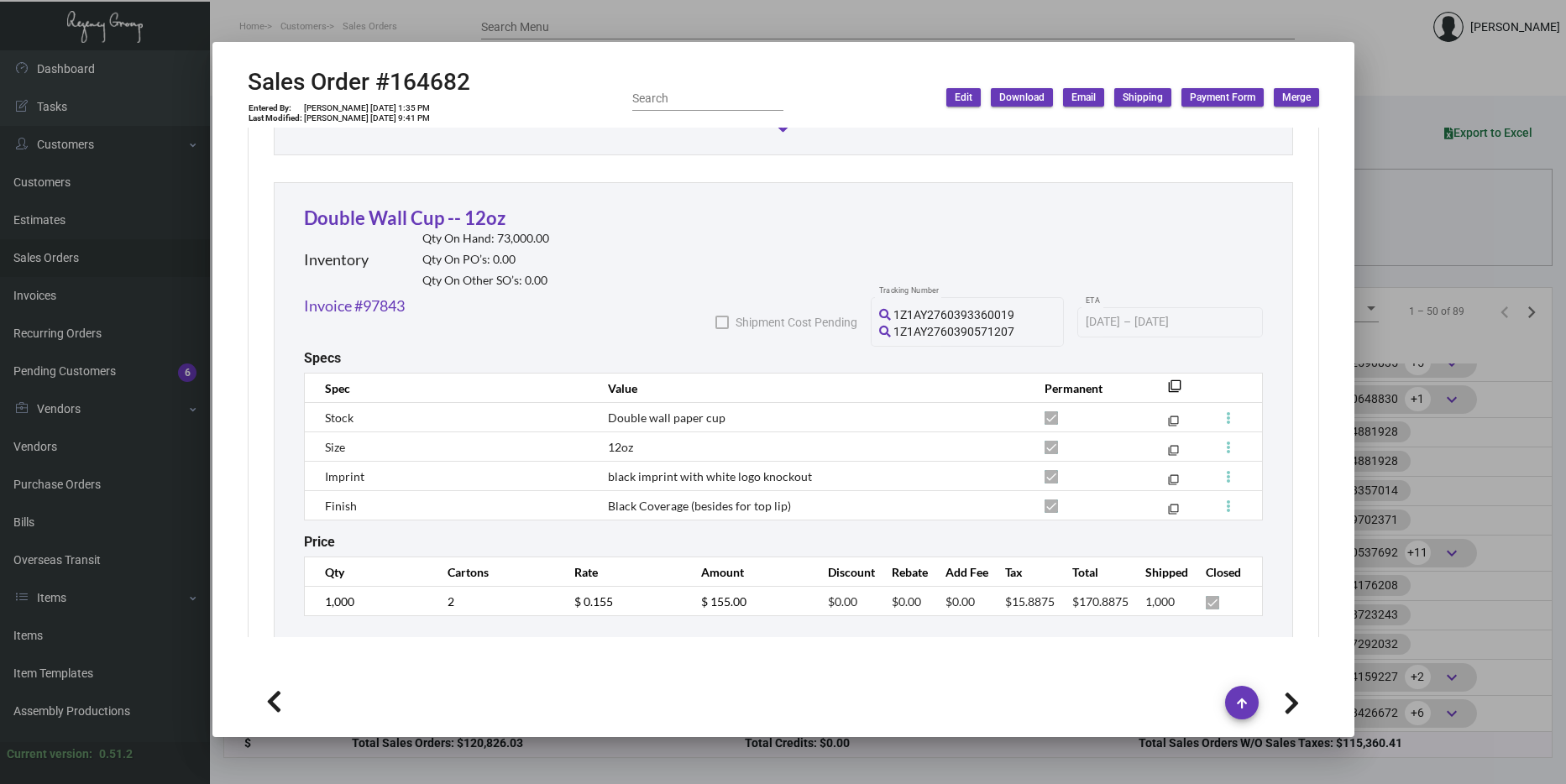
scroll to position [2937, 0]
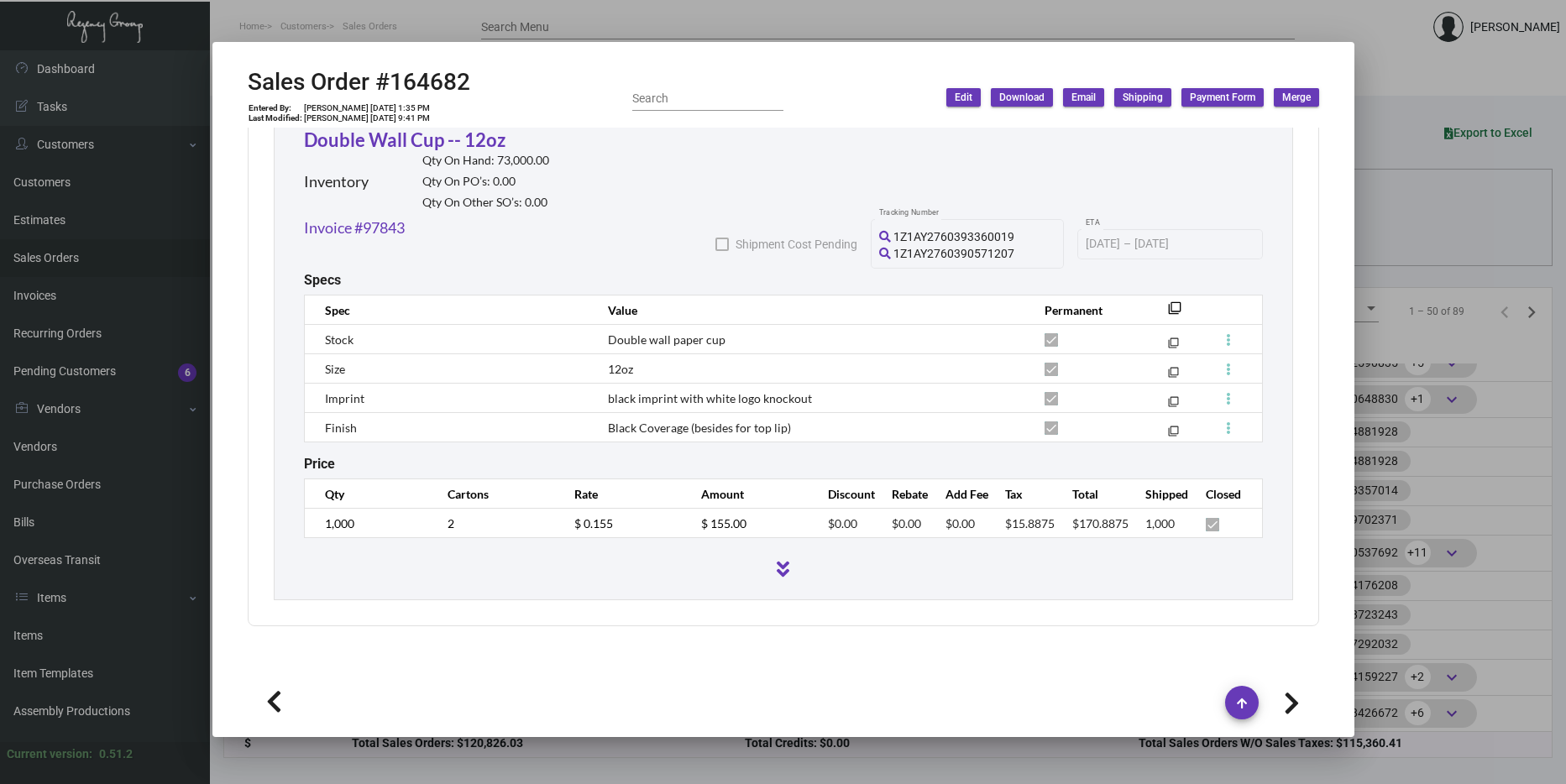
click at [1414, 334] on div at bounding box center [783, 392] width 1566 height 784
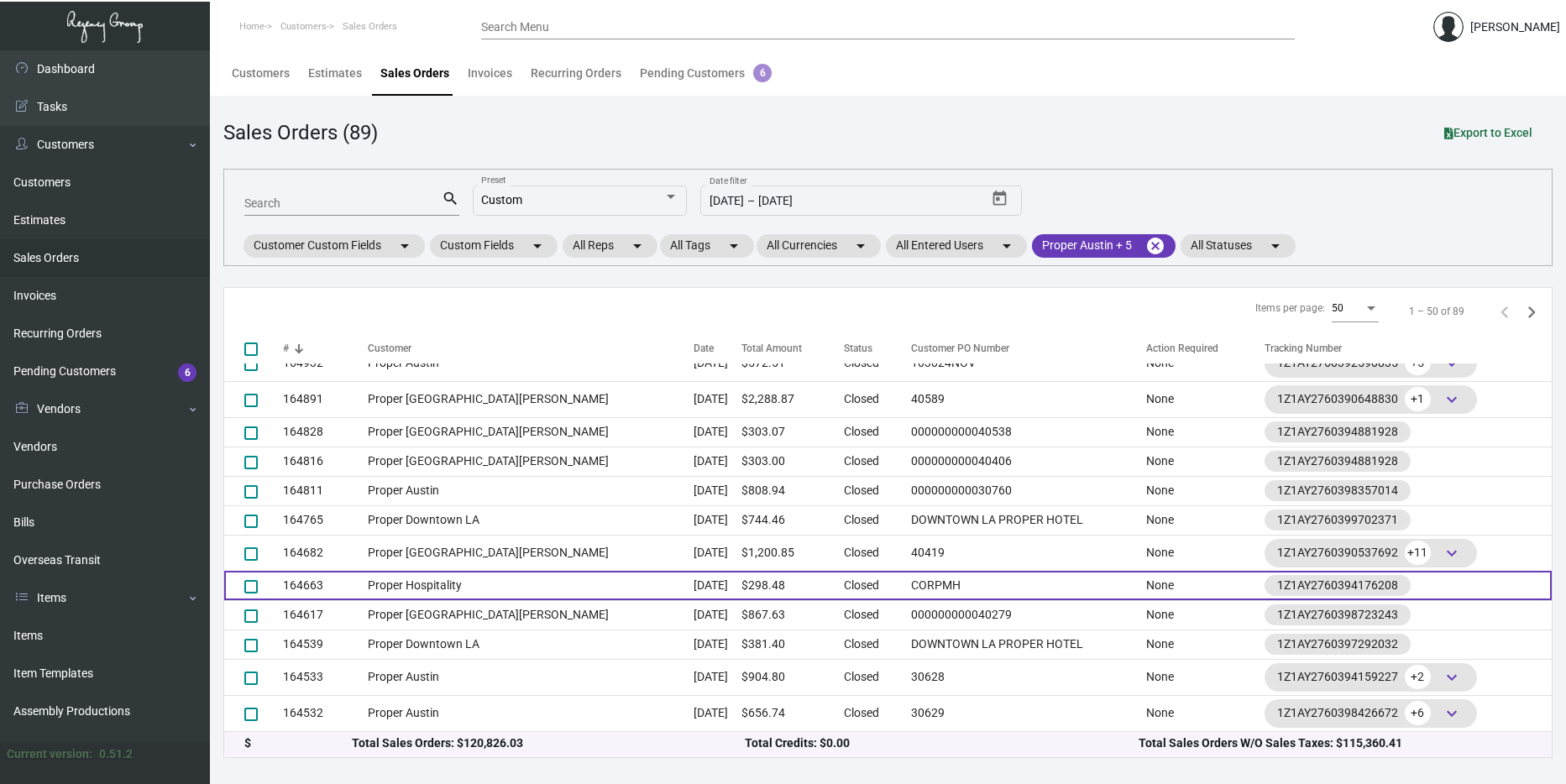
click at [693, 576] on td "[DATE]" at bounding box center [717, 585] width 48 height 29
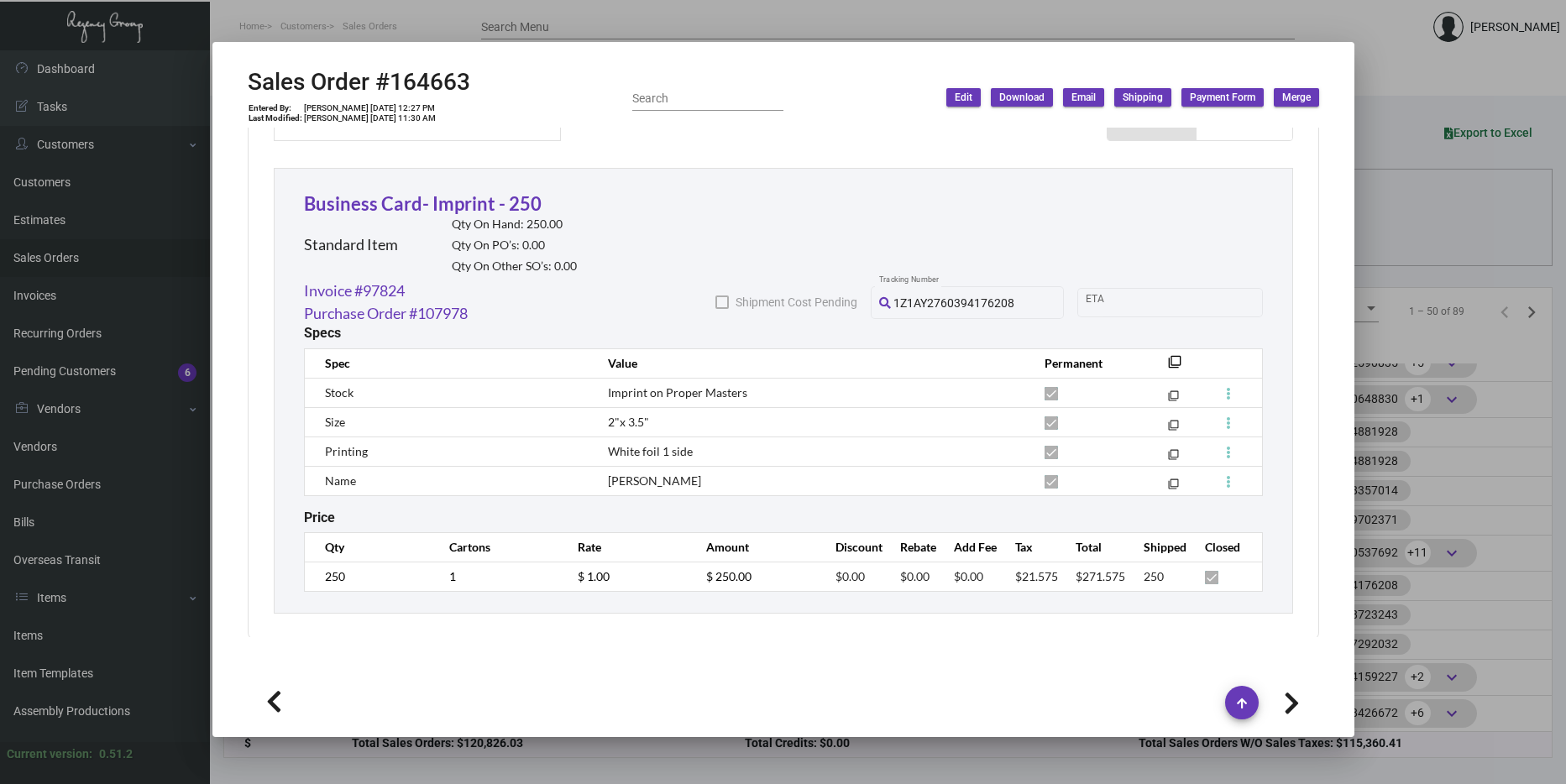
scroll to position [906, 0]
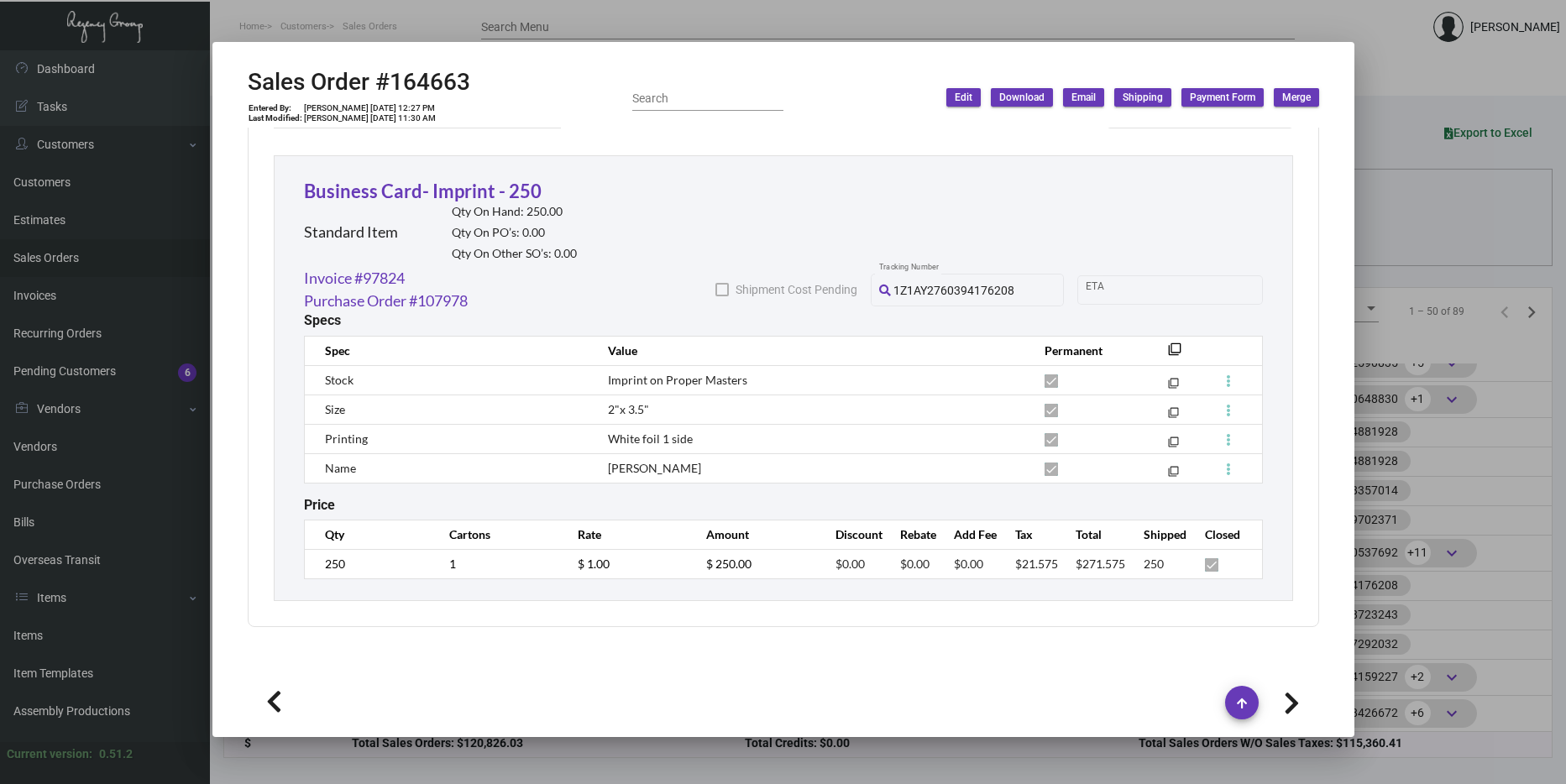
click at [1442, 257] on div at bounding box center [783, 392] width 1566 height 784
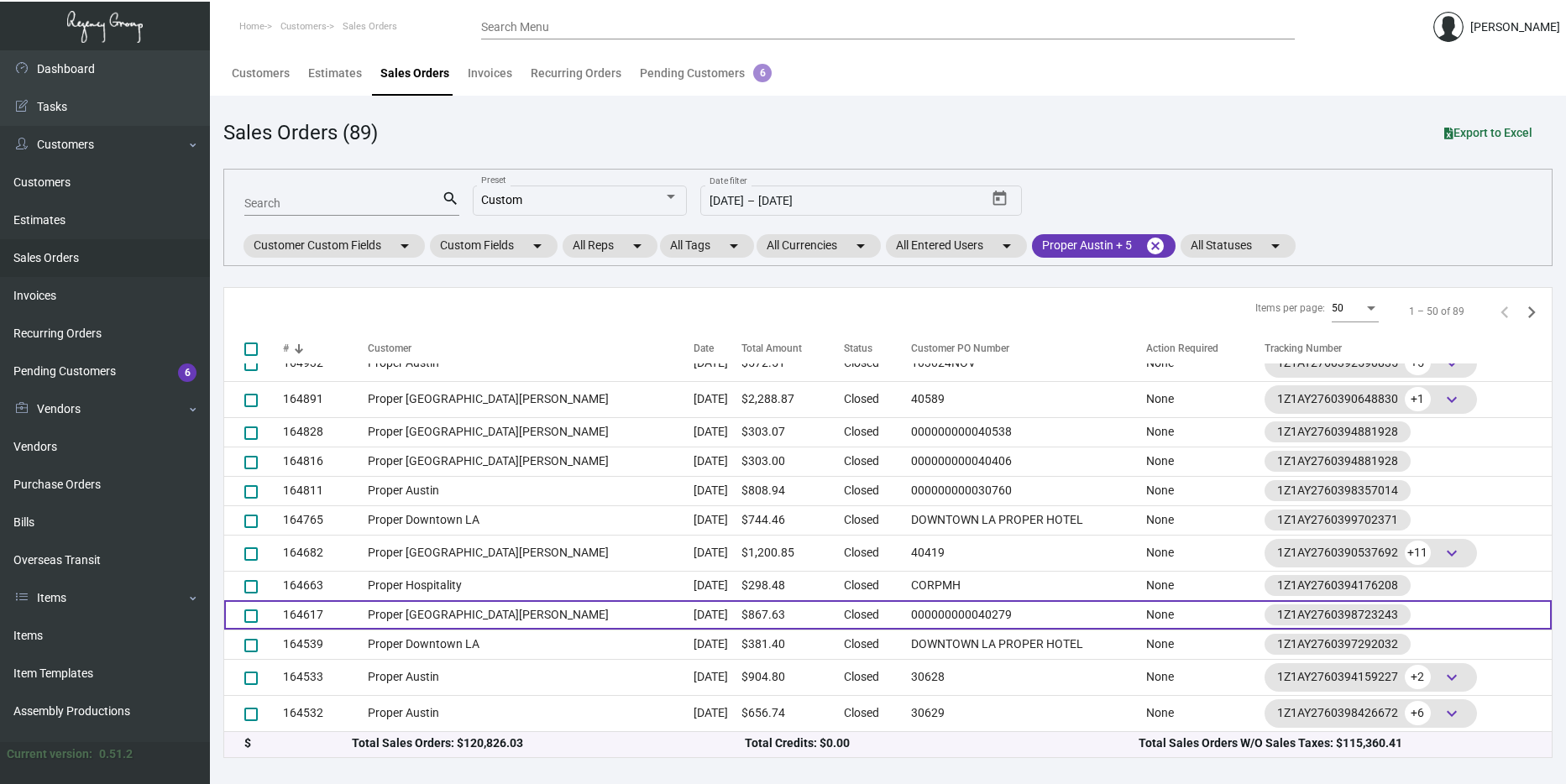
click at [413, 607] on td "Proper [GEOGRAPHIC_DATA][PERSON_NAME]" at bounding box center [531, 615] width 326 height 29
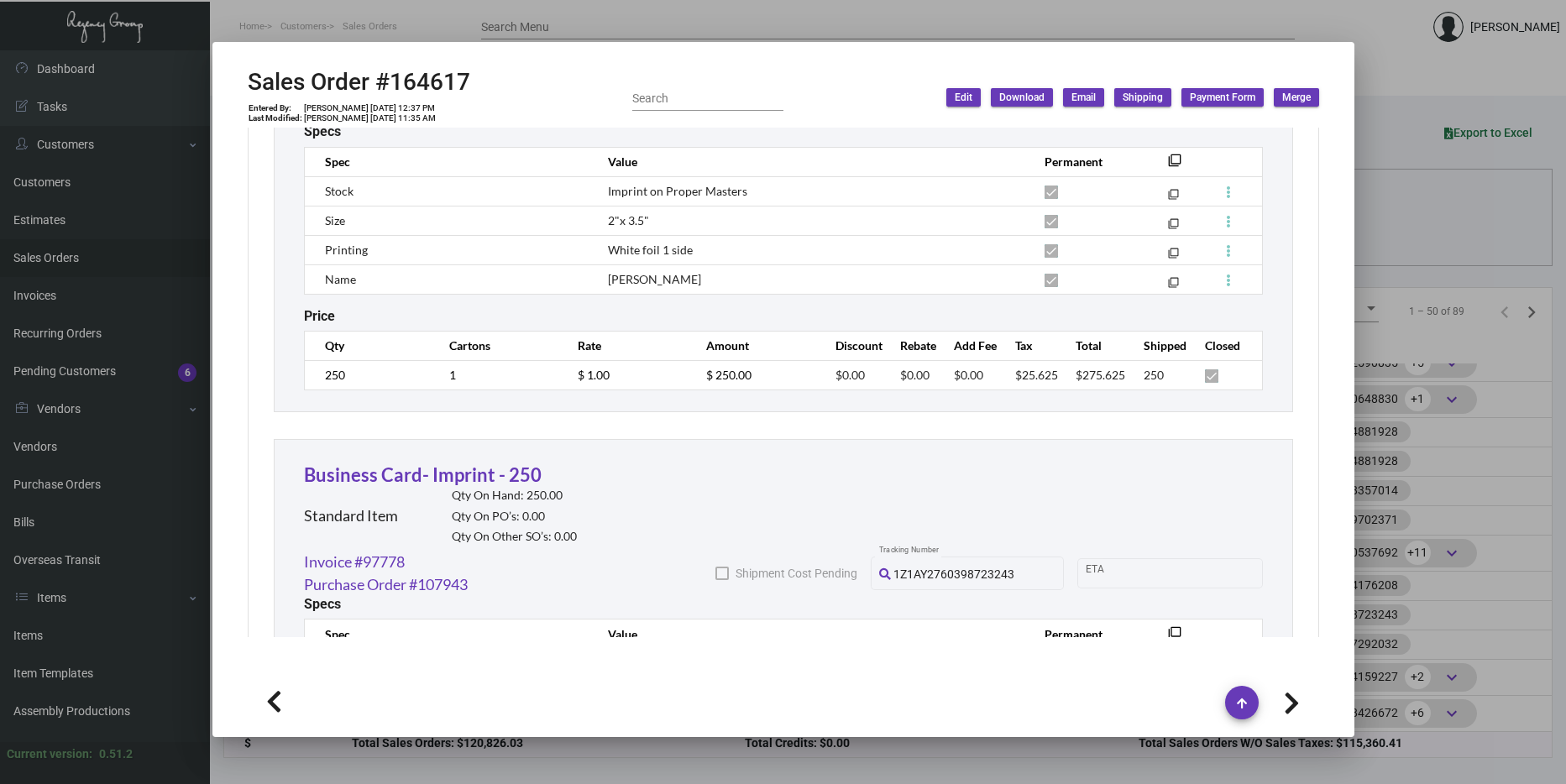
scroll to position [959, 0]
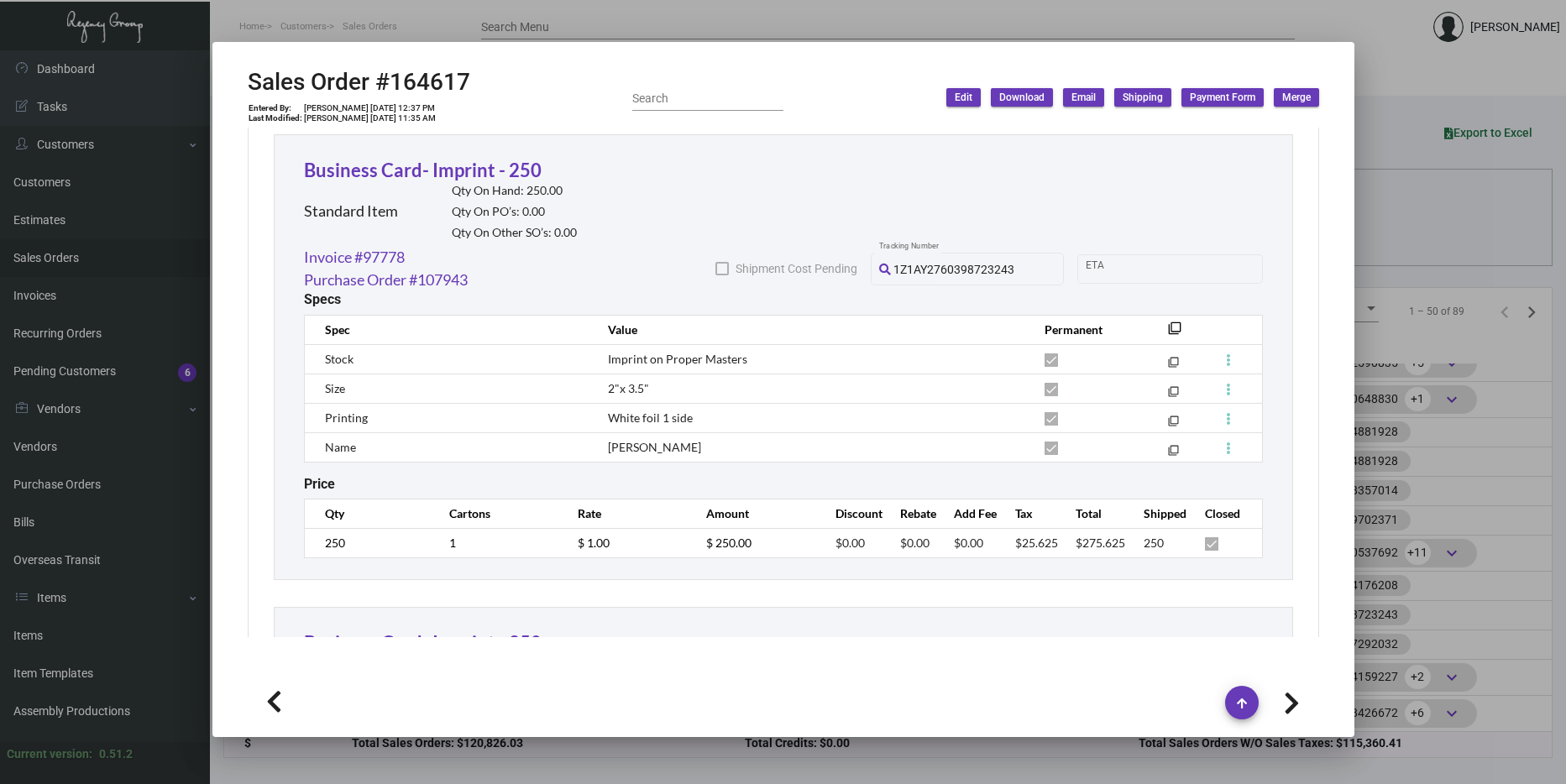
click at [1348, 359] on mat-dialog-container "Sales Order #164617 Entered By: [PERSON_NAME] [DATE] 12:37 PM Last Modified: [P…" at bounding box center [783, 389] width 1142 height 695
click at [1358, 358] on div at bounding box center [783, 392] width 1566 height 784
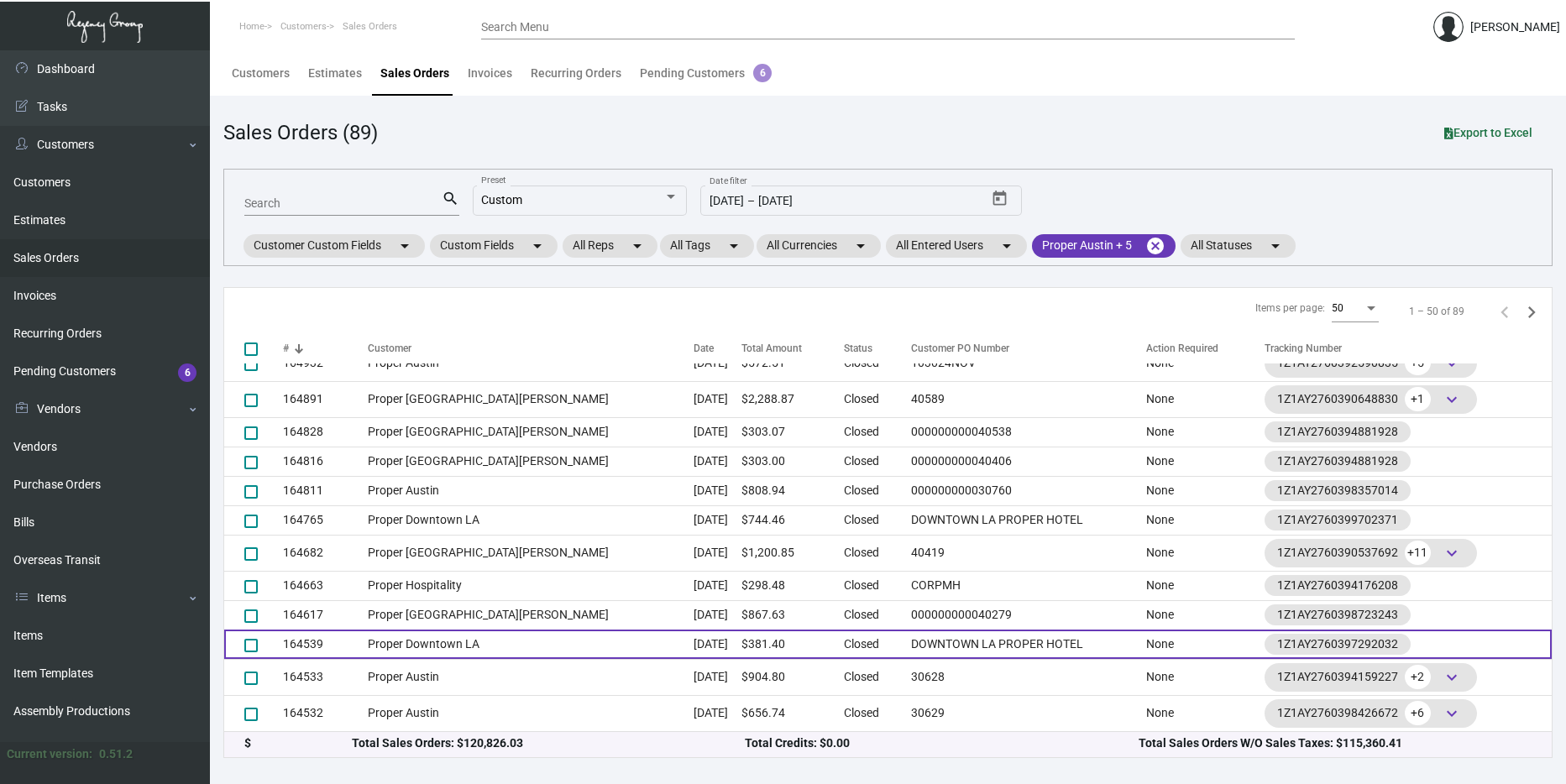
click at [571, 636] on td "Proper Downtown LA" at bounding box center [531, 644] width 326 height 29
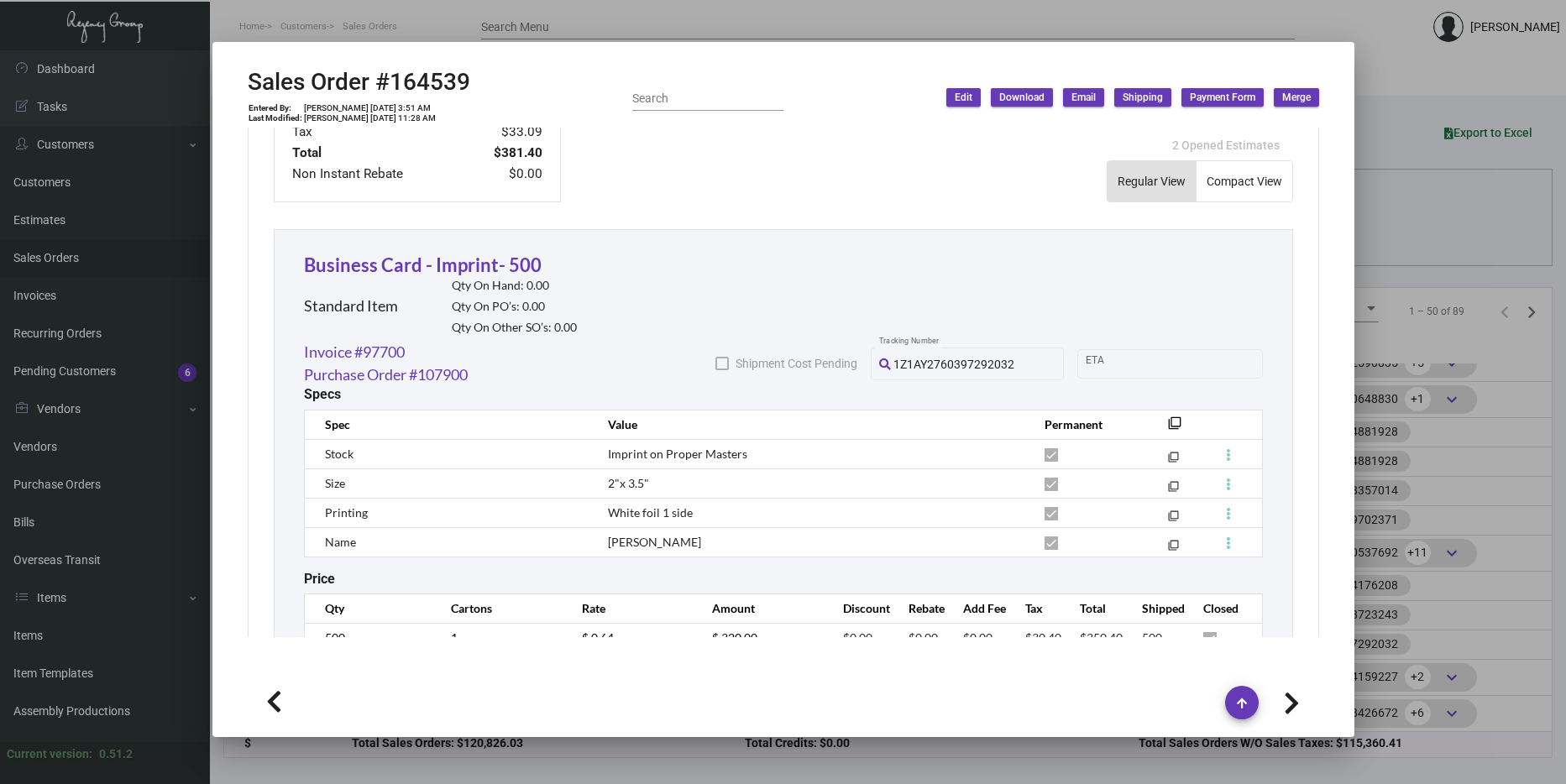
scroll to position [840, 0]
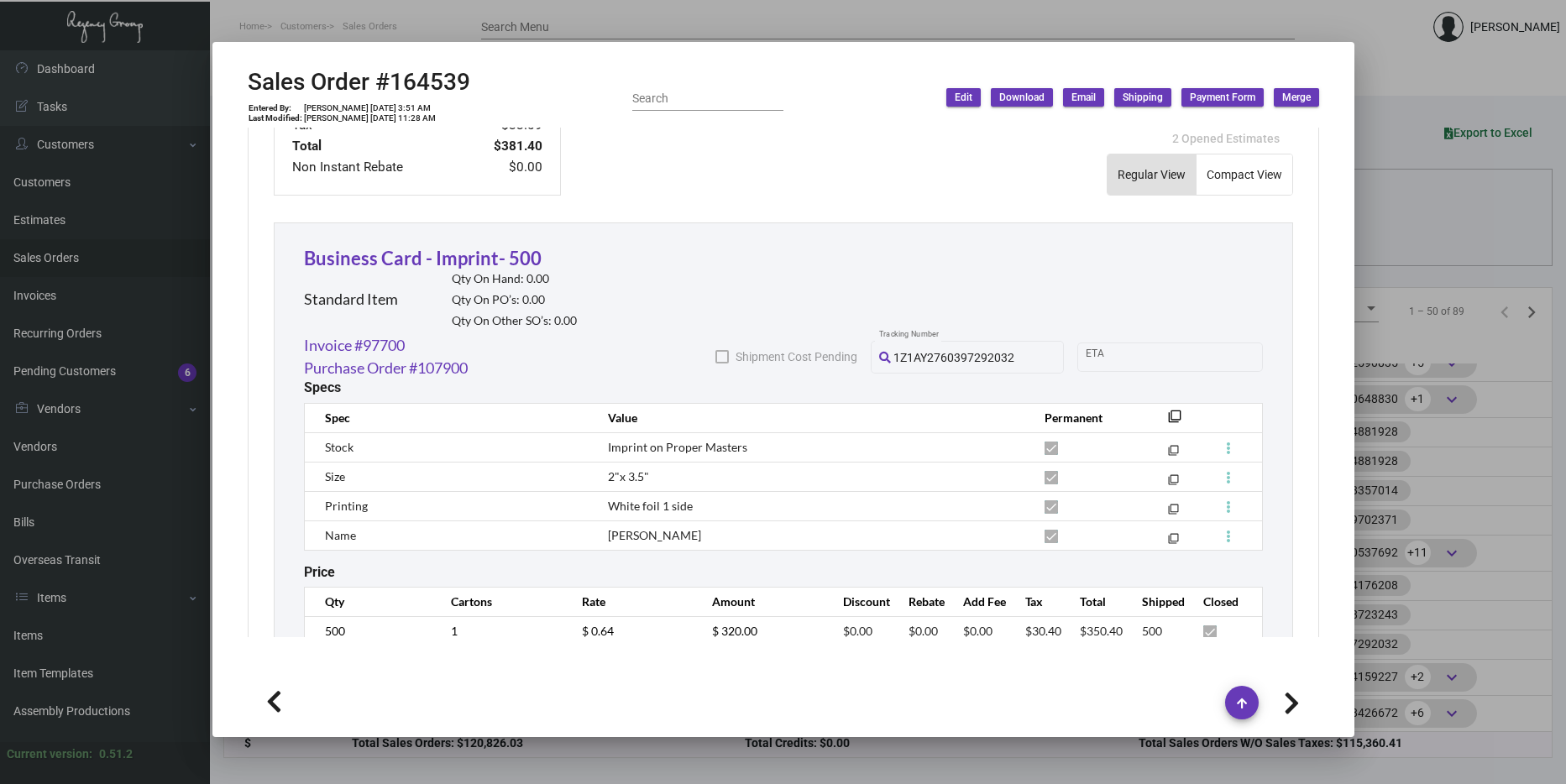
click at [1432, 326] on div at bounding box center [783, 392] width 1566 height 784
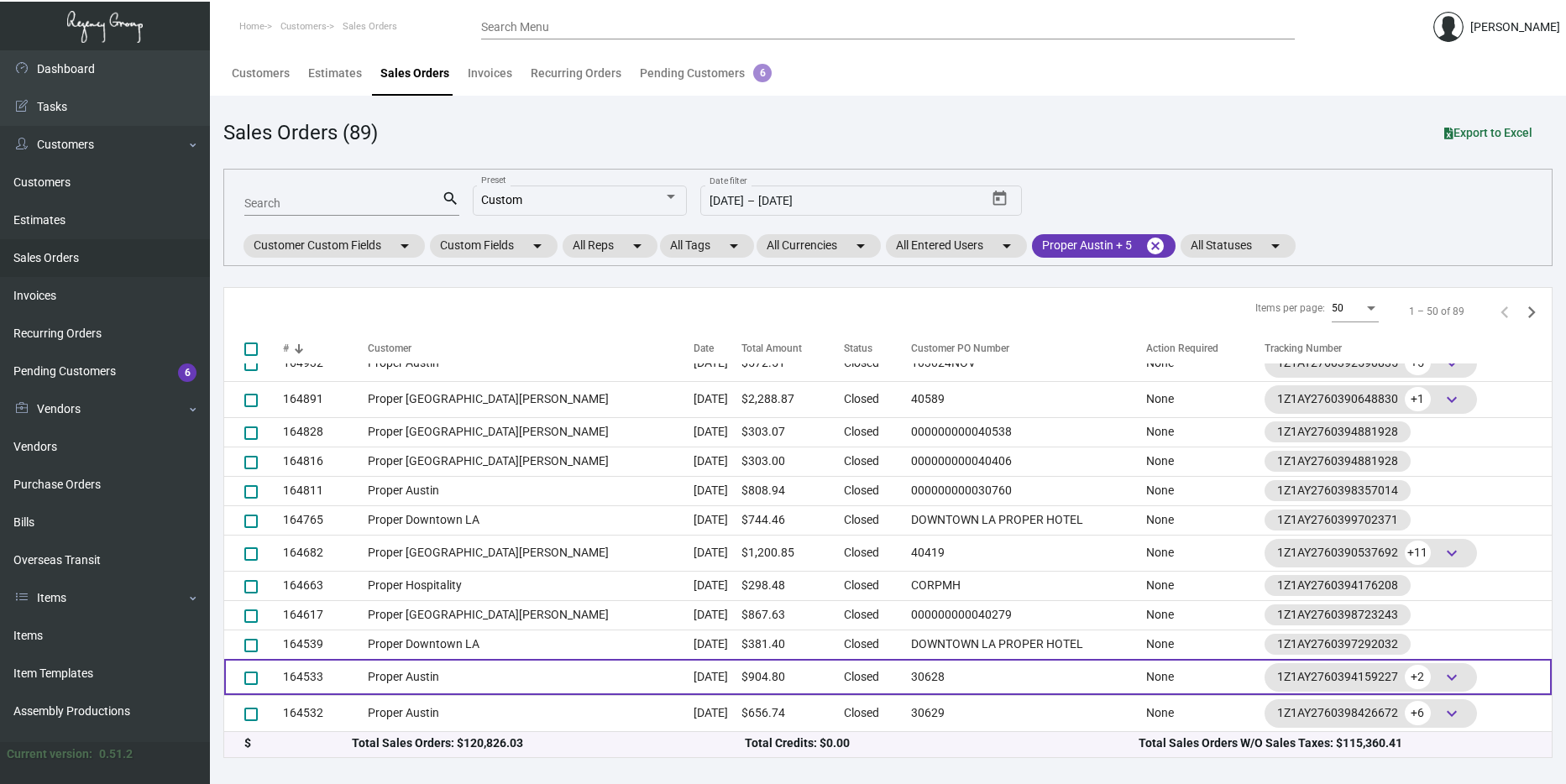
click at [584, 676] on td "Proper Austin" at bounding box center [531, 677] width 326 height 36
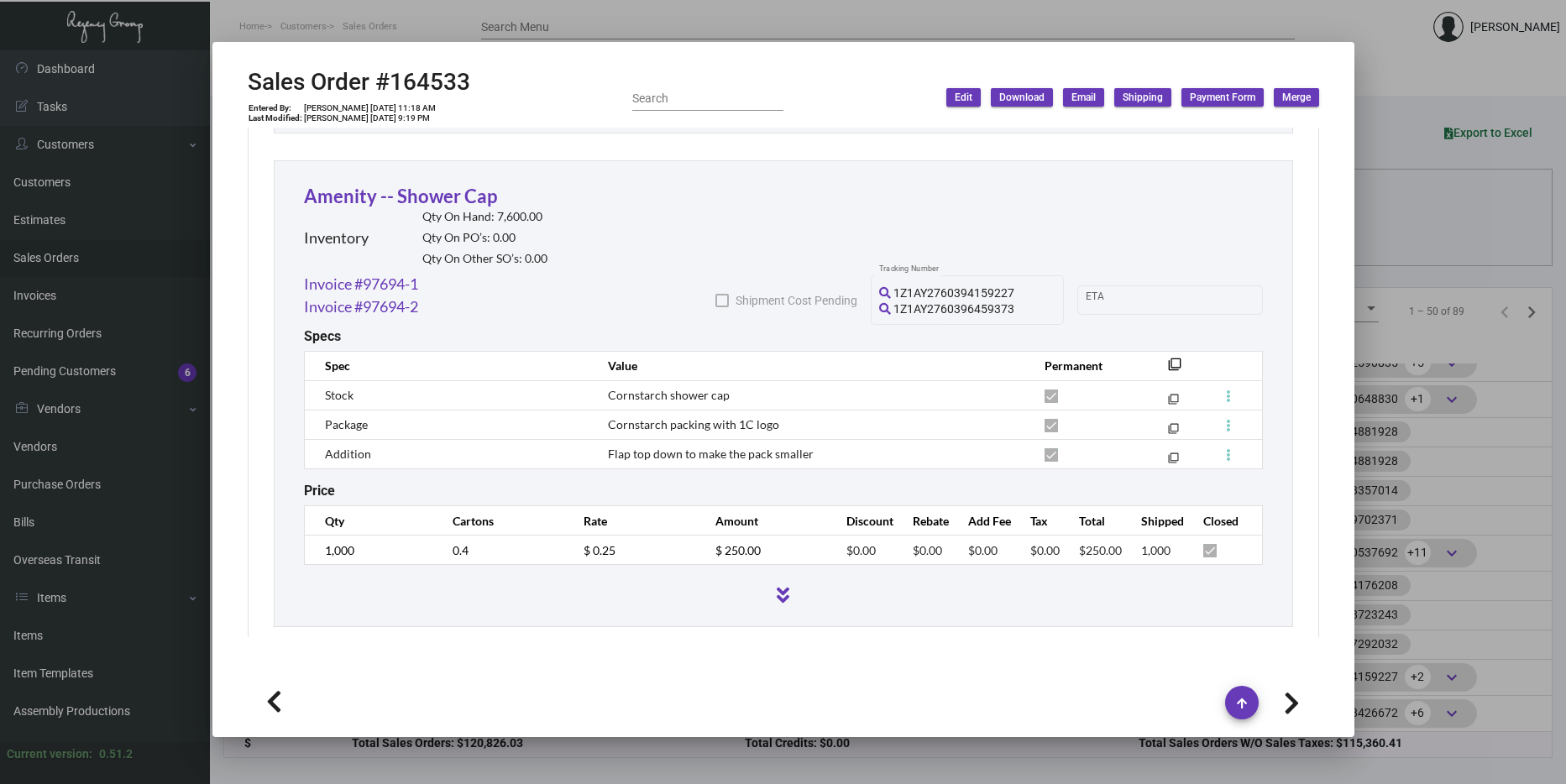
scroll to position [1835, 0]
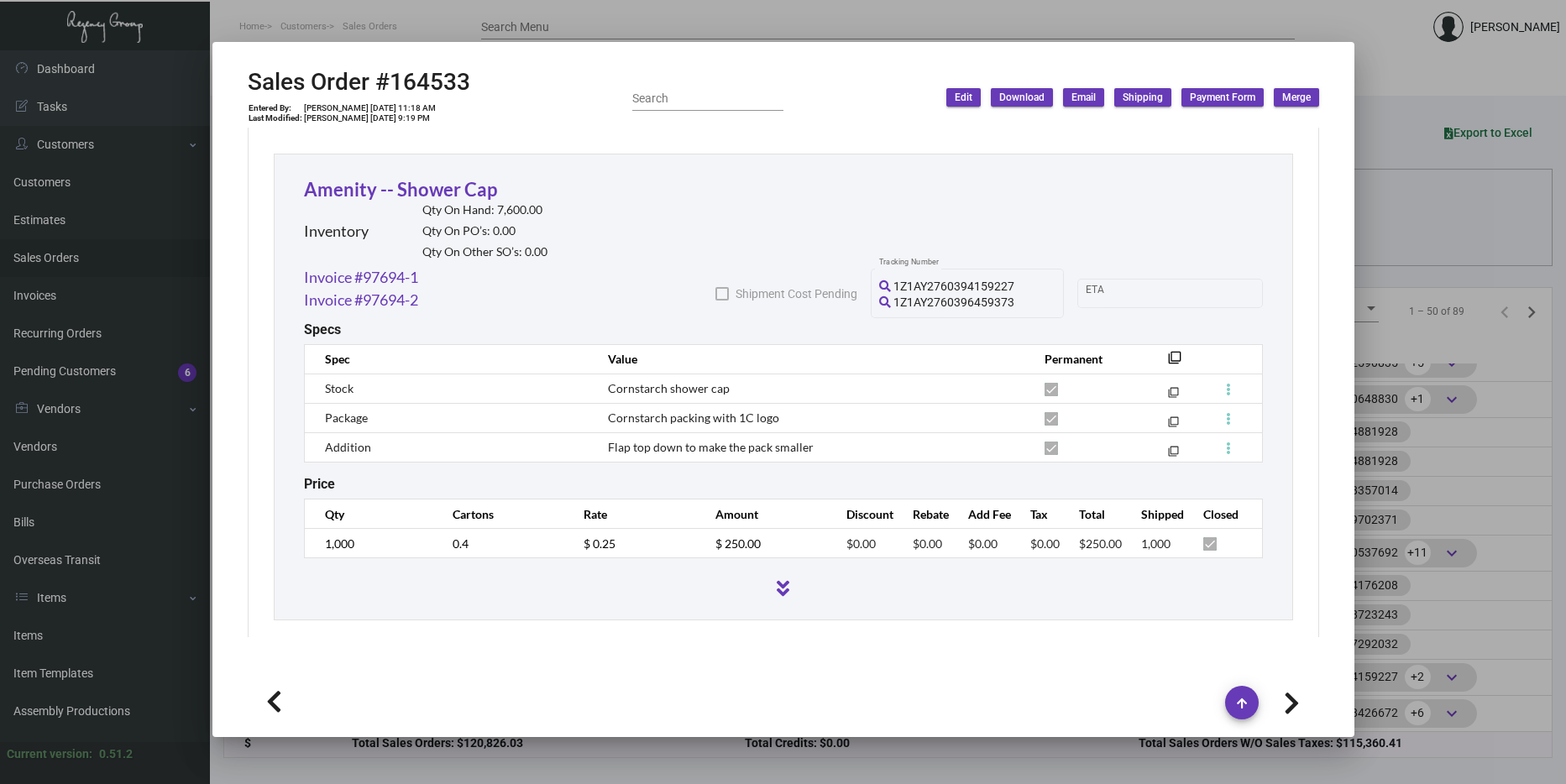
click at [1471, 289] on div at bounding box center [783, 392] width 1566 height 784
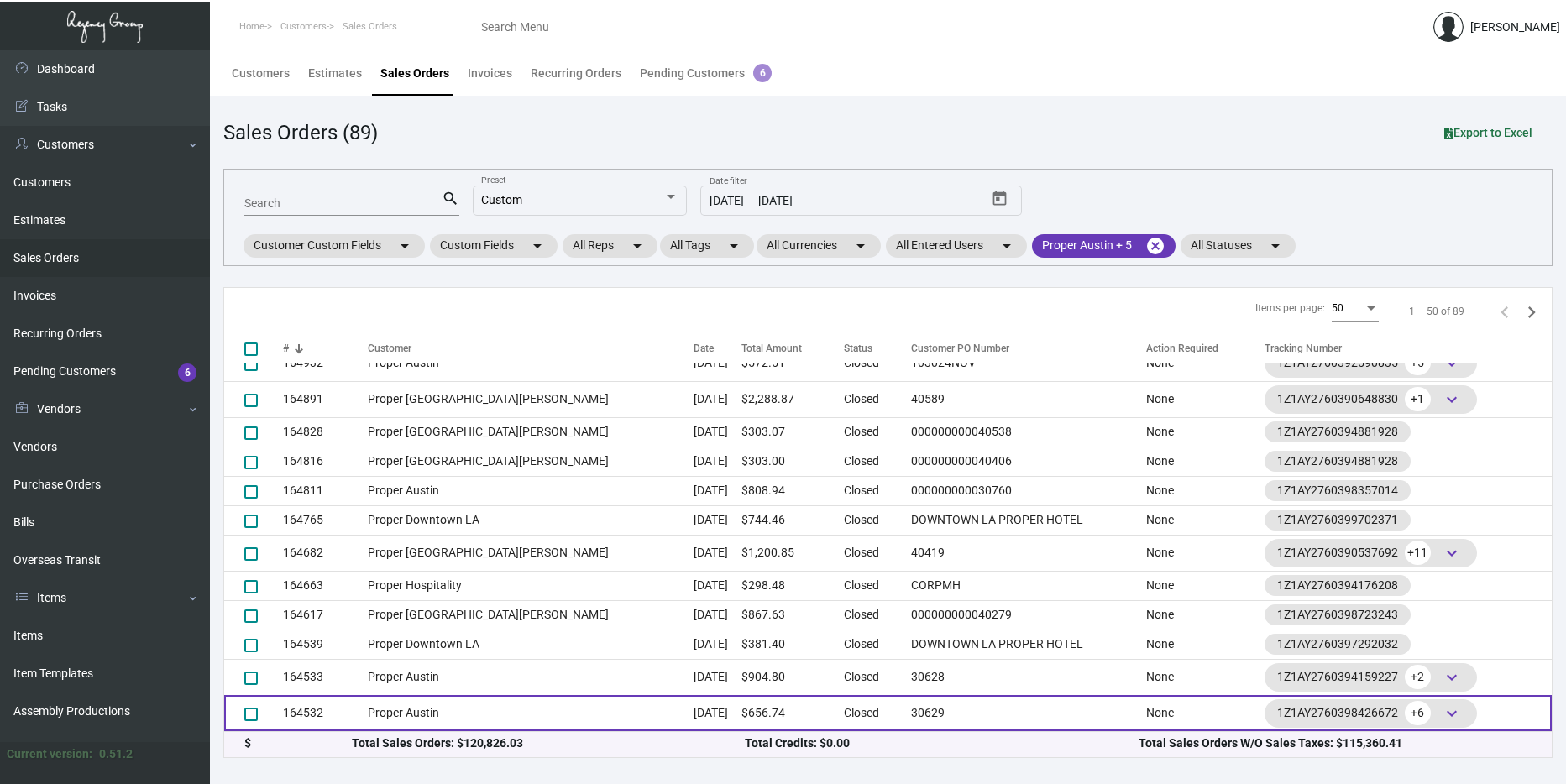
click at [383, 700] on td "Proper Austin" at bounding box center [531, 713] width 326 height 36
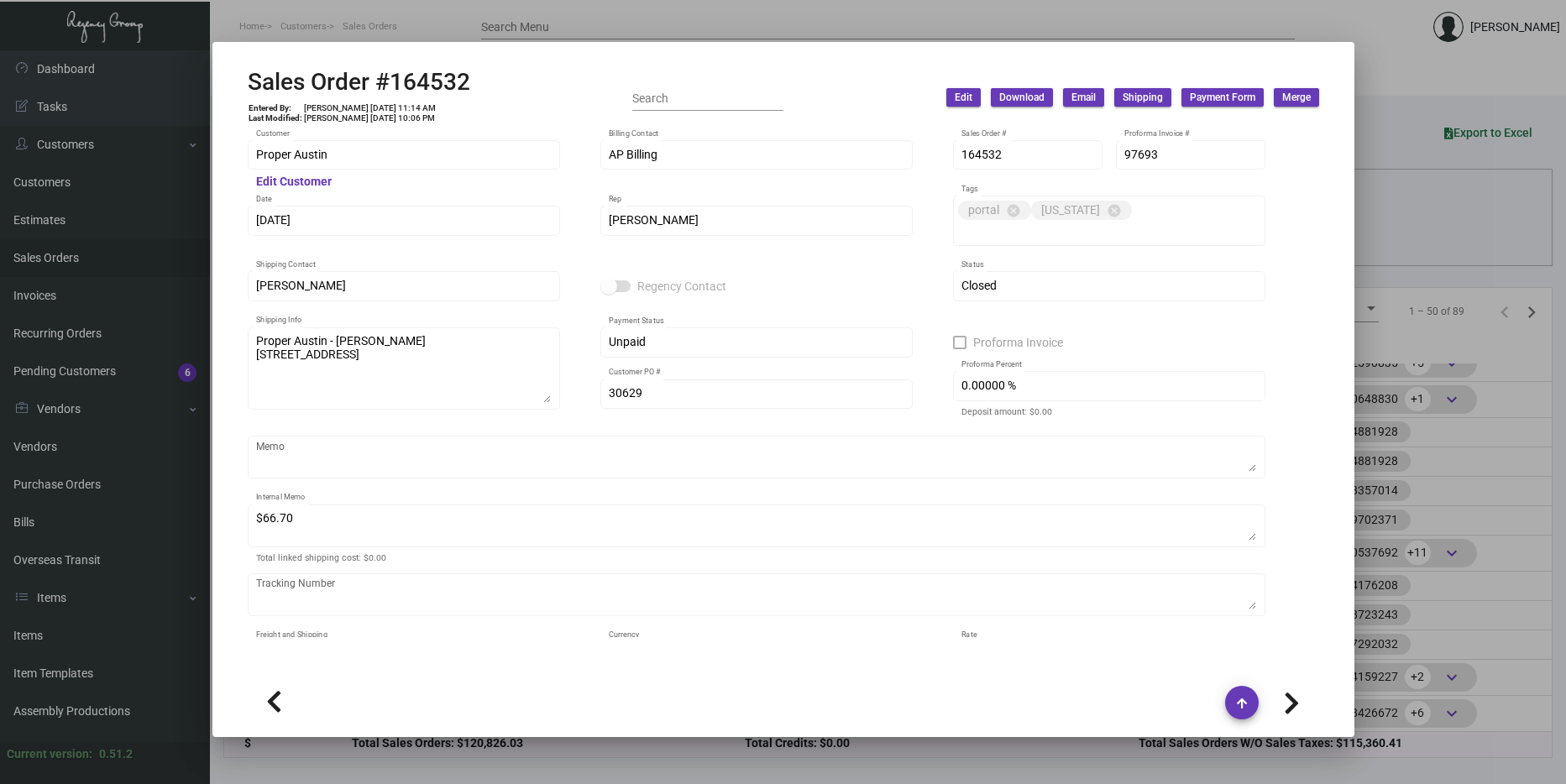
click at [1404, 549] on div at bounding box center [783, 392] width 1566 height 784
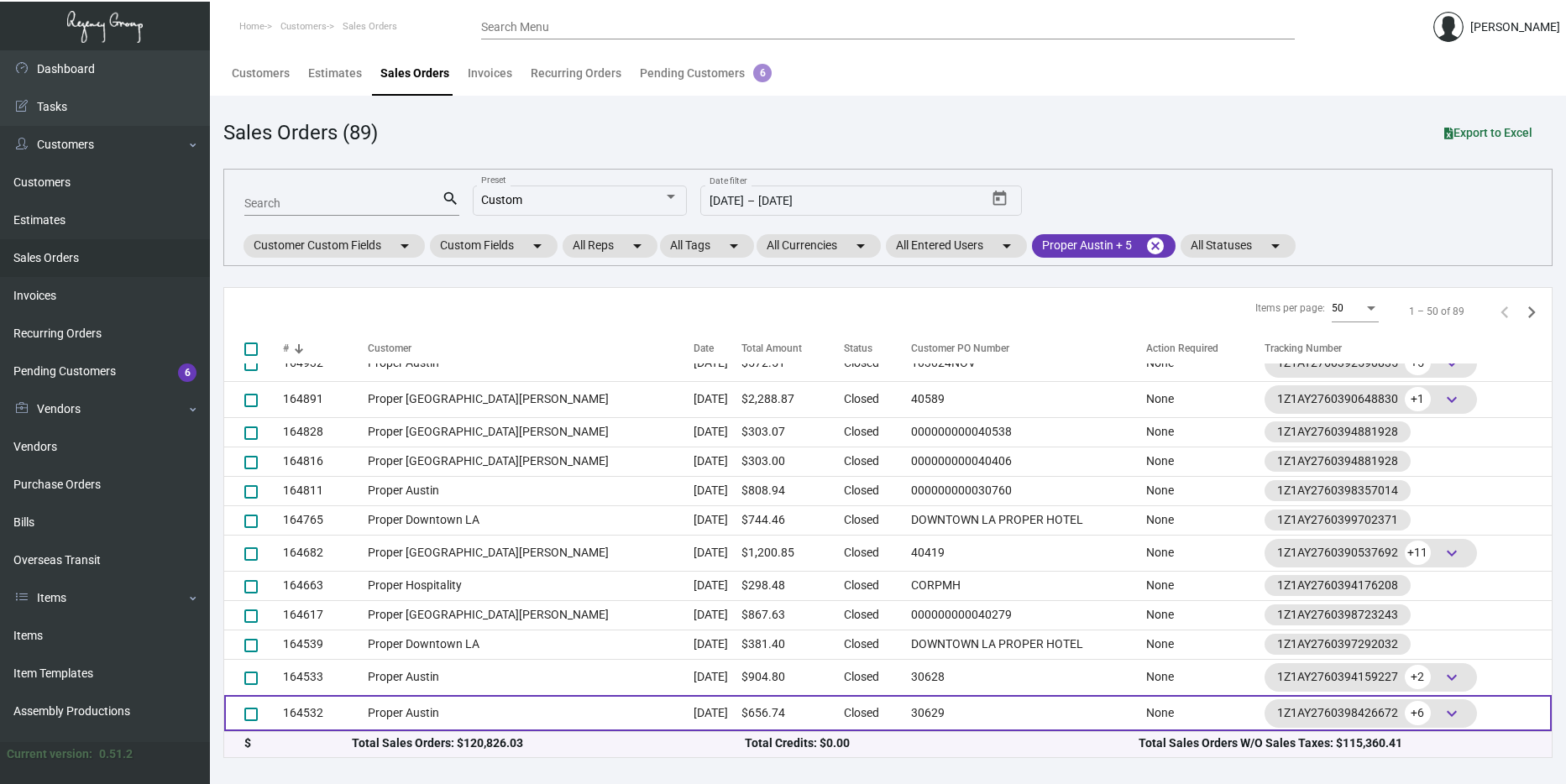
click at [296, 702] on td "164532" at bounding box center [325, 713] width 85 height 36
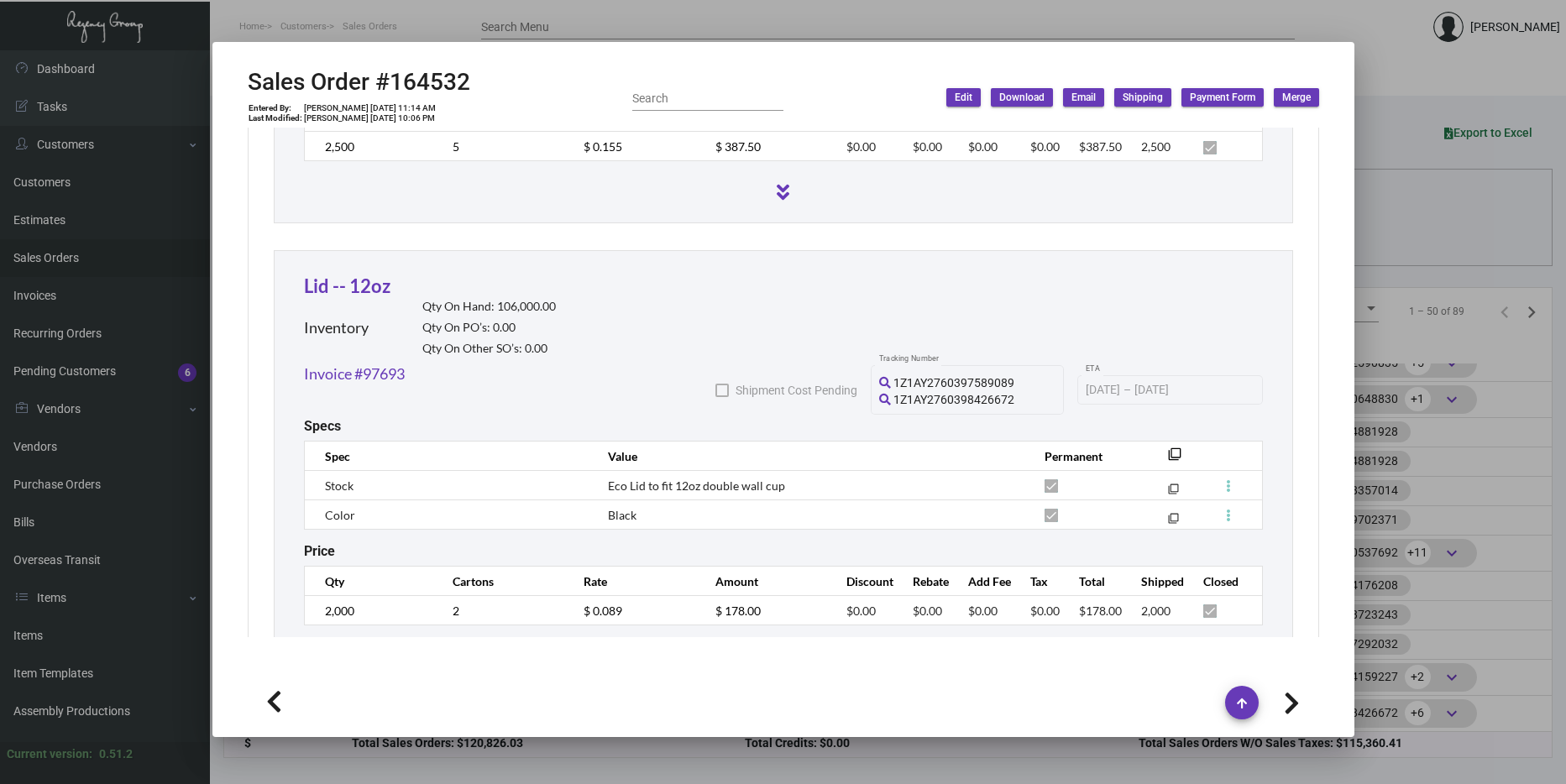
scroll to position [1435, 0]
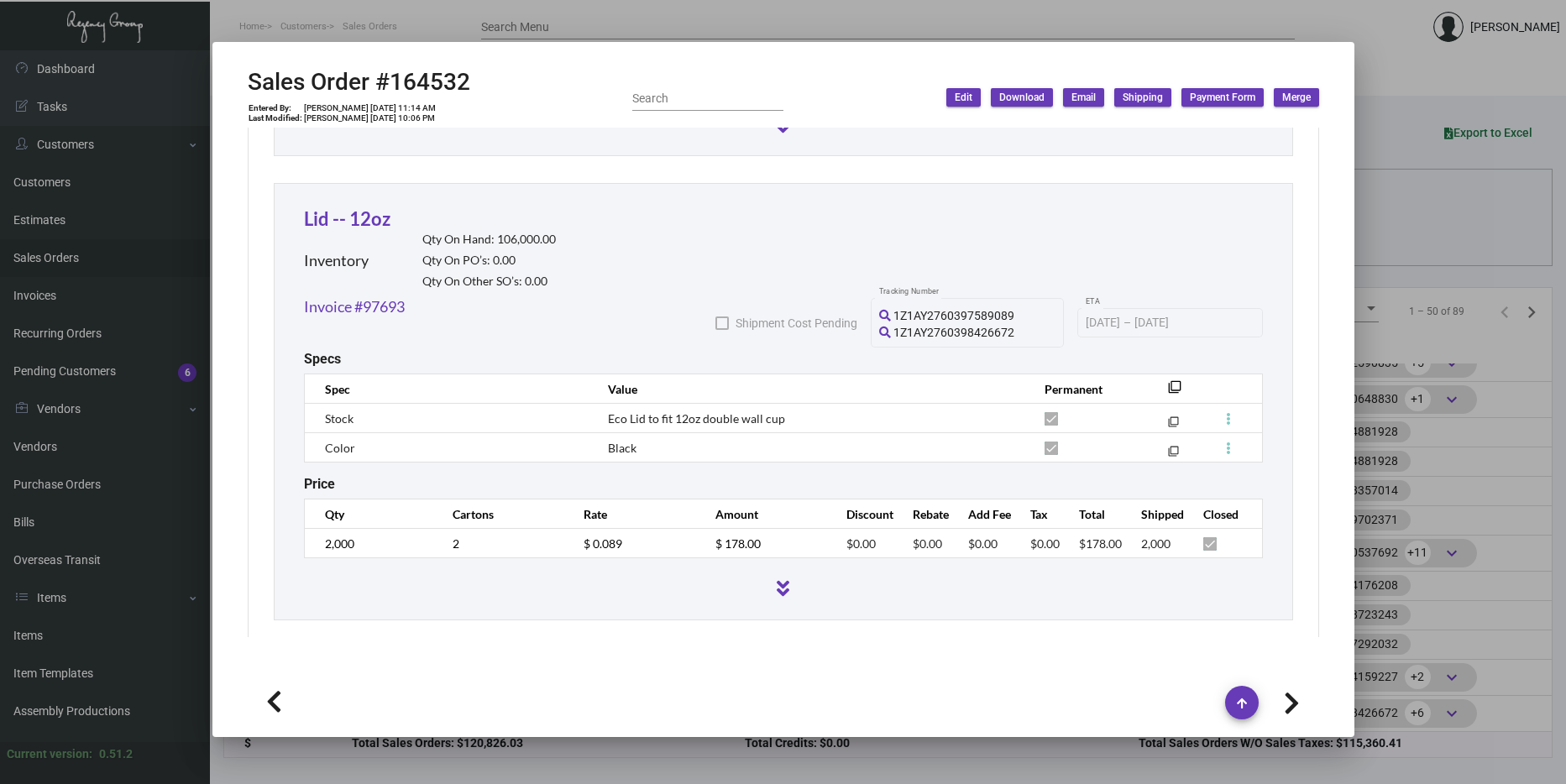
click at [1471, 460] on div at bounding box center [783, 392] width 1566 height 784
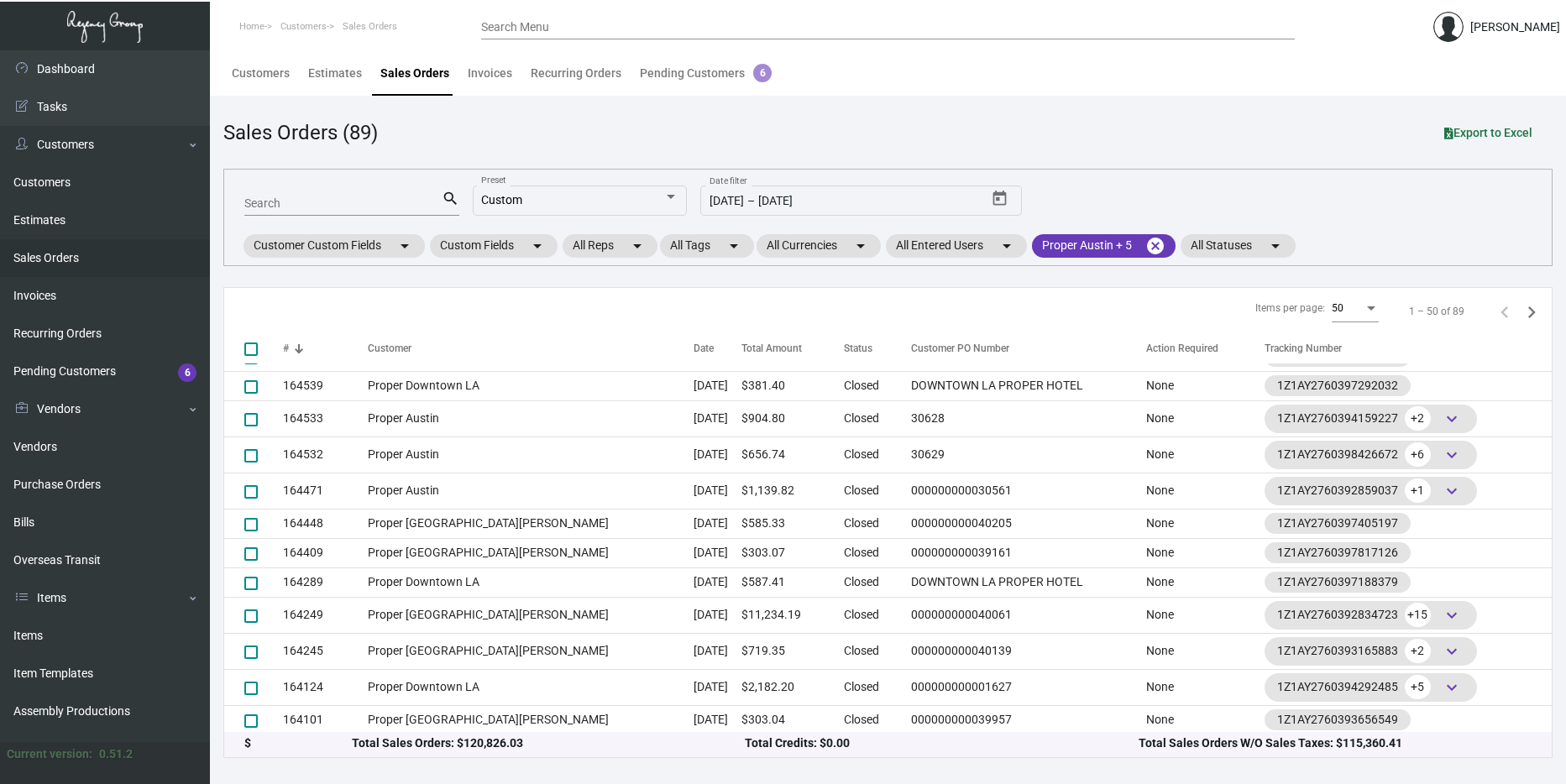
scroll to position [1270, 0]
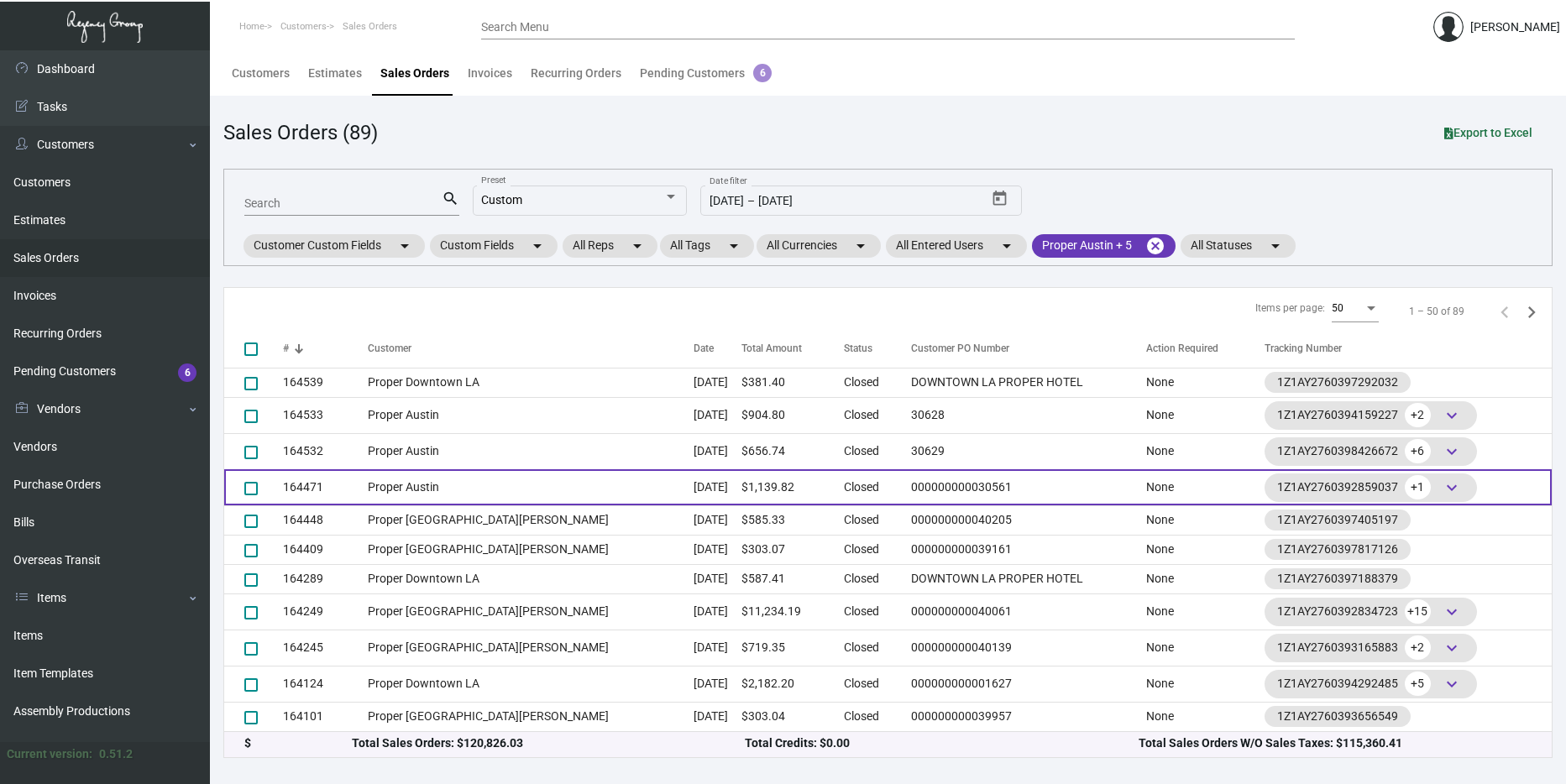
click at [395, 482] on td "Proper Austin" at bounding box center [531, 487] width 326 height 36
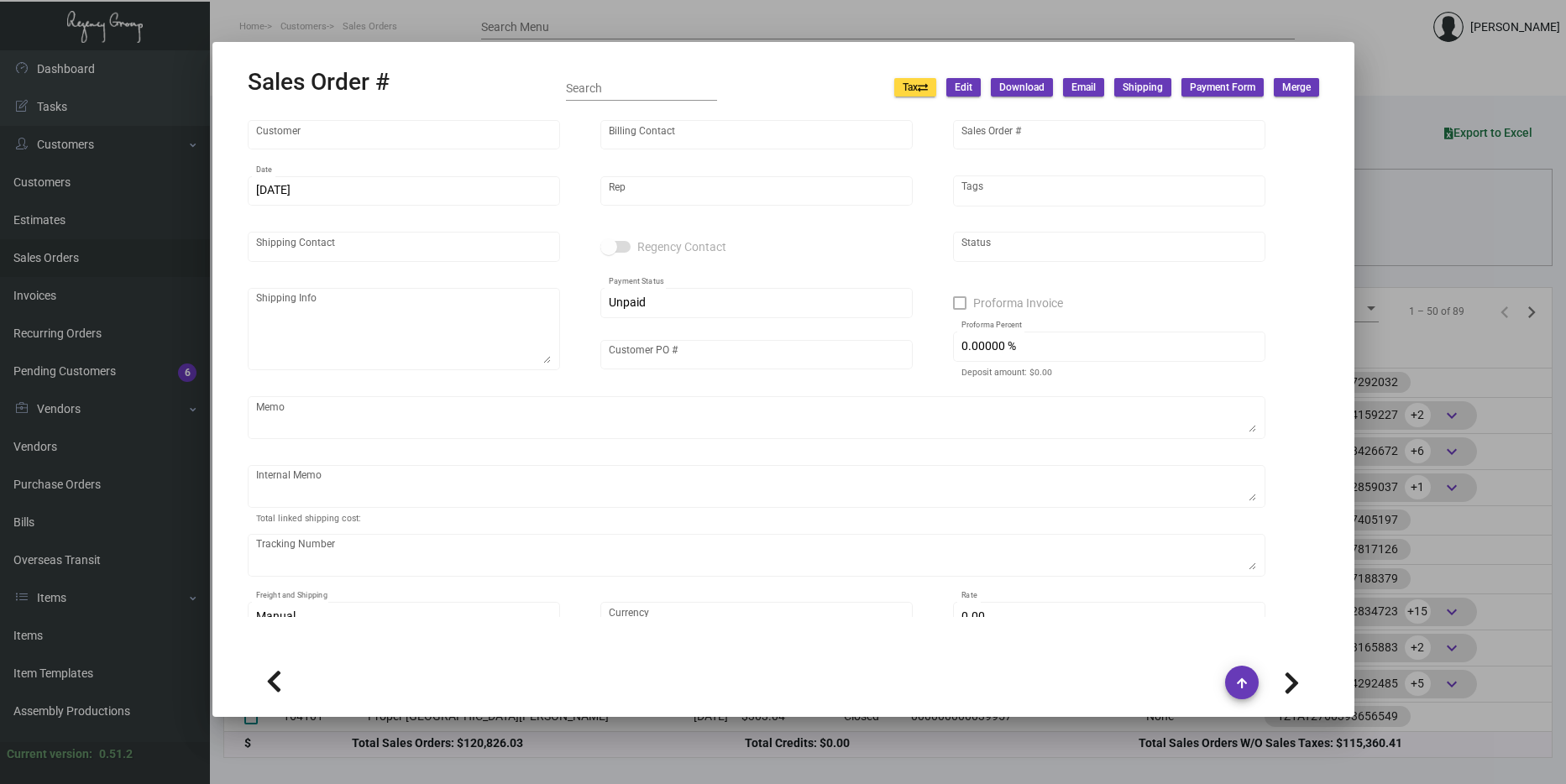
type input "Proper Austin"
type input "AP Billing"
type input "164471"
type input "10/16/2024"
type input "[PERSON_NAME]"
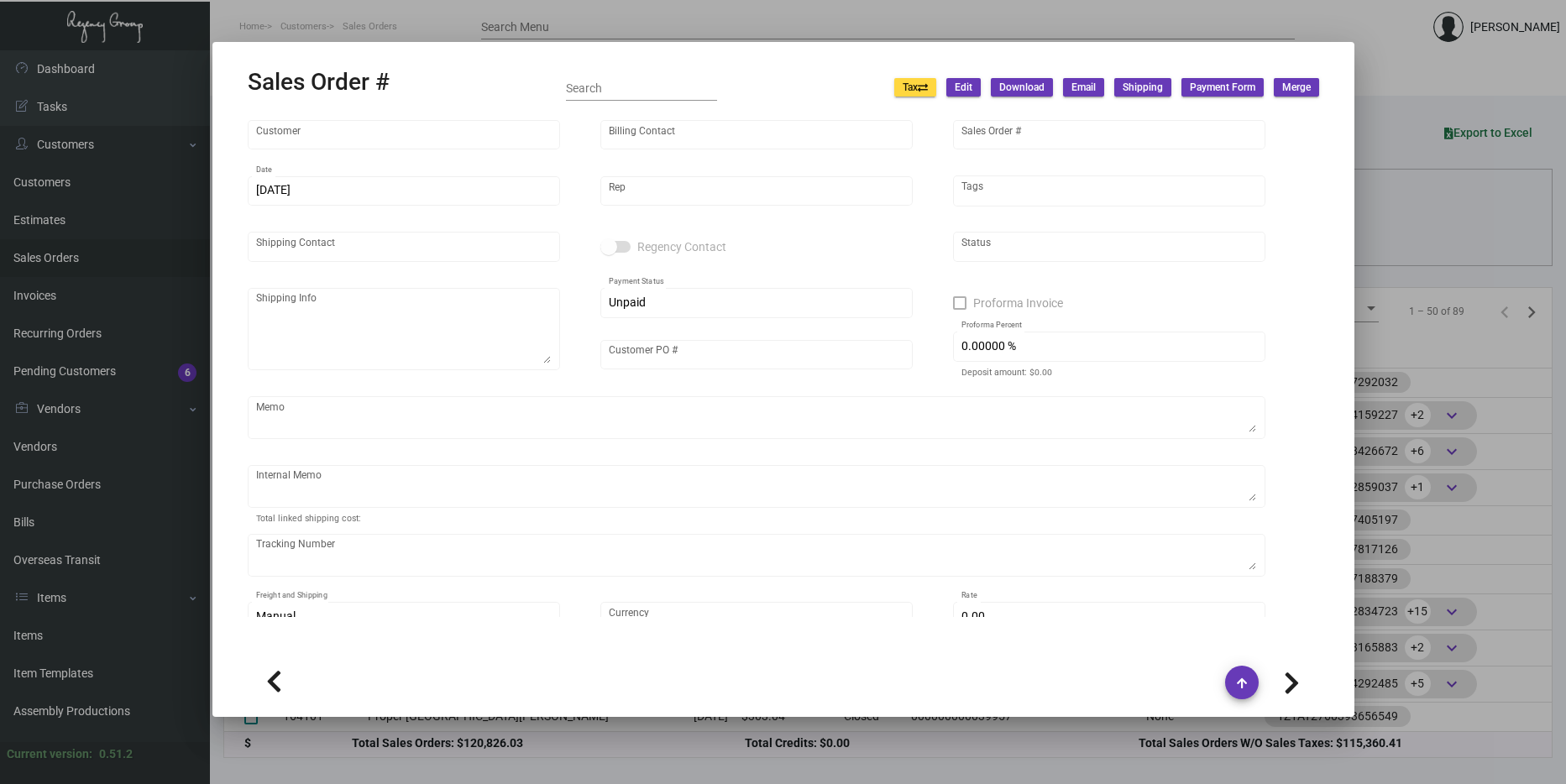
type input "[PERSON_NAME]"
type textarea "Proper Austin - [PERSON_NAME] [STREET_ADDRESS]"
type input "000000000030561"
type textarea "14.11---Razor $8.35 for cotton pads & Swabs"
type input "United States Dollar $"
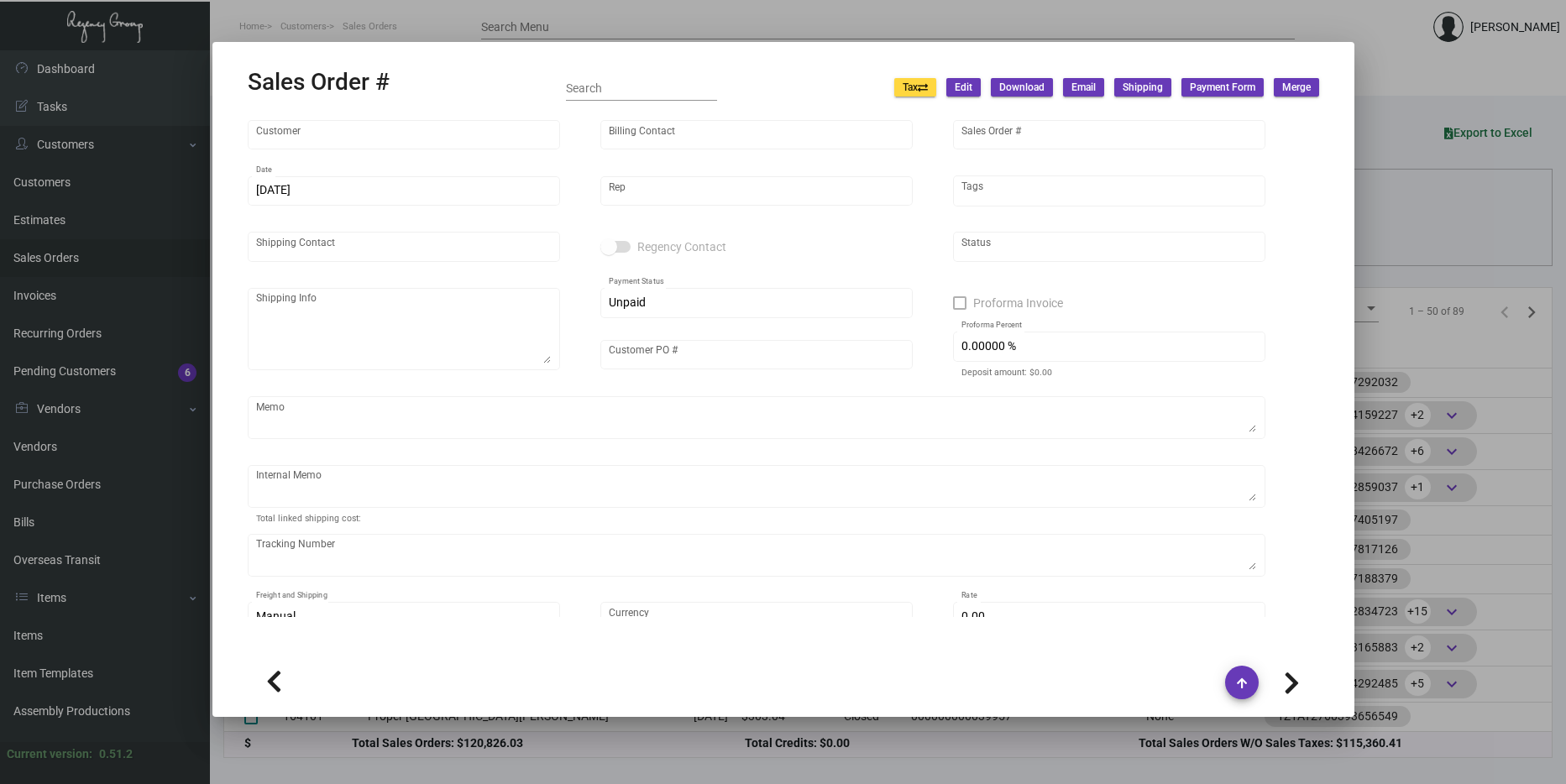
type input "$ 49.82"
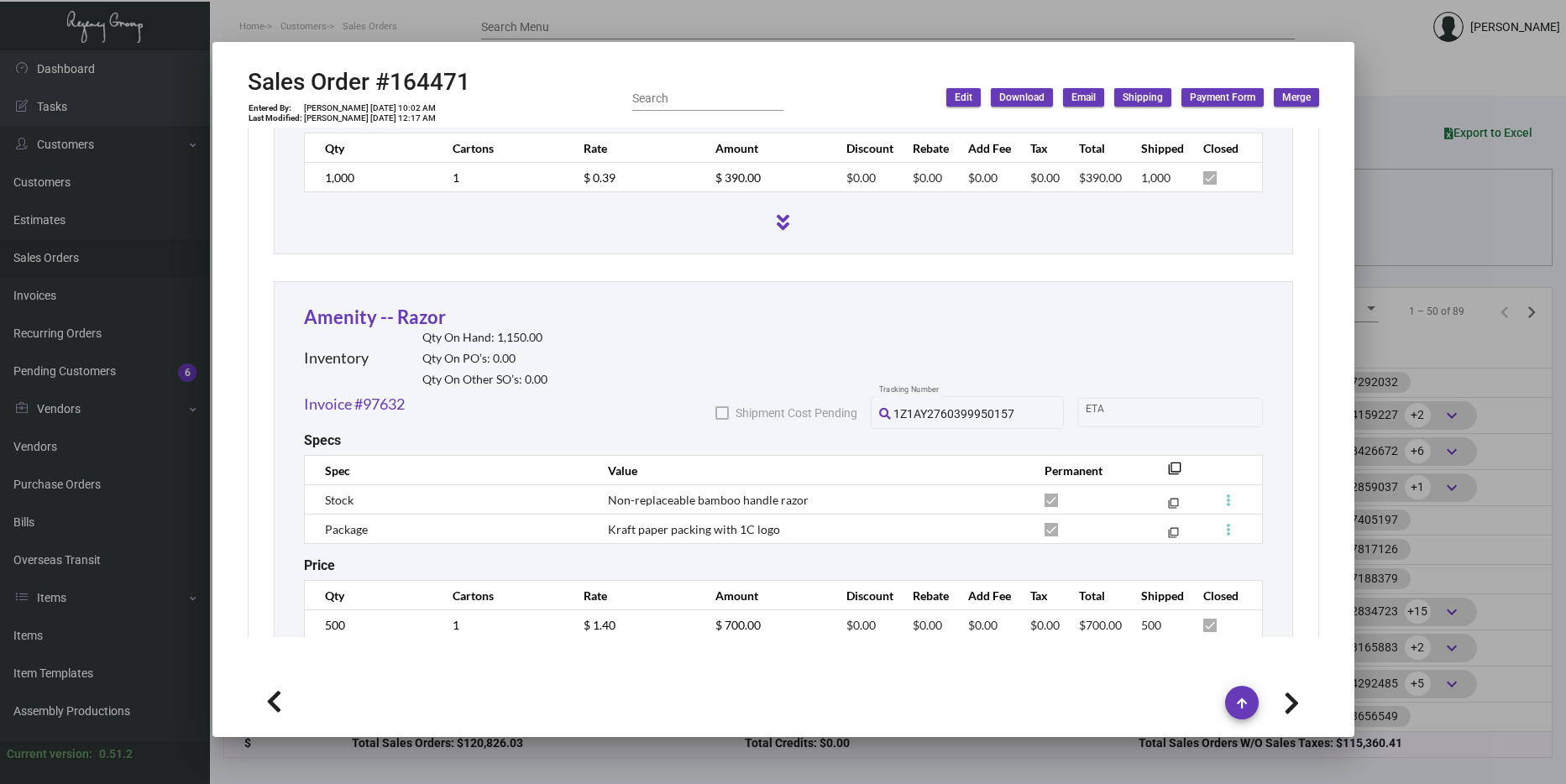
scroll to position [1342, 0]
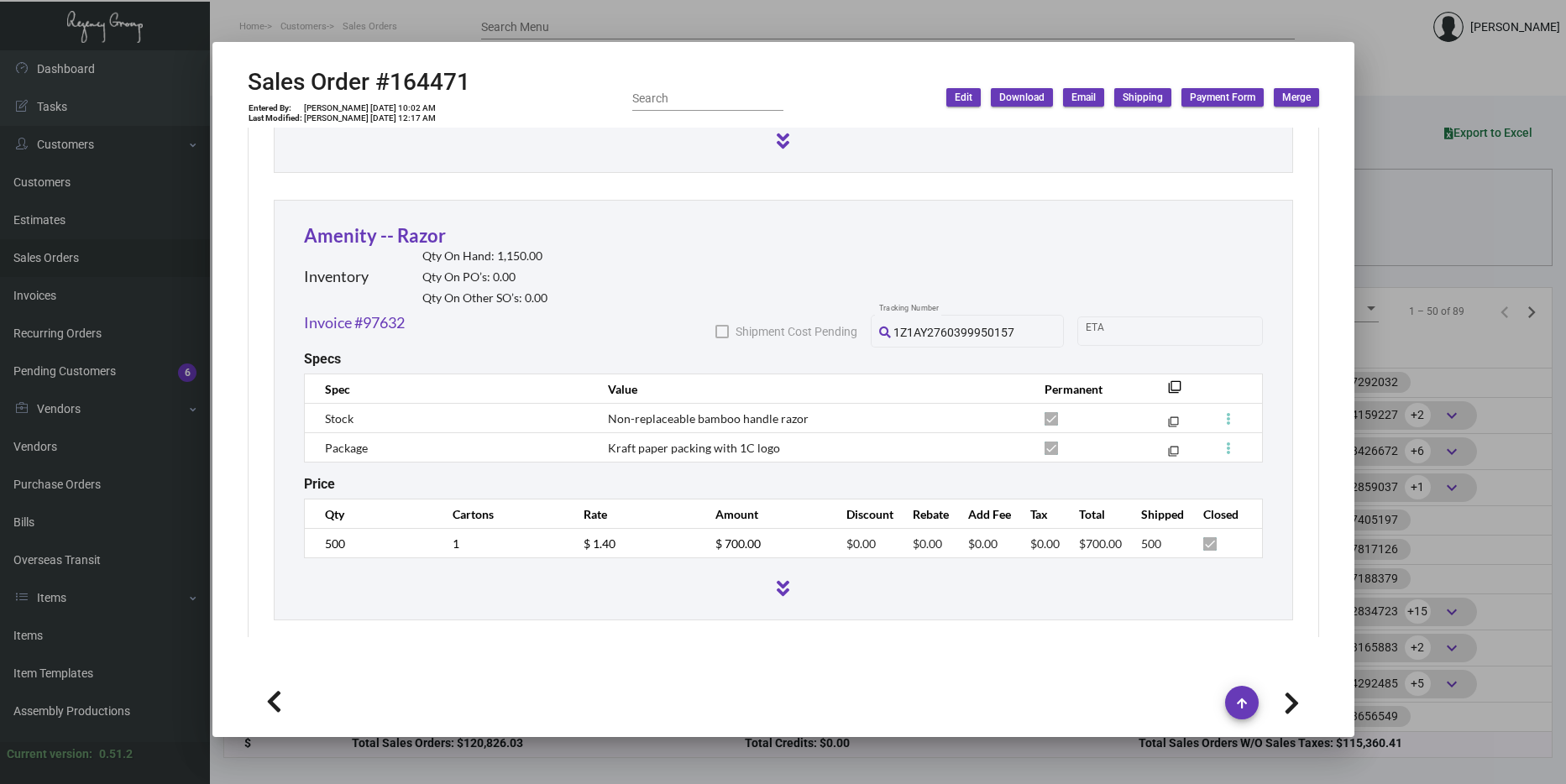
click at [1395, 330] on div at bounding box center [783, 392] width 1566 height 784
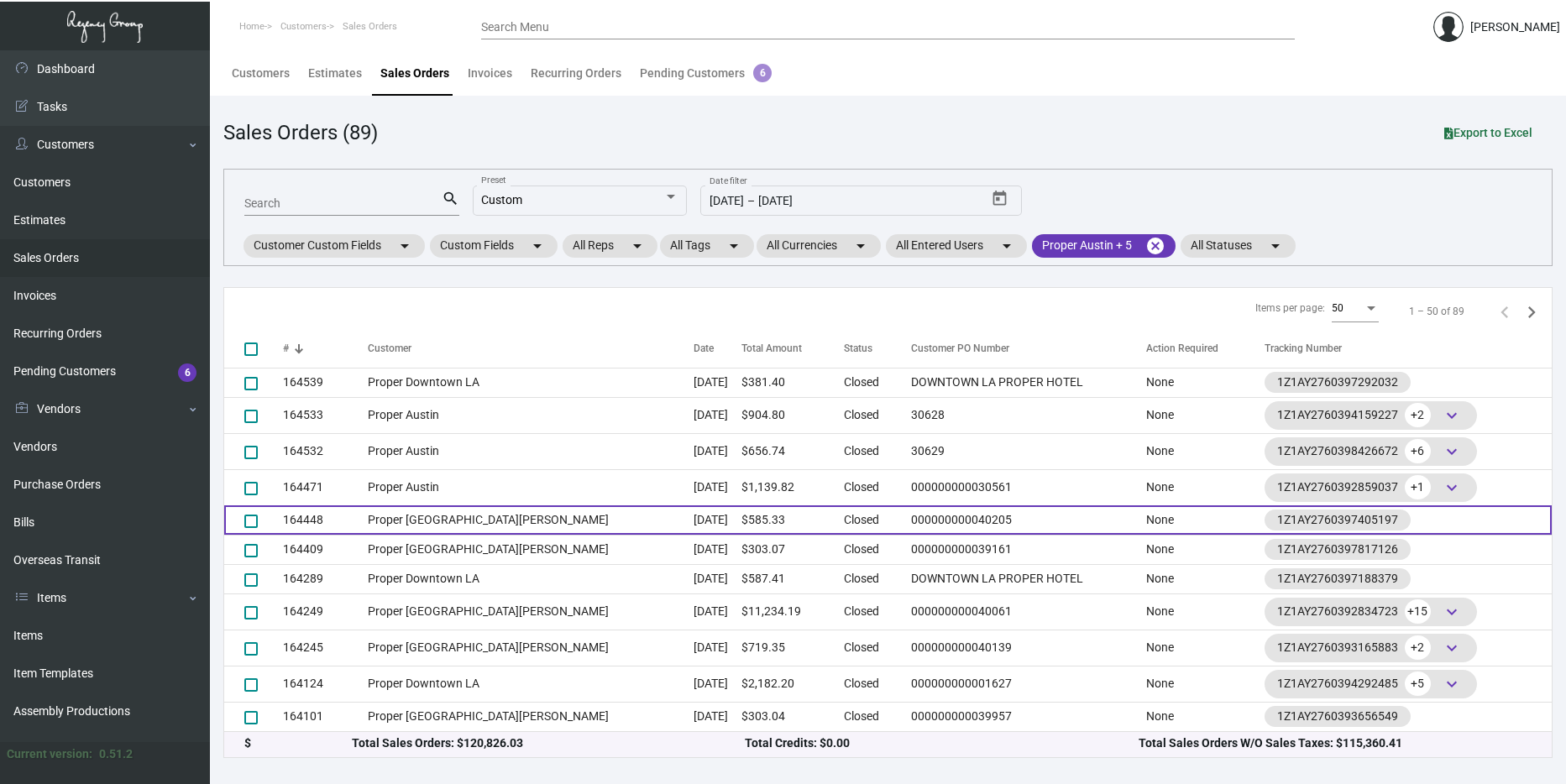
click at [444, 514] on td "Proper [GEOGRAPHIC_DATA][PERSON_NAME]" at bounding box center [531, 520] width 326 height 29
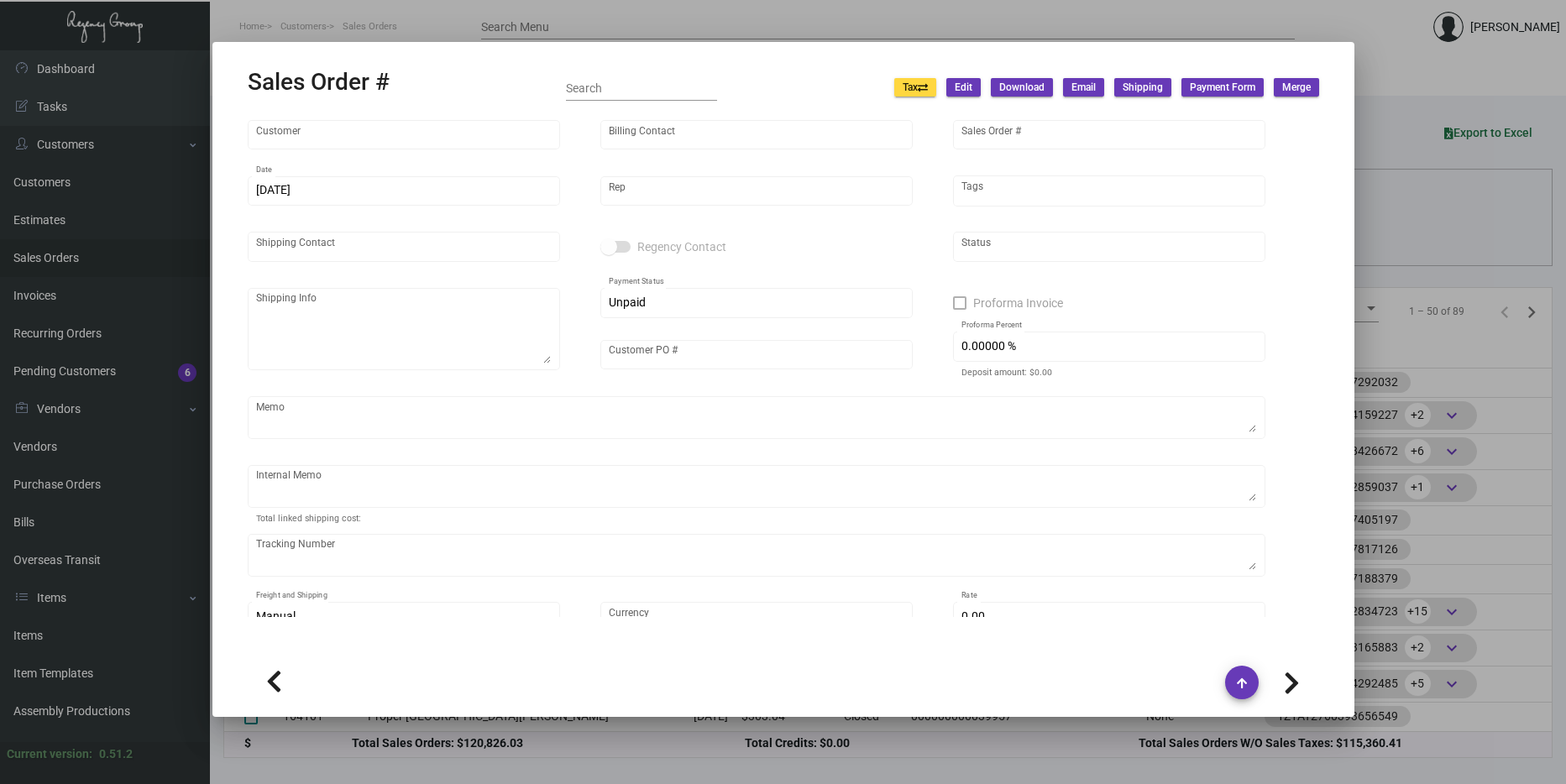
type input "Proper [GEOGRAPHIC_DATA][PERSON_NAME]"
type input "[PERSON_NAME]"
type input "164448"
type input "10/16/2024"
type input "[PERSON_NAME]"
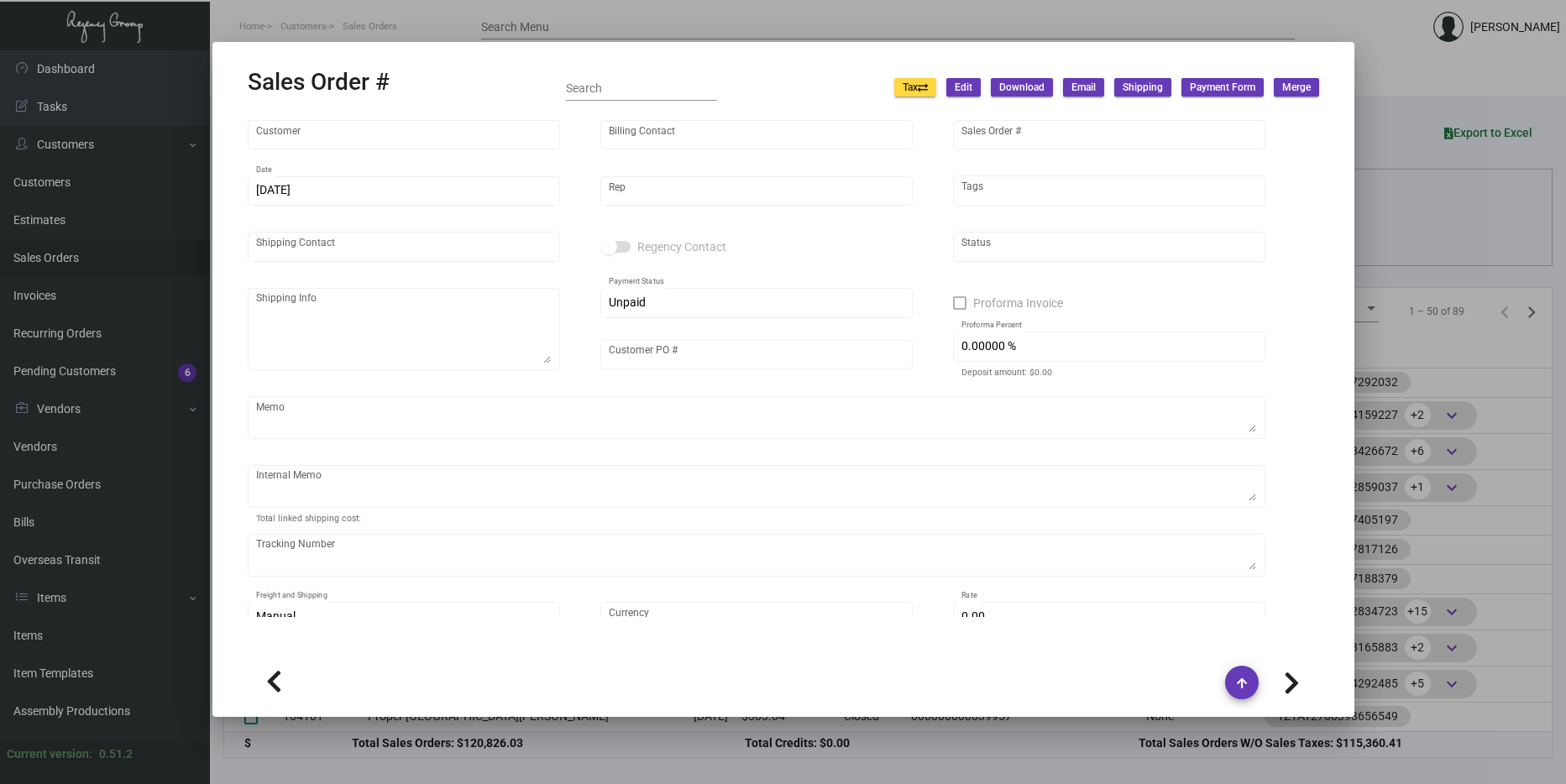
type input "[PERSON_NAME]"
type textarea "Proper [GEOGRAPHIC_DATA][PERSON_NAME] [STREET_ADDRESS],"
type input "000000000040205"
type textarea "Label provided to vendor to ship to hotel. UPS Ground Cost $9.31"
type input "United States Dollar $"
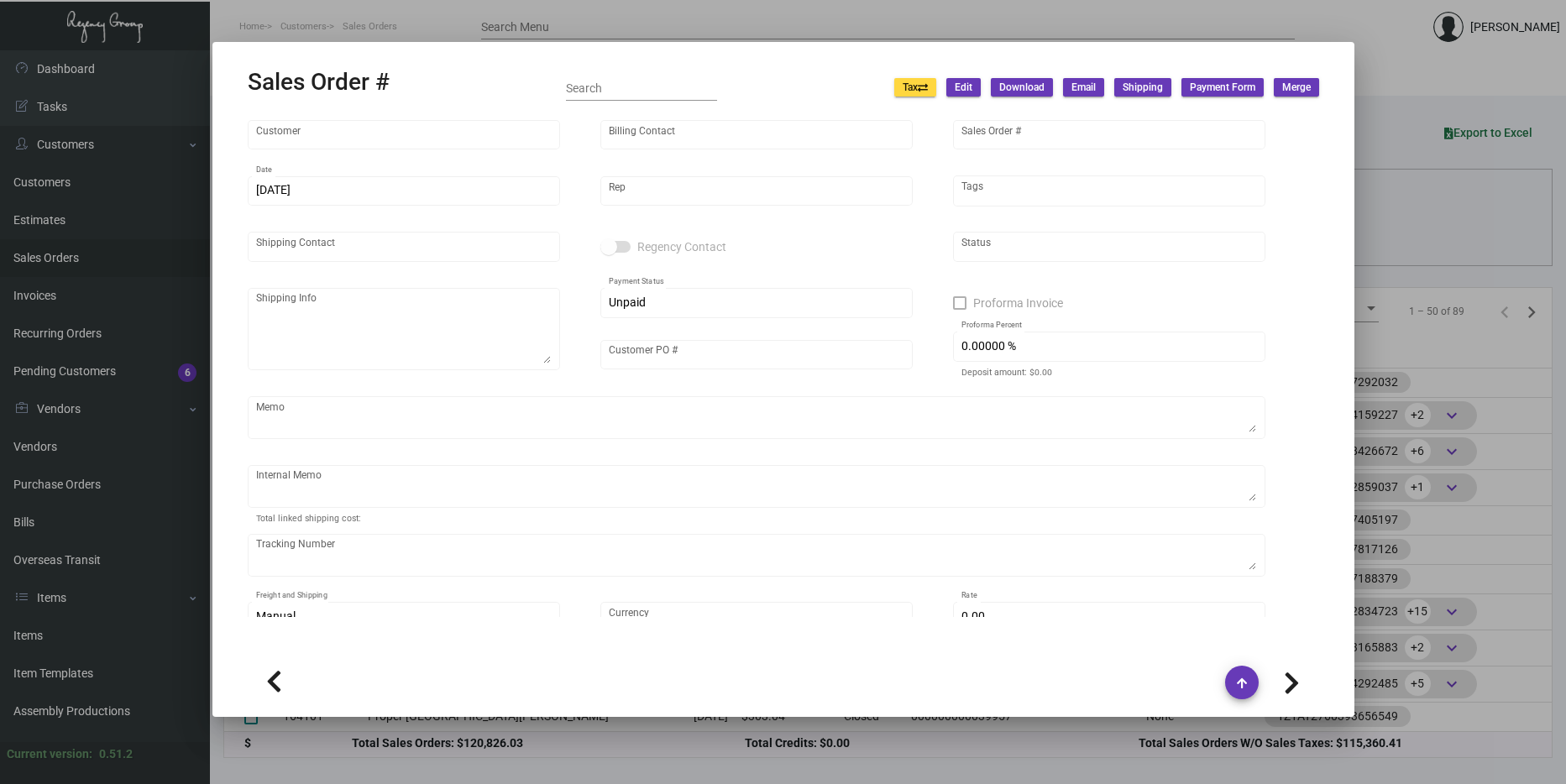
type input "$ 30.91"
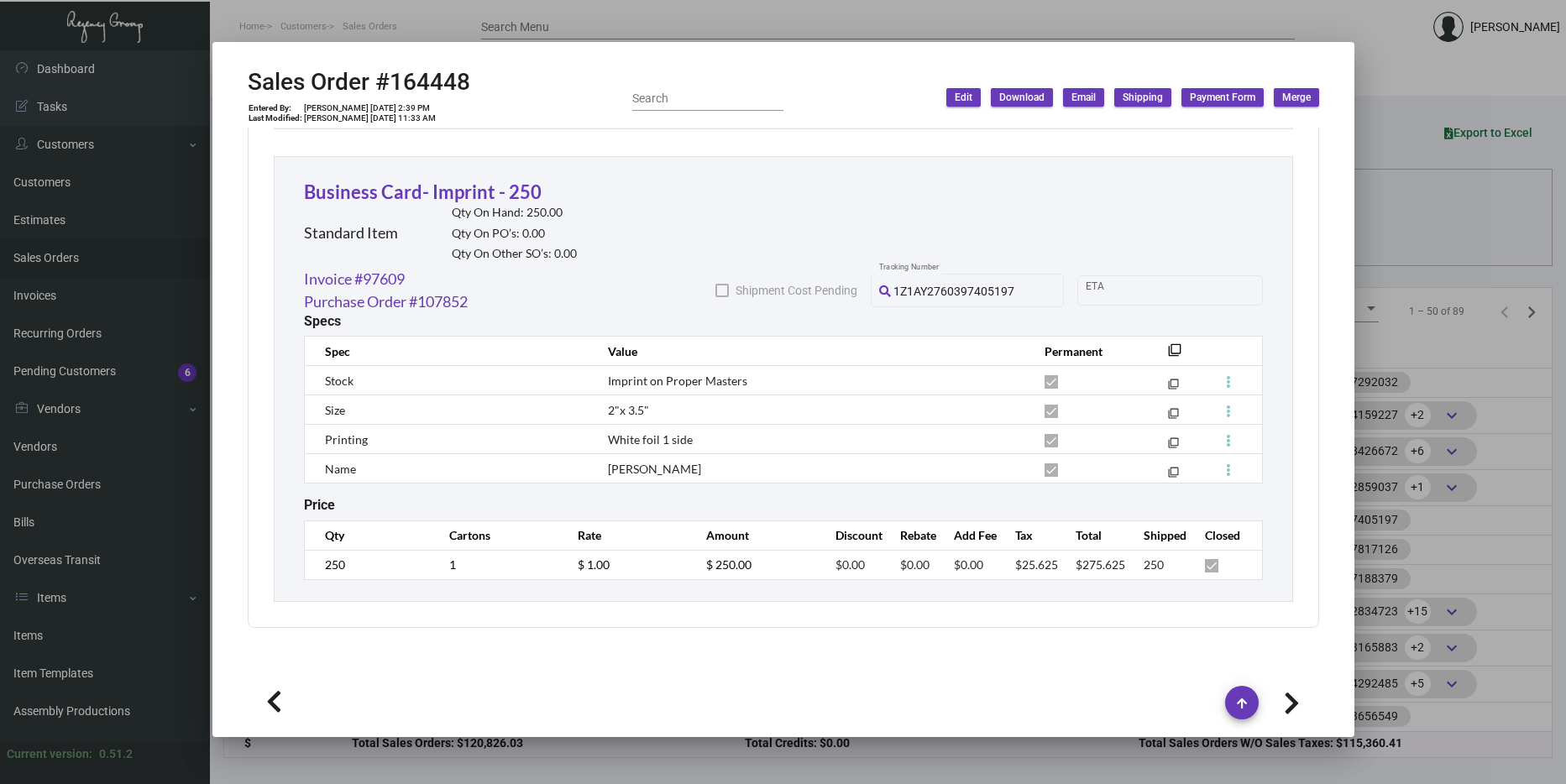
scroll to position [1411, 0]
click at [1490, 408] on div at bounding box center [783, 392] width 1566 height 784
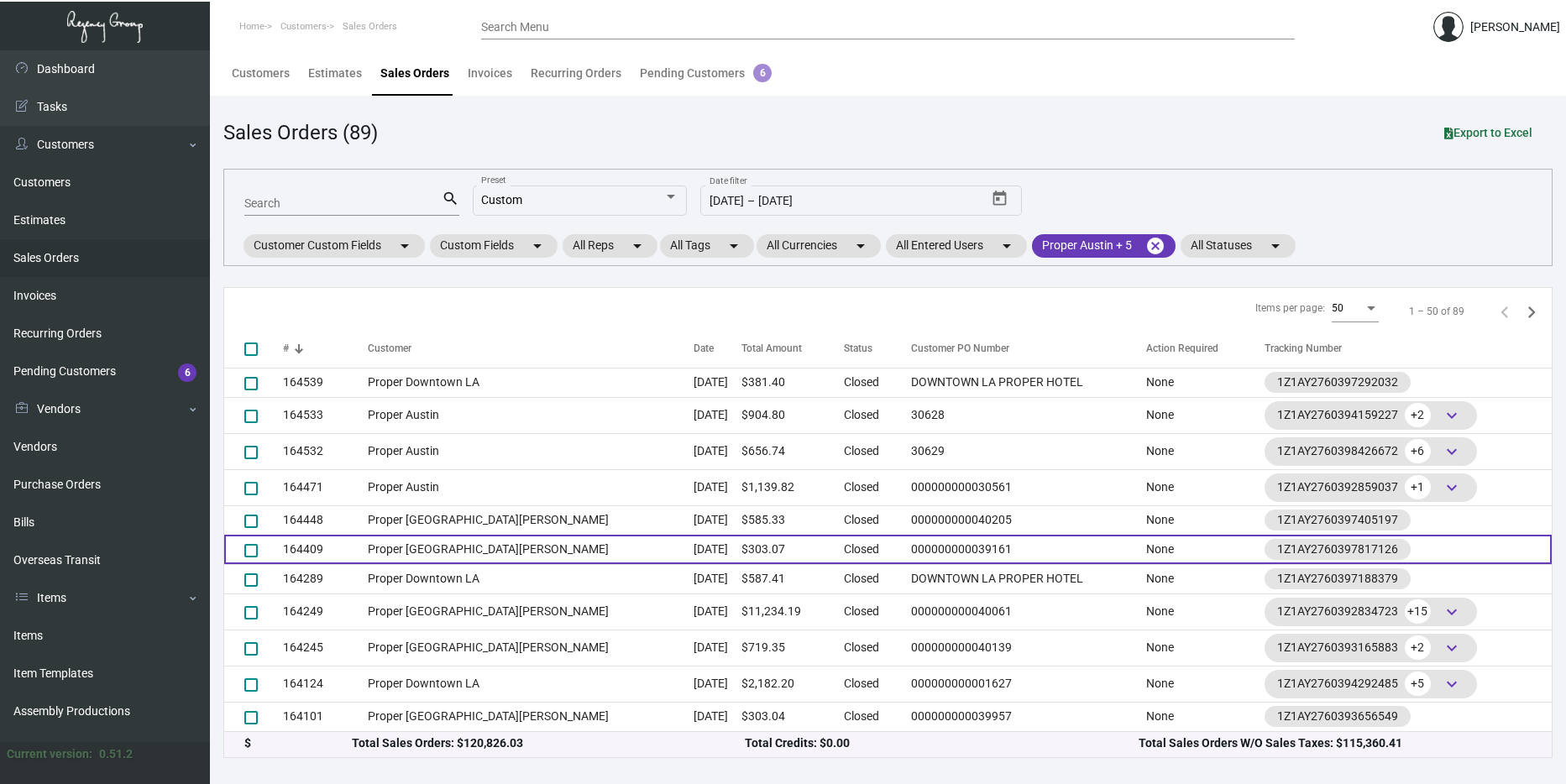
click at [705, 554] on td "[DATE]" at bounding box center [717, 549] width 48 height 29
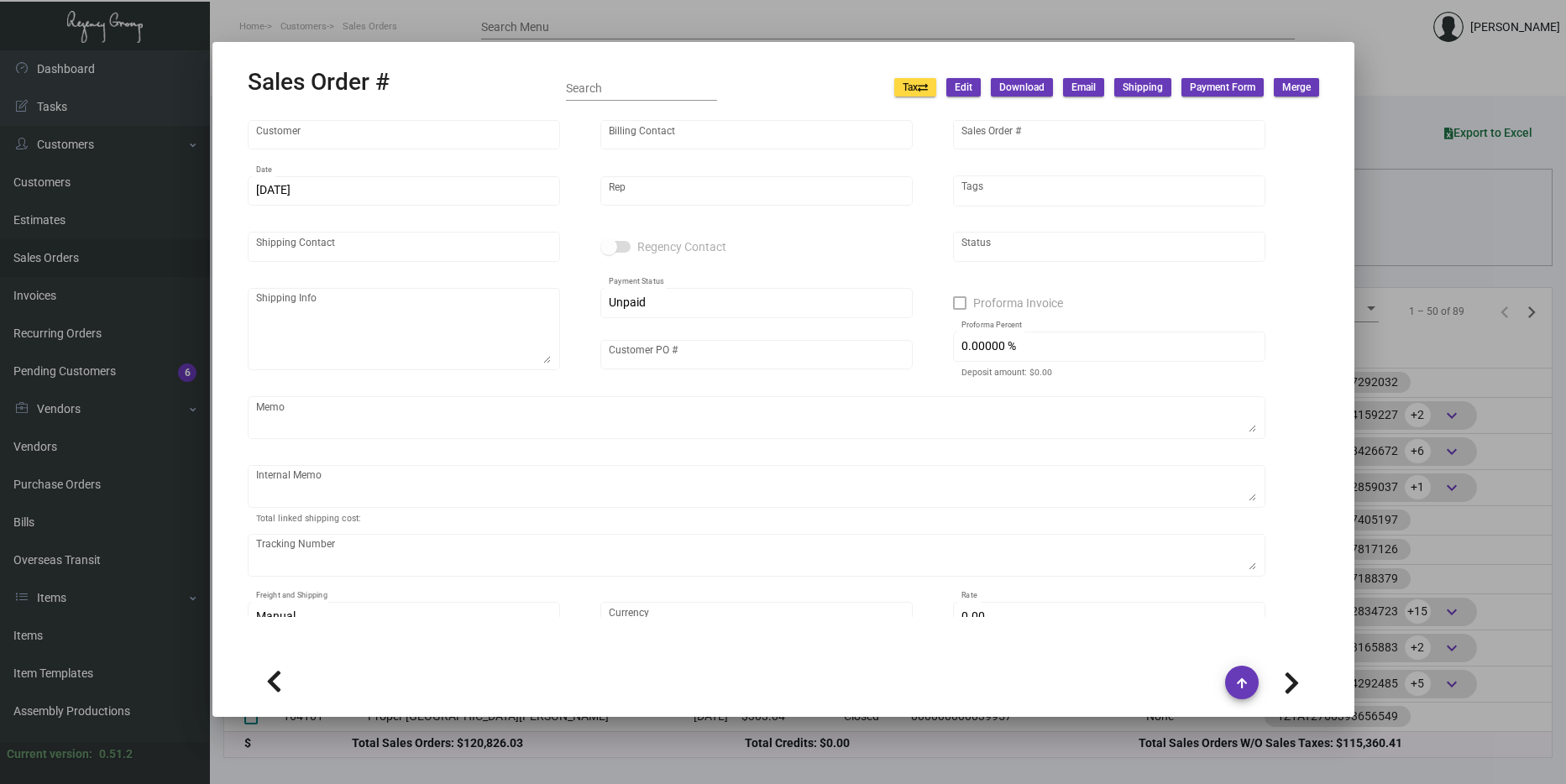
type input "Proper [GEOGRAPHIC_DATA][PERSON_NAME]"
type input "[PERSON_NAME]"
type input "164409"
type input "10/15/2024"
type input "[PERSON_NAME]"
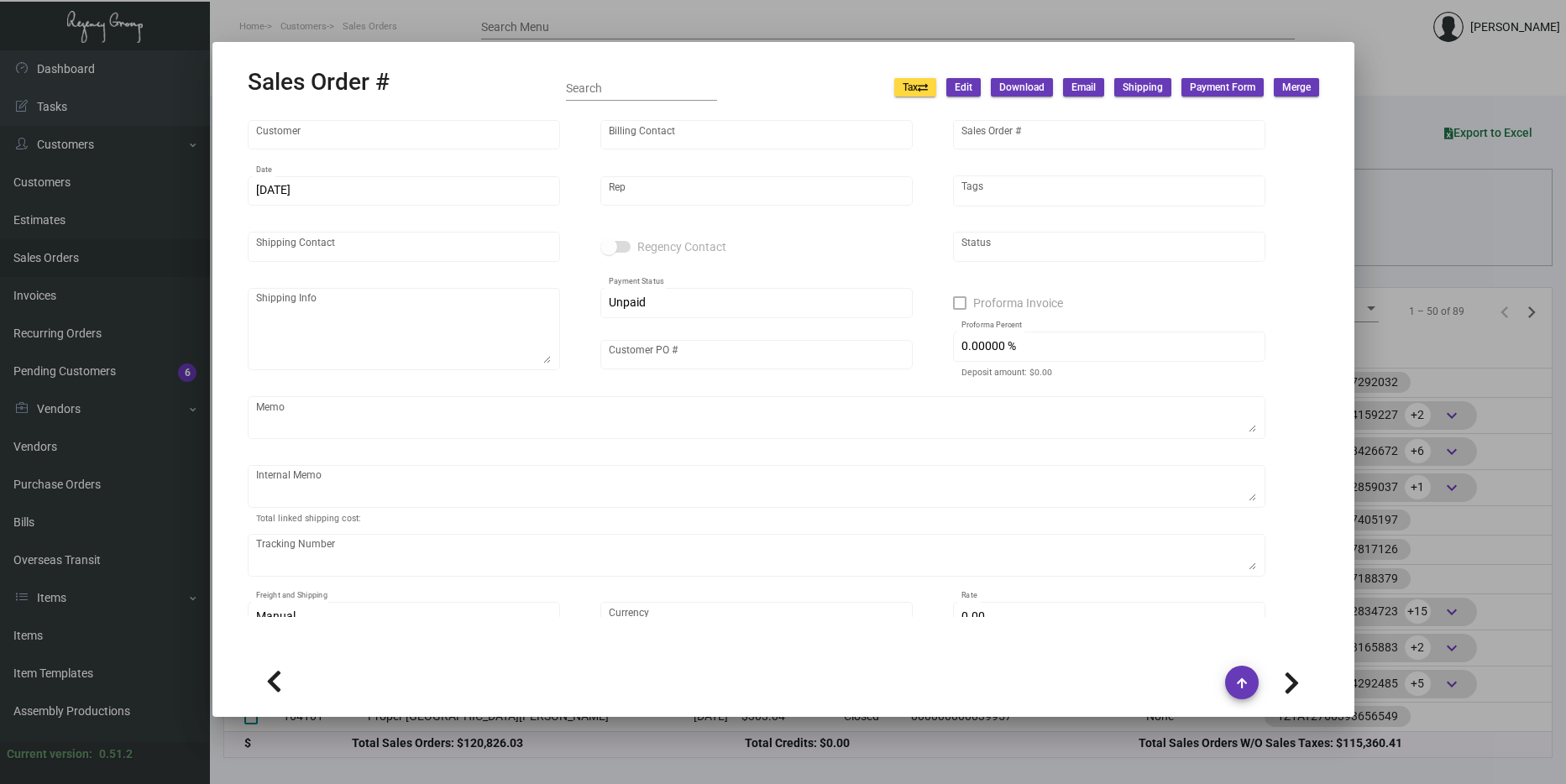
type input "[PERSON_NAME]"
type textarea "Proper [GEOGRAPHIC_DATA][PERSON_NAME] [STREET_ADDRESS],"
type input "000000000039161"
type textarea "Label provided to vendor to ship to hotel. UPS Ground Cost $9.33"
type input "United States Dollar $"
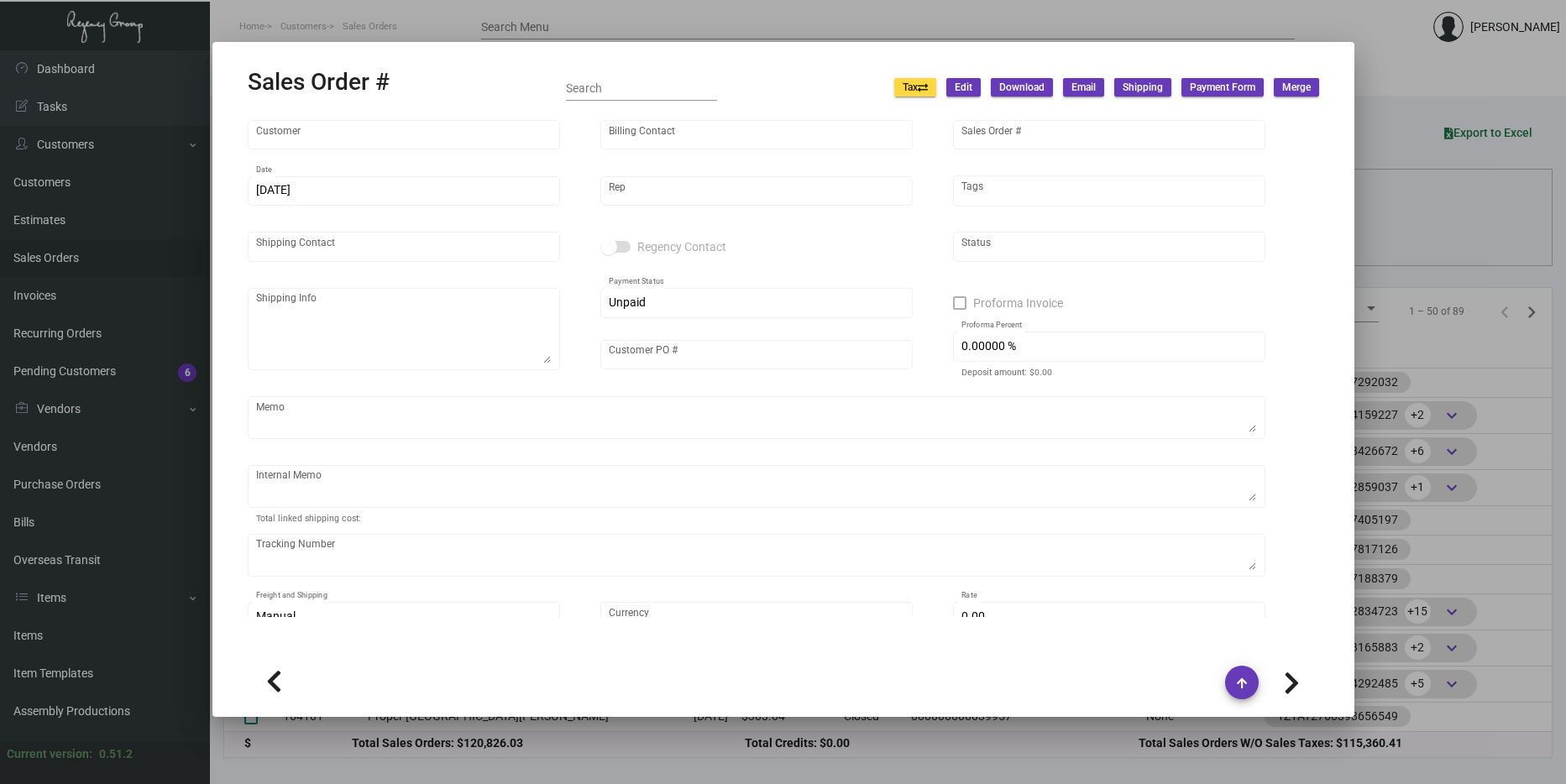
type input "$ 24.89"
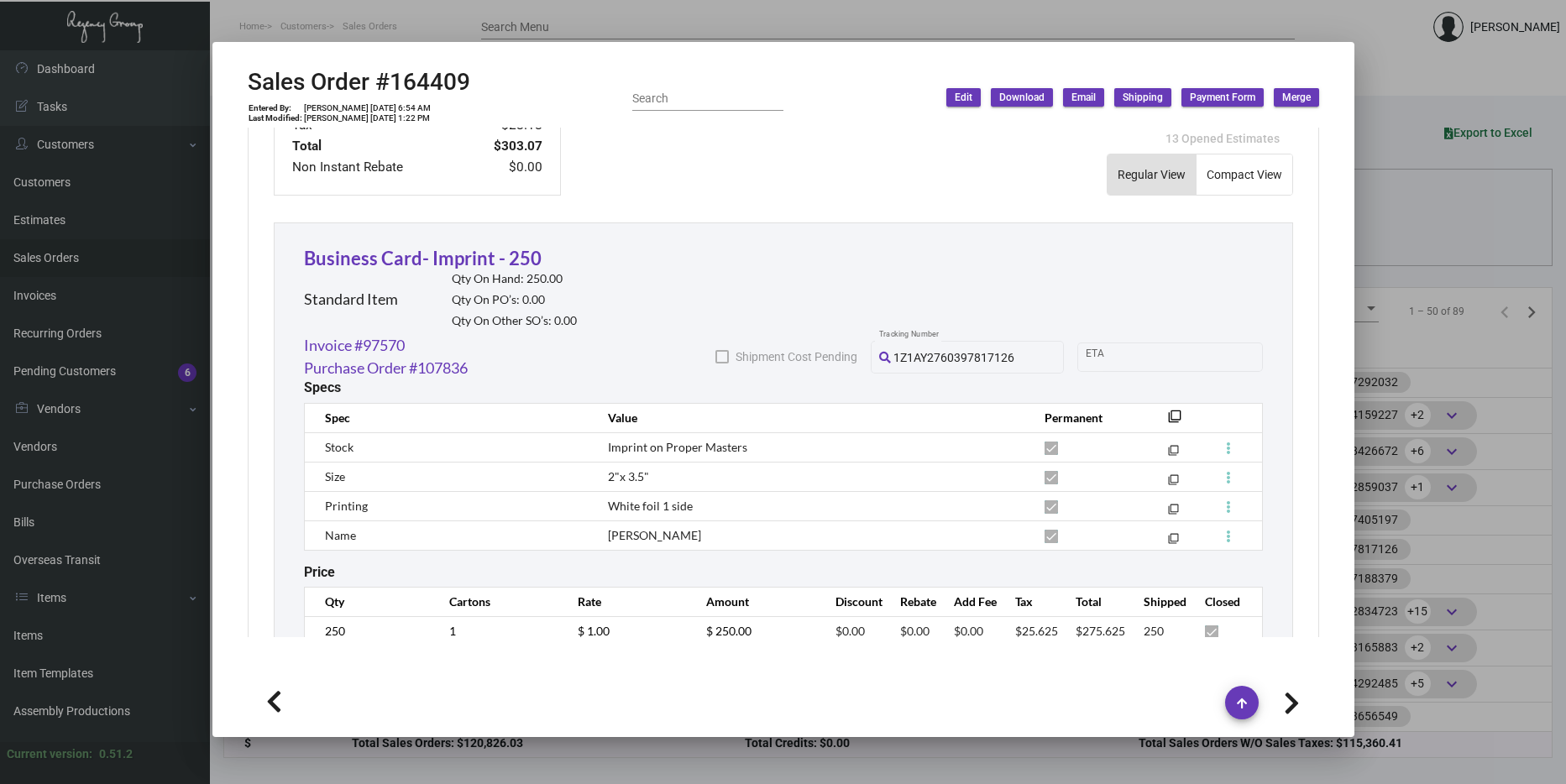
scroll to position [906, 0]
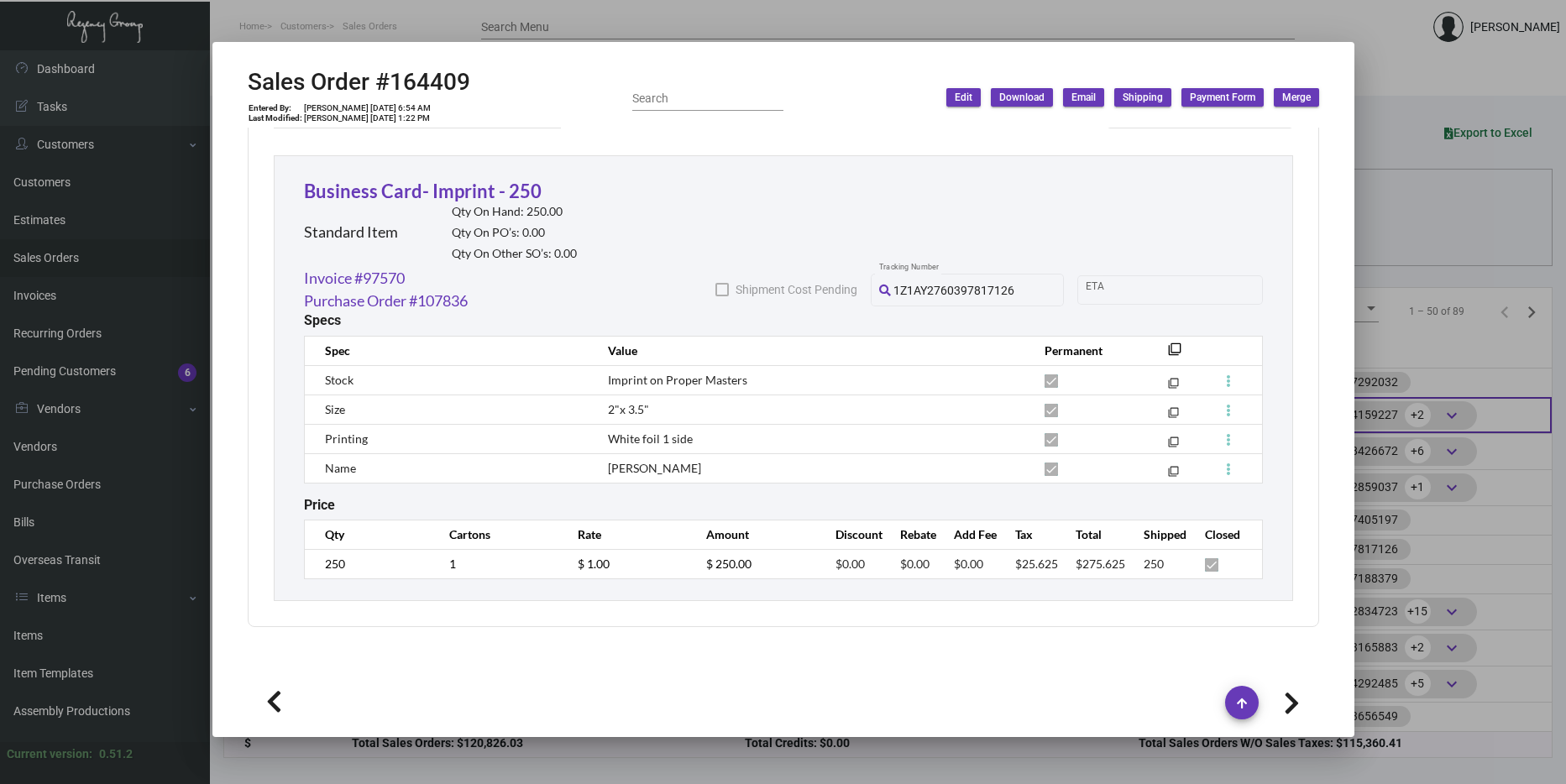
click at [1441, 415] on div at bounding box center [783, 392] width 1566 height 784
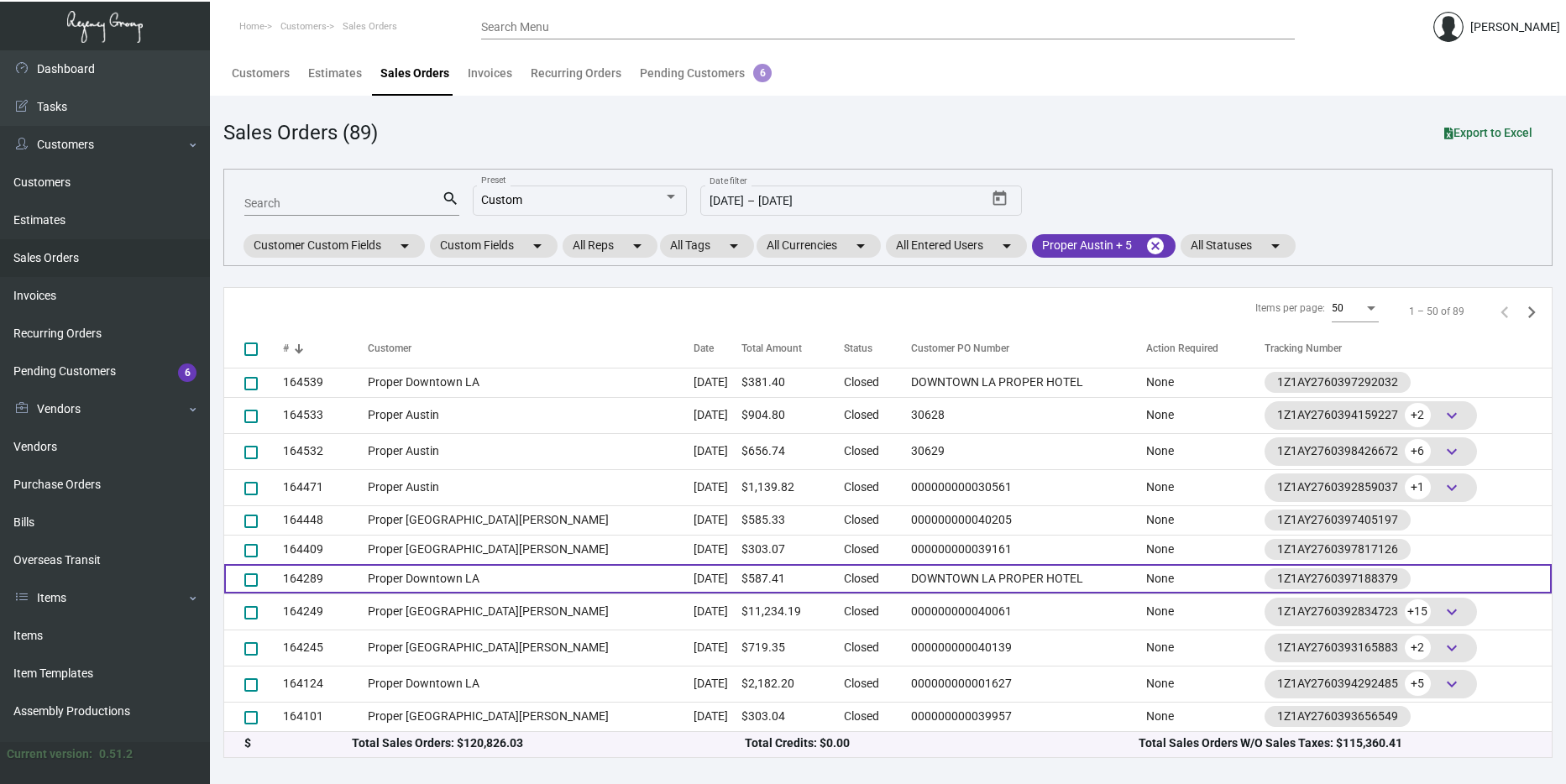
click at [560, 579] on td "Proper Downtown LA" at bounding box center [531, 578] width 326 height 29
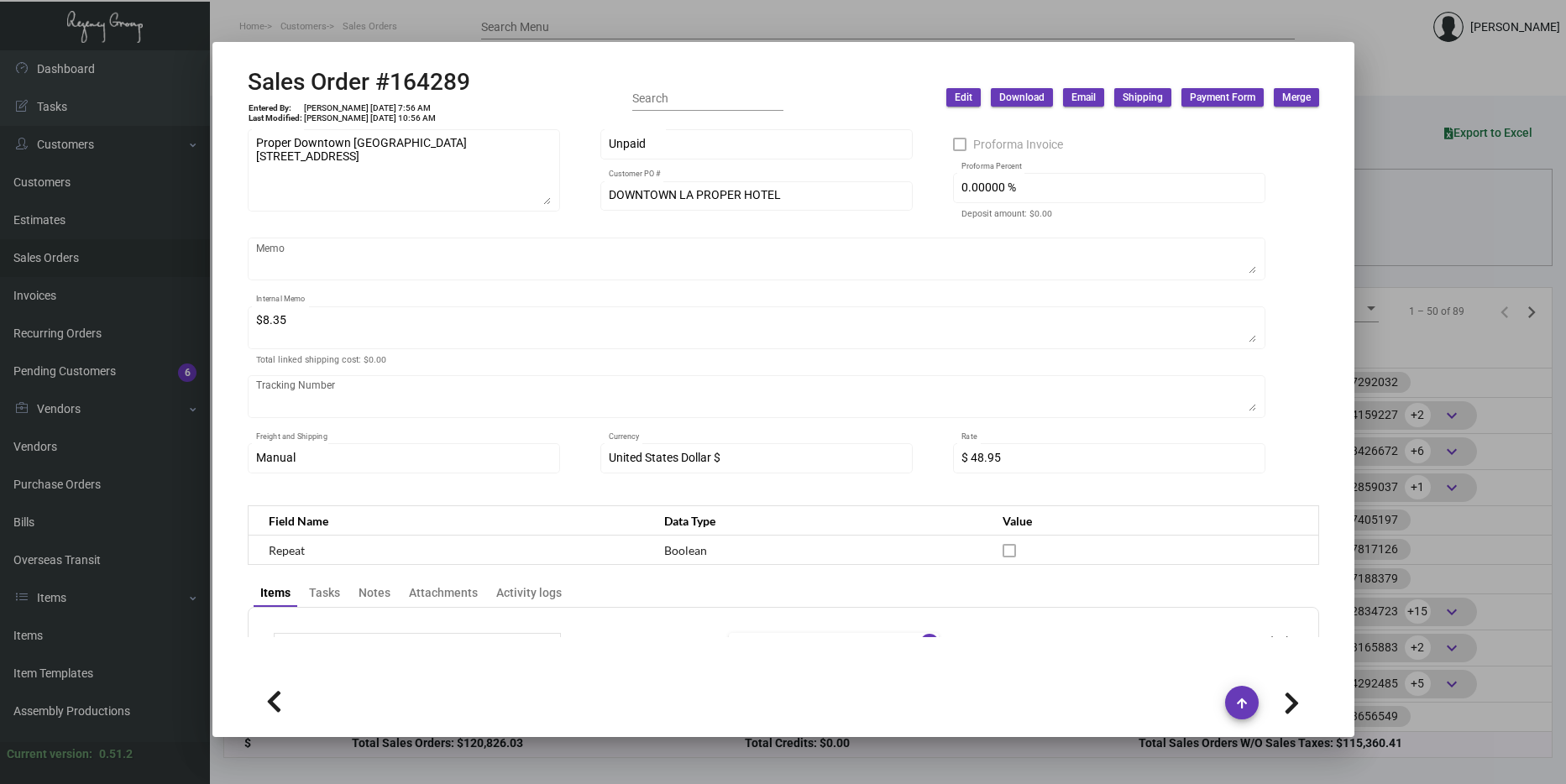
scroll to position [0, 0]
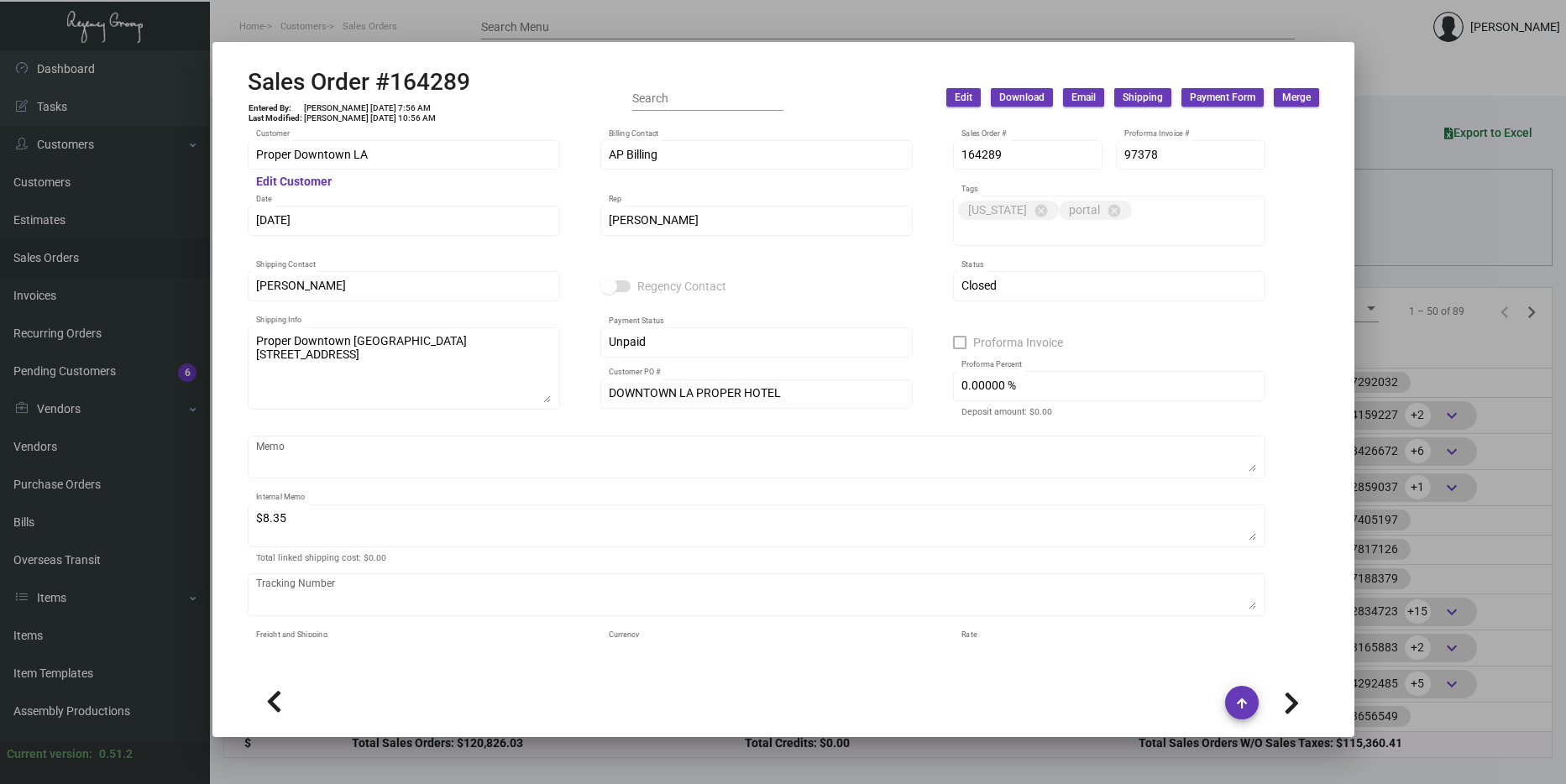
click at [1457, 420] on div at bounding box center [783, 392] width 1566 height 784
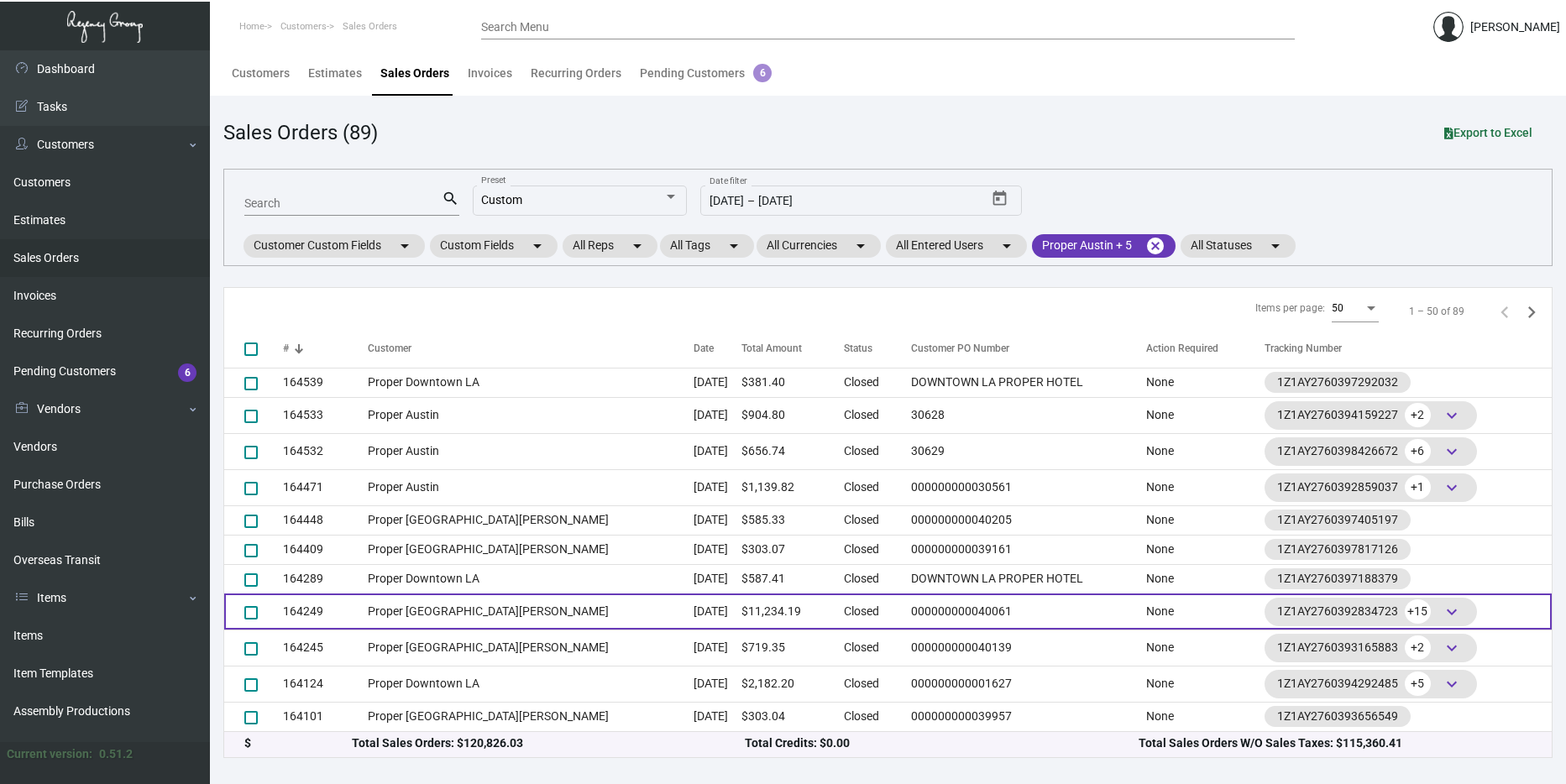
click at [606, 605] on td "Proper [GEOGRAPHIC_DATA][PERSON_NAME]" at bounding box center [531, 611] width 326 height 36
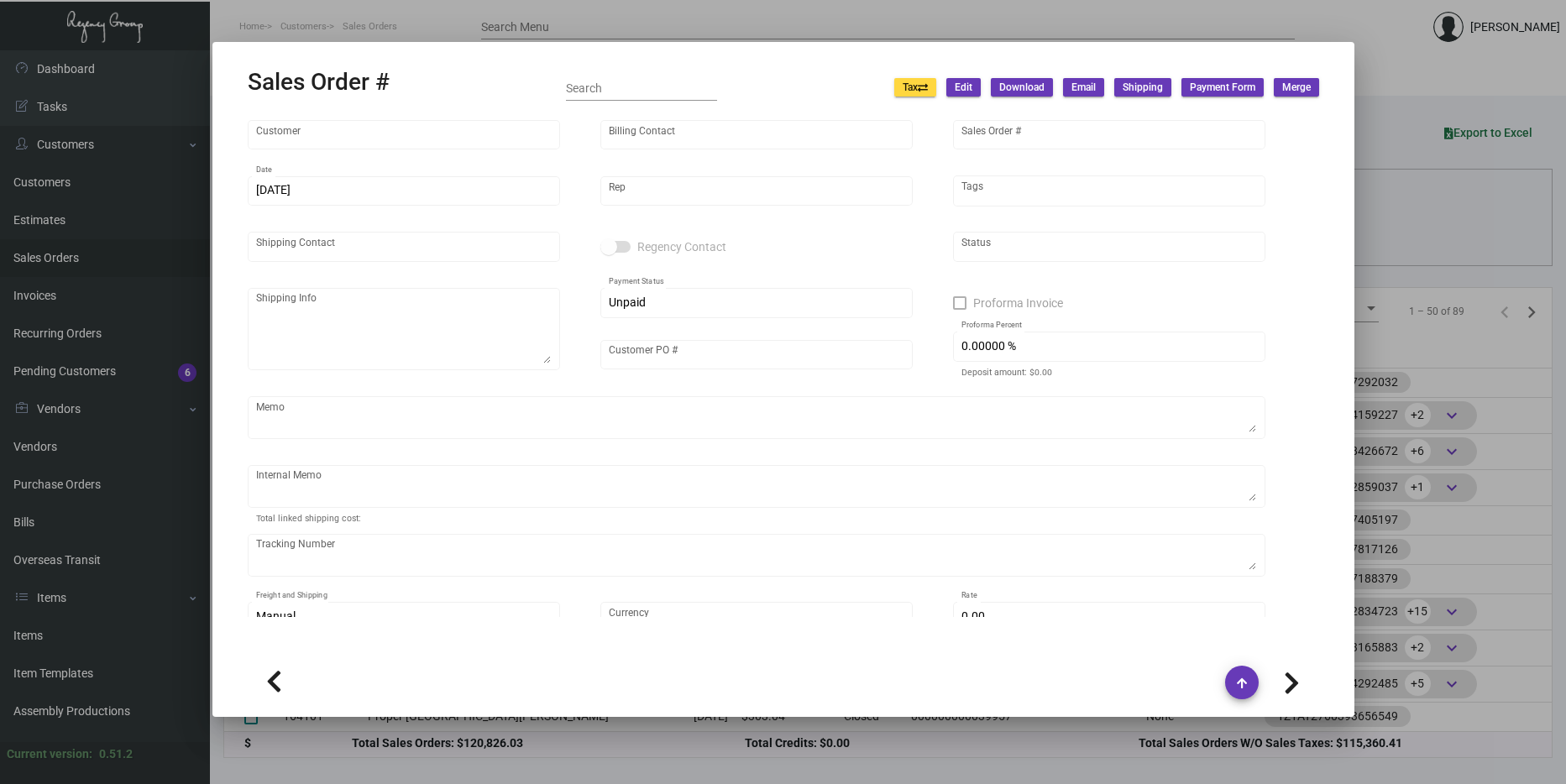
type input "Proper [GEOGRAPHIC_DATA][PERSON_NAME]"
type input "[PERSON_NAME]"
type input "164249"
type input "10/10/2024"
type input "[PERSON_NAME]"
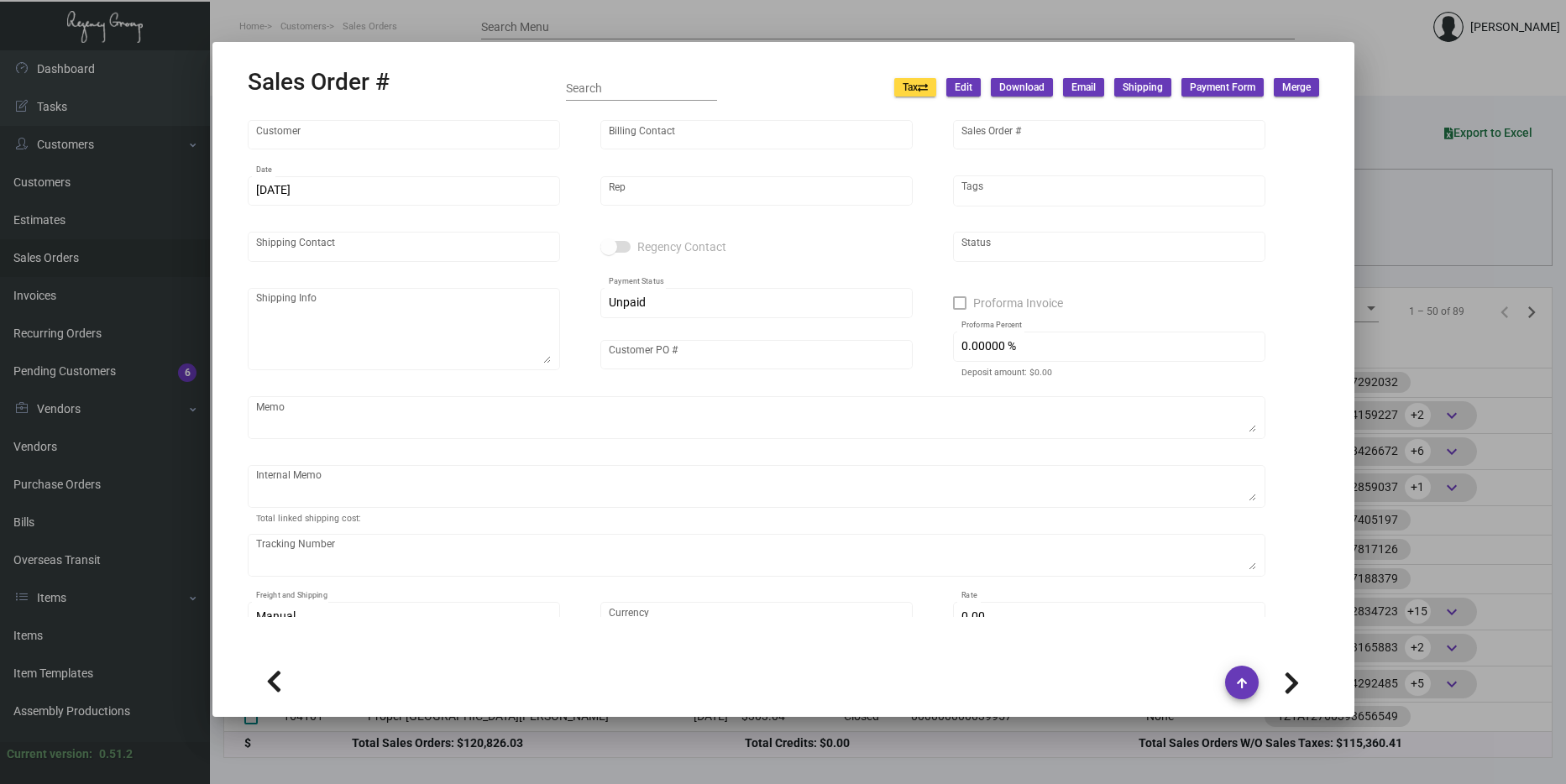
type input "Lawrence Thomas"
type textarea "Proper Santa Monica - Lawrence Thomas 700 Wilshire Boulevard Santa Monica, CA, …"
type input "000000000040061"
type textarea "$103.33 for luggage tags, key holders and pens KEYS 112.84"
type input "United States Dollar $"
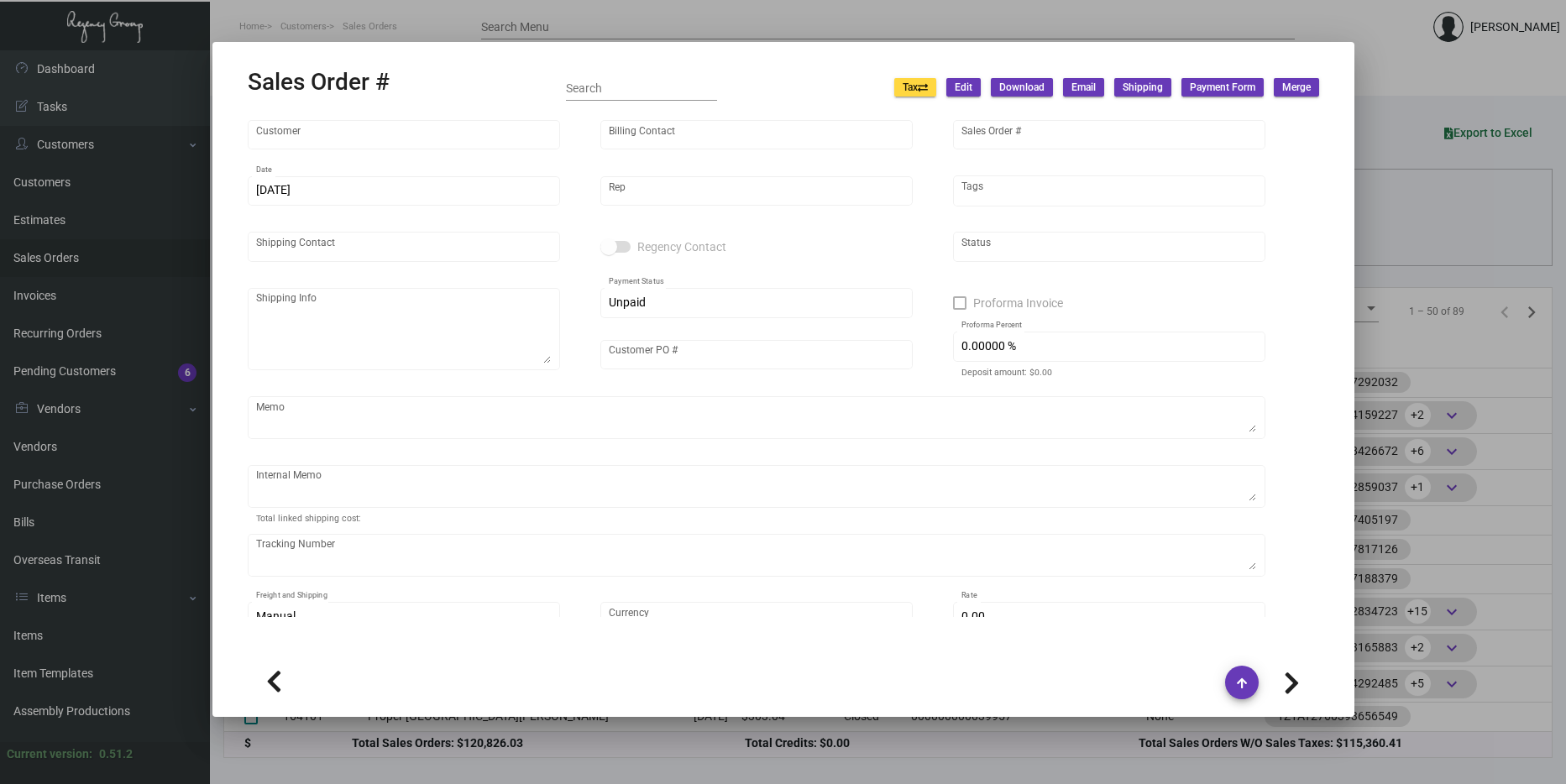
type input "$ 389.74"
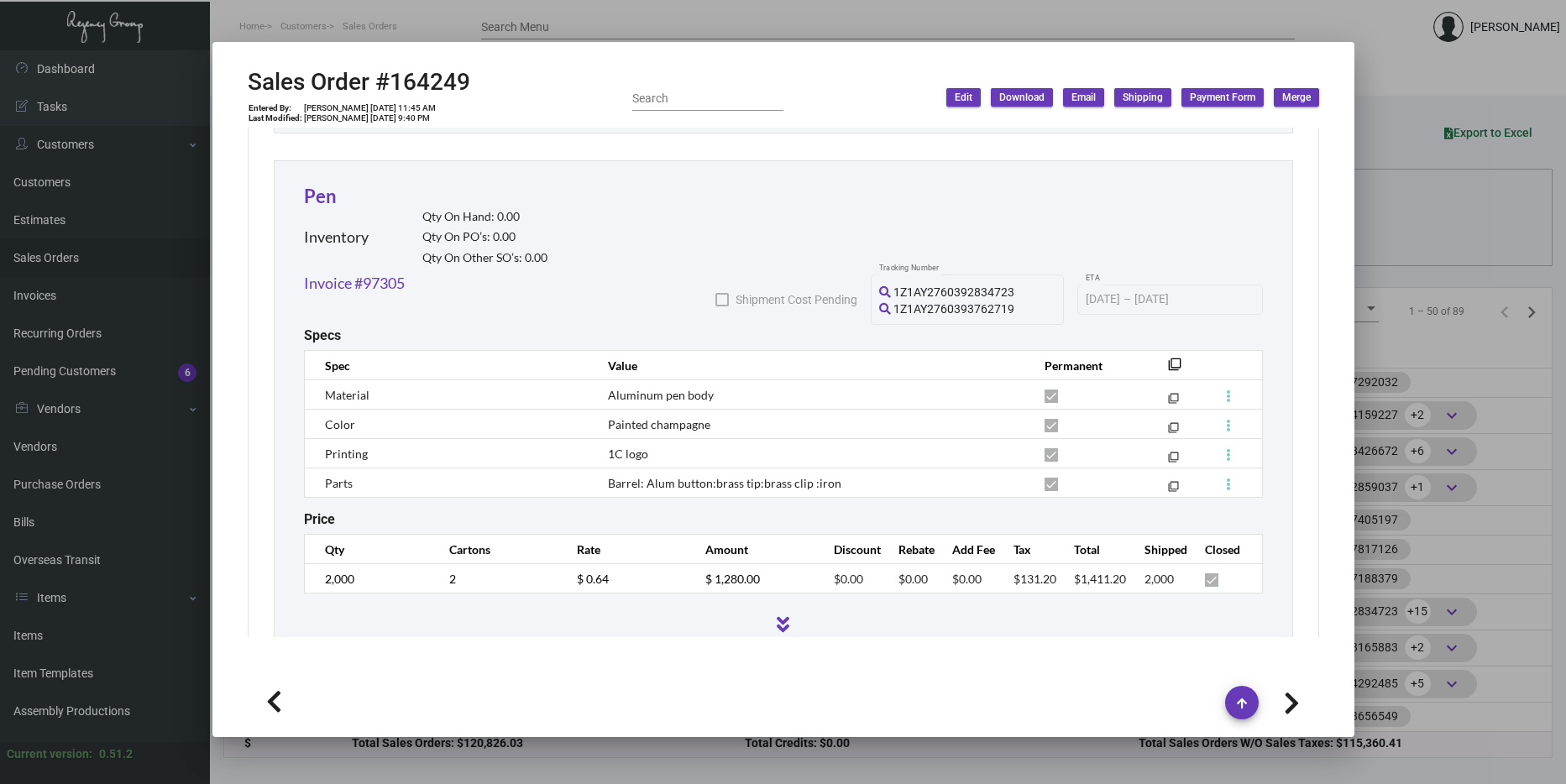
scroll to position [2601, 0]
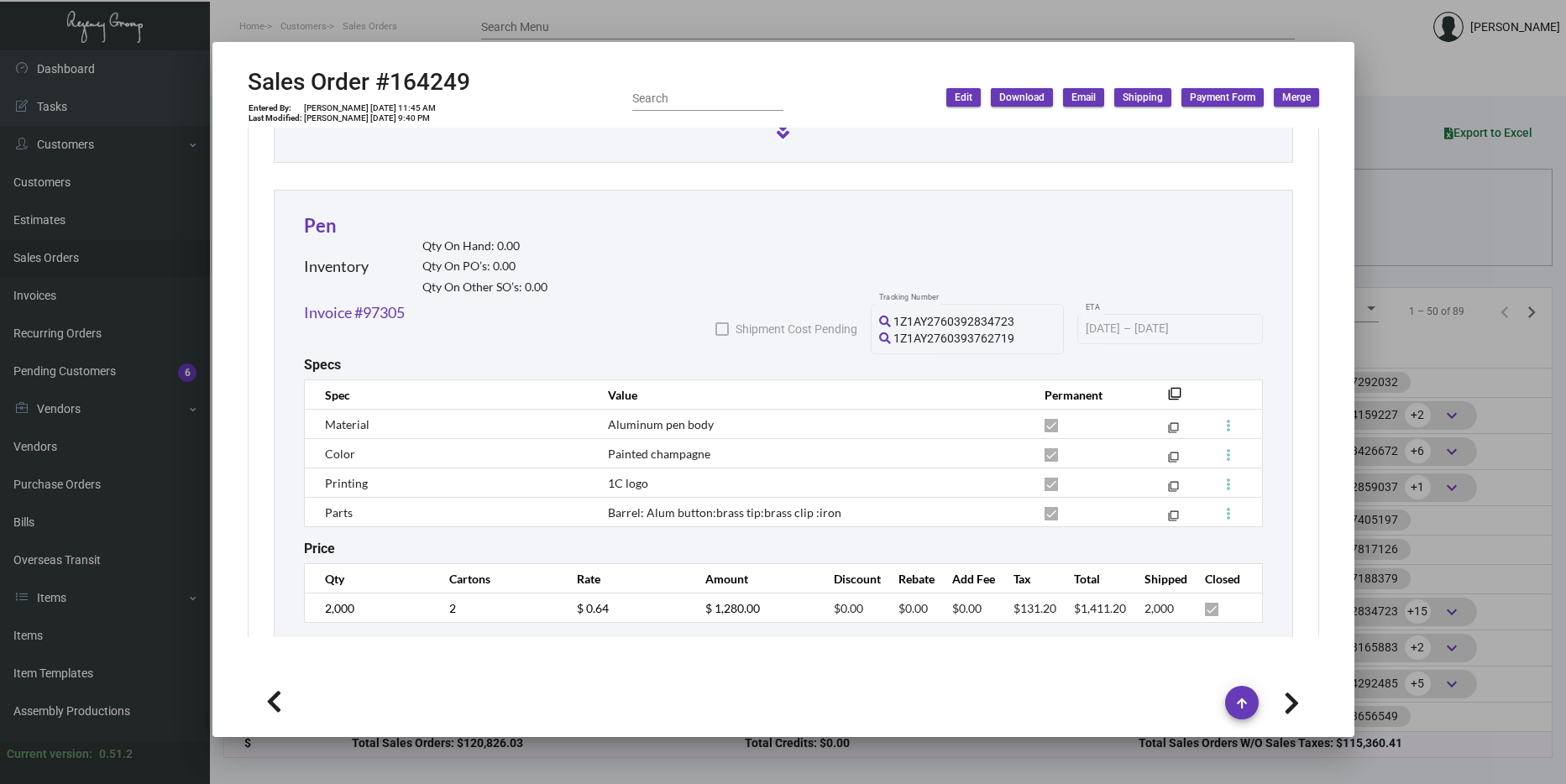
click at [1419, 462] on div at bounding box center [783, 392] width 1566 height 784
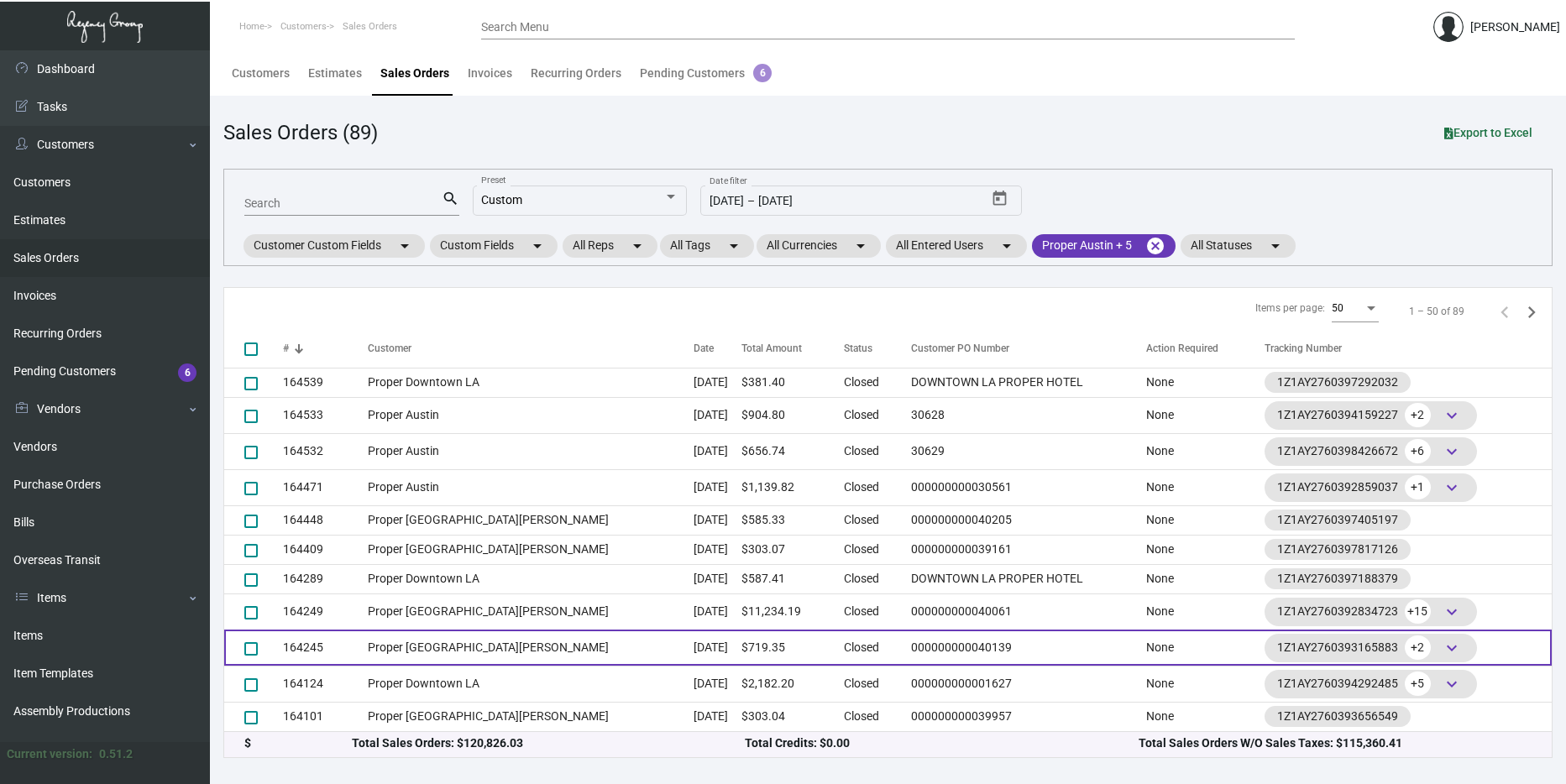
click at [483, 644] on td "Proper [GEOGRAPHIC_DATA][PERSON_NAME]" at bounding box center [531, 648] width 326 height 36
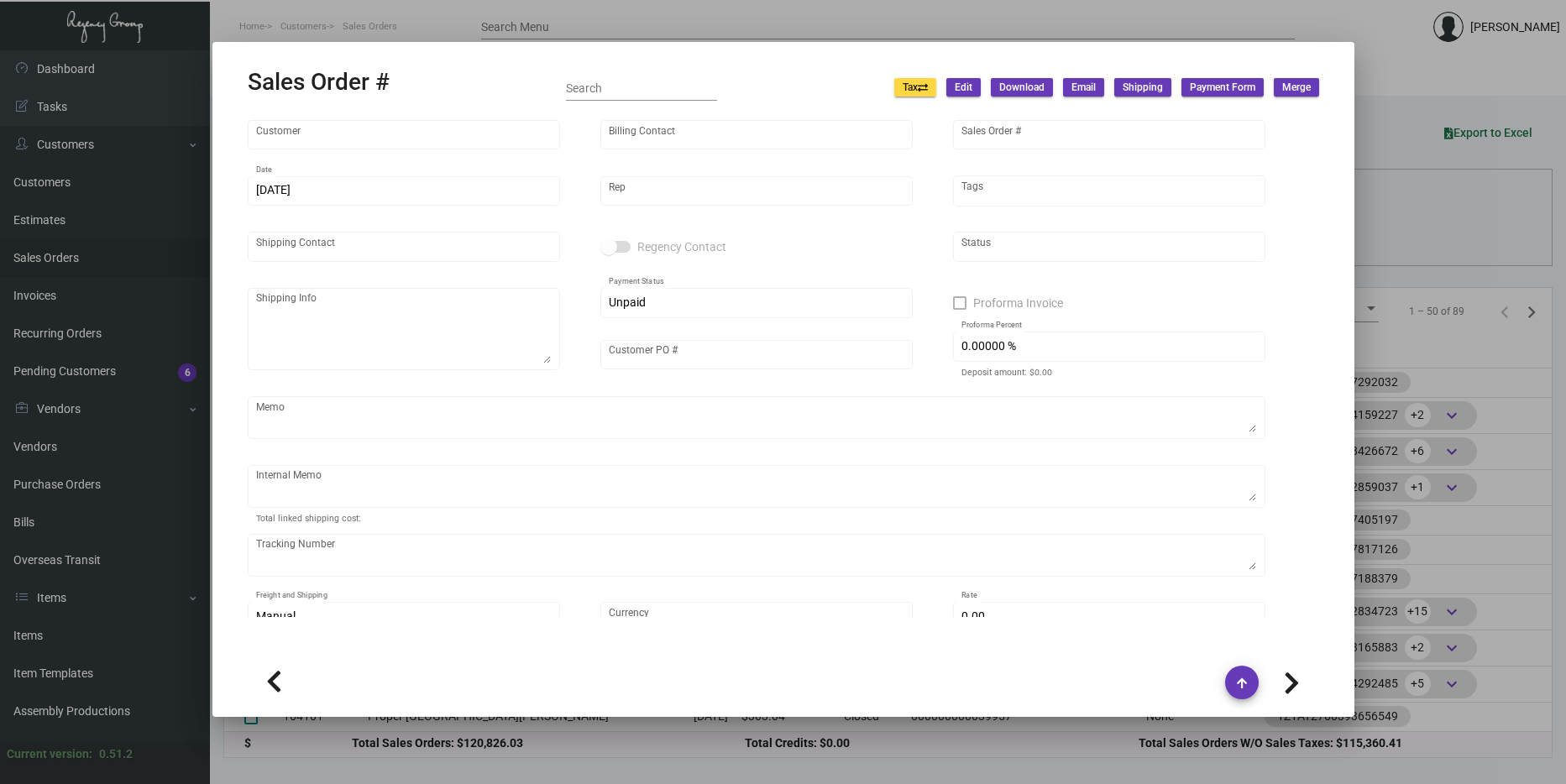
type input "Proper [GEOGRAPHIC_DATA][PERSON_NAME]"
type input "[PERSON_NAME]"
type input "164245"
type input "10/10/2024"
type input "[PERSON_NAME]"
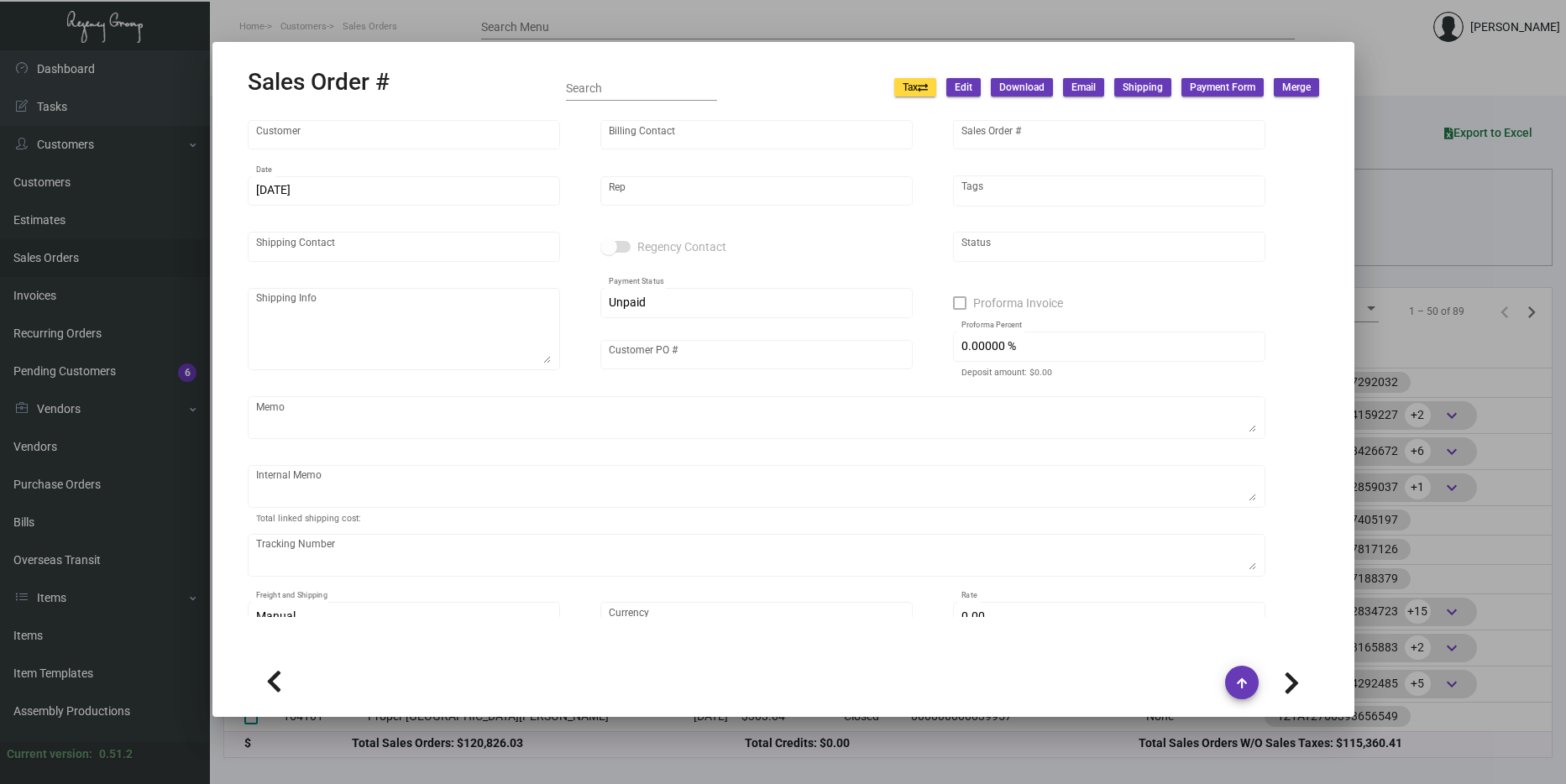
type input "Julio Engreso"
type textarea "Proper Santa Monica - Julio Galindo 700 Wilshire Boulevard Santa Monica, CA, 90…"
type input "000000000040139"
type textarea "$25.05"
type input "United States Dollar $"
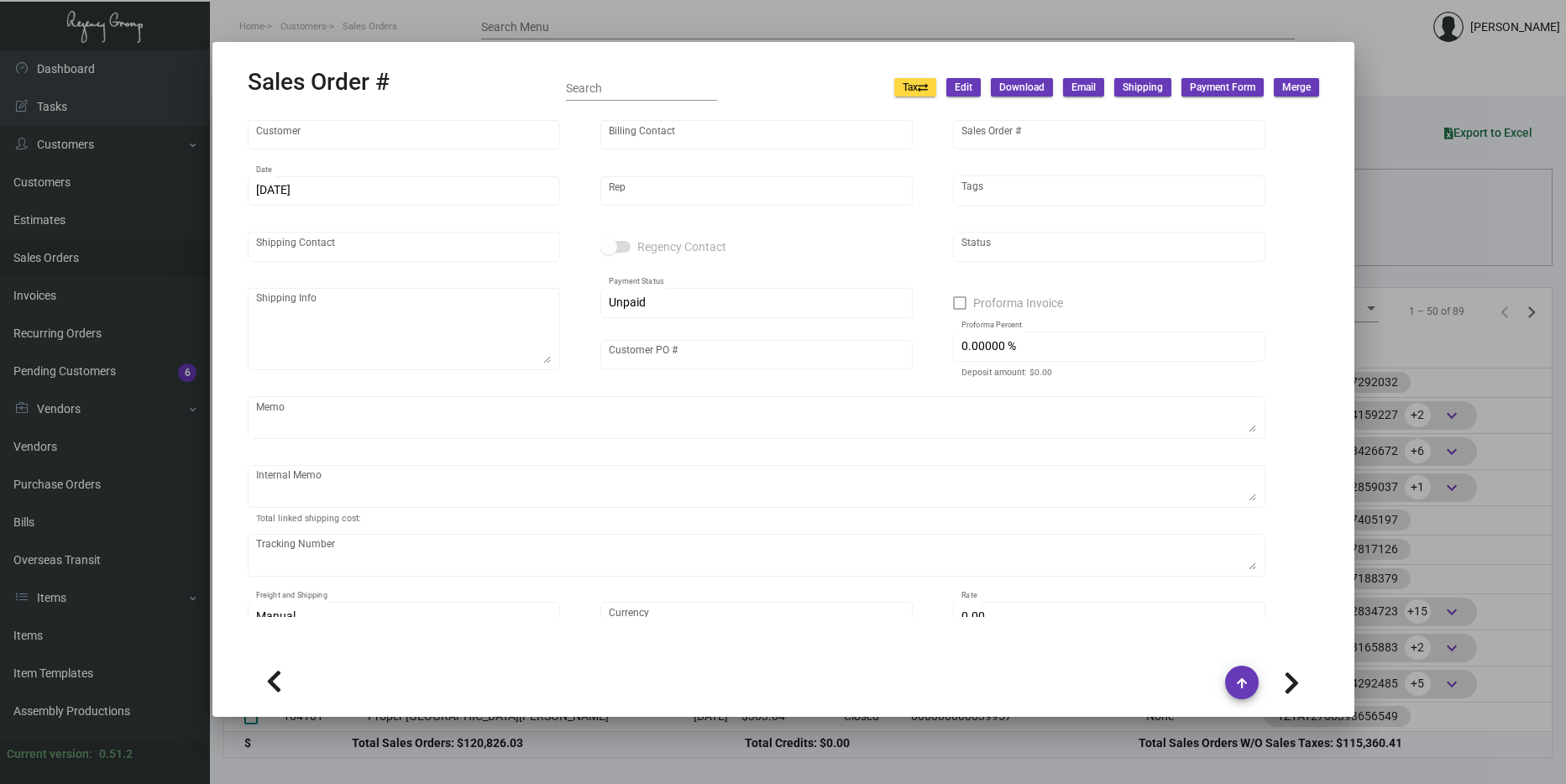
type input "$ 52.47"
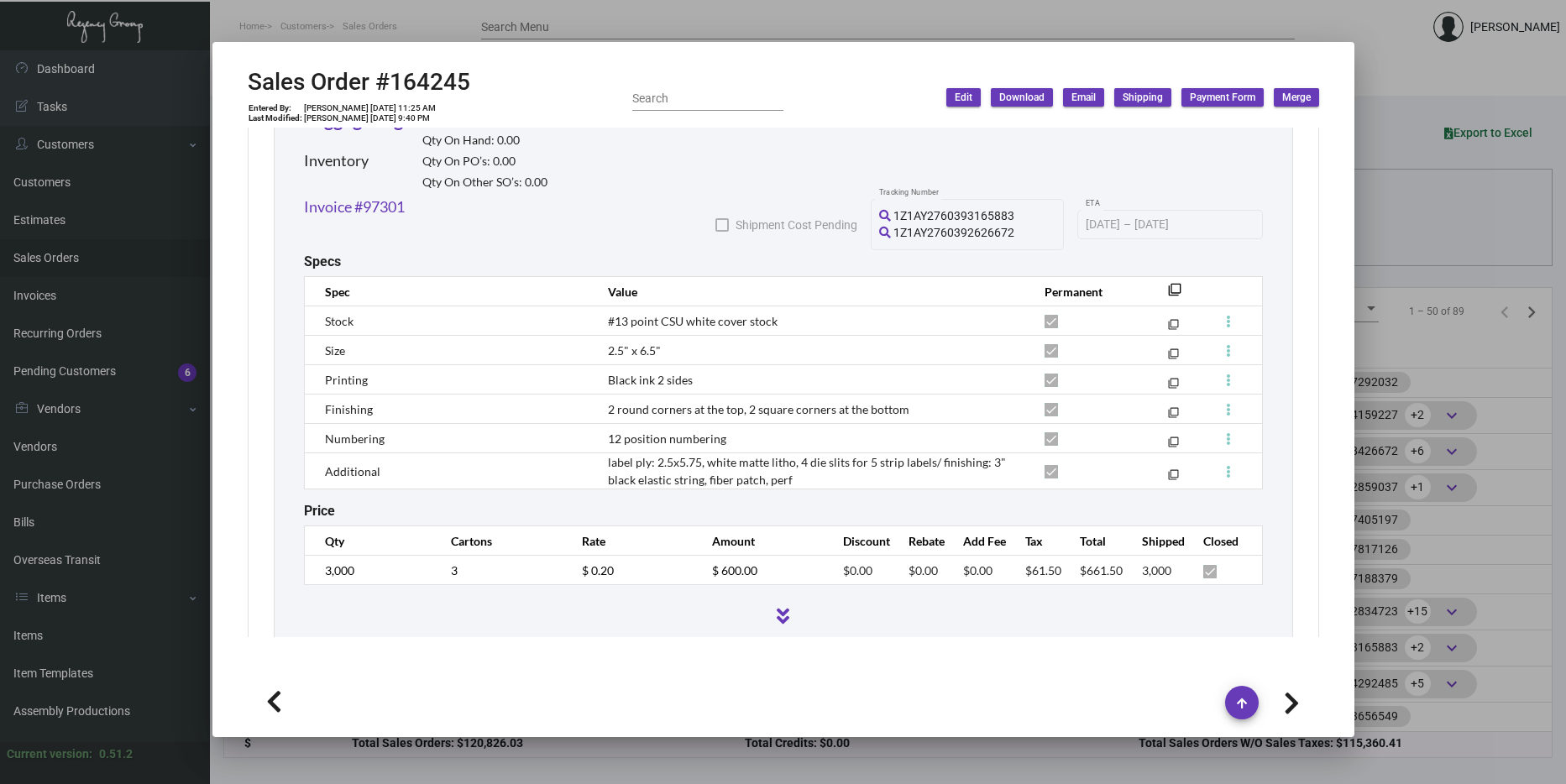
scroll to position [1007, 0]
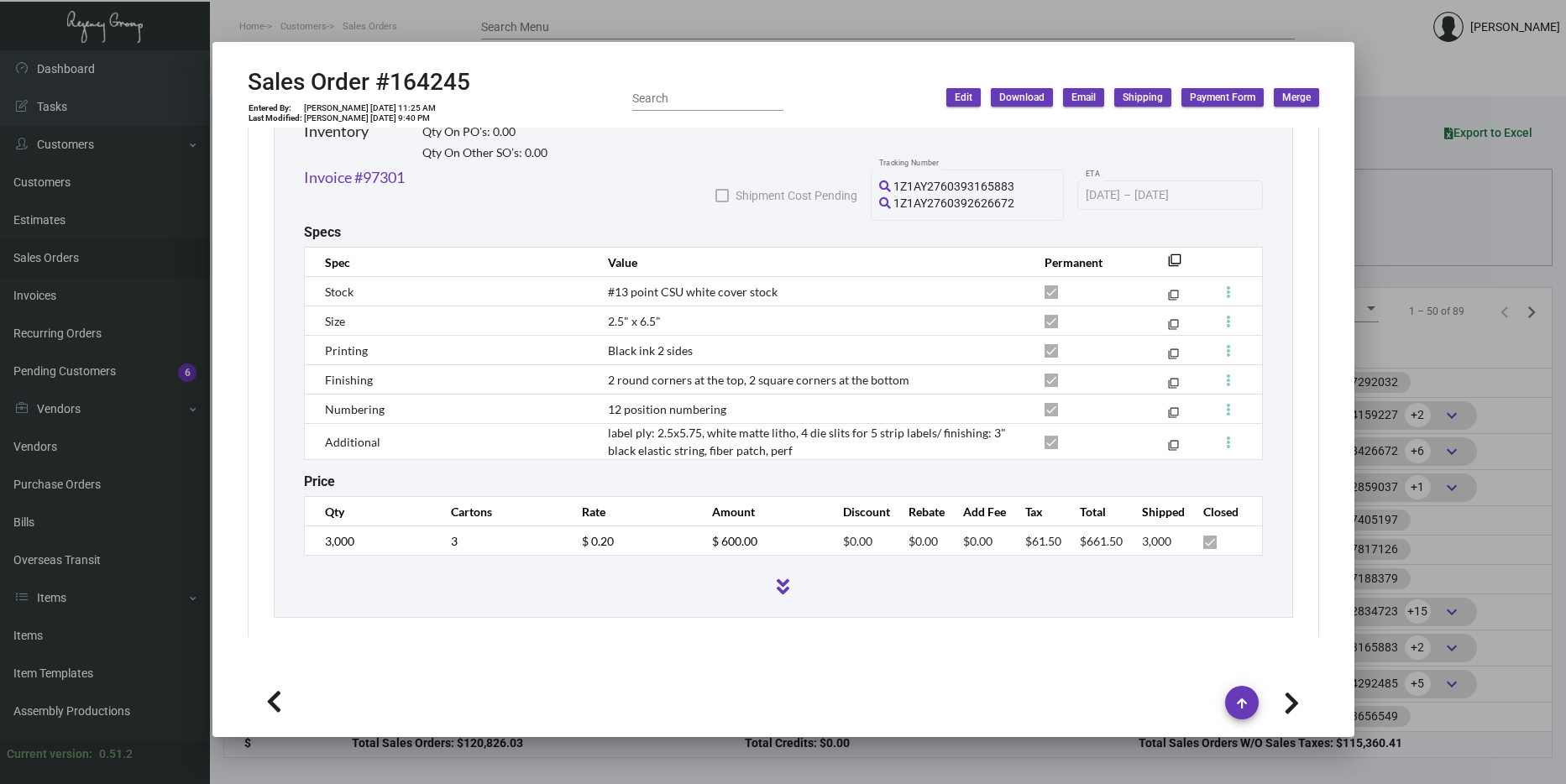
click at [1375, 313] on div at bounding box center [783, 392] width 1566 height 784
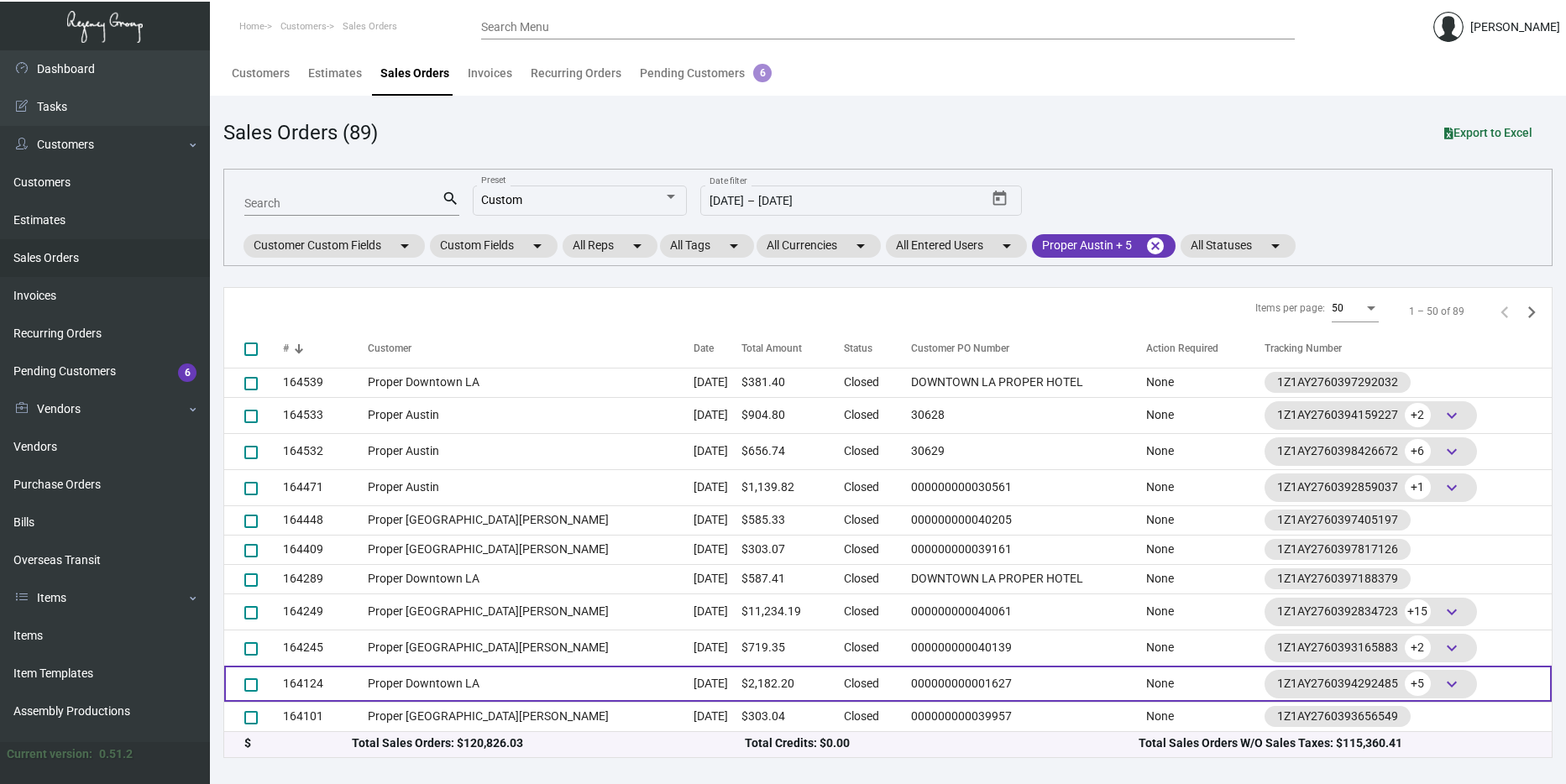
click at [495, 683] on td "Proper Downtown LA" at bounding box center [531, 683] width 326 height 36
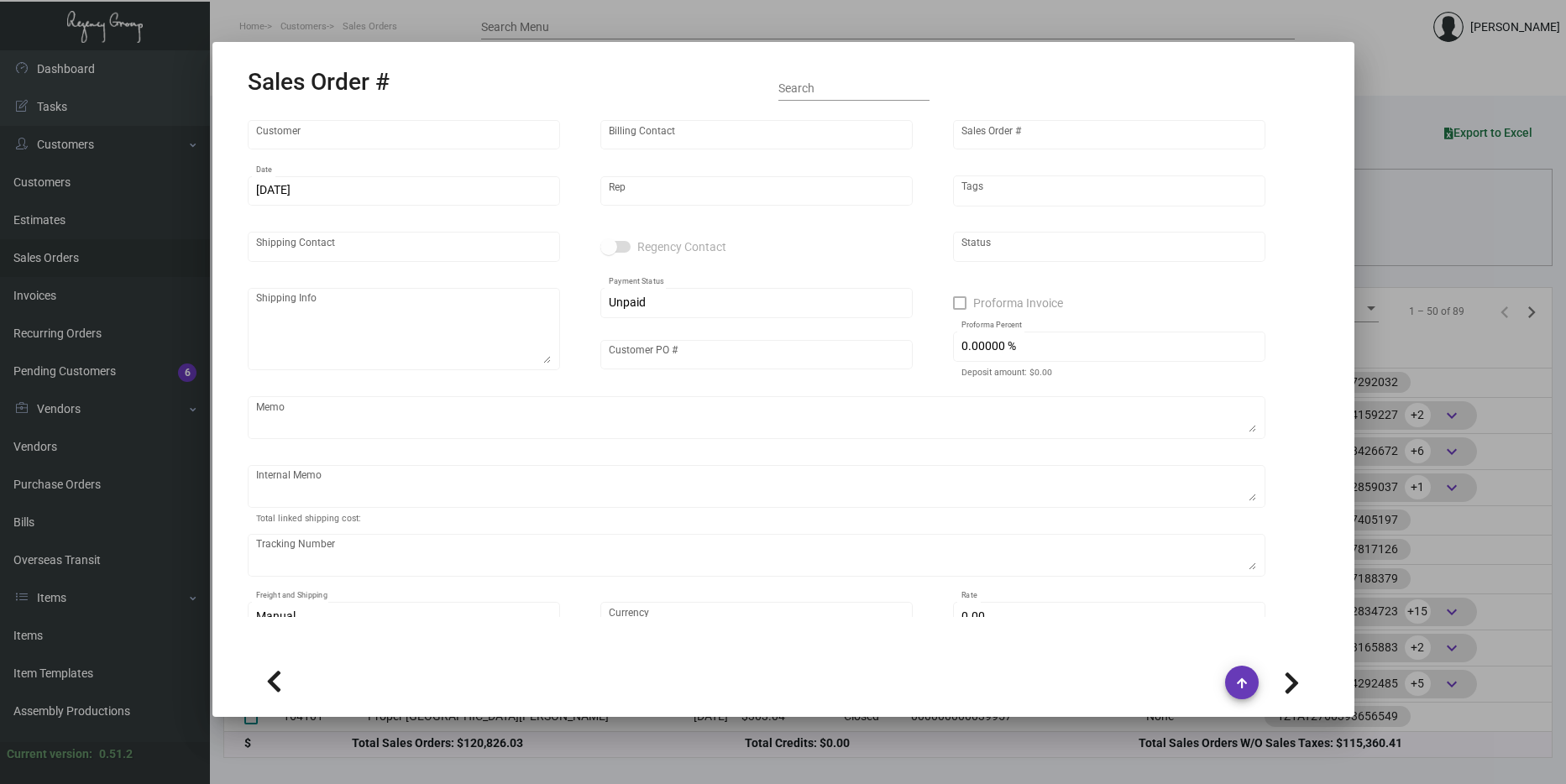
type input "Proper Downtown LA"
type input "AP Billing"
type input "164124"
type input "10/8/2024"
type input "[PERSON_NAME]"
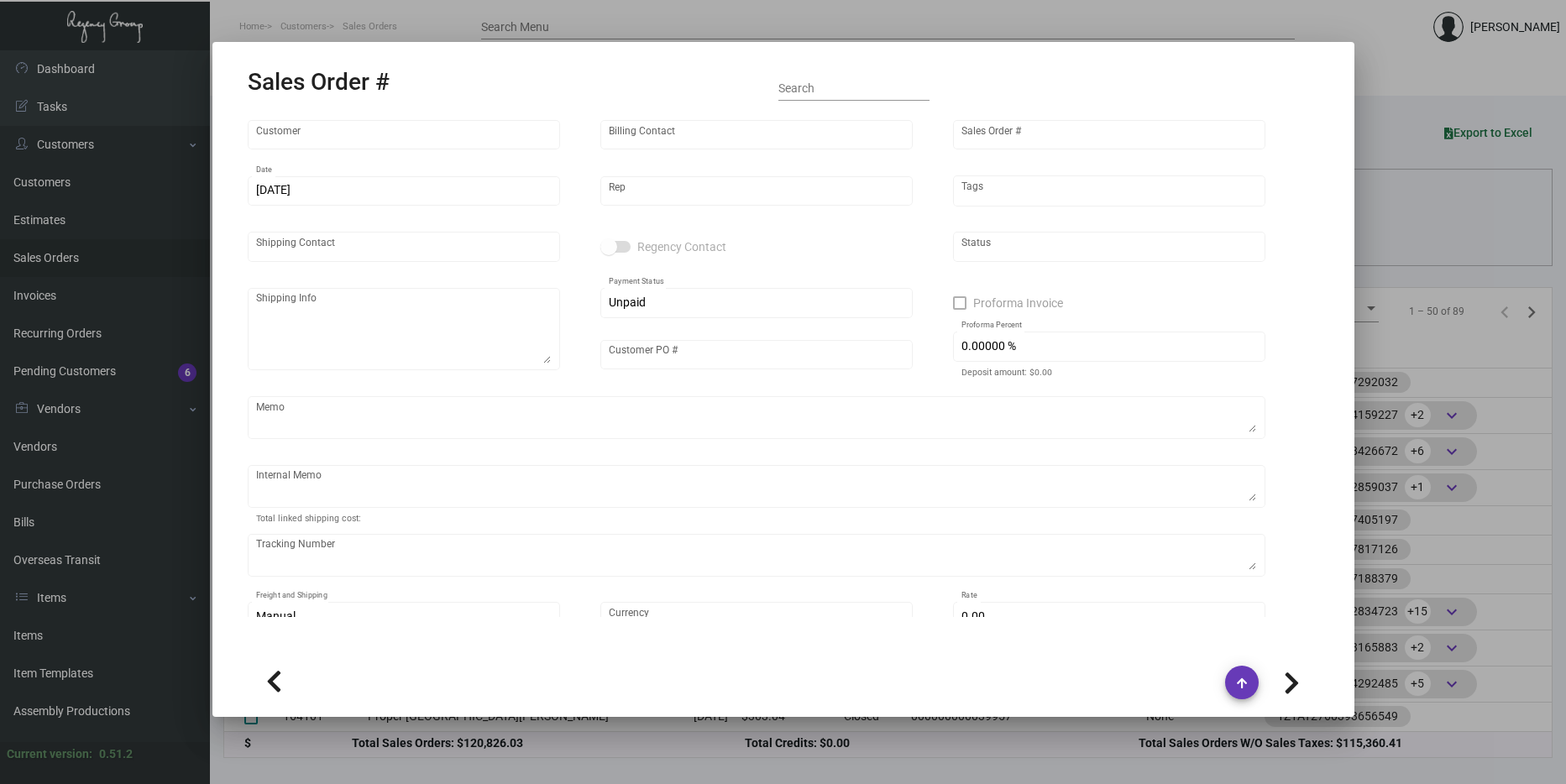
type input "[PERSON_NAME]"
type textarea "Proper Downtown [GEOGRAPHIC_DATA] [STREET_ADDRESS]"
type input "000000000001627"
type textarea "$33.40 for memo pads, wine openers and key holders from LA 39.48"
type input "United States Dollar $"
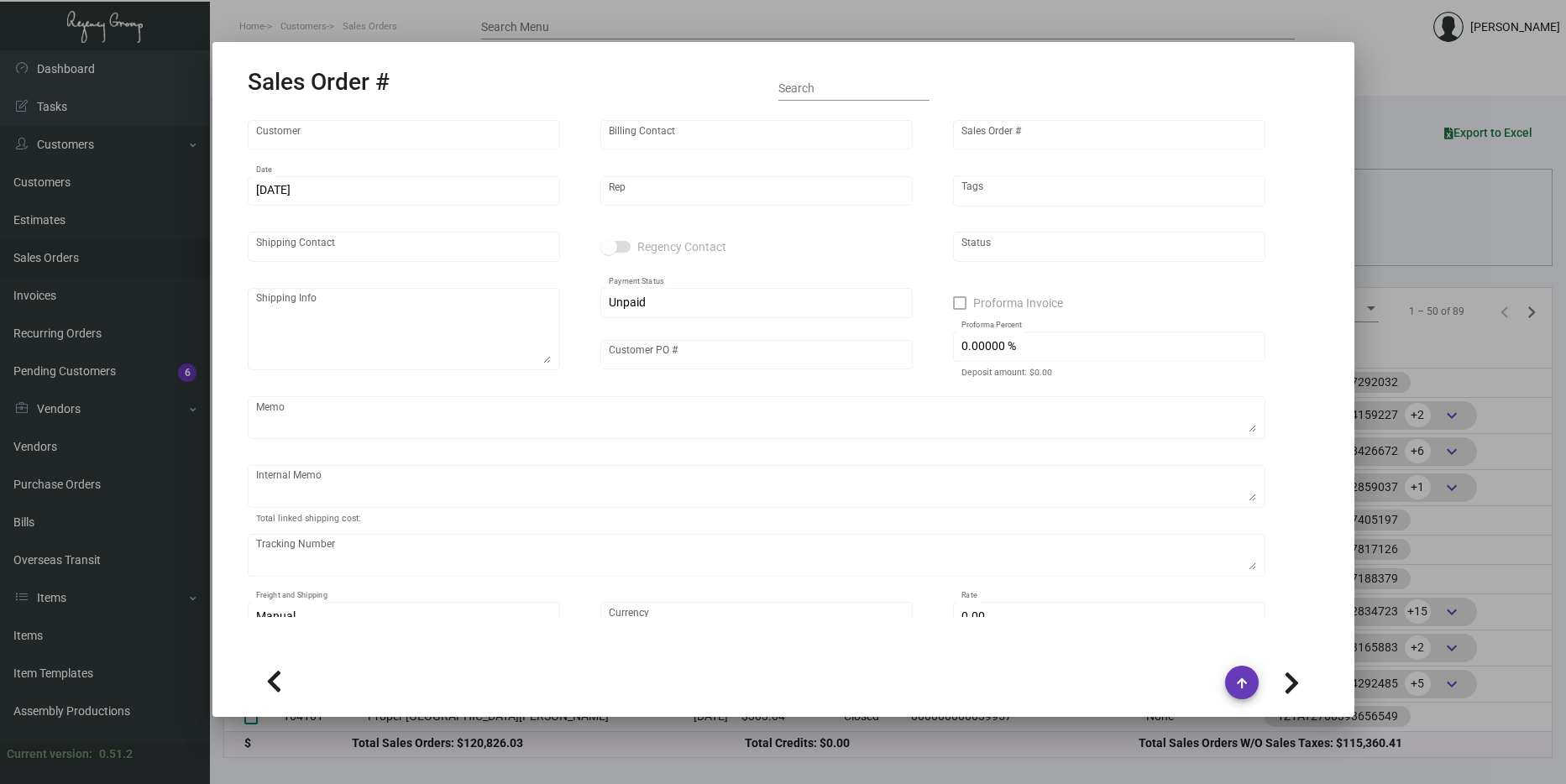
type input "8.50000 %"
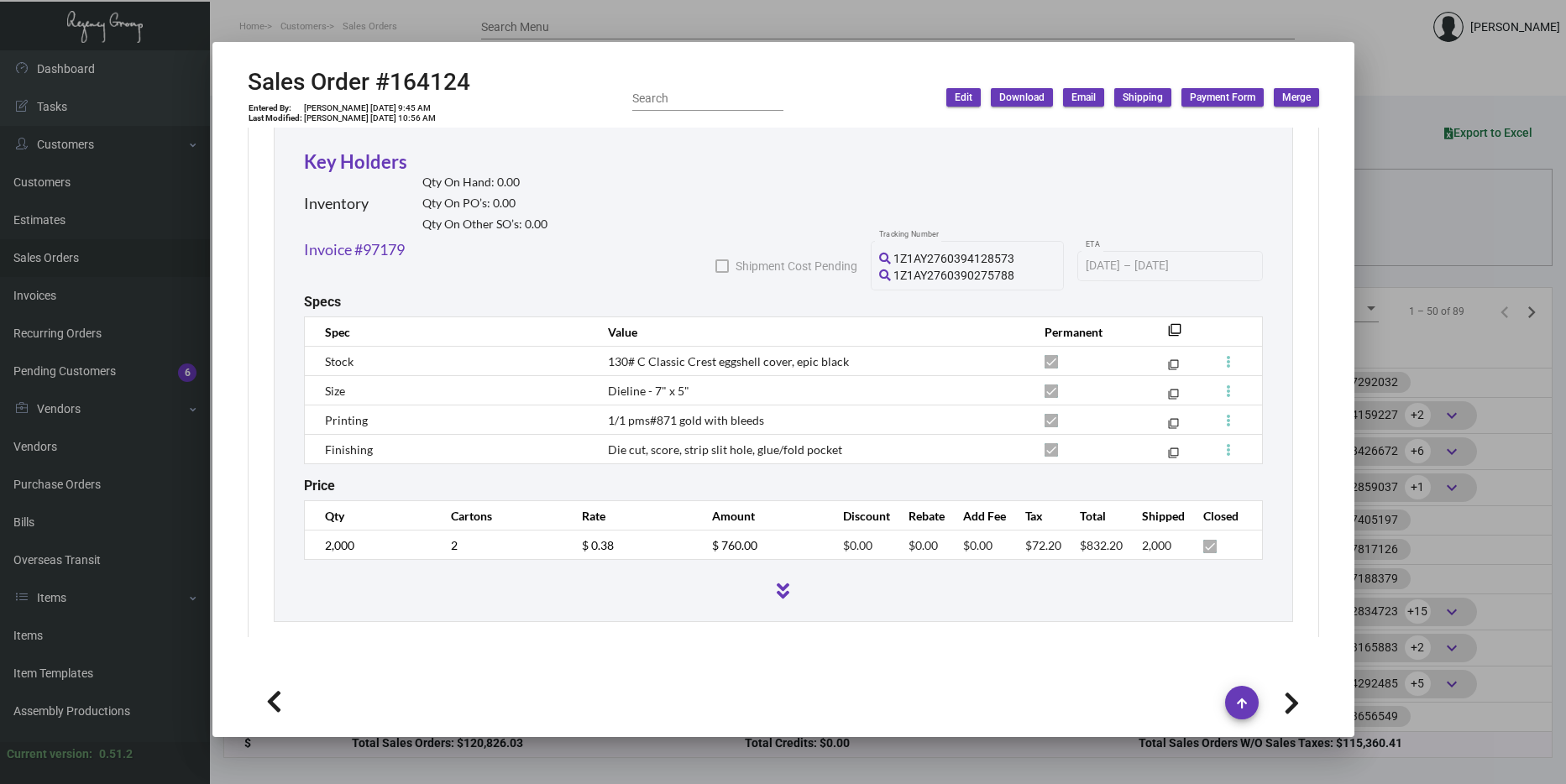
scroll to position [3030, 0]
click at [1368, 339] on div at bounding box center [783, 392] width 1566 height 784
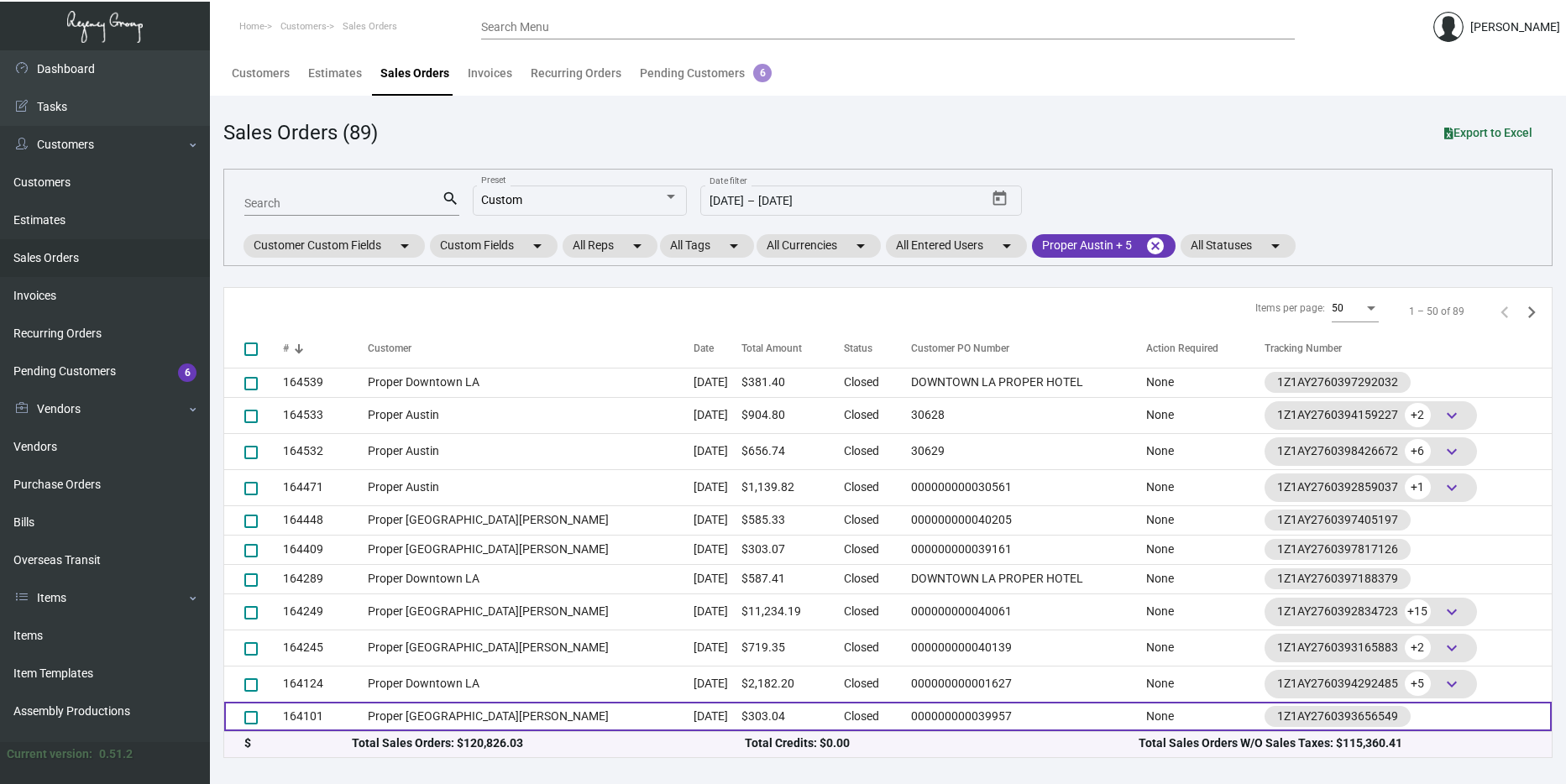
click at [534, 706] on td "Proper [GEOGRAPHIC_DATA][PERSON_NAME]" at bounding box center [531, 716] width 326 height 29
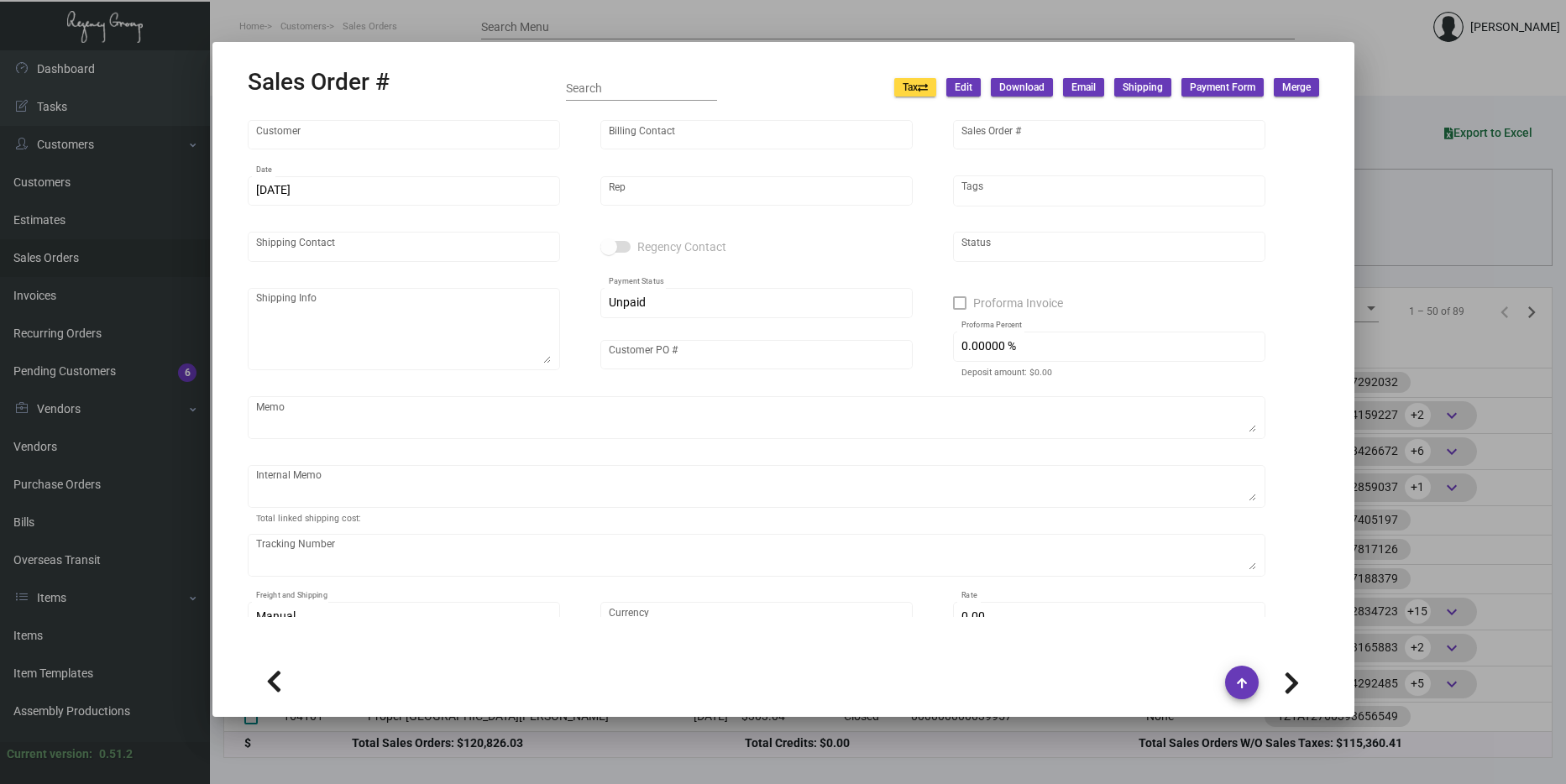
type input "Proper [GEOGRAPHIC_DATA][PERSON_NAME]"
type input "[PERSON_NAME]"
type input "164101"
type input "10/8/2024"
type input "[PERSON_NAME]"
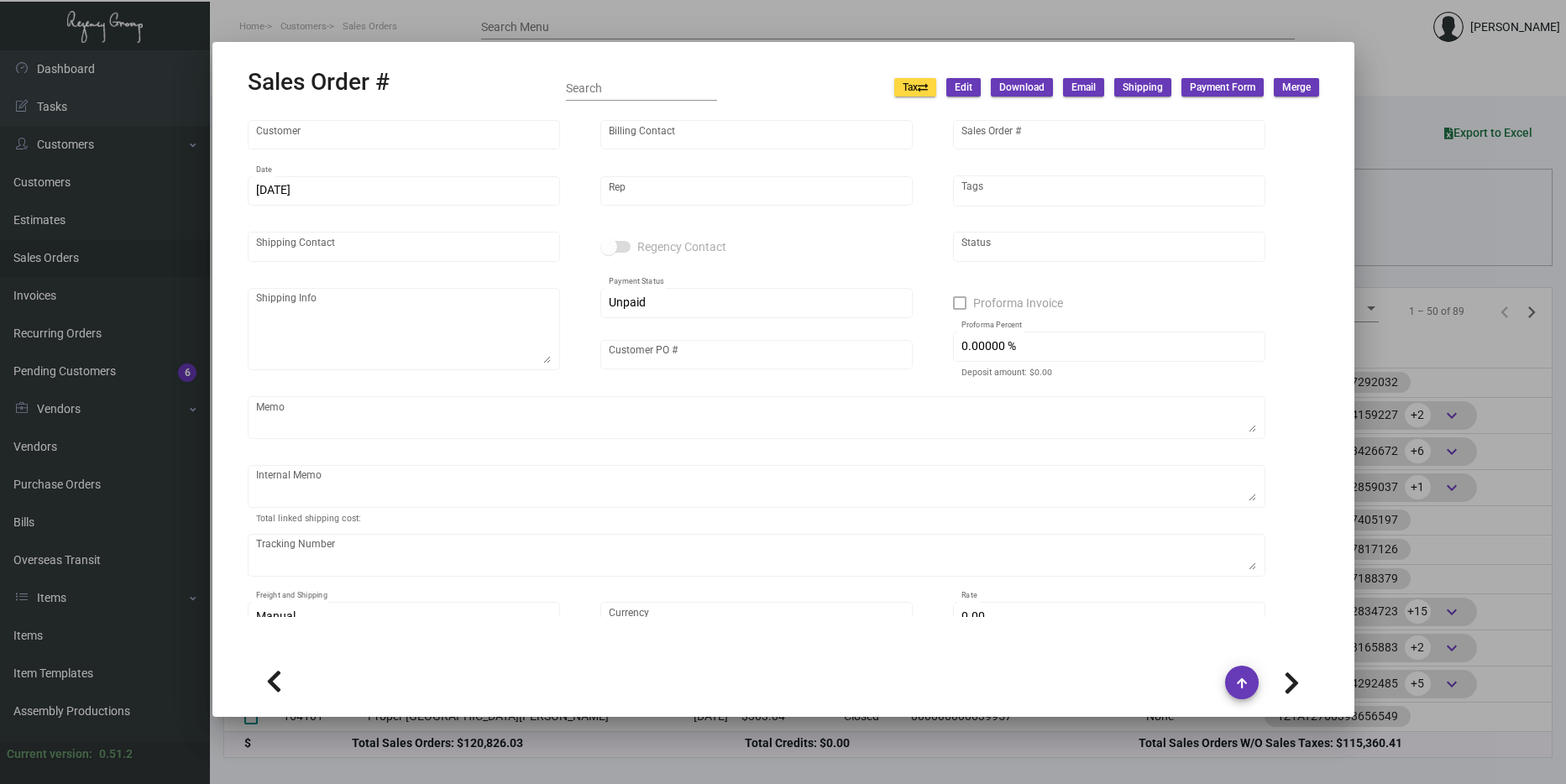
type input "[PERSON_NAME]"
type textarea "Proper Santa Monica - Jasmine Columbus 700 Wilshire Blvd, Santa Monica, CA, 904…"
type input "000000000039957"
type textarea "Label provided to vendor to ship to hotel. UPS Ground Cost $9.33"
type input "United States Dollar $"
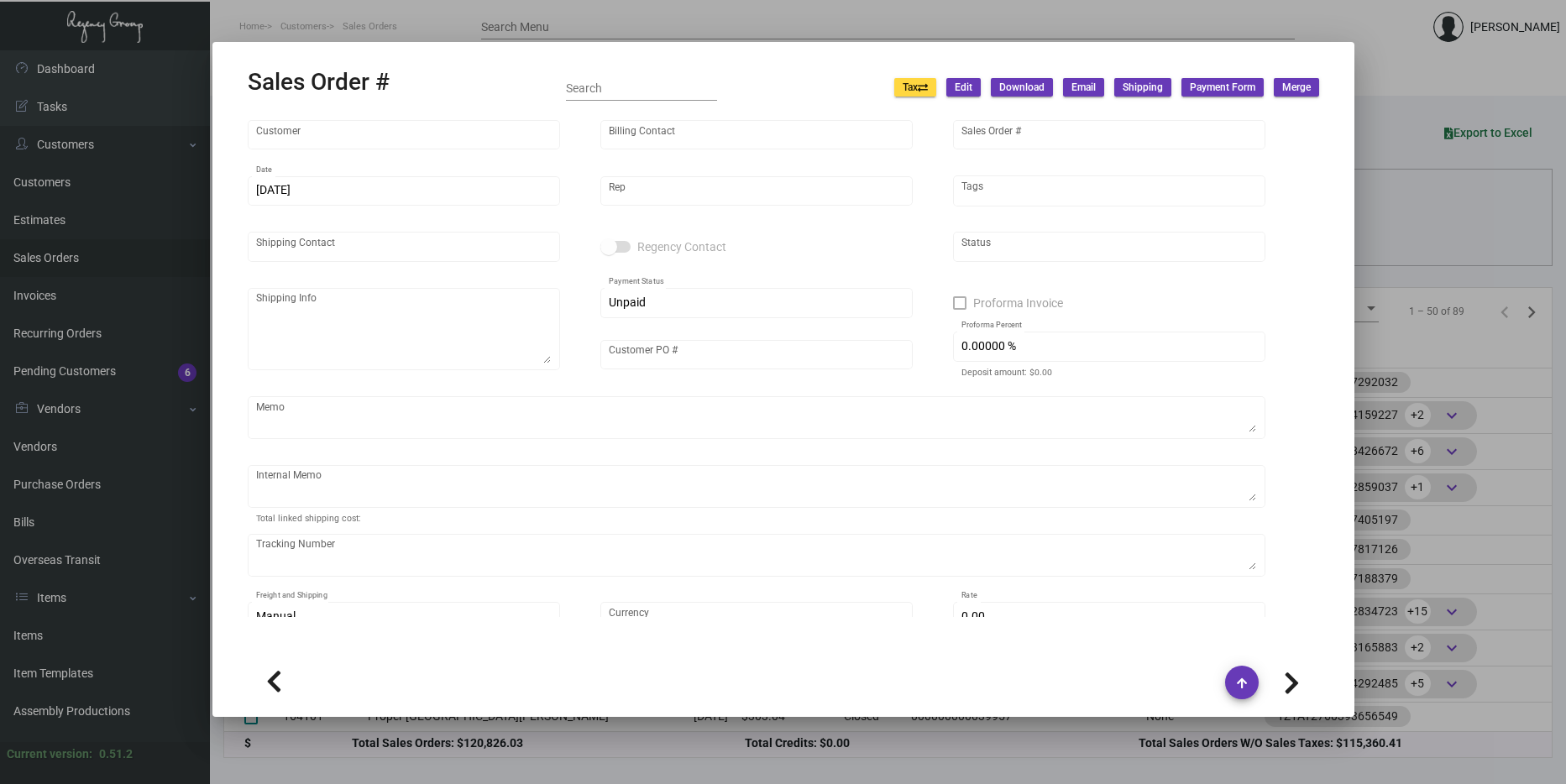
type input "$ 24.87"
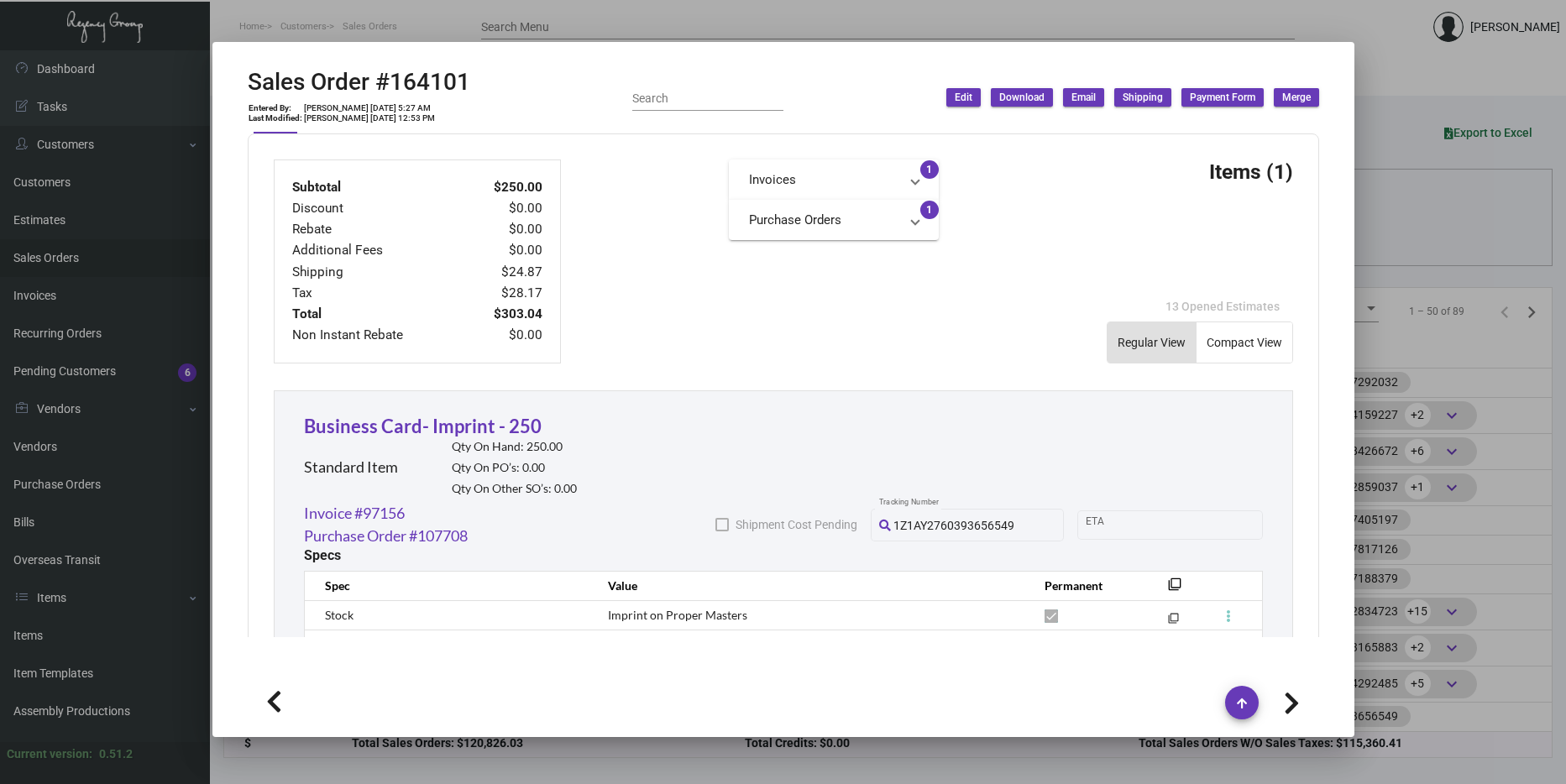
scroll to position [840, 0]
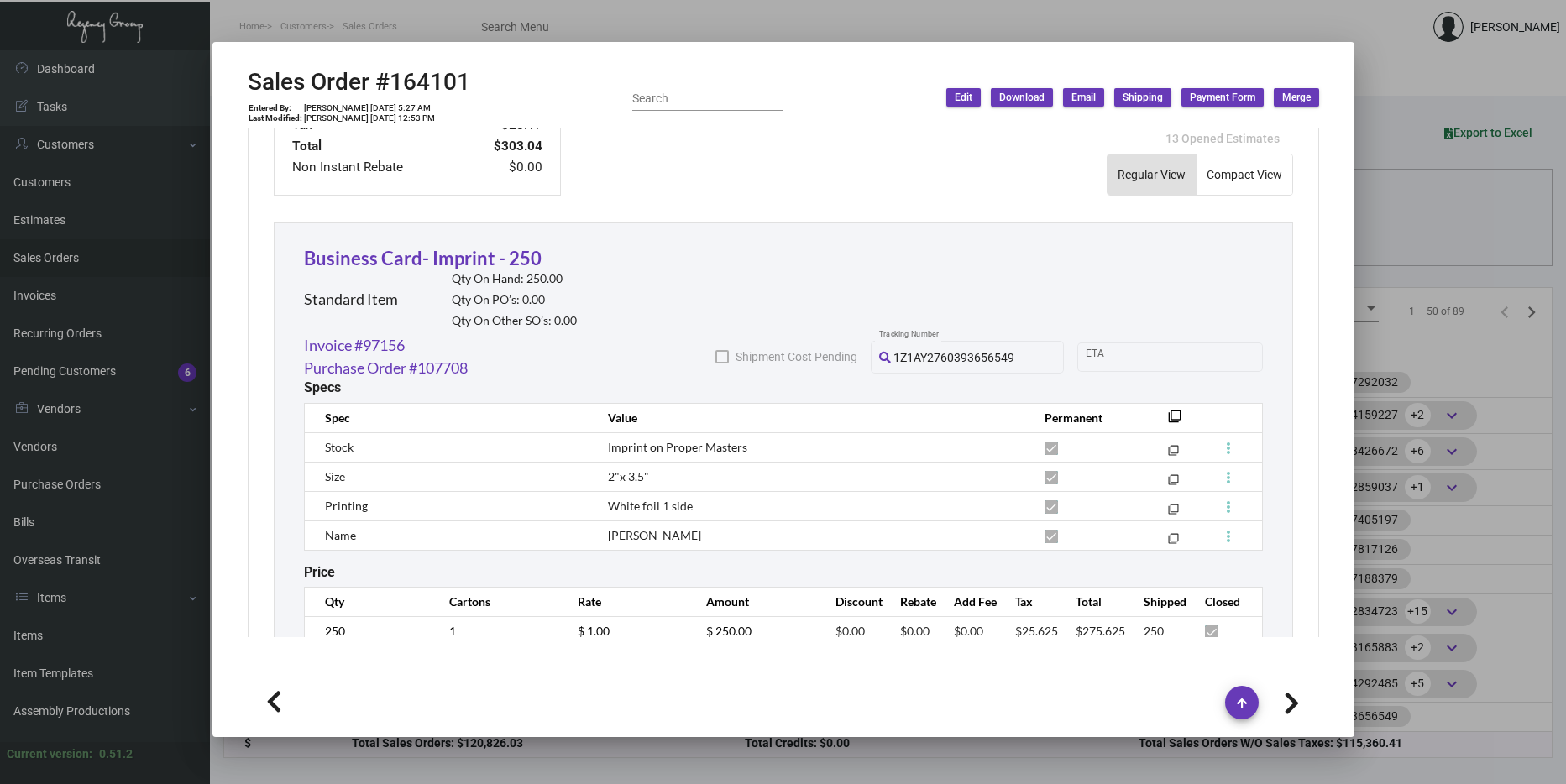
click at [1384, 364] on div at bounding box center [783, 392] width 1566 height 784
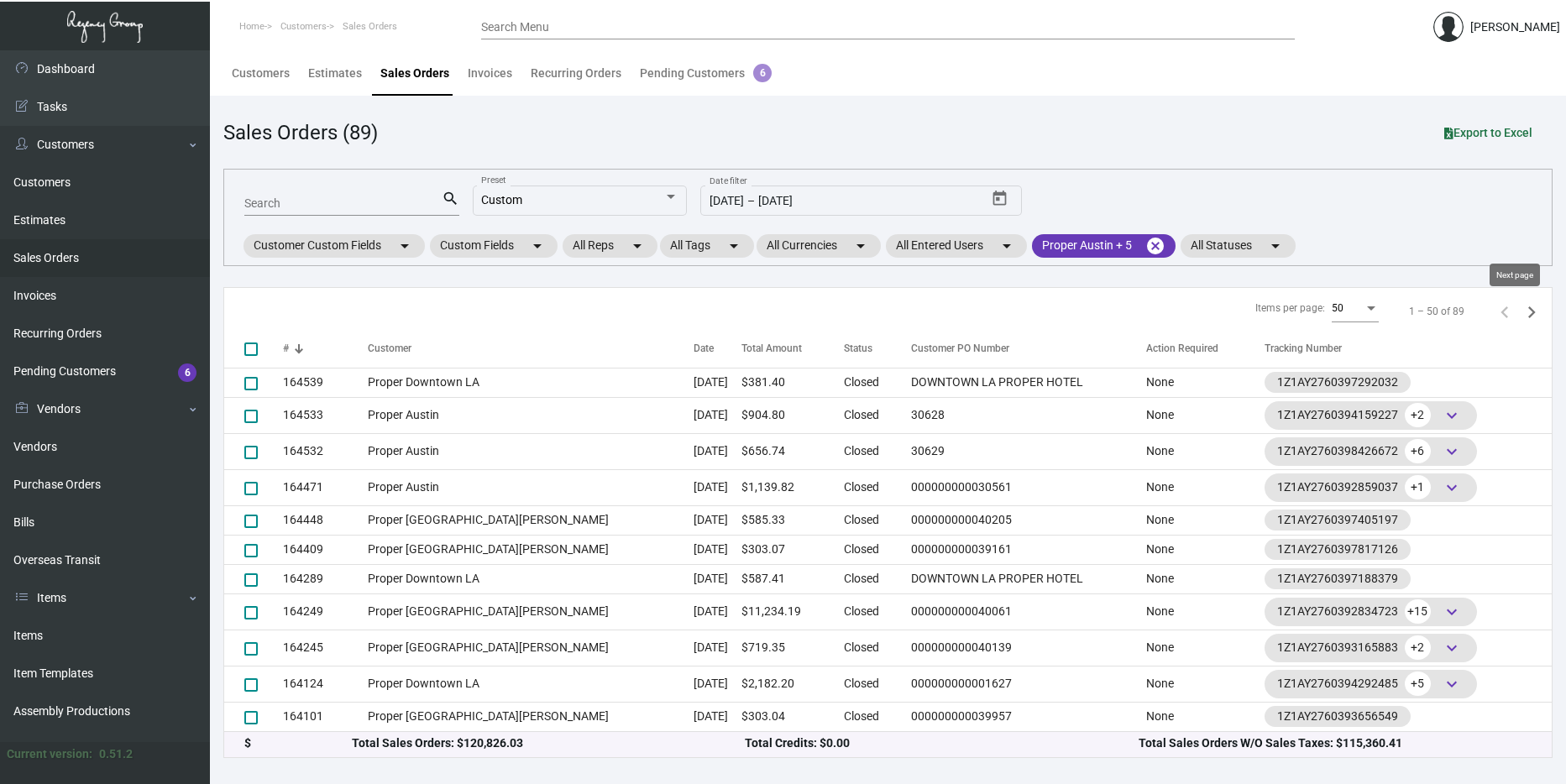
click at [1523, 316] on icon "Next page" at bounding box center [1531, 311] width 23 height 23
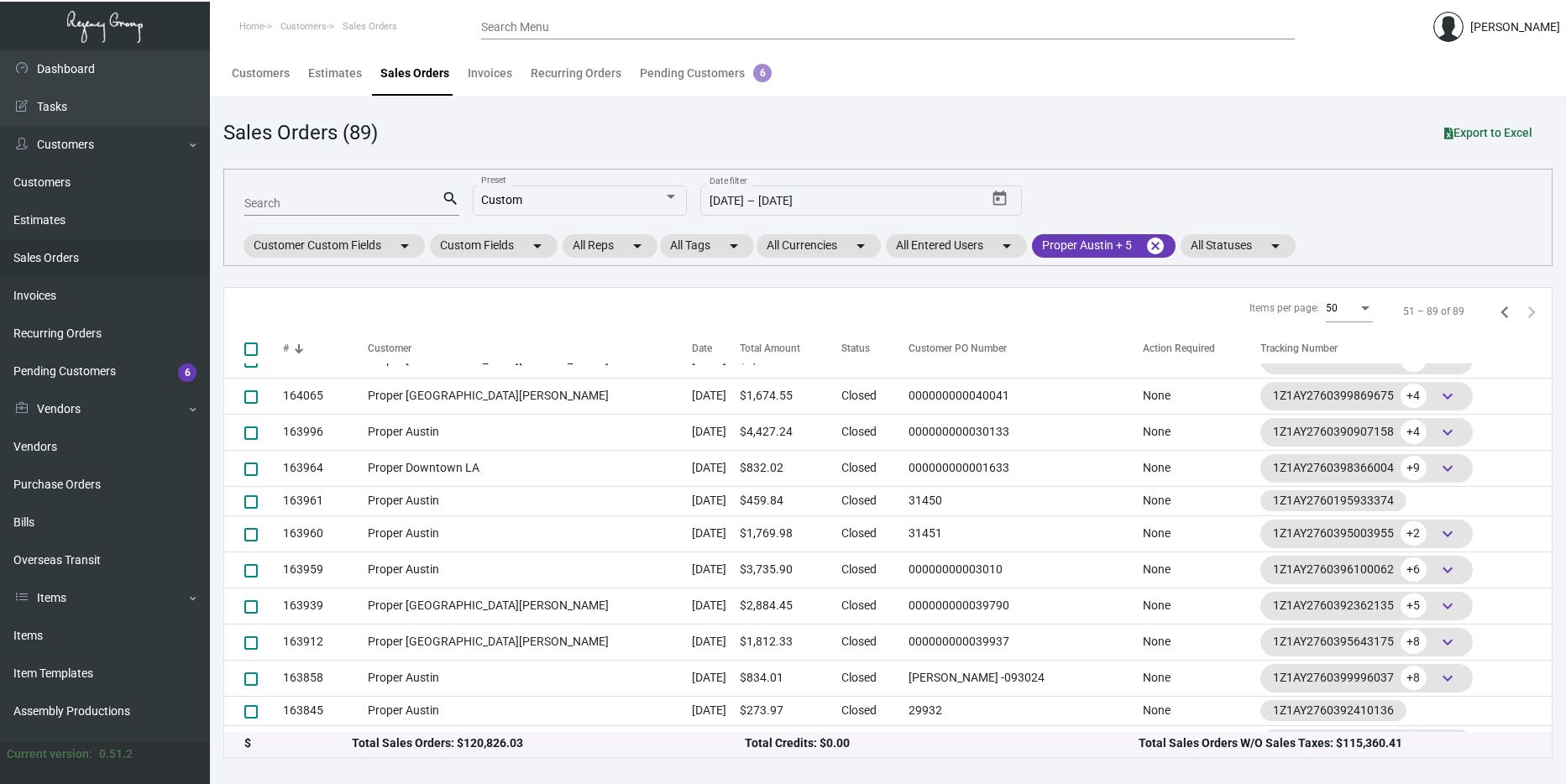
scroll to position [0, 0]
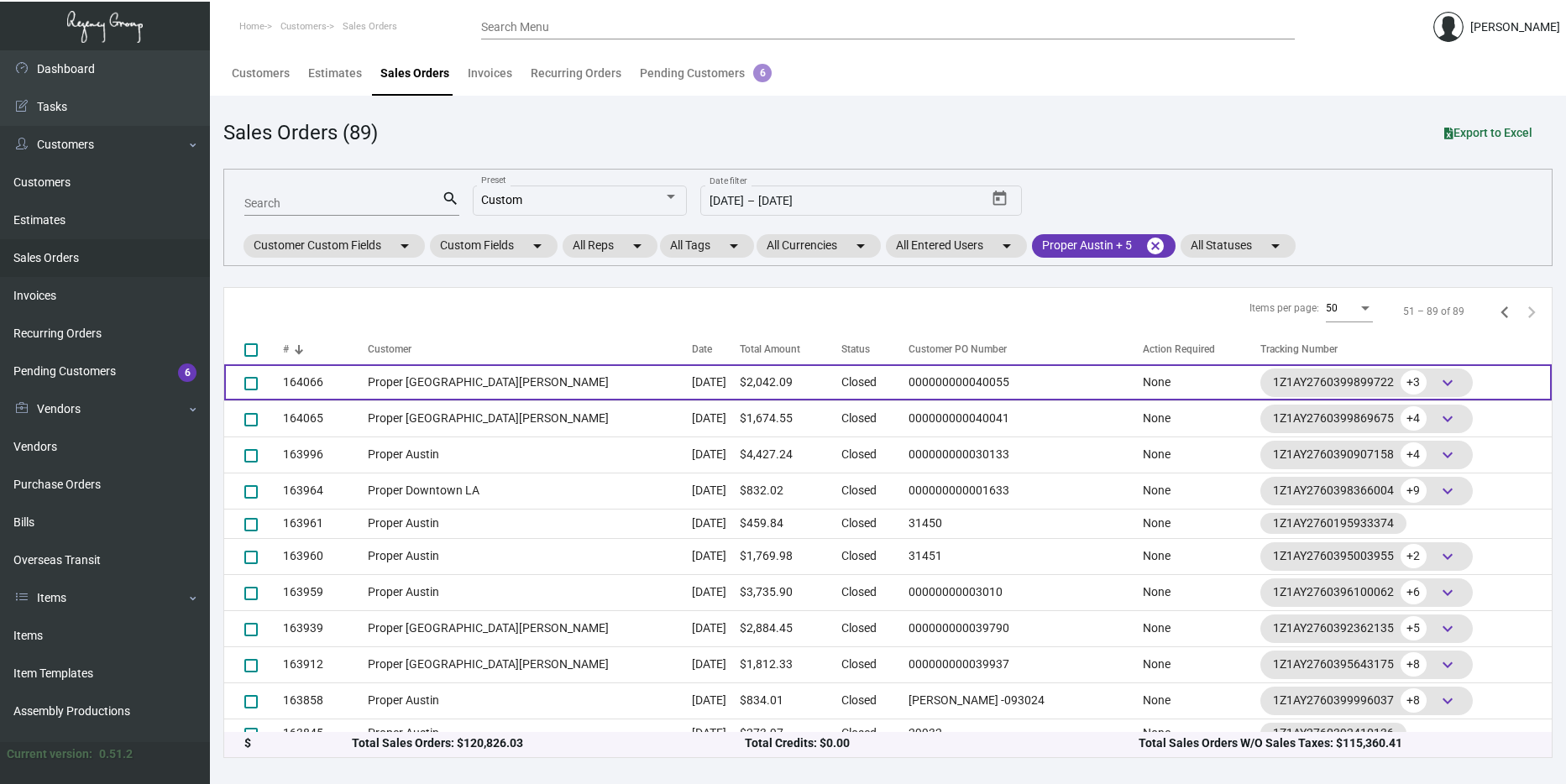
click at [691, 376] on td "Oct 7, 2024" at bounding box center [715, 382] width 48 height 36
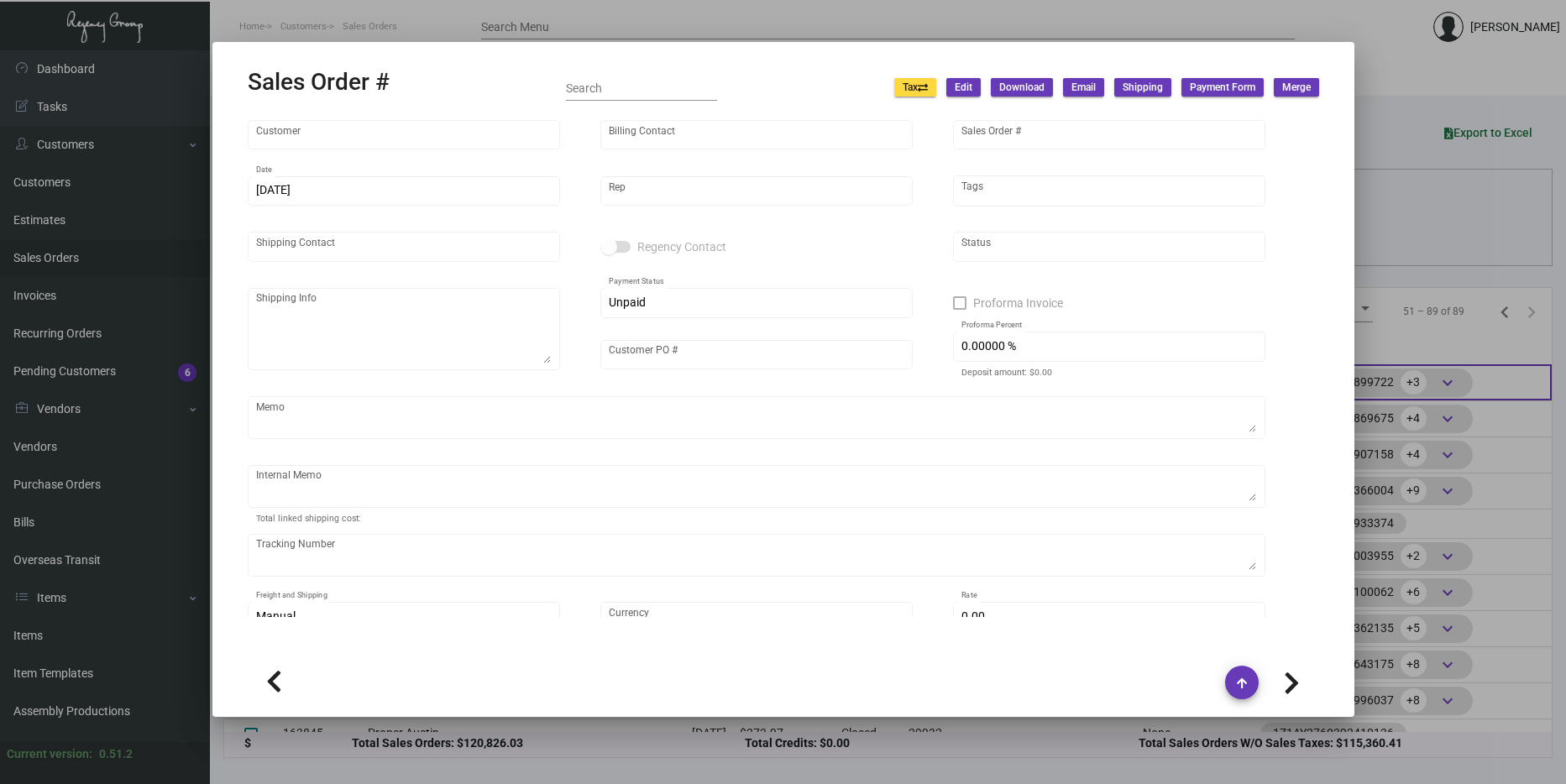
type input "Proper [GEOGRAPHIC_DATA][PERSON_NAME]"
type input "[PERSON_NAME]"
type input "164066"
type input "10/7/2024"
type input "[PERSON_NAME]"
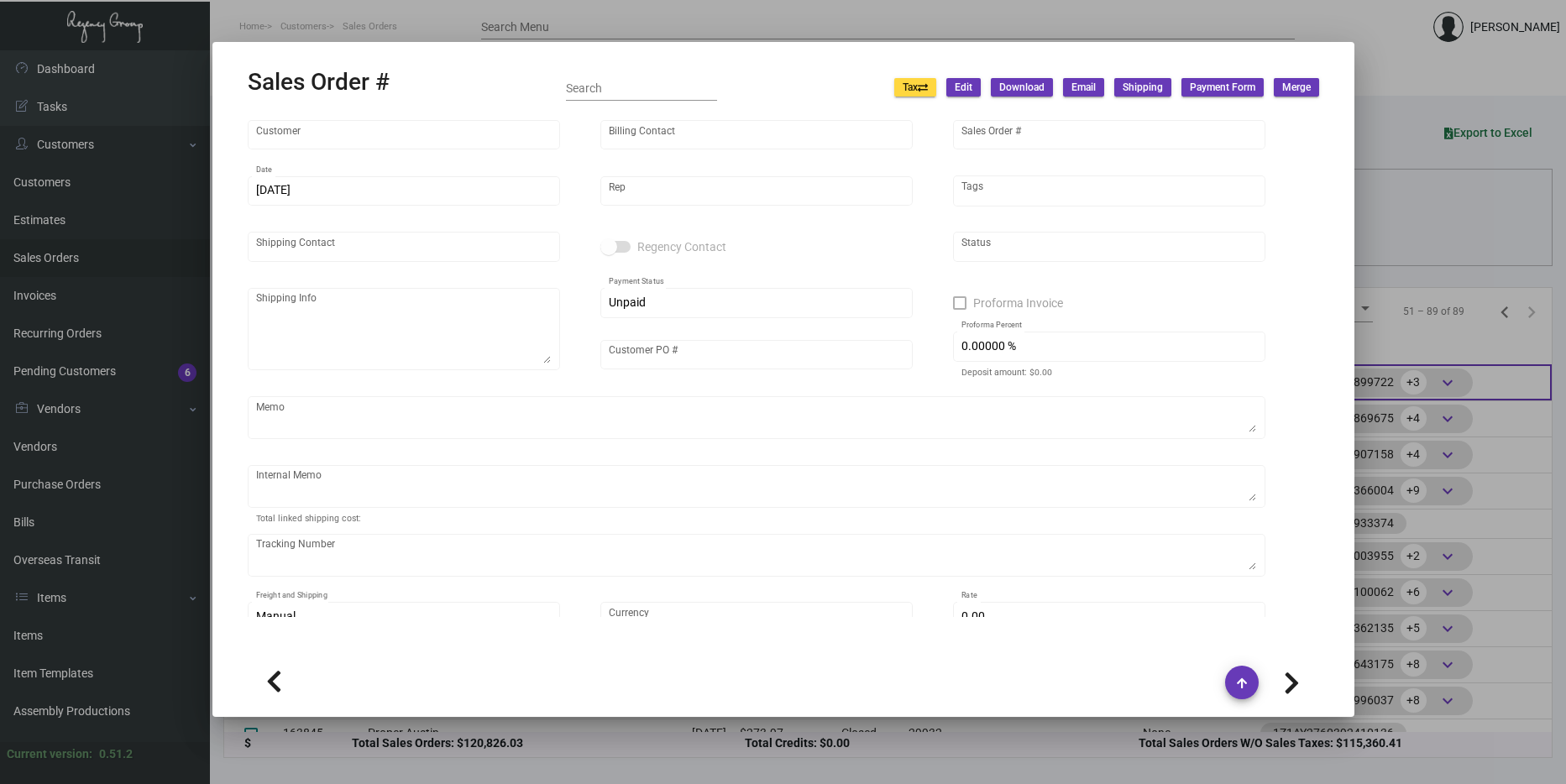
type input "Lawrence Thomas"
type textarea "Proper Santa Monica - Lawrence Thomas 700 Wilshire Boulevard Santa Monica, CA, …"
type input "000000000040055"
type textarea "$33.50 together"
type input "United States Dollar $"
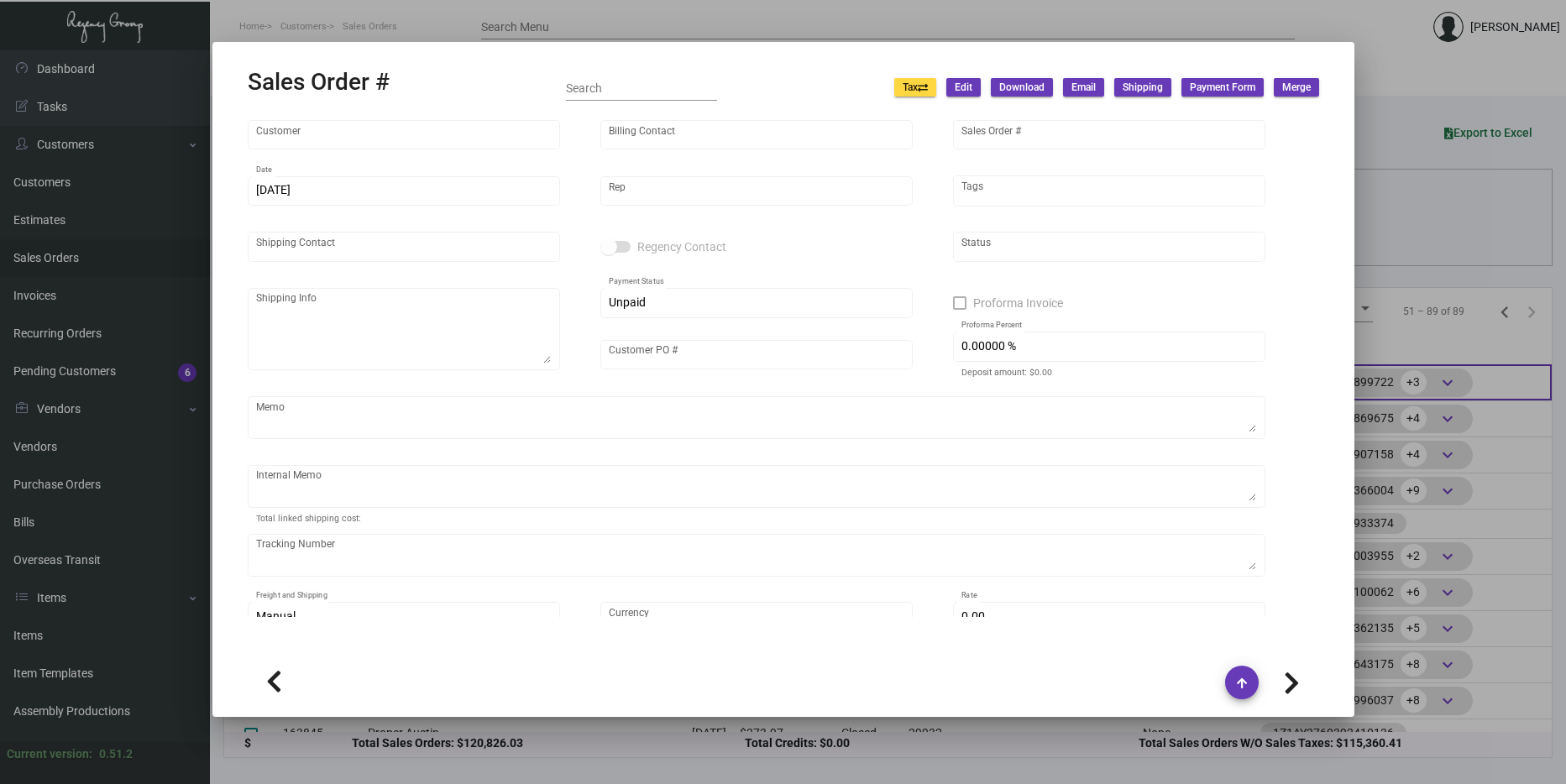
type input "$ 87.24"
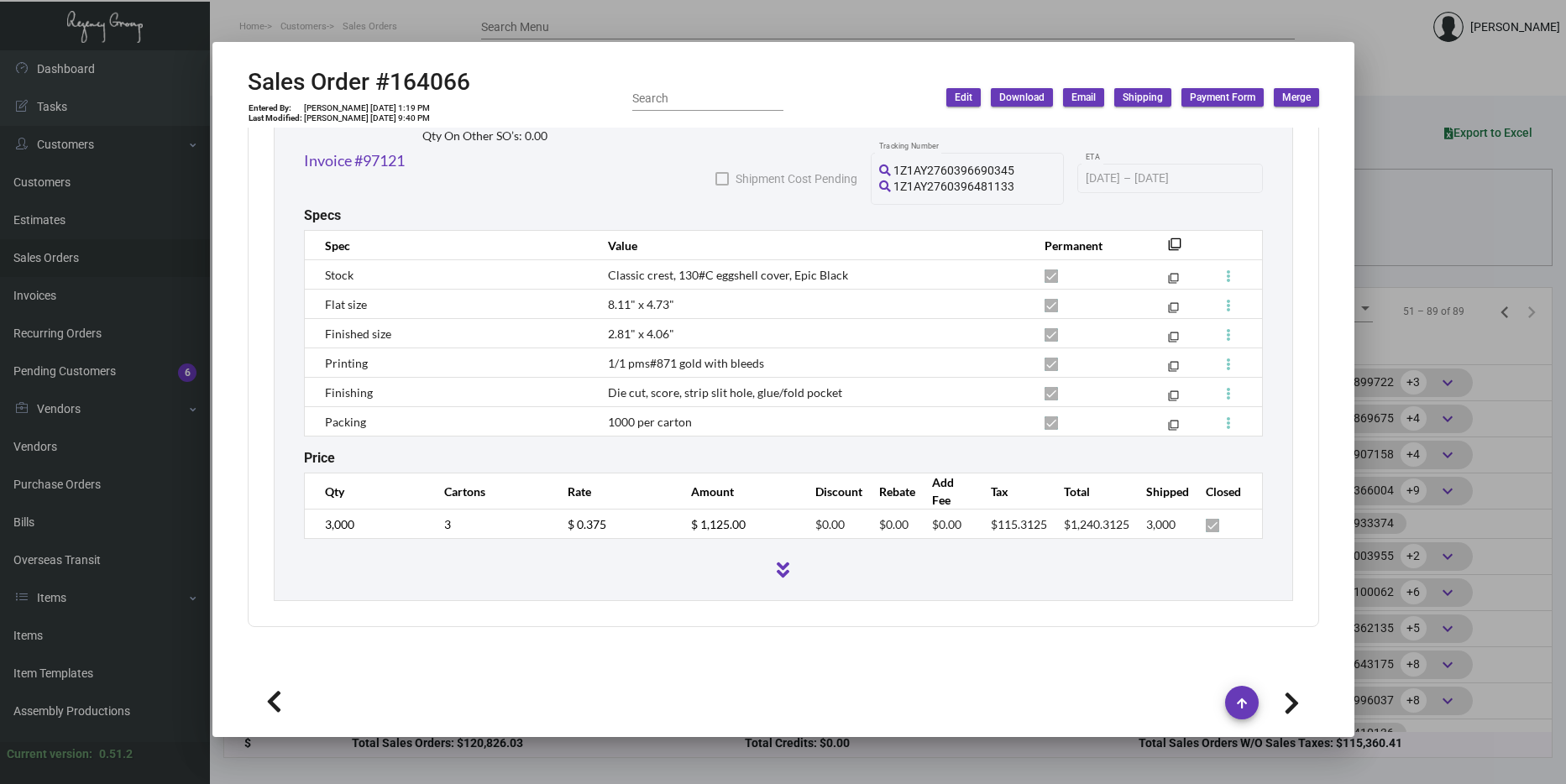
scroll to position [1478, 0]
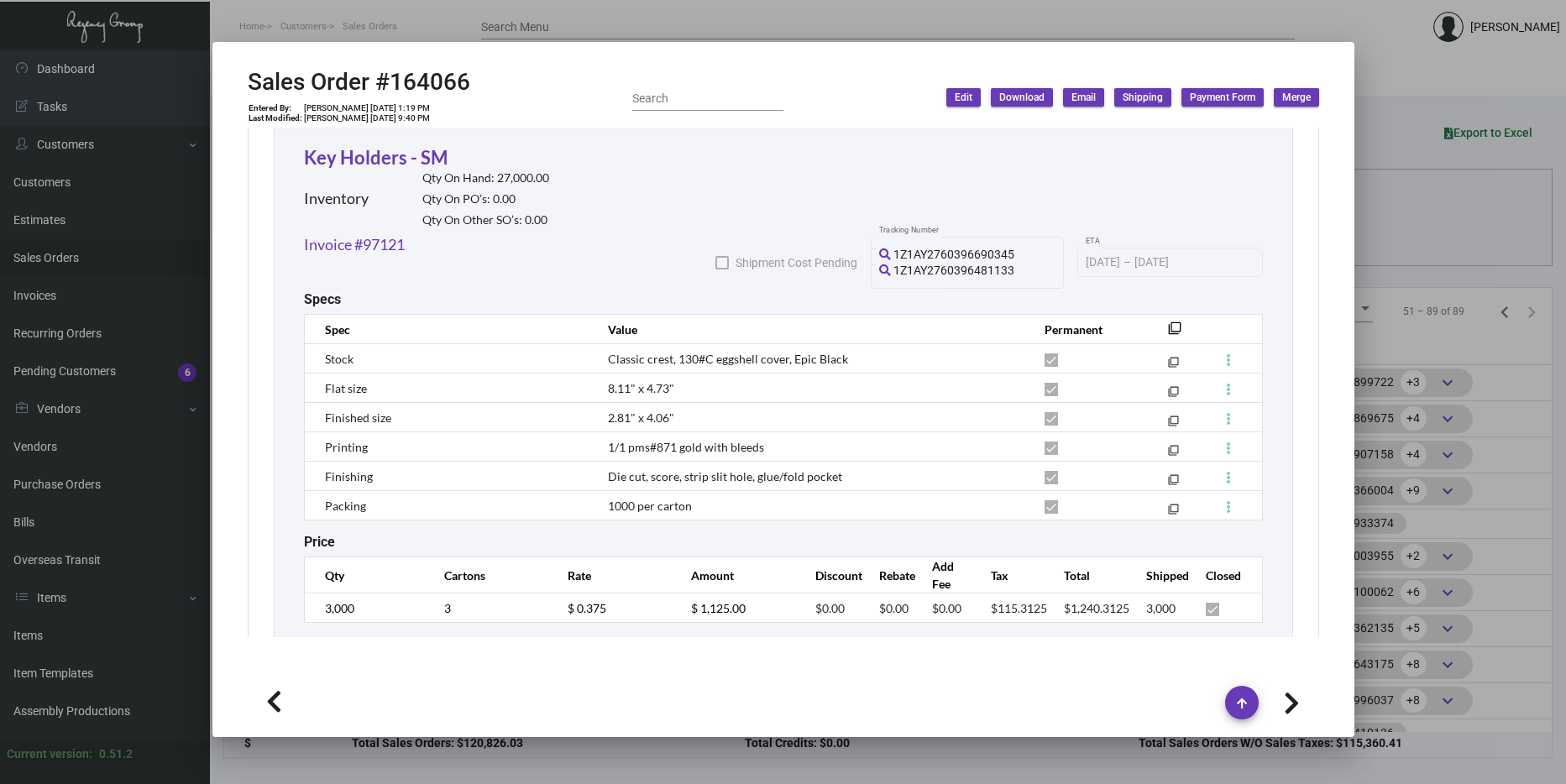
click at [1499, 519] on div at bounding box center [783, 392] width 1566 height 784
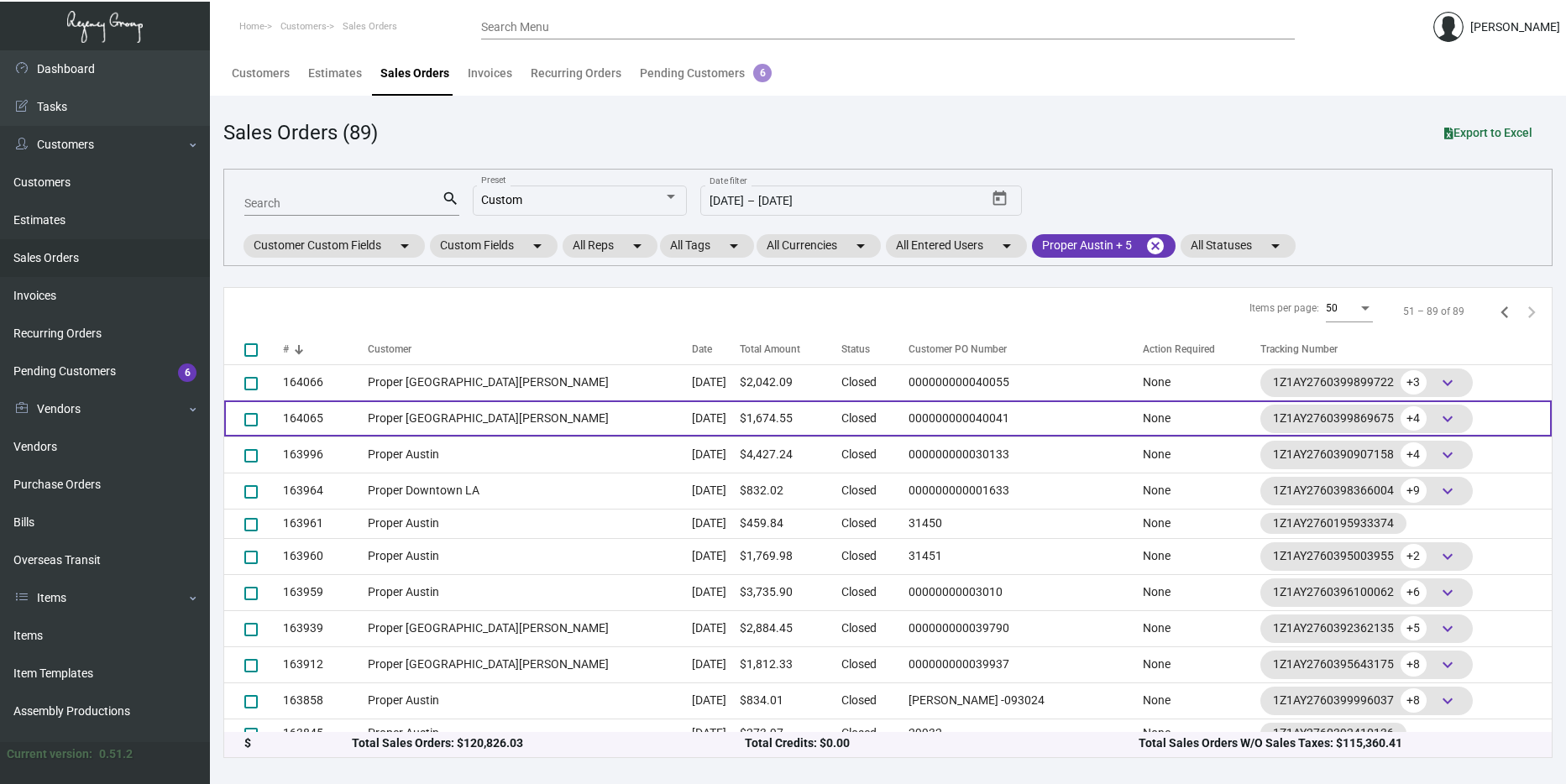
click at [691, 423] on td "Oct 7, 2024" at bounding box center [715, 419] width 48 height 36
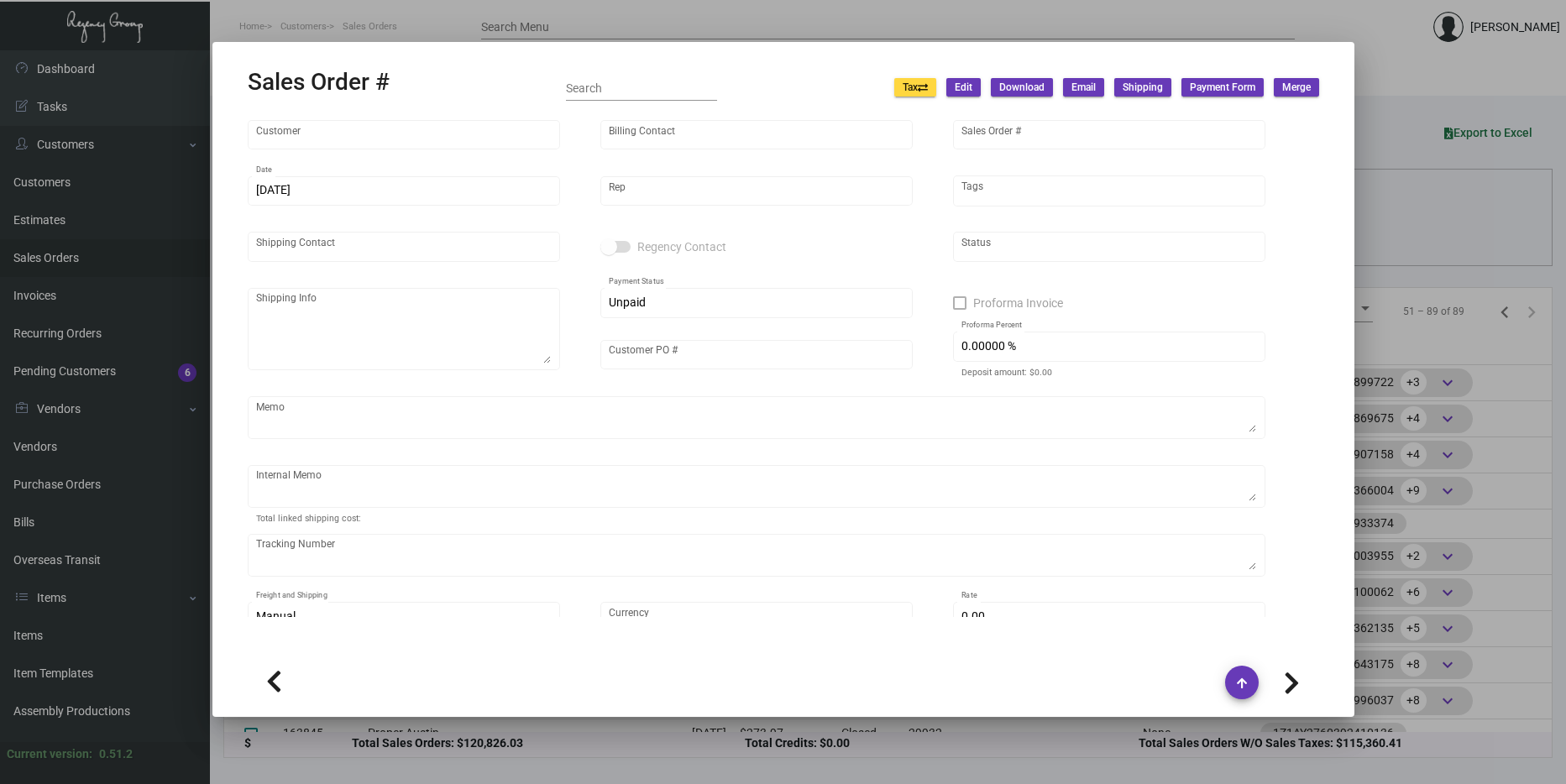
type input "Proper [GEOGRAPHIC_DATA][PERSON_NAME]"
type input "[PERSON_NAME]"
type input "164065"
type input "10/7/2024"
type input "[PERSON_NAME]"
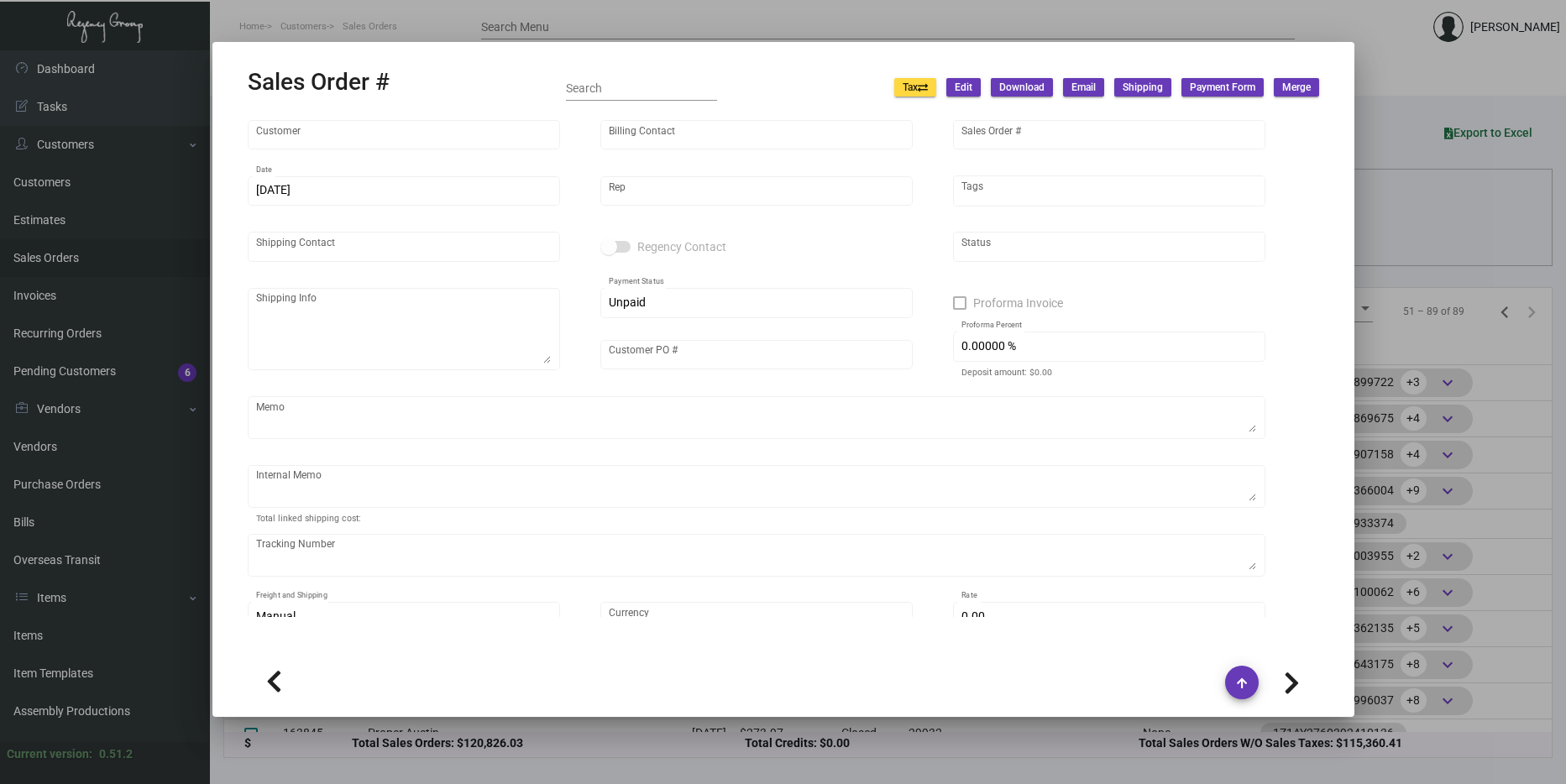
type input "[PERSON_NAME]"
type textarea "Proper Santa Monica - Anapaula Paez 700 Wilshire Boulevard Santa Monica, CA, 90…"
type input "000000000040041"
type textarea "$41.75"
type input "United States Dollar $"
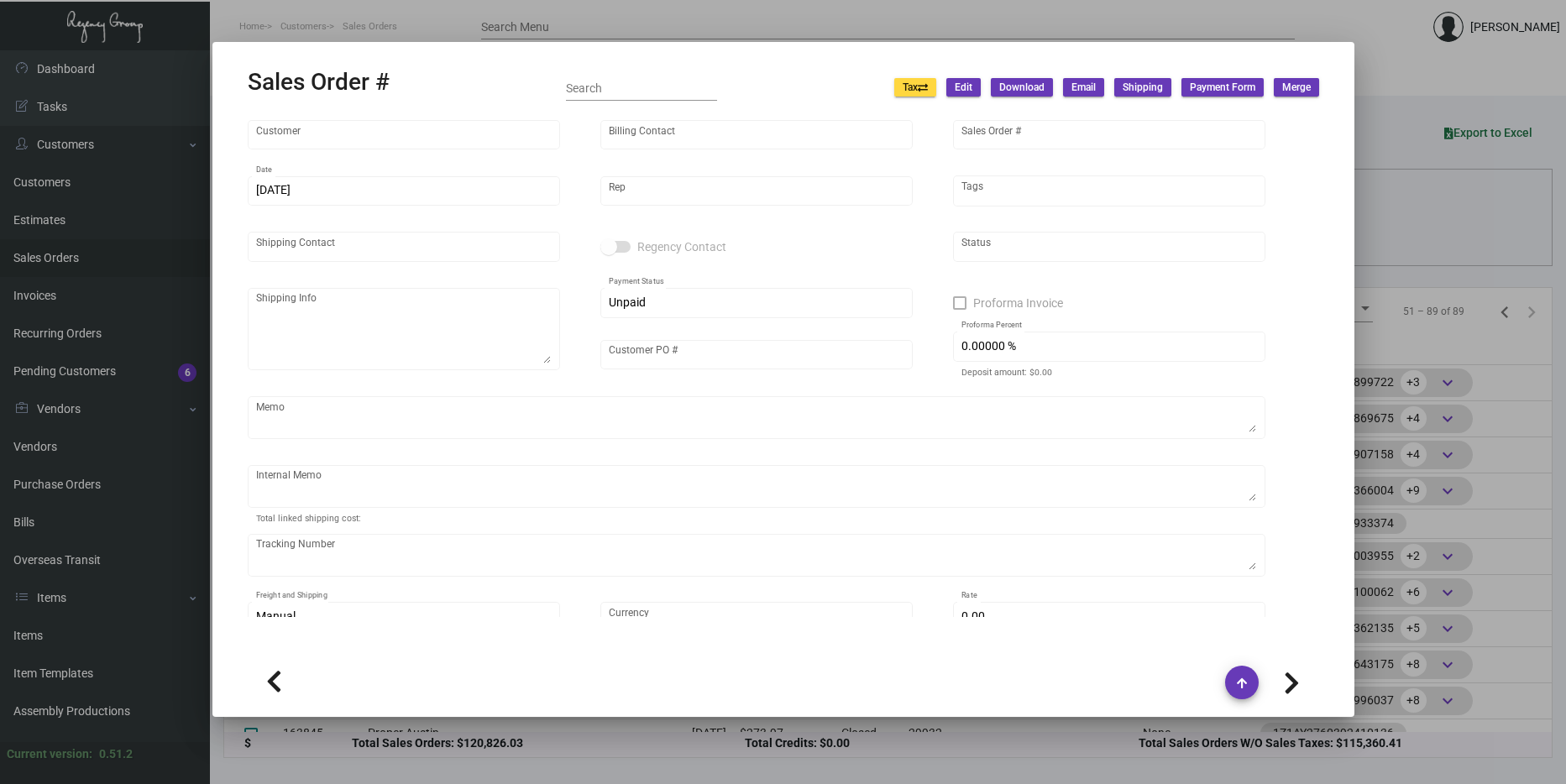
type input "$ 69.87"
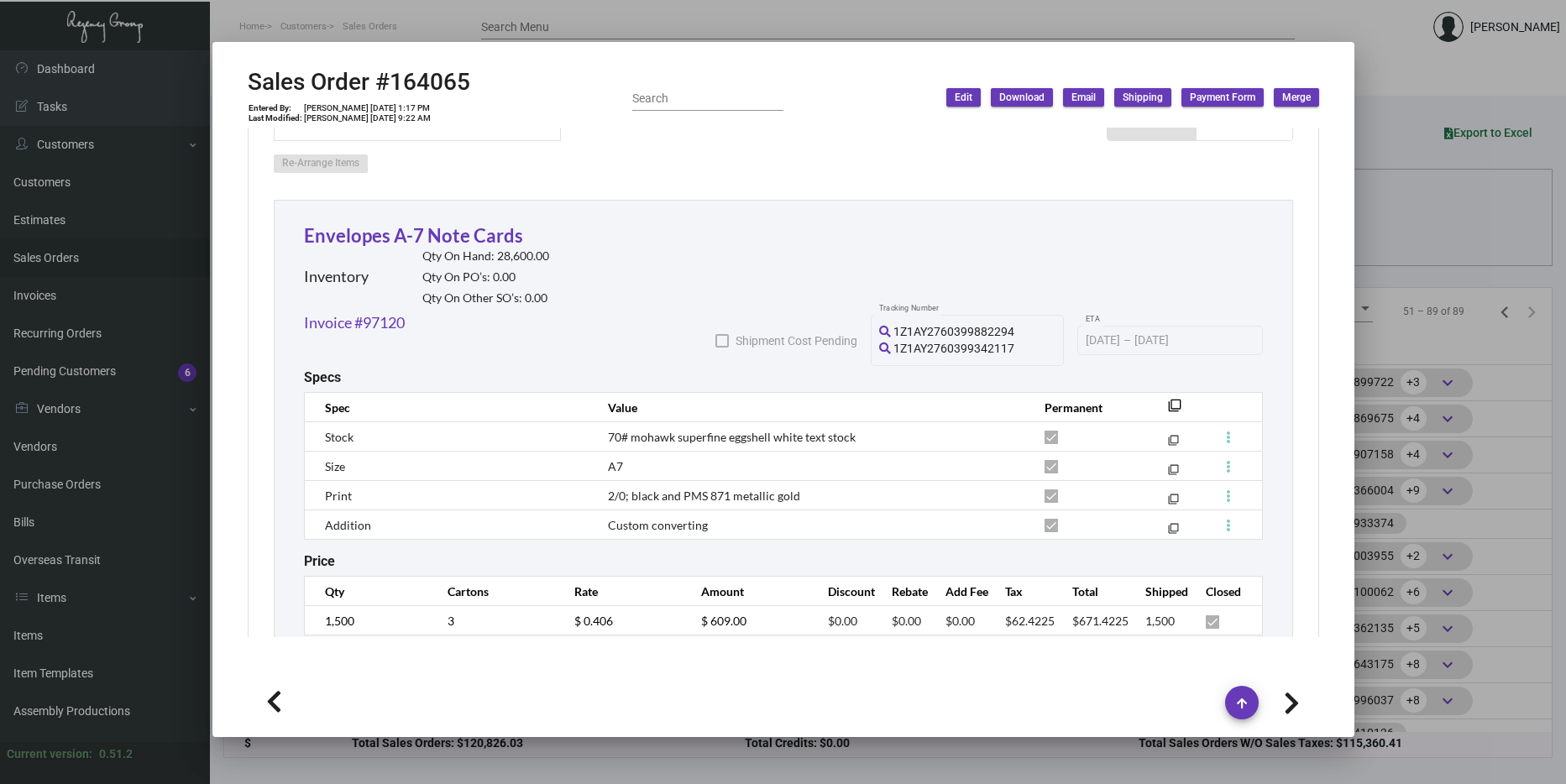
scroll to position [826, 0]
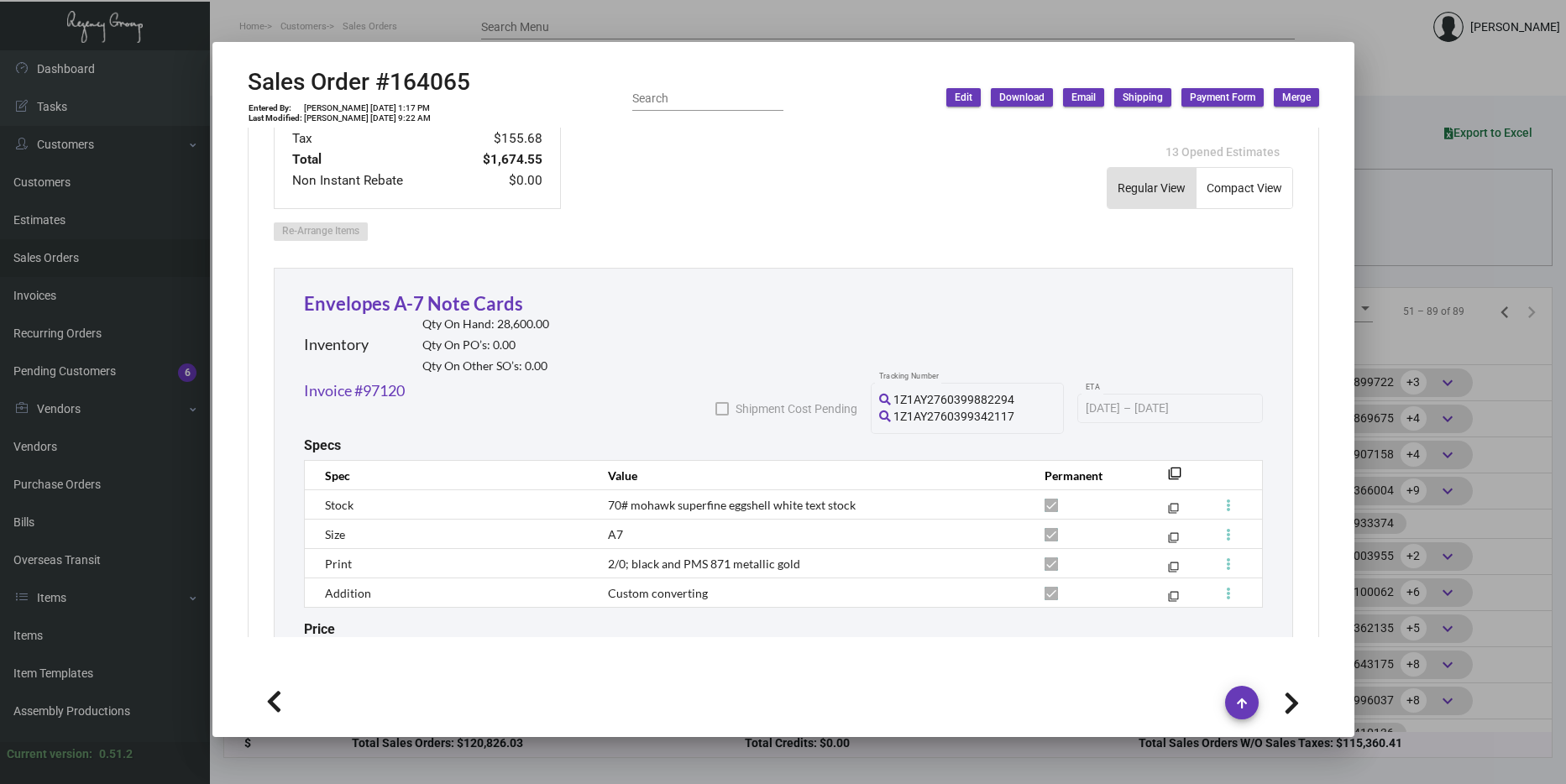
click at [1433, 439] on div at bounding box center [783, 392] width 1566 height 784
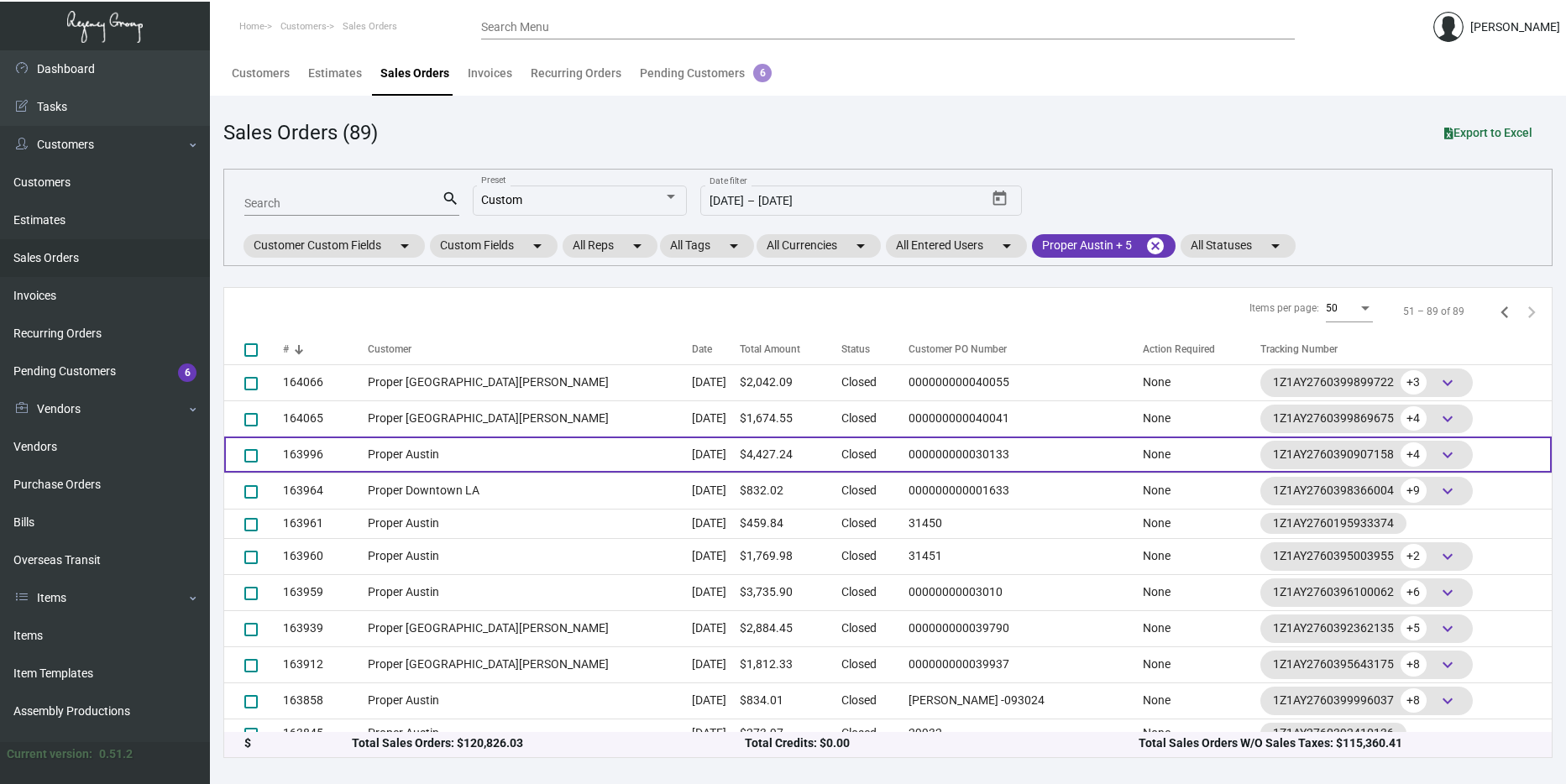
click at [691, 454] on td "Oct 4, 2024" at bounding box center [715, 454] width 48 height 36
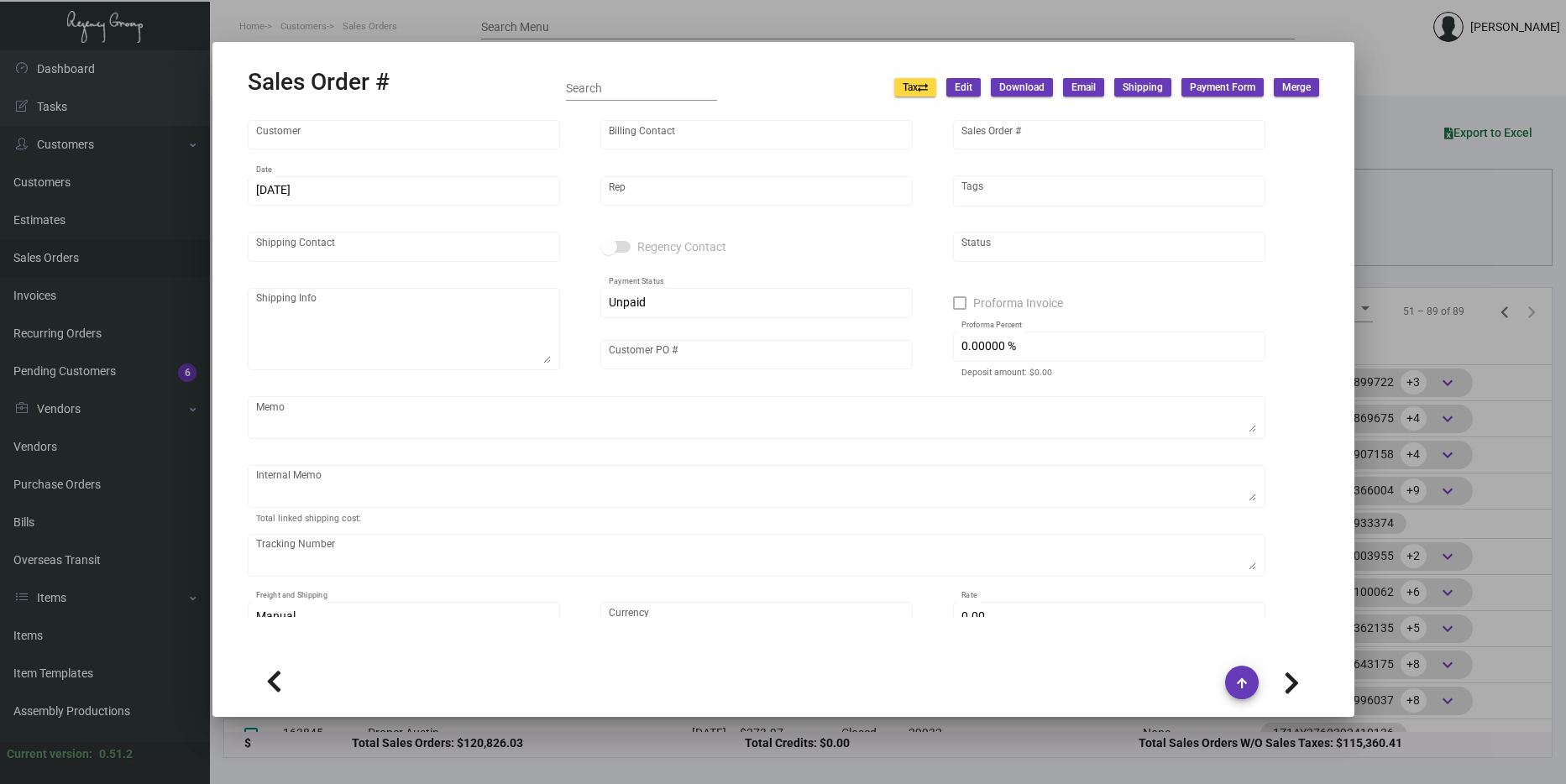
type input "Proper Austin"
type input "AP Billing"
type input "163996"
type input "10/4/2024"
type input "[PERSON_NAME]"
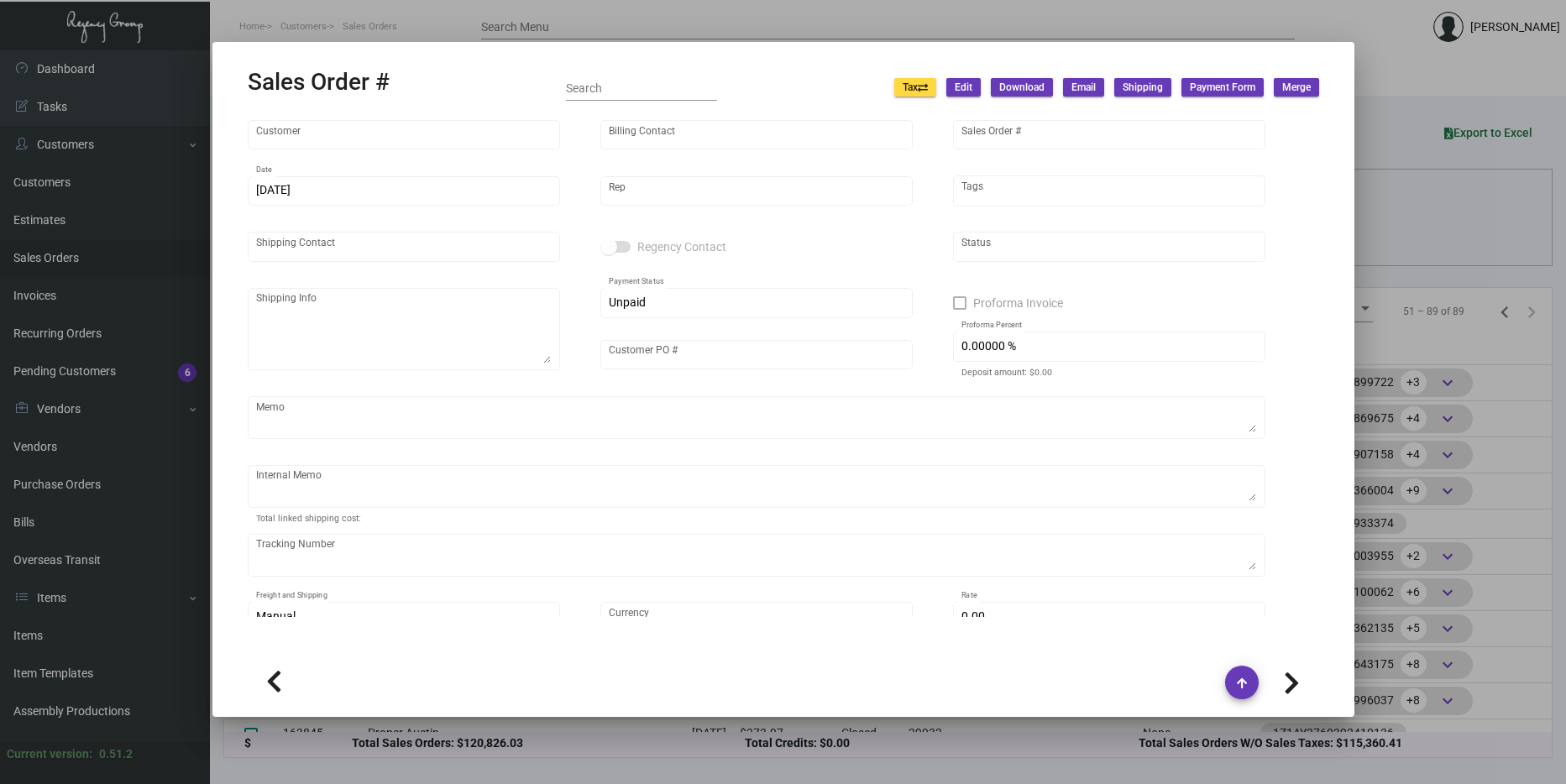
type input "[PERSON_NAME]"
type textarea "Proper Austin - [PERSON_NAME] [STREET_ADDRESS]"
type input "000000000030133"
type textarea "$21.25 for coasters and napkins 54.30 for peacock coasters"
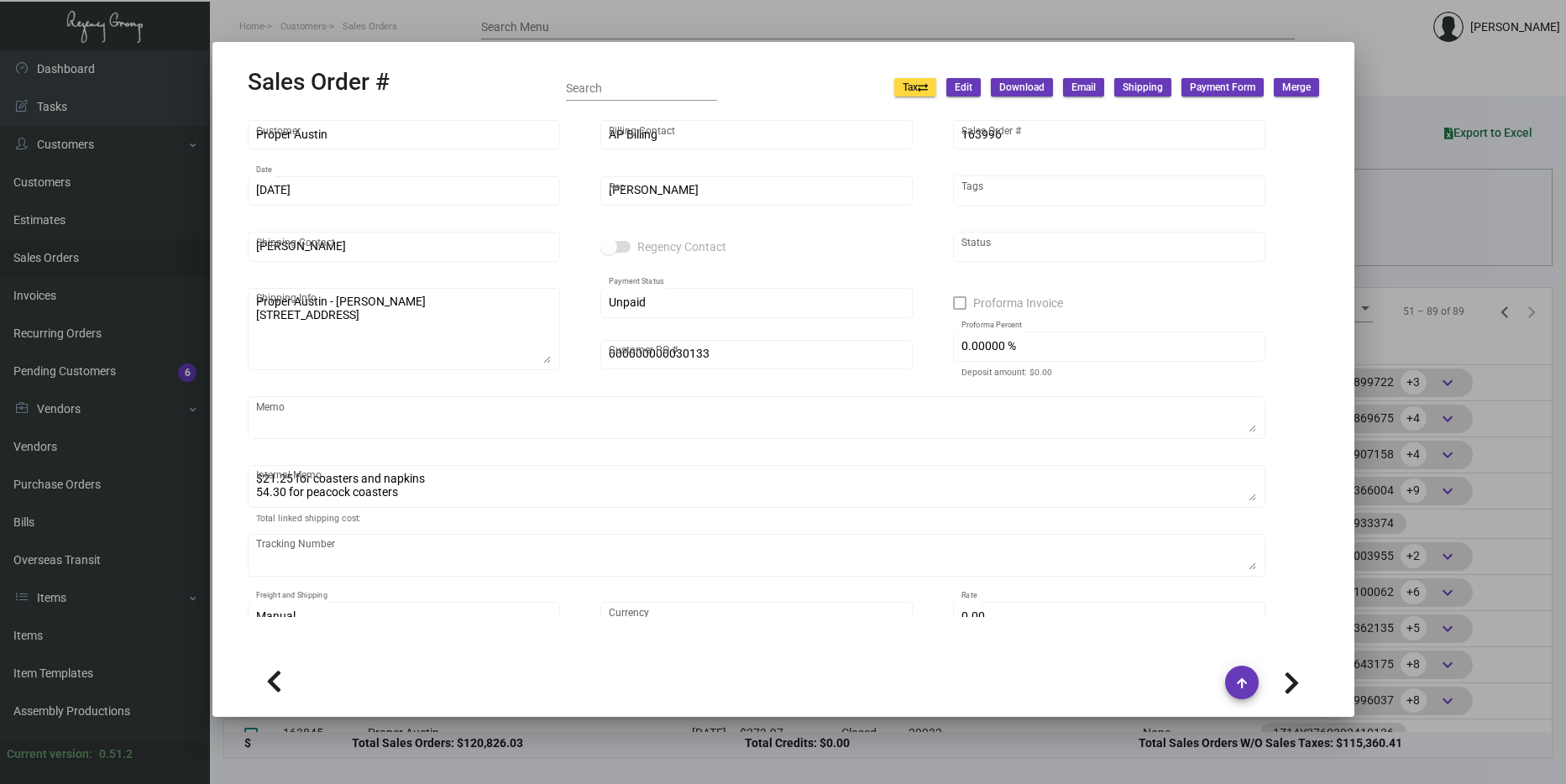
type input "United States Dollar $"
type input "$ 289.74"
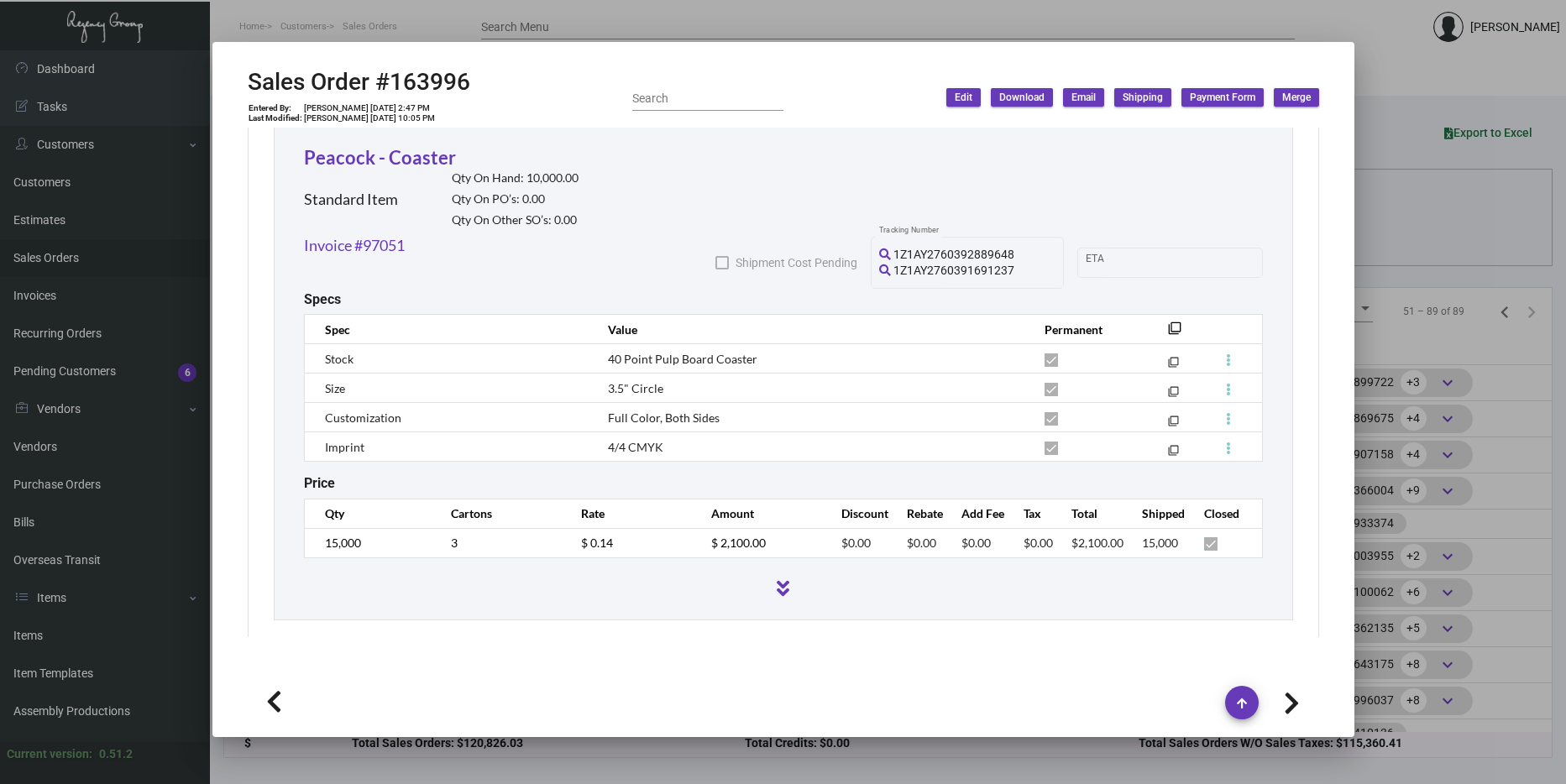
scroll to position [1900, 0]
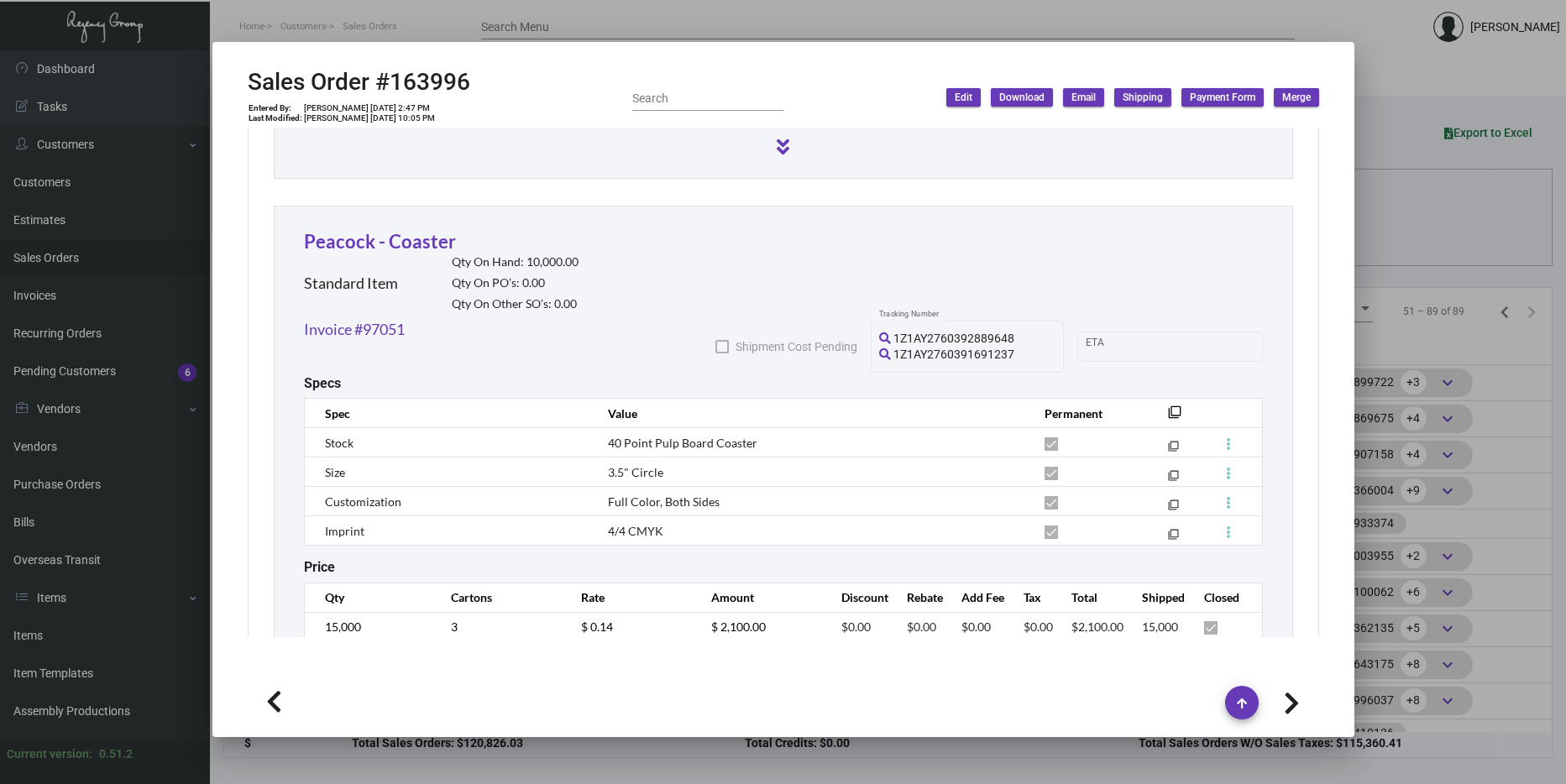
click at [1448, 373] on div at bounding box center [783, 392] width 1566 height 784
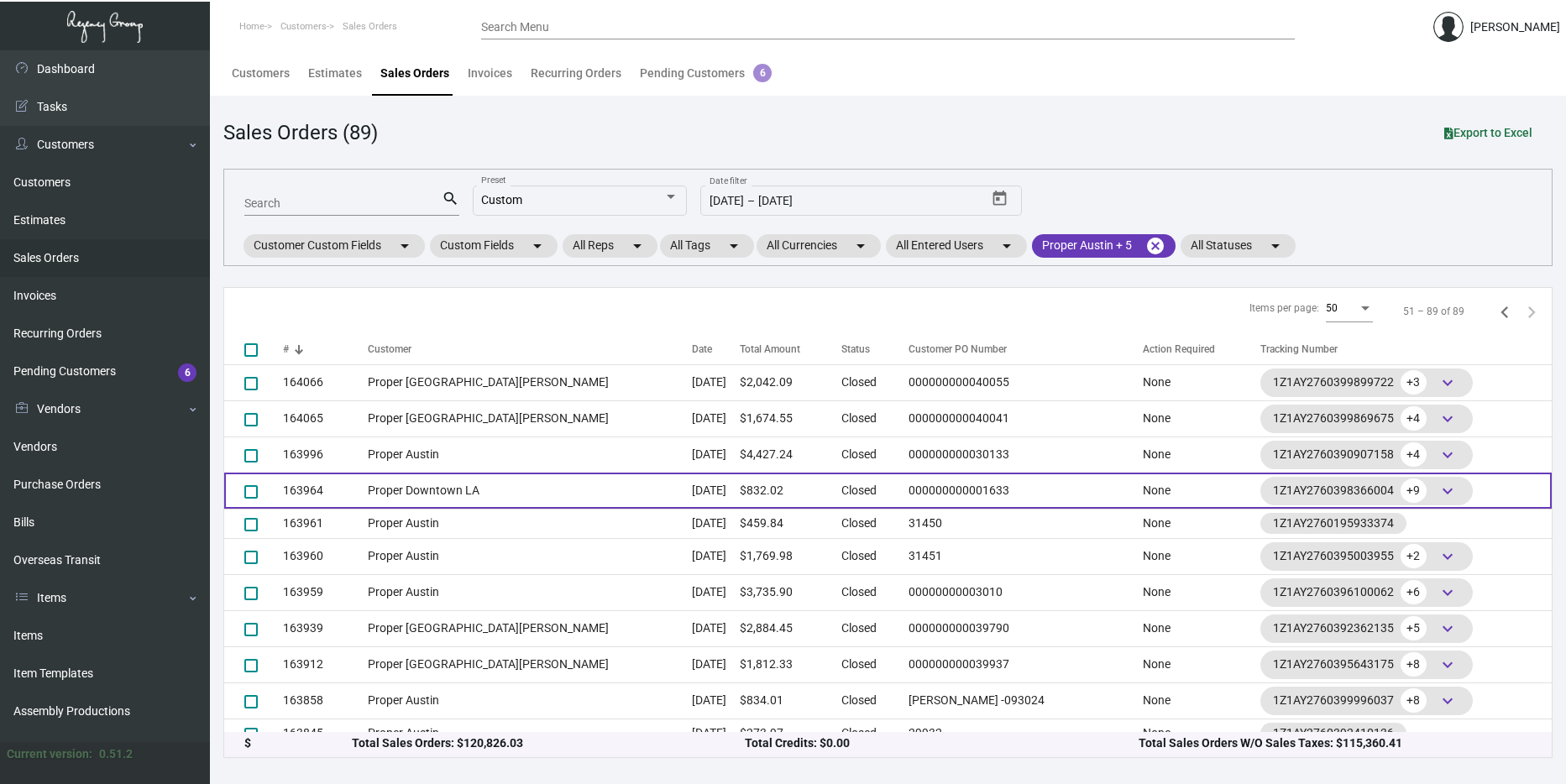
click at [432, 487] on td "Proper Downtown LA" at bounding box center [530, 491] width 324 height 36
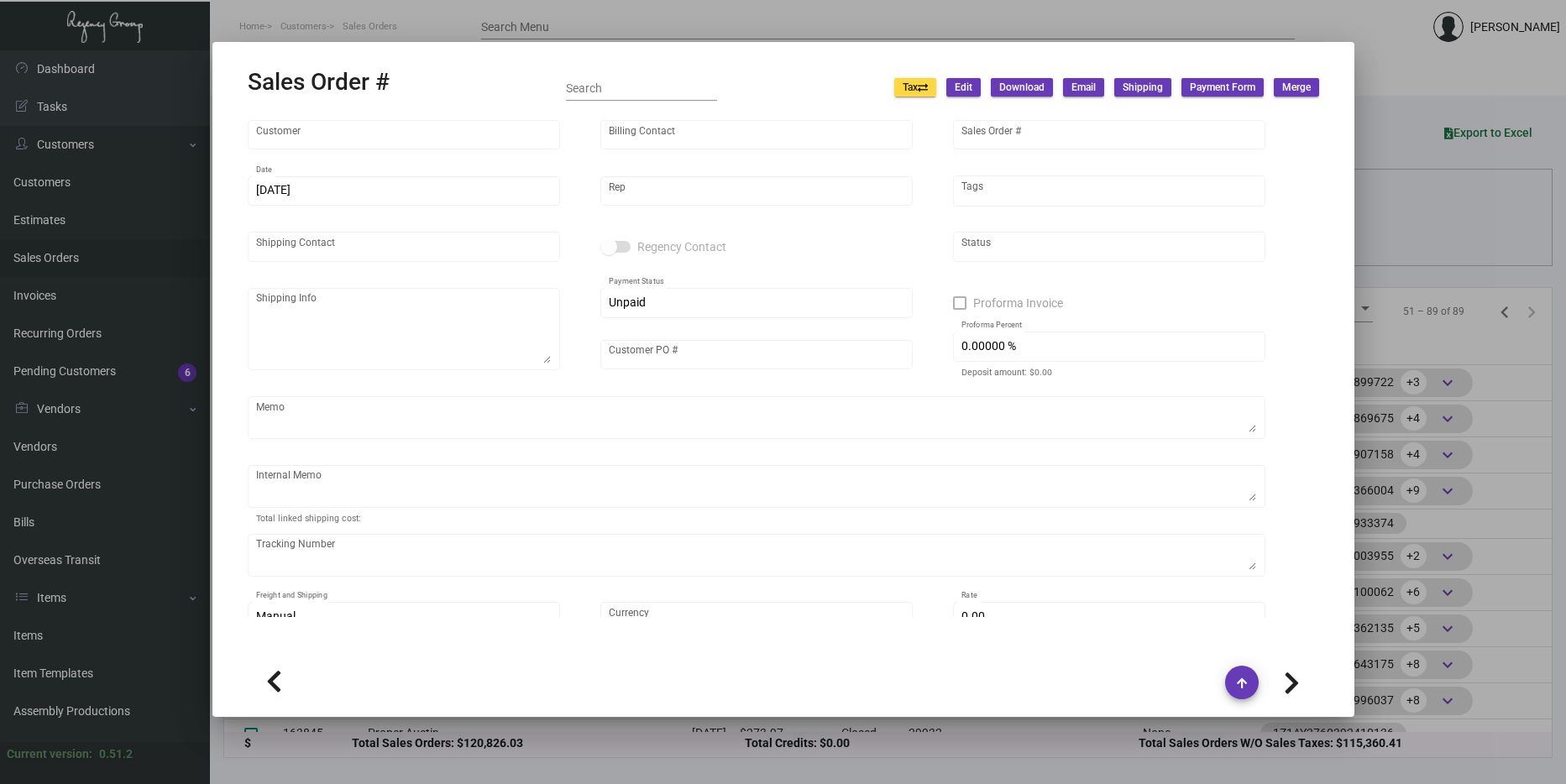
type input "Proper Downtown LA"
type input "AP Billing"
type input "163964"
type input "10/2/2024"
type input "[PERSON_NAME]"
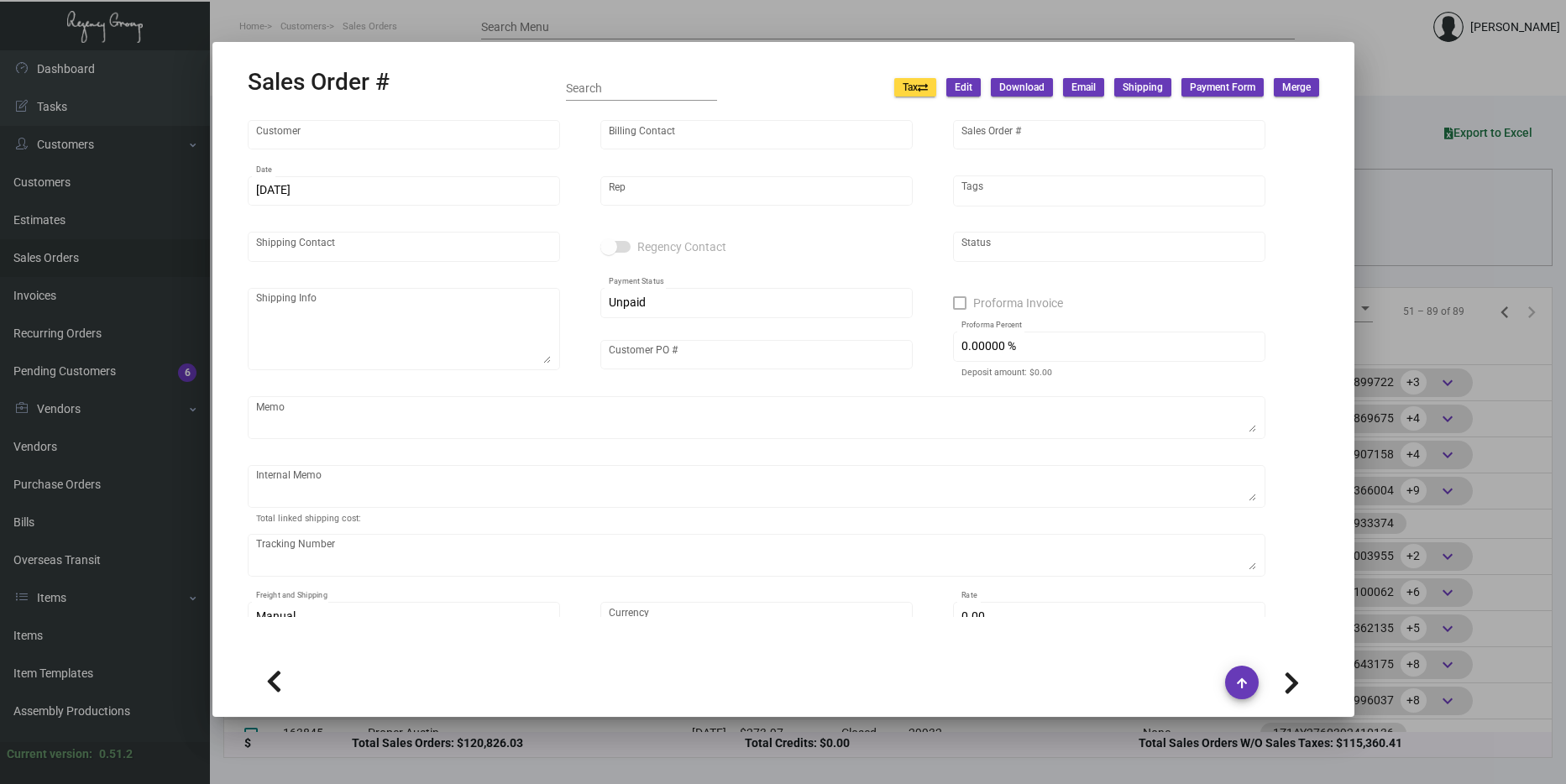
type input "[PERSON_NAME]"
type textarea "Proper Downtown [GEOGRAPHIC_DATA] [STREET_ADDRESS]"
type input "000000000001633"
type textarea "$83.50"
type input "United States Dollar $"
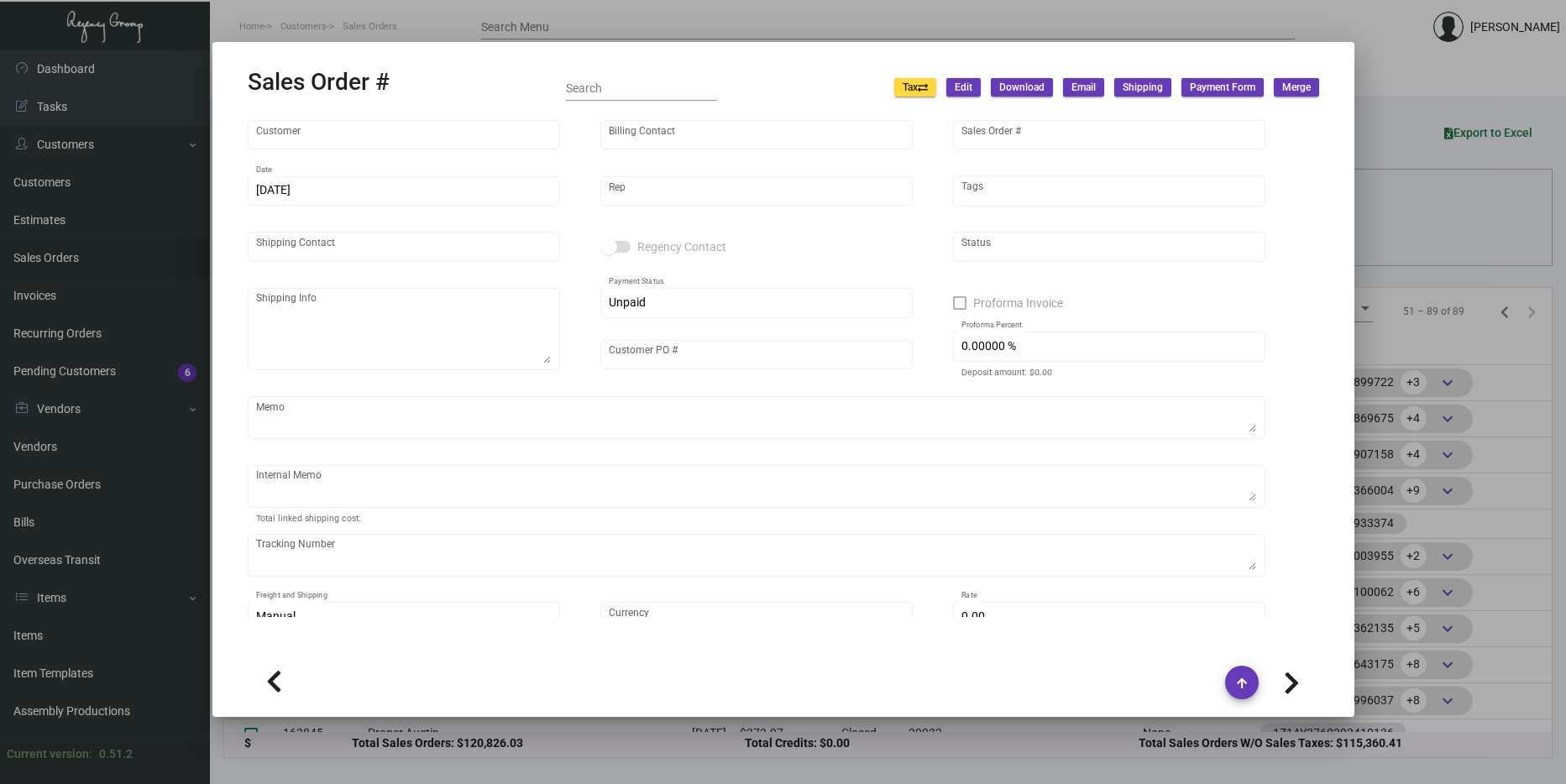
type input "$ 109.84"
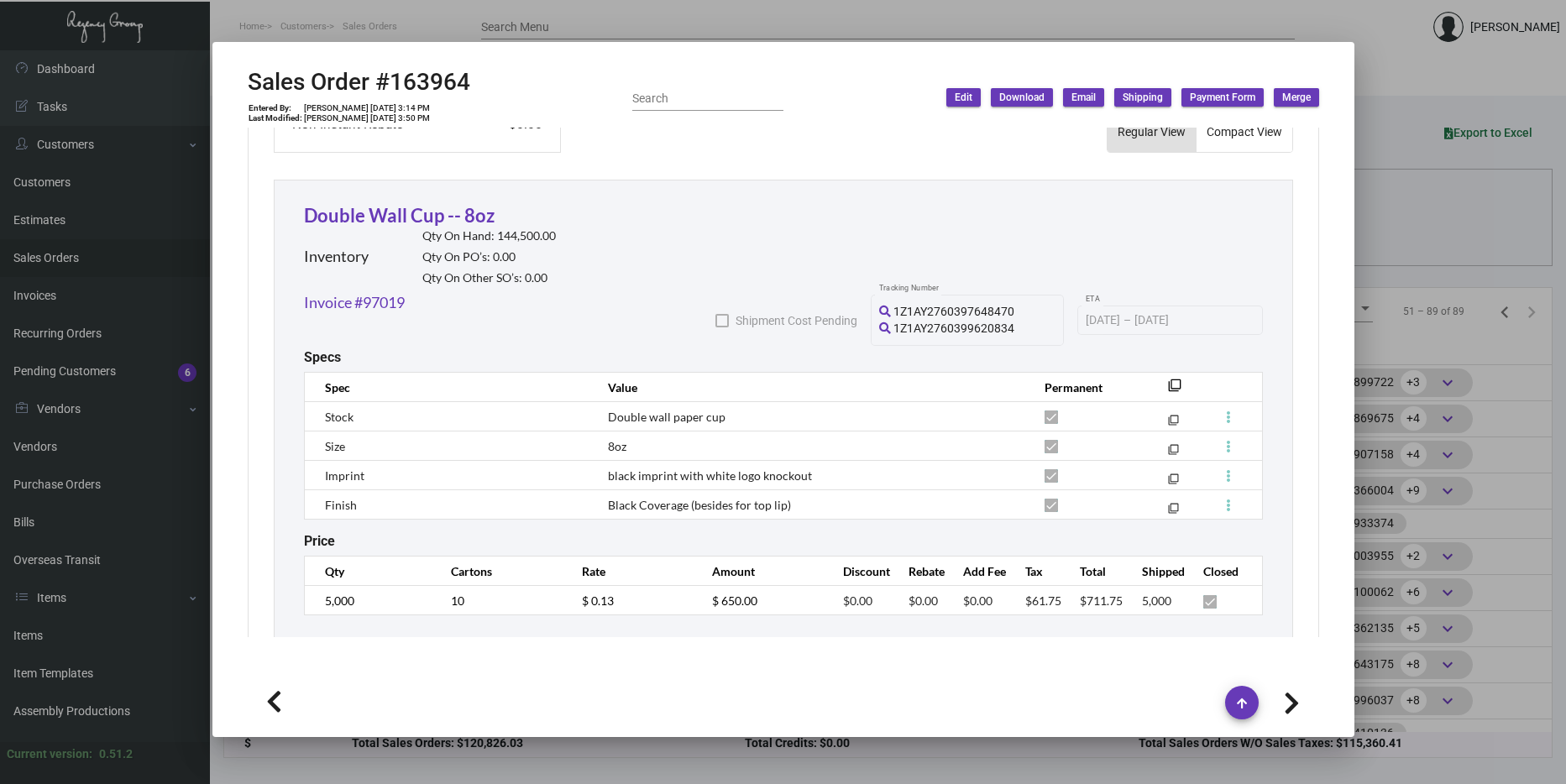
scroll to position [924, 0]
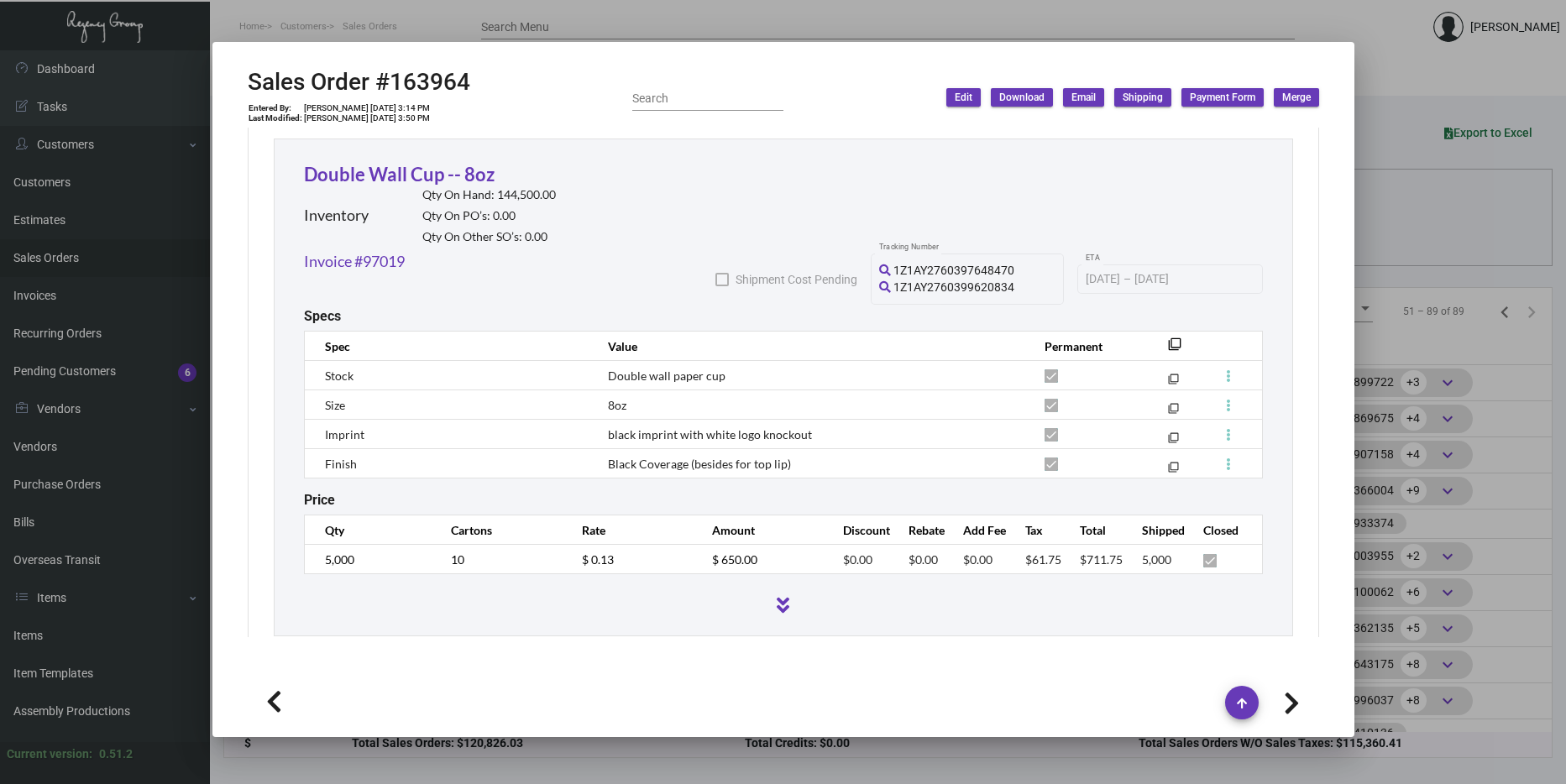
click at [1403, 320] on div at bounding box center [783, 392] width 1566 height 784
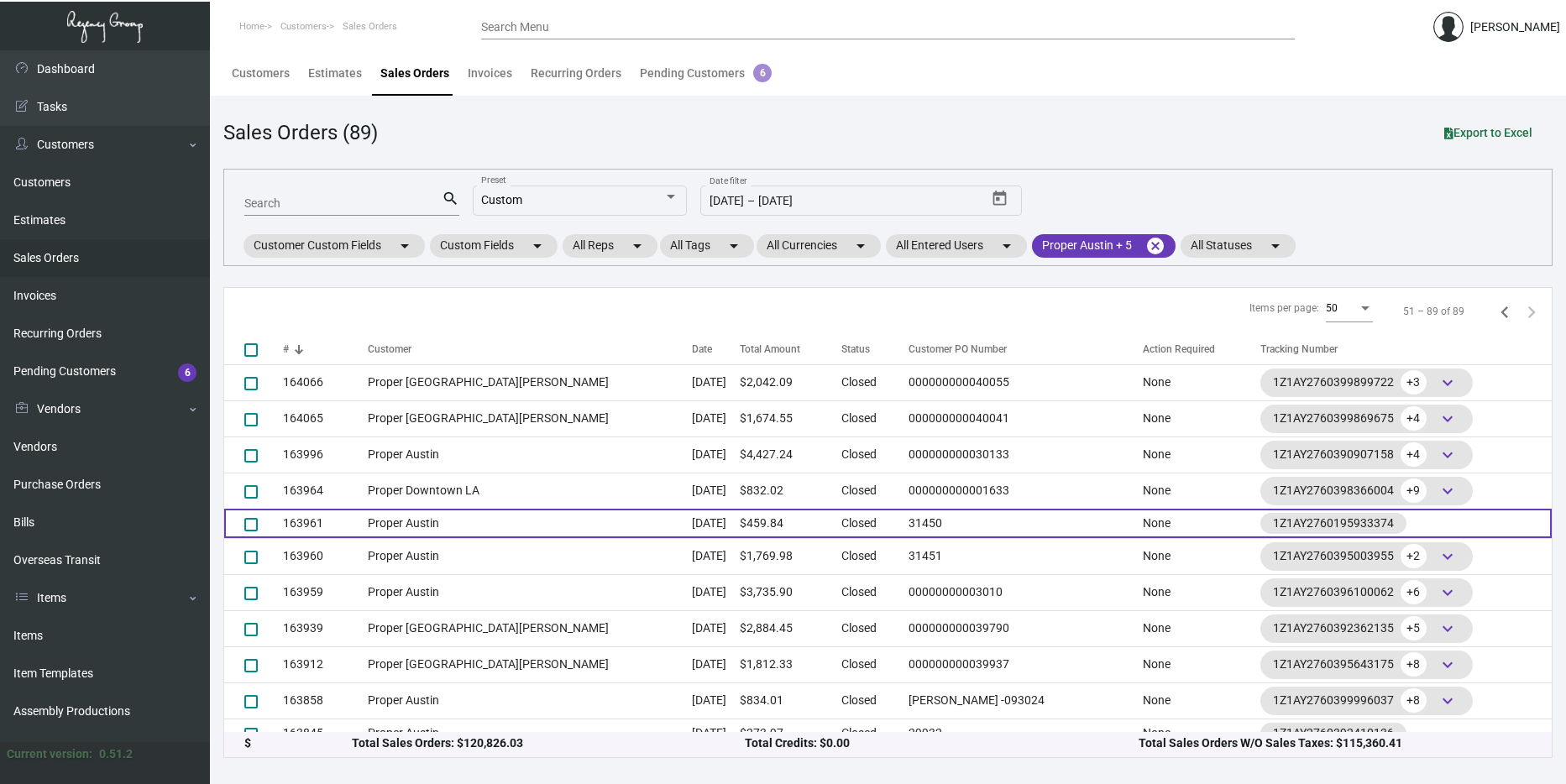
click at [691, 514] on td "Oct 2, 2024" at bounding box center [715, 523] width 48 height 29
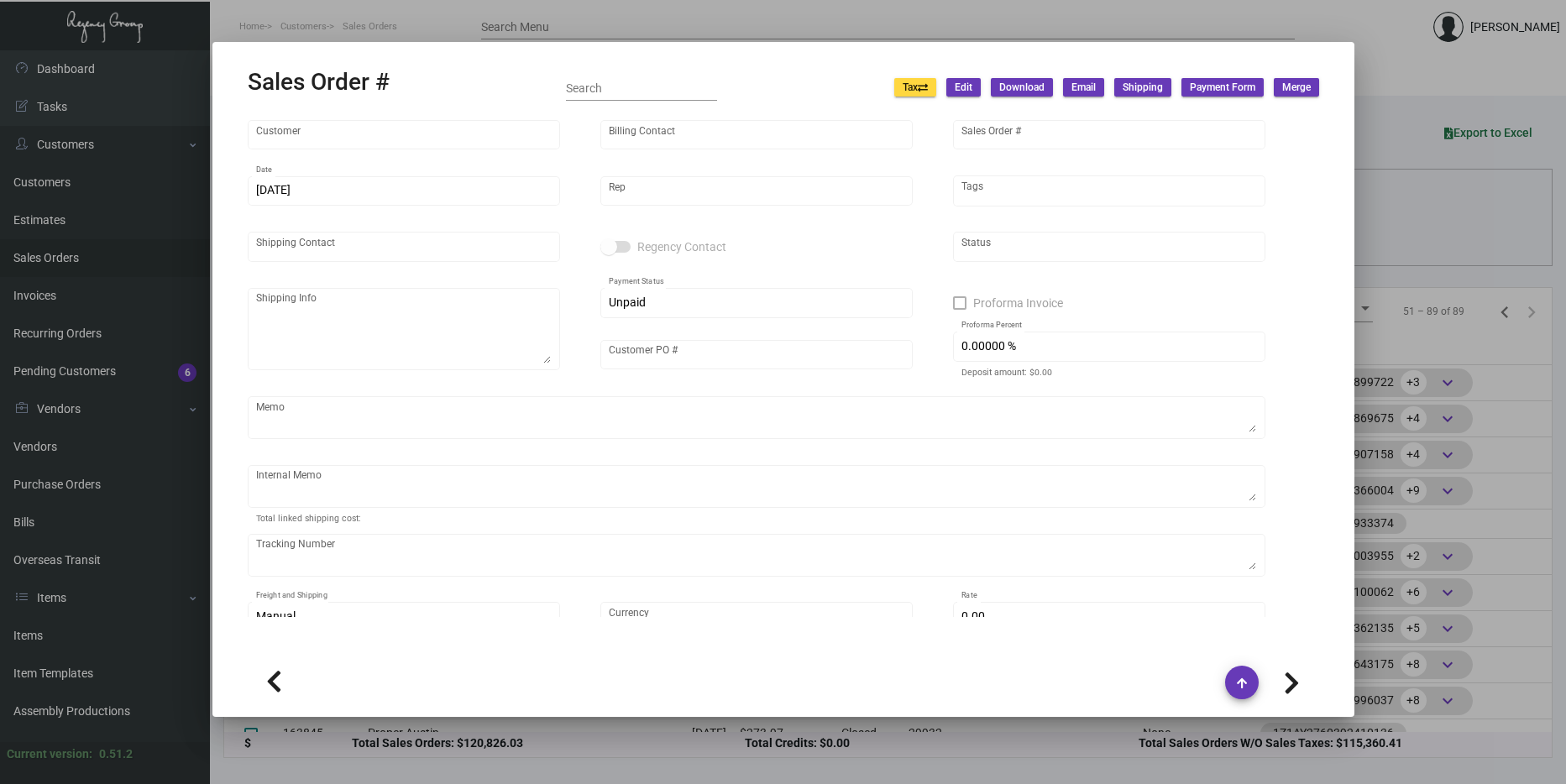
type input "Proper Austin"
type input "AP Billing"
type input "163961"
type input "10/2/2024"
type input "[PERSON_NAME]"
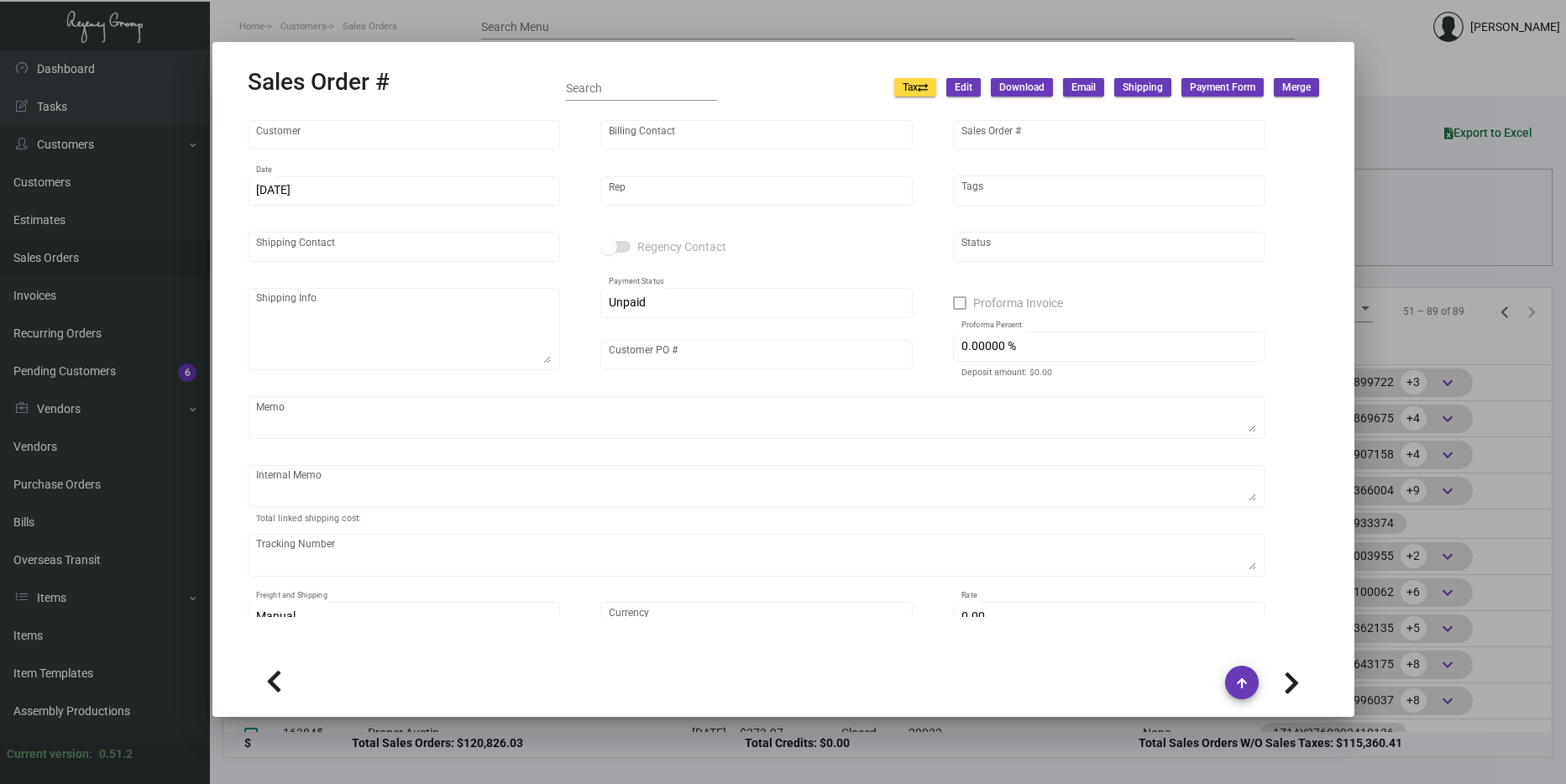
type input "[PERSON_NAME]"
type textarea "Proper Austin - [PERSON_NAME] [STREET_ADDRESS]"
type input "31450"
type textarea "overnight"
type textarea "$55.07 NDA"
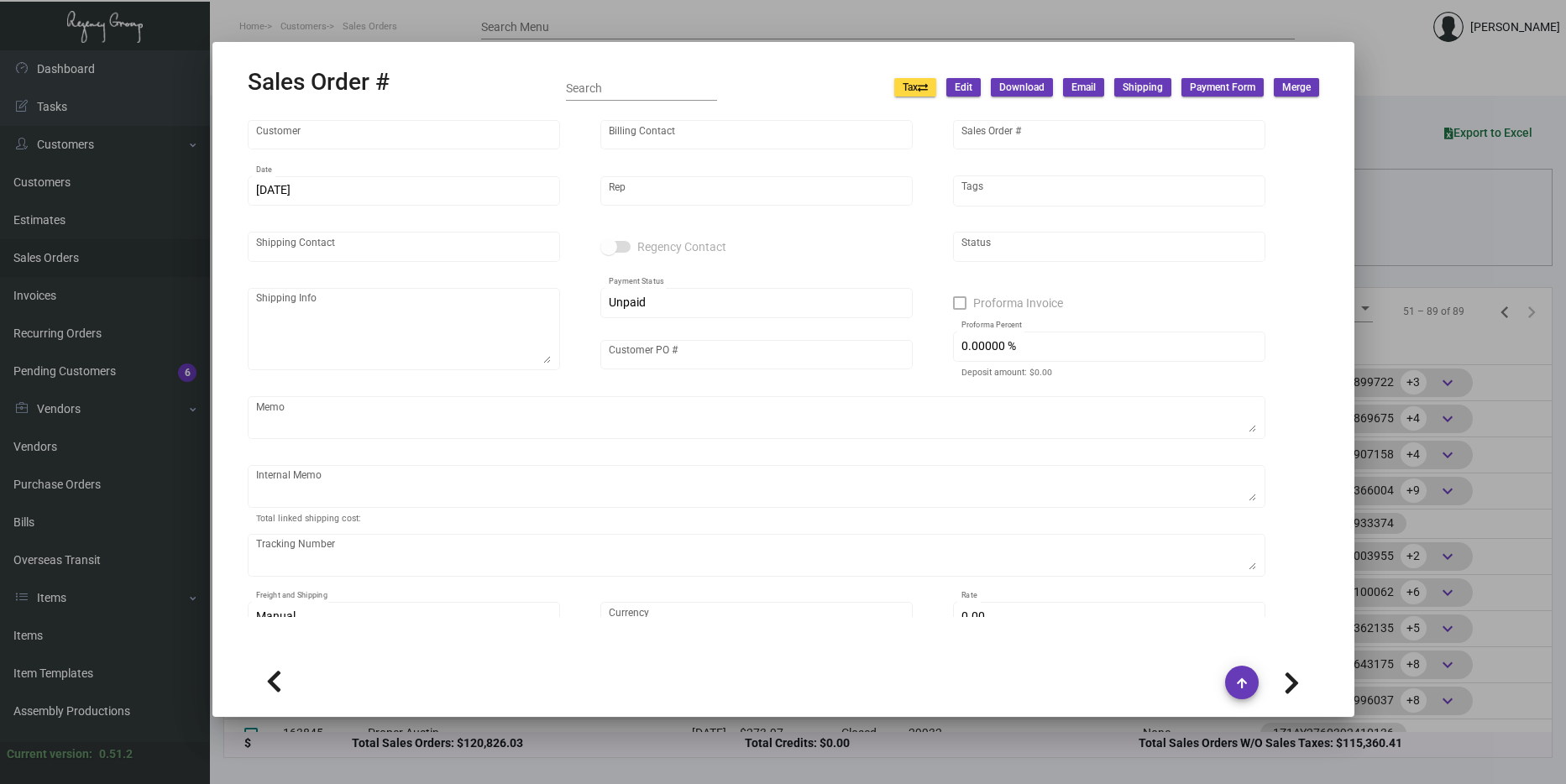
type input "United States Dollar $"
type input "$ 79.84"
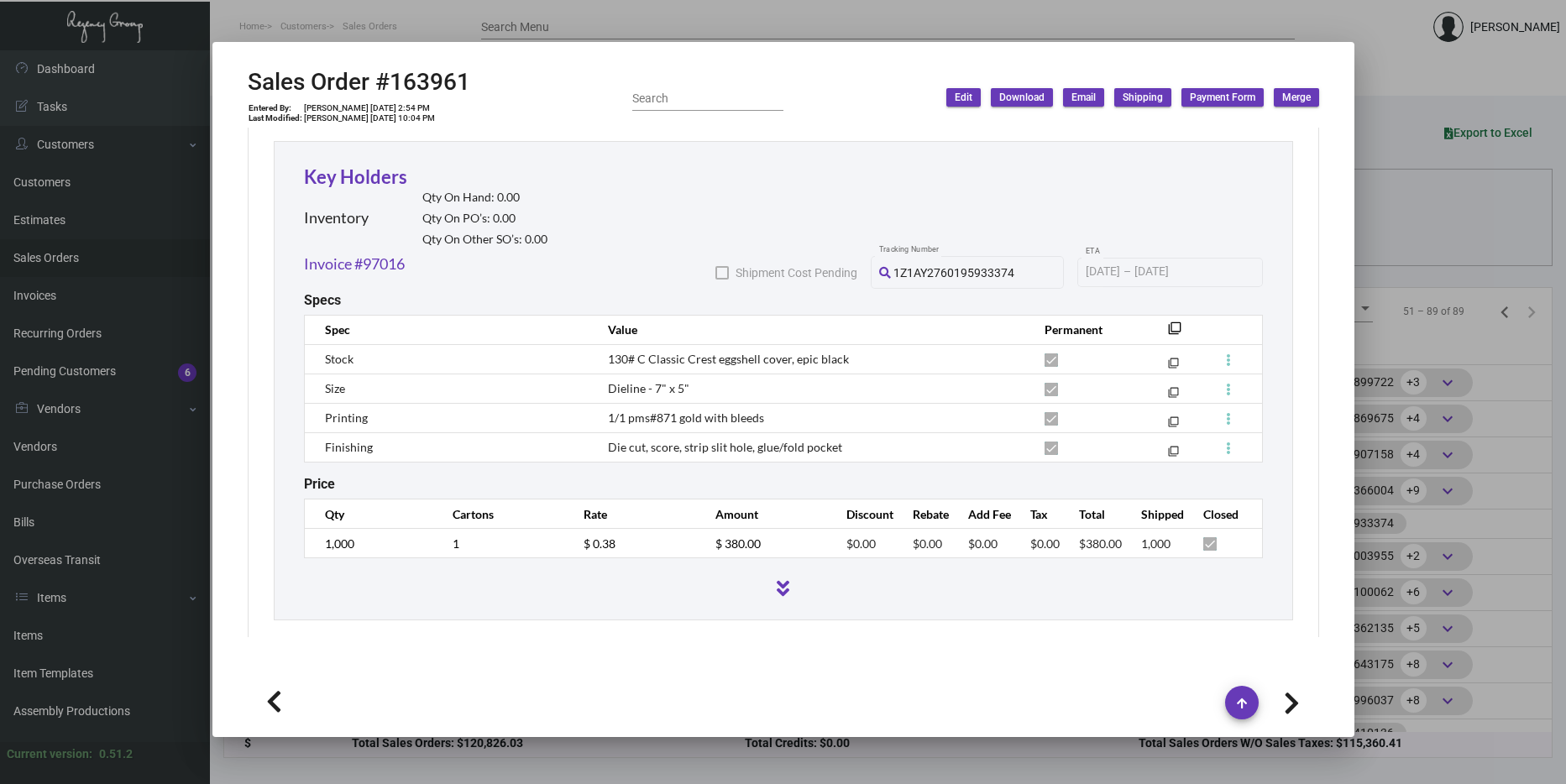
scroll to position [837, 0]
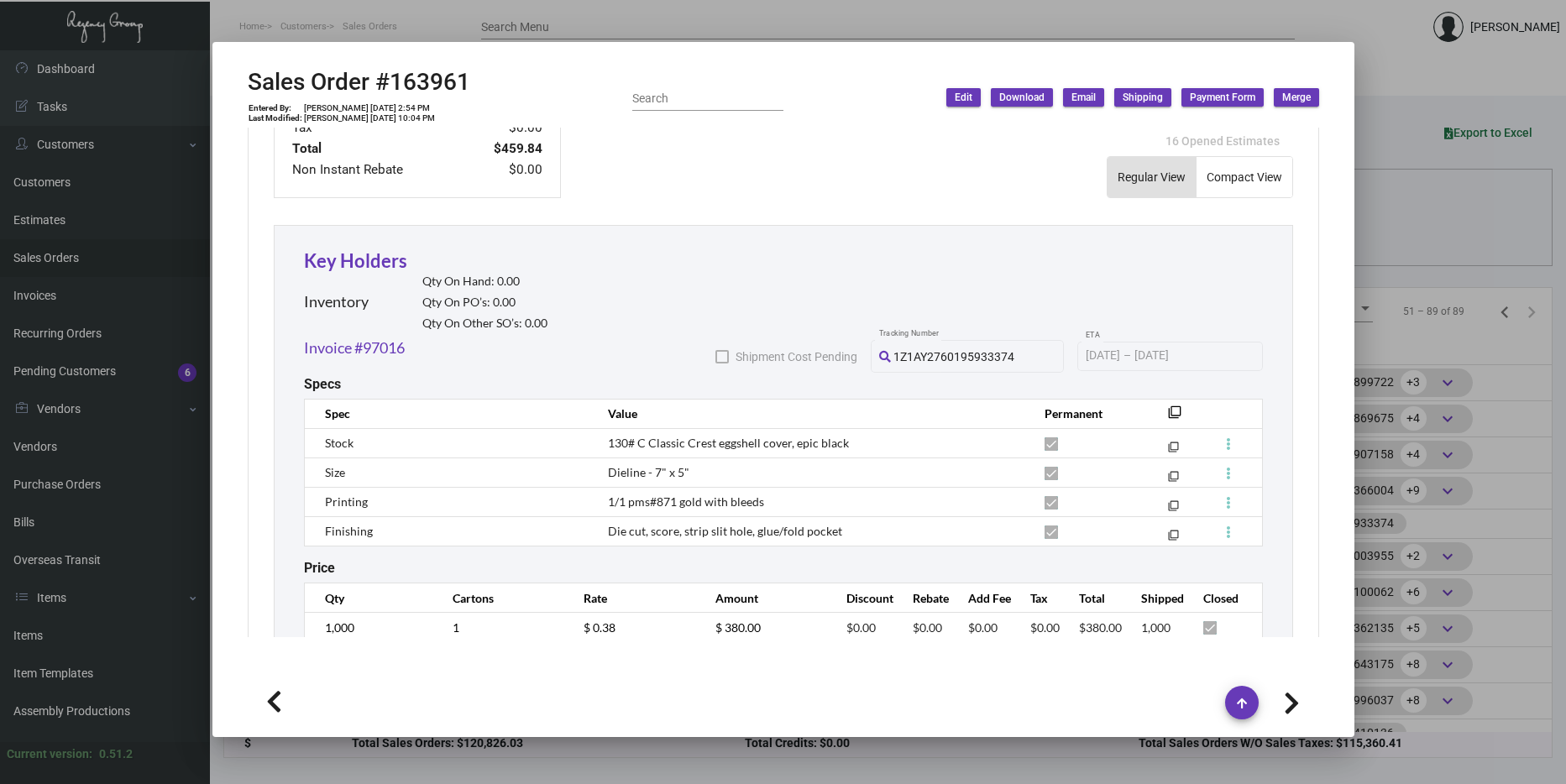
click at [1377, 300] on div at bounding box center [783, 392] width 1566 height 784
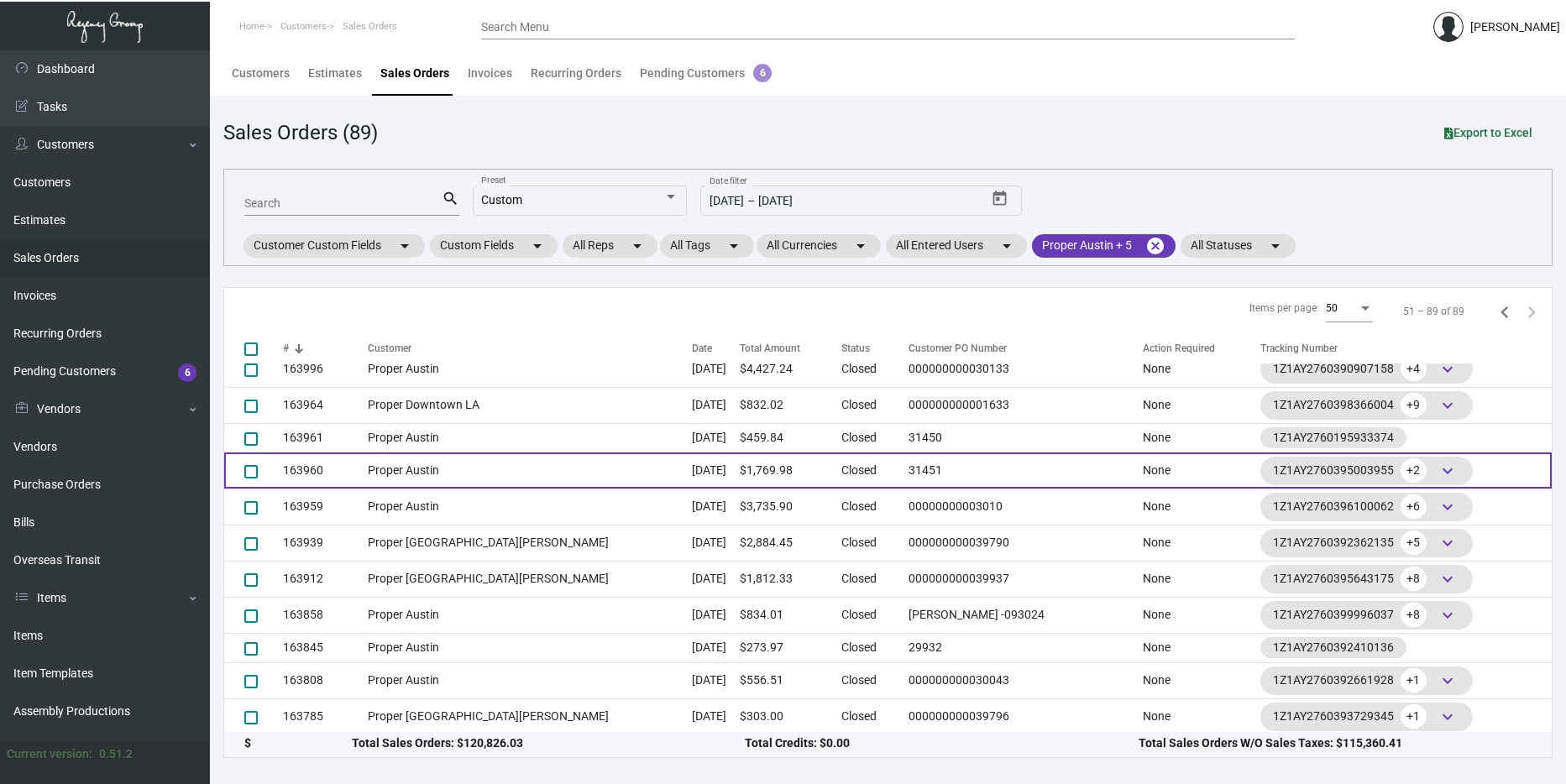
click at [396, 461] on td "Proper Austin" at bounding box center [530, 471] width 324 height 36
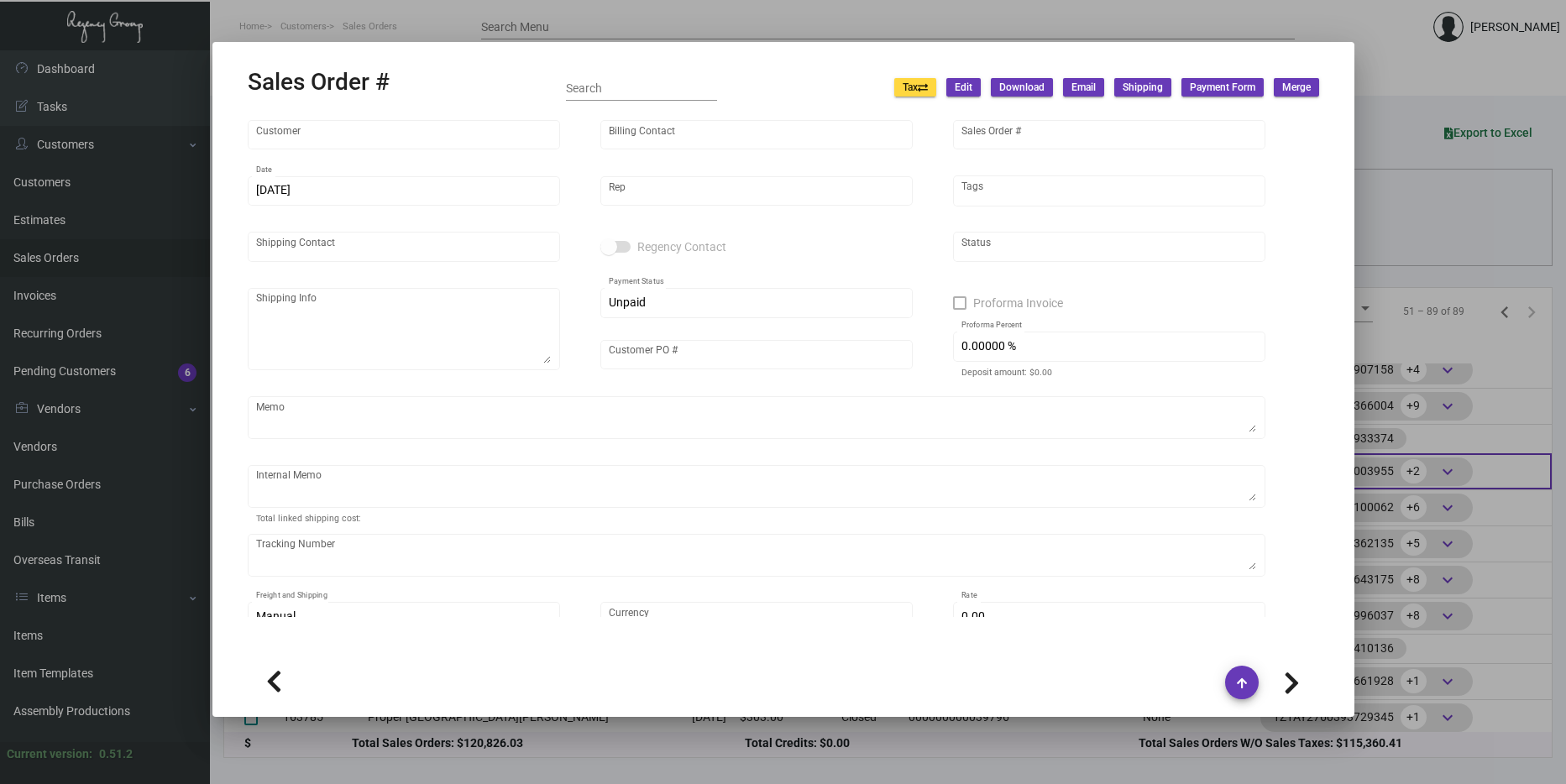
type input "Proper Austin"
type input "AP Billing"
type input "163960"
type input "10/2/2024"
type input "[PERSON_NAME]"
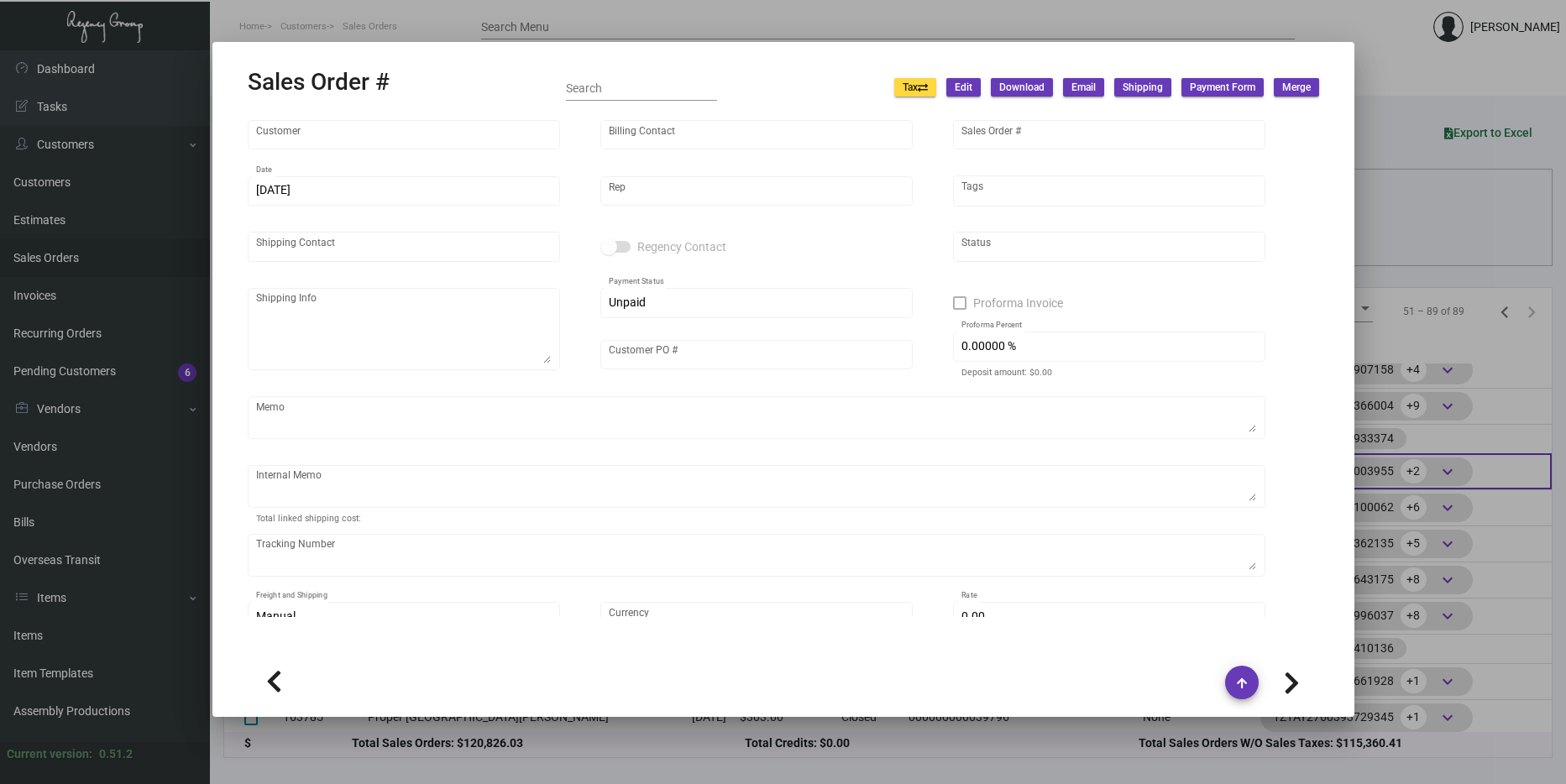
type input "[PERSON_NAME]"
type textarea "Proper Austin - [PERSON_NAME] [STREET_ADDRESS]"
type input "31451"
type textarea "$18.62 for key holders 25.49--keys"
type input "United States Dollar $"
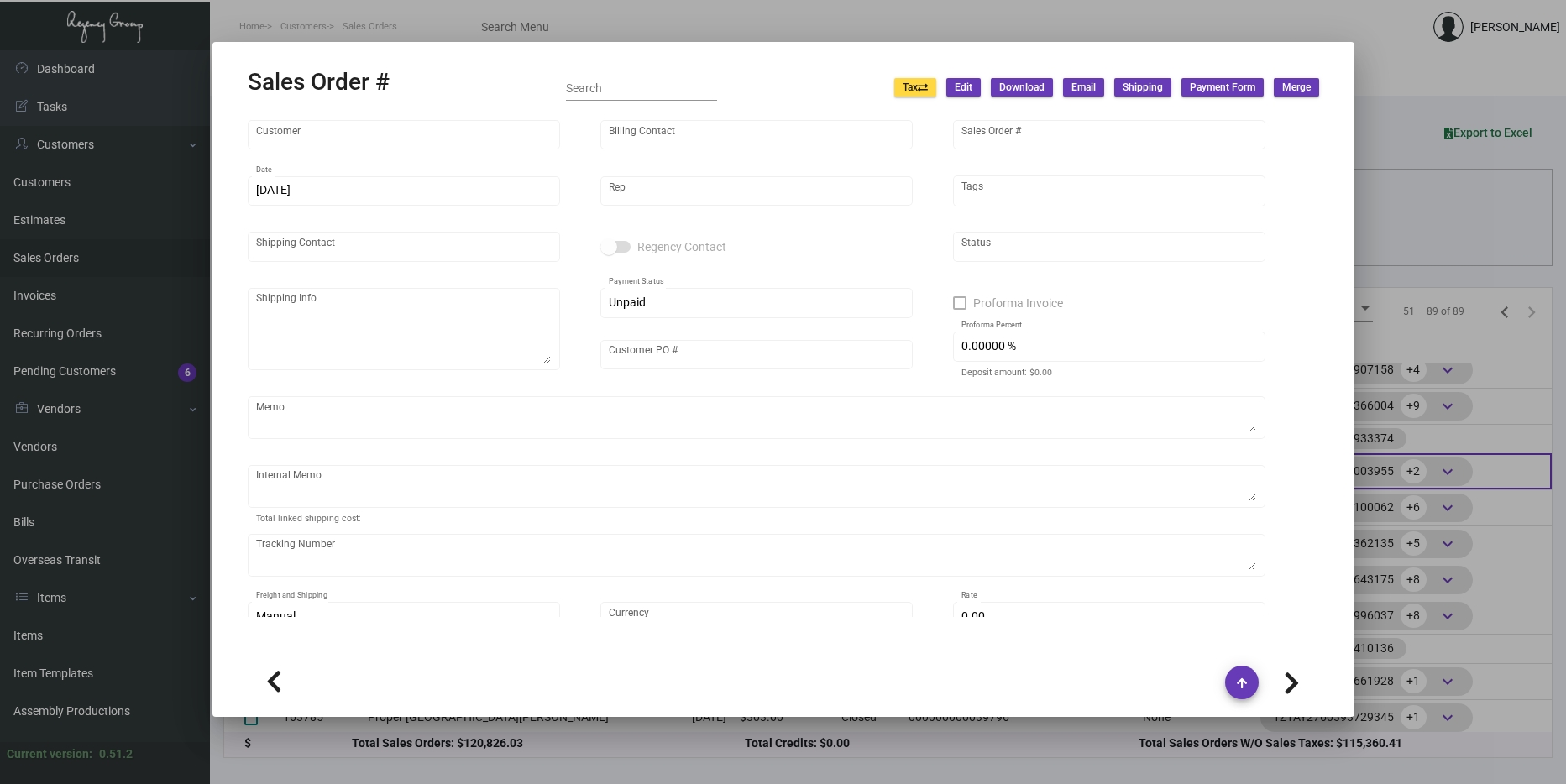
type input "$ 79.98"
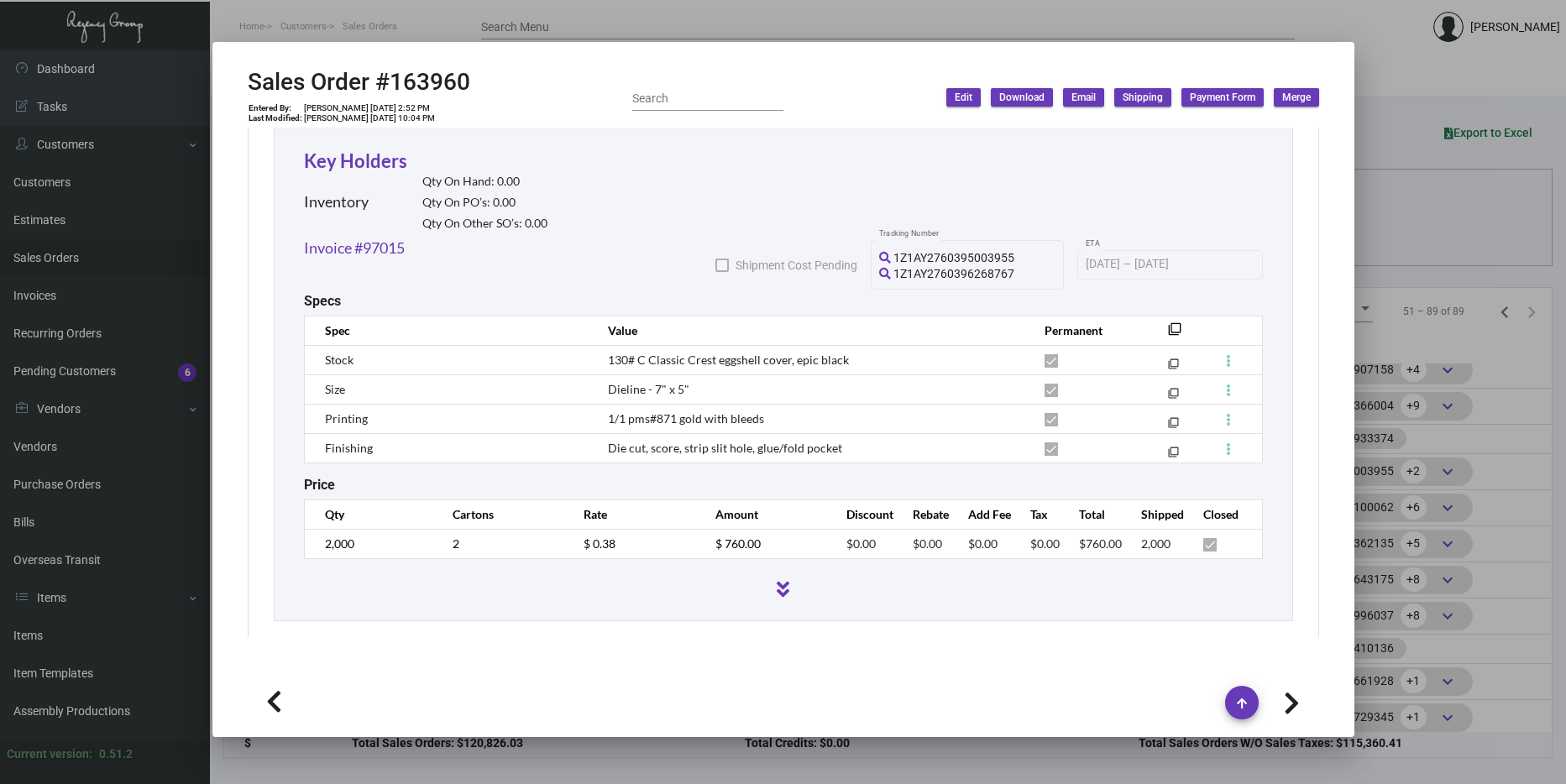
scroll to position [1475, 0]
click at [1419, 403] on div at bounding box center [783, 392] width 1566 height 784
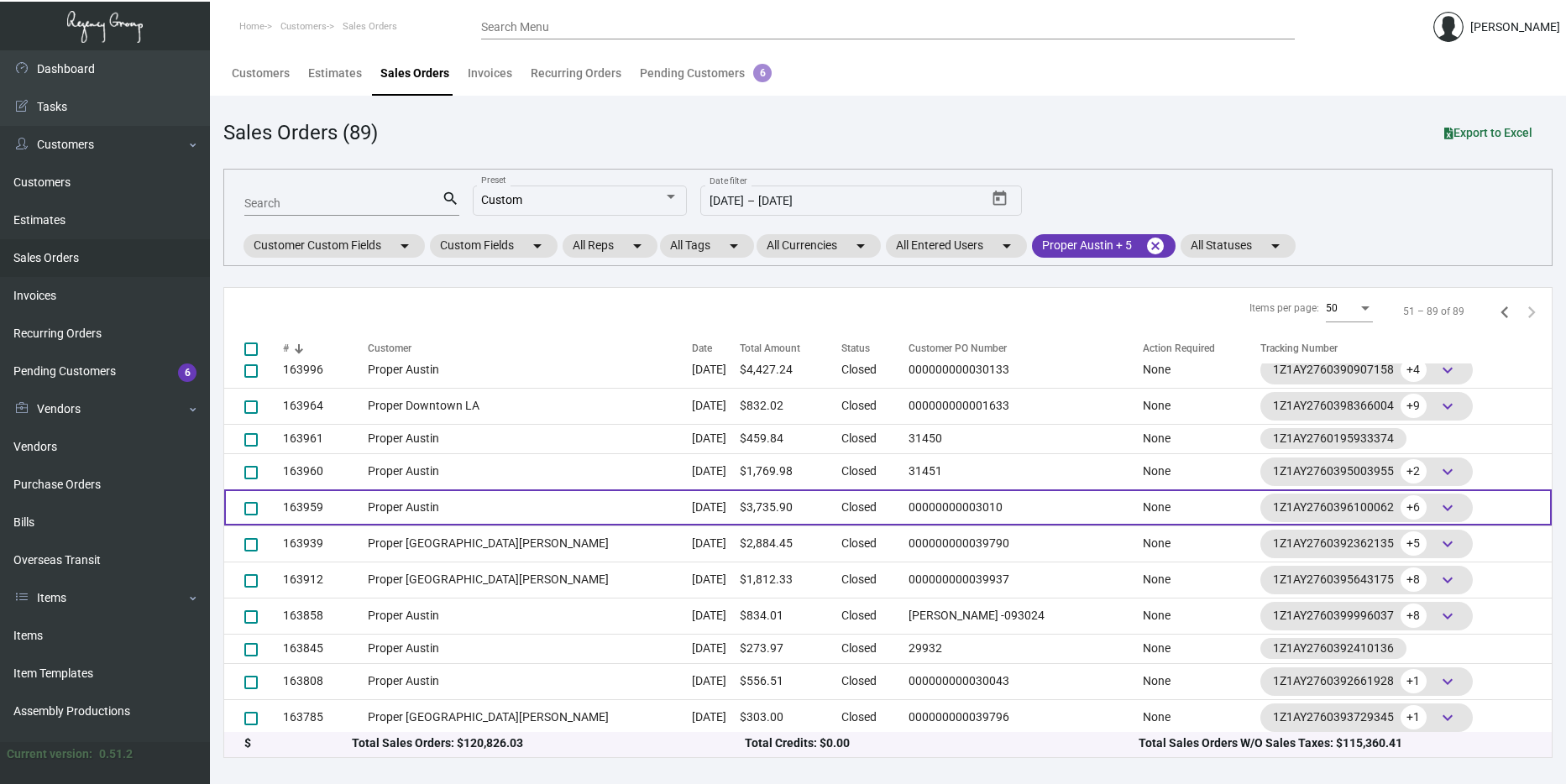
click at [691, 491] on td "Oct 2, 2024" at bounding box center [715, 507] width 48 height 36
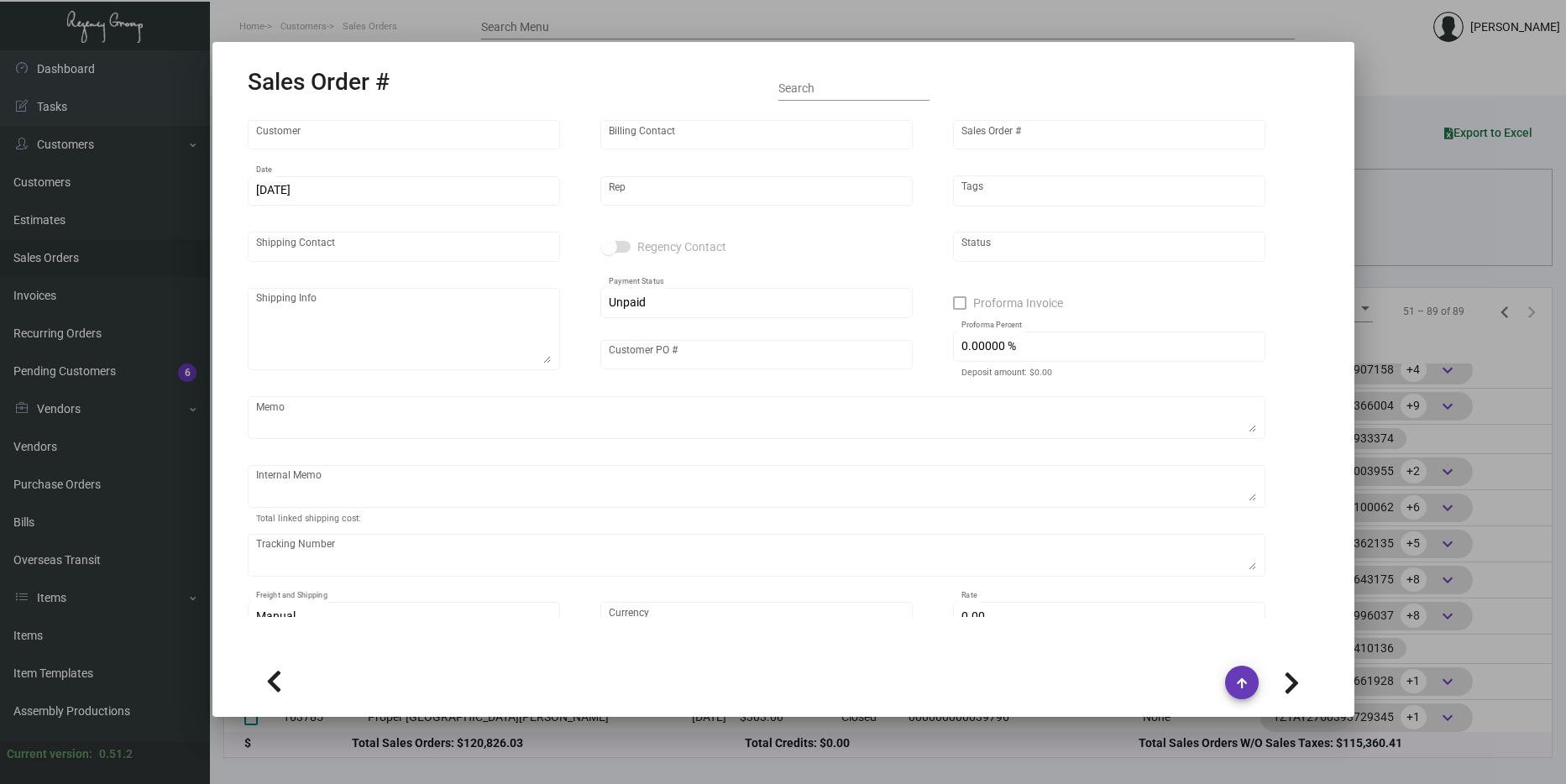
type input "Proper Austin"
type input "AP Billing"
type input "163959"
type input "10/2/2024"
type input "[PERSON_NAME]"
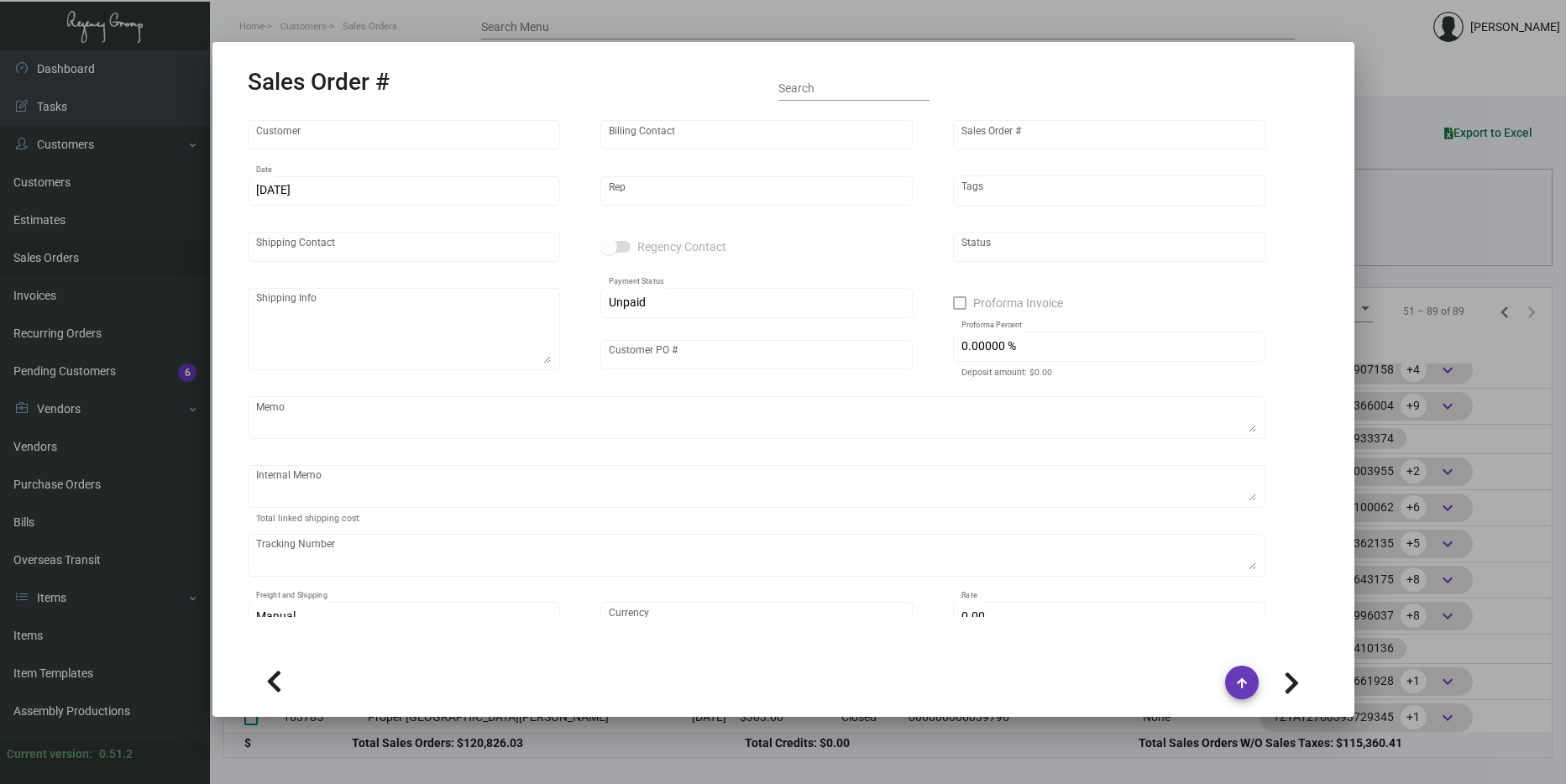
type input "[PERSON_NAME]"
type textarea "Proper Austin - [PERSON_NAME] [STREET_ADDRESS]"
type input "00000000003010"
type textarea "$27.94 for stickers, DND rest hangers, DND cards, shower caps and cotton swabs …"
type input "United States Dollar $"
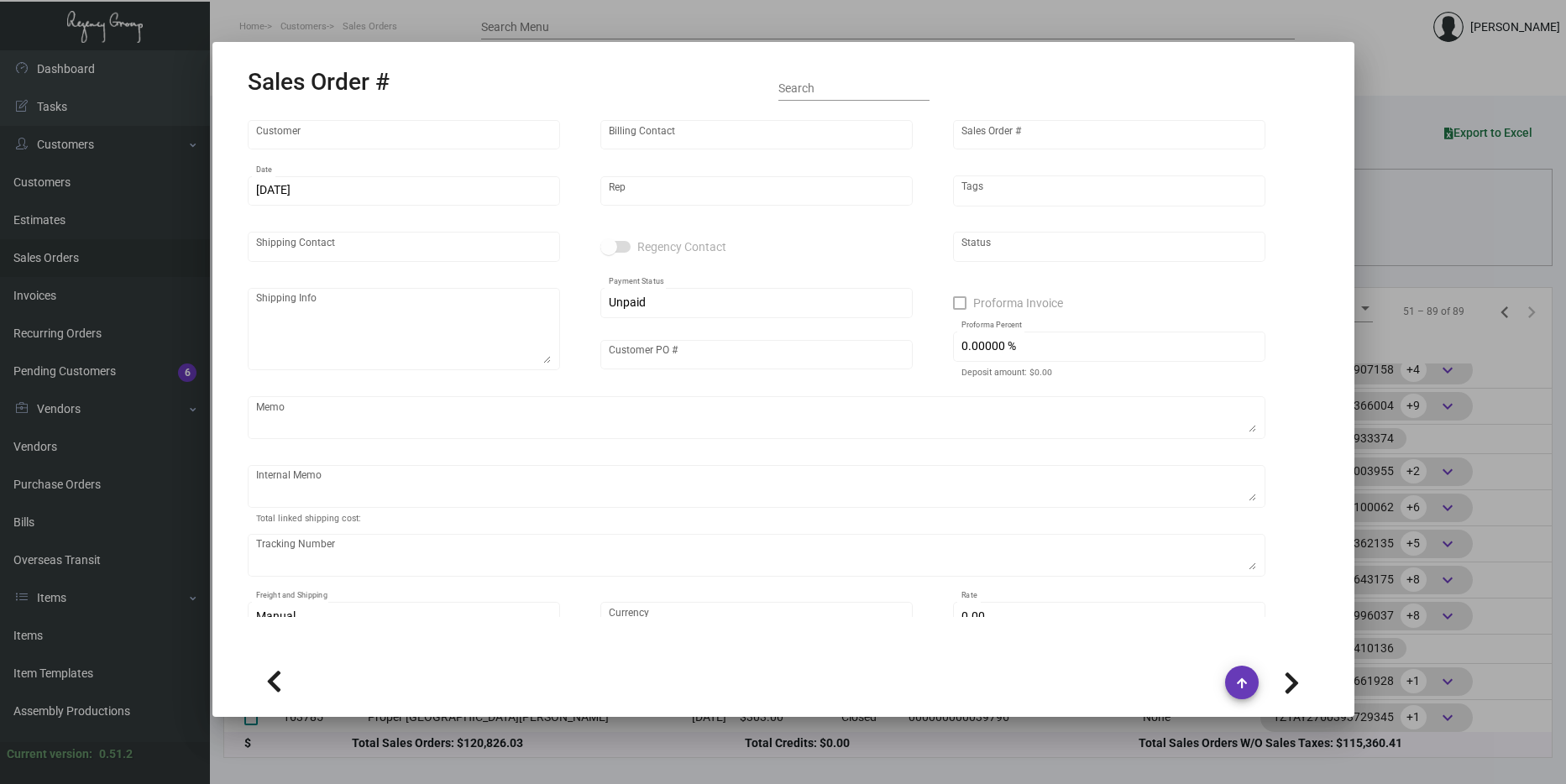
type input "$ 38.40"
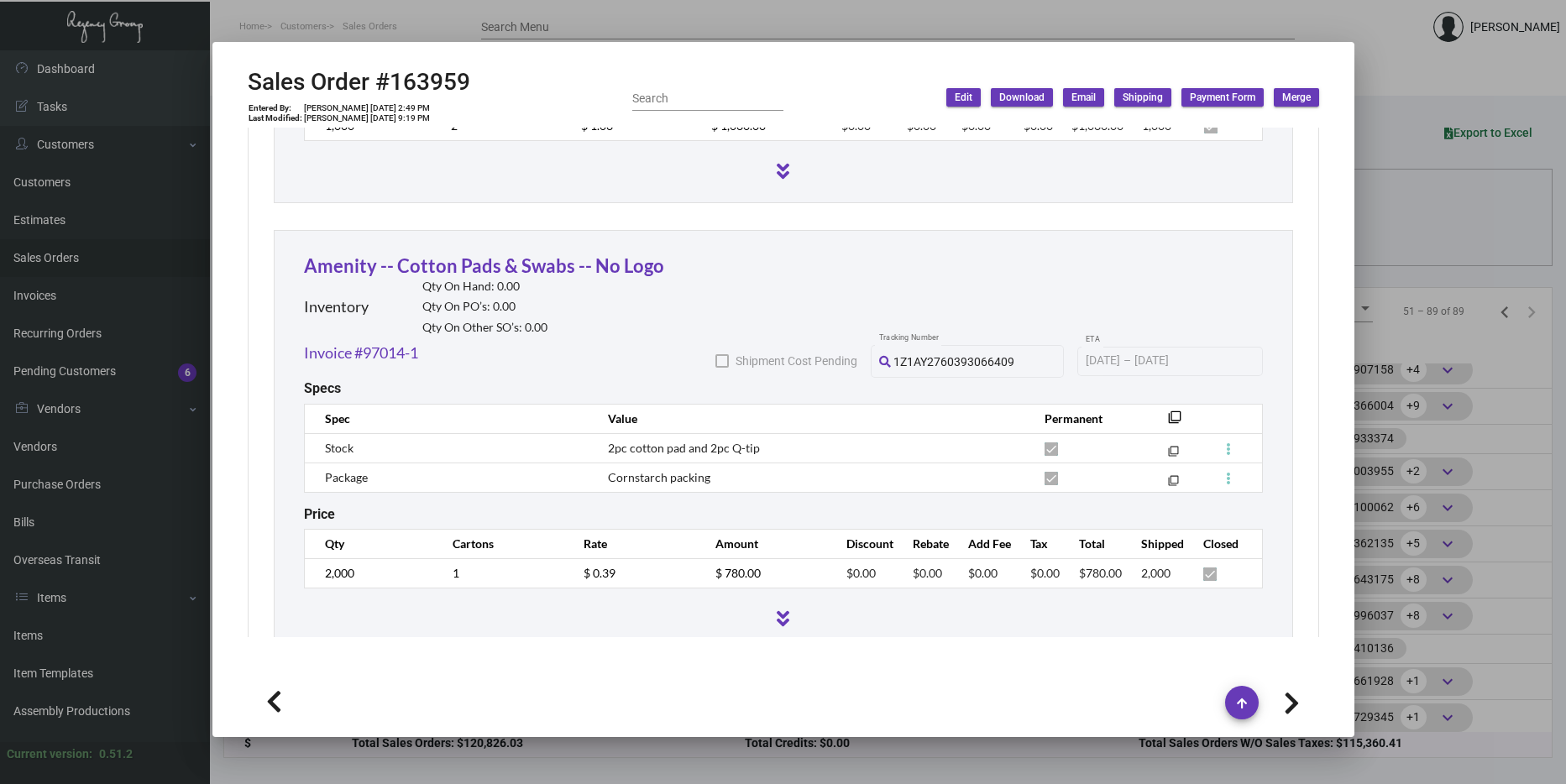
scroll to position [3868, 0]
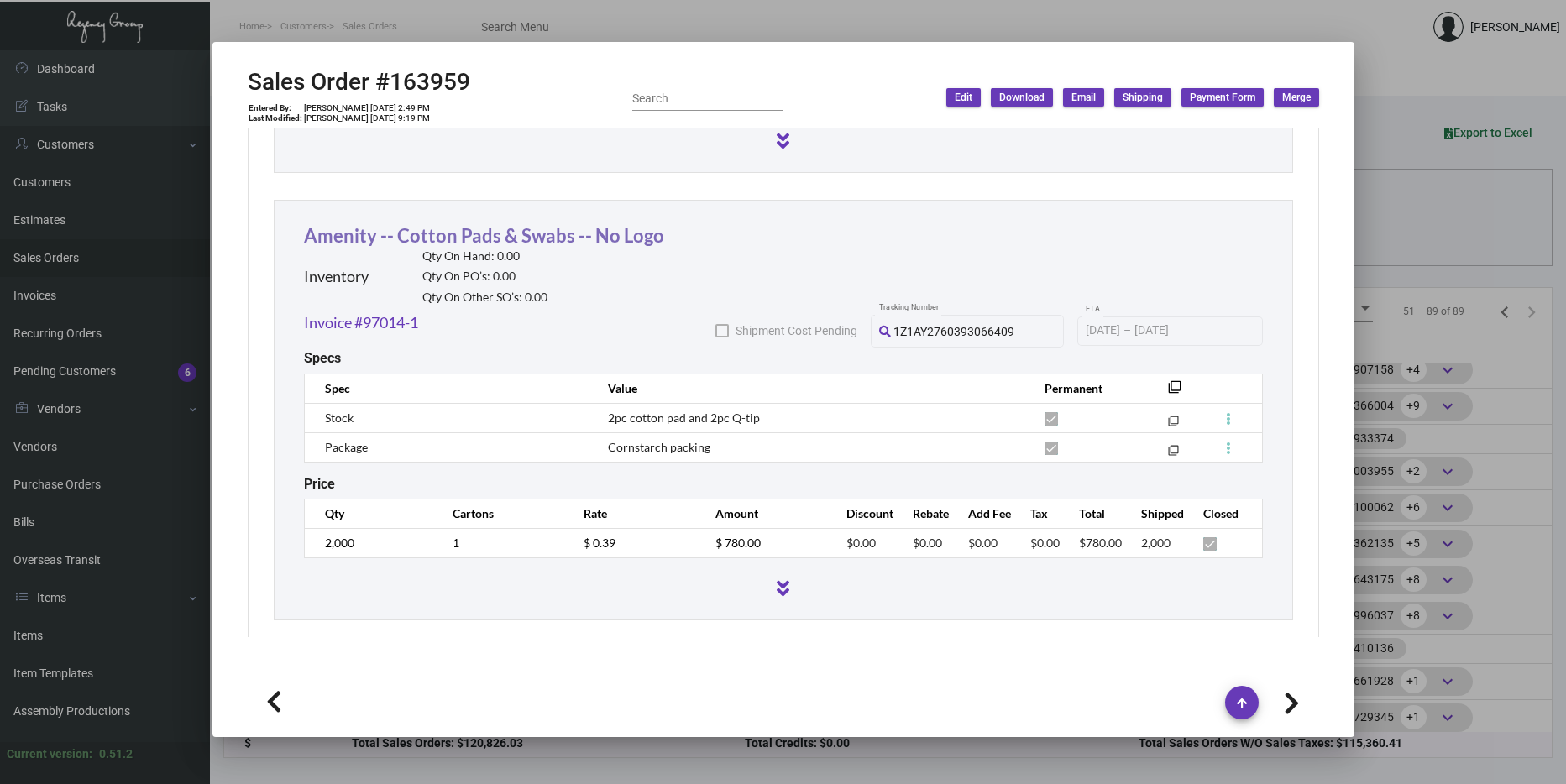
click at [560, 225] on link "Amenity -- Cotton Pads & Swabs -- No Logo" at bounding box center [483, 235] width 360 height 23
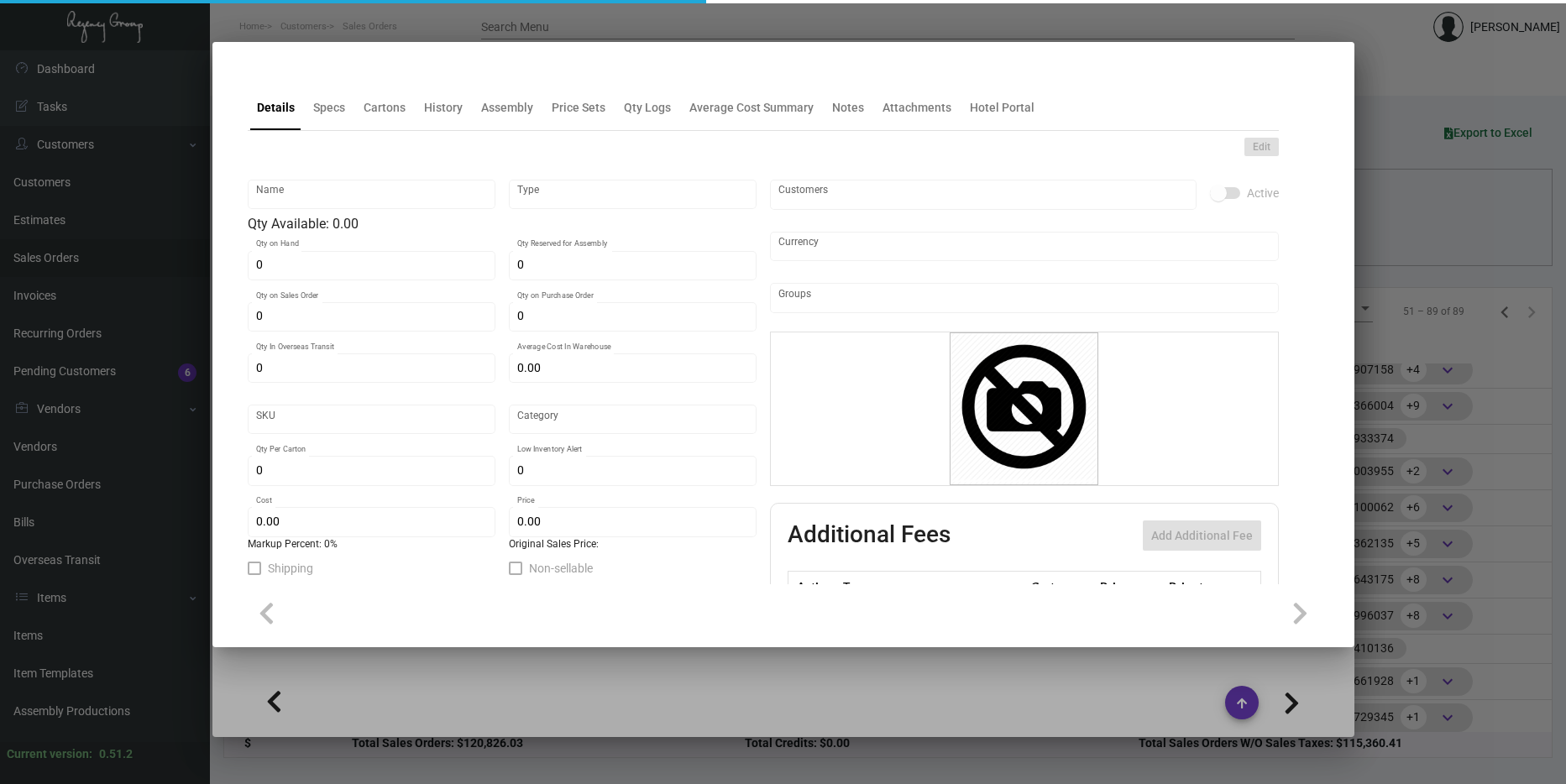
type input "Amenity -- Cotton Pads & Swabs -- No Logo"
type input "Inventory"
type input "$ 0.0865"
type input "Overseas"
type input "$ 0.0865"
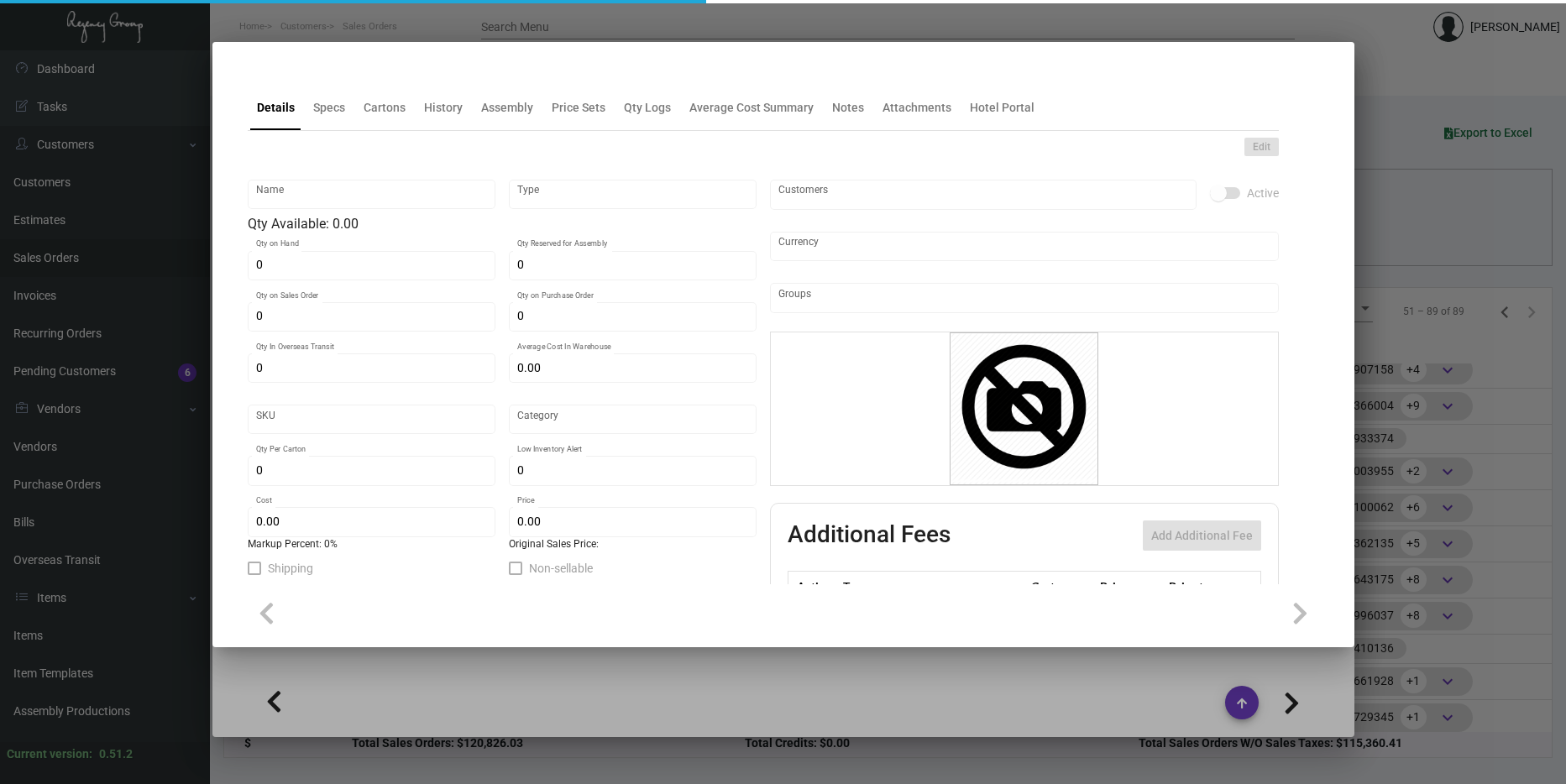
type input "$ 0.39"
checkbox input "true"
type input "United States Dollar $"
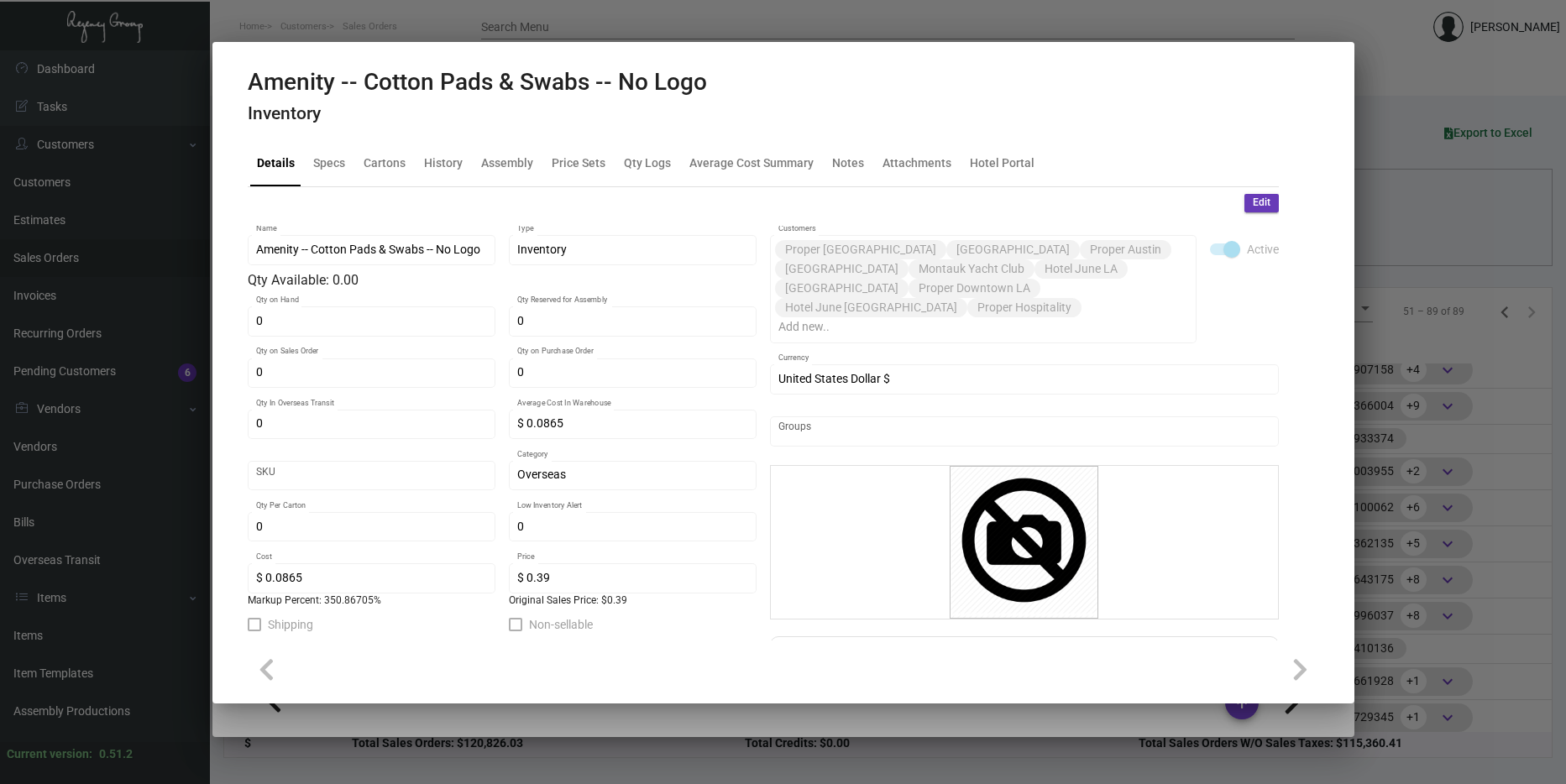
click at [1421, 424] on div at bounding box center [783, 392] width 1566 height 784
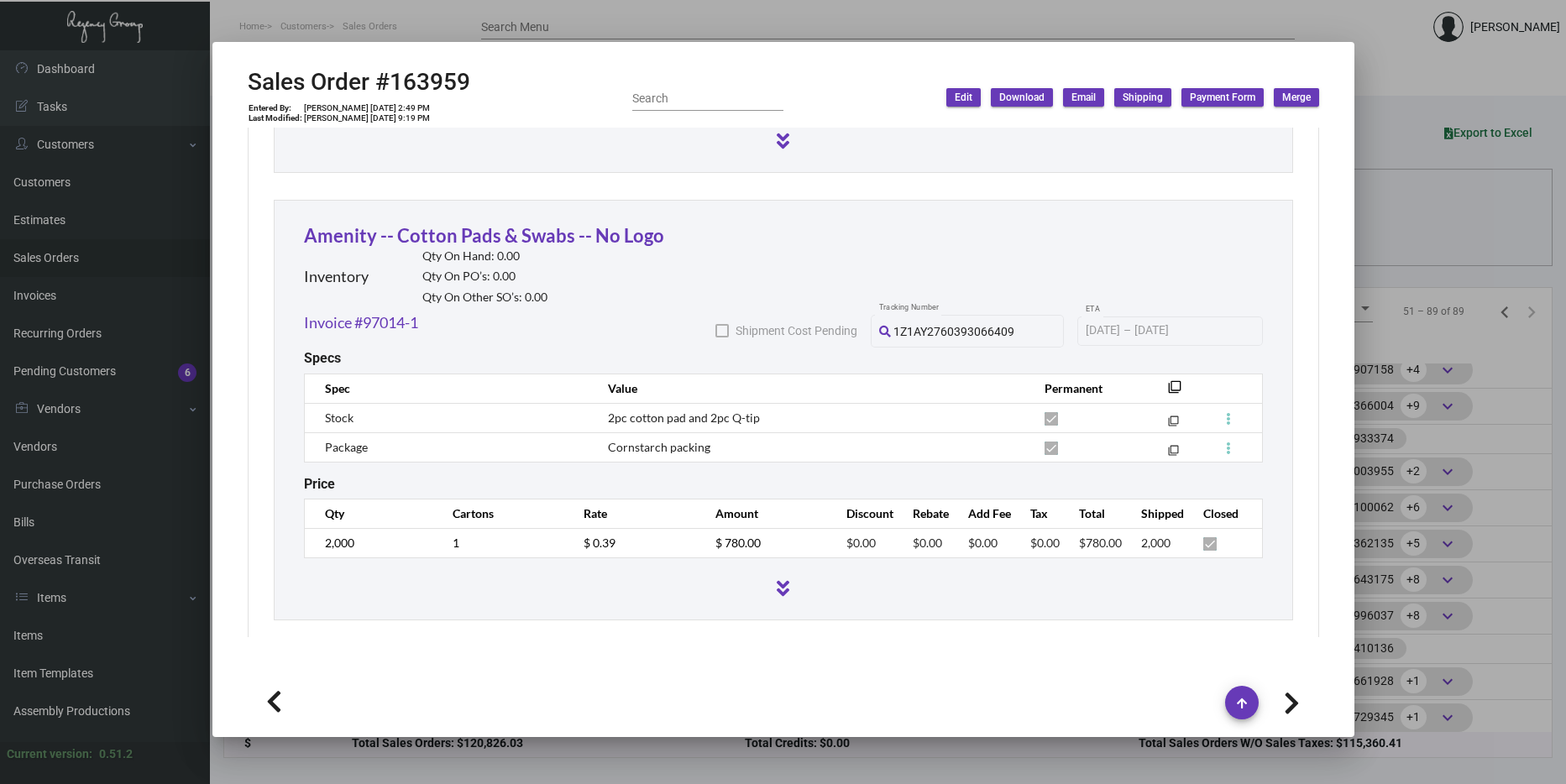
click at [1430, 347] on div at bounding box center [783, 392] width 1566 height 784
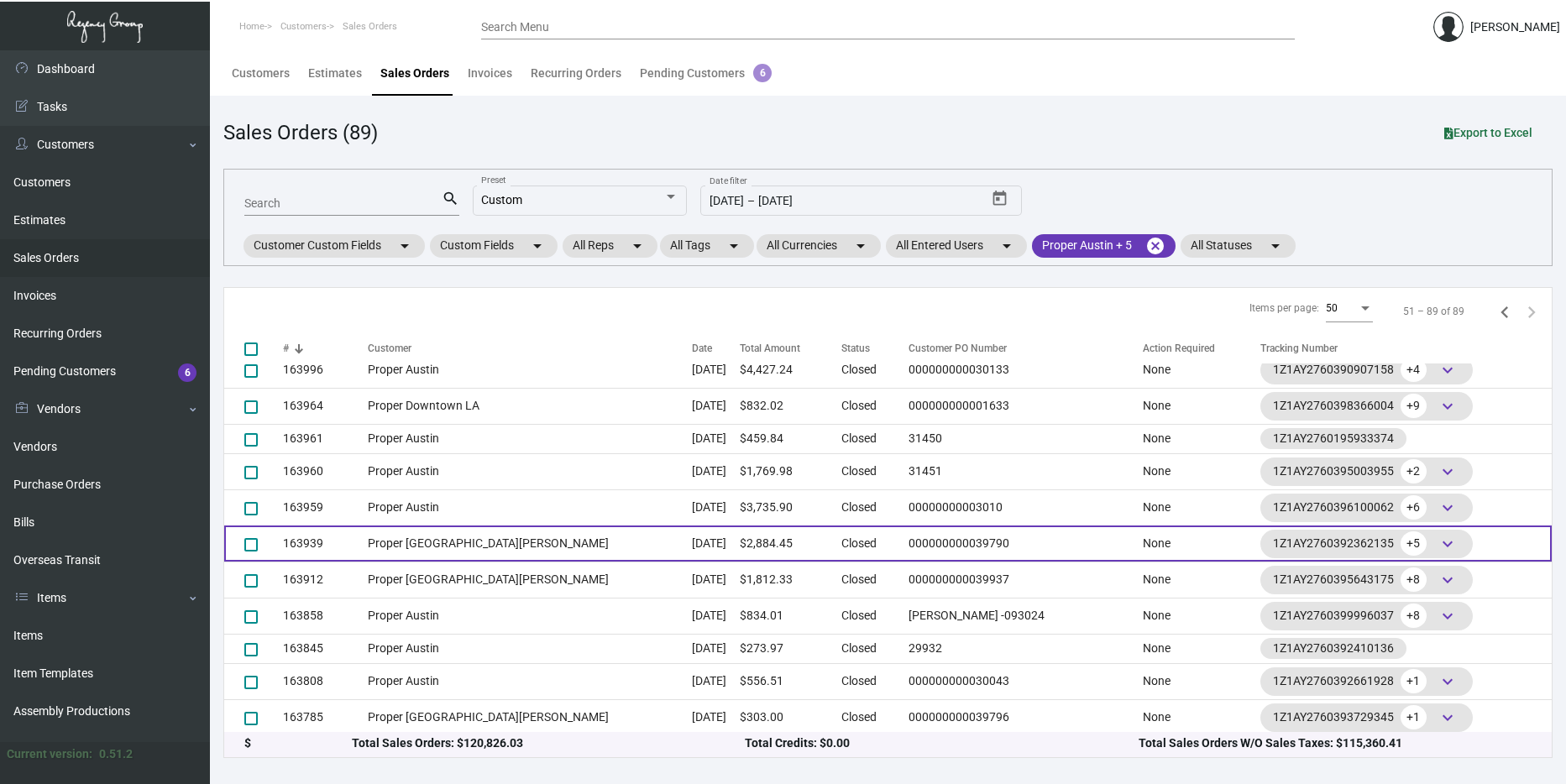
click at [368, 546] on td "163939" at bounding box center [325, 544] width 85 height 36
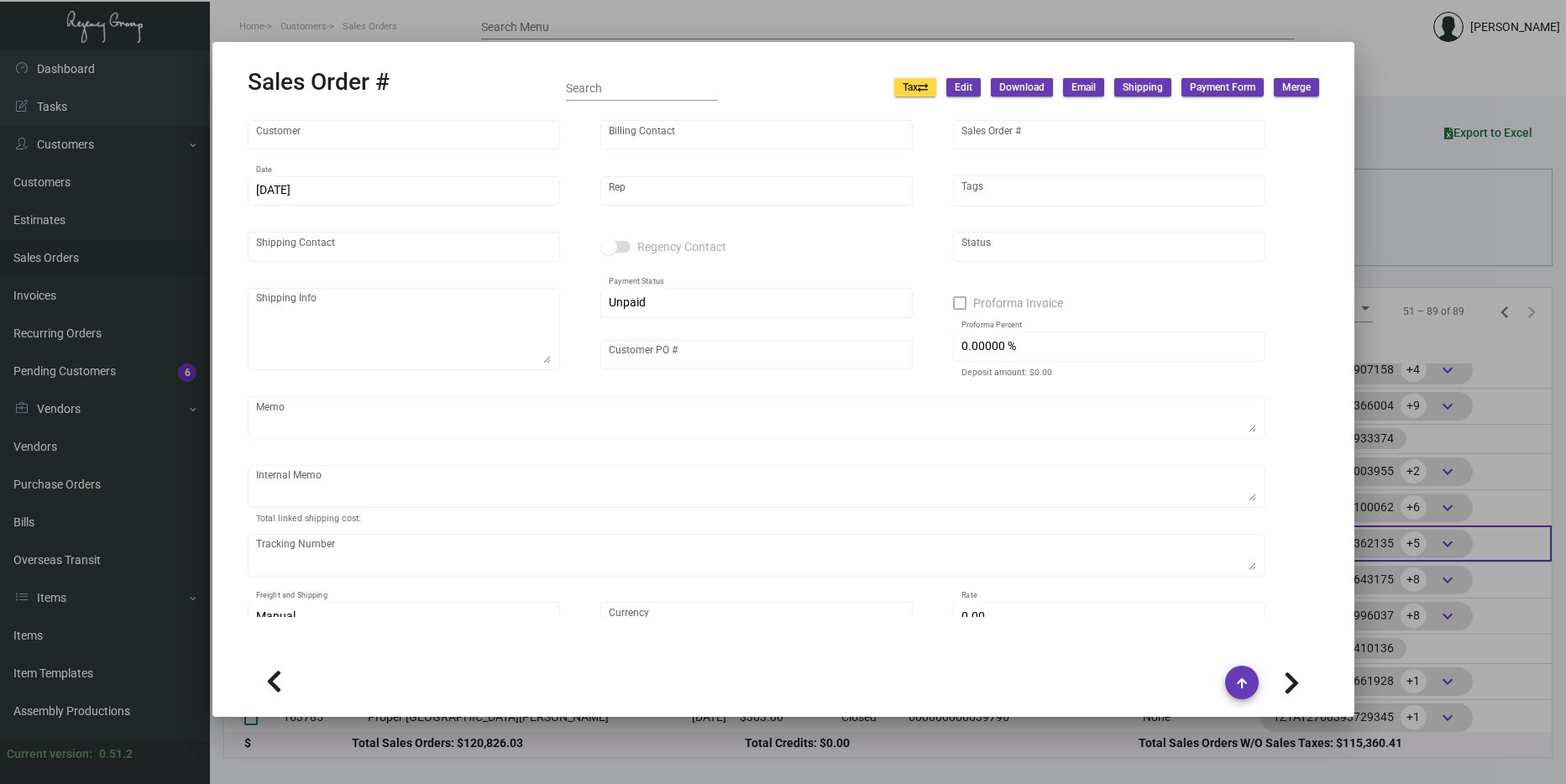
type input "Proper [GEOGRAPHIC_DATA][PERSON_NAME]"
type input "[PERSON_NAME]"
type input "163939"
type input "10/2/2024"
type input "[PERSON_NAME]"
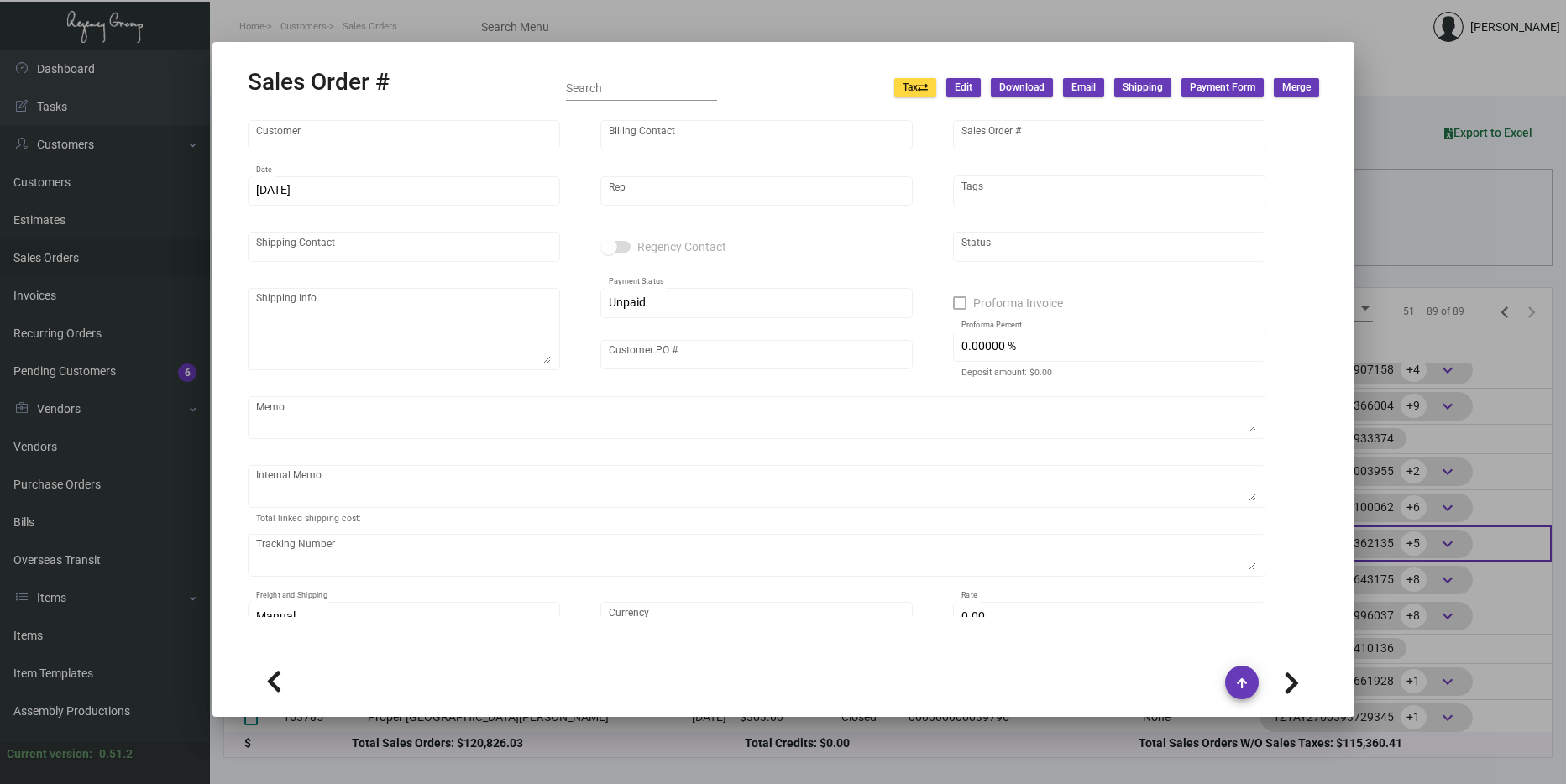
type input "[PERSON_NAME]"
type textarea "Proper [GEOGRAPHIC_DATA][PERSON_NAME] [STREET_ADDRESS]"
type input "000000000039790"
type textarea "37.25 for coaster, wine opener, stickers and water tag 19.34---razor and sewing…"
type input "United States Dollar $"
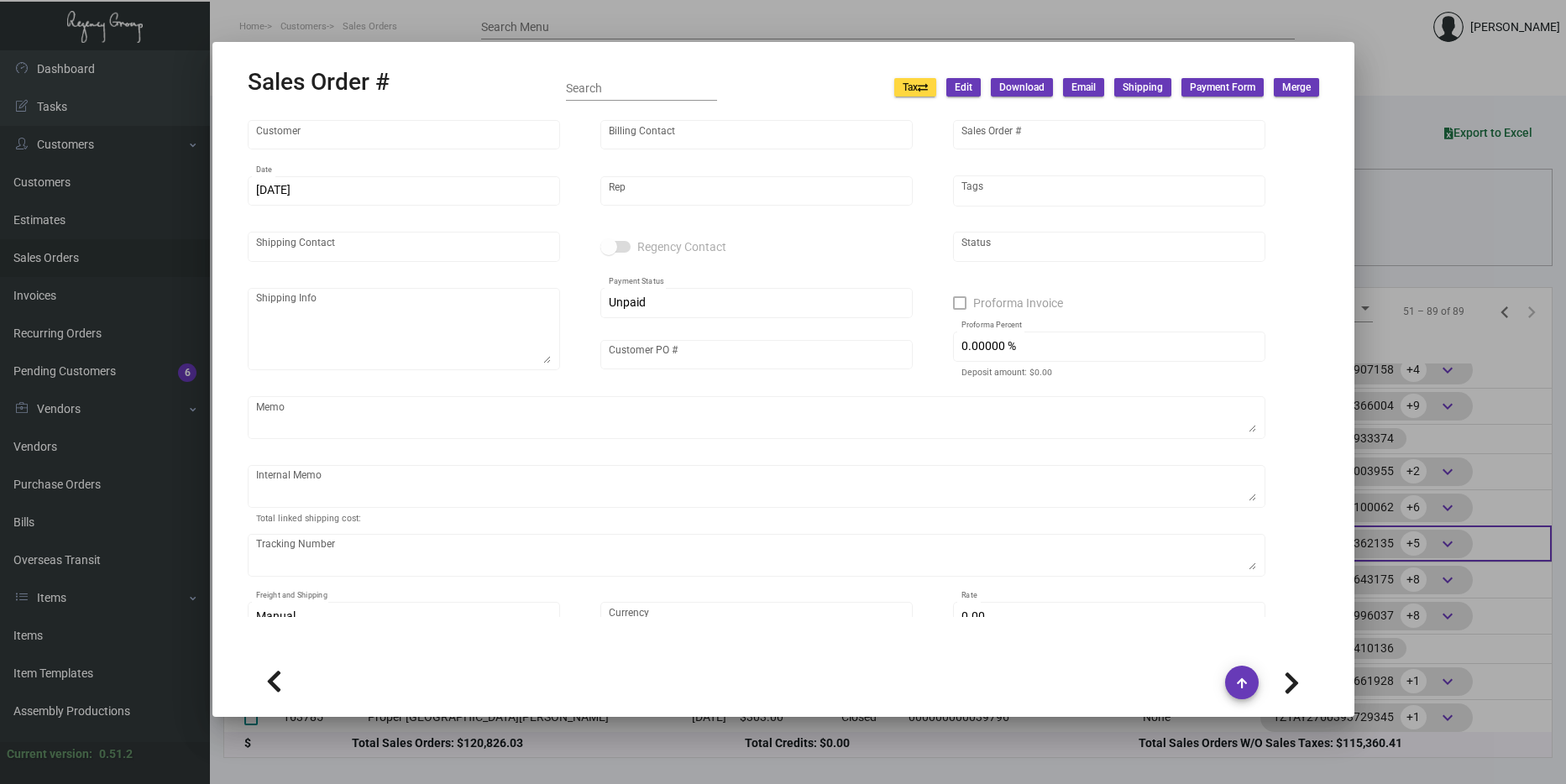
type input "3.80000 %"
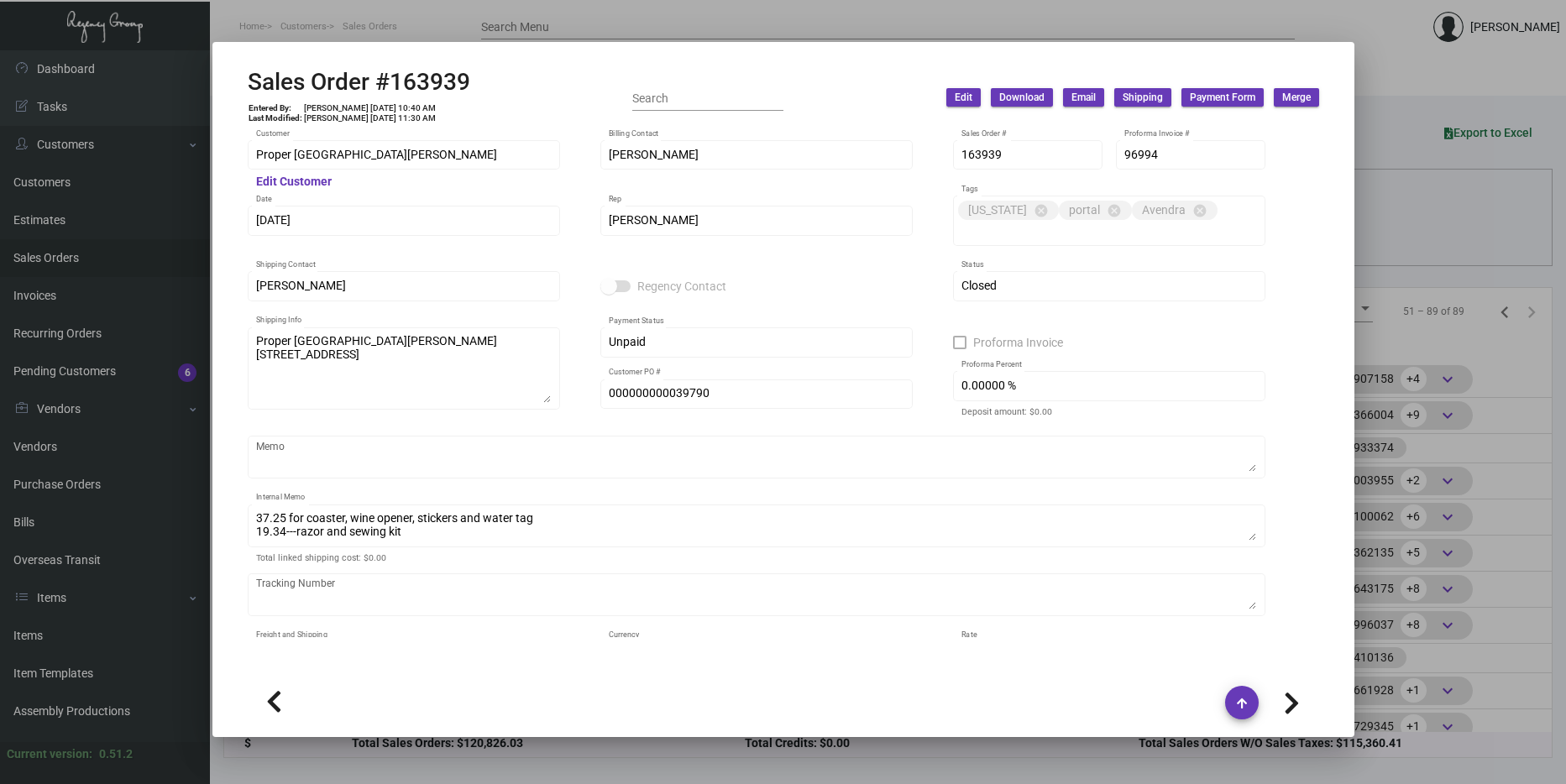
scroll to position [75, 0]
click at [1387, 415] on div at bounding box center [783, 392] width 1566 height 784
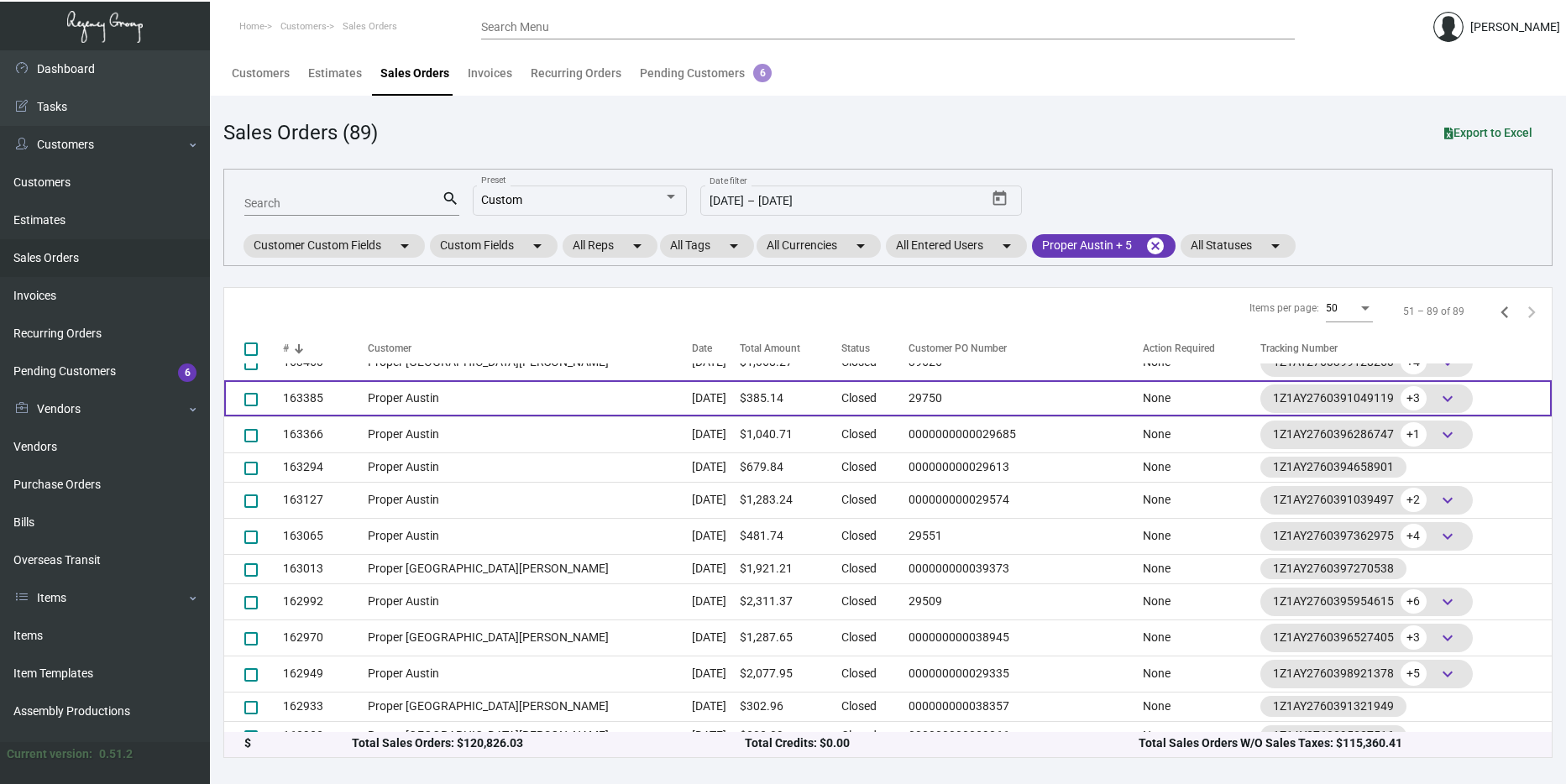
scroll to position [967, 0]
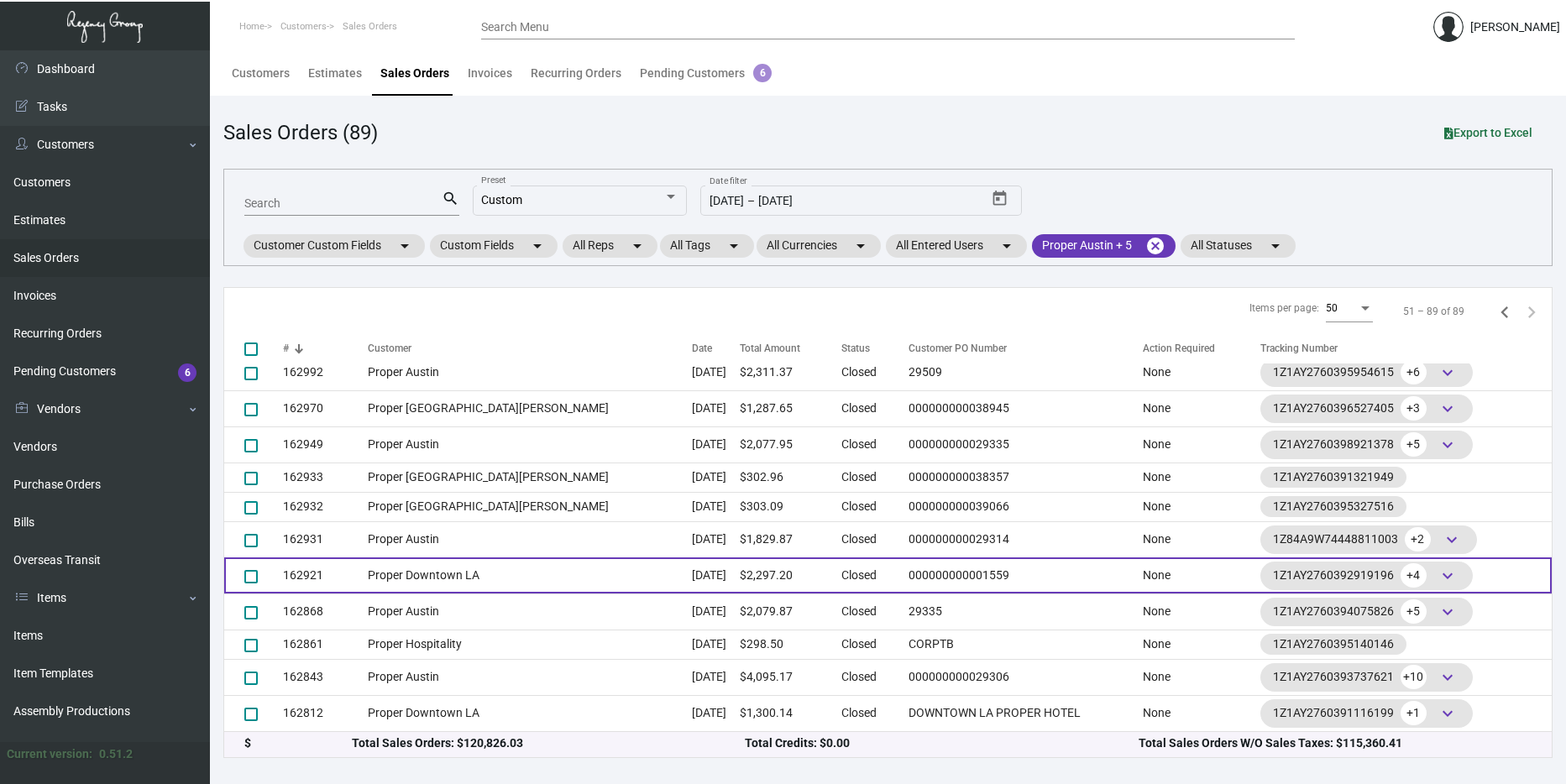
click at [482, 568] on td "Proper Downtown LA" at bounding box center [530, 576] width 324 height 36
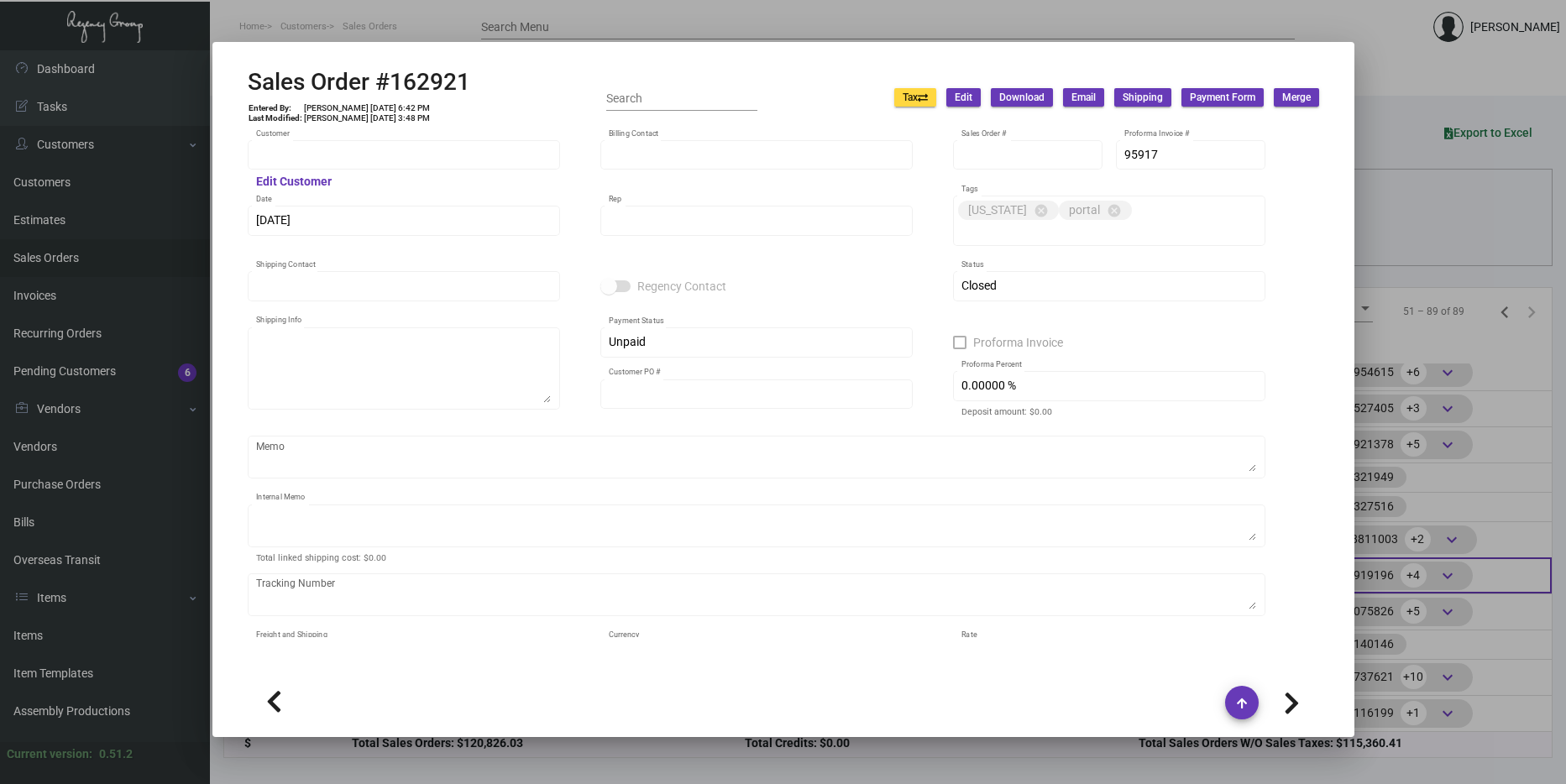
type input "Proper Downtown LA"
type input "AP Billing"
type input "162921"
type input "9/5/2024"
type input "[PERSON_NAME]"
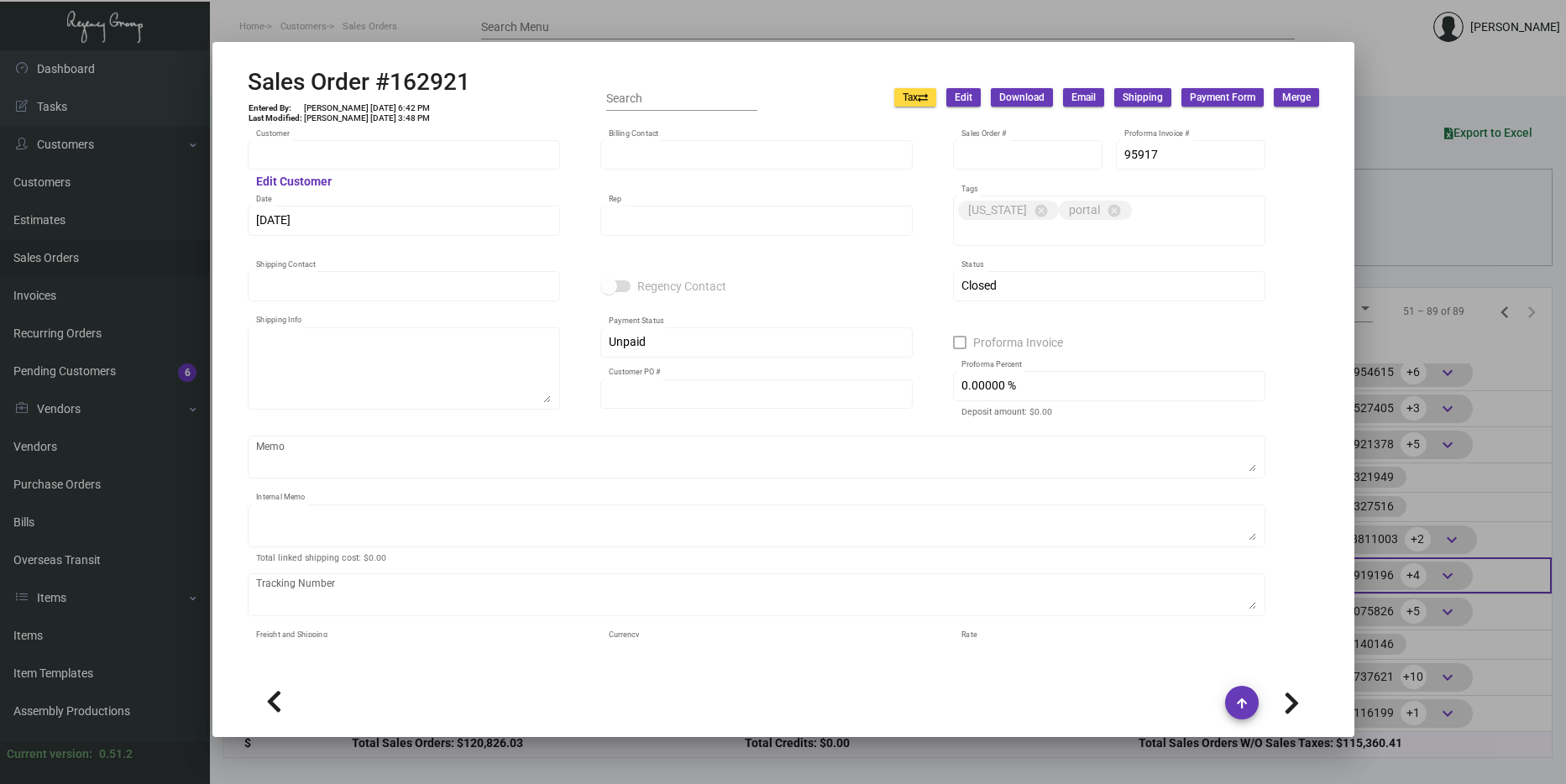
type input "[PERSON_NAME]"
type textarea "Proper Downtown [GEOGRAPHIC_DATA] [STREET_ADDRESS]"
type input "000000000001559"
type textarea "$33.40 for coaster, key holders and wine opener from LA keys 21.91"
type input "United States Dollar $"
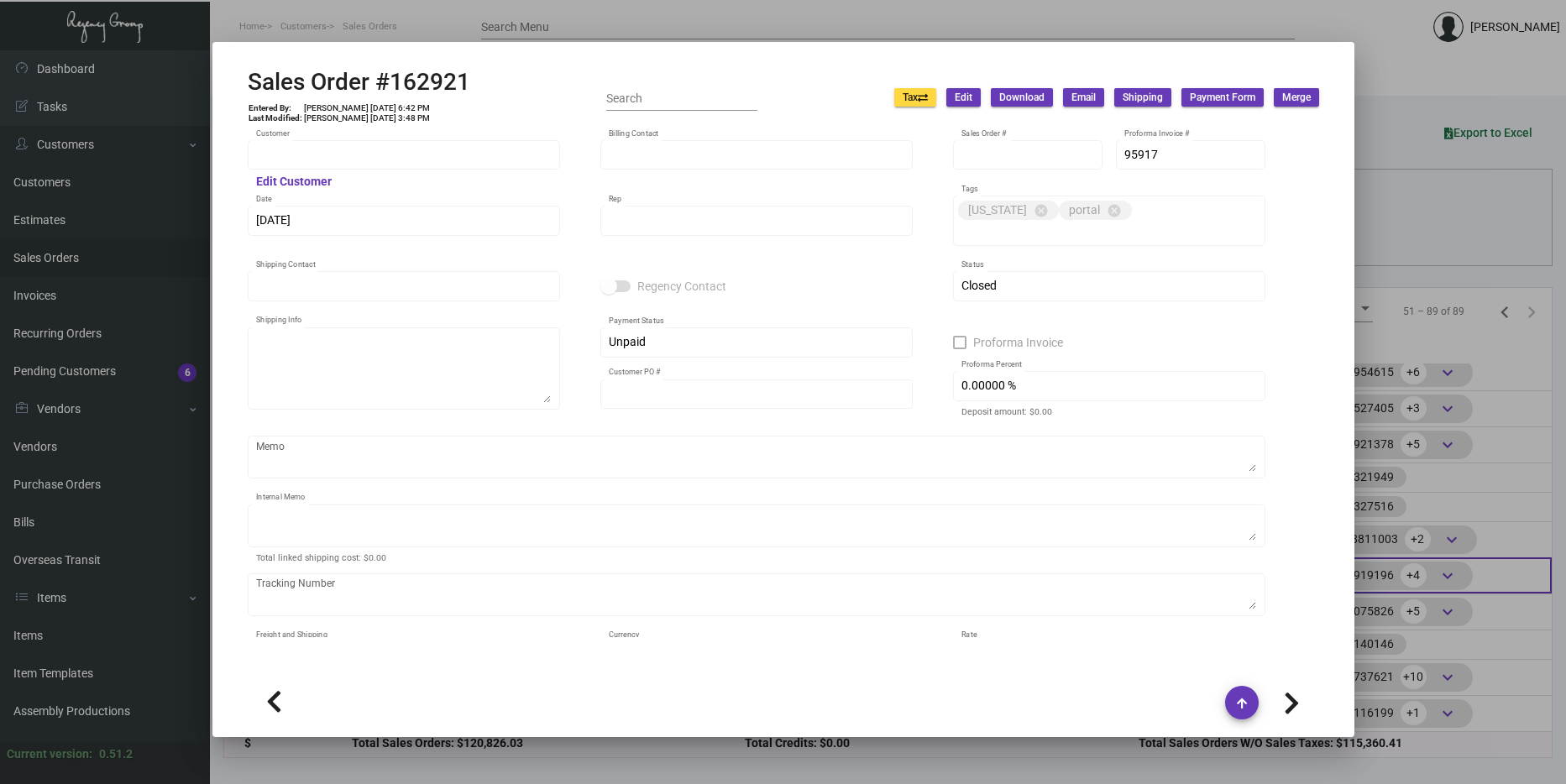
type input "8.00000 %"
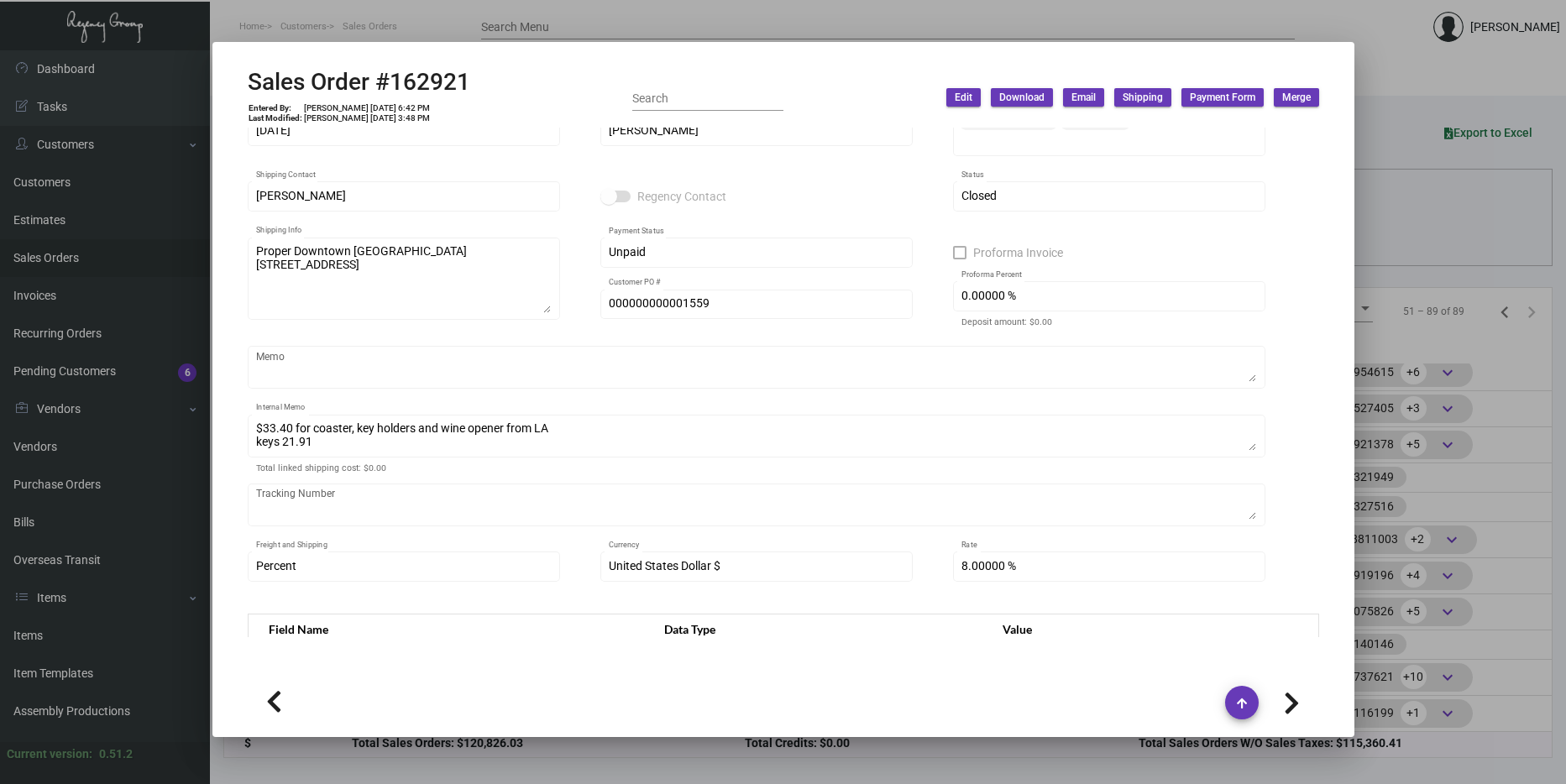
scroll to position [0, 0]
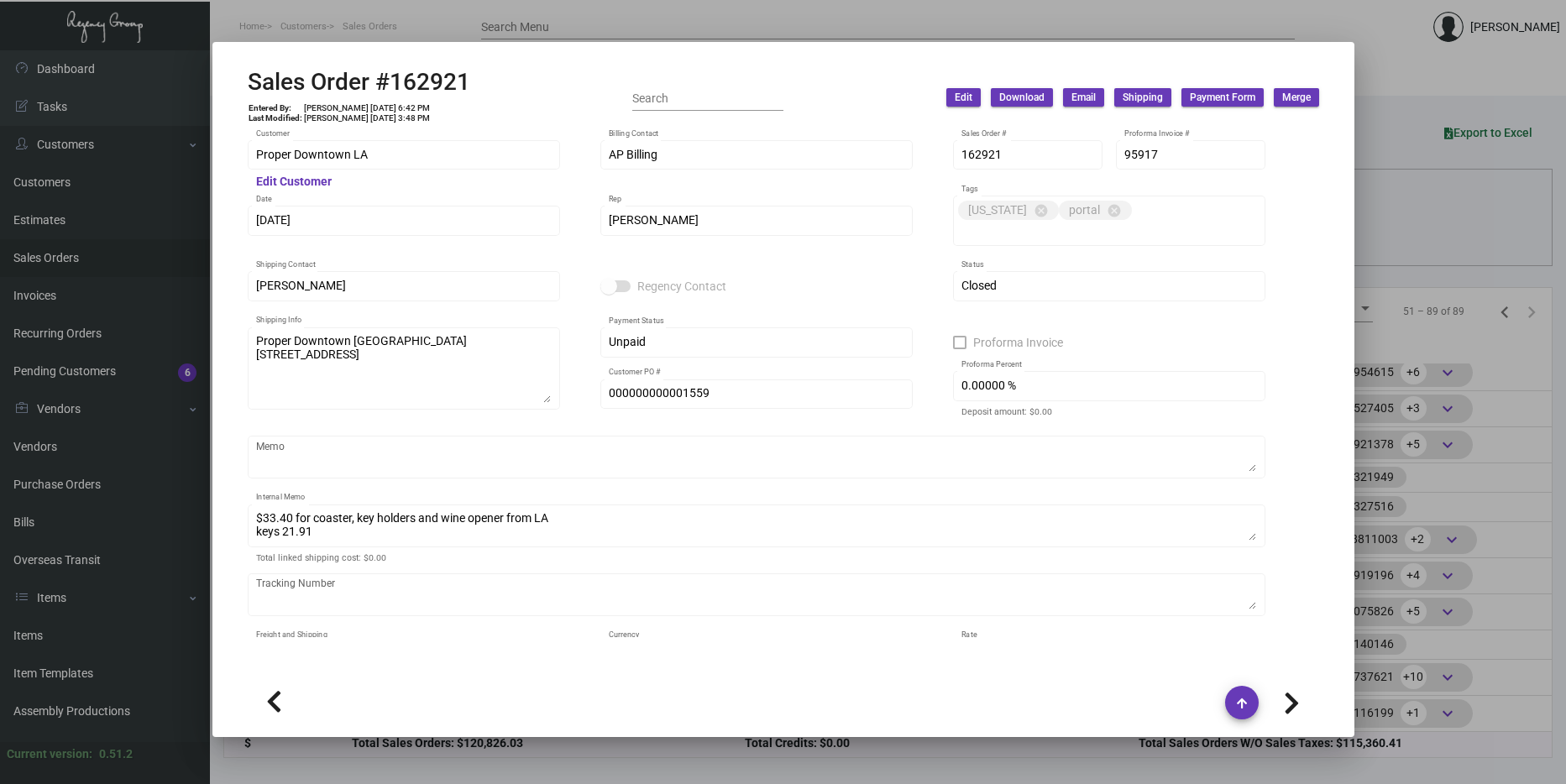
click at [1491, 440] on div at bounding box center [783, 392] width 1566 height 784
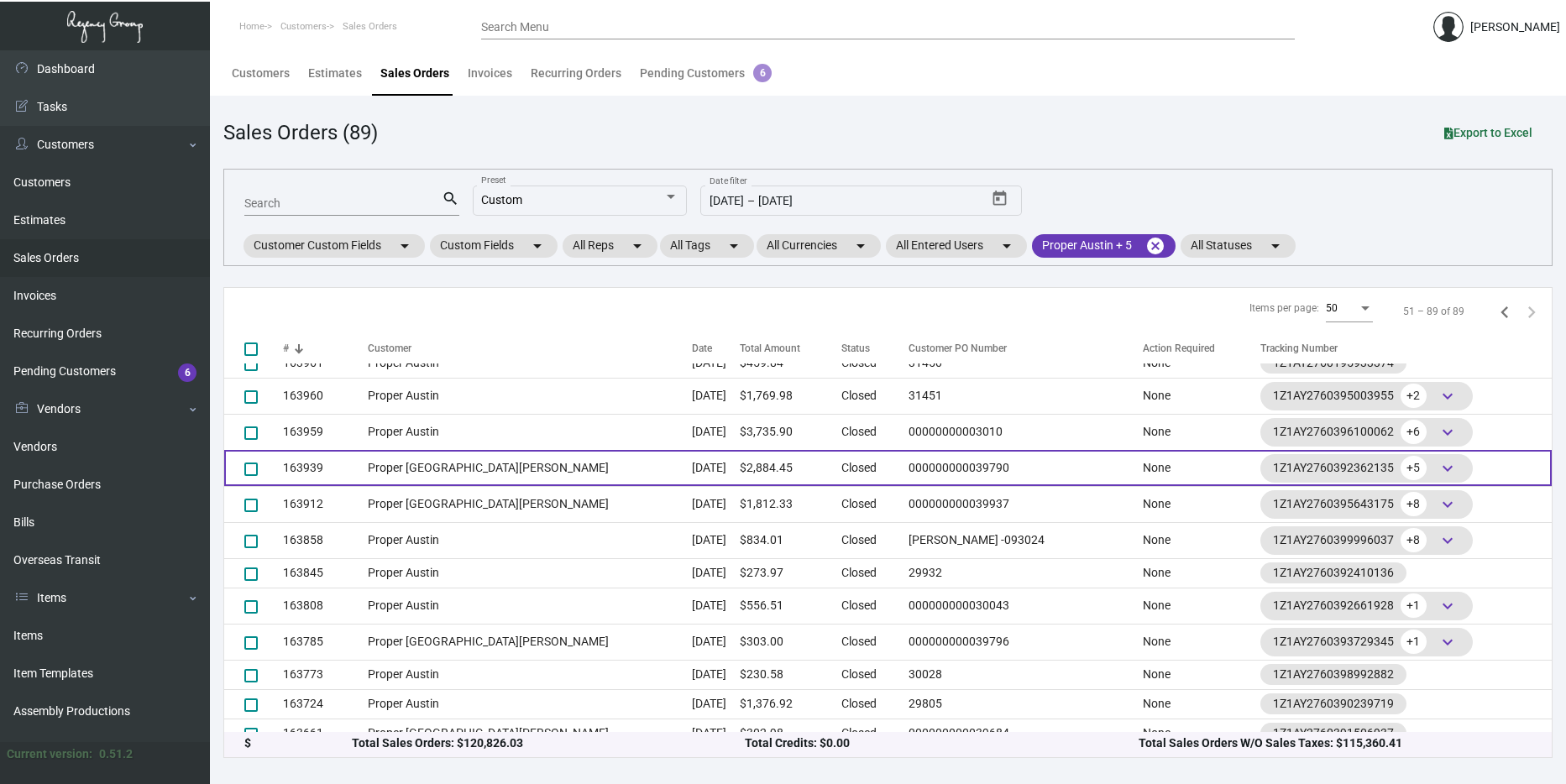
click at [488, 480] on td "Proper [GEOGRAPHIC_DATA][PERSON_NAME]" at bounding box center [530, 468] width 324 height 36
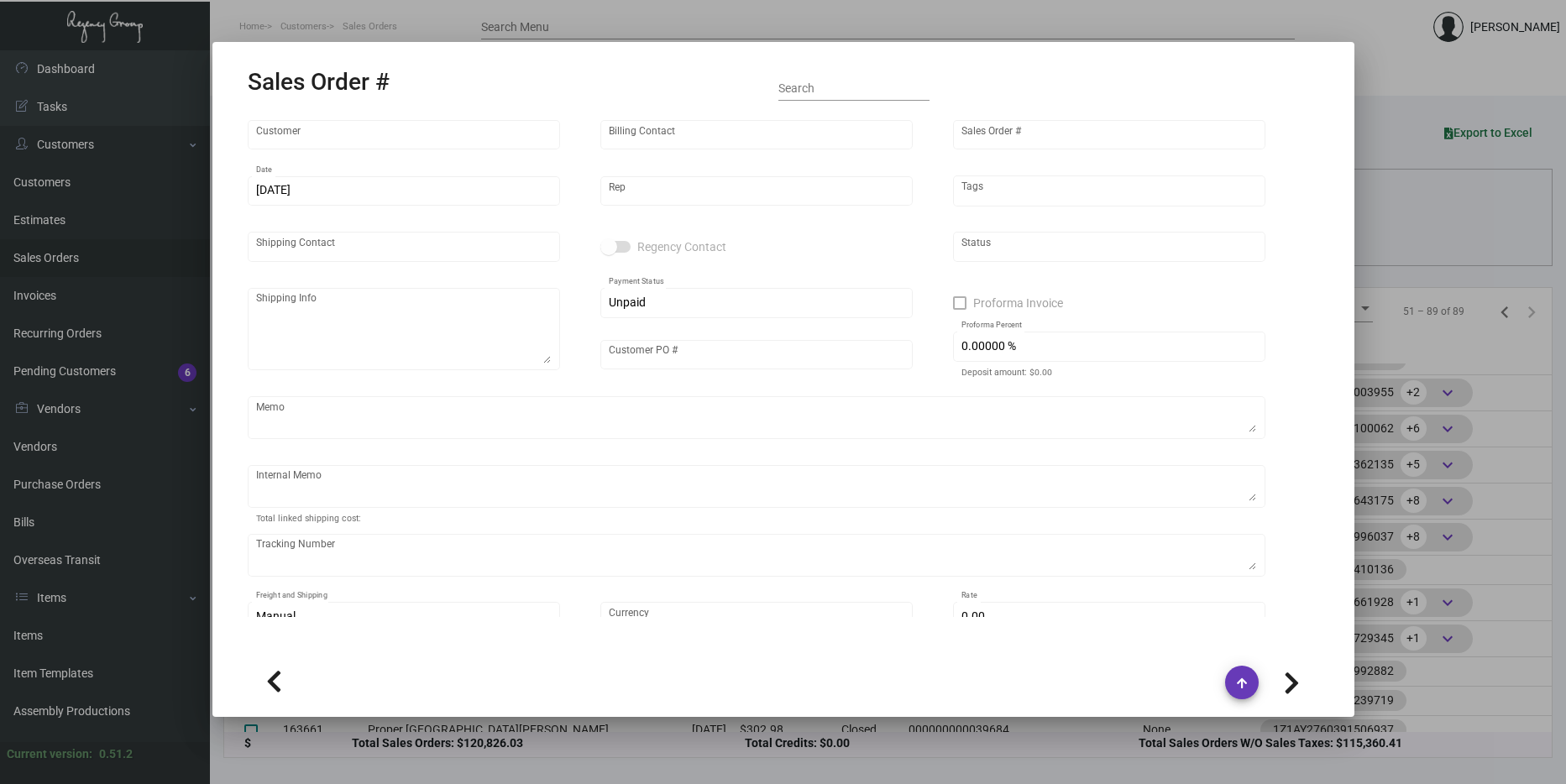
type input "Proper [GEOGRAPHIC_DATA][PERSON_NAME]"
type input "[PERSON_NAME]"
type input "163939"
type input "10/2/2024"
type input "[PERSON_NAME]"
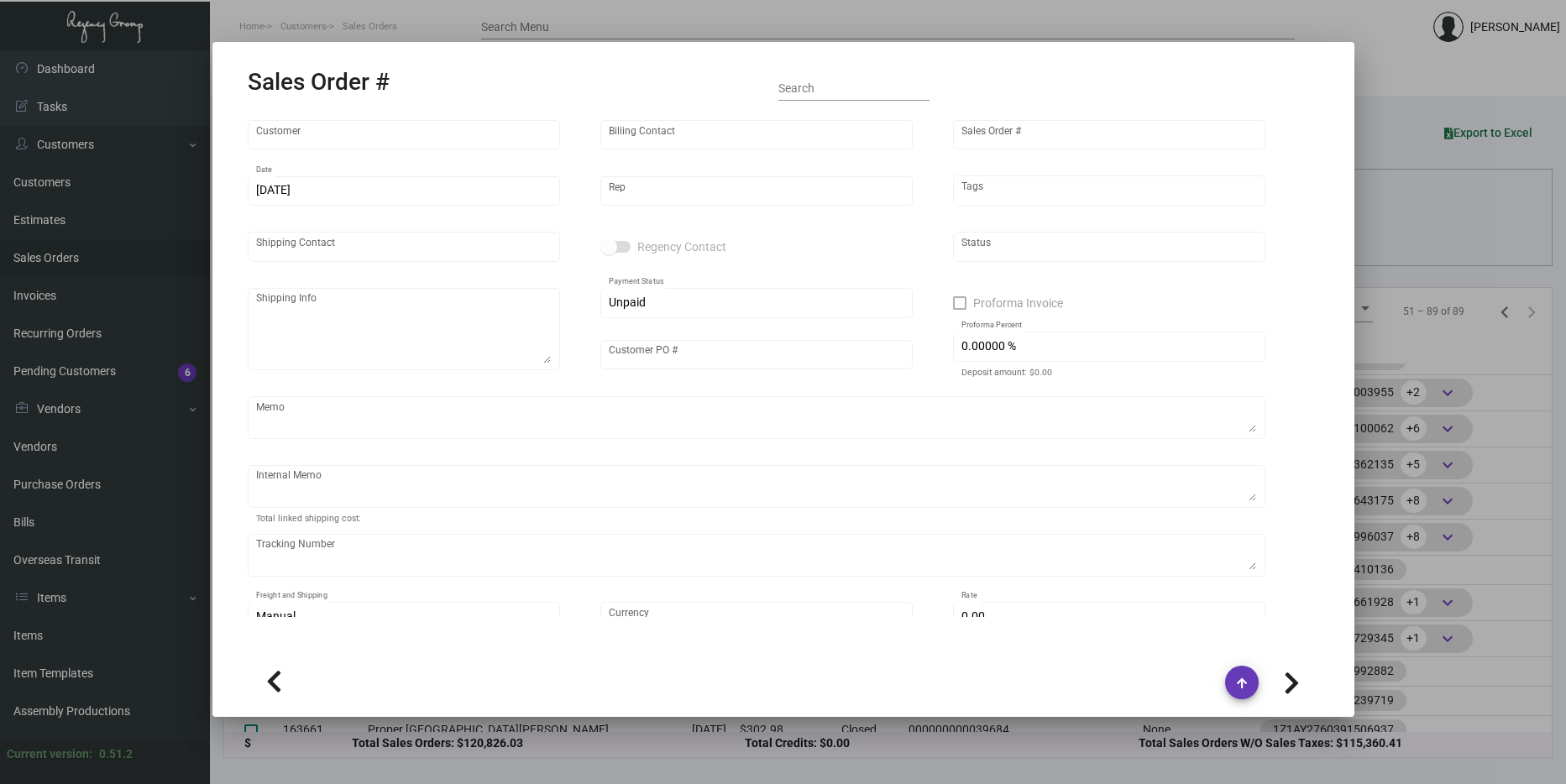
type input "[PERSON_NAME]"
type textarea "Proper [GEOGRAPHIC_DATA][PERSON_NAME] [STREET_ADDRESS]"
type input "000000000039790"
type textarea "37.25 for coaster, wine opener, stickers and water tag 19.34---razor and sewing…"
type input "United States Dollar $"
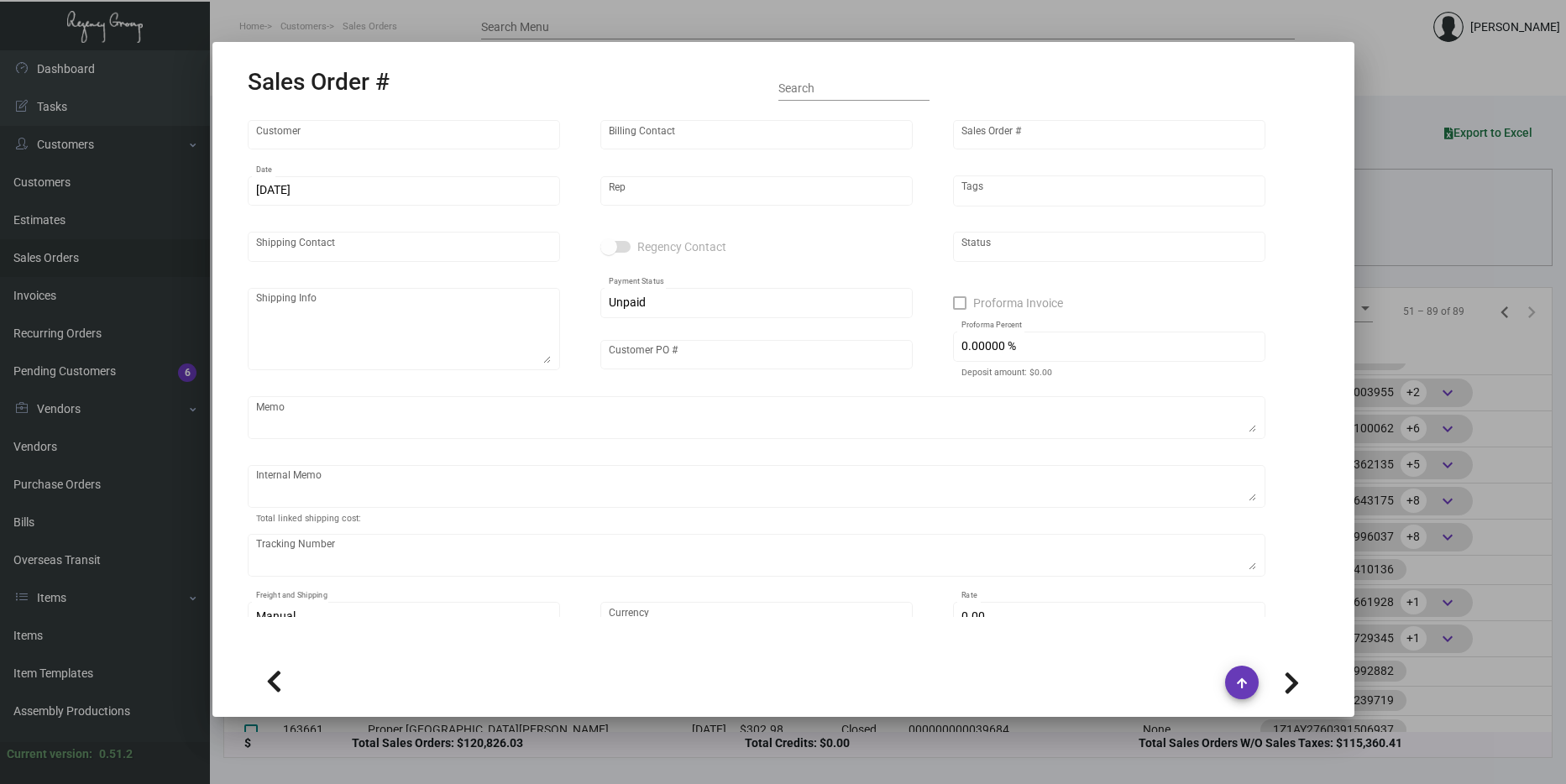
type input "3.80000 %"
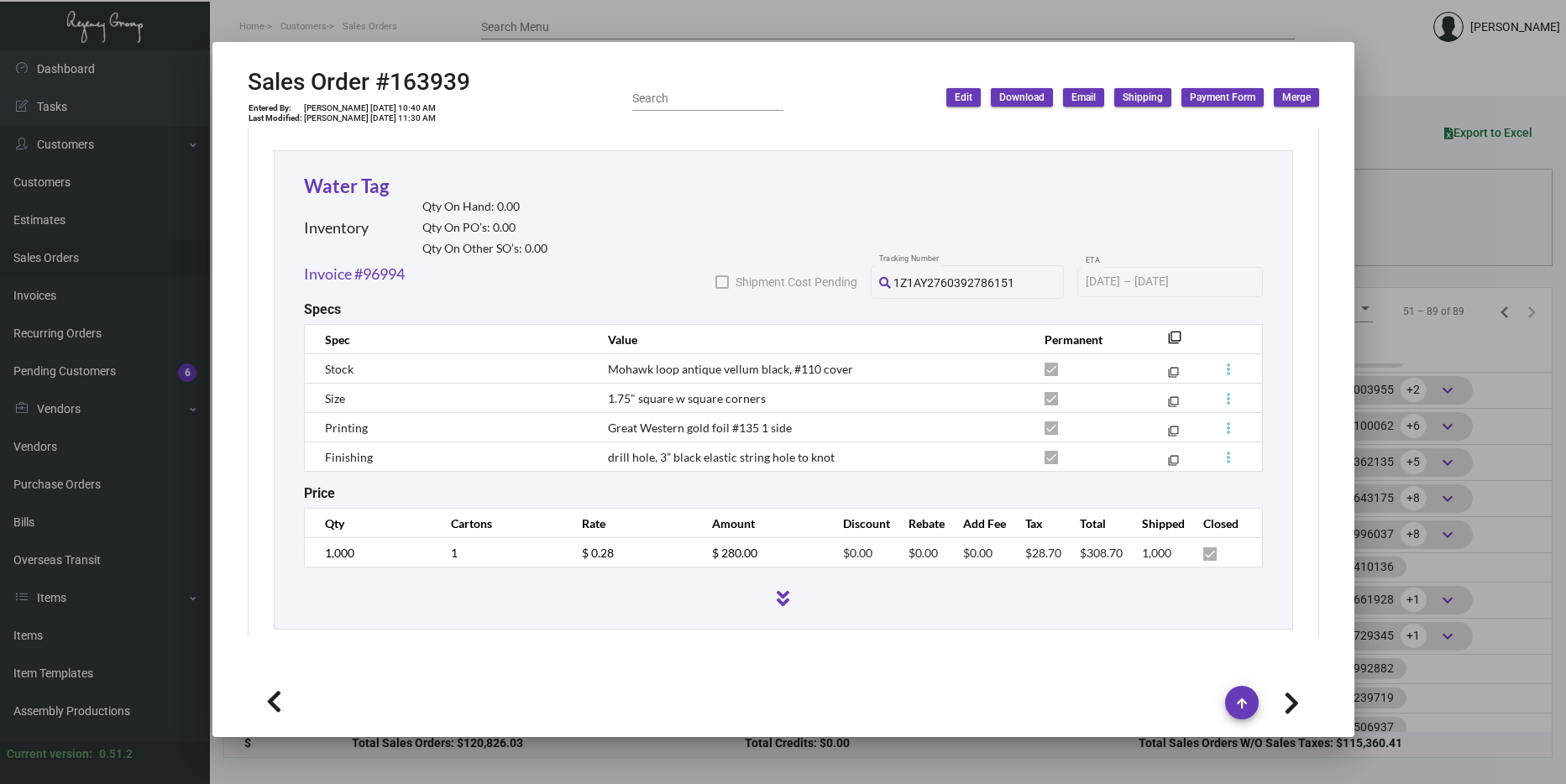
scroll to position [3438, 0]
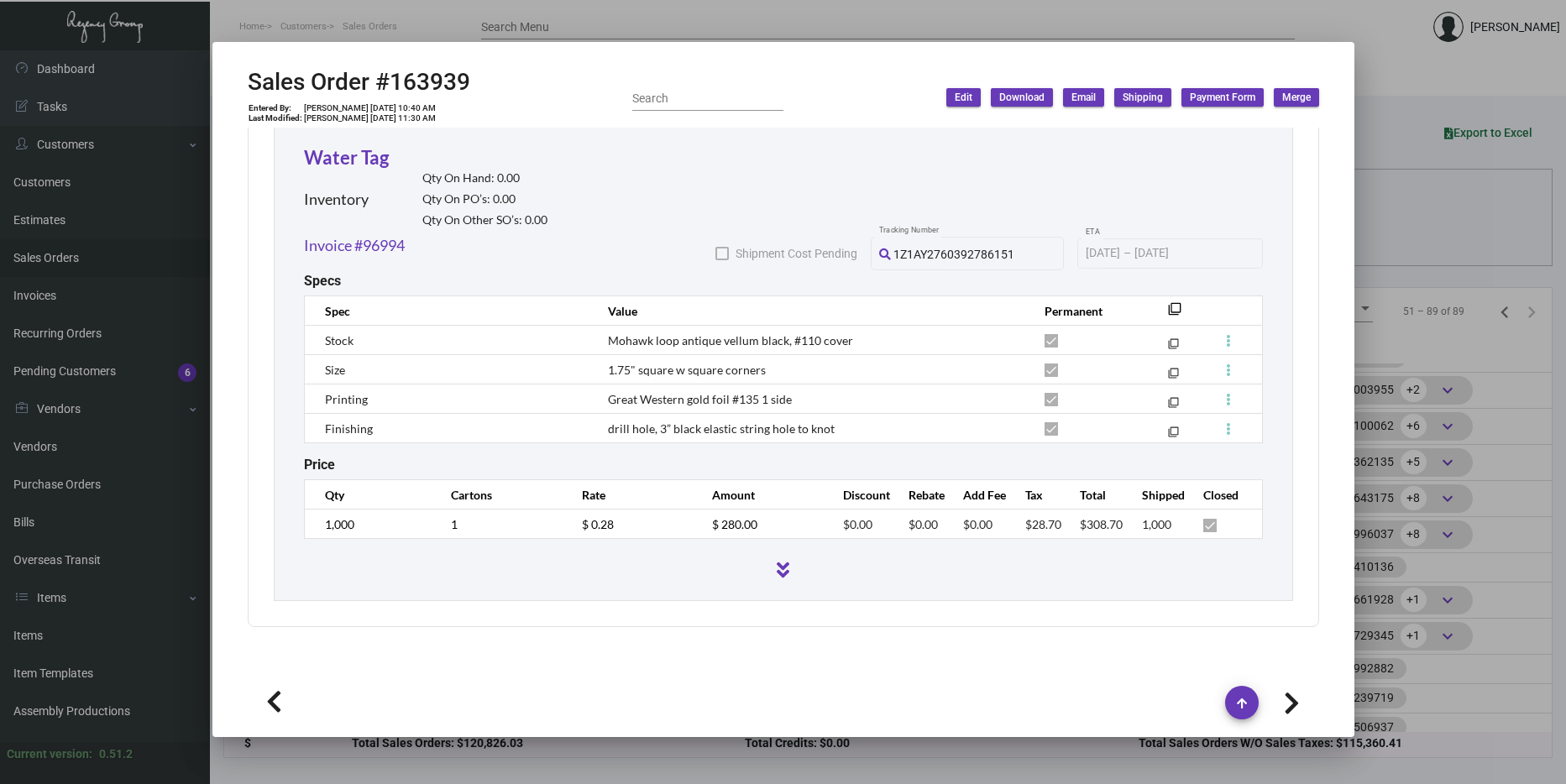
click at [1403, 410] on div at bounding box center [783, 392] width 1566 height 784
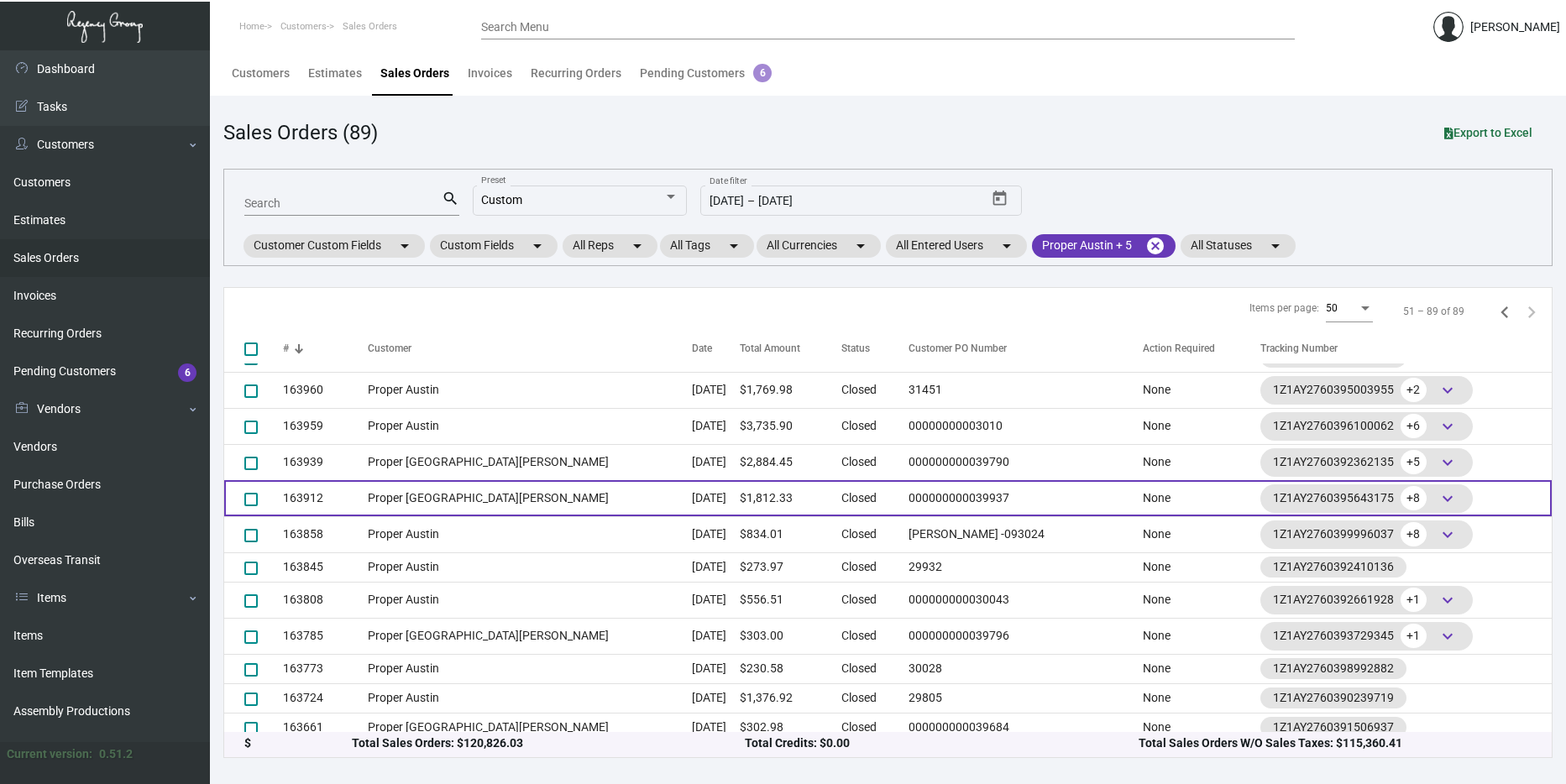
click at [691, 487] on td "Oct 1, 2024" at bounding box center [715, 499] width 48 height 36
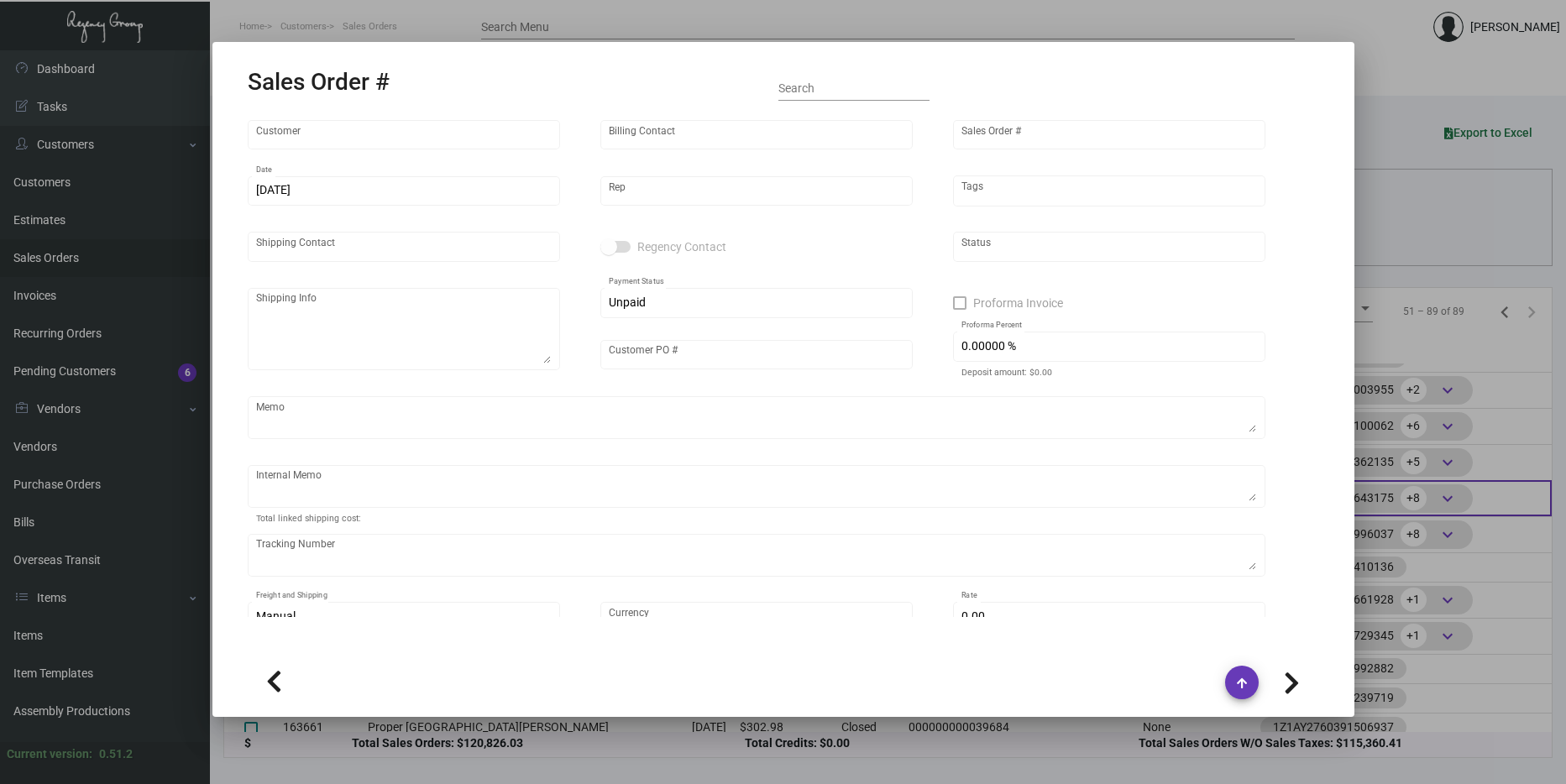
type input "Proper [GEOGRAPHIC_DATA][PERSON_NAME]"
type input "[PERSON_NAME]"
type input "163912"
type input "10/1/2024"
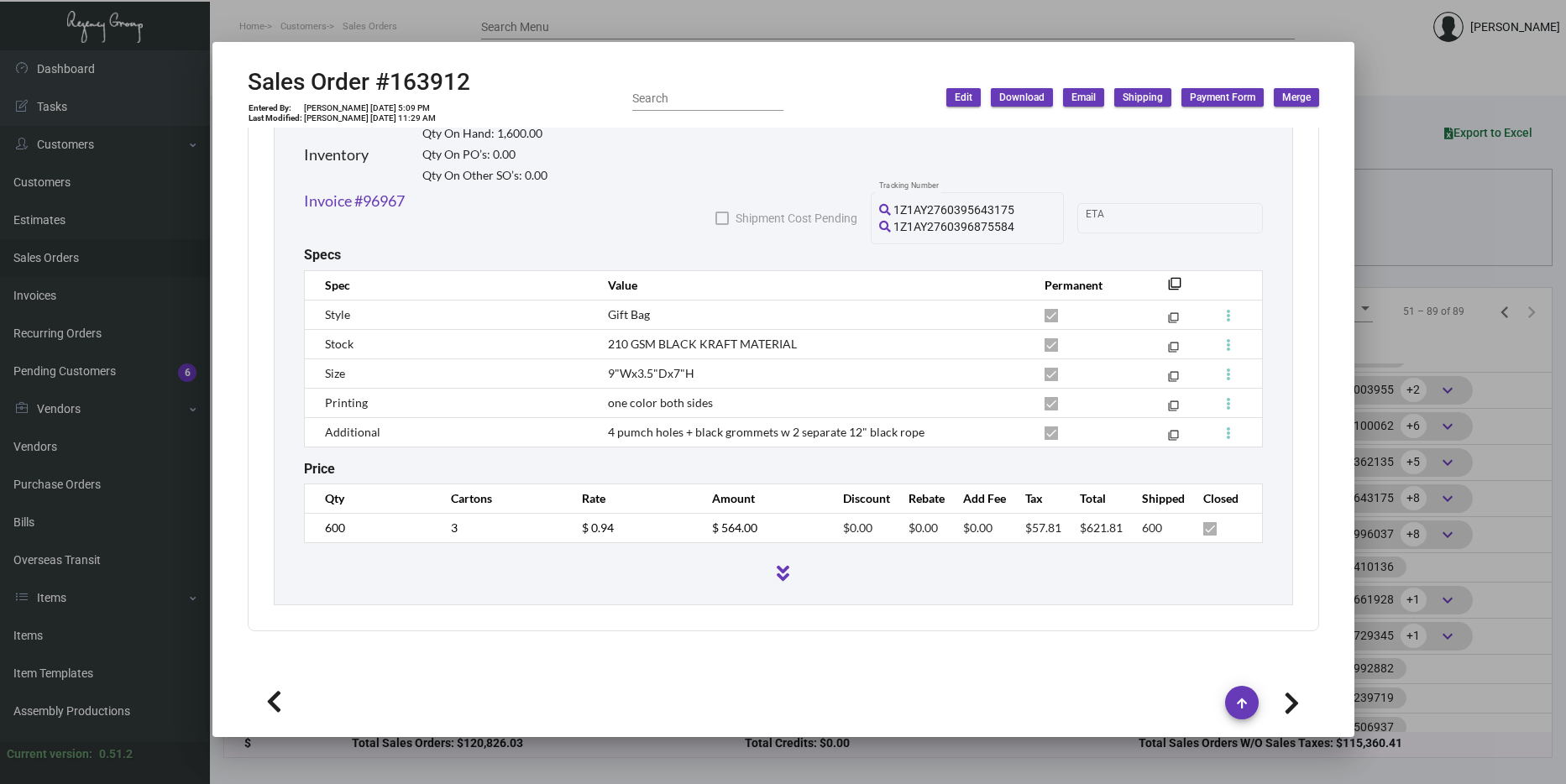
scroll to position [1581, 0]
click at [1419, 385] on div at bounding box center [783, 392] width 1566 height 784
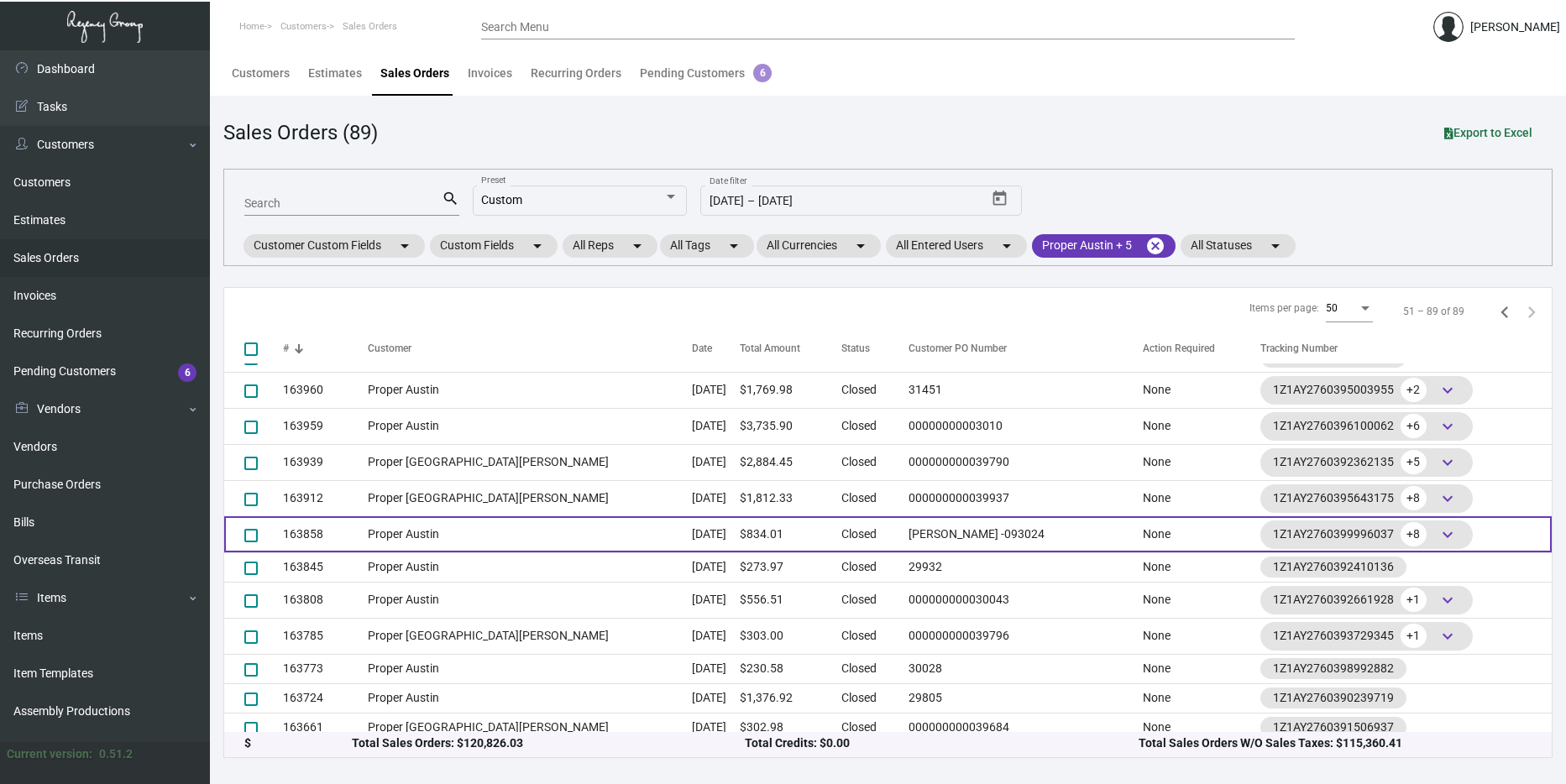
click at [691, 532] on td "Oct 1, 2024" at bounding box center [715, 534] width 48 height 36
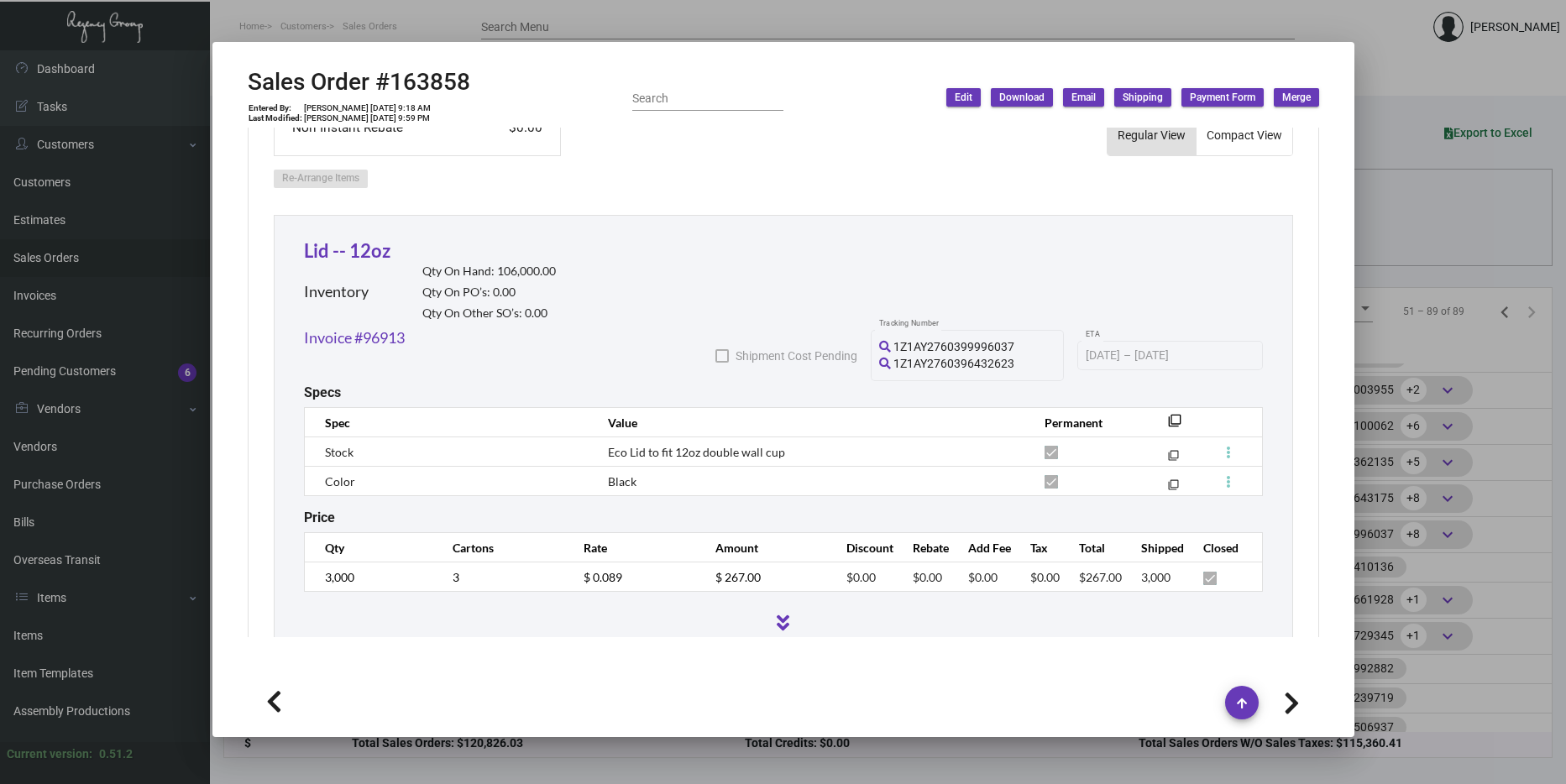
scroll to position [840, 0]
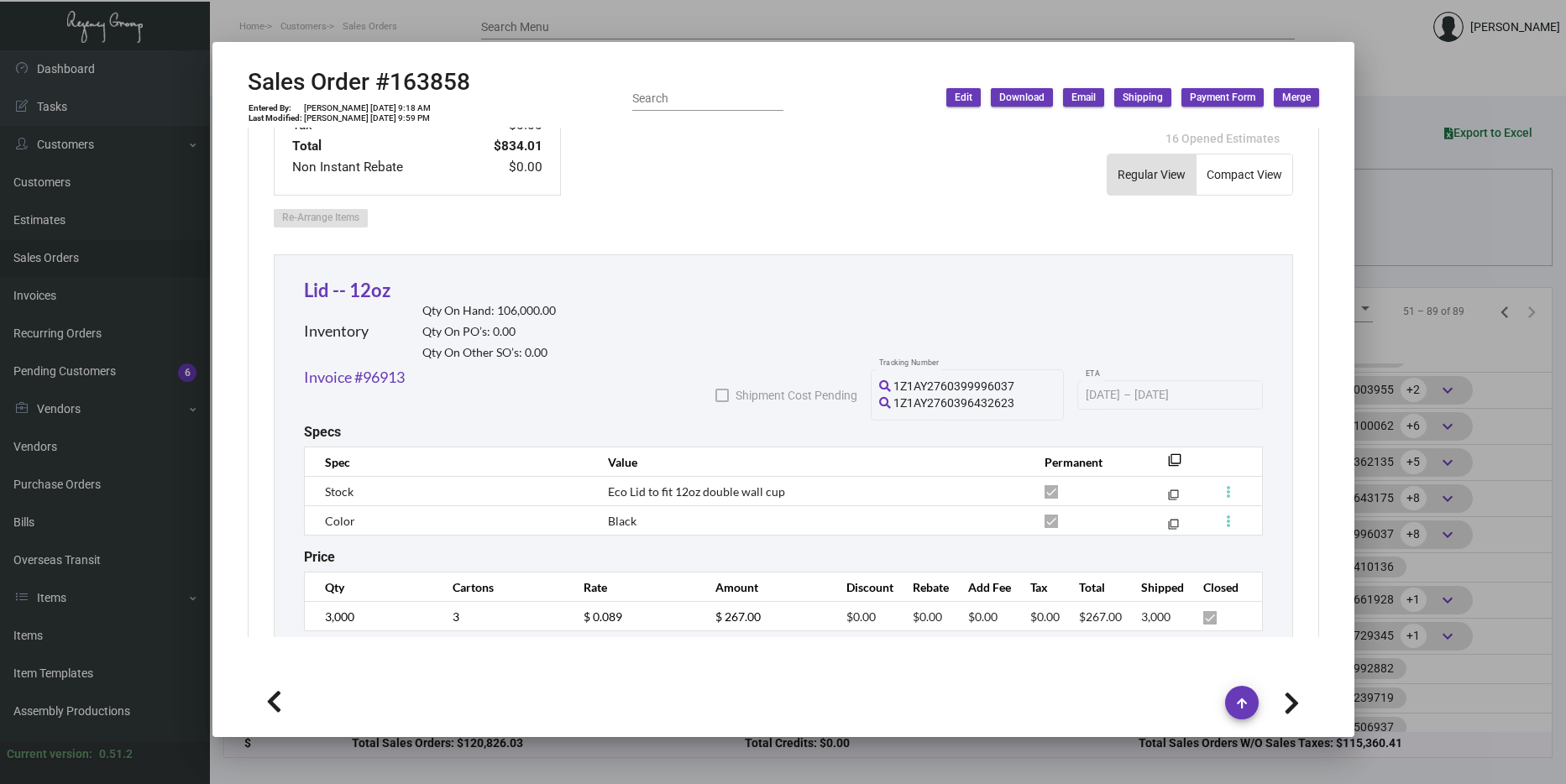
click at [1463, 343] on div at bounding box center [783, 392] width 1566 height 784
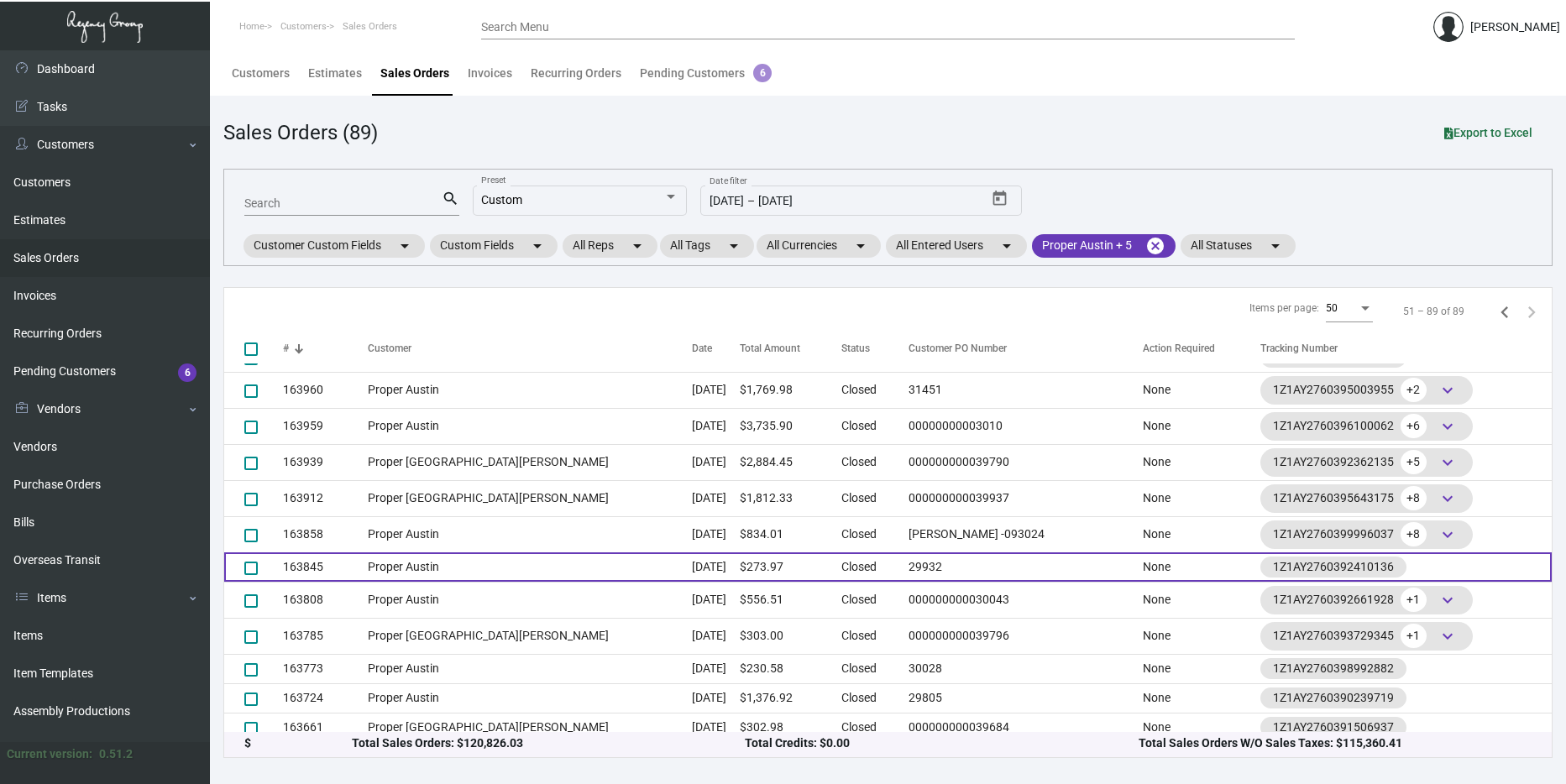
click at [900, 553] on td "29932" at bounding box center [1021, 567] width 243 height 29
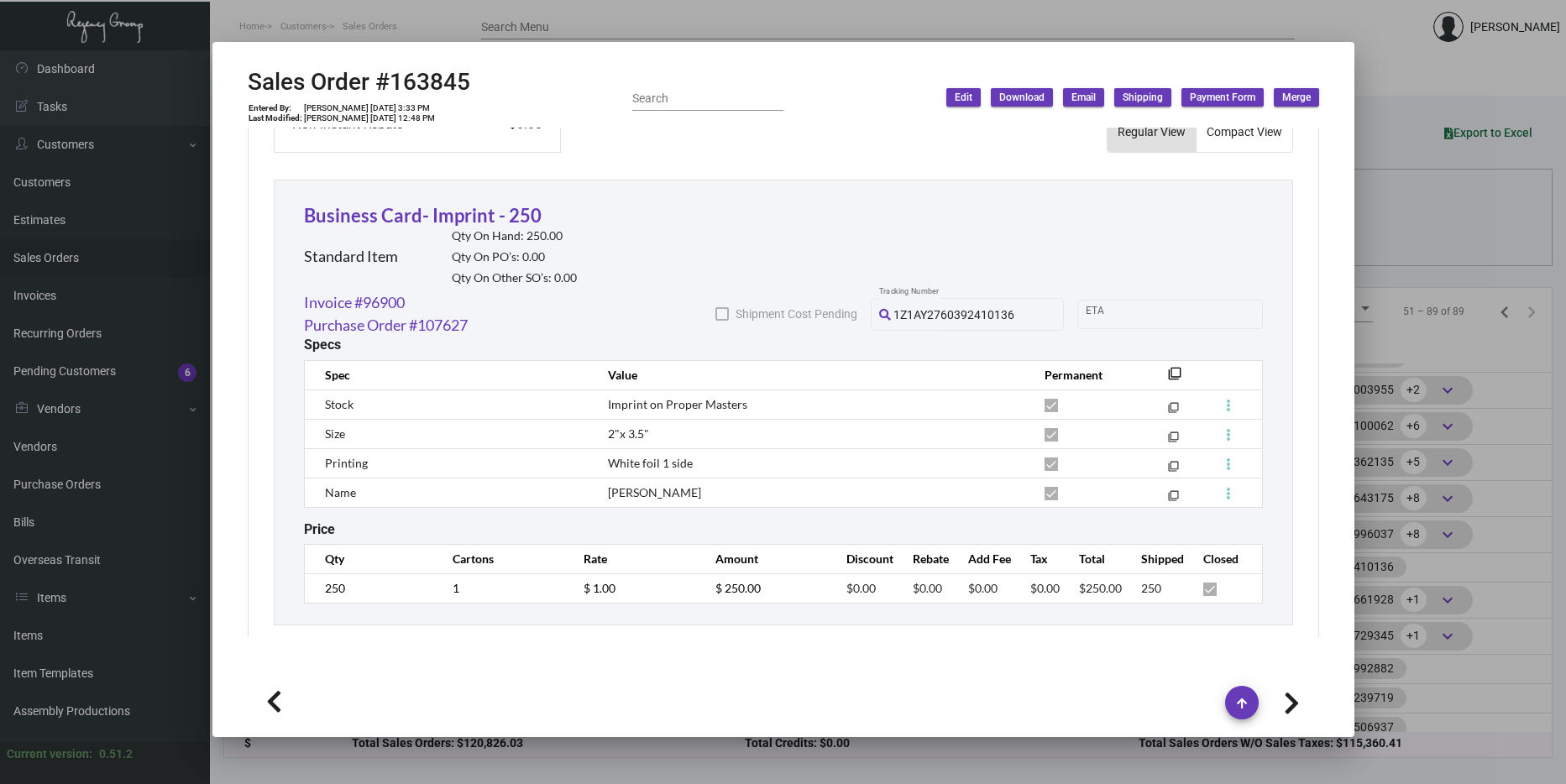
scroll to position [887, 0]
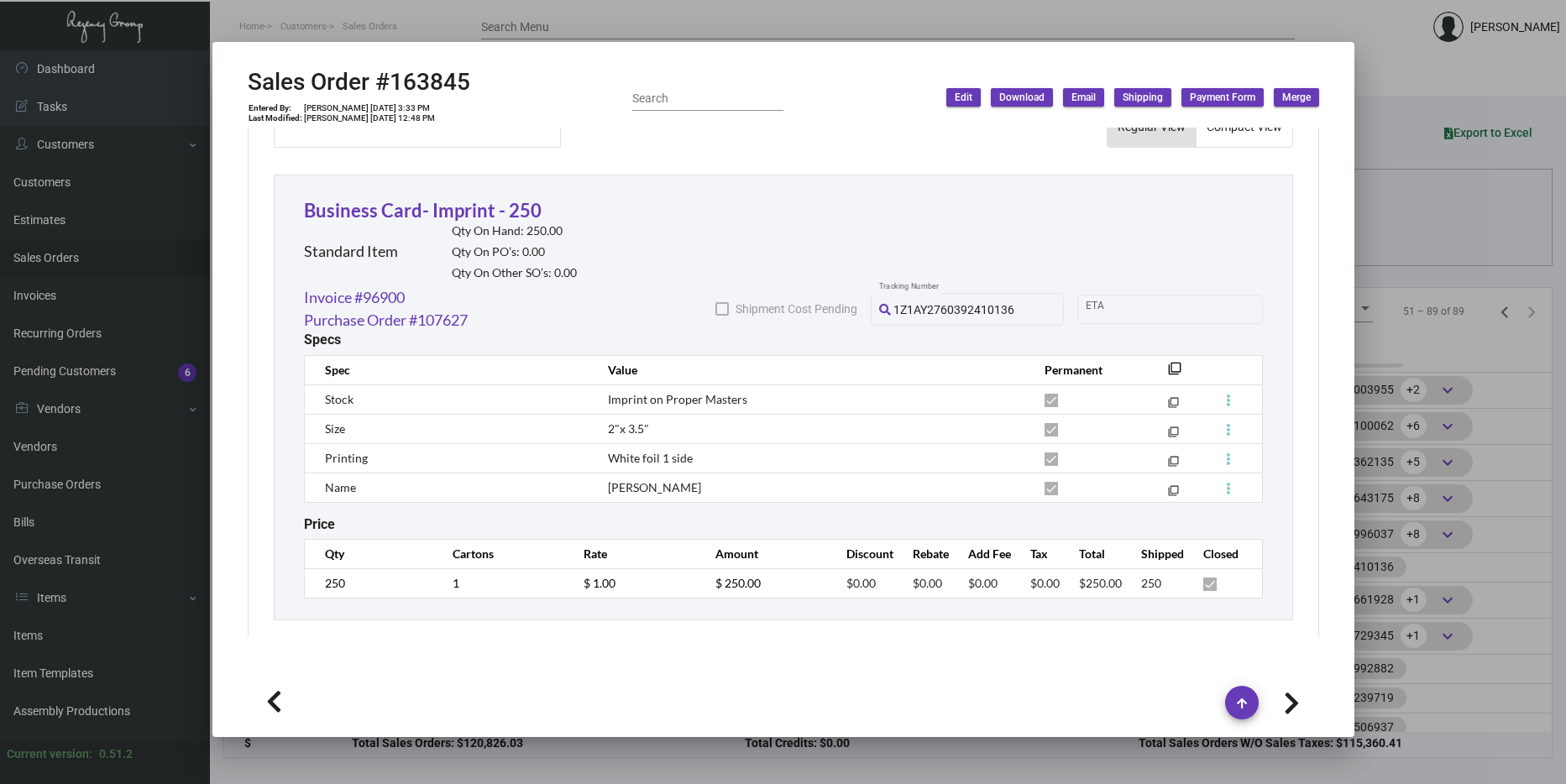
click at [1412, 348] on div at bounding box center [783, 392] width 1566 height 784
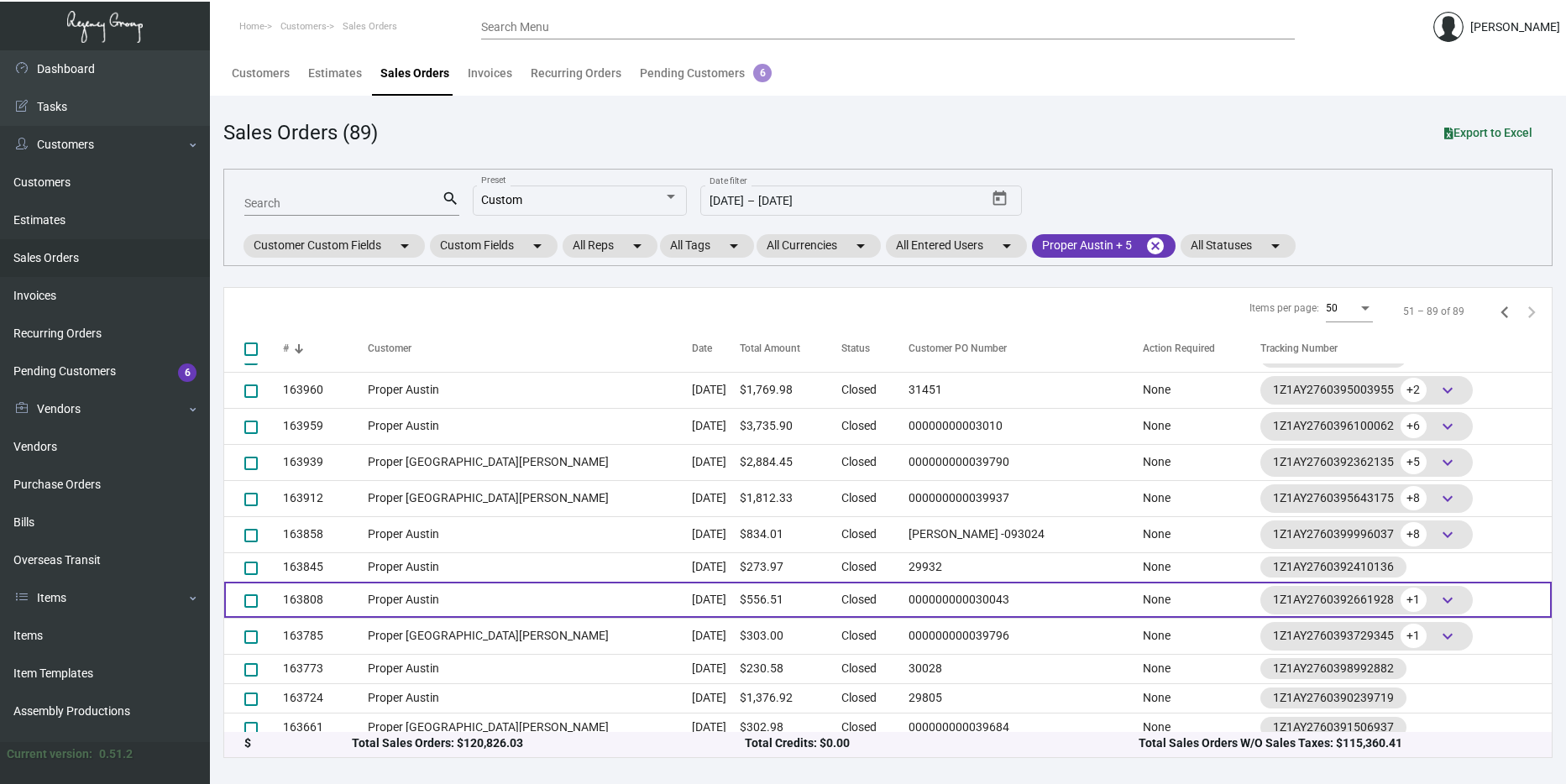
click at [900, 590] on td "000000000030043" at bounding box center [1021, 600] width 243 height 36
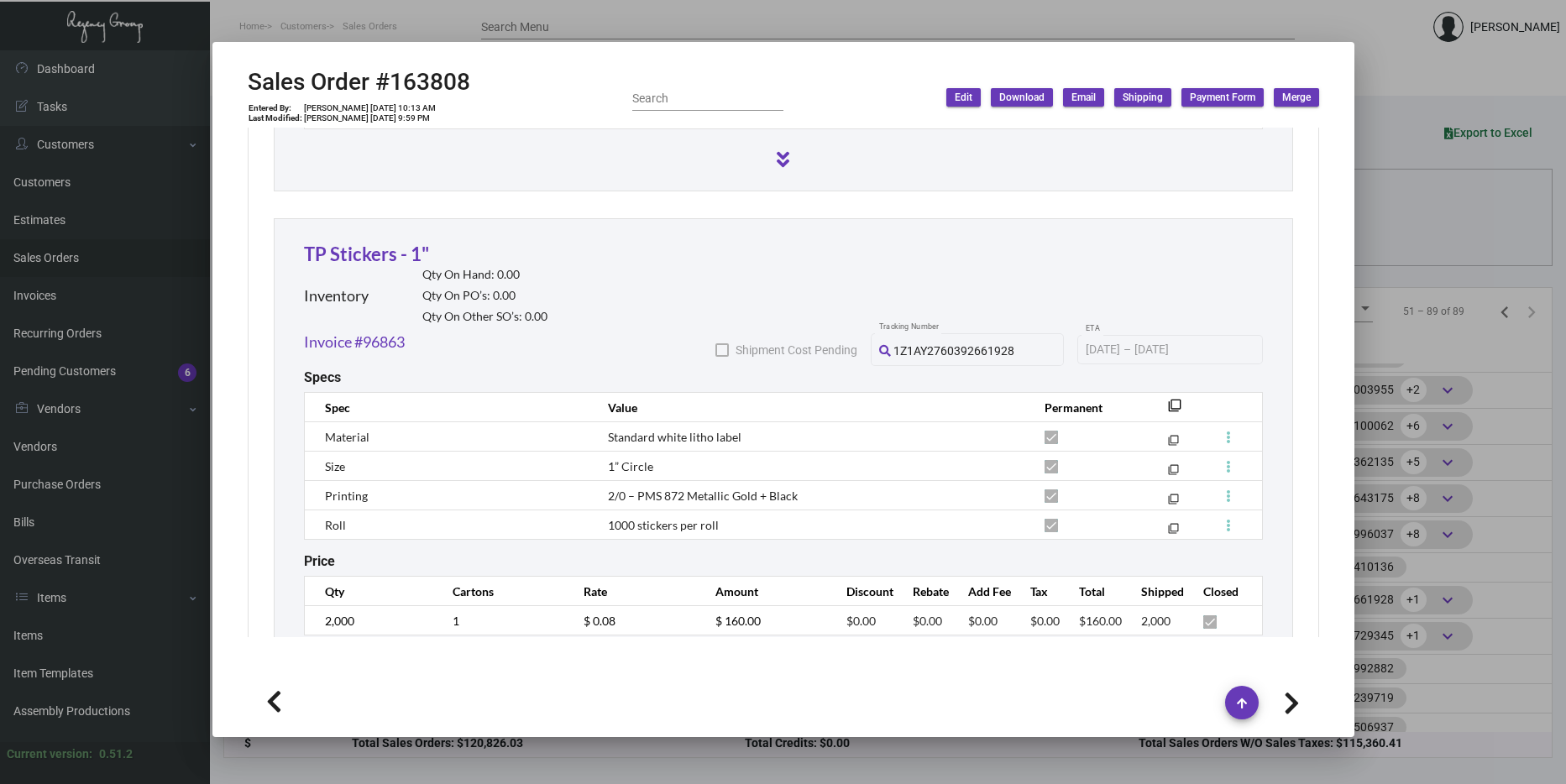
scroll to position [2015, 0]
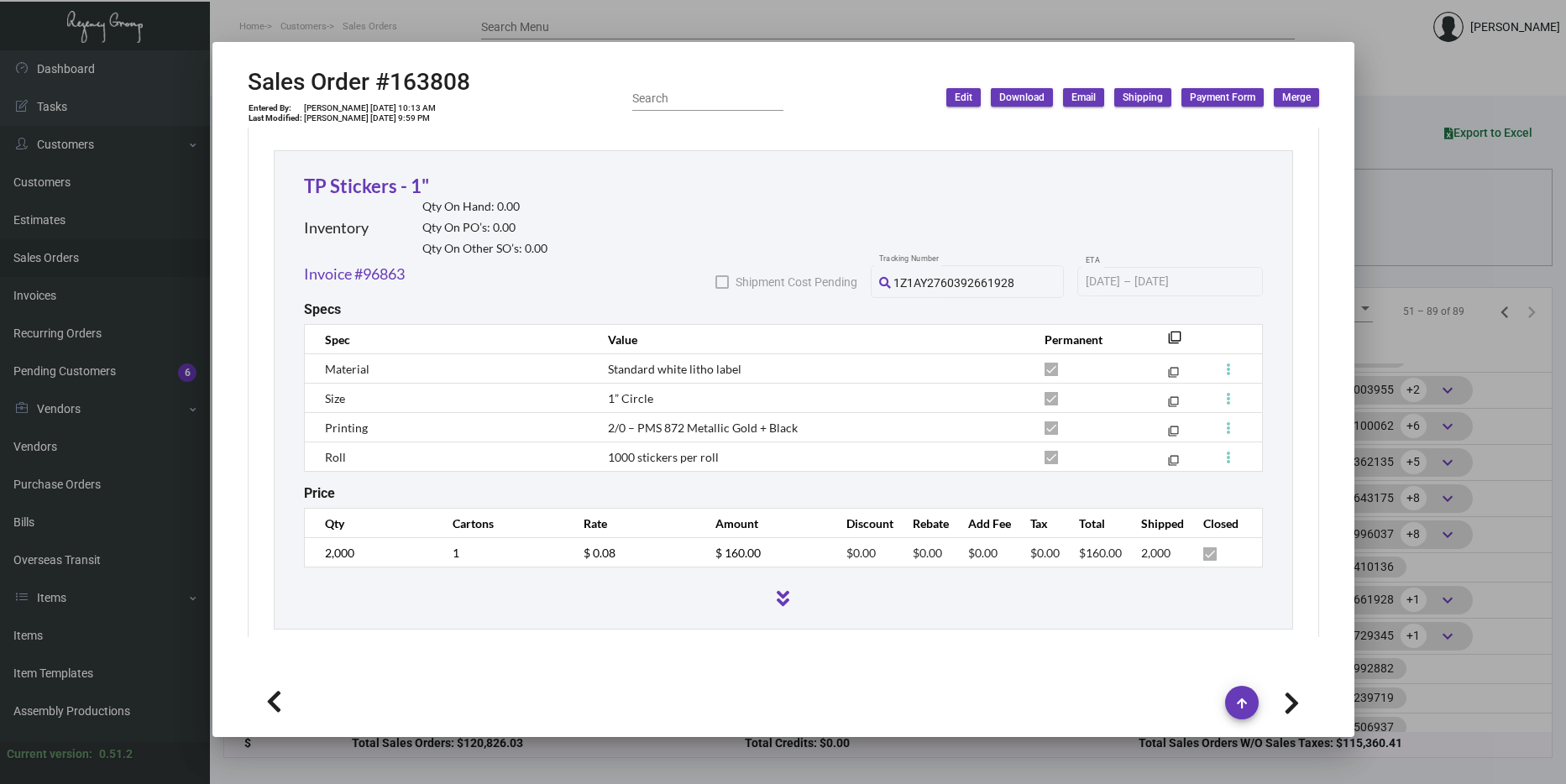
click at [1419, 273] on div at bounding box center [783, 392] width 1566 height 784
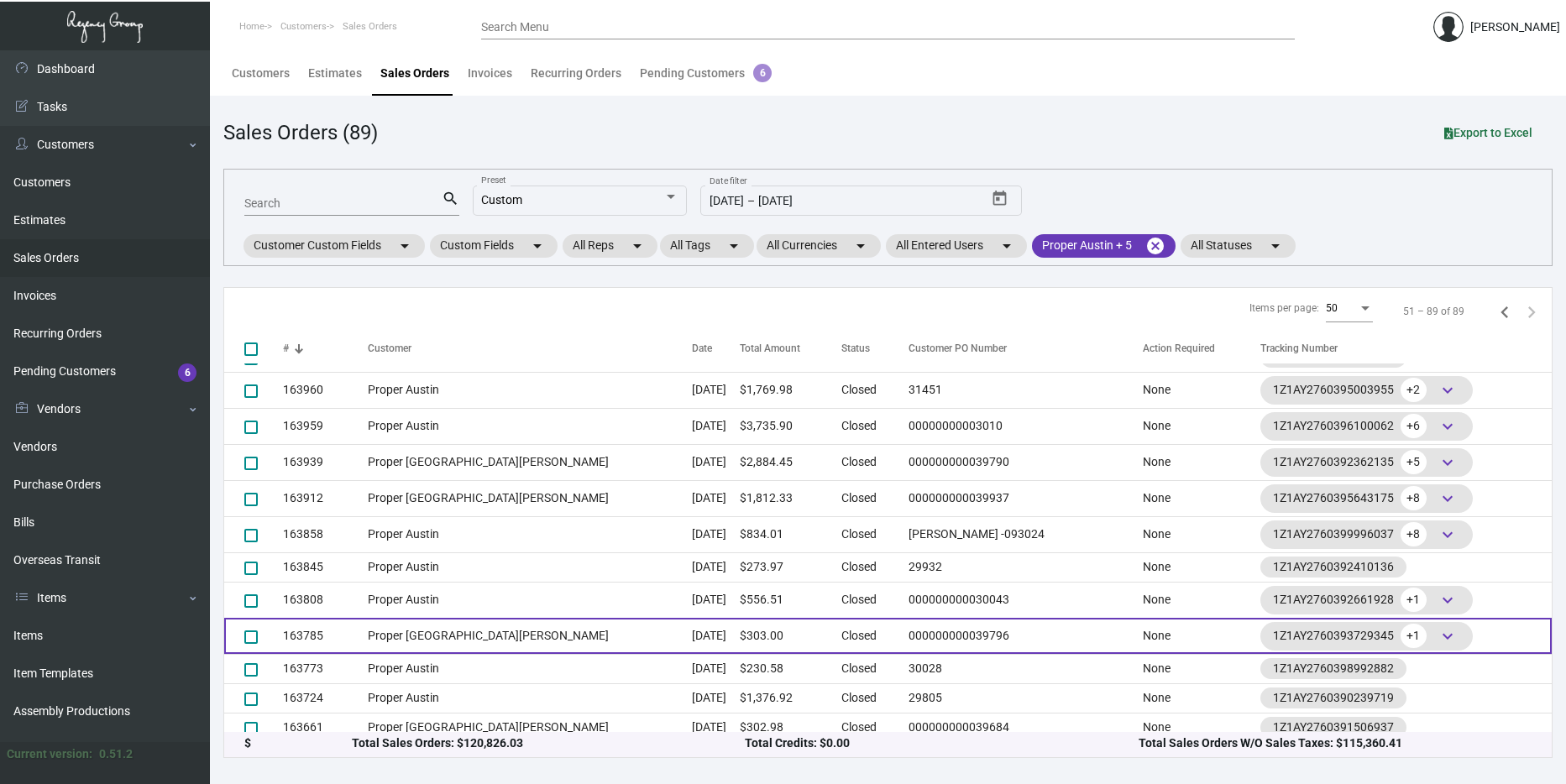
click at [505, 637] on td "Proper [GEOGRAPHIC_DATA][PERSON_NAME]" at bounding box center [530, 636] width 324 height 36
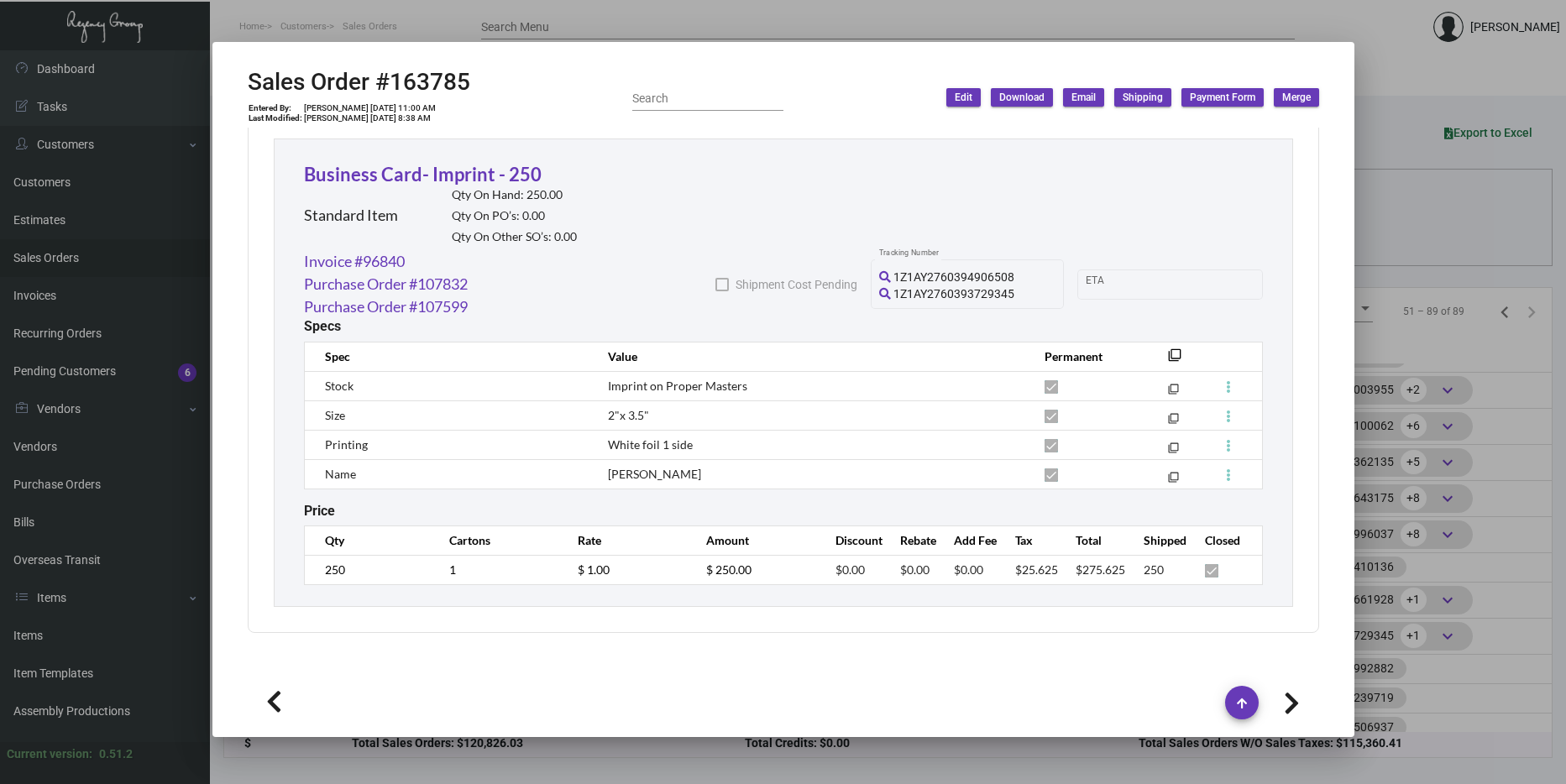
scroll to position [929, 0]
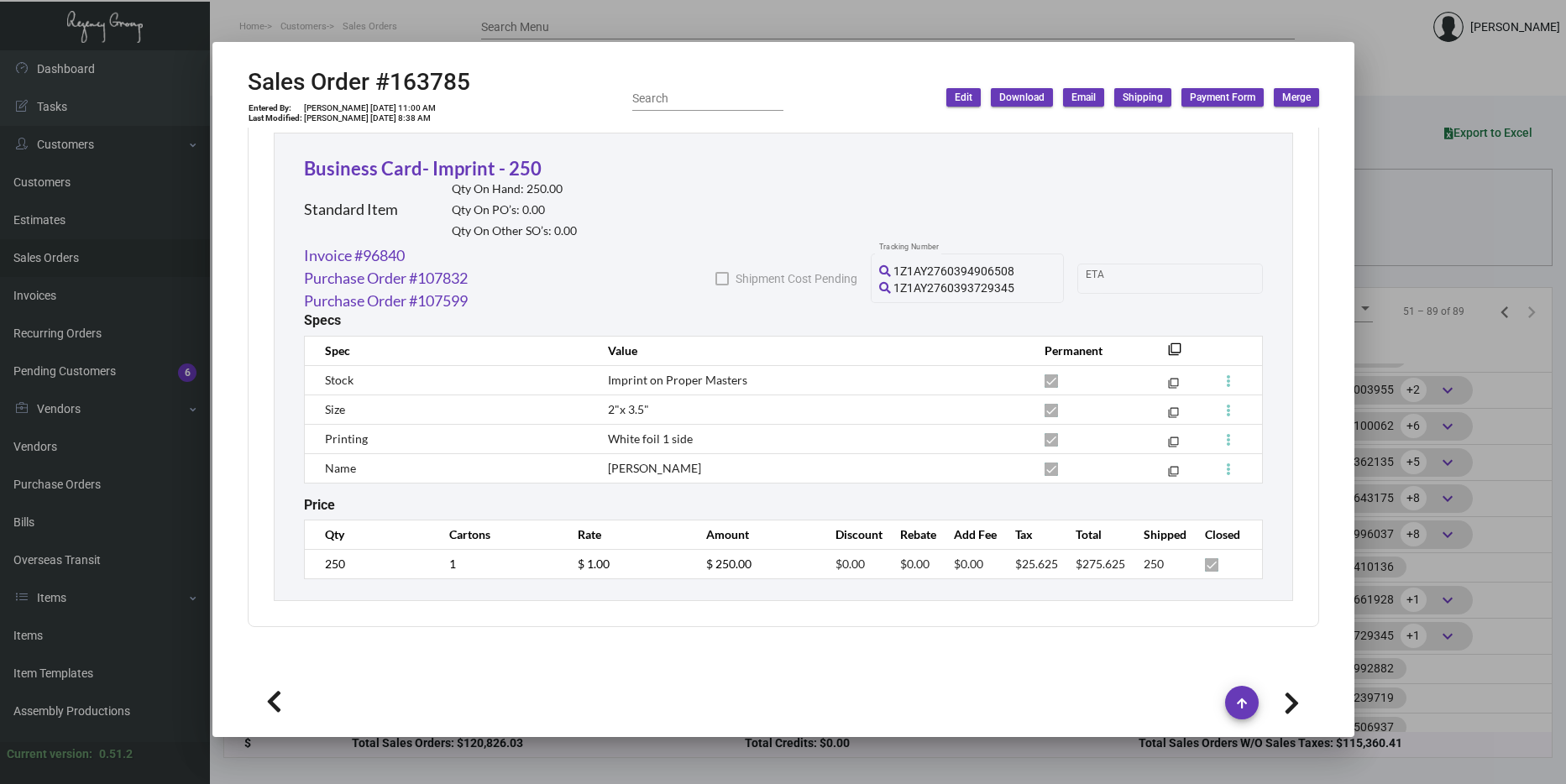
click at [1412, 408] on div at bounding box center [783, 392] width 1566 height 784
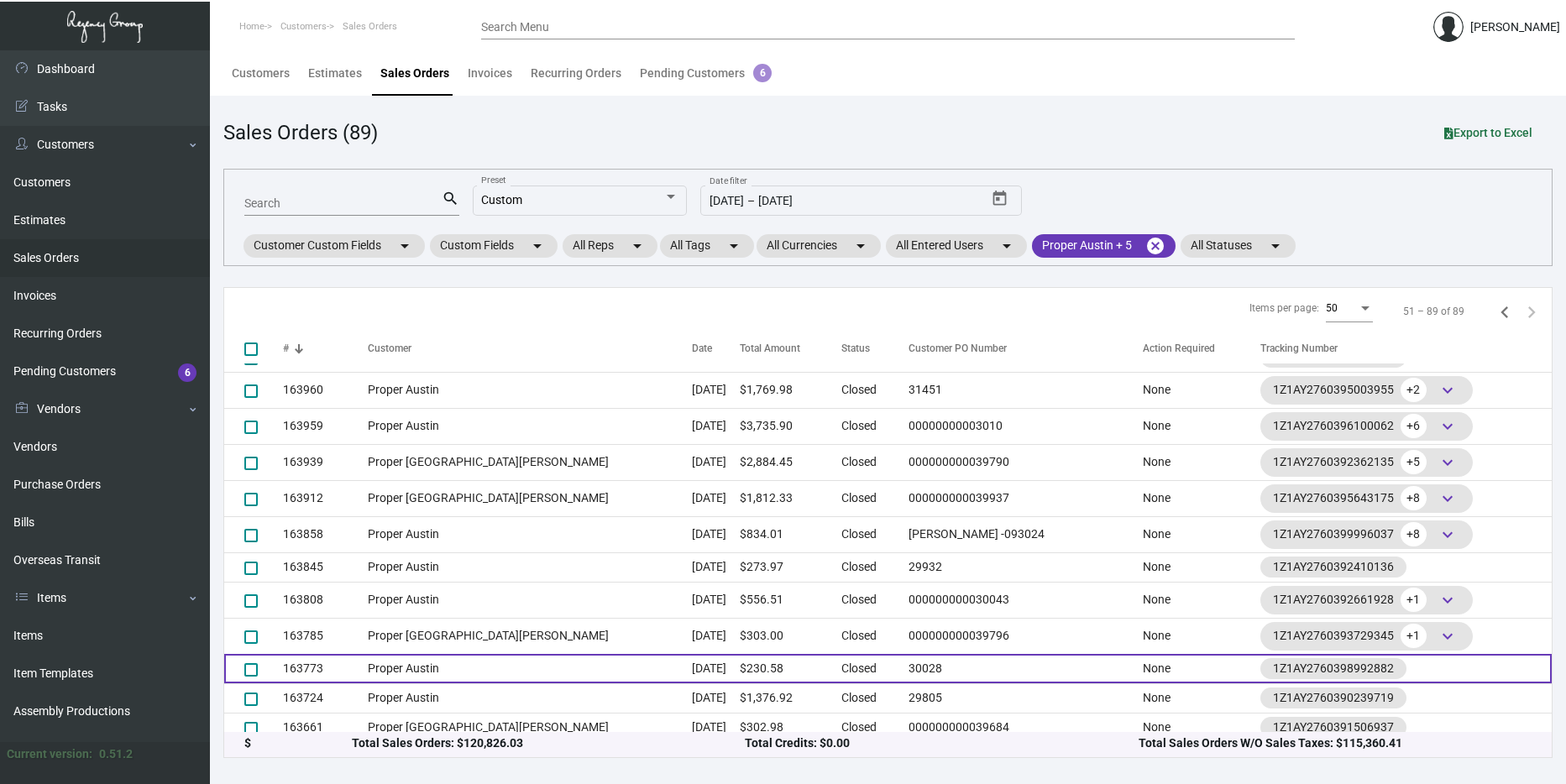
click at [691, 662] on td "Sep 27, 2024" at bounding box center [715, 669] width 48 height 29
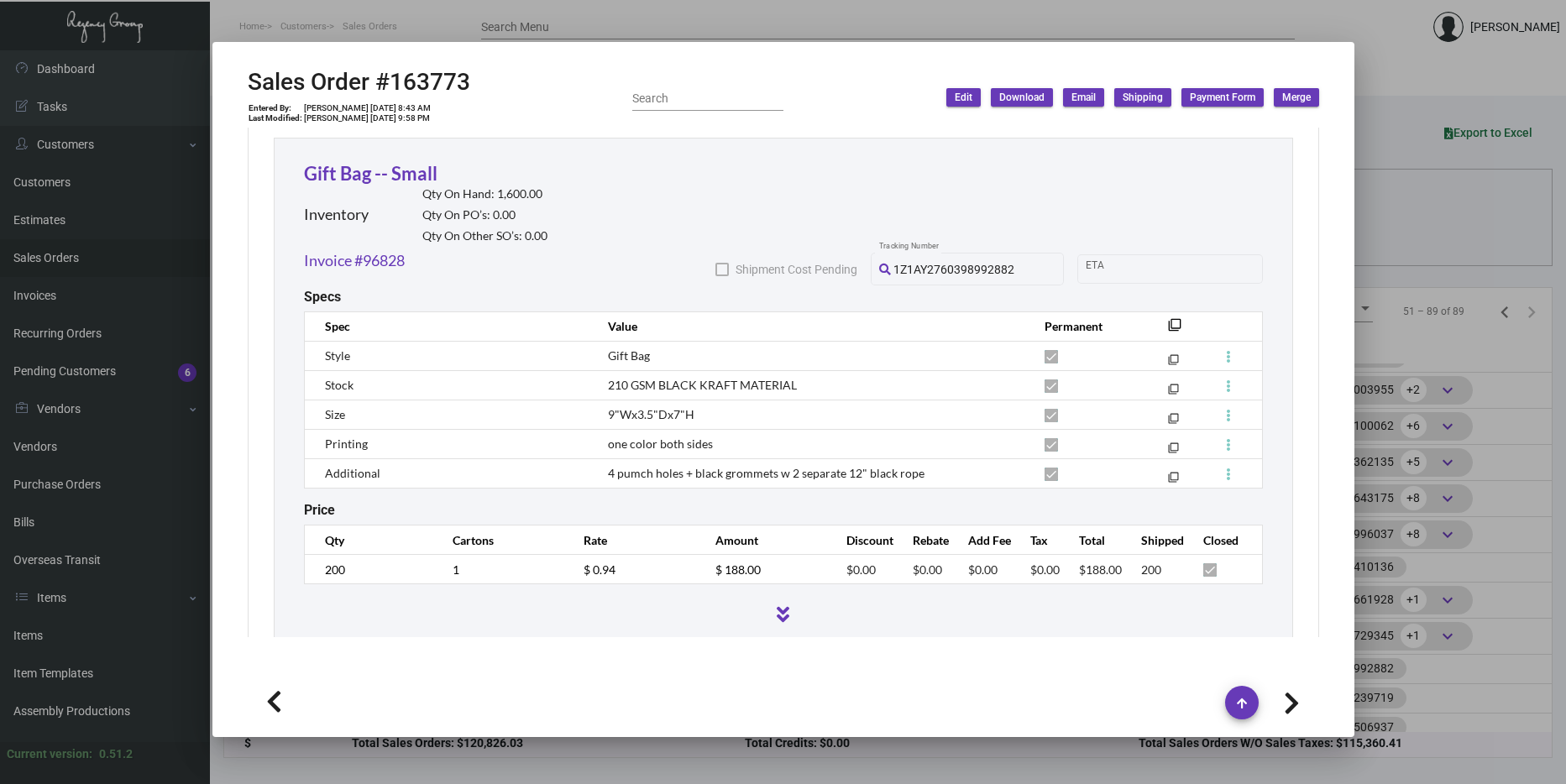
scroll to position [951, 0]
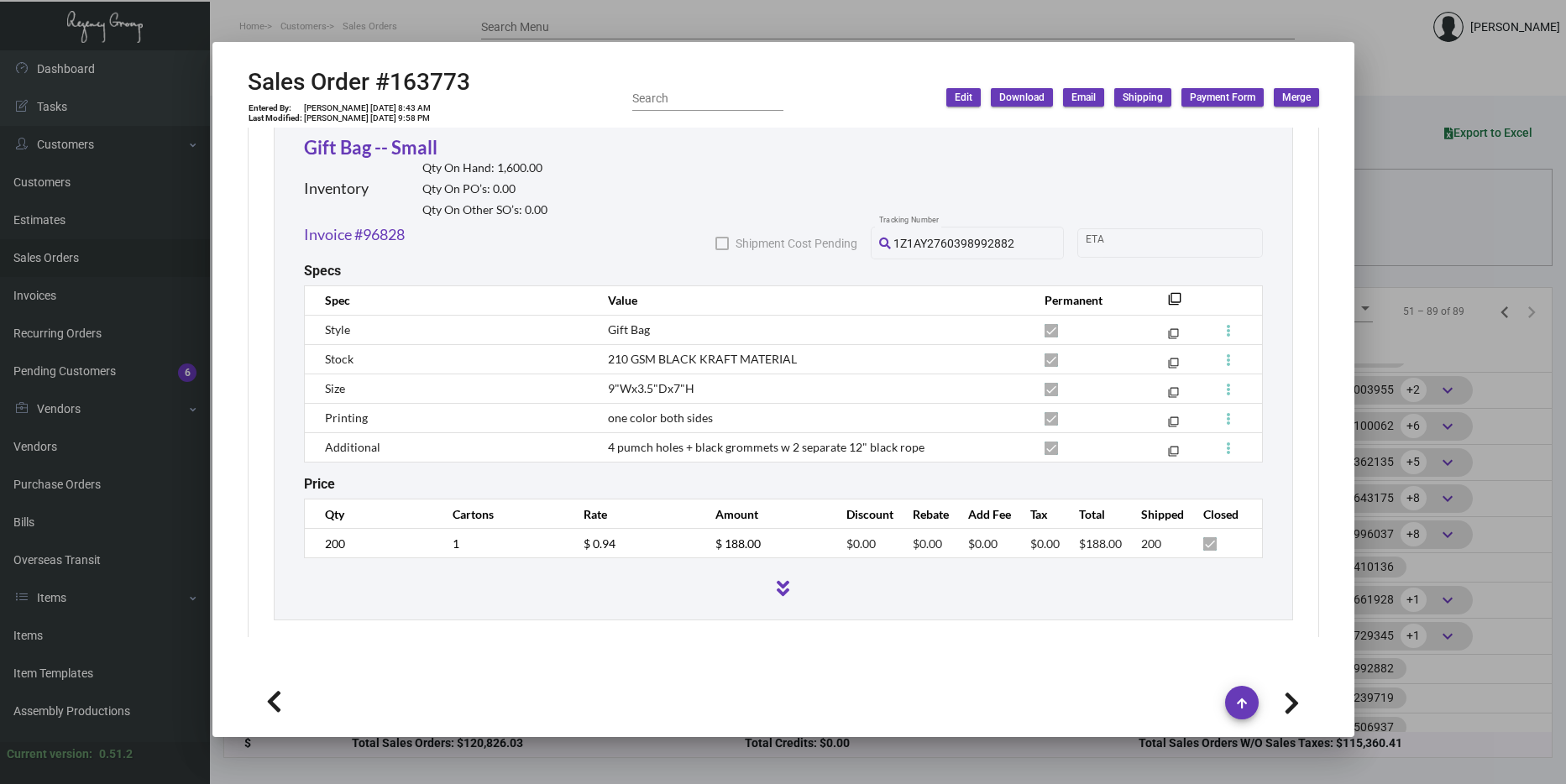
click at [1408, 351] on div at bounding box center [783, 392] width 1566 height 784
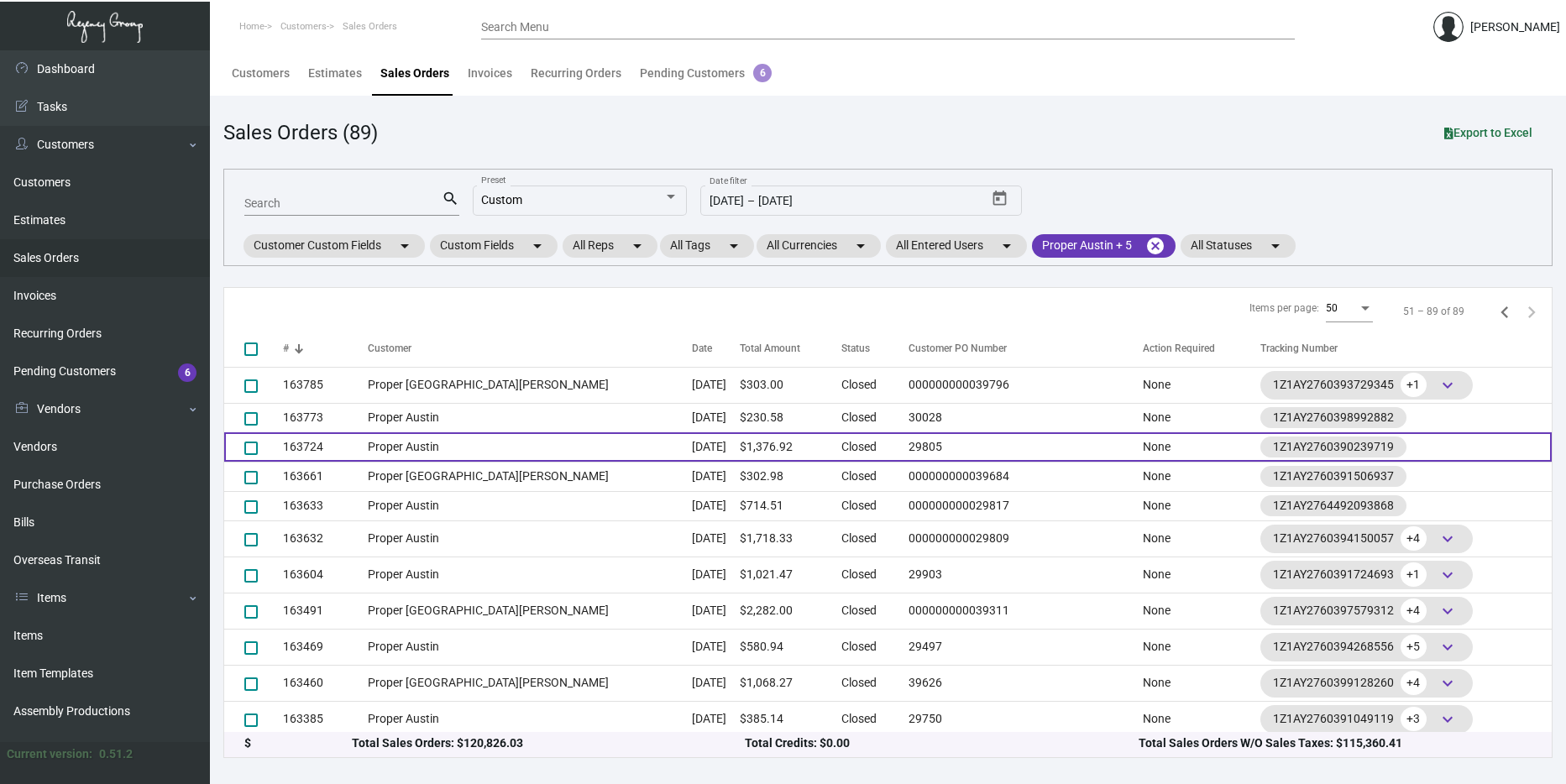
scroll to position [418, 0]
click at [459, 452] on td "Proper Austin" at bounding box center [530, 446] width 324 height 29
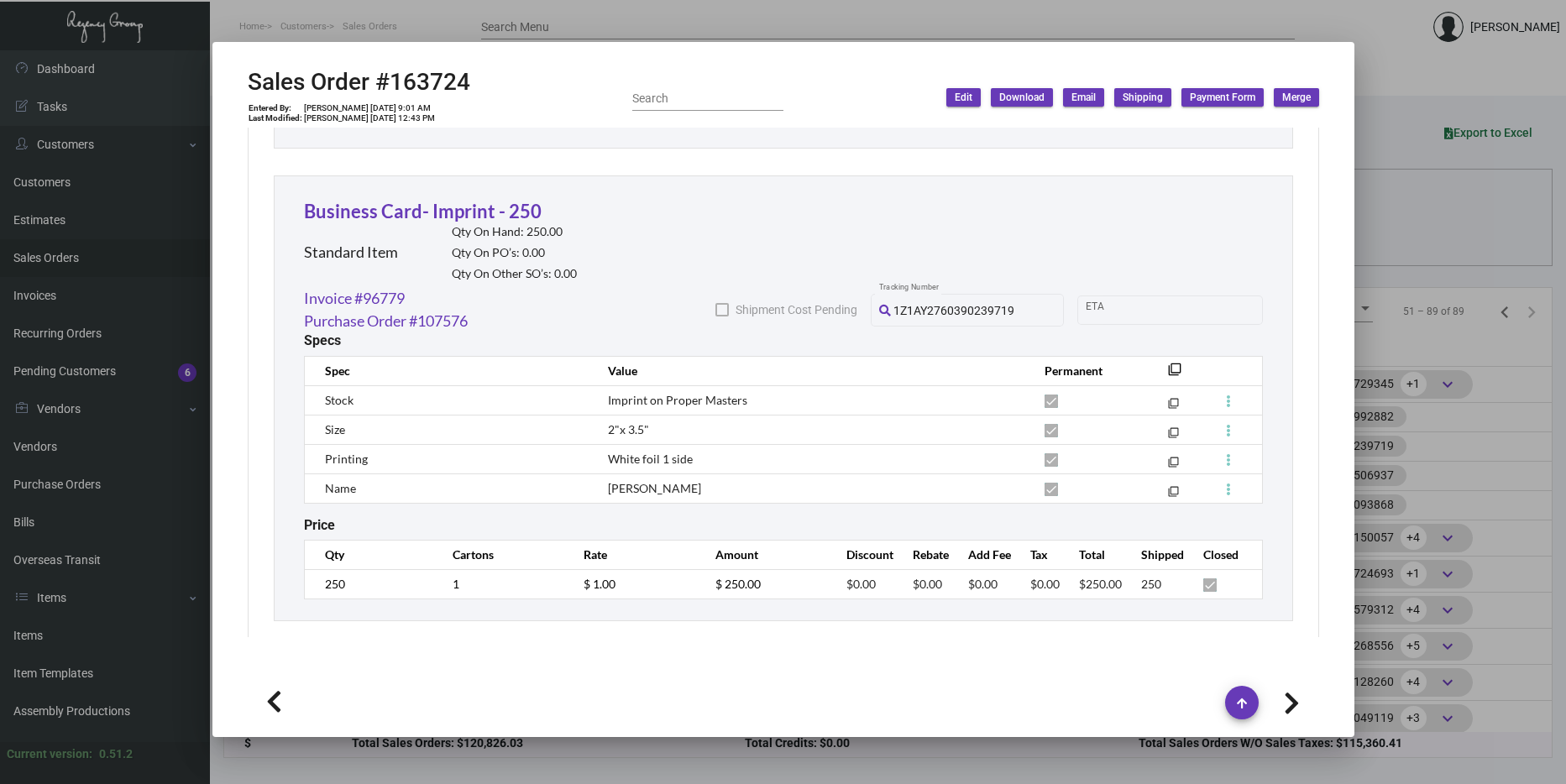
scroll to position [2808, 0]
click at [1400, 216] on div at bounding box center [783, 392] width 1566 height 784
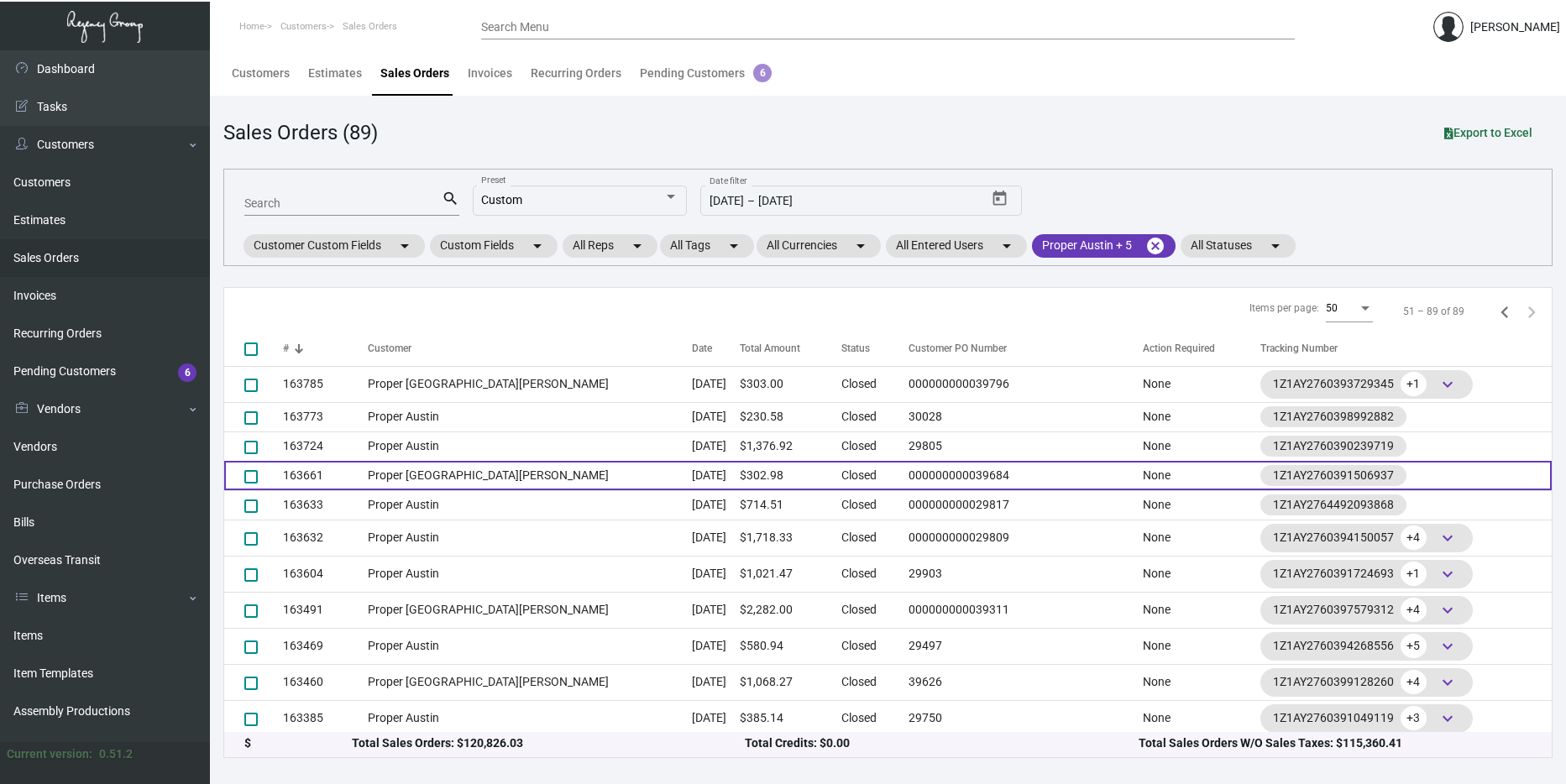
click at [465, 467] on td "Proper [GEOGRAPHIC_DATA][PERSON_NAME]" at bounding box center [530, 475] width 324 height 29
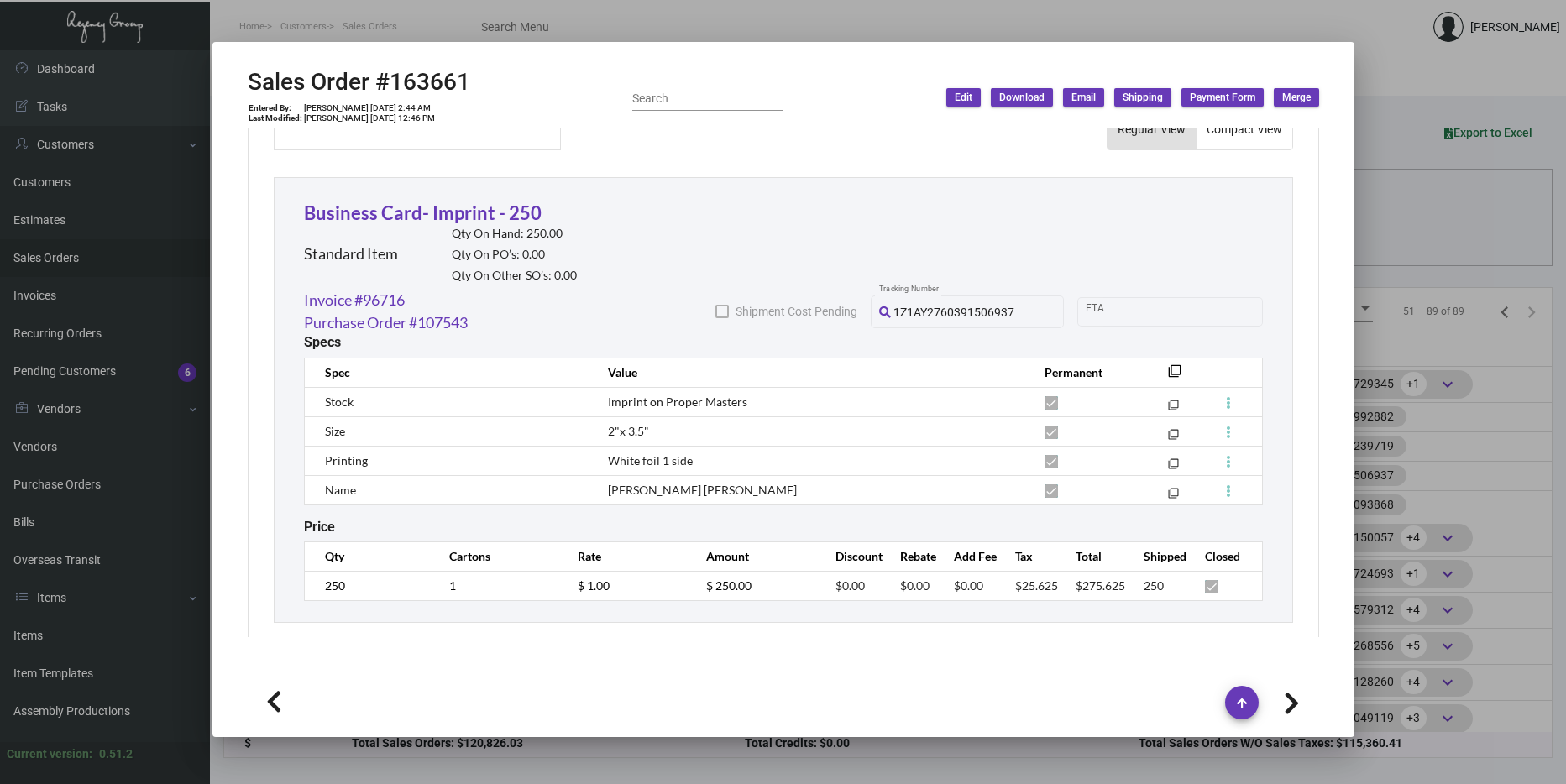
scroll to position [906, 0]
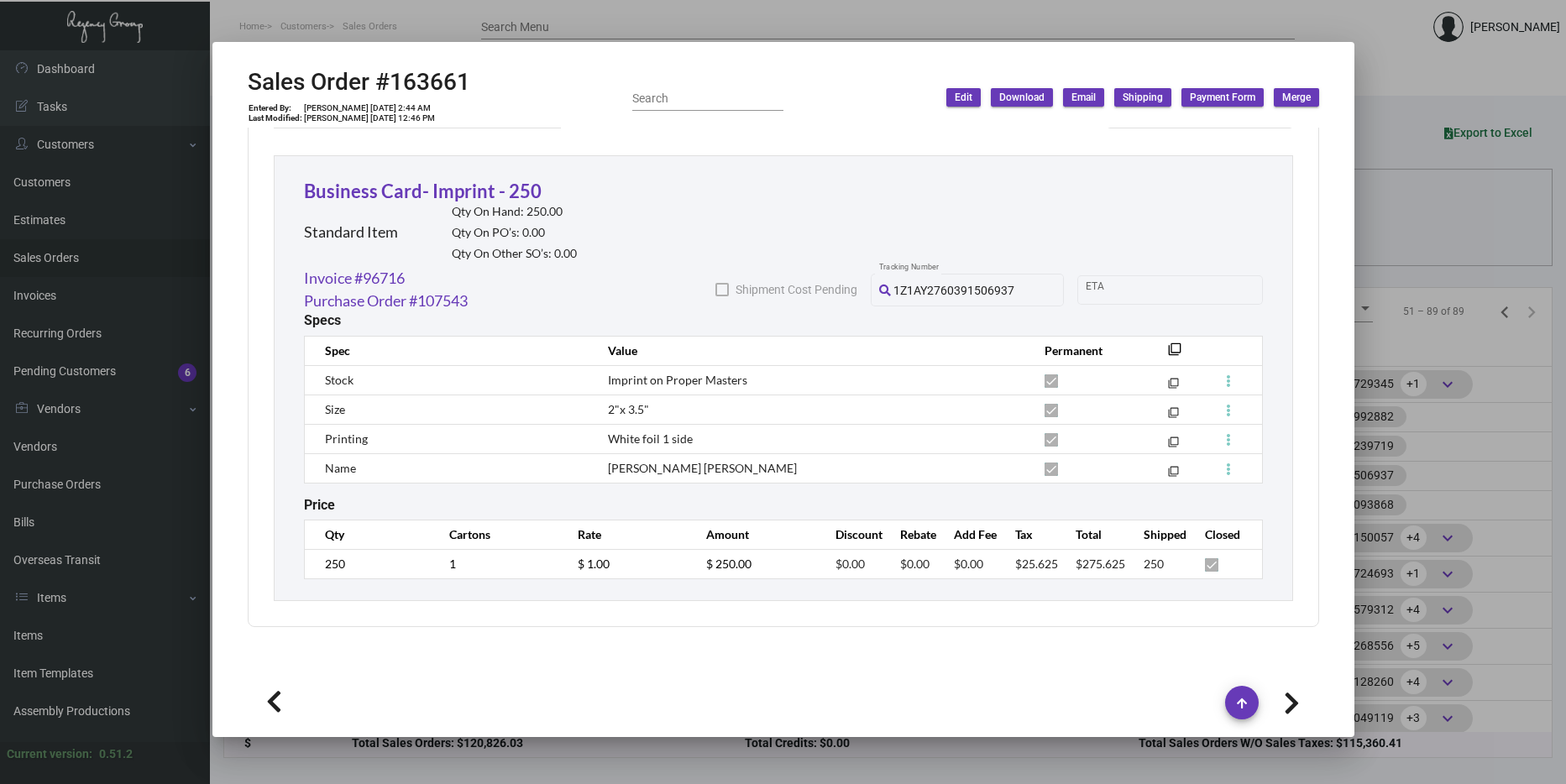
click at [1395, 323] on div at bounding box center [783, 392] width 1566 height 784
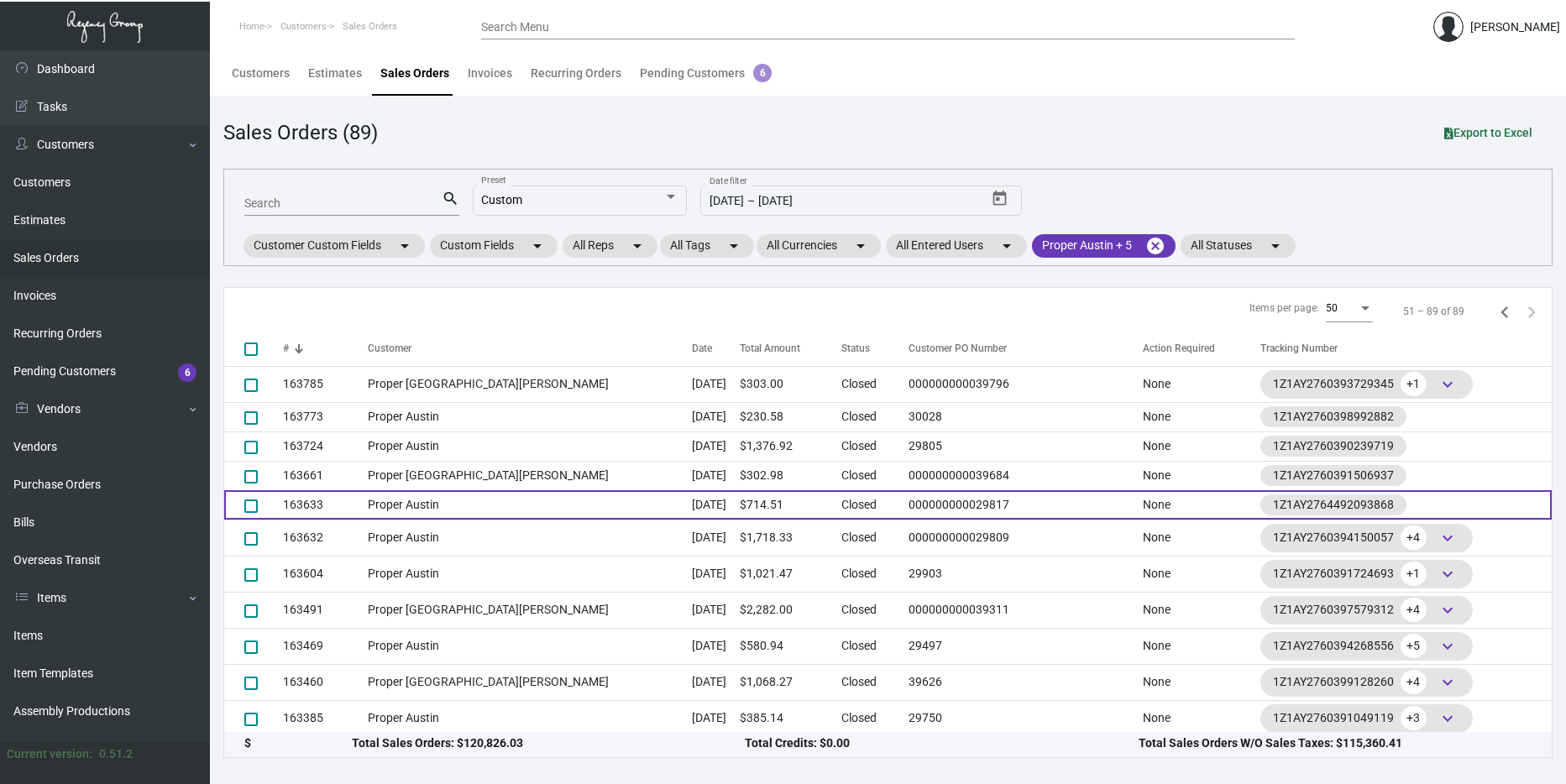
click at [740, 500] on td "$714.51" at bounding box center [790, 505] width 102 height 29
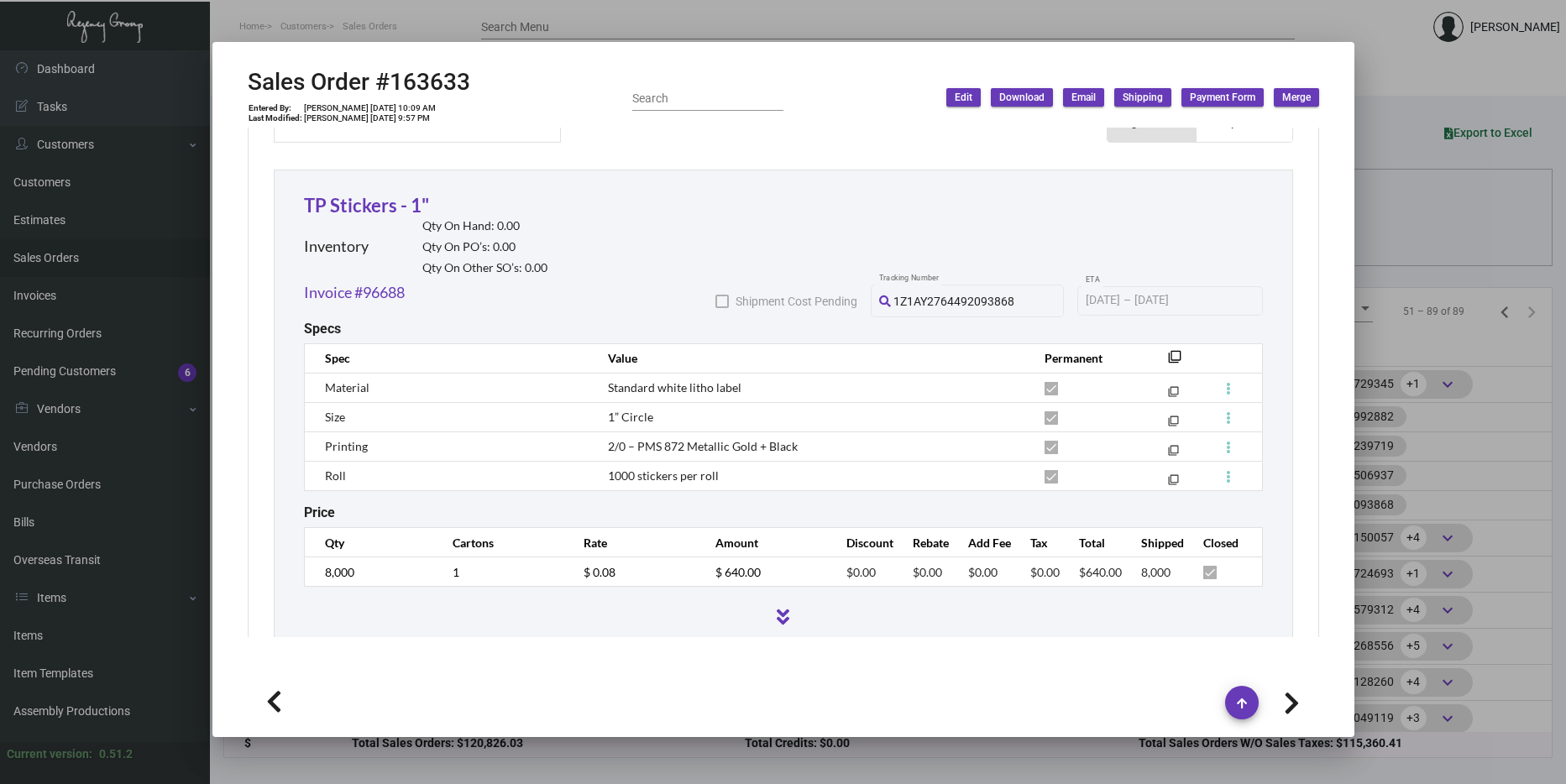
scroll to position [921, 0]
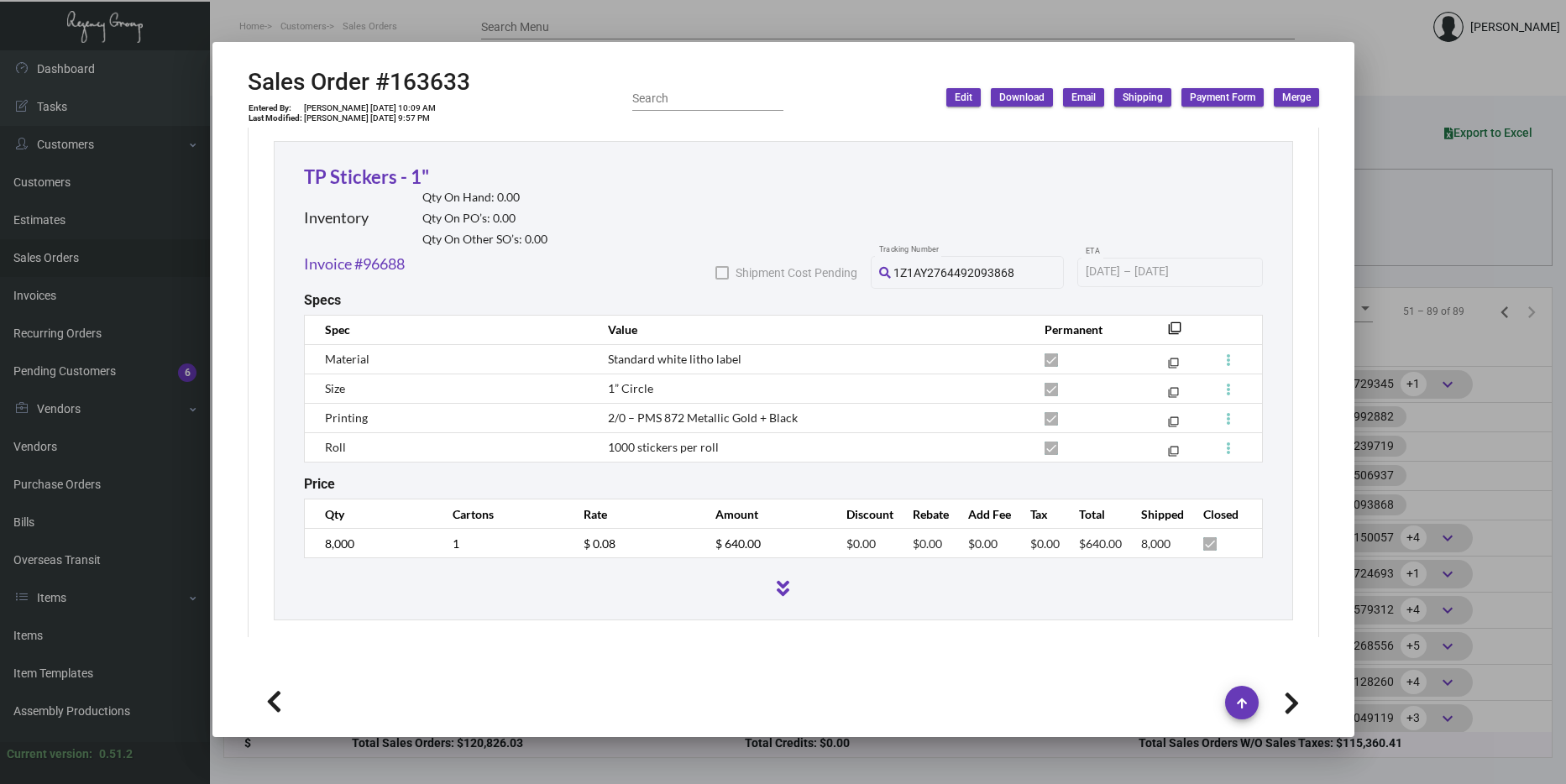
click at [1452, 182] on div at bounding box center [783, 392] width 1566 height 784
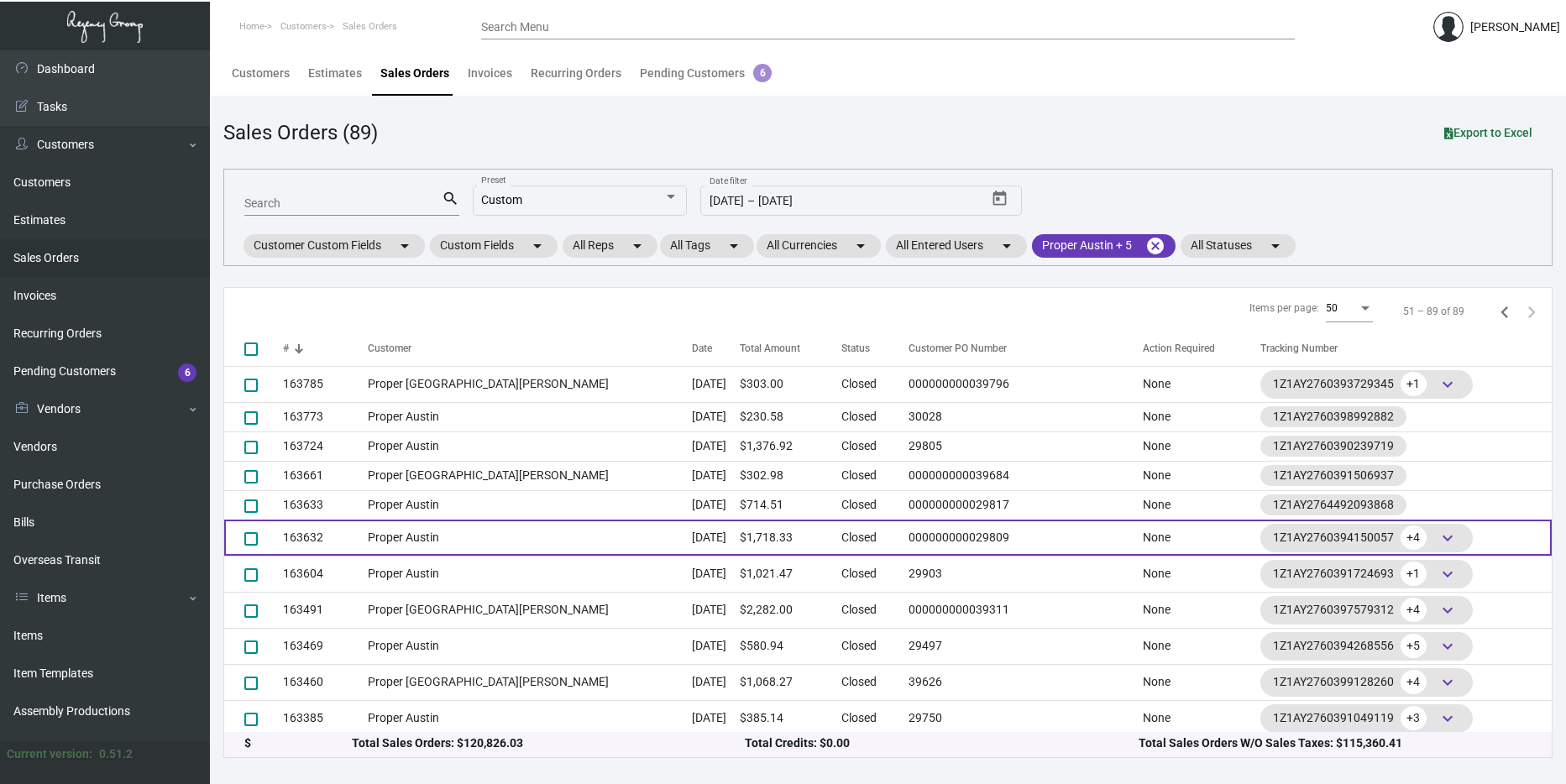
click at [740, 530] on td "$1,718.33" at bounding box center [790, 538] width 102 height 36
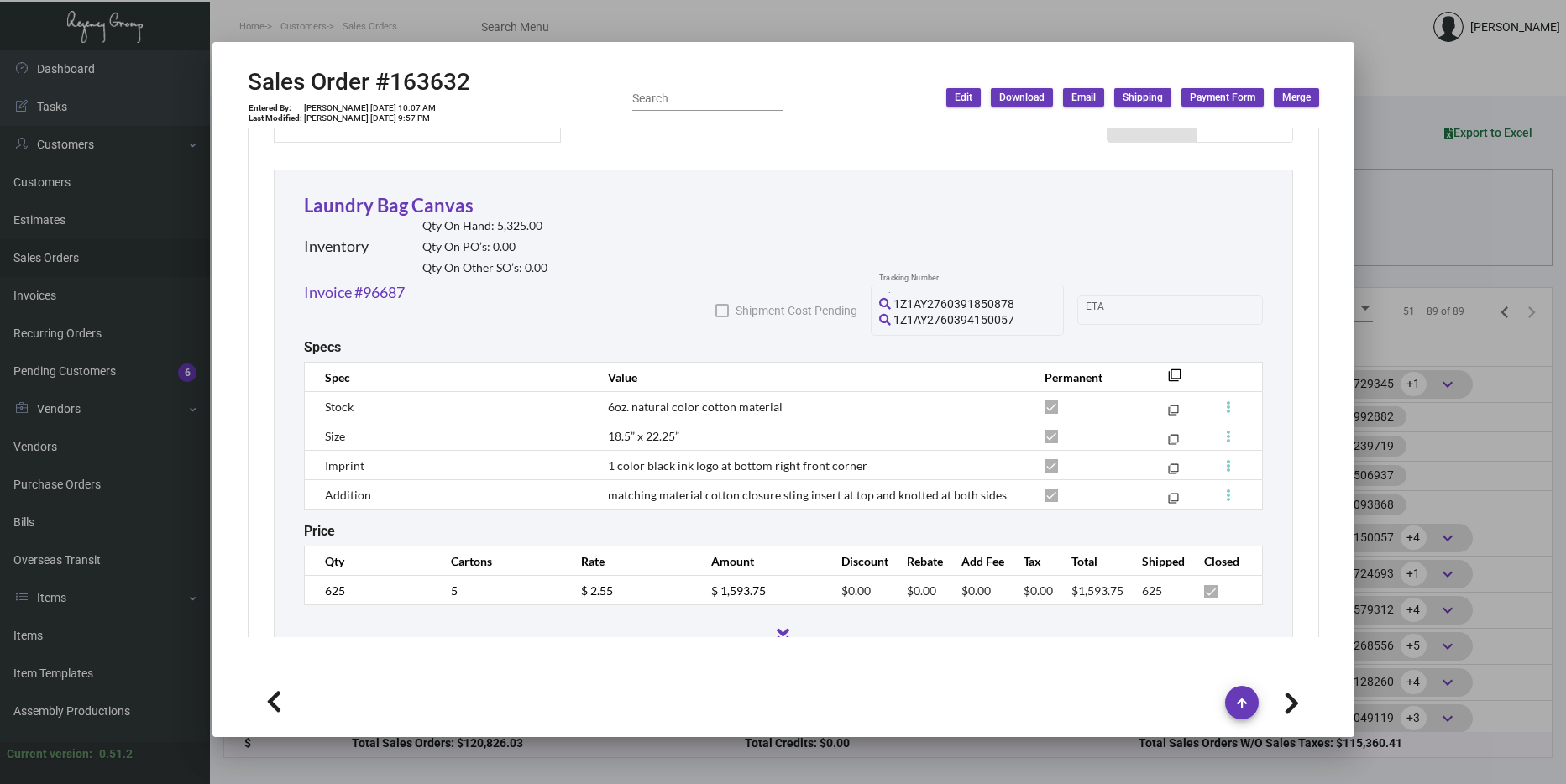
scroll to position [939, 0]
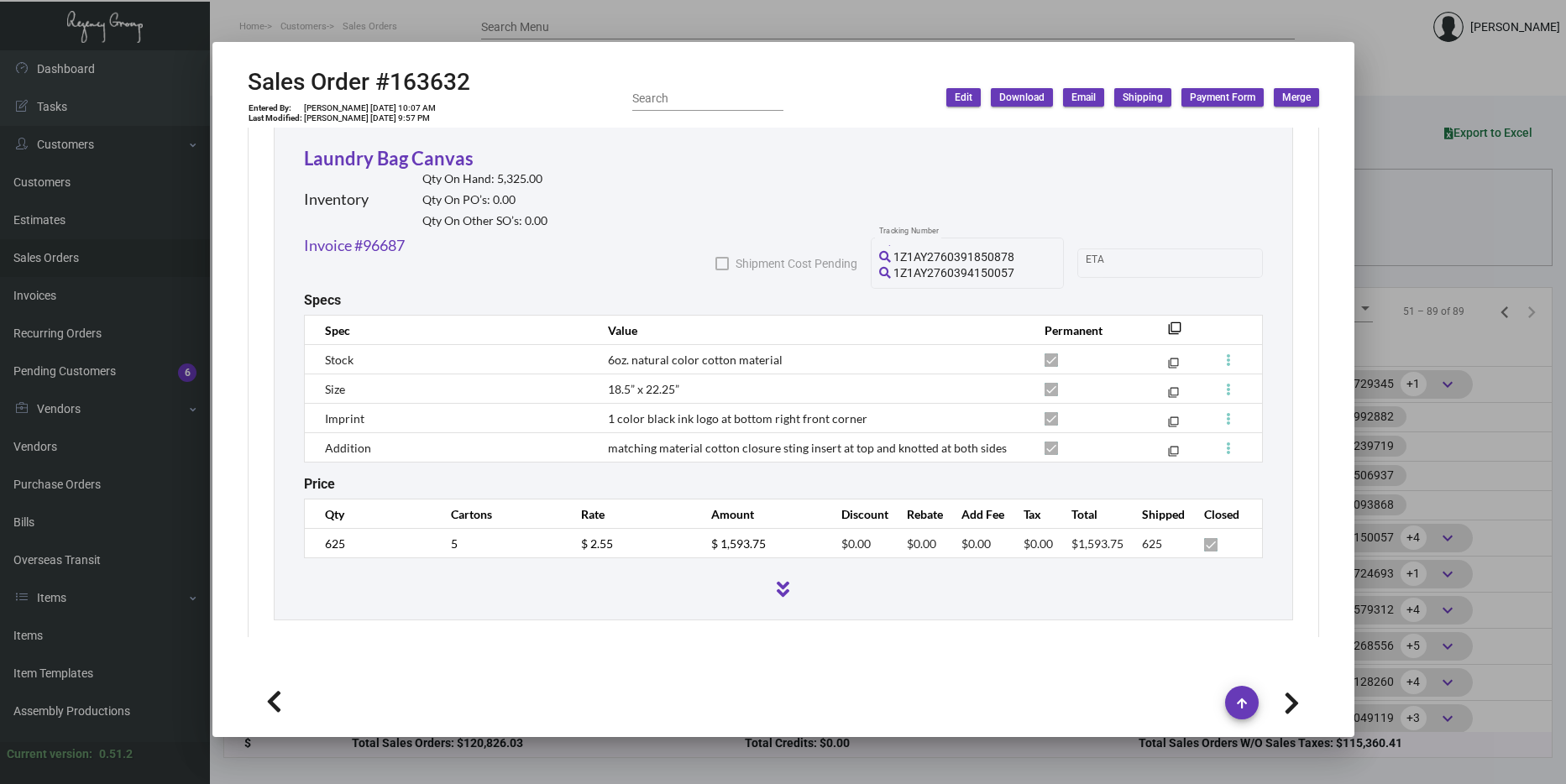
click at [1443, 273] on div at bounding box center [783, 392] width 1566 height 784
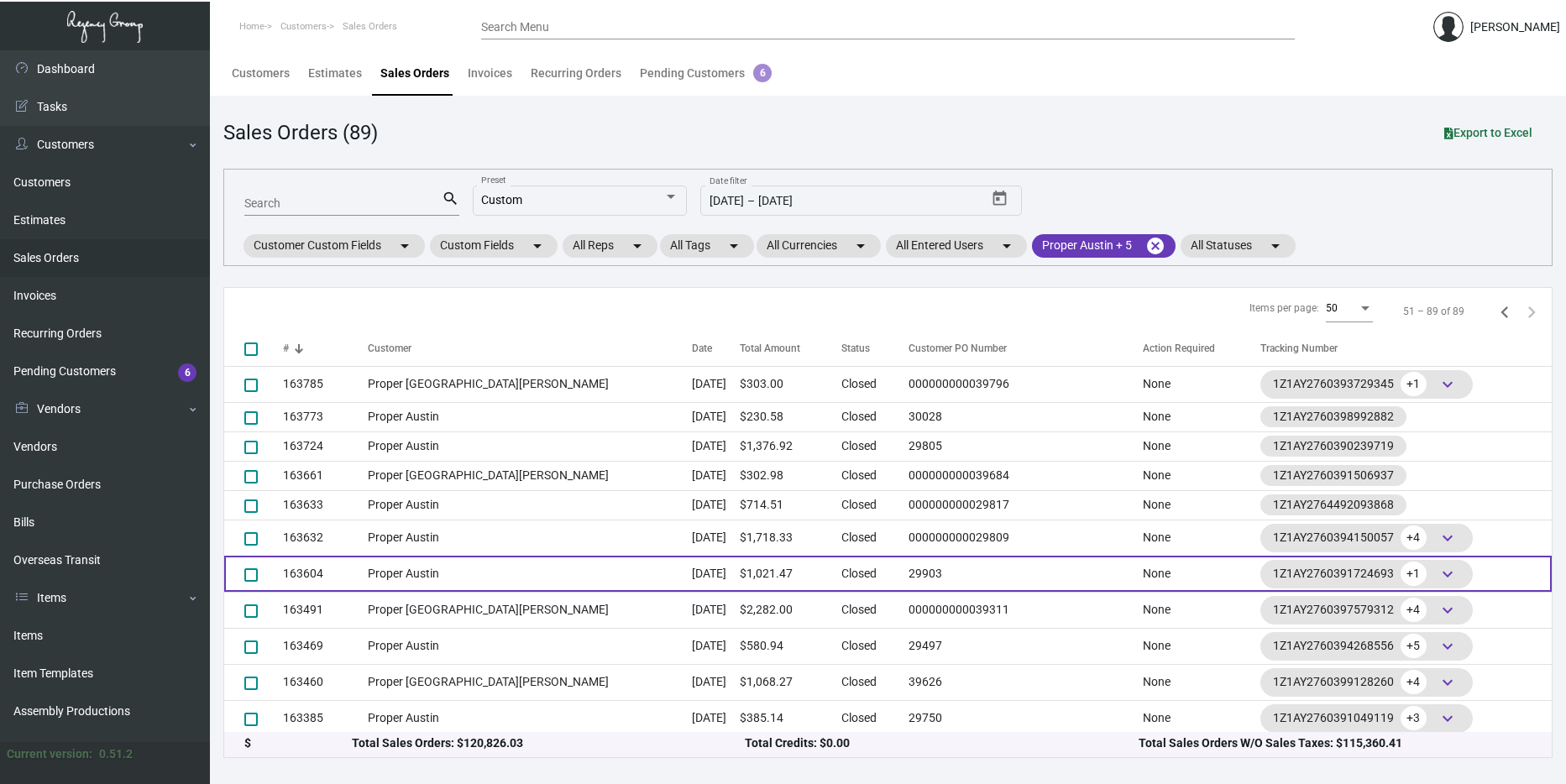
click at [740, 572] on td "$1,021.47" at bounding box center [790, 574] width 102 height 36
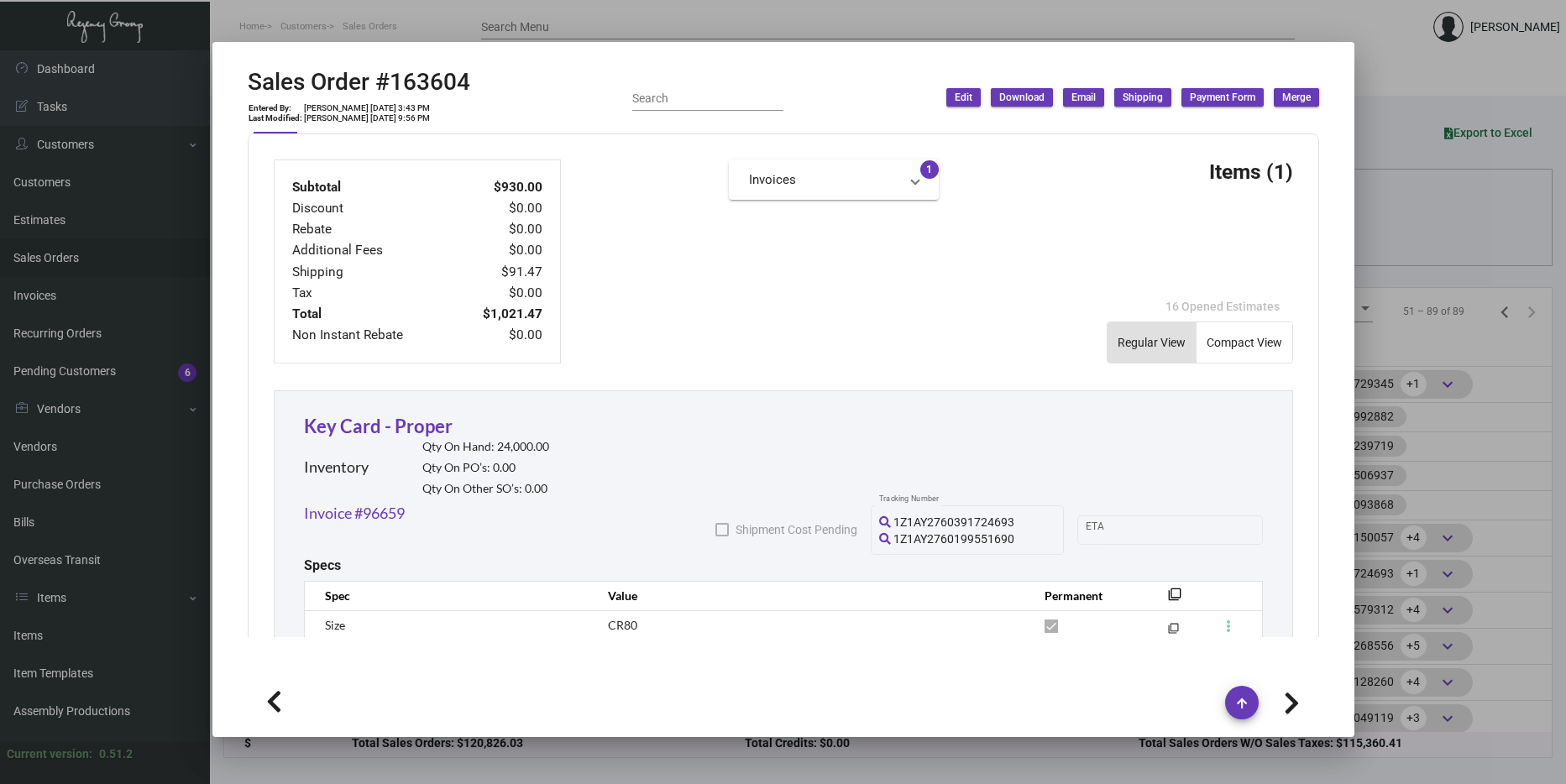
scroll to position [938, 0]
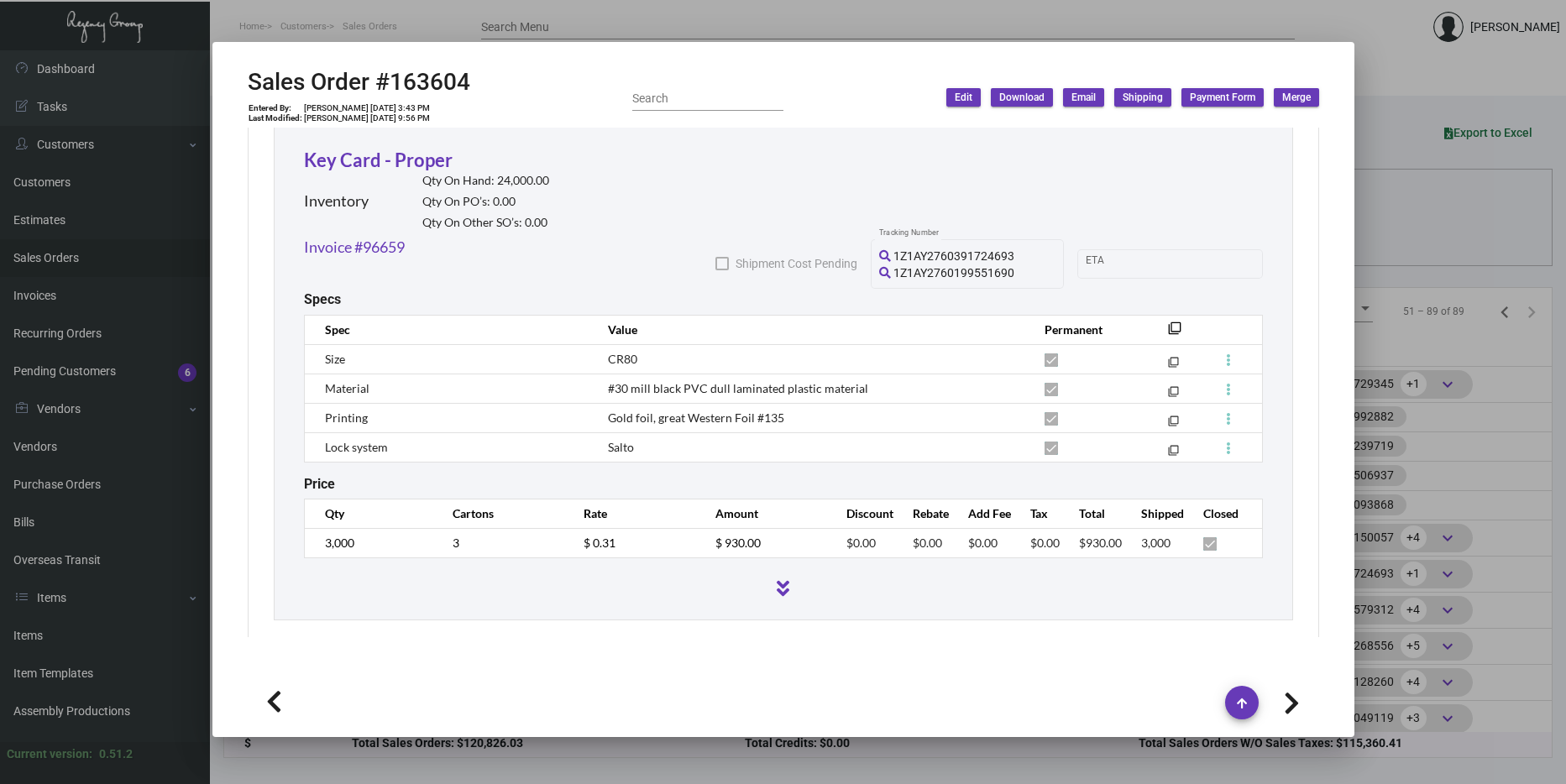
click at [1480, 322] on div at bounding box center [783, 392] width 1566 height 784
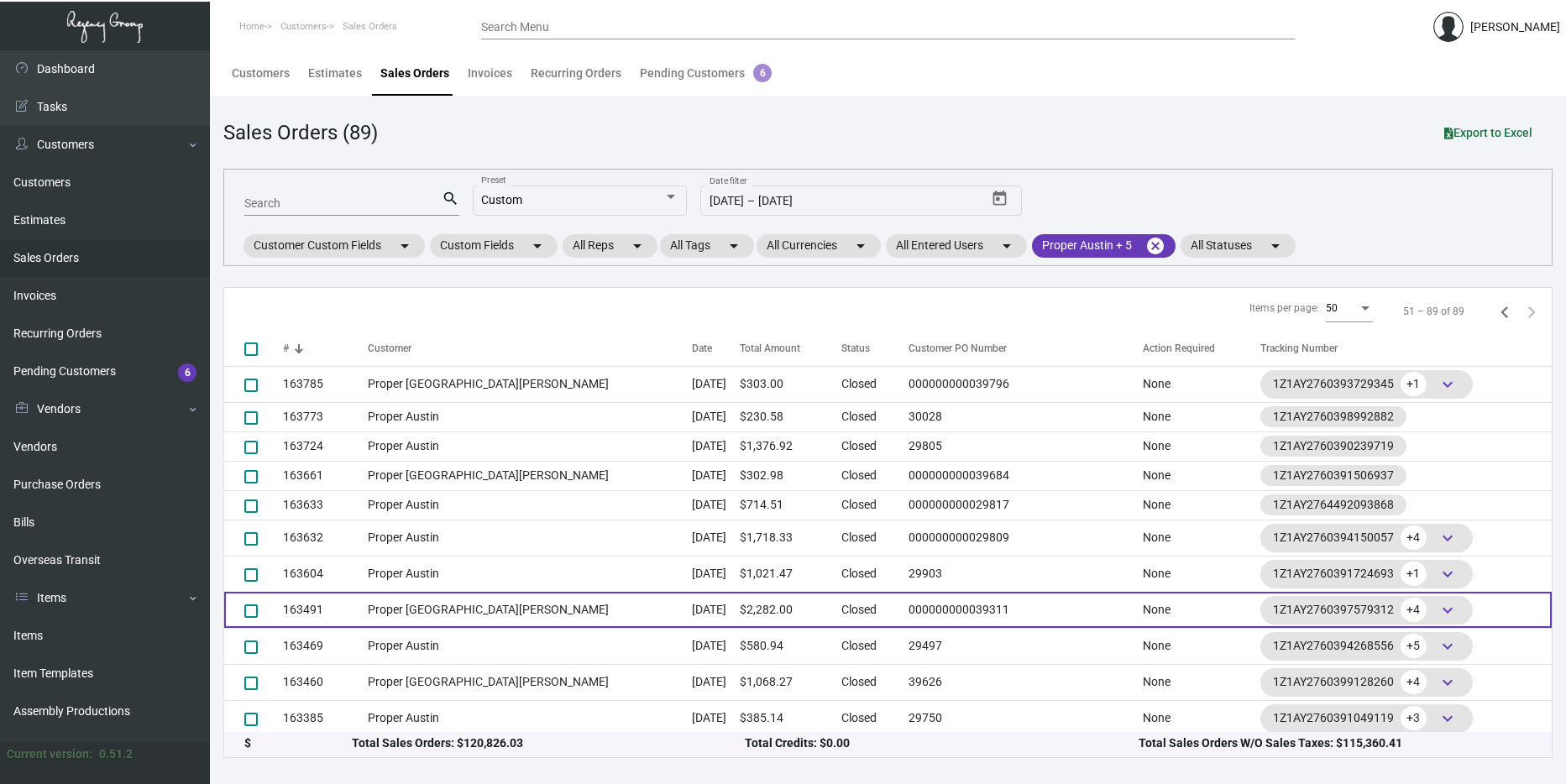
click at [691, 597] on td "Sep 19, 2024" at bounding box center [715, 610] width 48 height 36
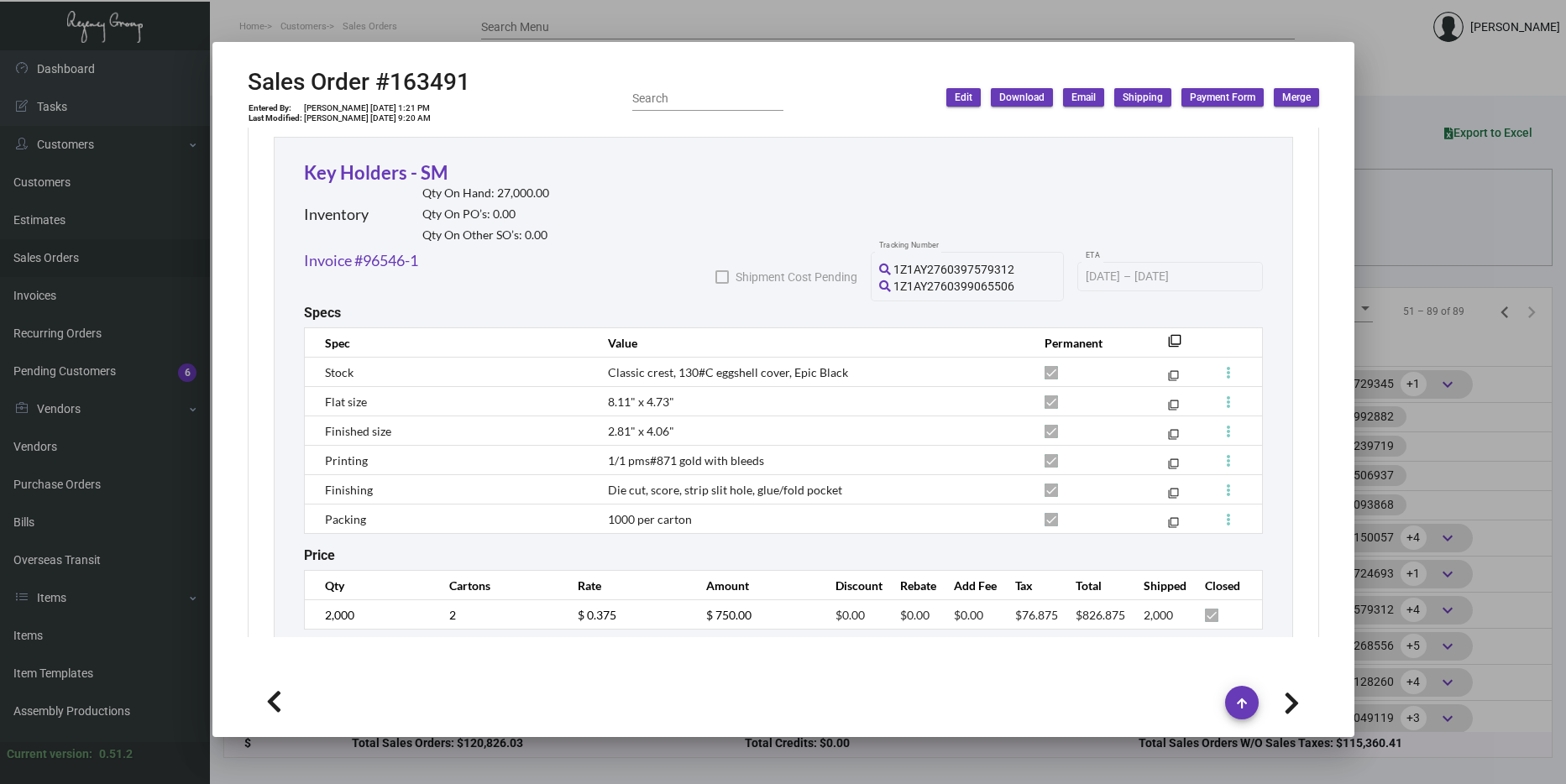
scroll to position [1511, 0]
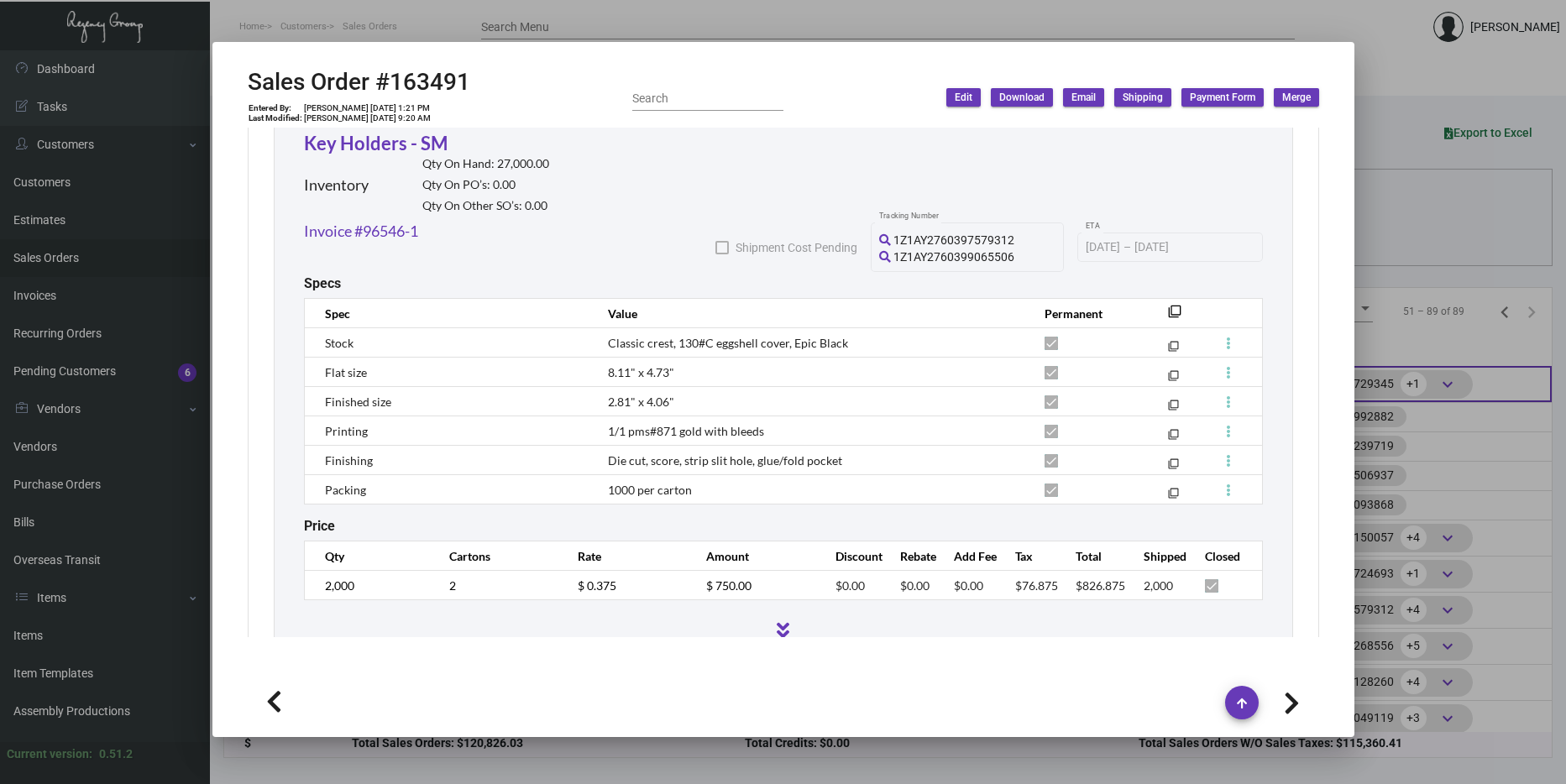
click at [1469, 370] on div at bounding box center [783, 392] width 1566 height 784
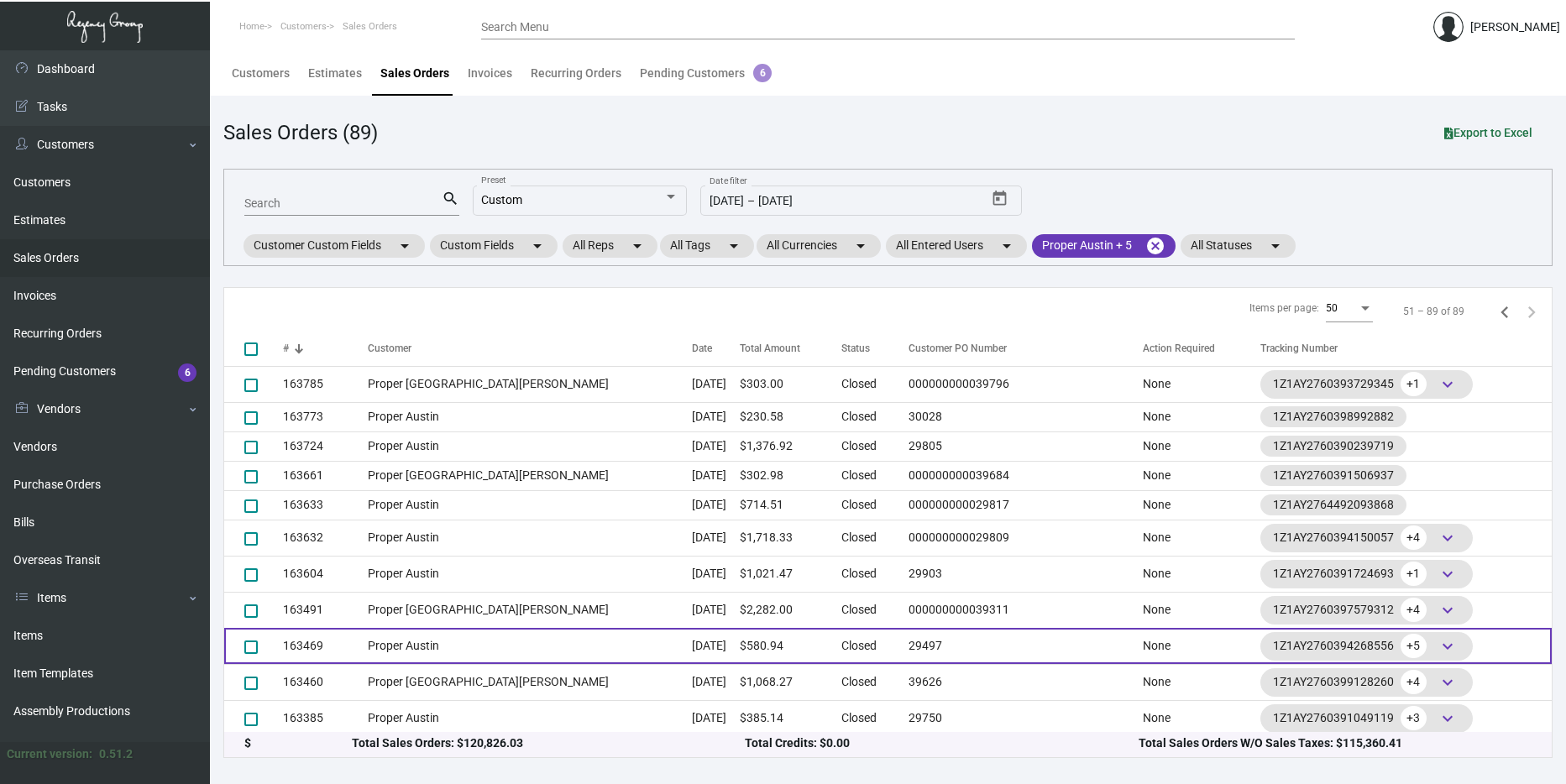
click at [691, 635] on td "Sep 19, 2024" at bounding box center [715, 646] width 48 height 36
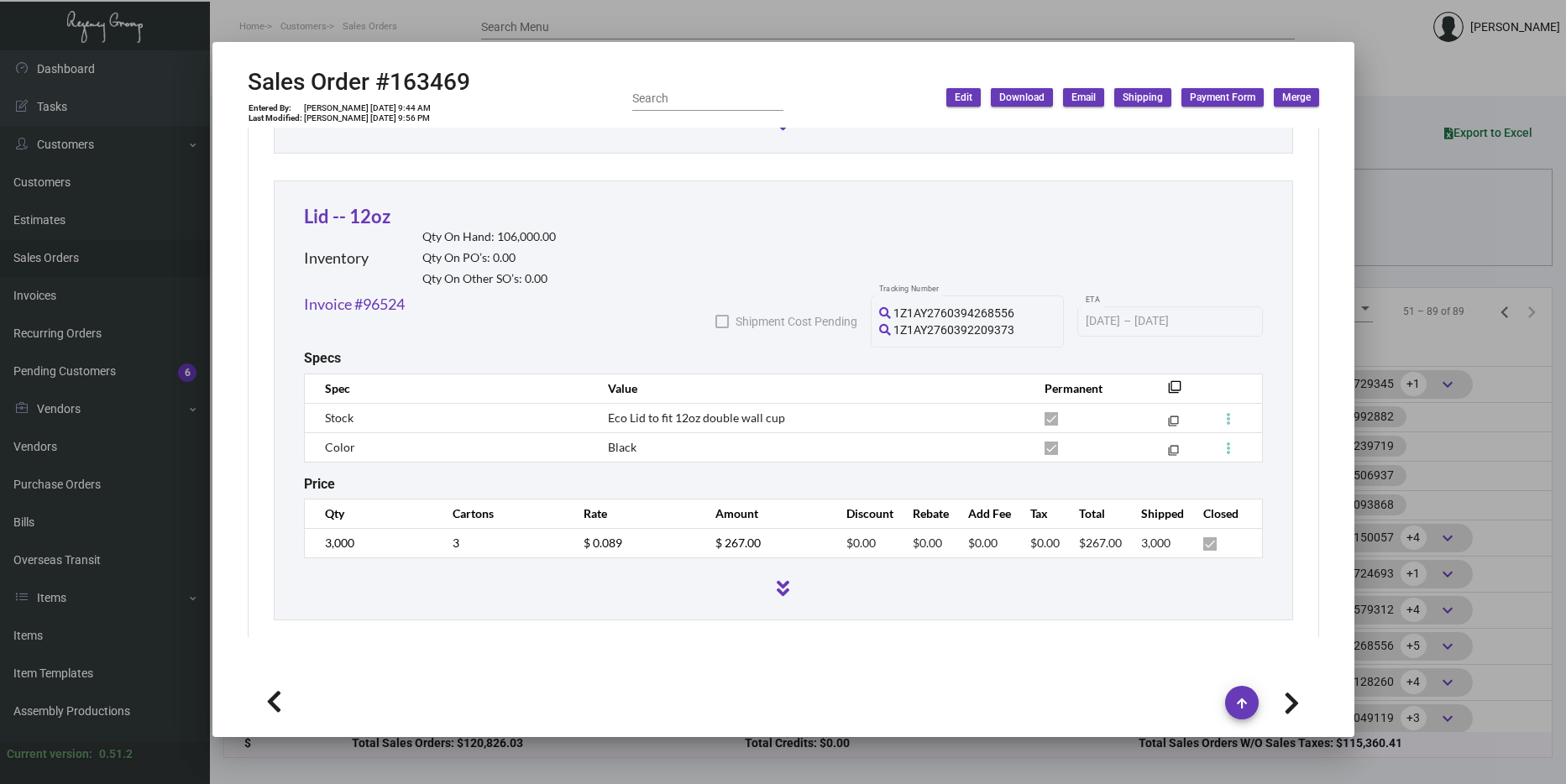
scroll to position [14, 0]
click at [1407, 230] on div at bounding box center [783, 392] width 1566 height 784
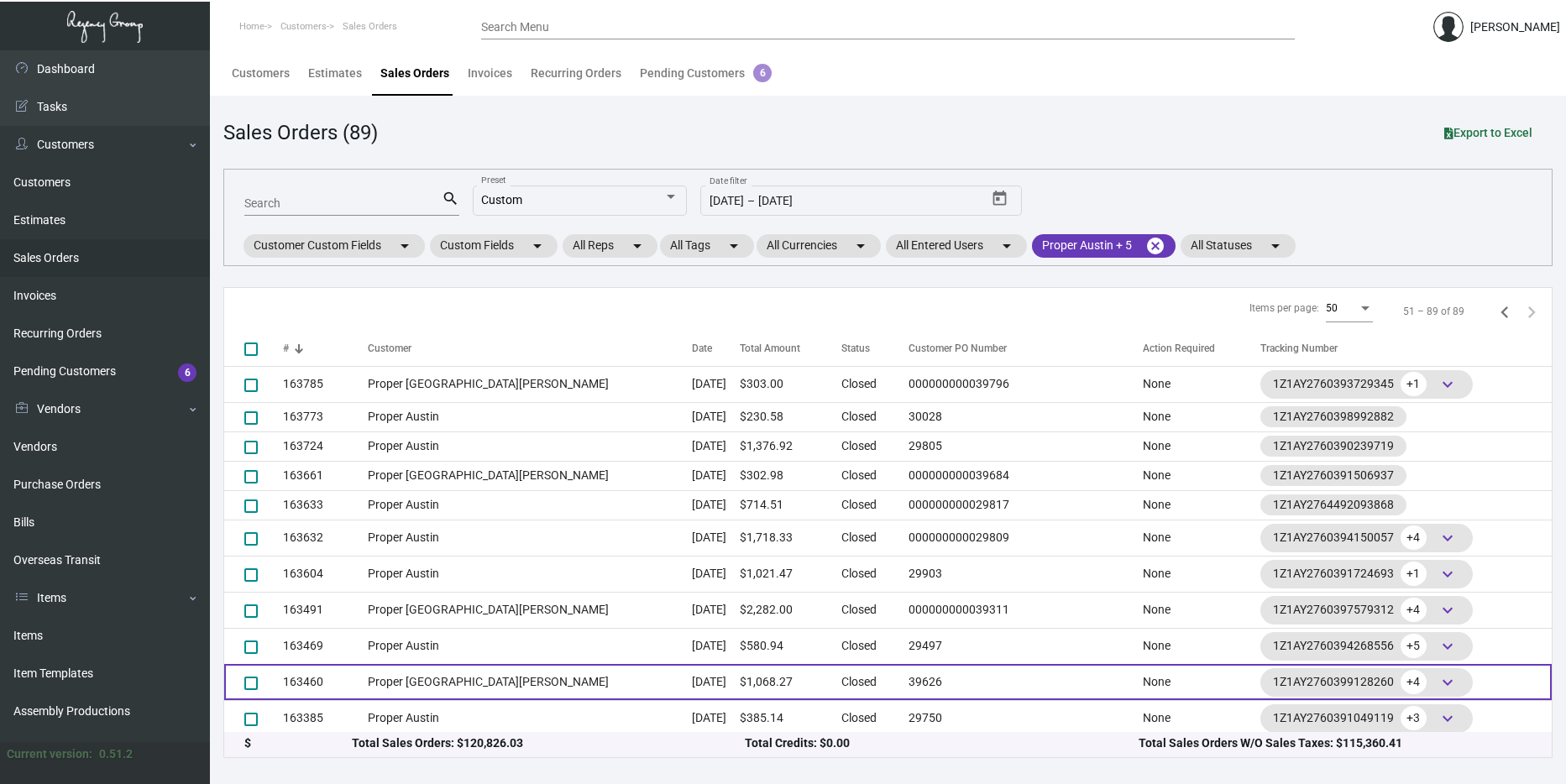
click at [691, 678] on td "Sep 19, 2024" at bounding box center [715, 683] width 48 height 36
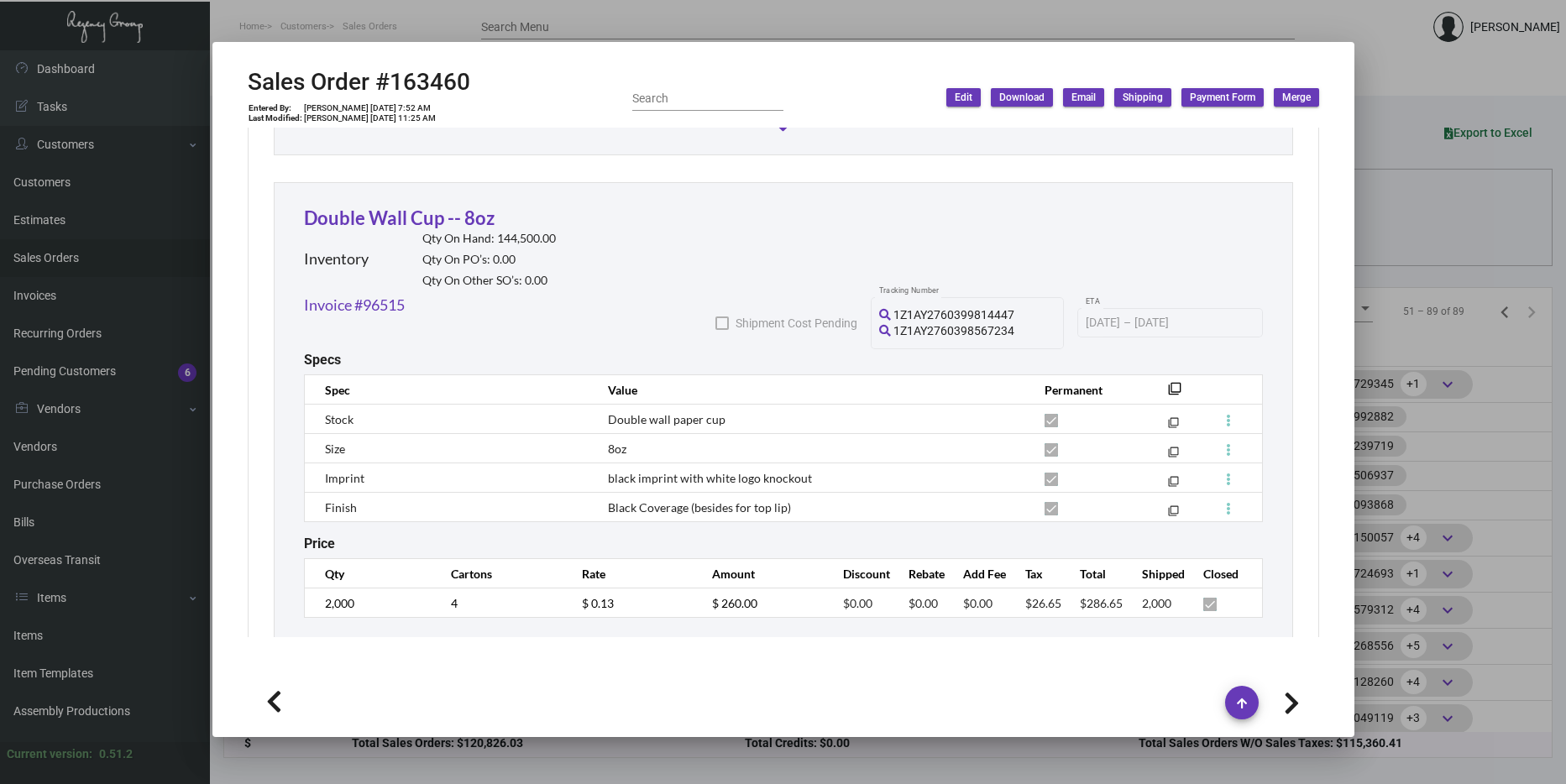
scroll to position [1427, 0]
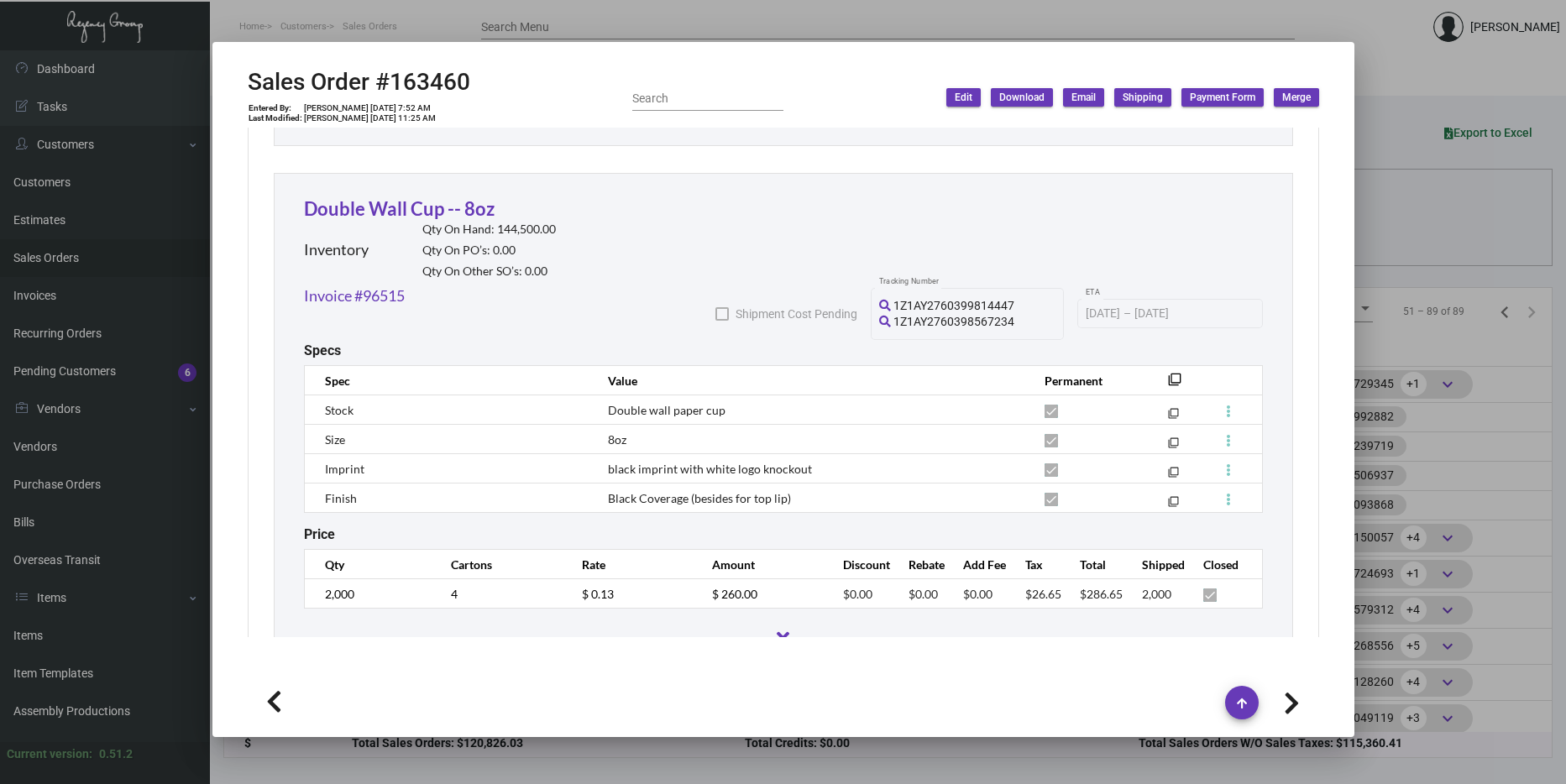
click at [1405, 434] on div at bounding box center [783, 392] width 1566 height 784
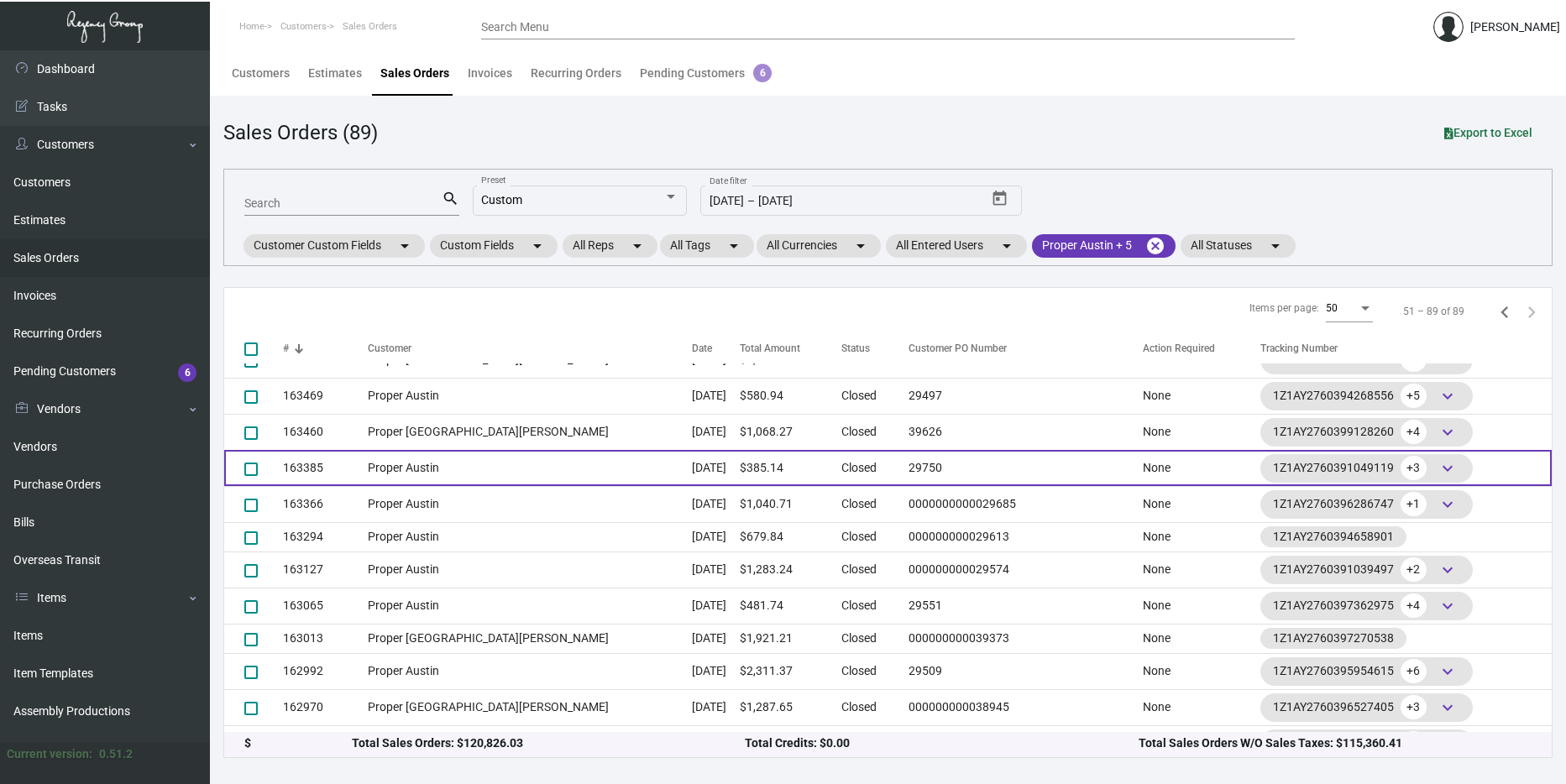
scroll to position [669, 0]
click at [691, 462] on td "Sep 18, 2024" at bounding box center [715, 467] width 48 height 36
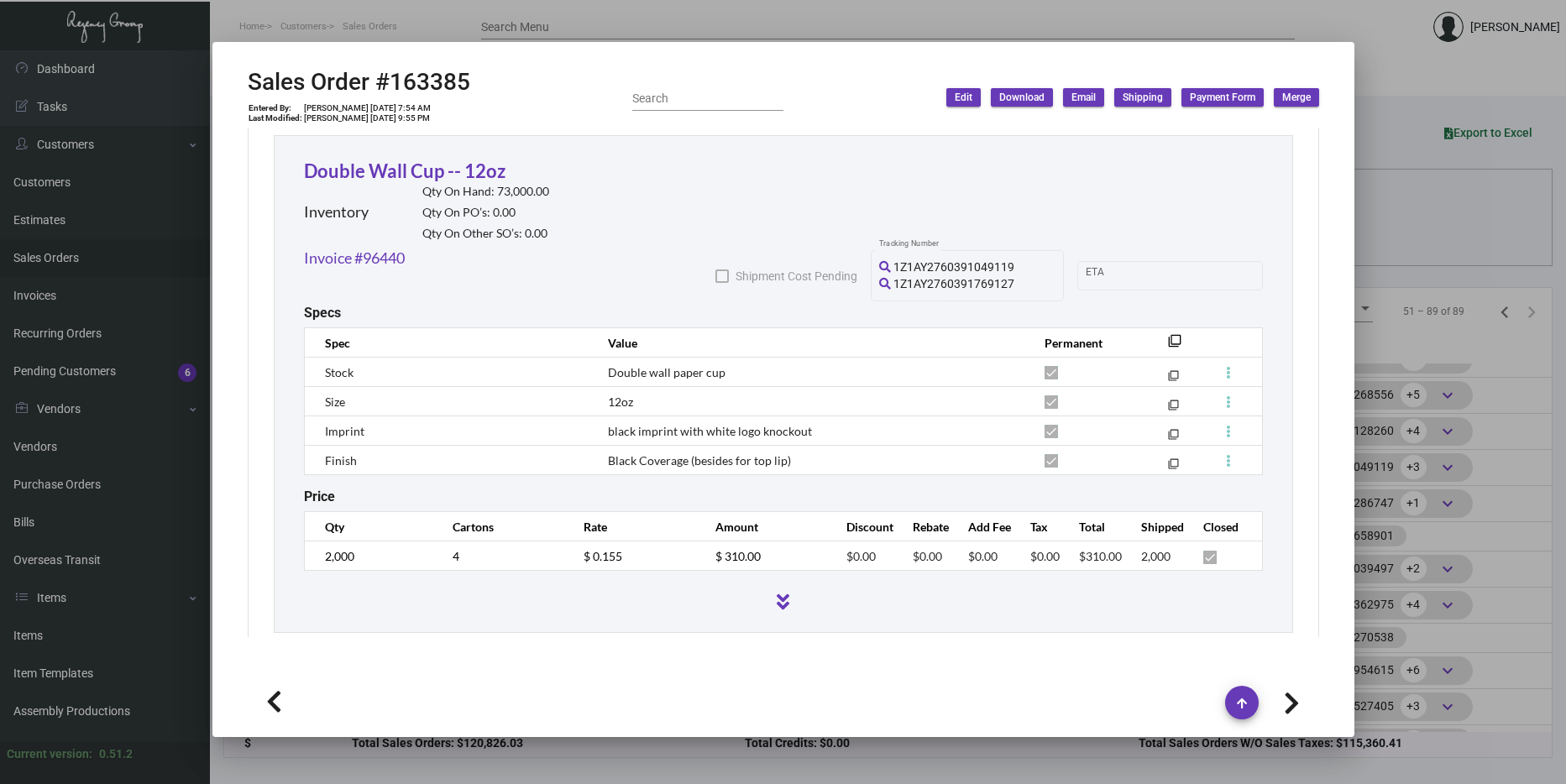
scroll to position [939, 0]
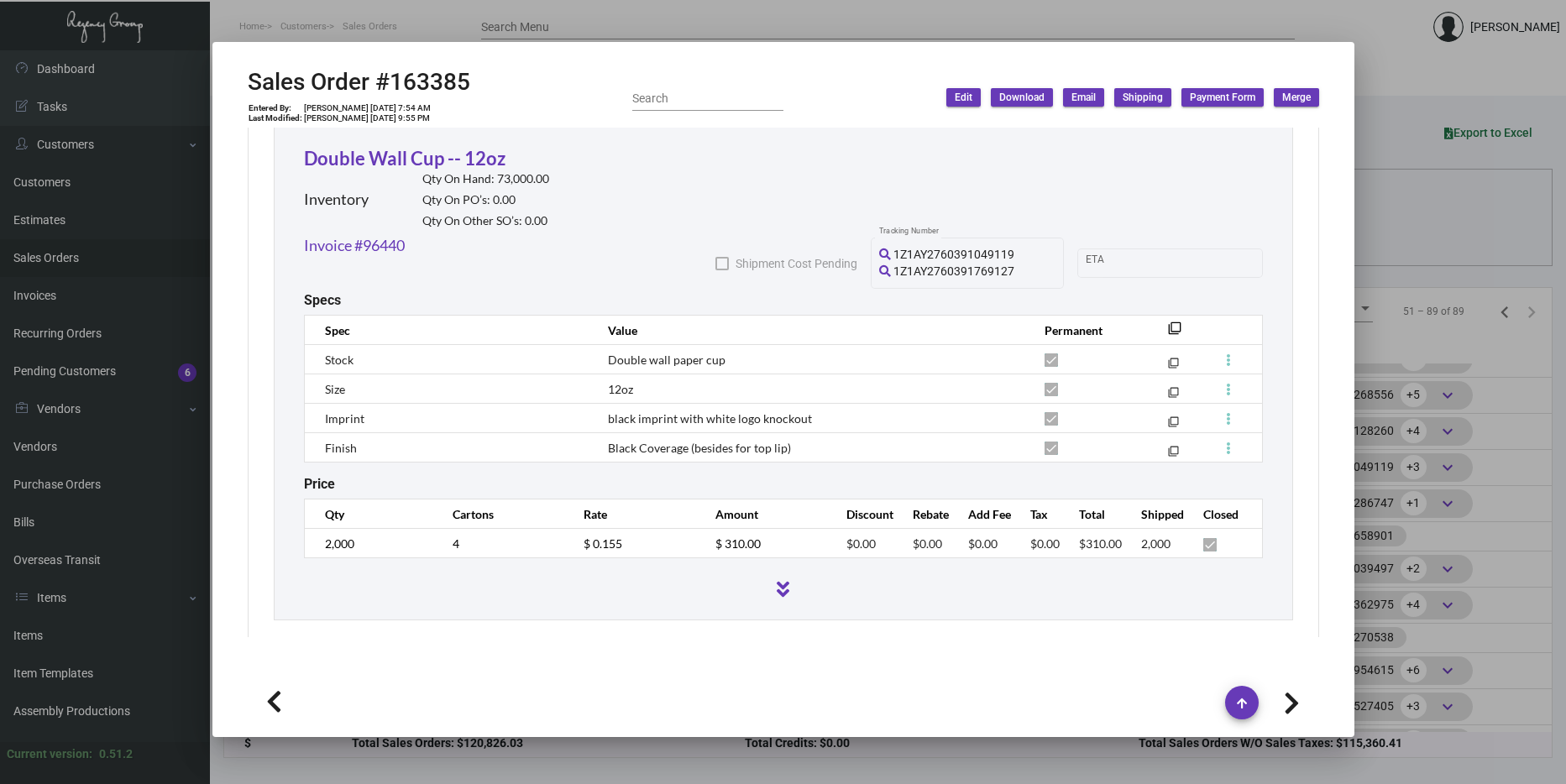
click at [1431, 262] on div at bounding box center [783, 392] width 1566 height 784
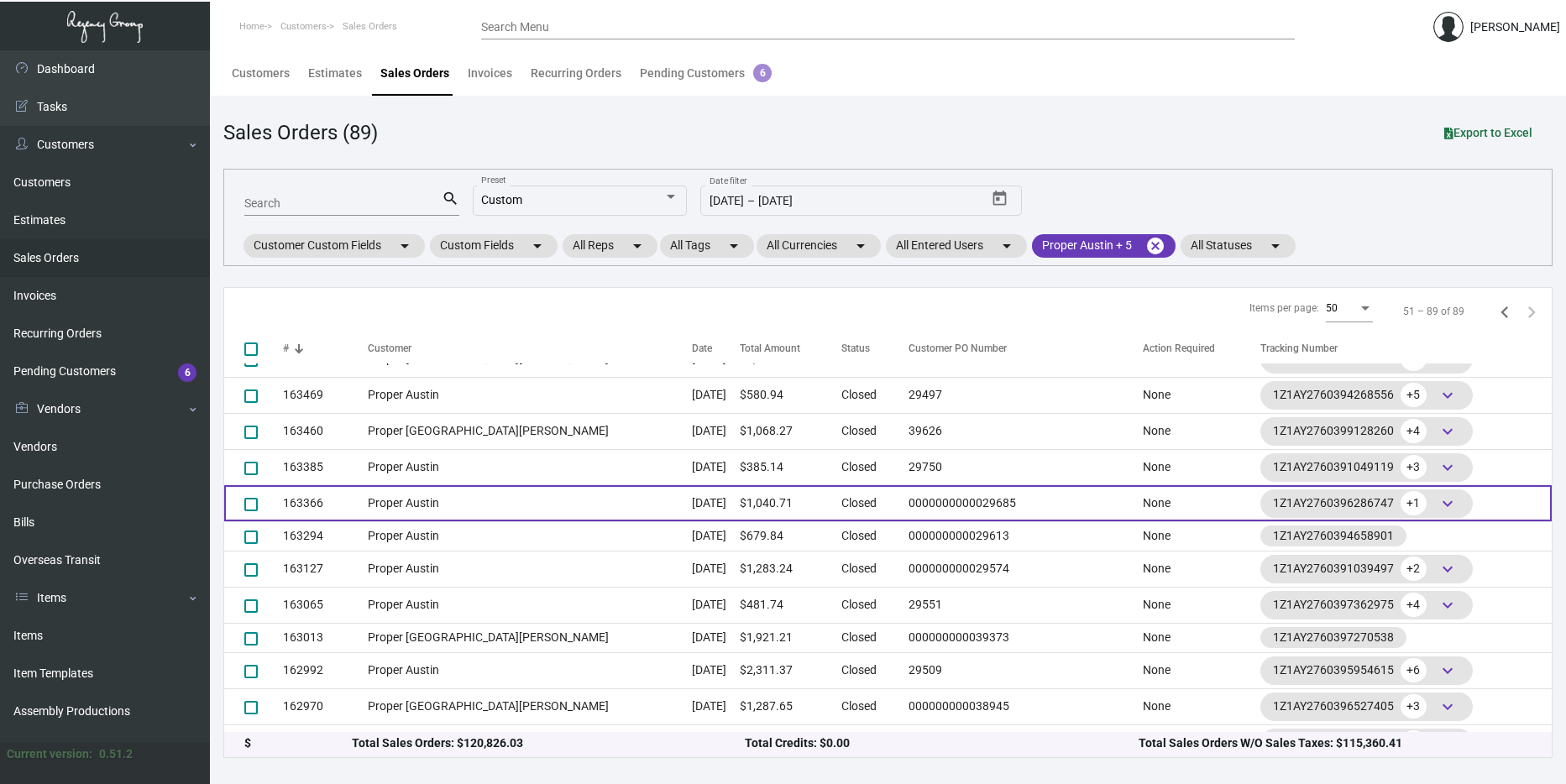
click at [454, 499] on td "Proper Austin" at bounding box center [530, 503] width 324 height 36
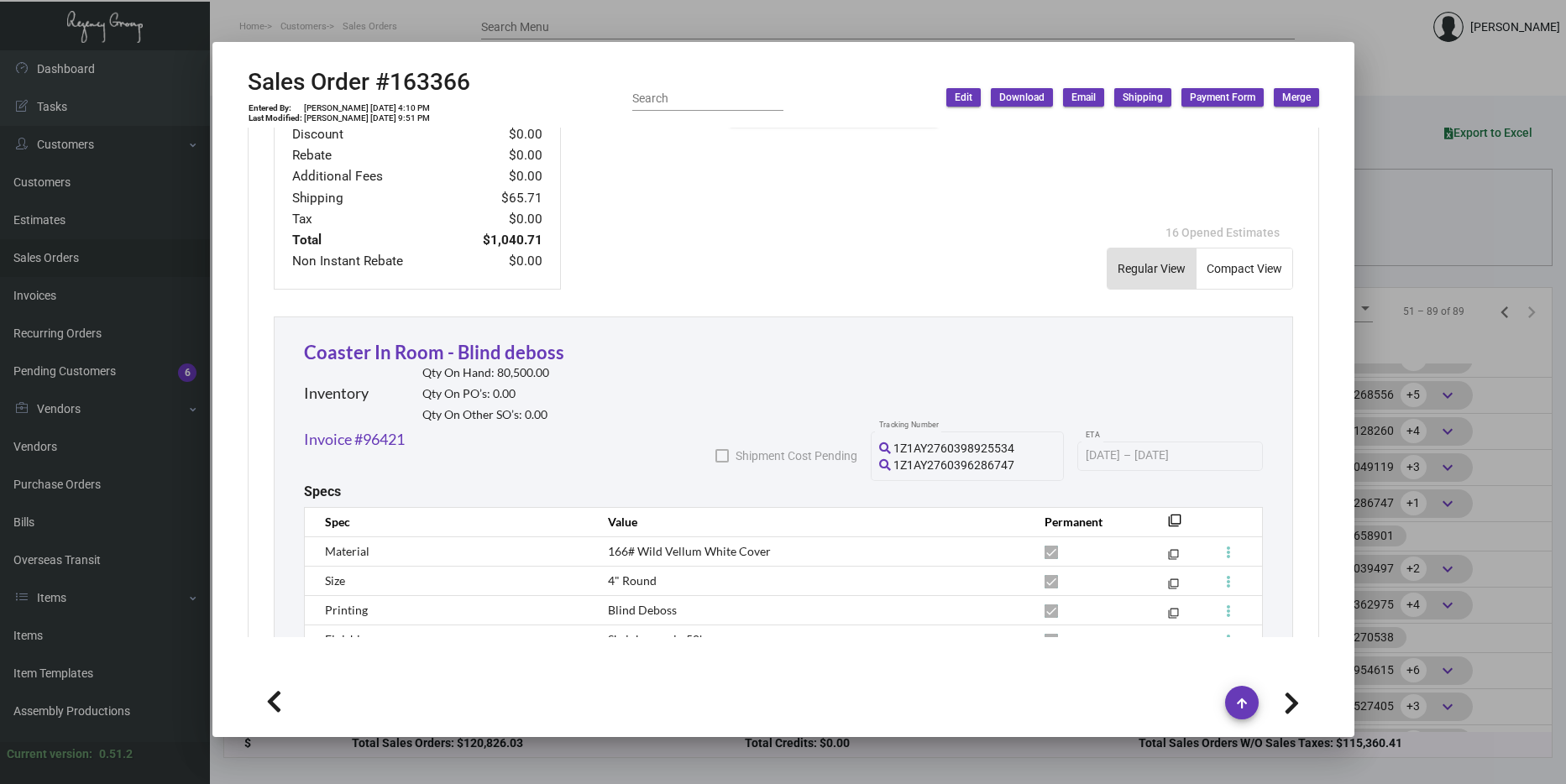
scroll to position [840, 0]
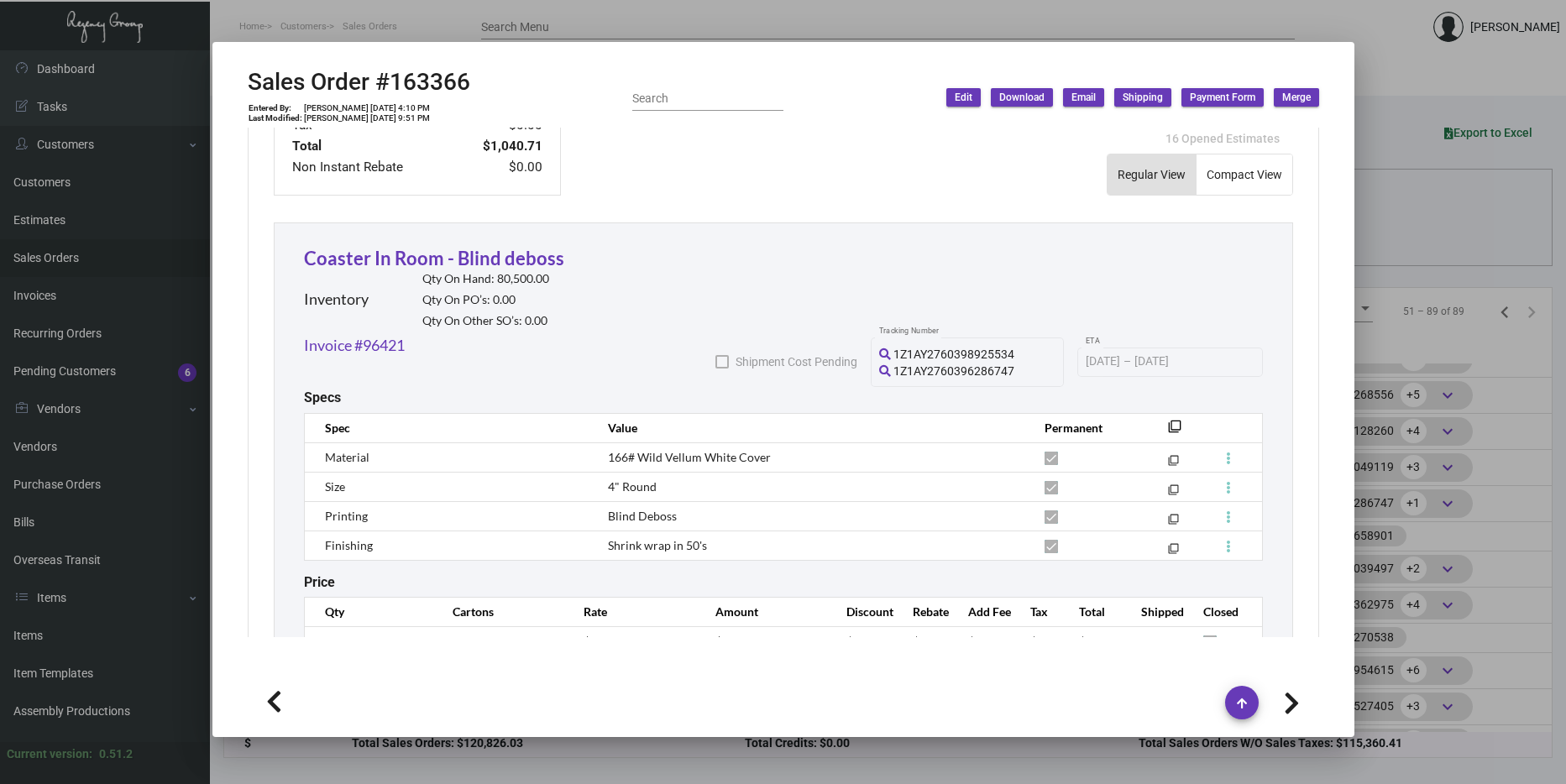
click at [1416, 299] on div at bounding box center [783, 392] width 1566 height 784
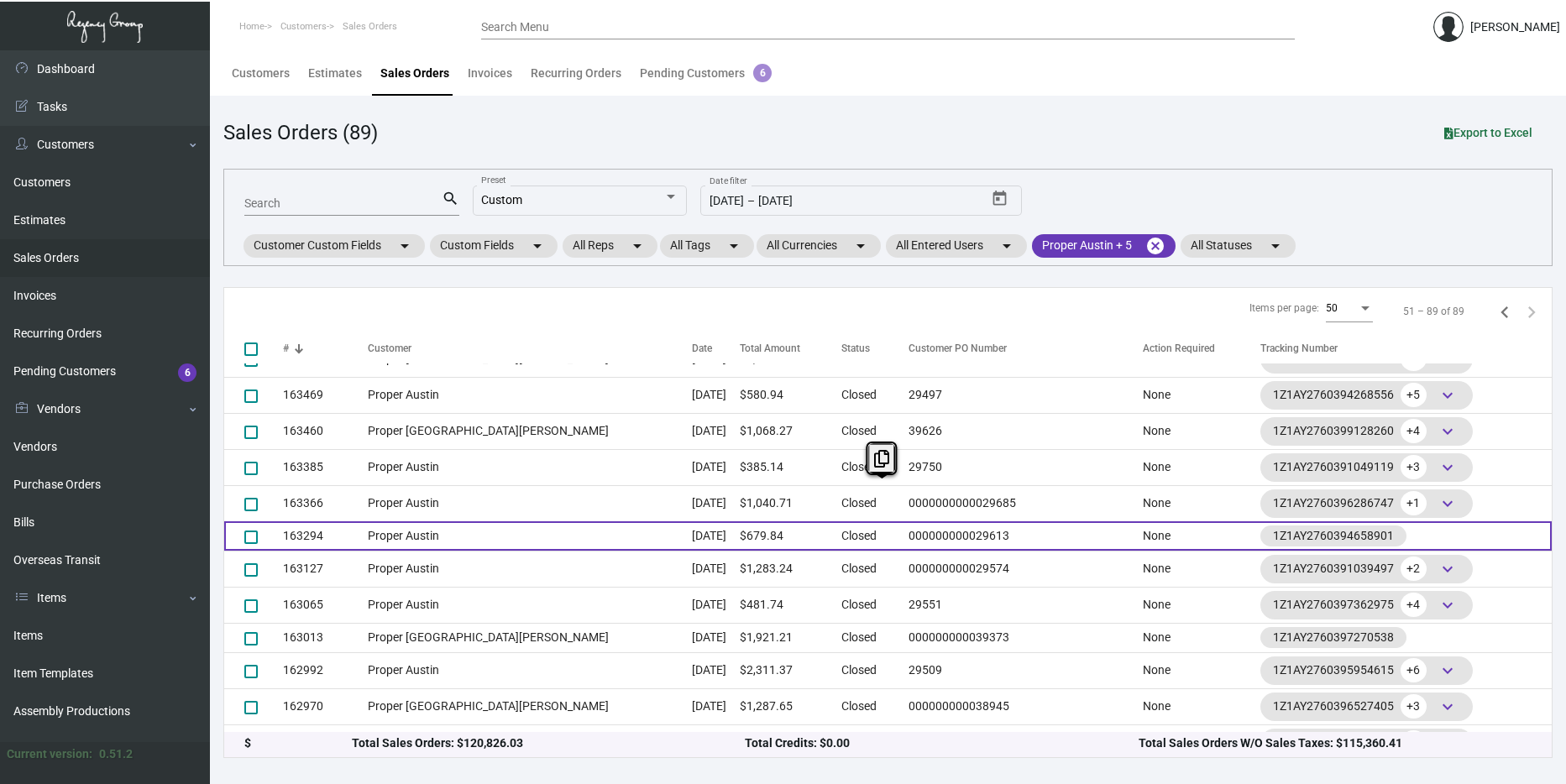
drag, startPoint x: 781, startPoint y: 518, endPoint x: 780, endPoint y: 526, distance: 8.1
click at [780, 526] on tbody "164066 Proper Santa Monica Oct 7, 2024 $2,042.09 Closed 000000000040055 None 1Z…" at bounding box center [888, 363] width 1327 height 1334
click at [842, 527] on td "Closed" at bounding box center [871, 536] width 59 height 29
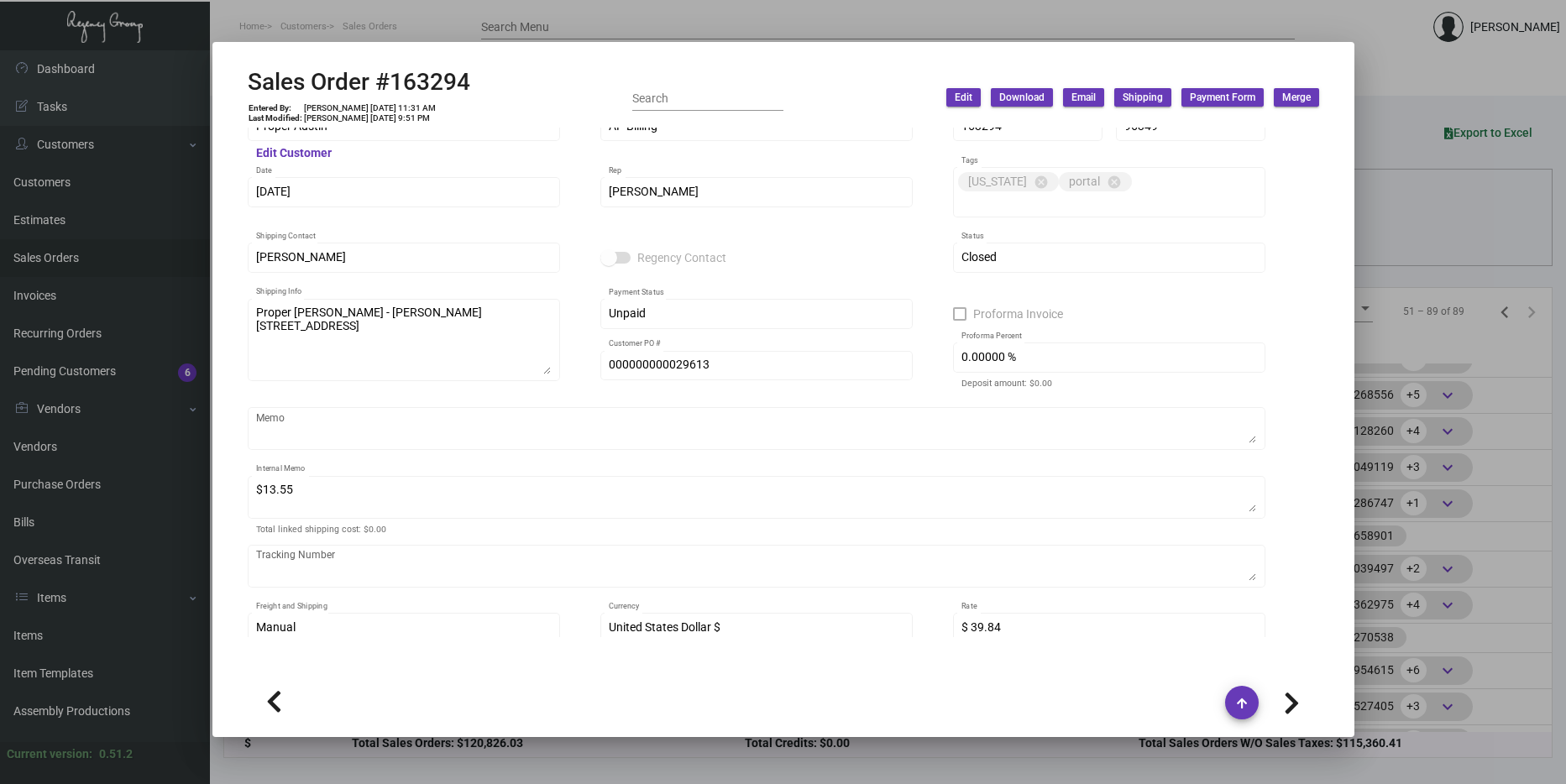
scroll to position [0, 0]
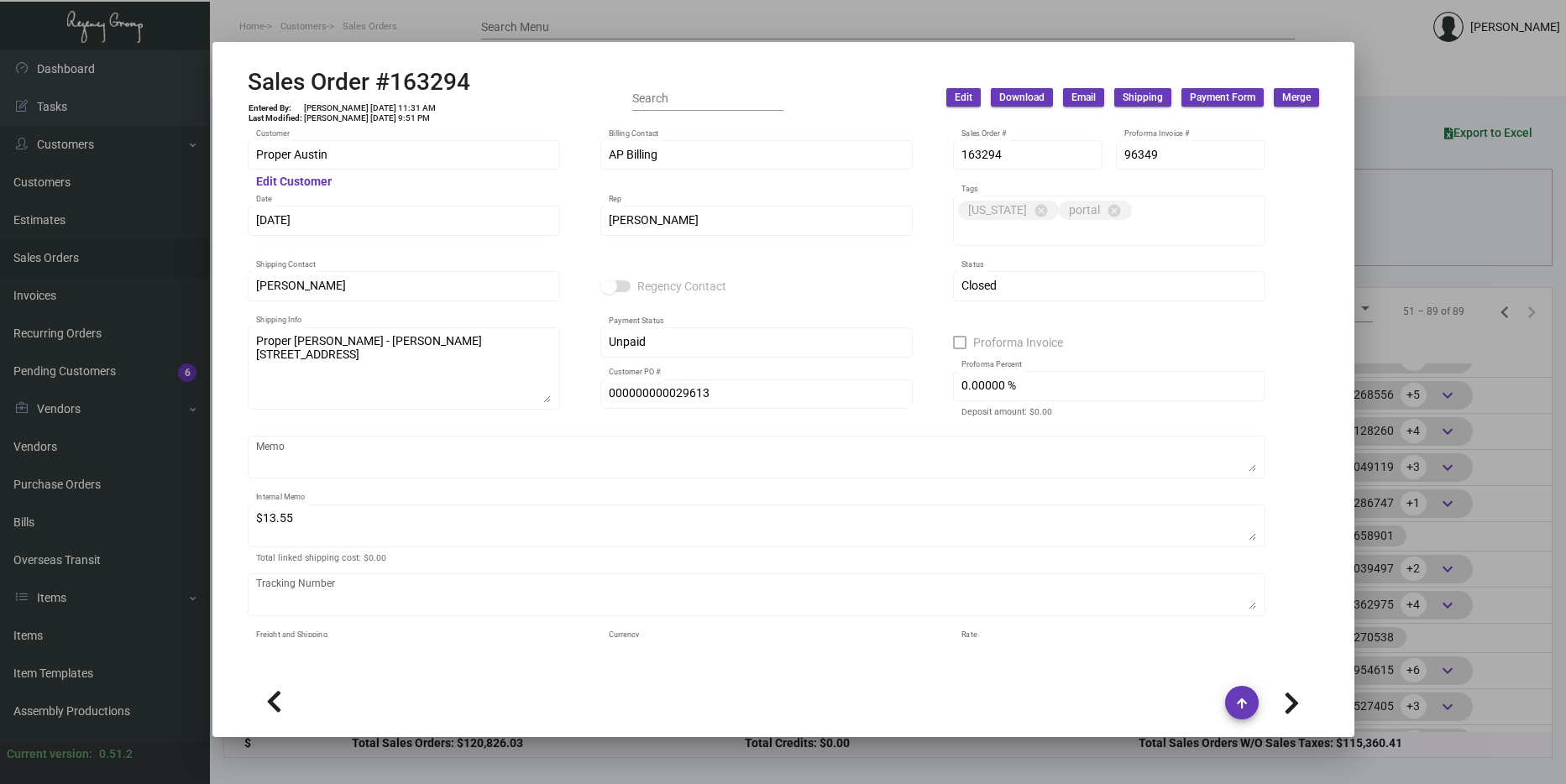
click at [1378, 399] on div at bounding box center [783, 392] width 1566 height 784
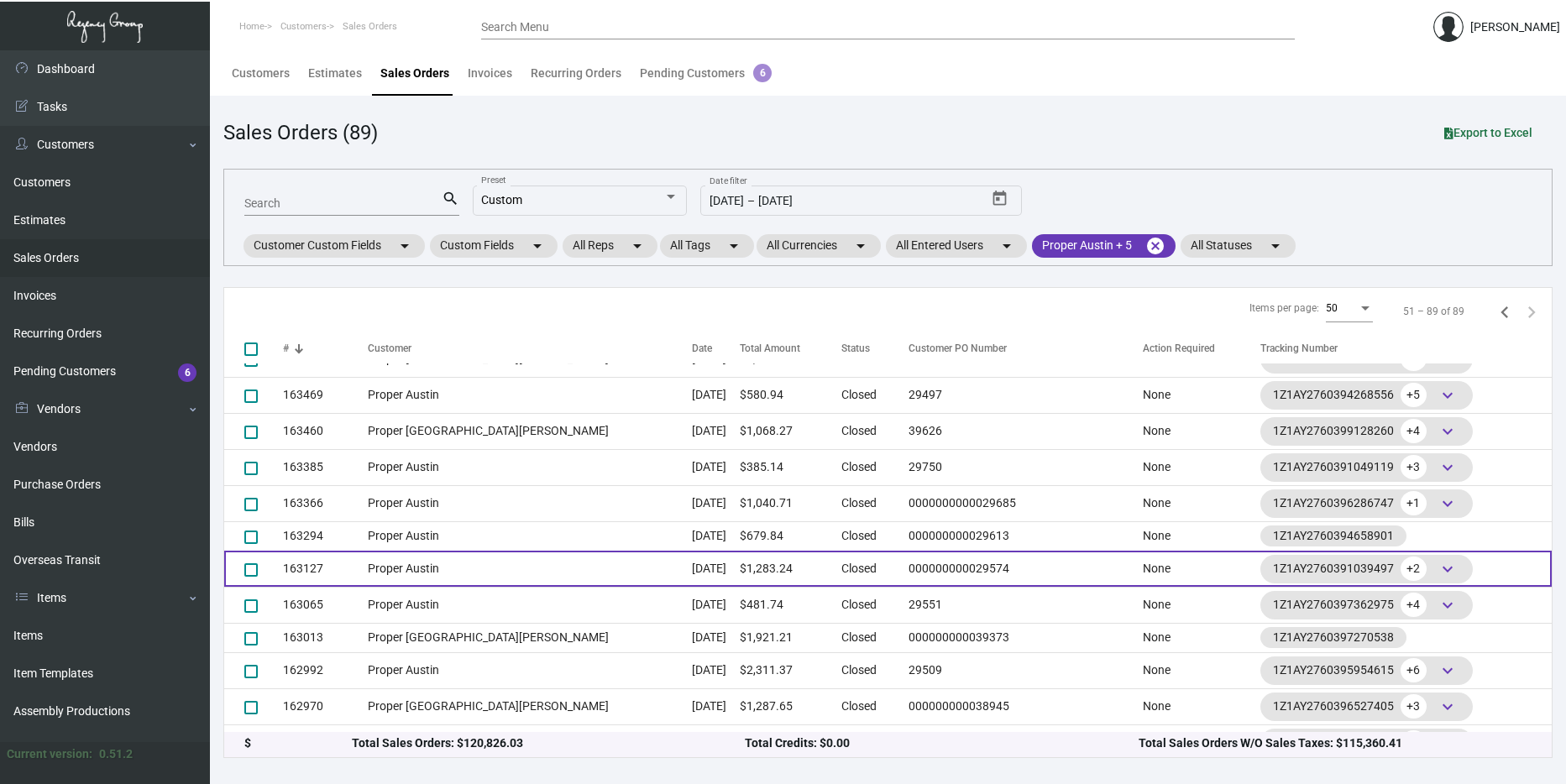
click at [740, 574] on td "$1,283.24" at bounding box center [790, 569] width 102 height 36
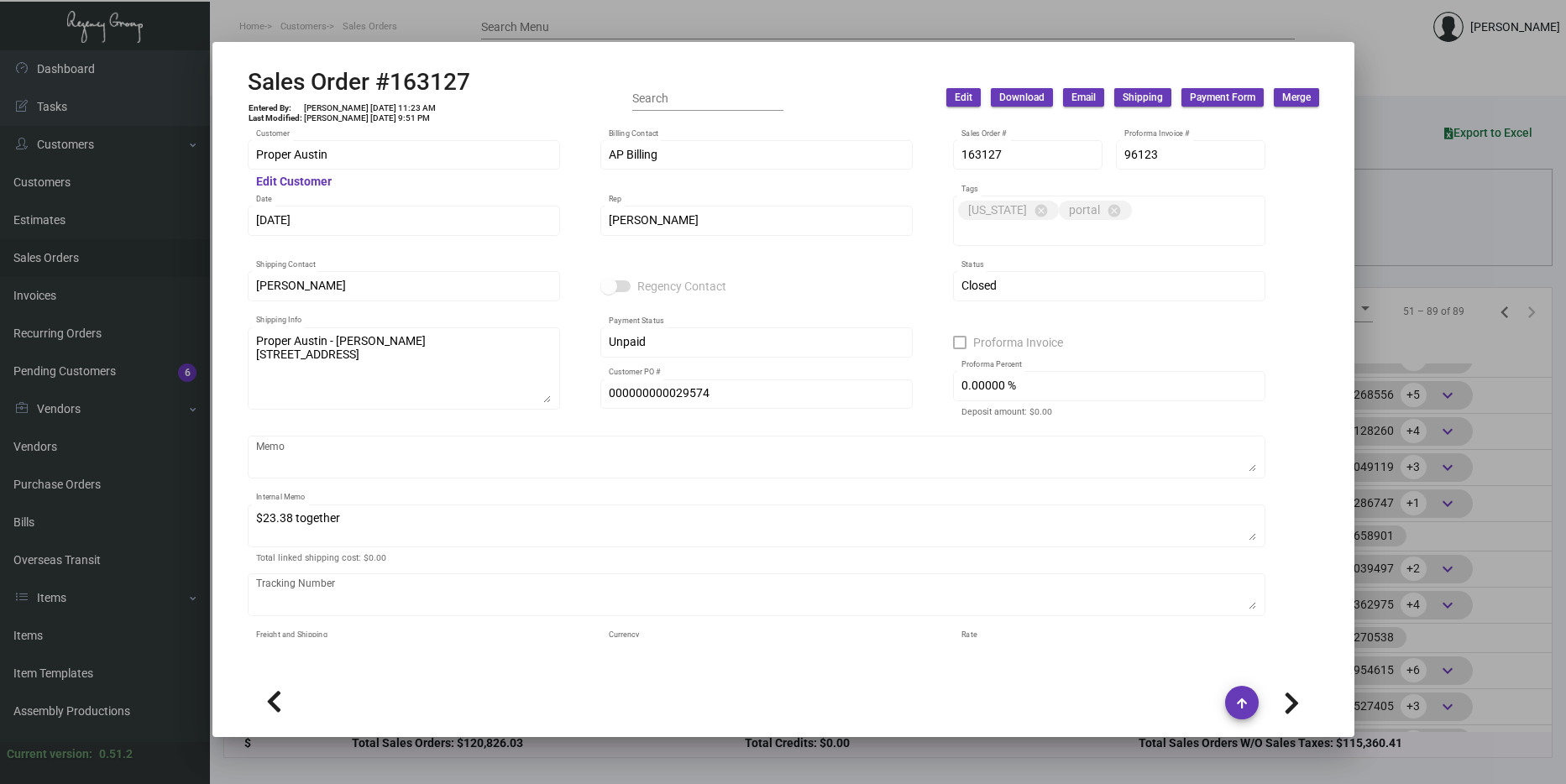
click at [1371, 334] on div at bounding box center [783, 392] width 1566 height 784
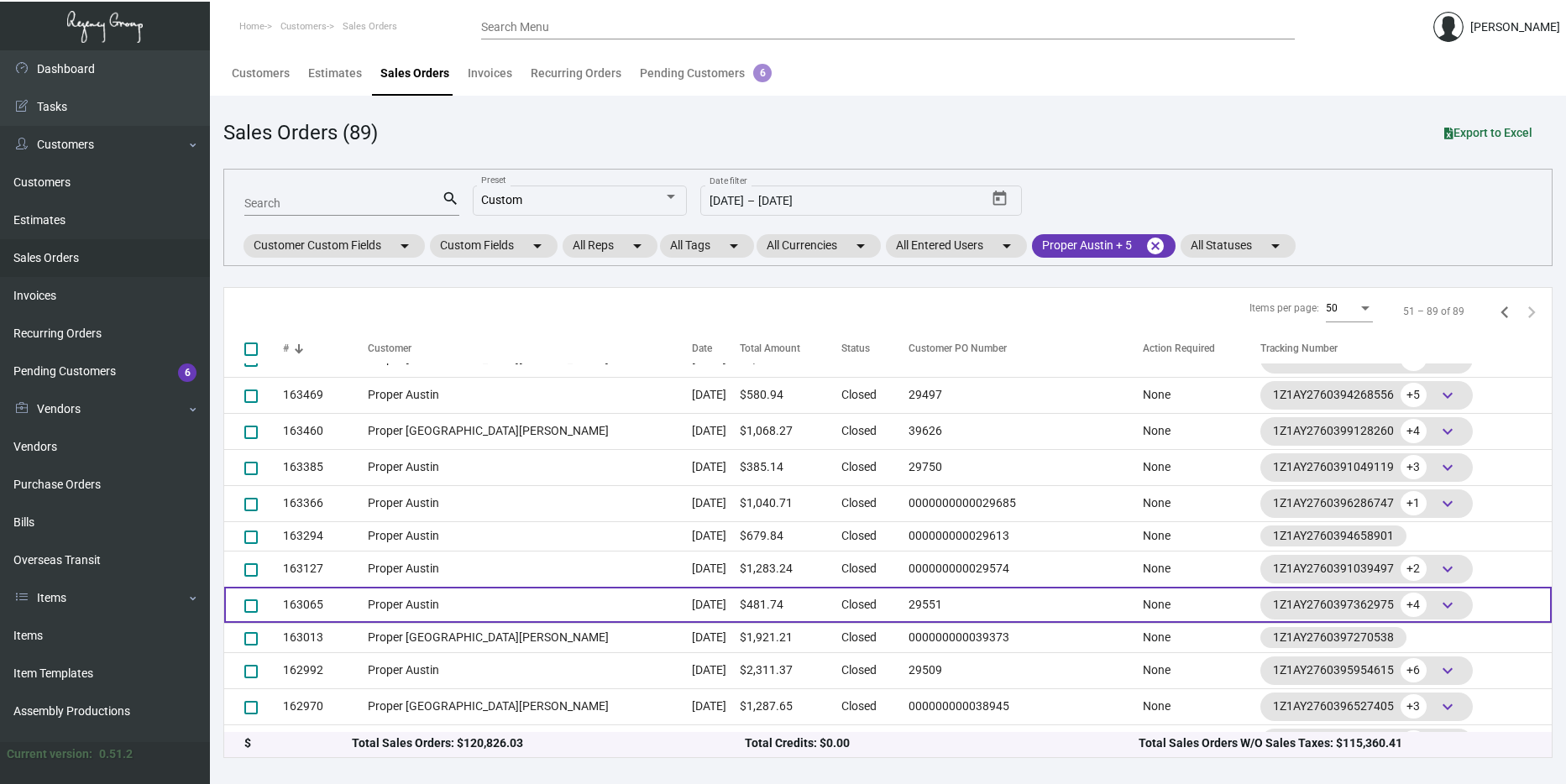
click at [691, 602] on td "Sep 10, 2024" at bounding box center [715, 604] width 48 height 36
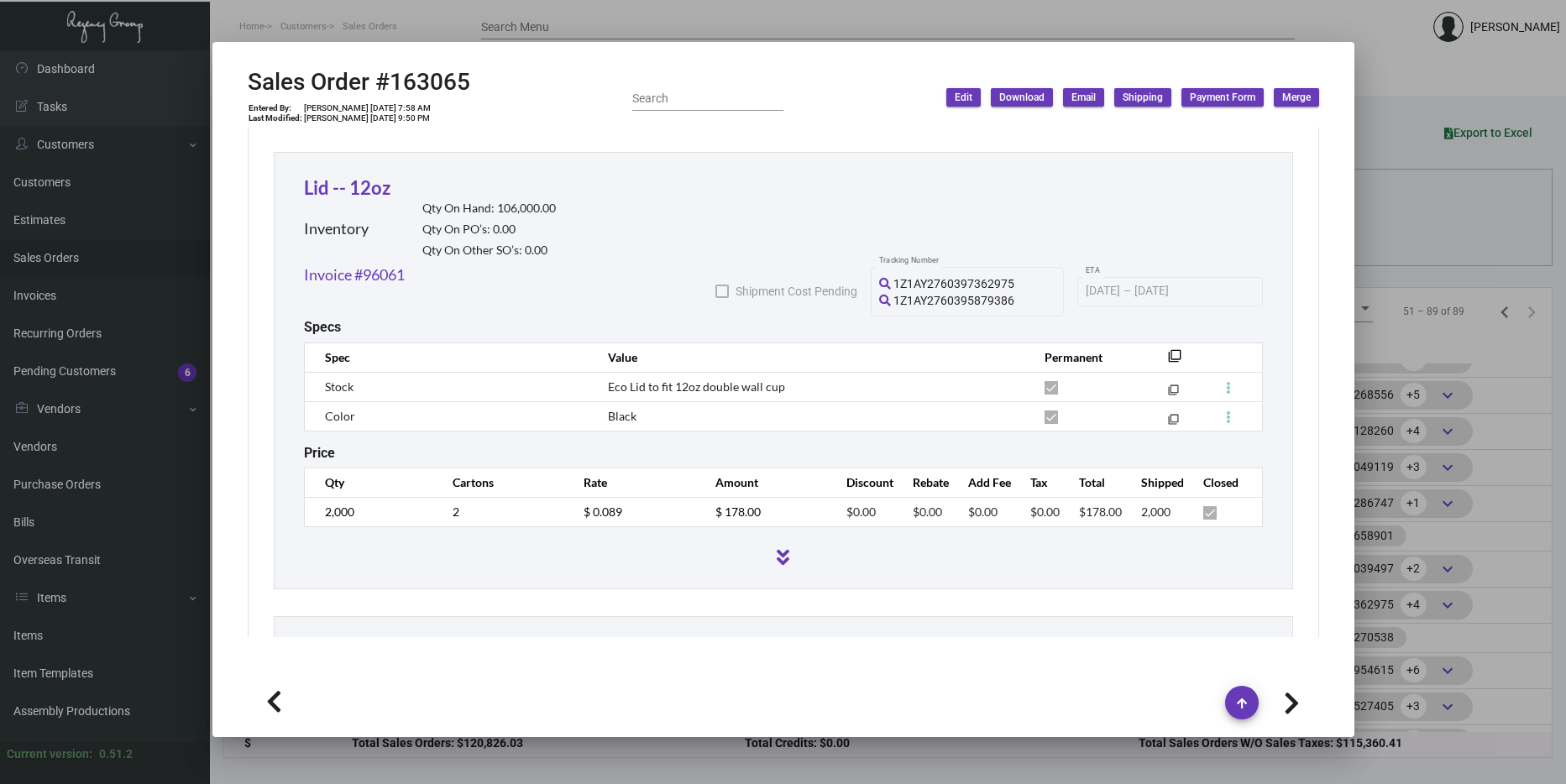
scroll to position [931, 0]
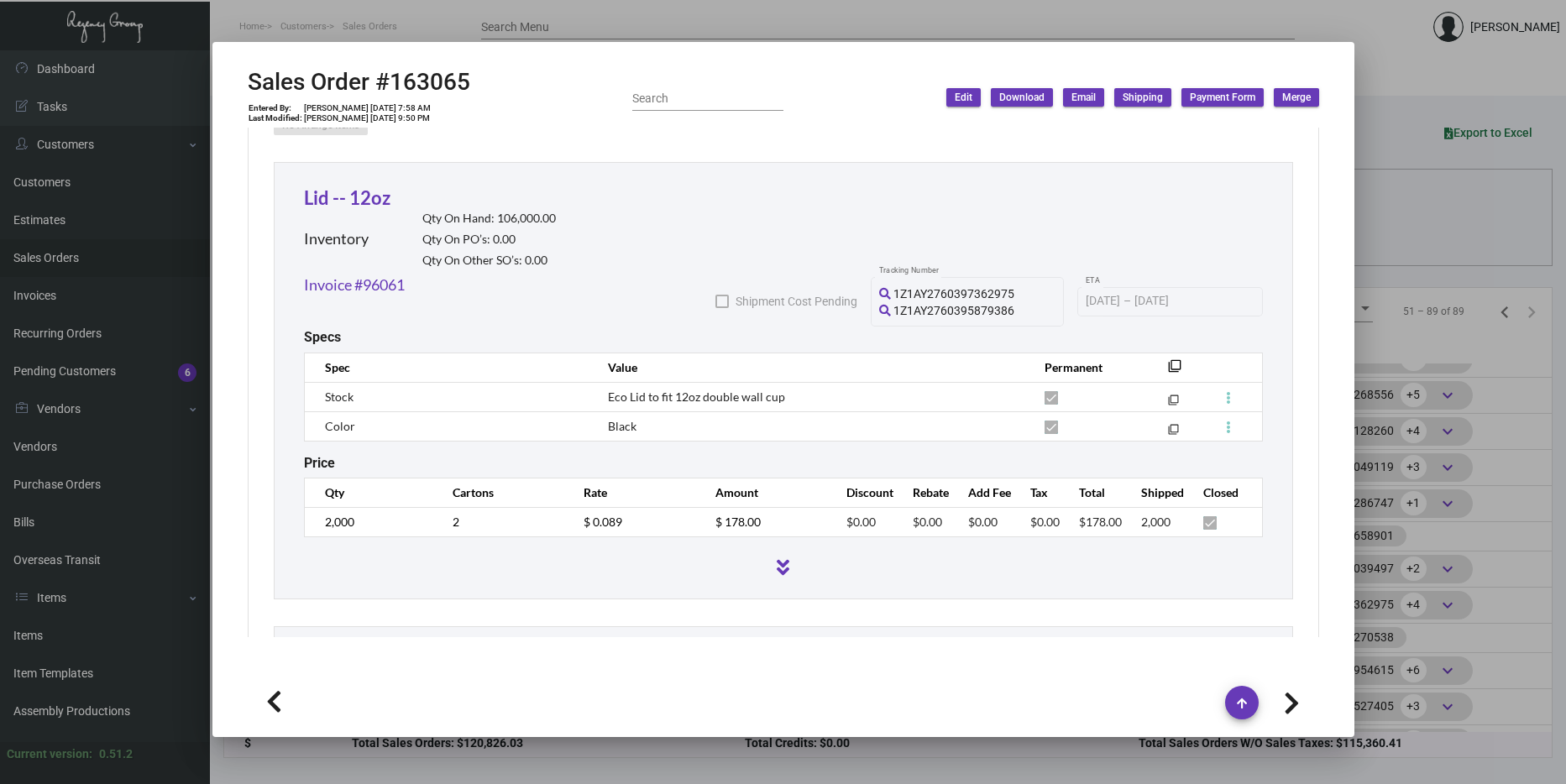
click at [1430, 337] on div at bounding box center [783, 392] width 1566 height 784
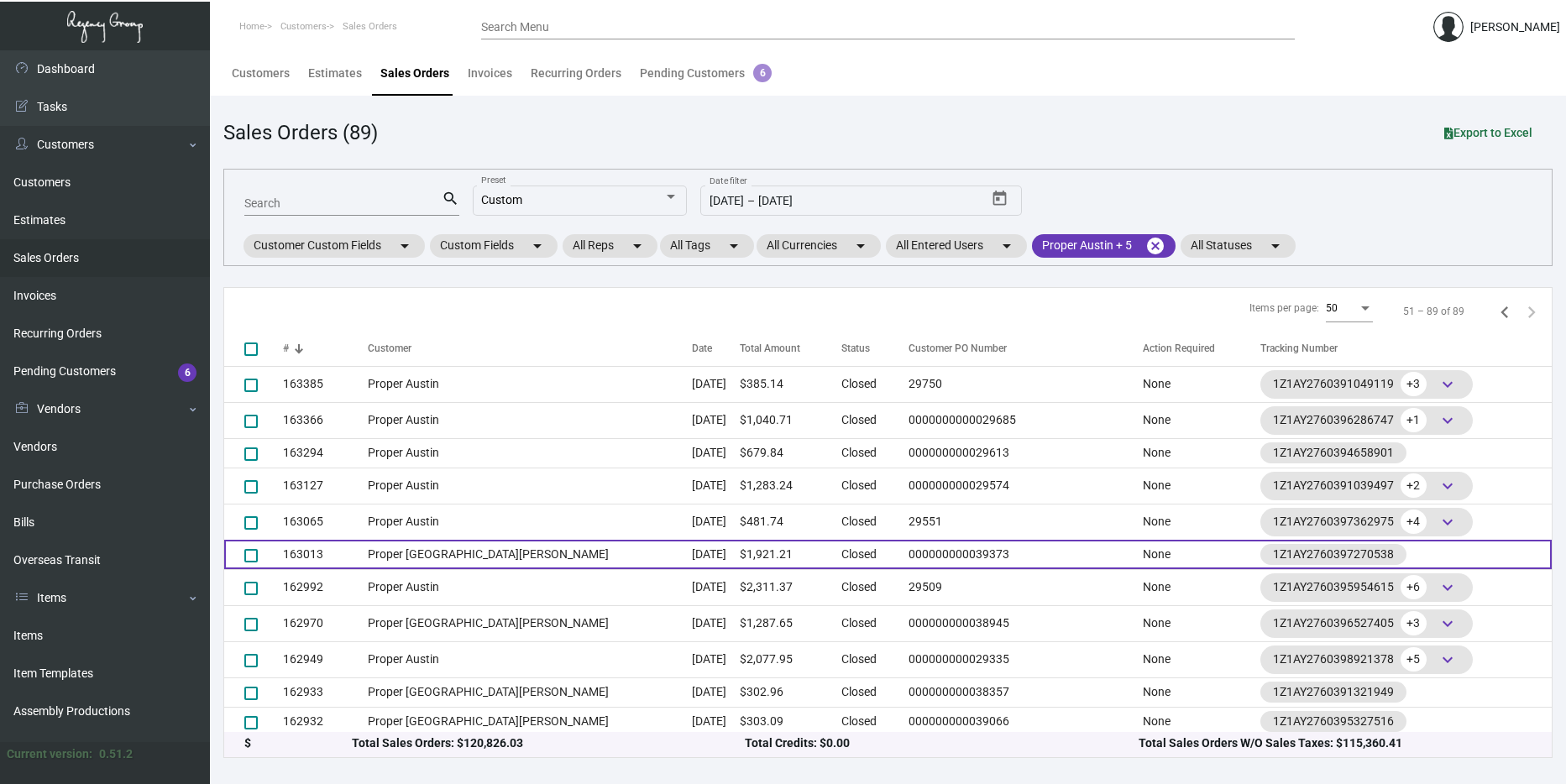
scroll to position [753, 0]
click at [508, 546] on td "Proper [GEOGRAPHIC_DATA][PERSON_NAME]" at bounding box center [530, 553] width 324 height 29
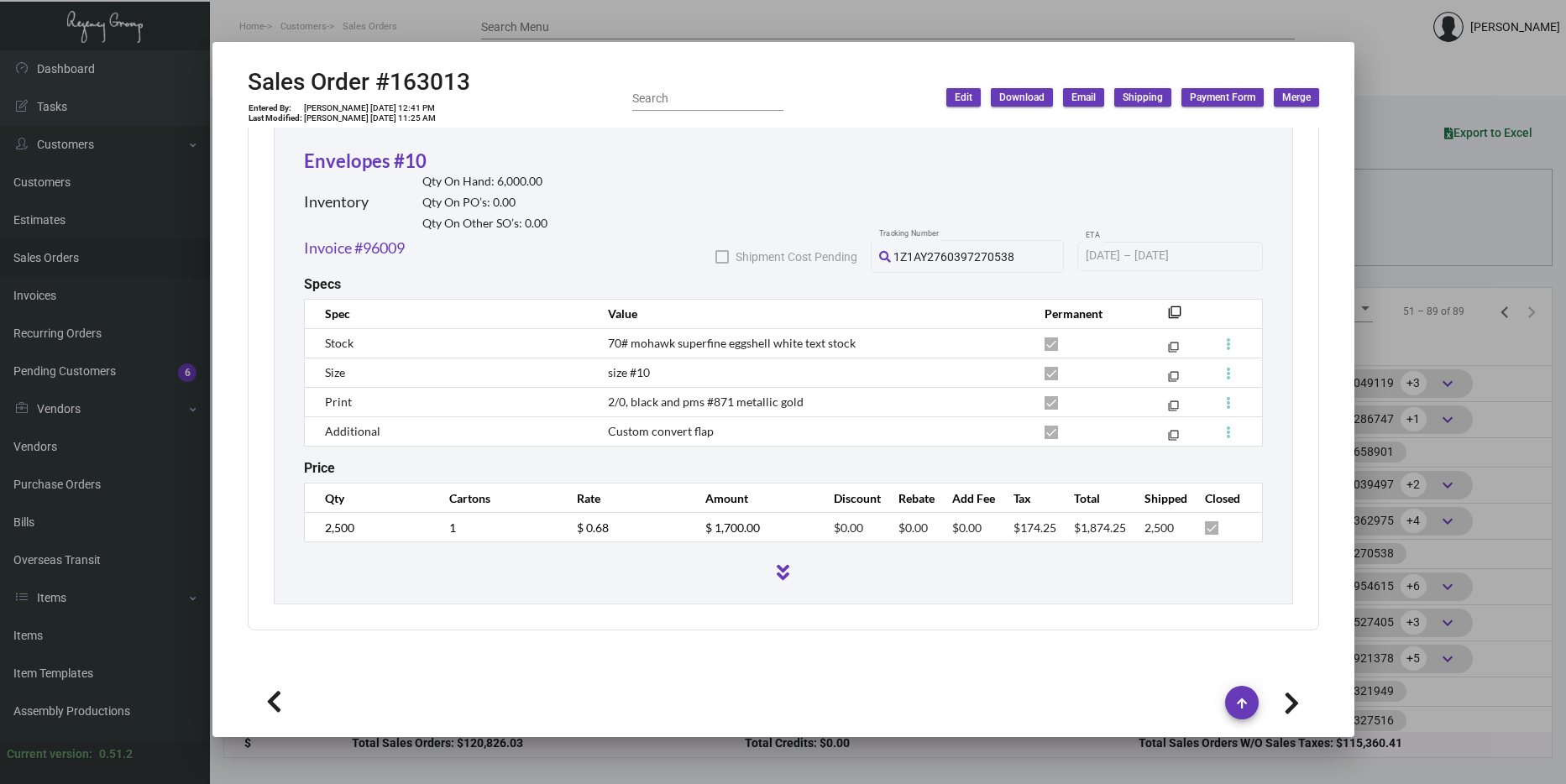
scroll to position [940, 0]
click at [1412, 566] on div at bounding box center [783, 392] width 1566 height 784
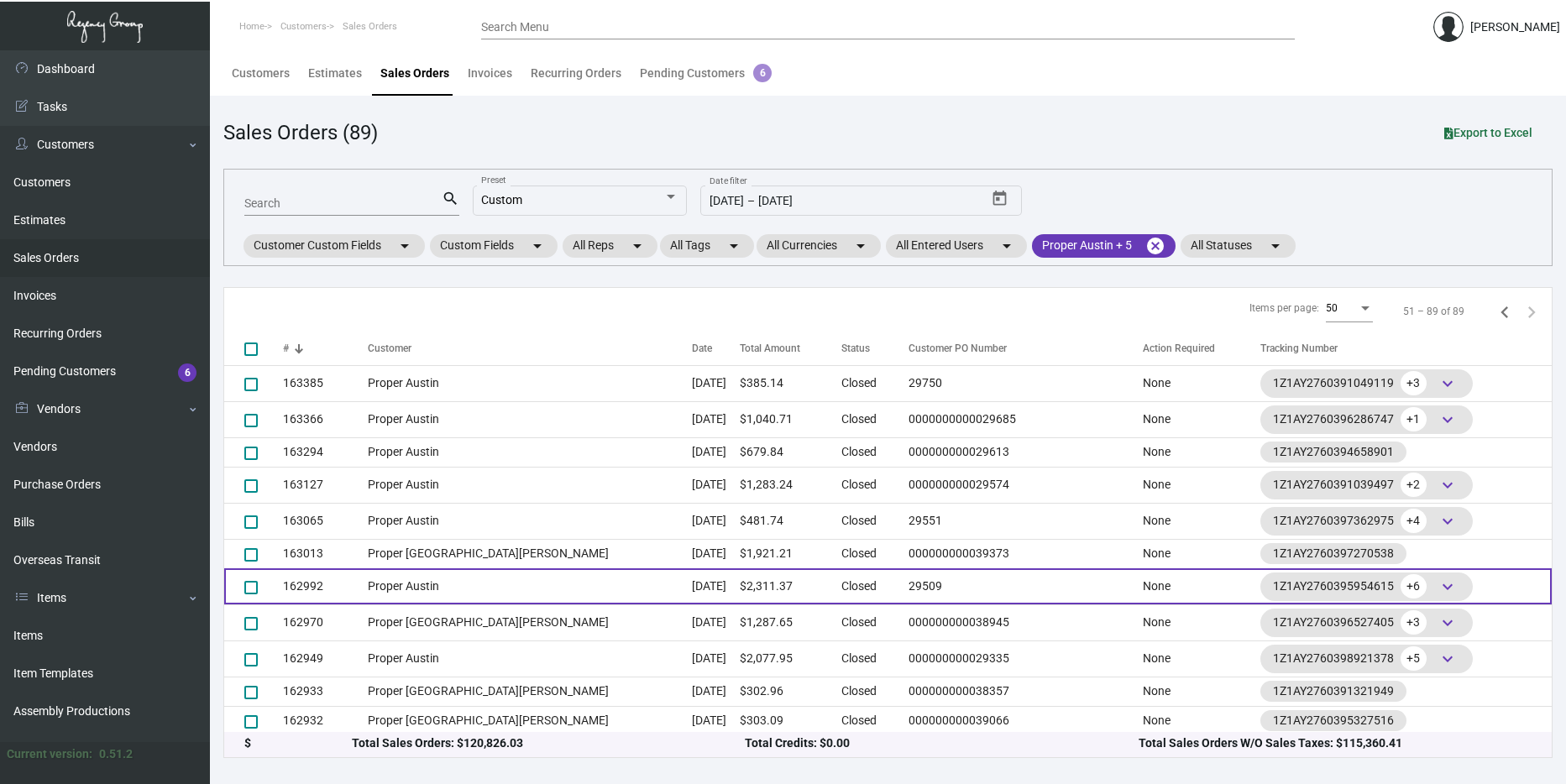
click at [691, 580] on td "Sep 9, 2024" at bounding box center [715, 586] width 48 height 36
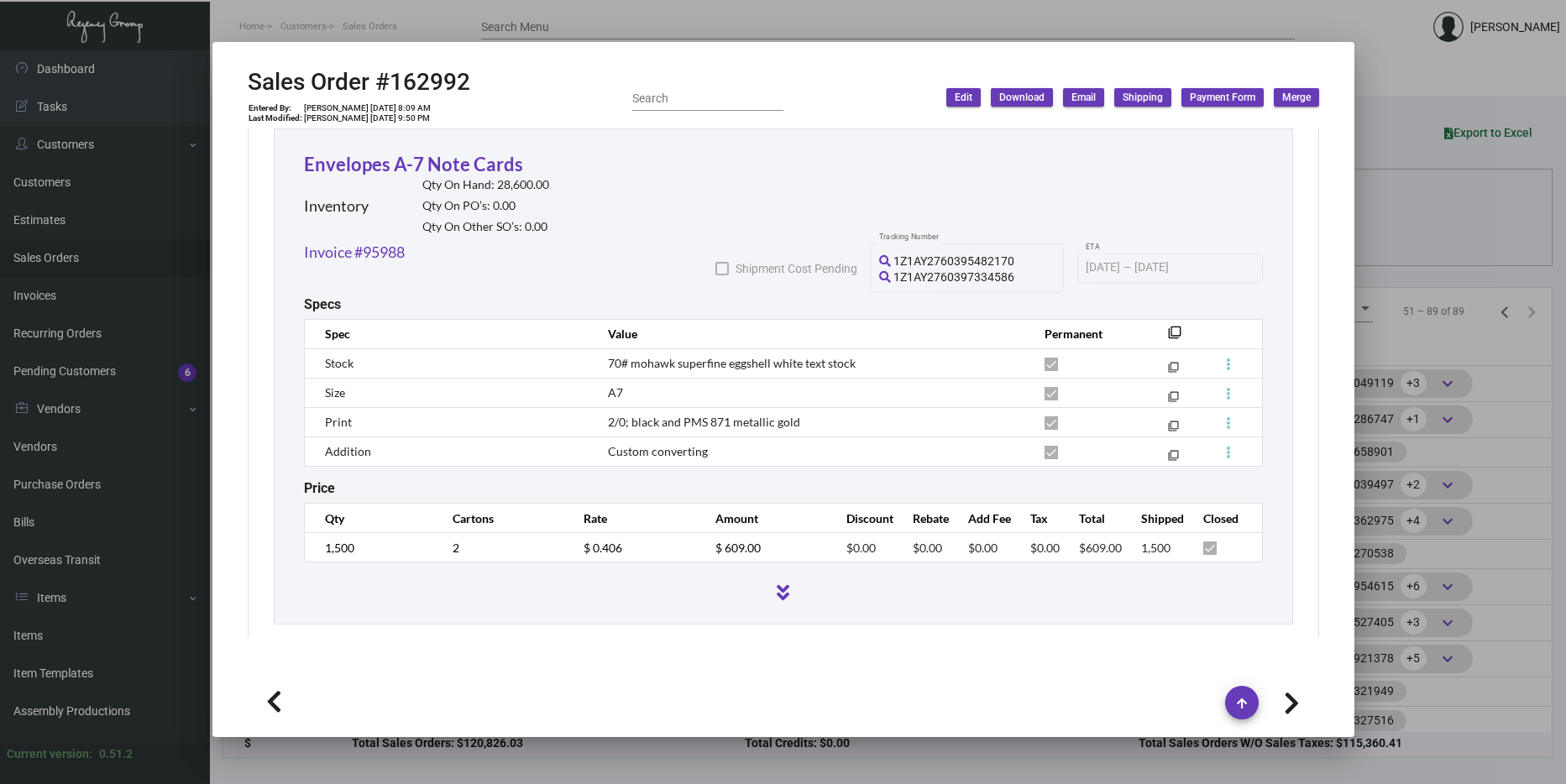
scroll to position [2859, 0]
click at [1433, 396] on div at bounding box center [783, 392] width 1566 height 784
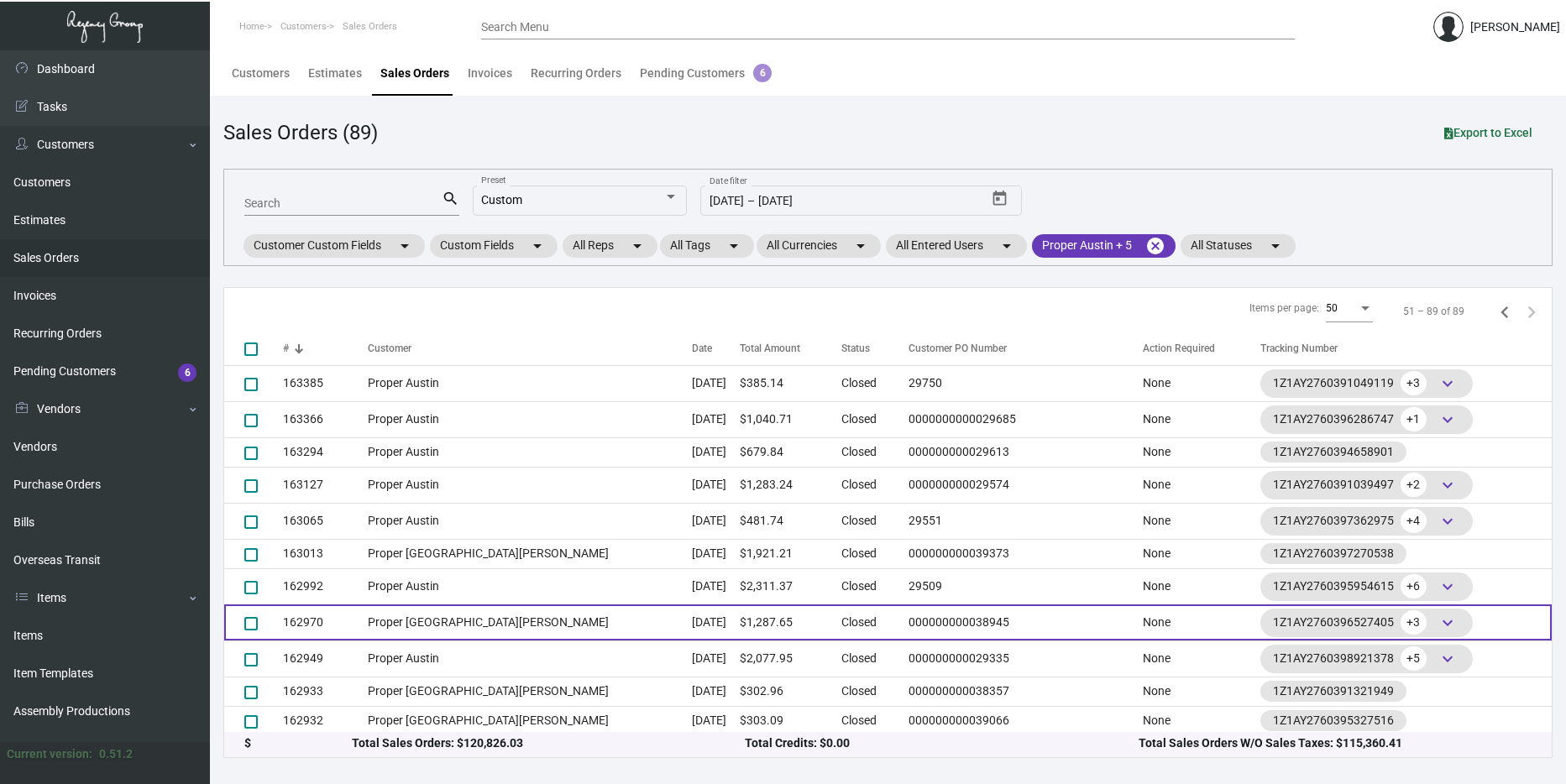
click at [691, 613] on td "Sep 6, 2024" at bounding box center [715, 623] width 48 height 36
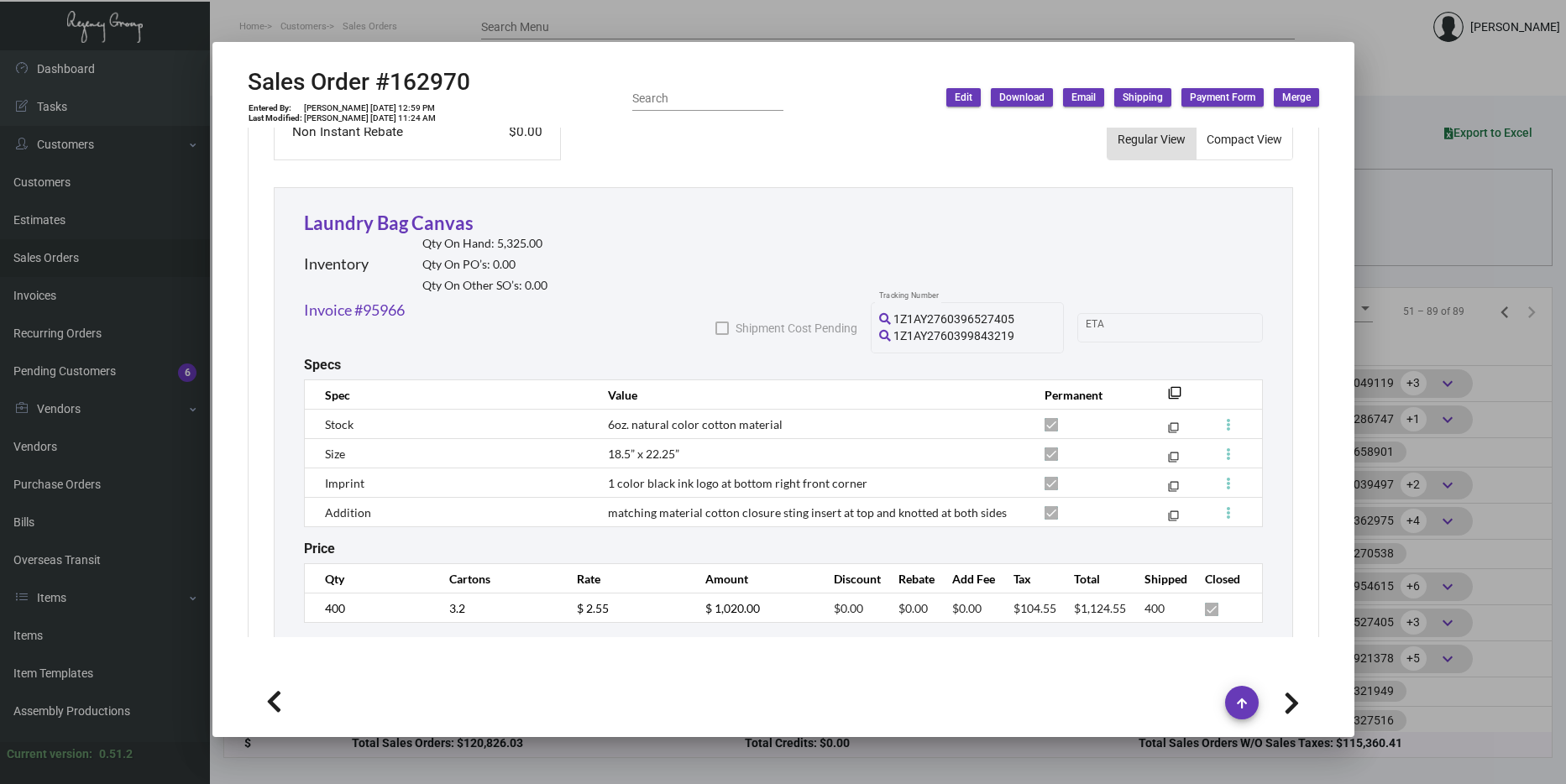
scroll to position [958, 0]
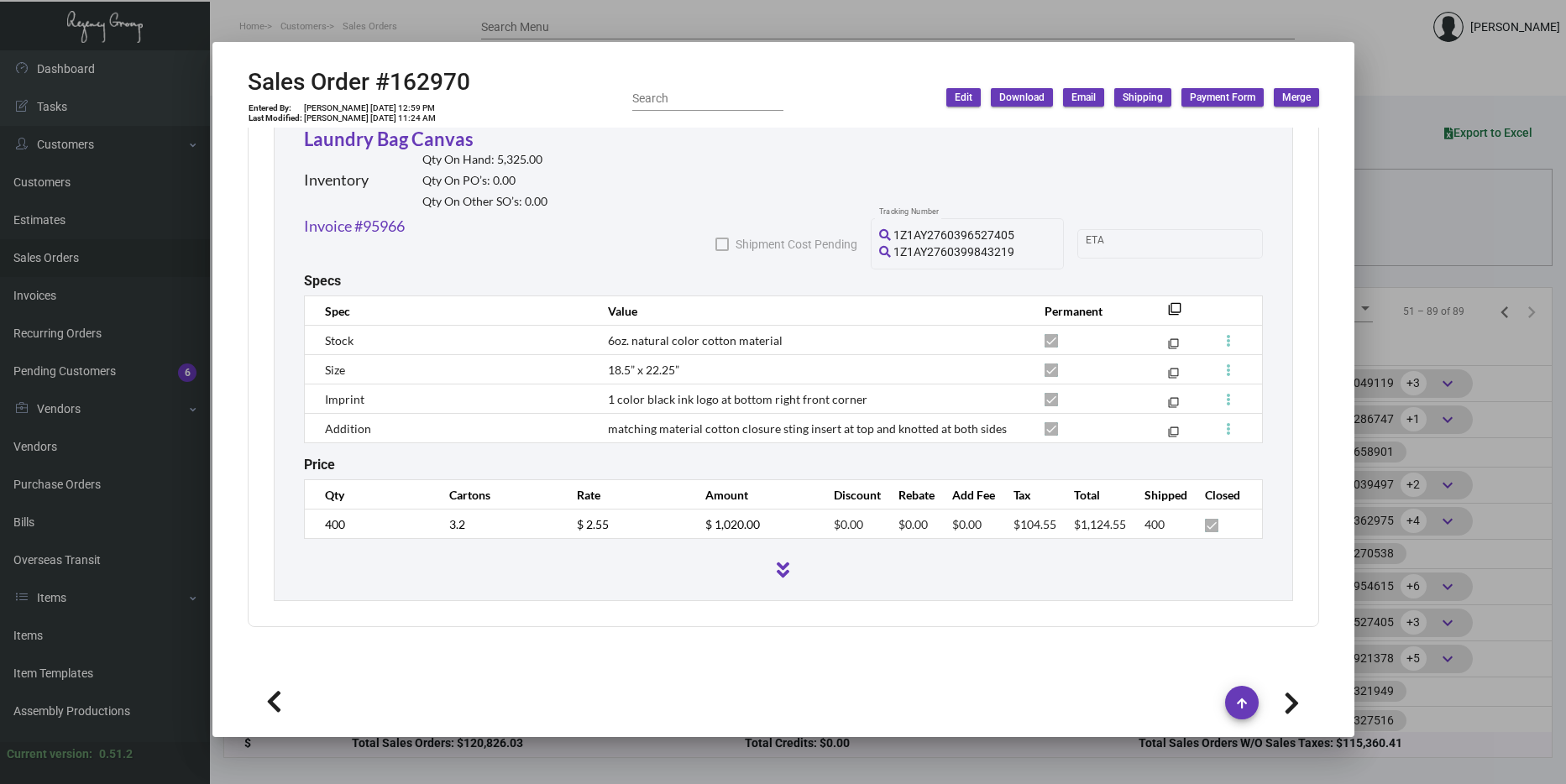
click at [1388, 605] on div at bounding box center [783, 392] width 1566 height 784
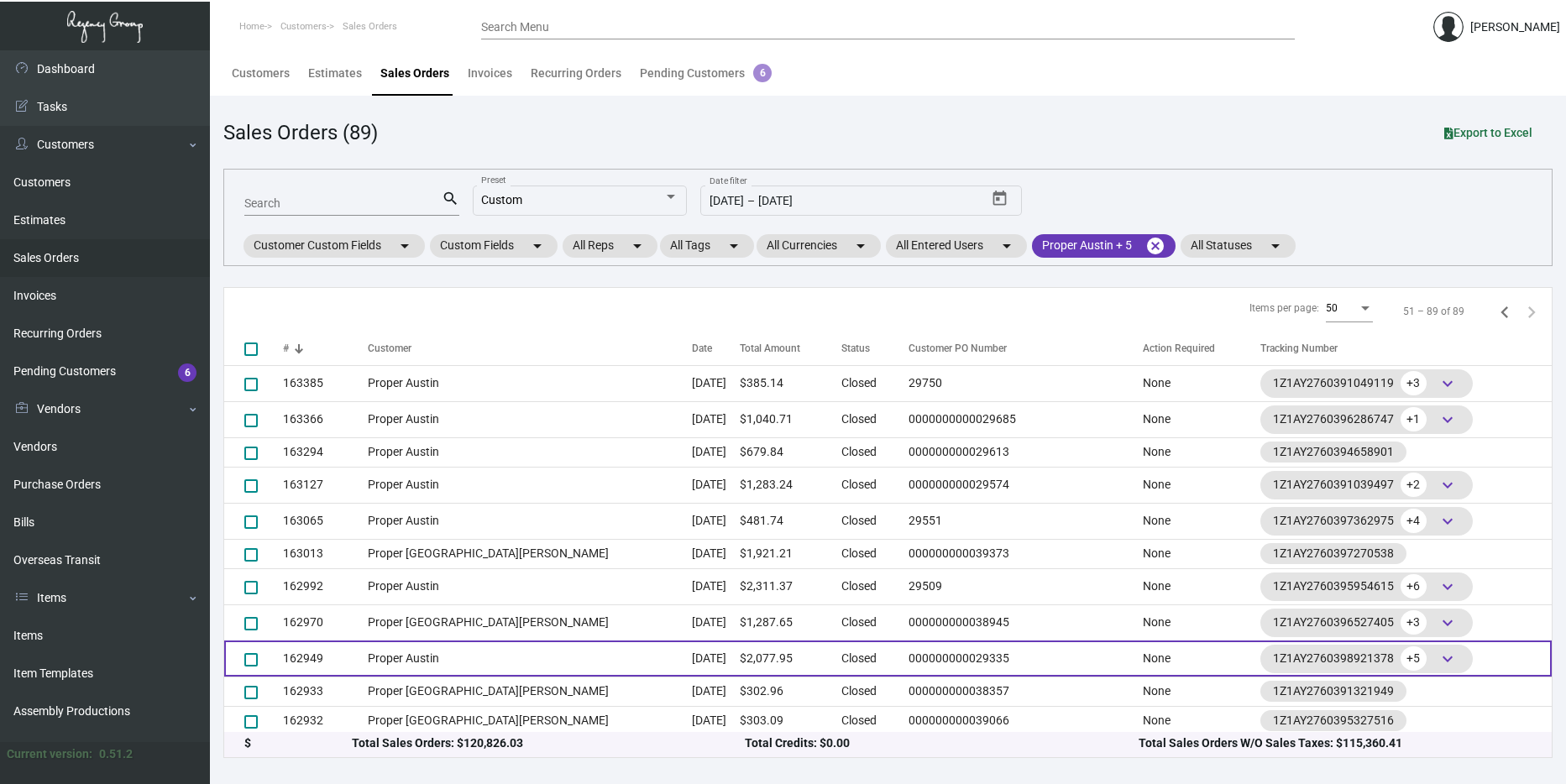
click at [900, 662] on td "000000000029335" at bounding box center [1021, 658] width 243 height 36
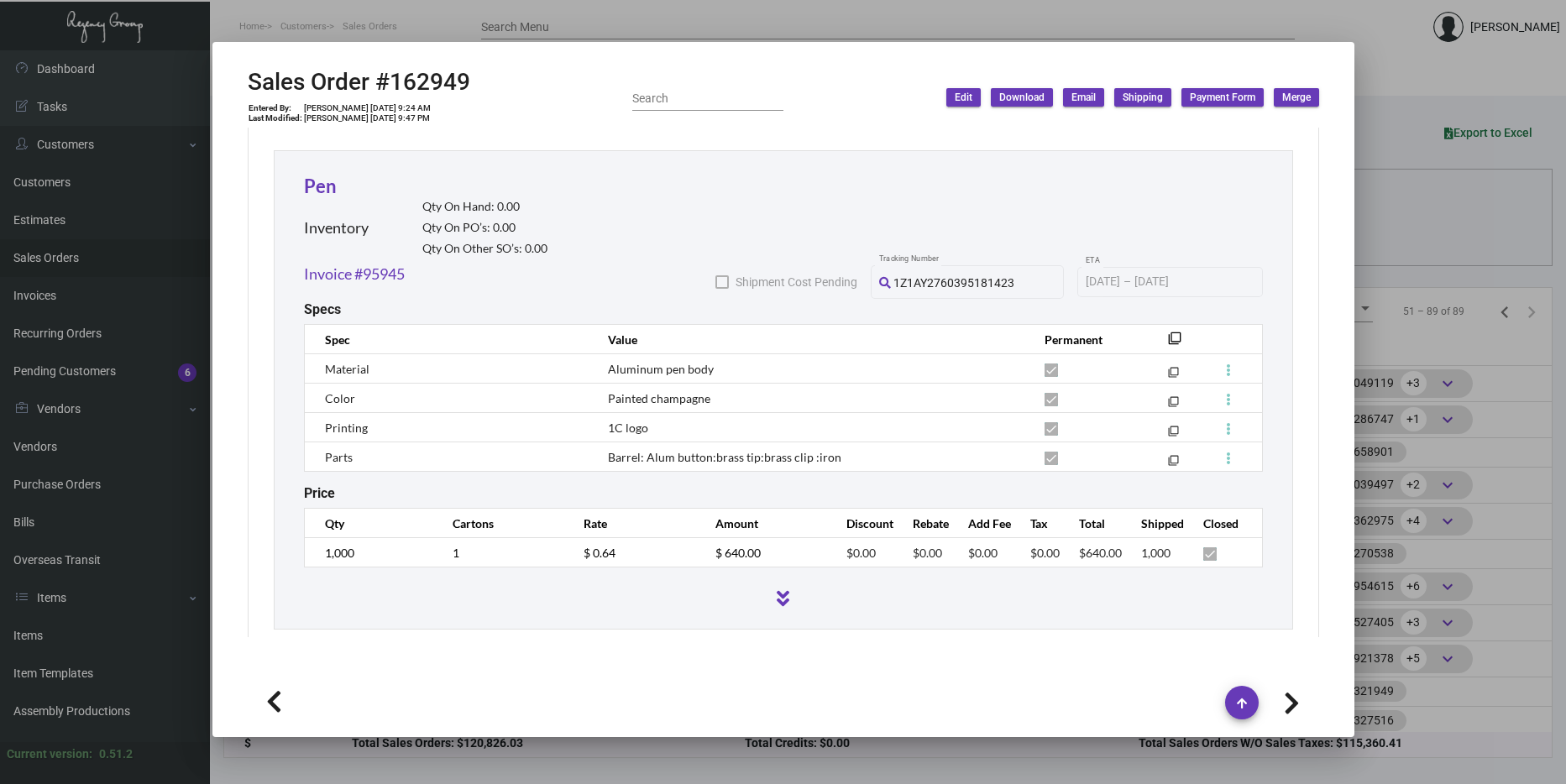
scroll to position [1437, 0]
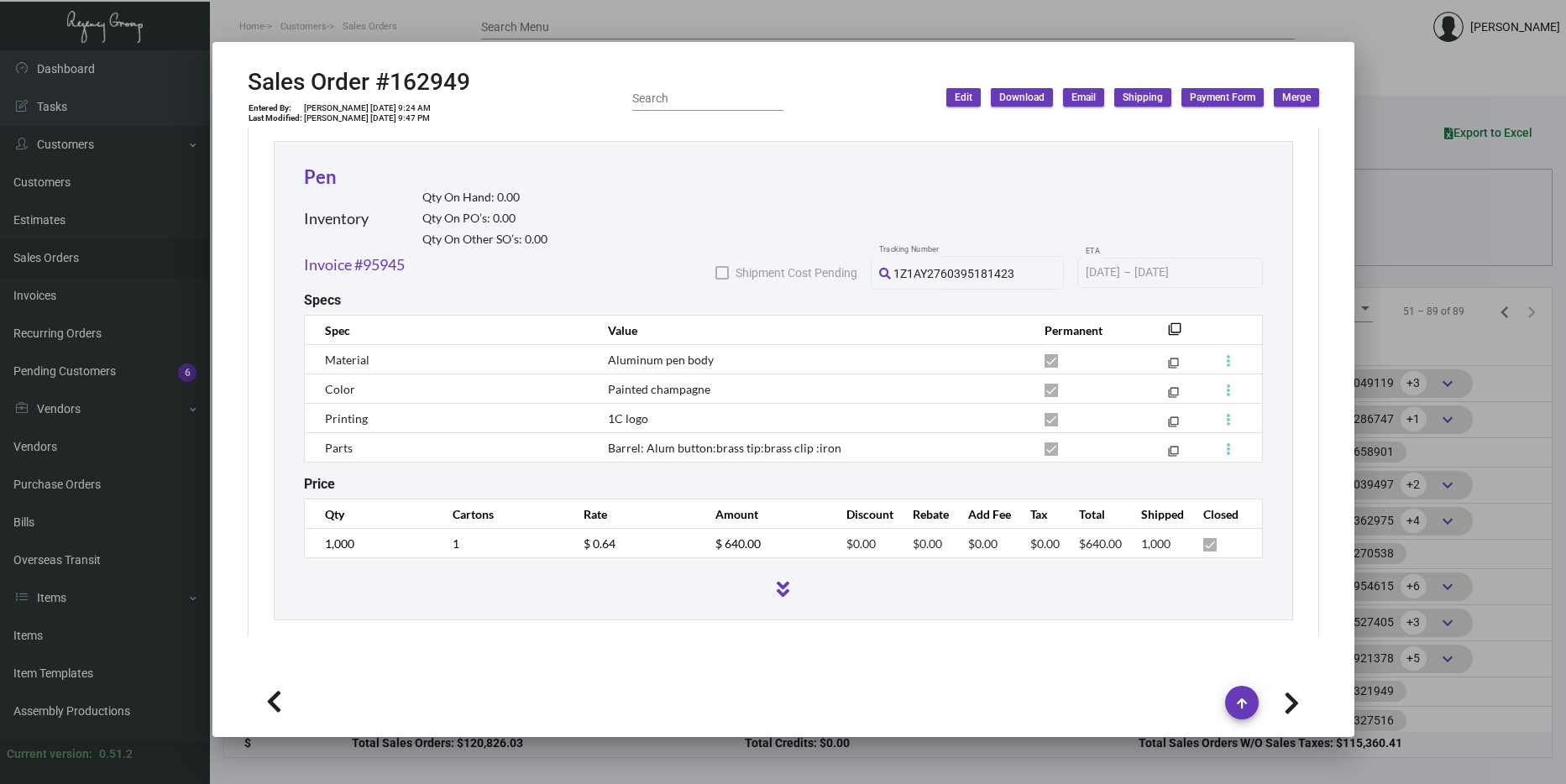
click at [1360, 385] on div at bounding box center [783, 392] width 1566 height 784
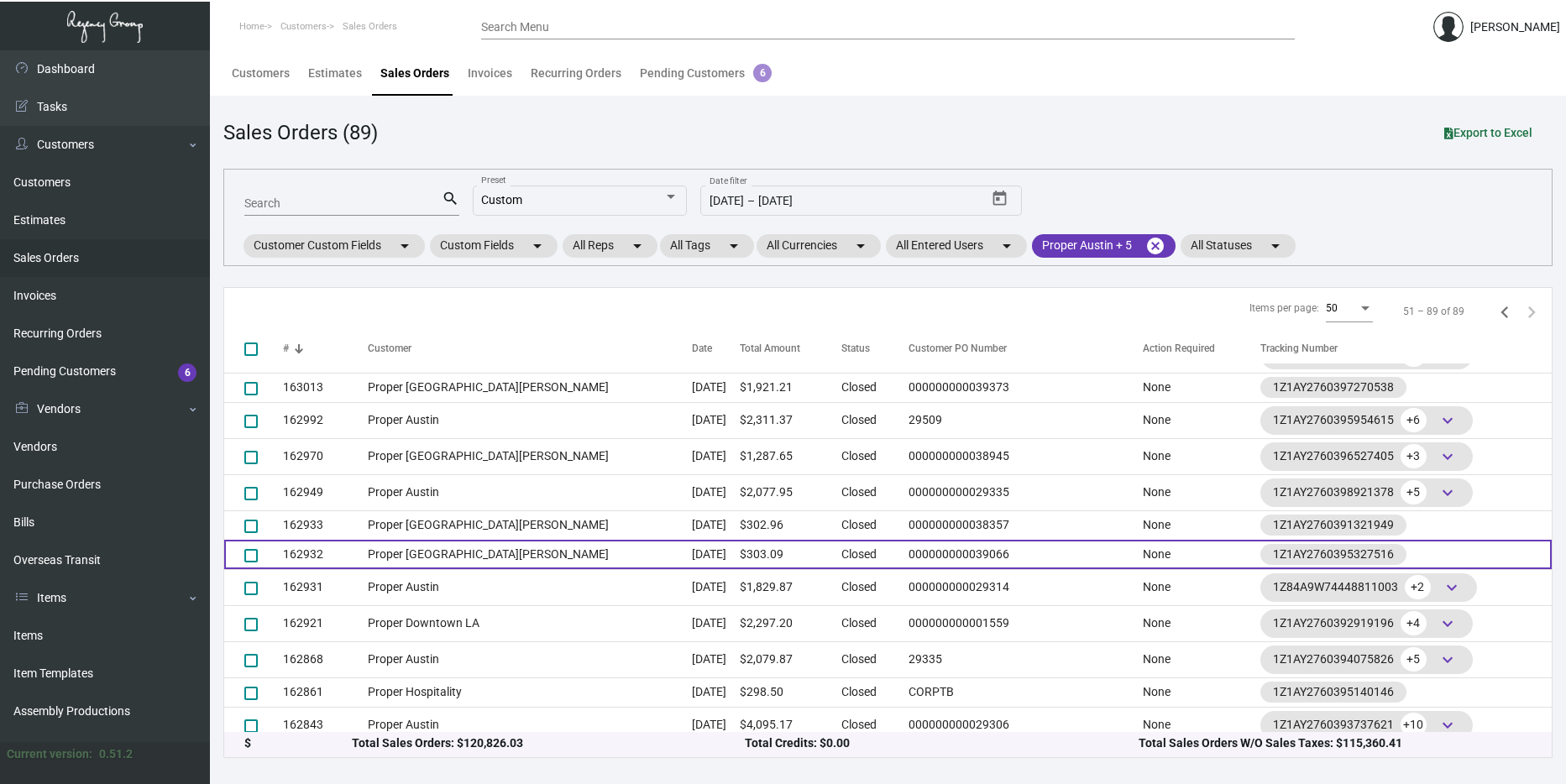
scroll to position [921, 0]
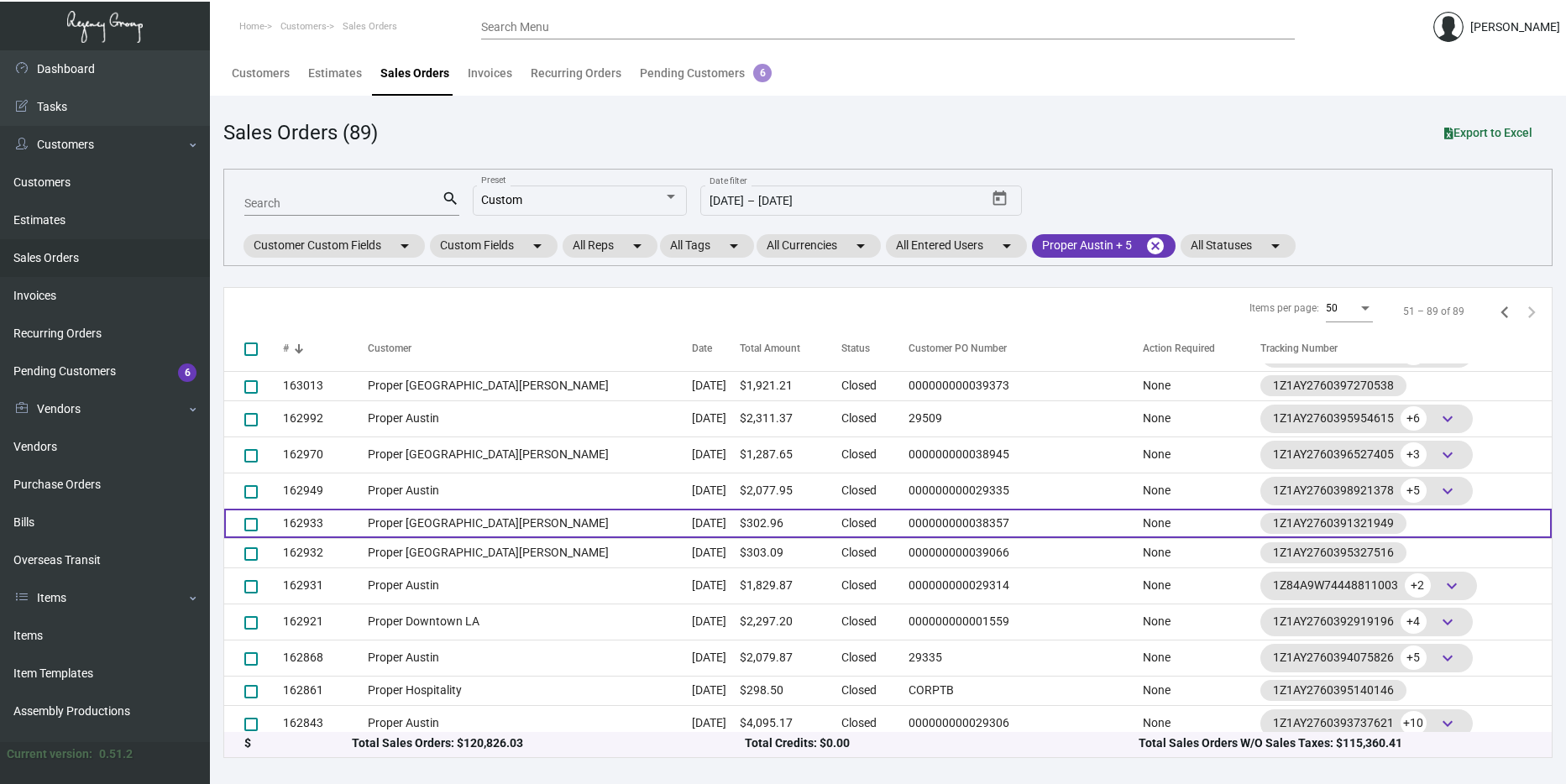
click at [470, 524] on td "Proper [GEOGRAPHIC_DATA][PERSON_NAME]" at bounding box center [530, 523] width 324 height 29
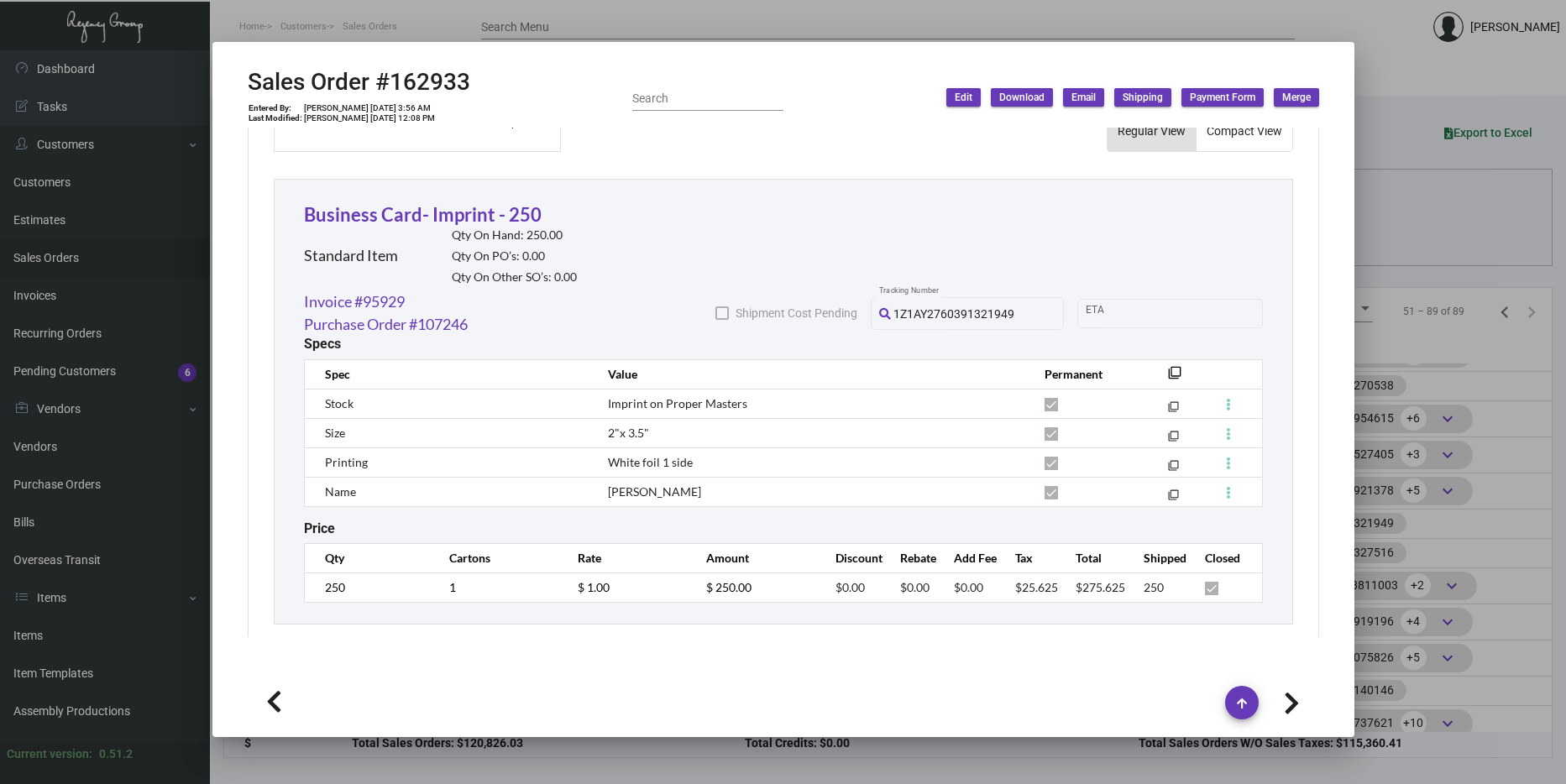
scroll to position [906, 0]
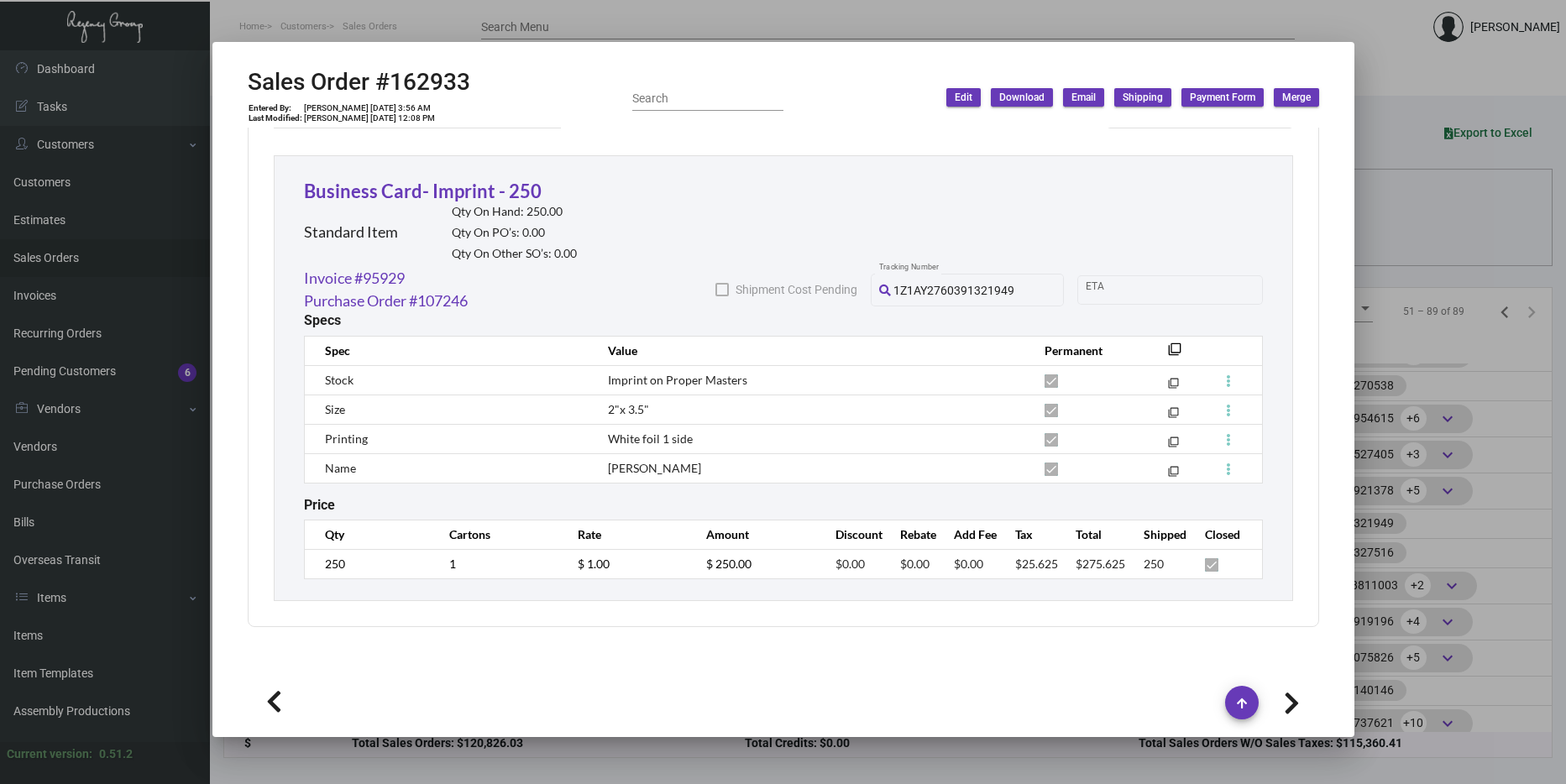
click at [1380, 462] on div at bounding box center [783, 392] width 1566 height 784
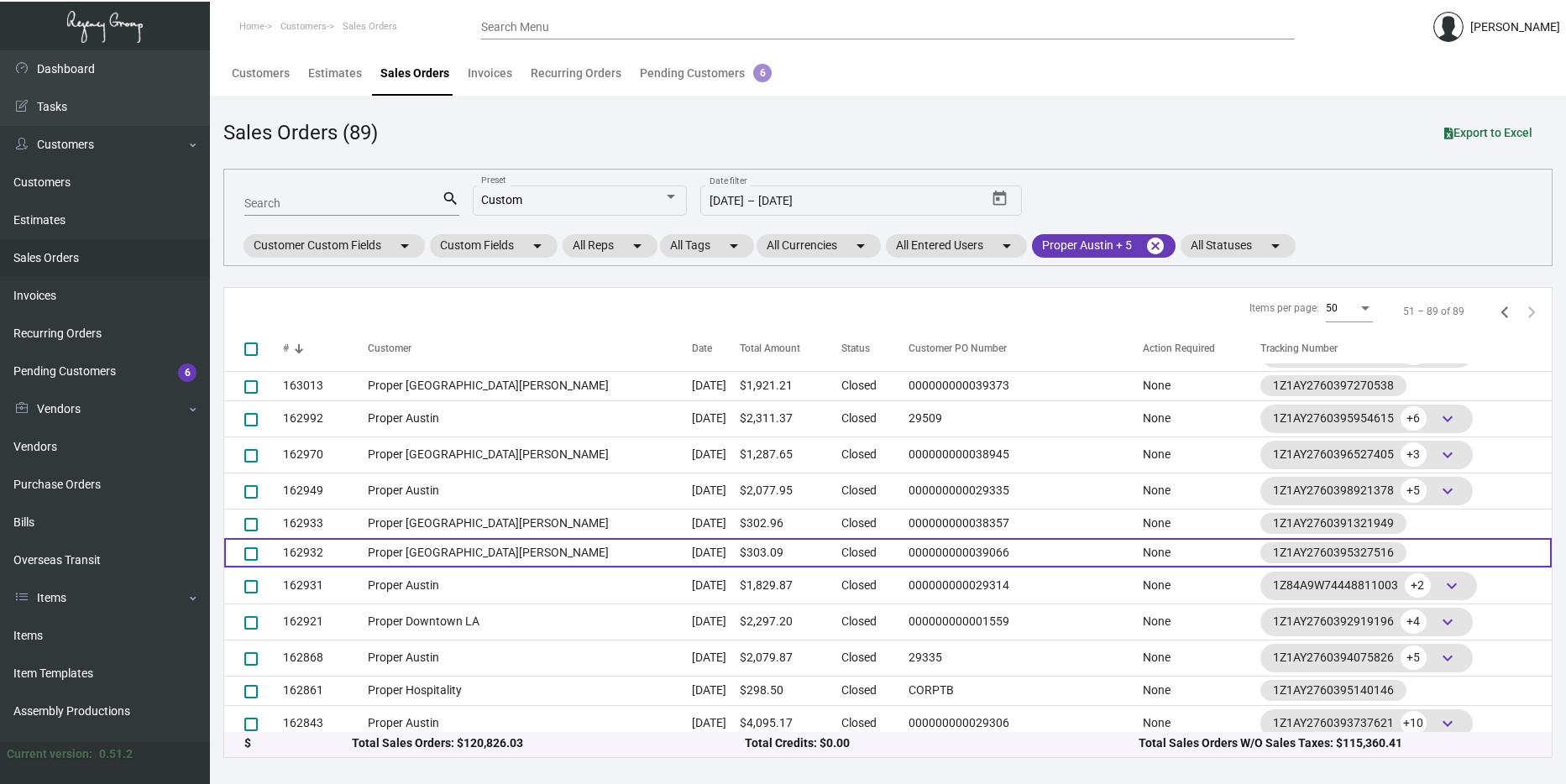
click at [842, 547] on td "Closed" at bounding box center [871, 552] width 59 height 29
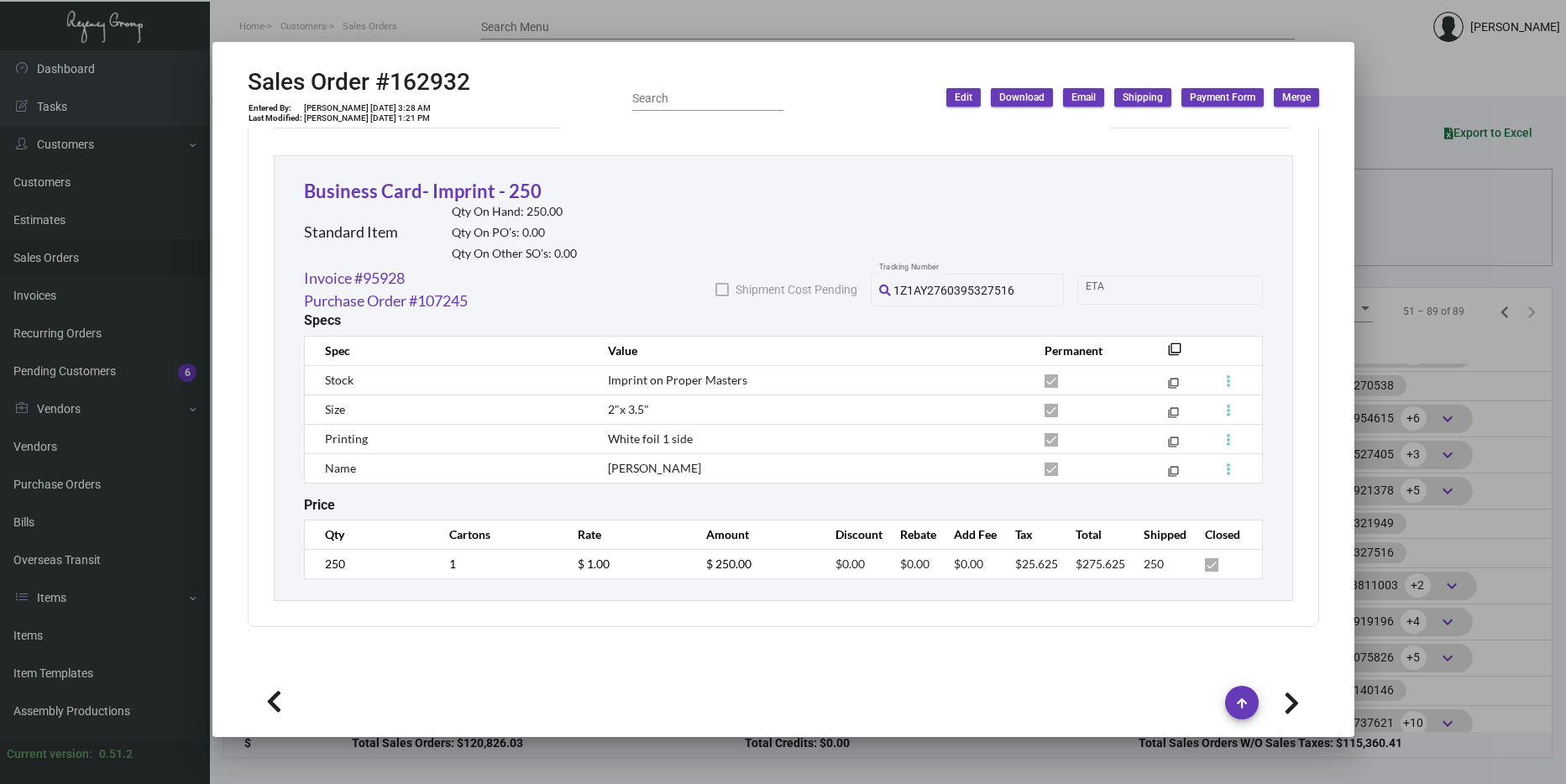
click at [1395, 448] on div at bounding box center [783, 392] width 1566 height 784
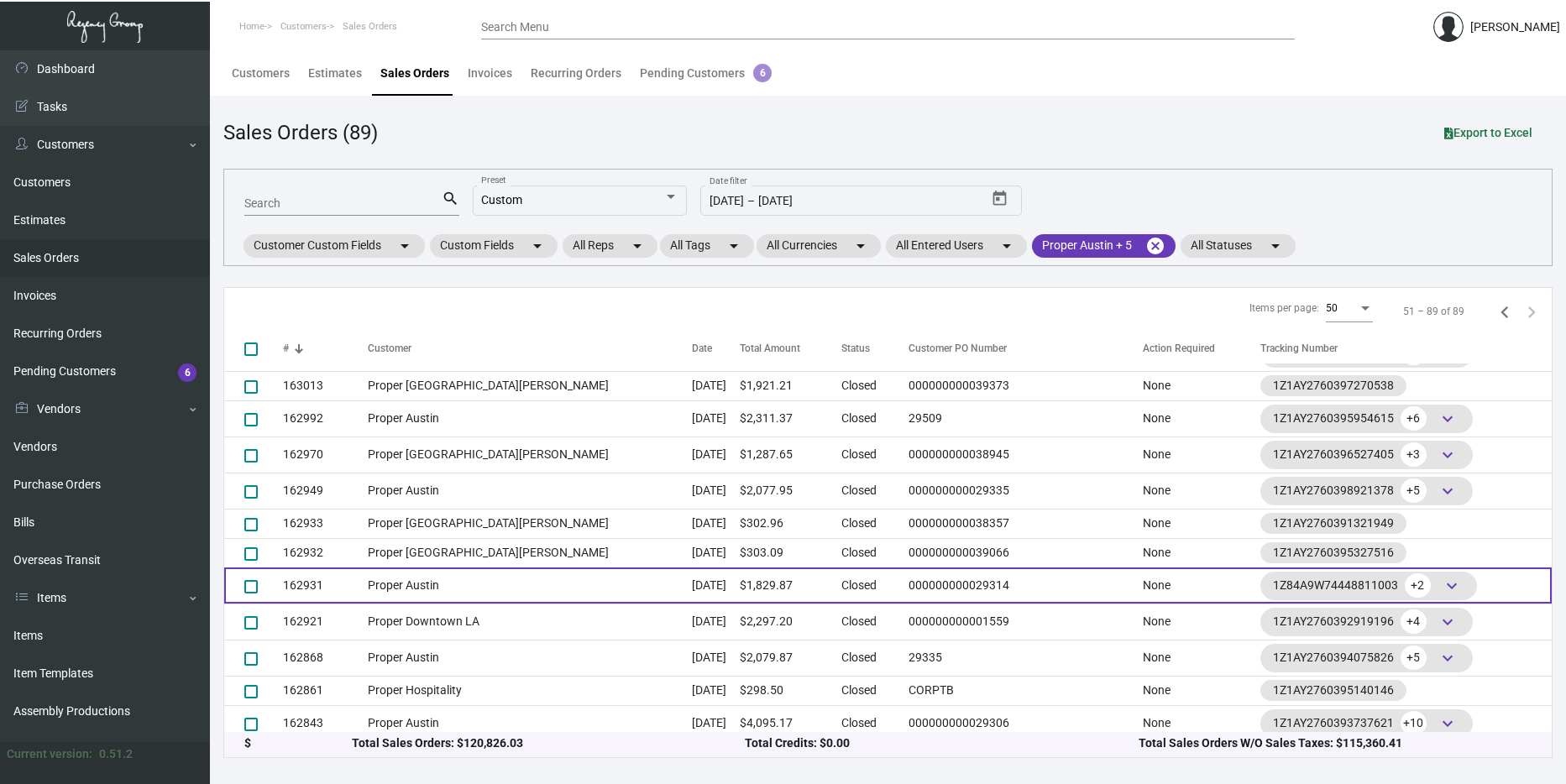
click at [691, 575] on td "Sep 5, 2024" at bounding box center [715, 585] width 48 height 36
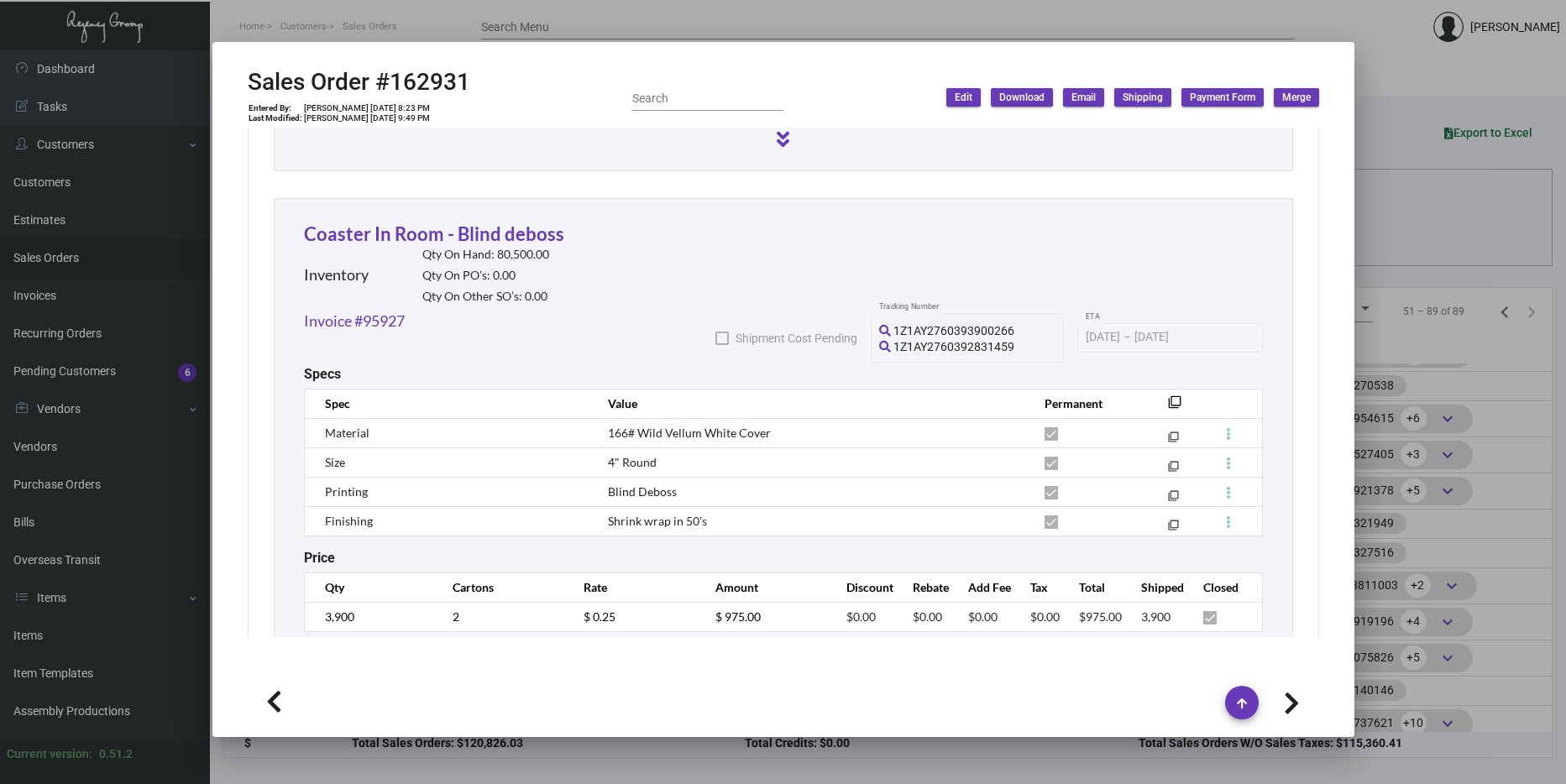
scroll to position [1427, 0]
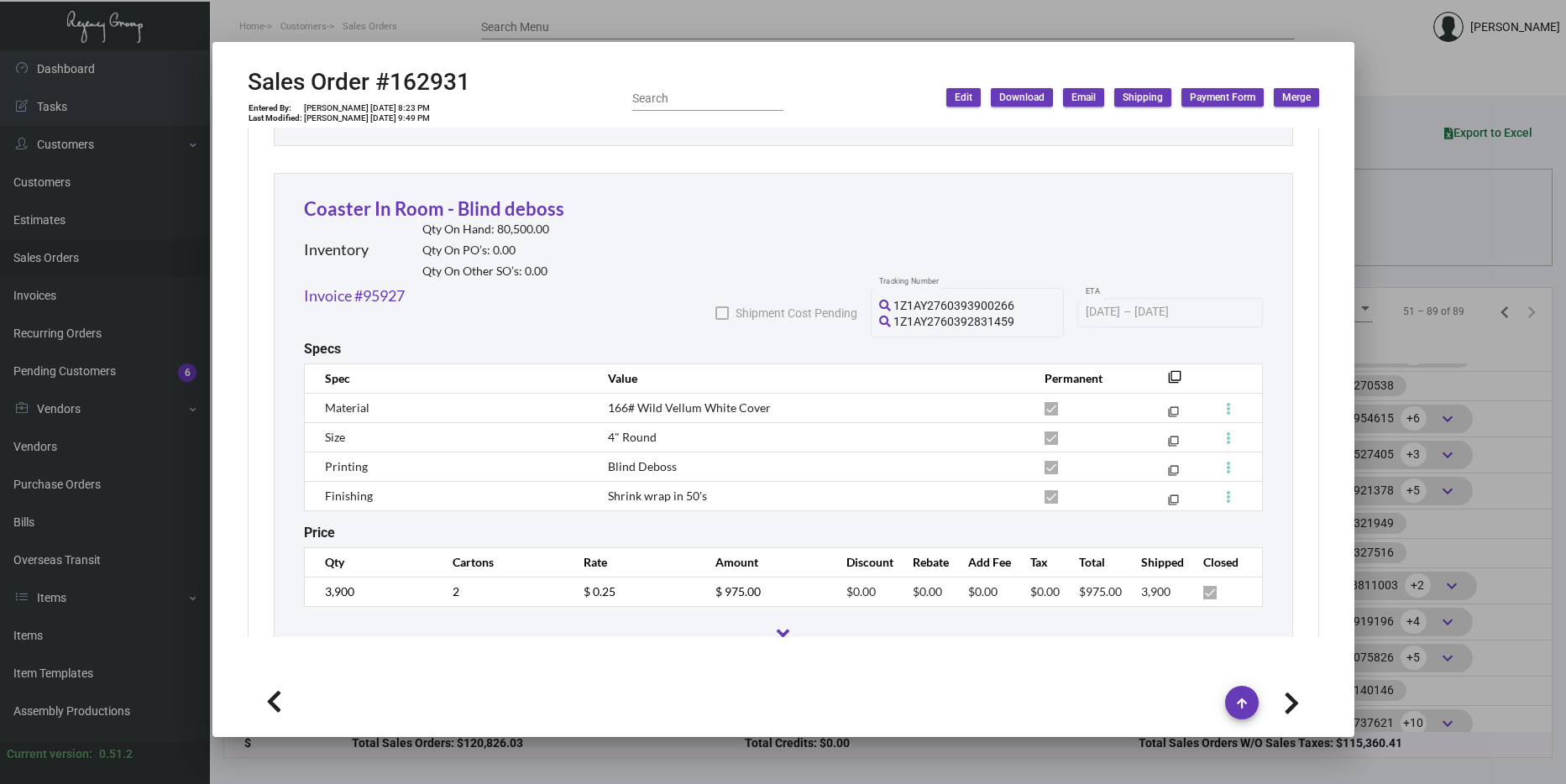
click at [1443, 365] on div at bounding box center [783, 392] width 1566 height 784
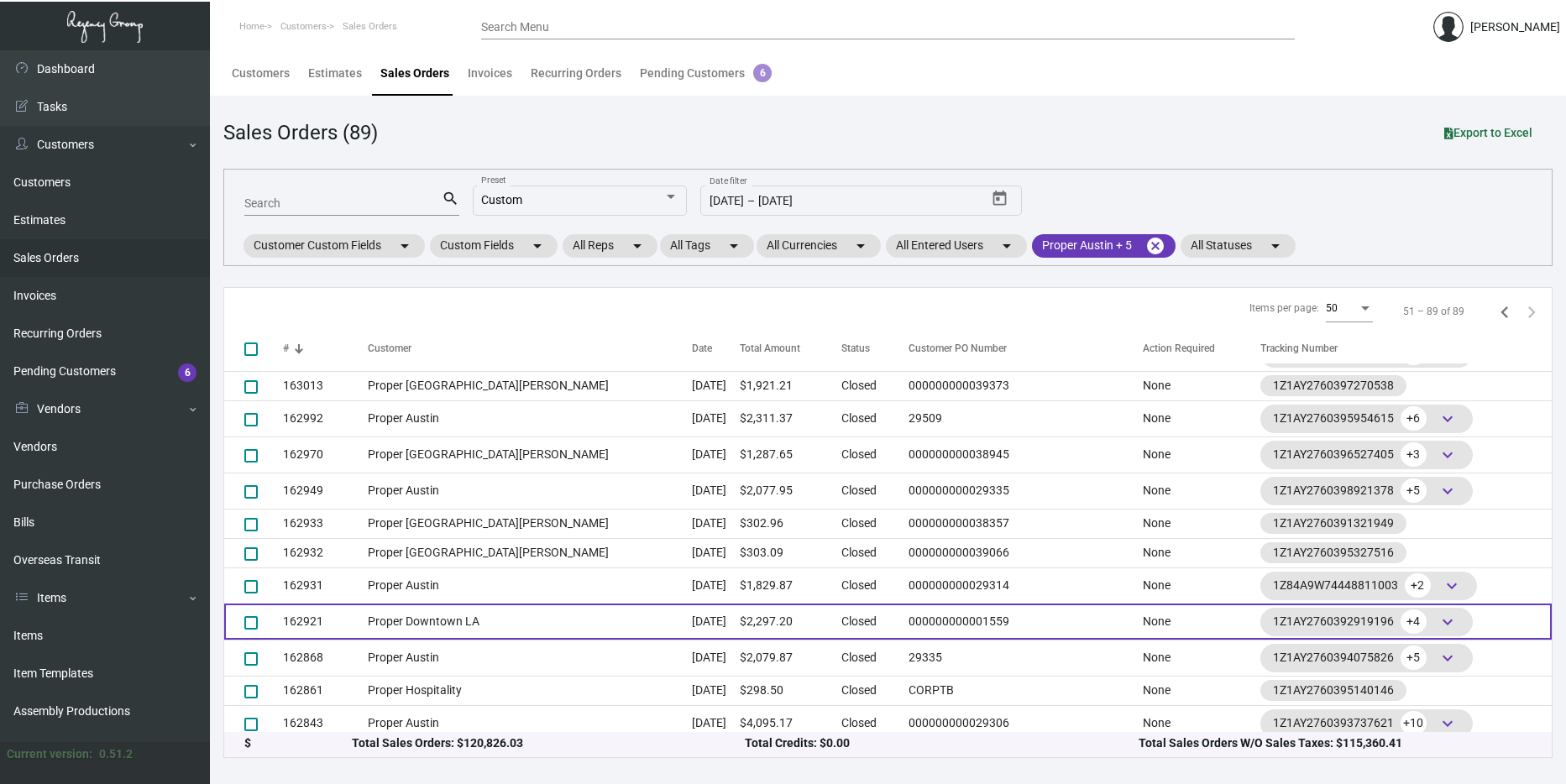
click at [842, 608] on td "Closed" at bounding box center [871, 622] width 59 height 36
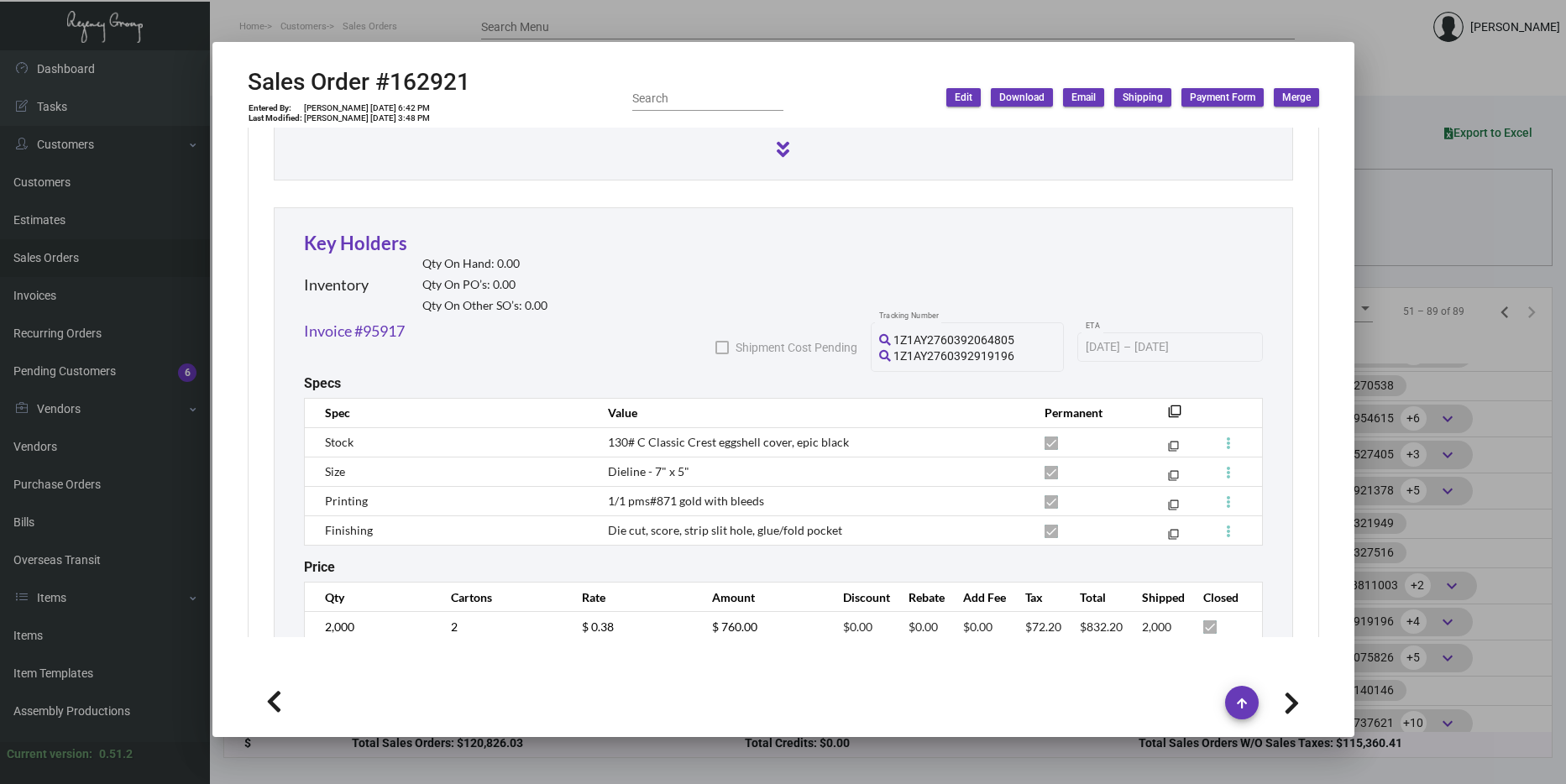
scroll to position [2524, 0]
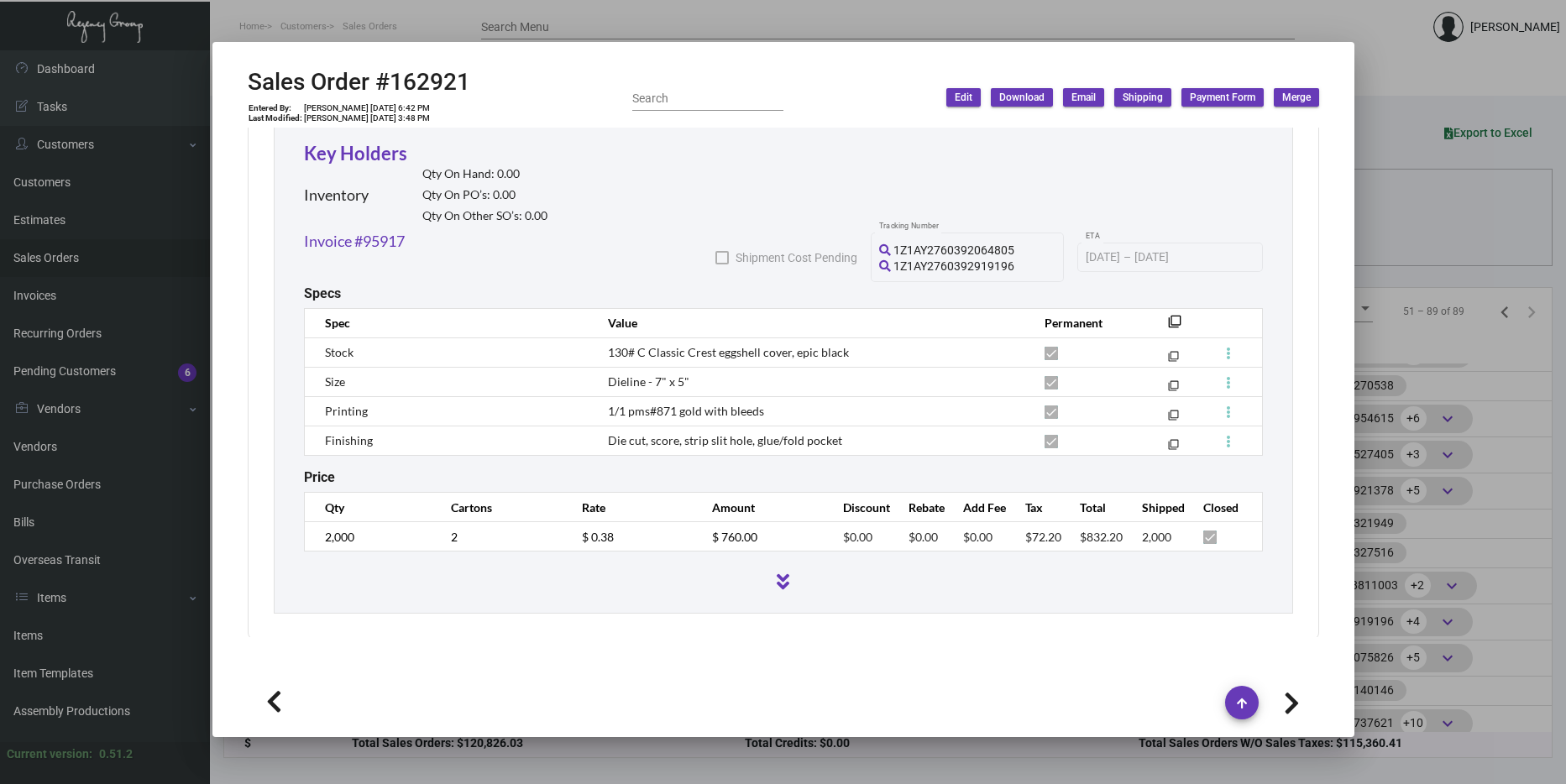
click at [1372, 296] on div at bounding box center [783, 392] width 1566 height 784
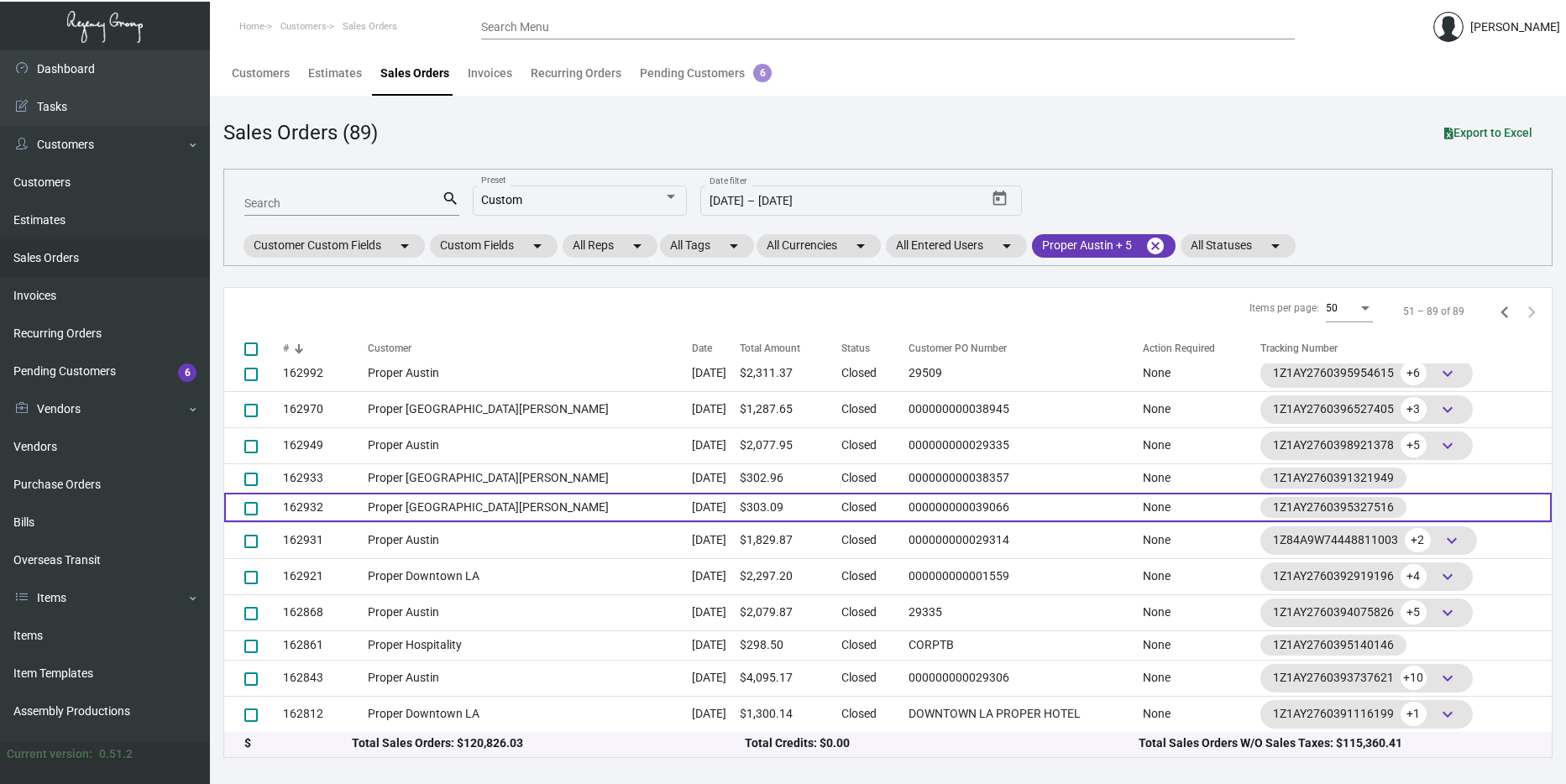
scroll to position [967, 0]
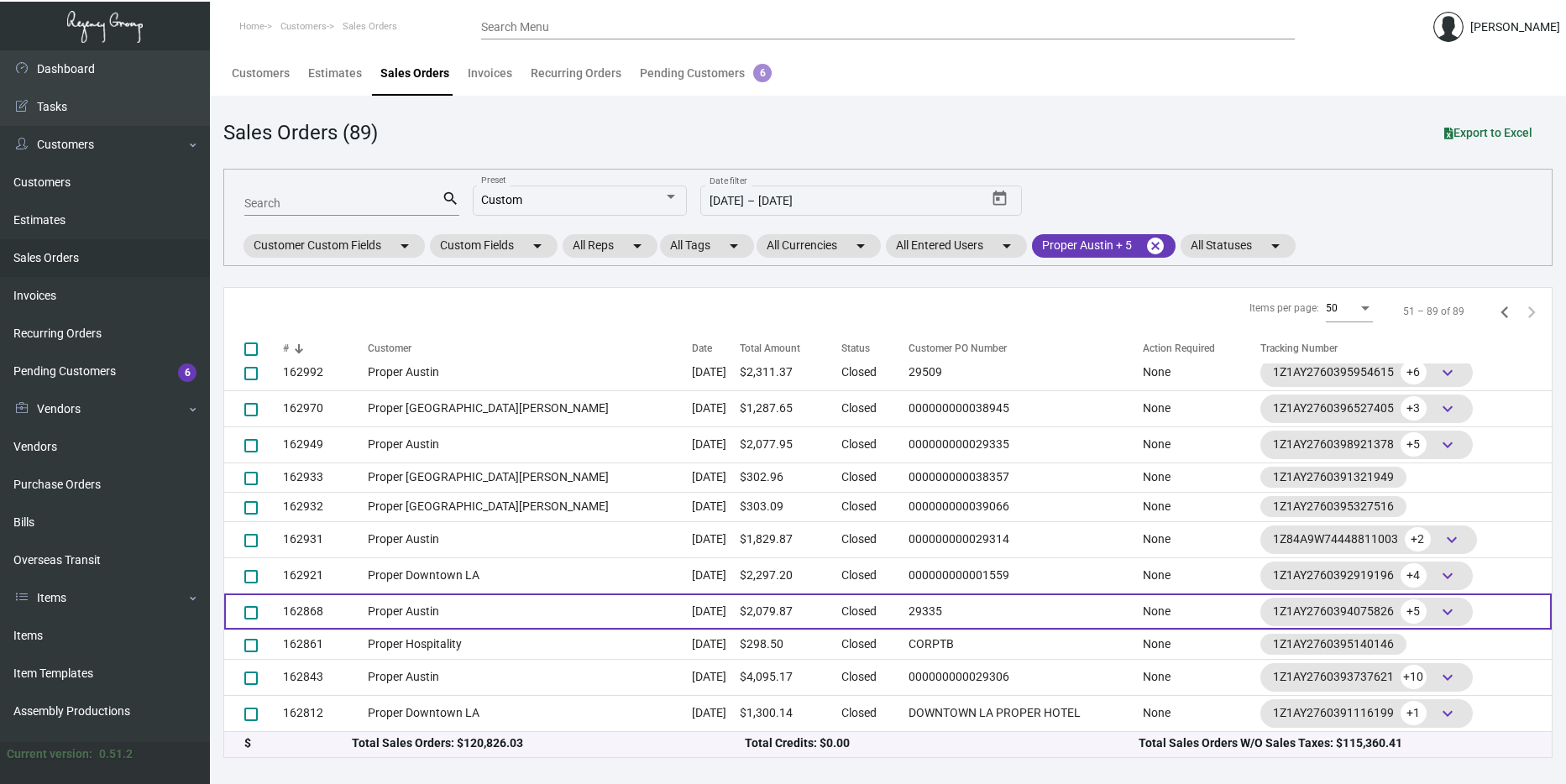
click at [453, 613] on td "Proper Austin" at bounding box center [530, 611] width 324 height 36
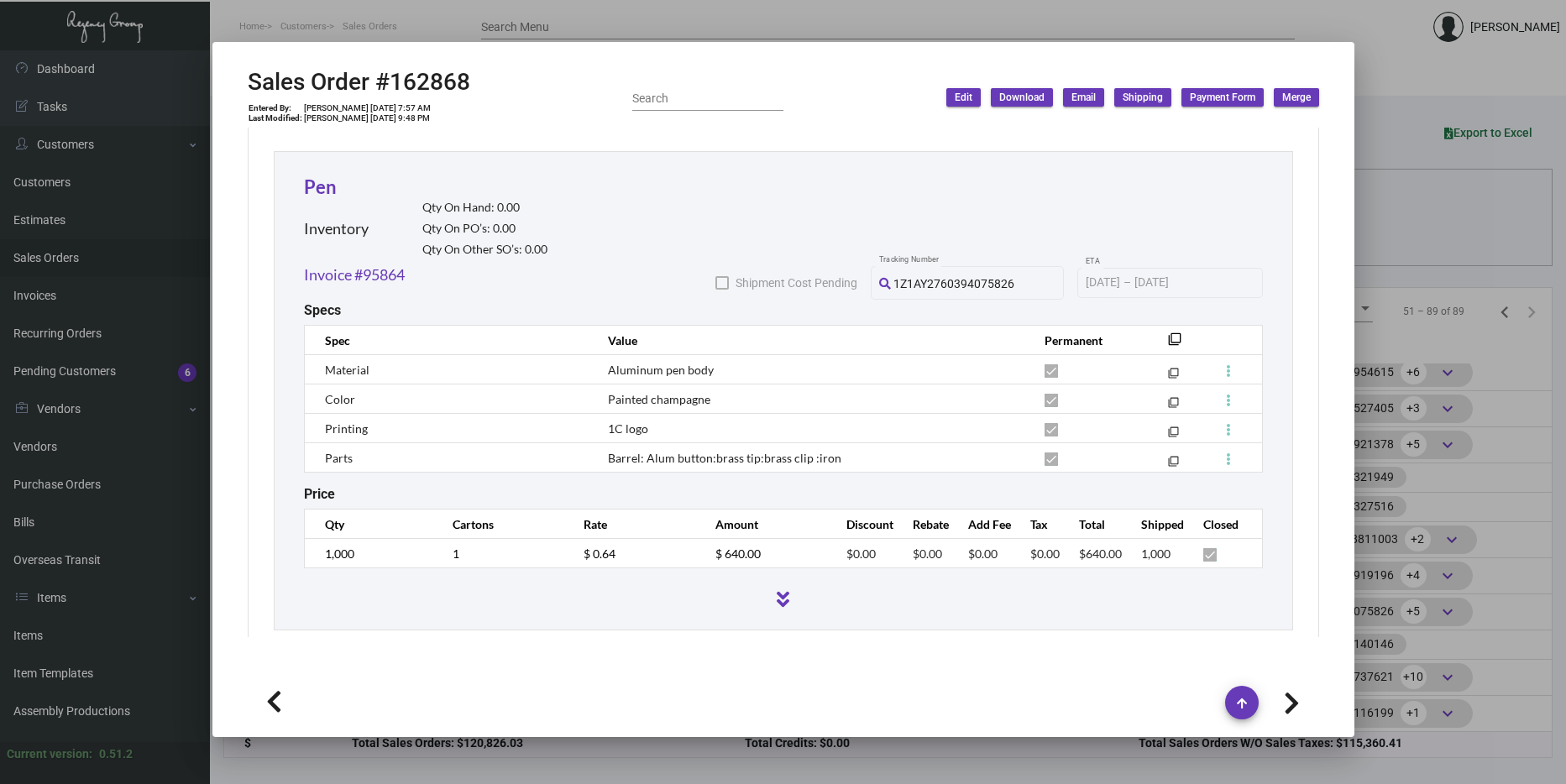
scroll to position [1437, 0]
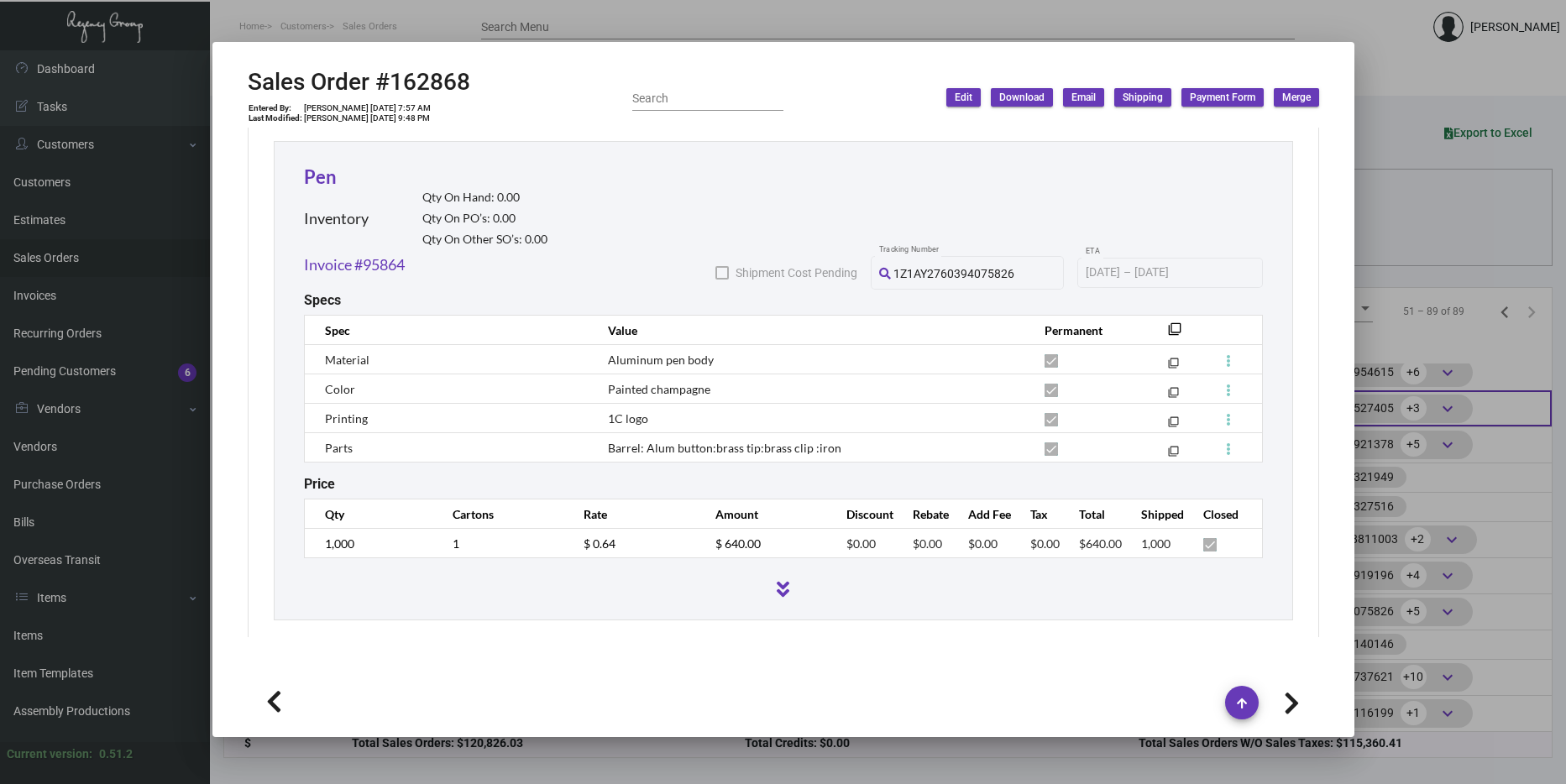
click at [1386, 408] on div at bounding box center [783, 392] width 1566 height 784
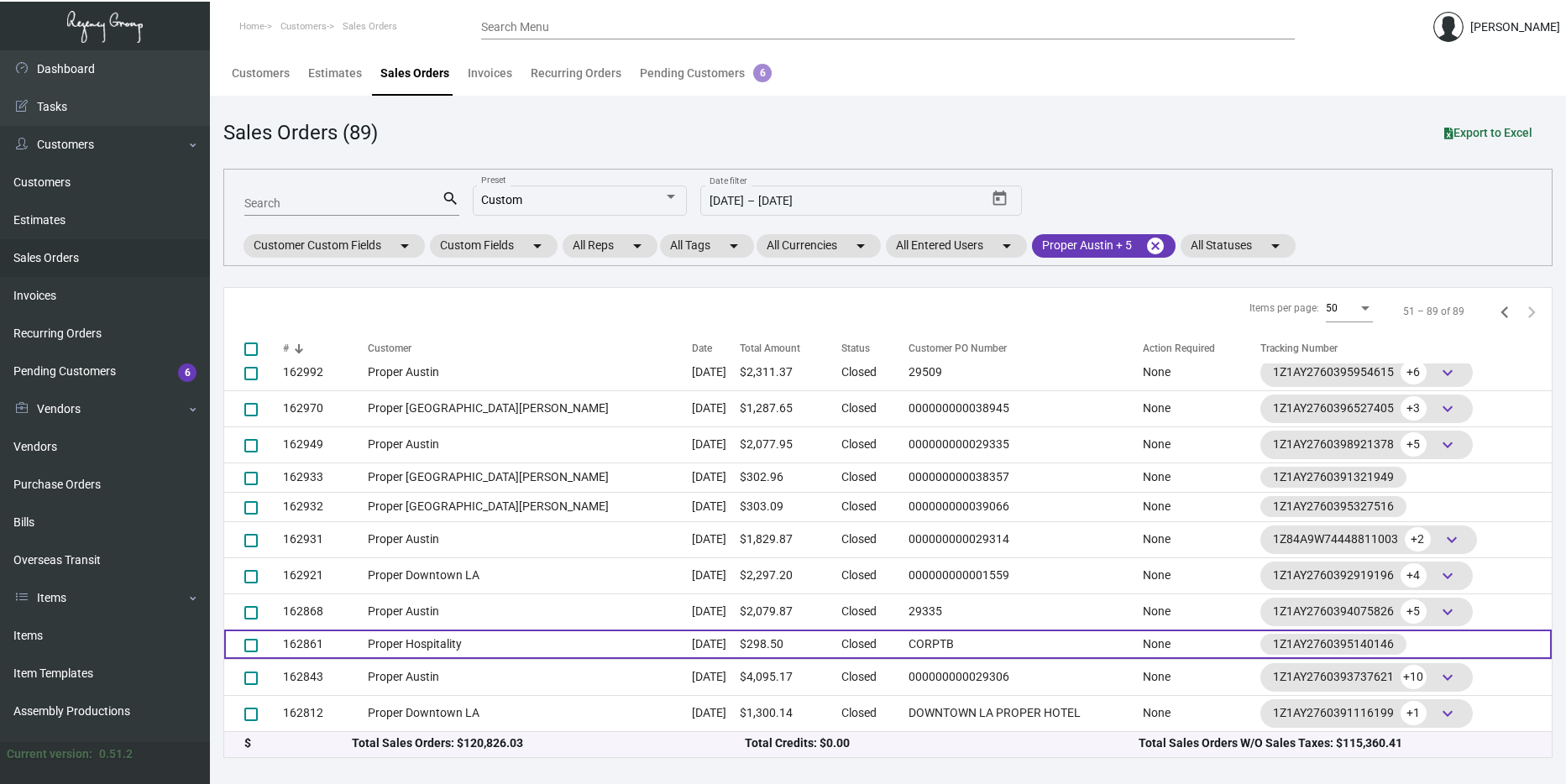
click at [366, 639] on td "162861" at bounding box center [325, 644] width 85 height 29
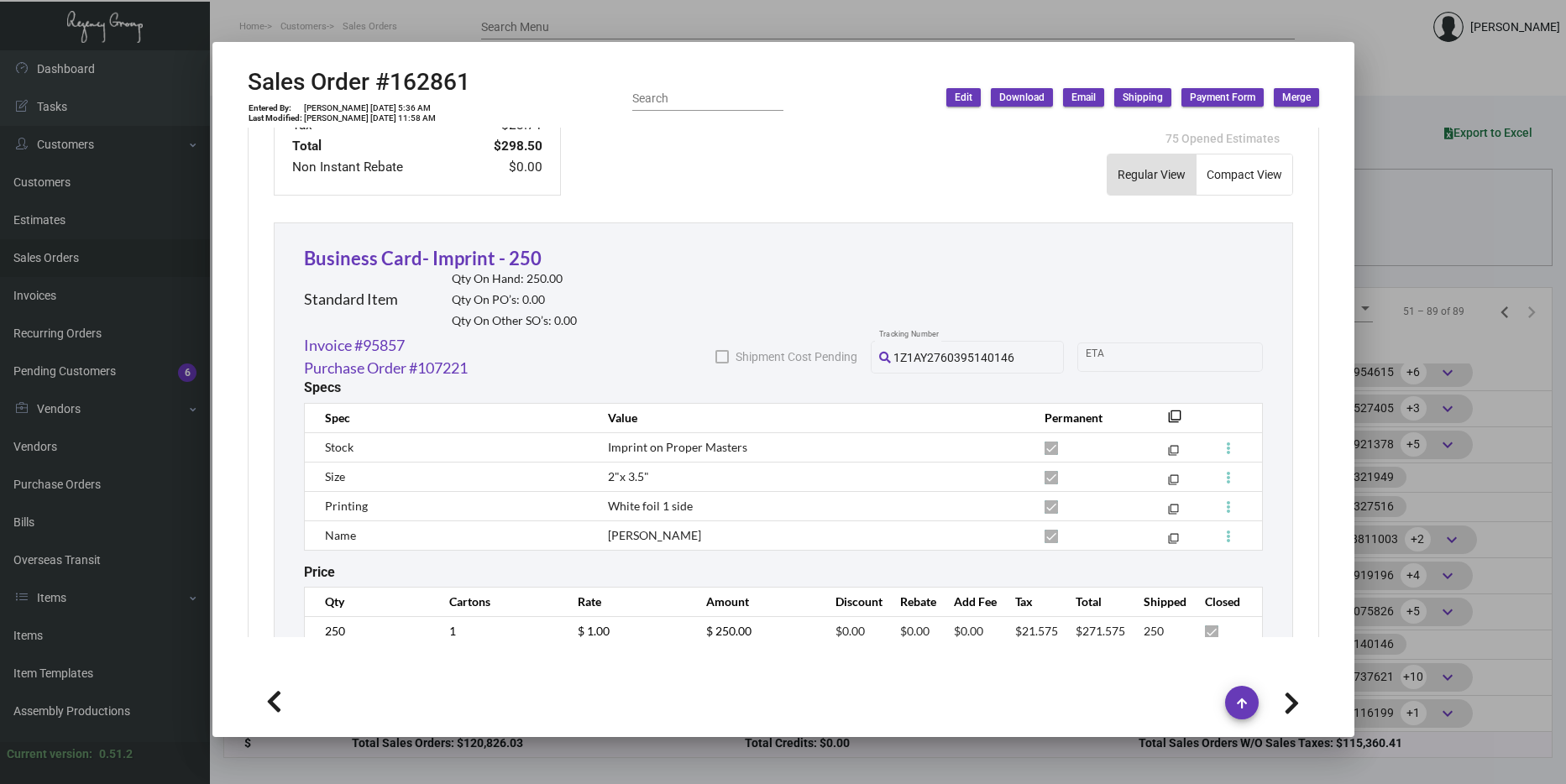
scroll to position [906, 0]
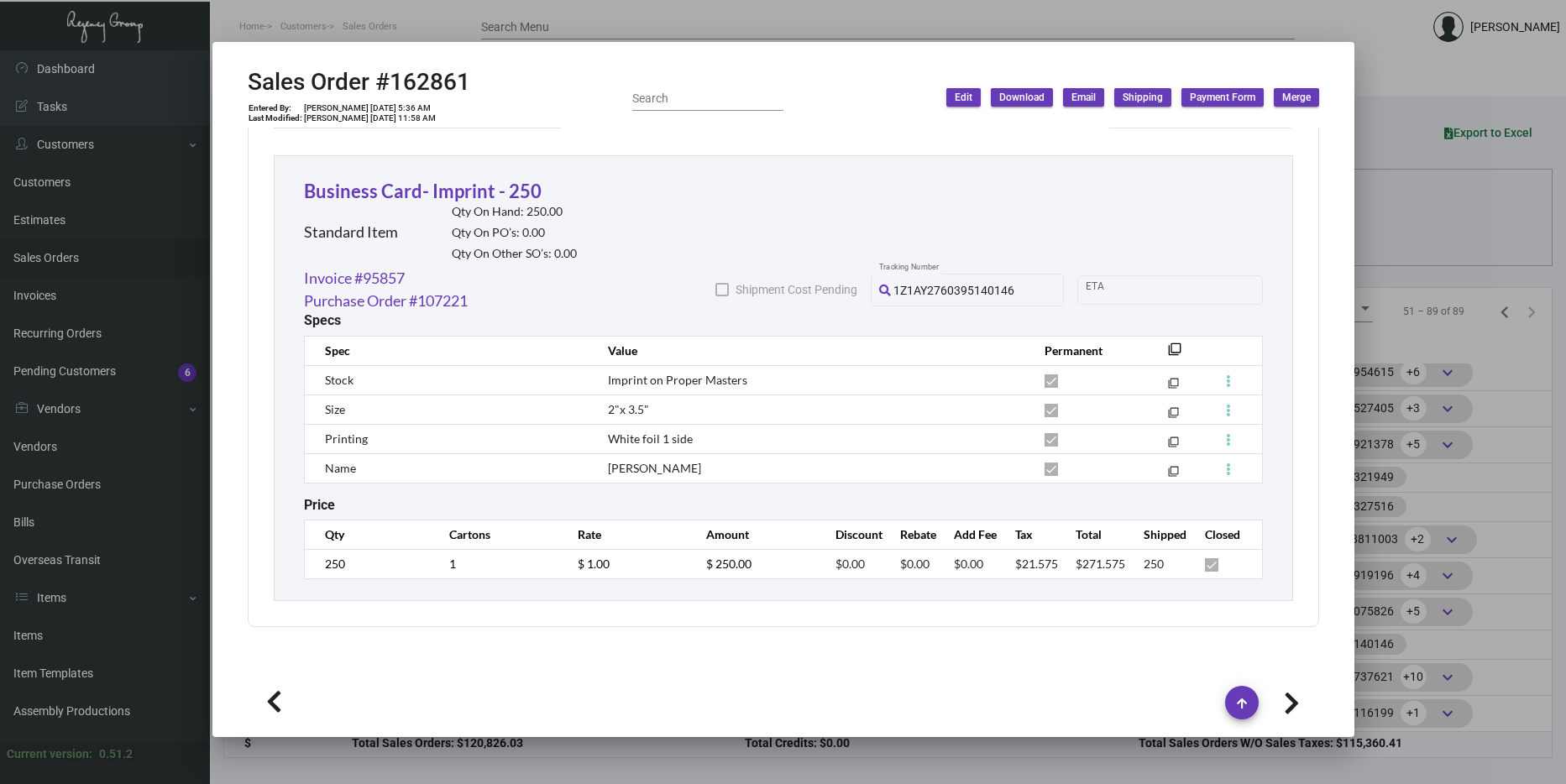
click at [1392, 348] on div at bounding box center [783, 392] width 1566 height 784
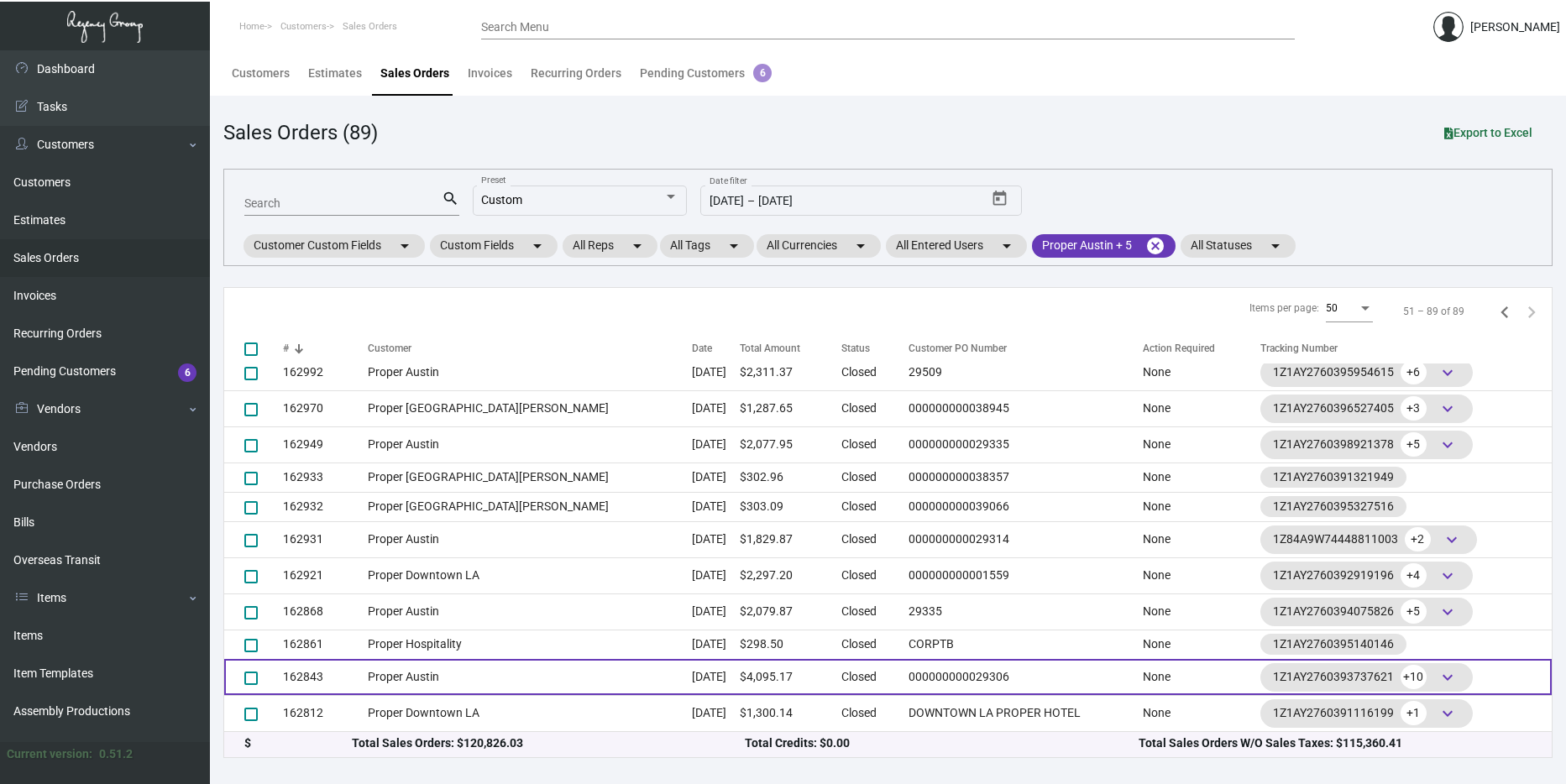
click at [740, 676] on td "$4,095.17" at bounding box center [790, 677] width 102 height 36
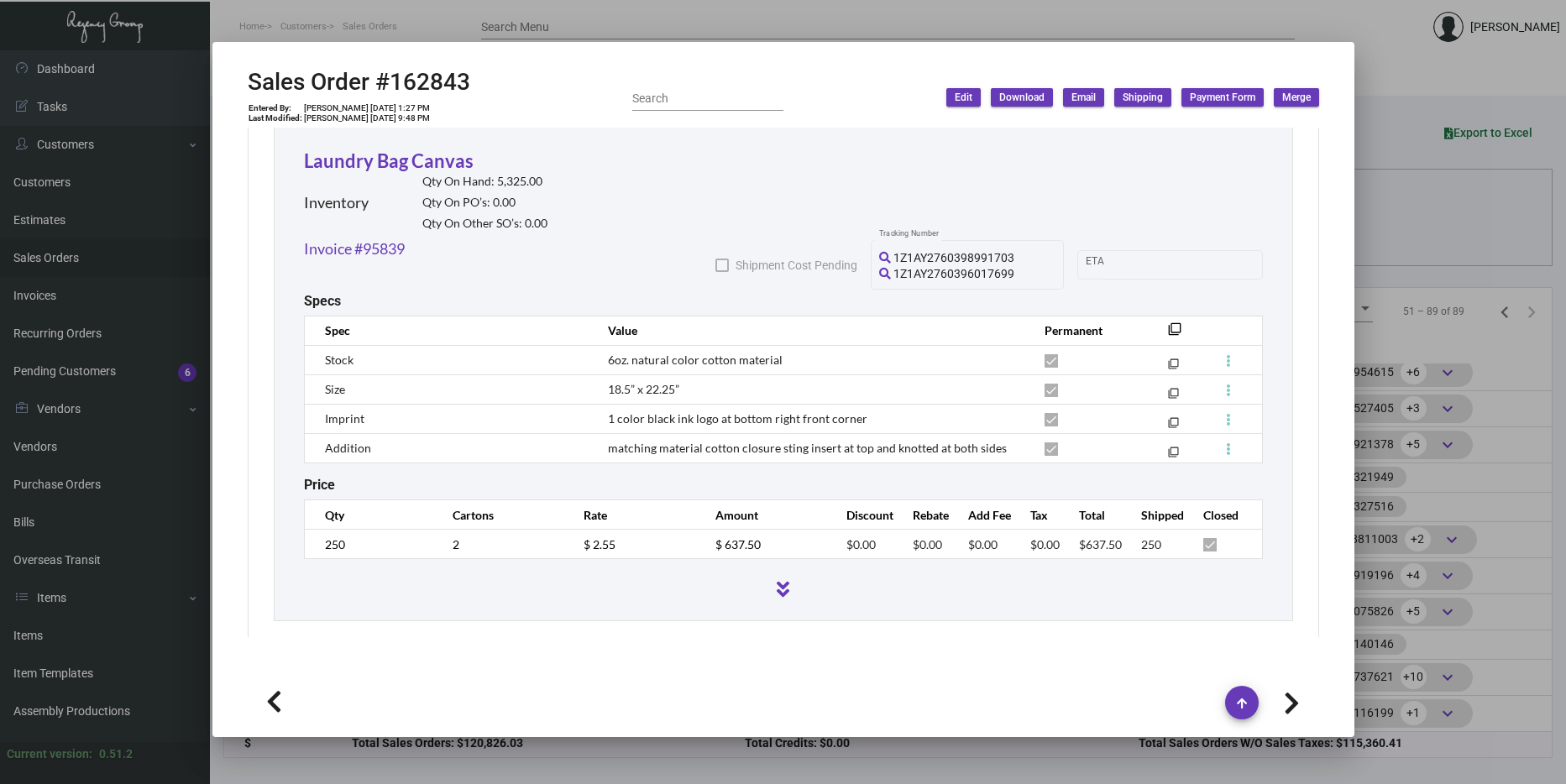
scroll to position [4359, 0]
click at [1448, 228] on div at bounding box center [783, 392] width 1566 height 784
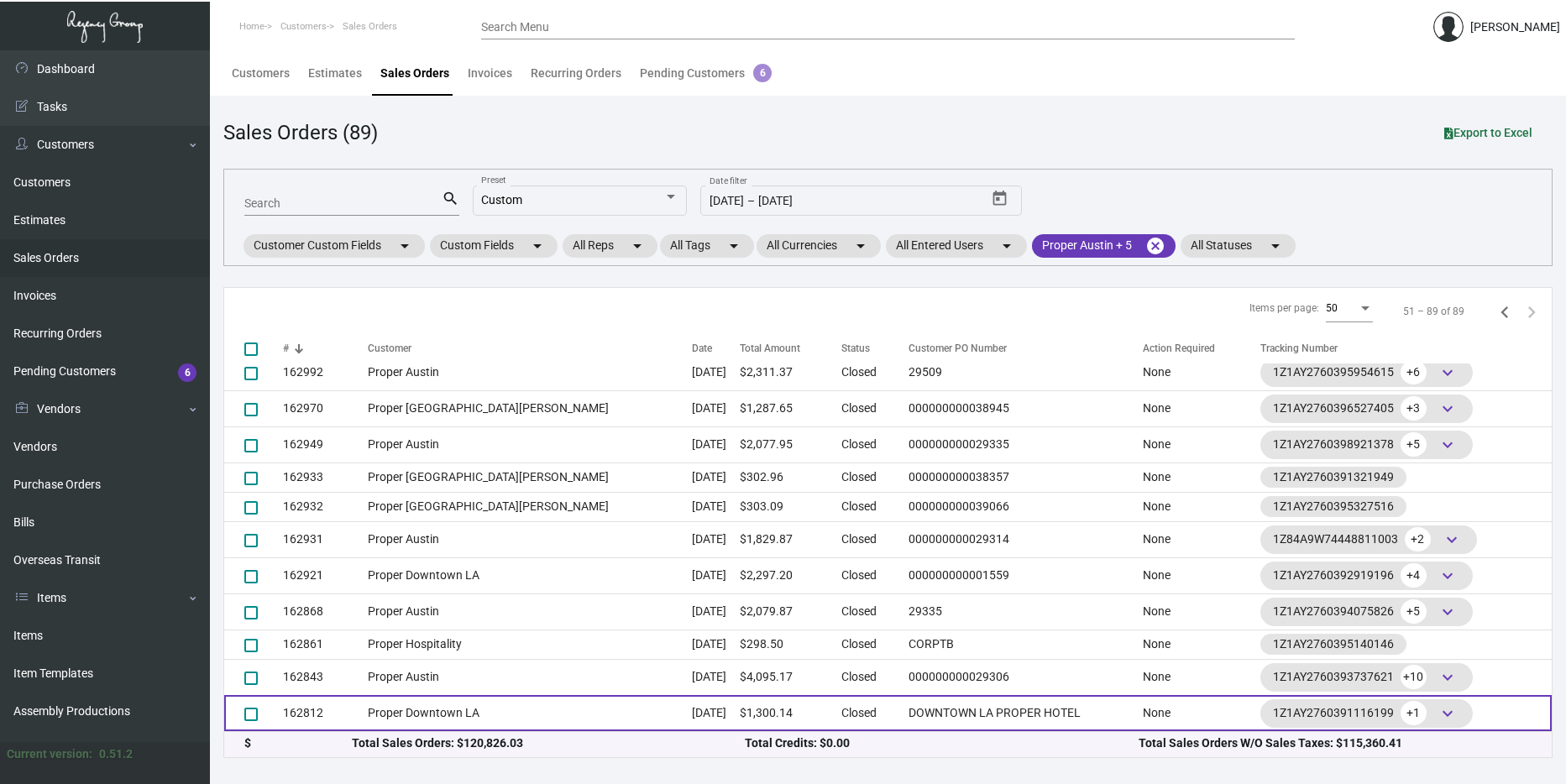
click at [395, 708] on td "Proper Downtown LA" at bounding box center [530, 713] width 324 height 36
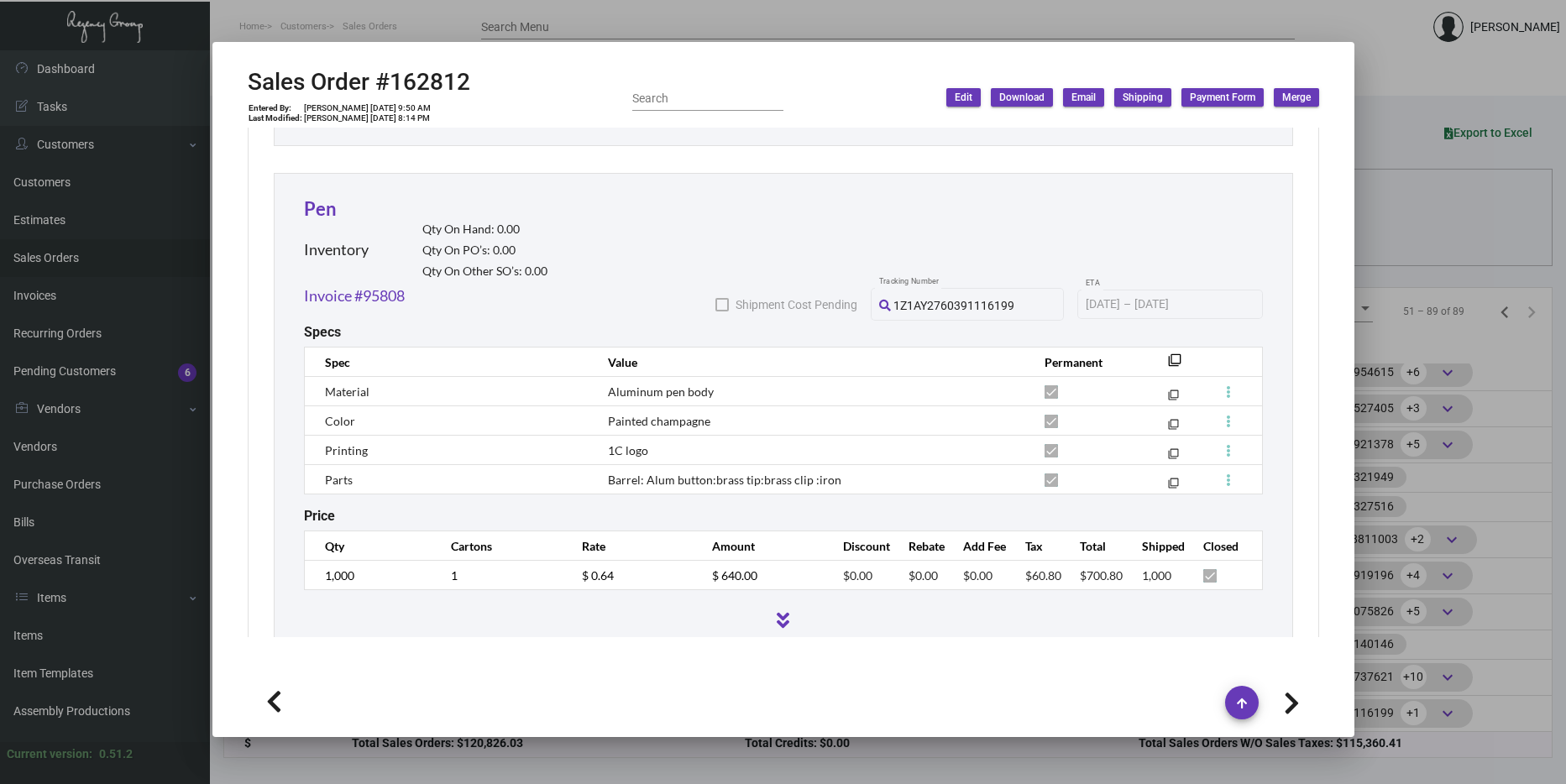
scroll to position [1466, 0]
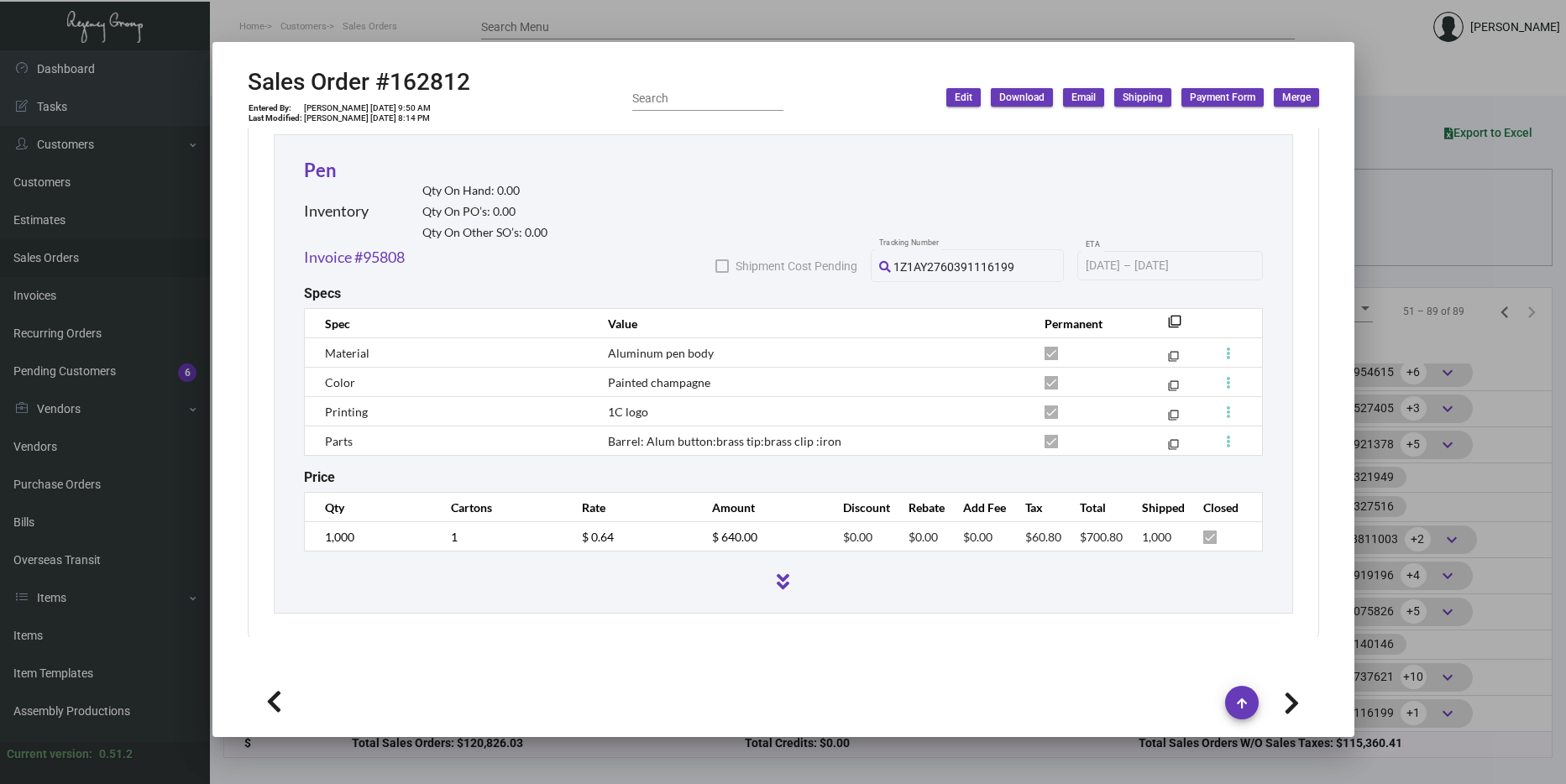
click at [1423, 386] on div at bounding box center [783, 392] width 1566 height 784
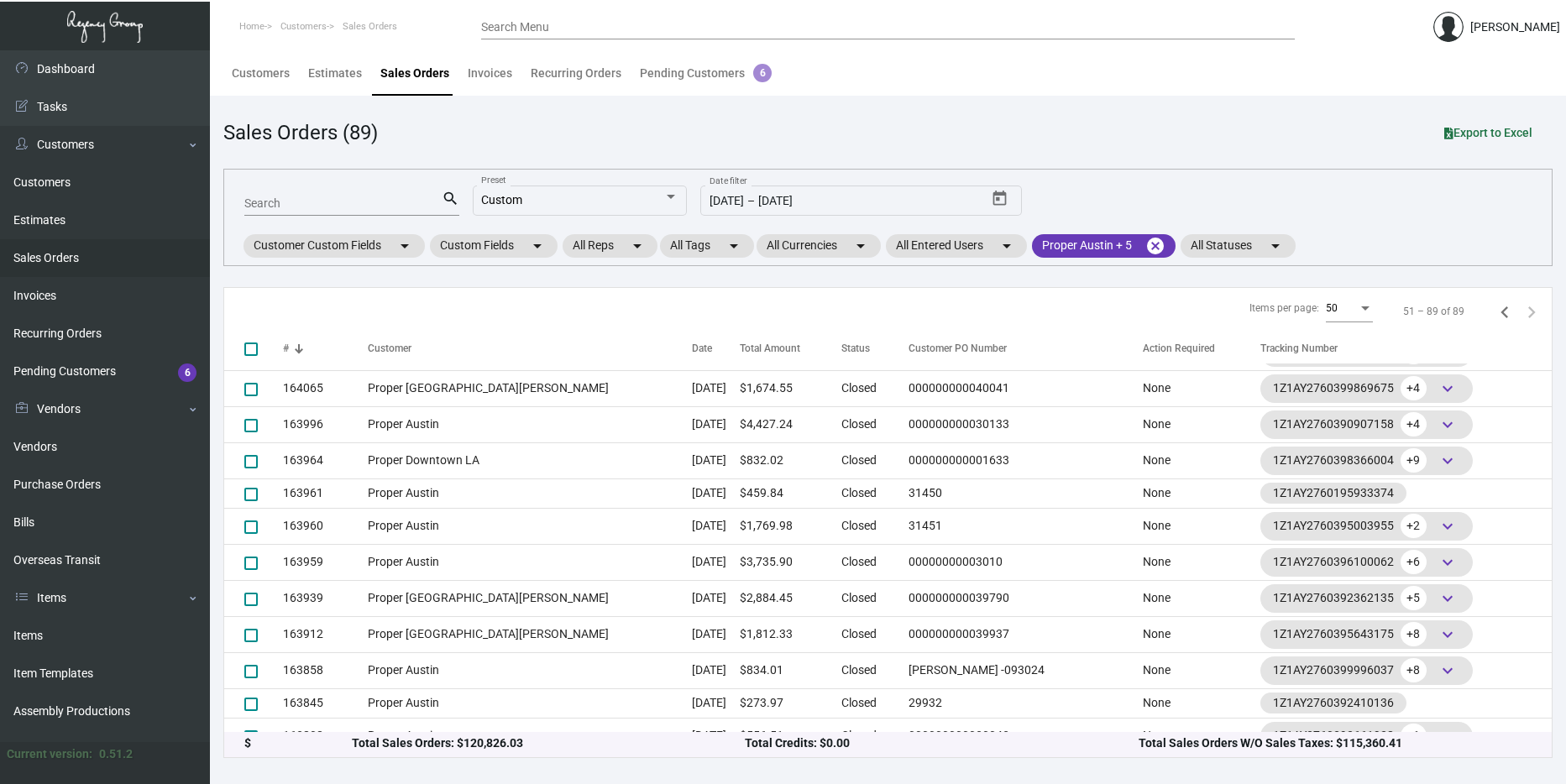
scroll to position [0, 0]
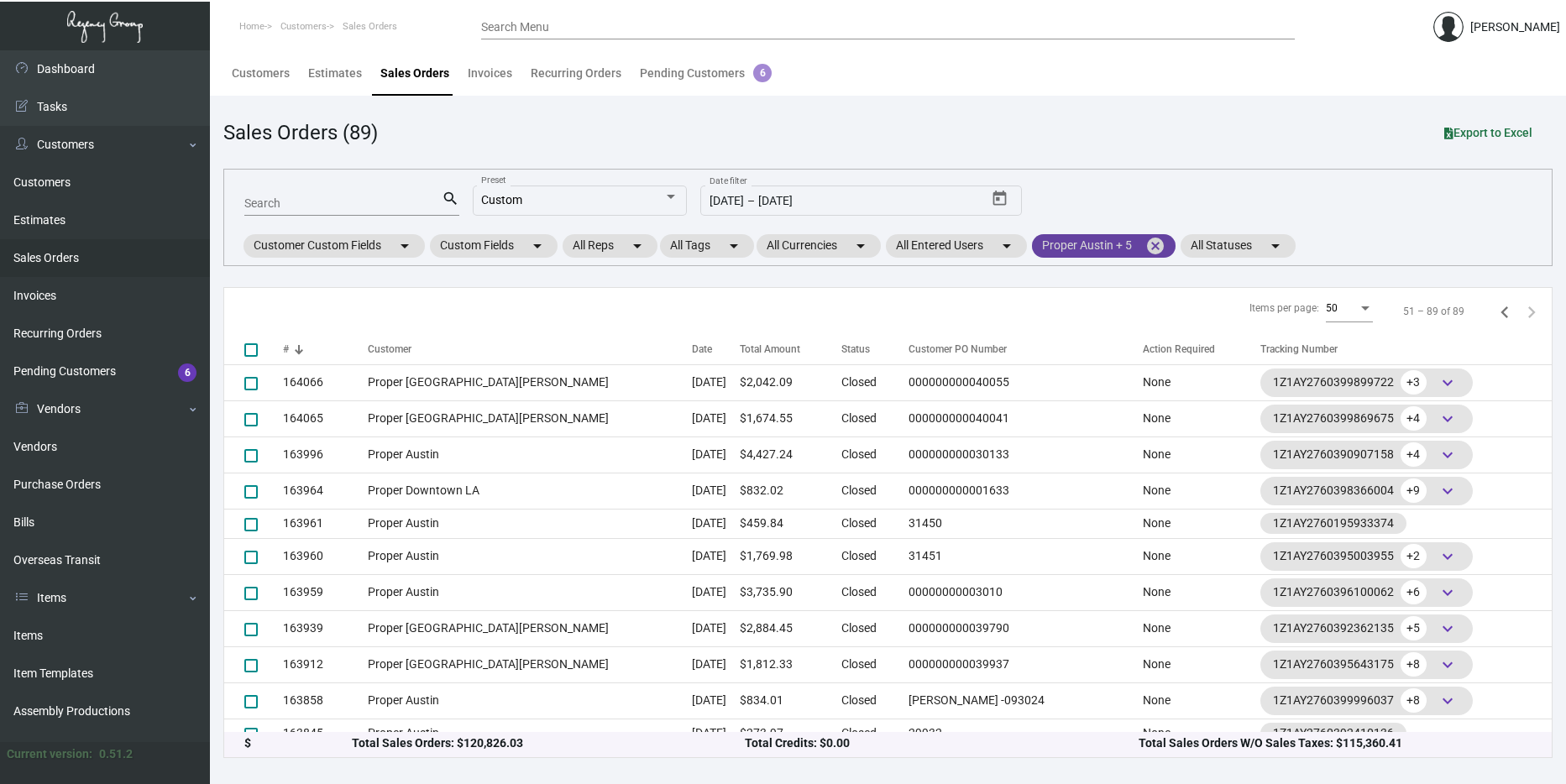
click at [1165, 250] on mat-icon "cancel" at bounding box center [1155, 245] width 20 height 20
